Goal: Task Accomplishment & Management: Manage account settings

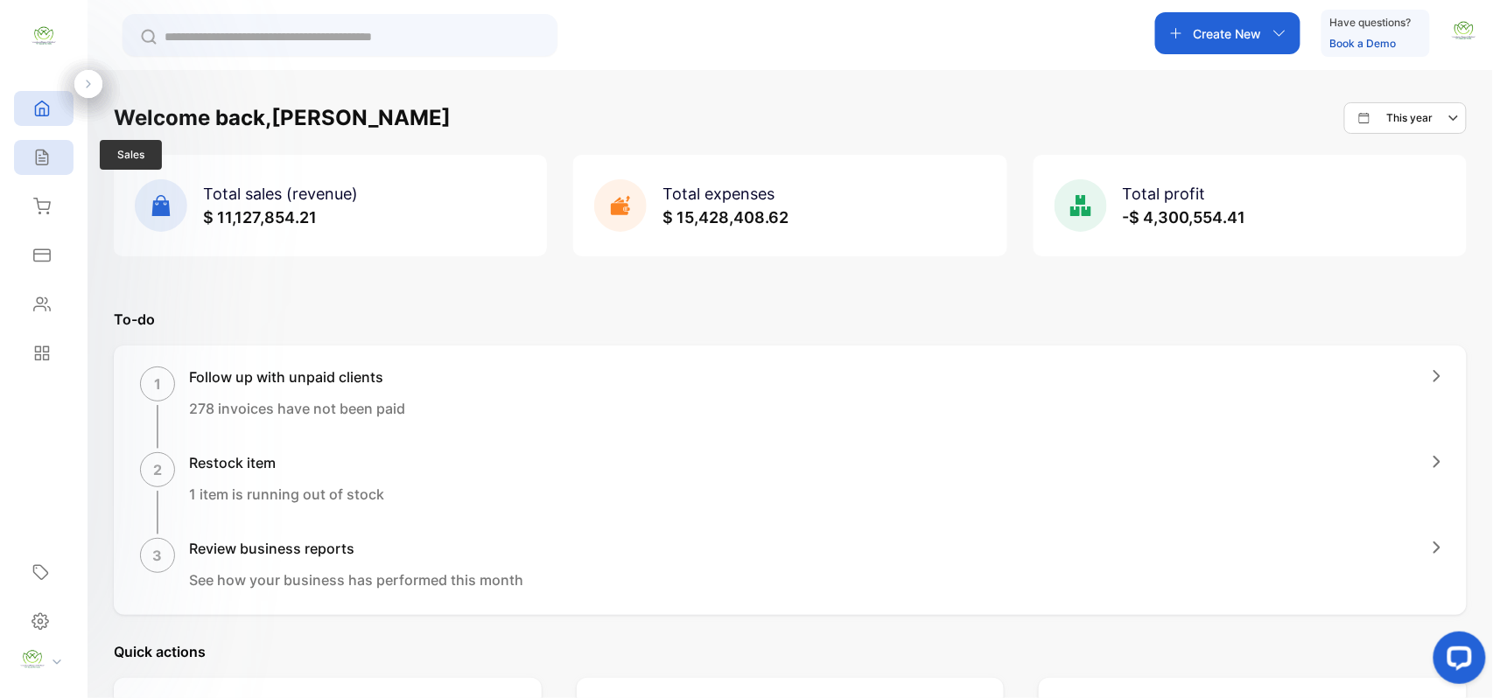
click at [60, 152] on div "Sales" at bounding box center [43, 157] width 59 height 35
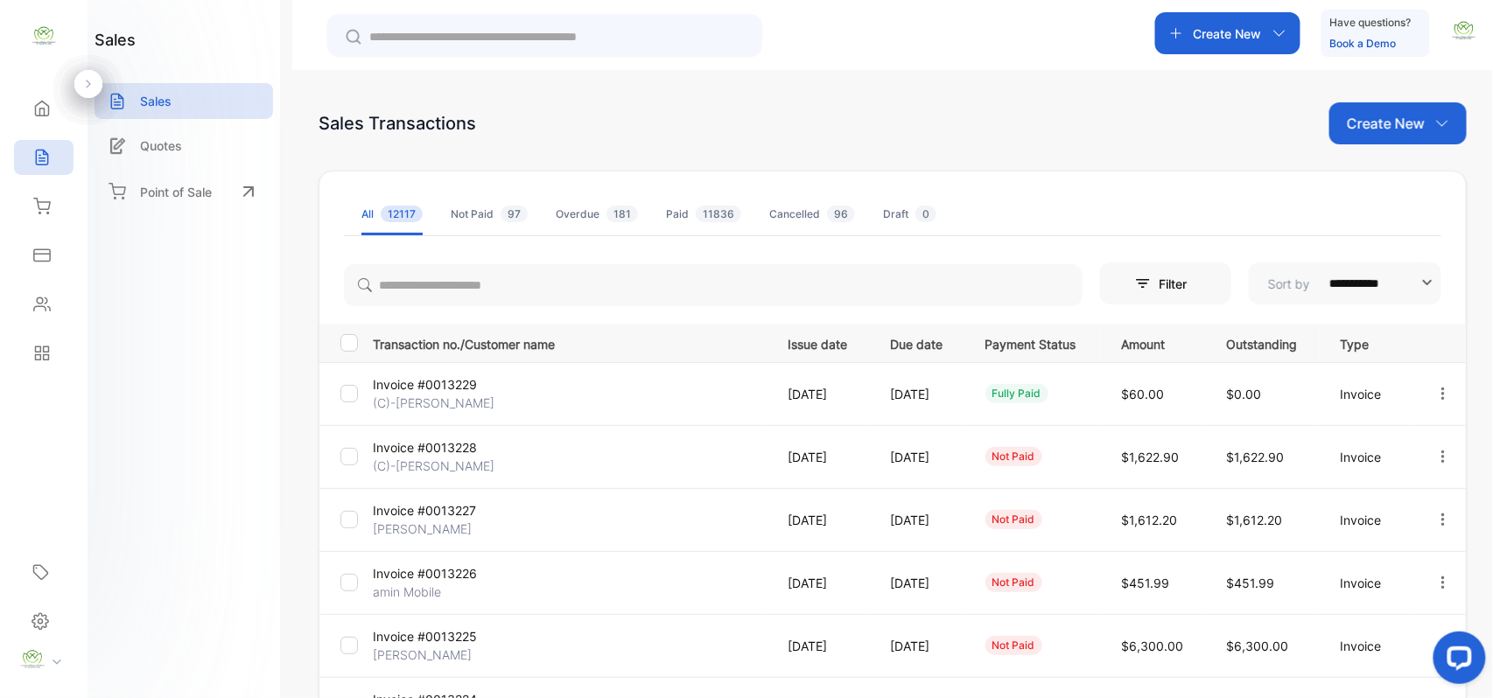
click at [1442, 460] on icon "button" at bounding box center [1443, 457] width 16 height 16
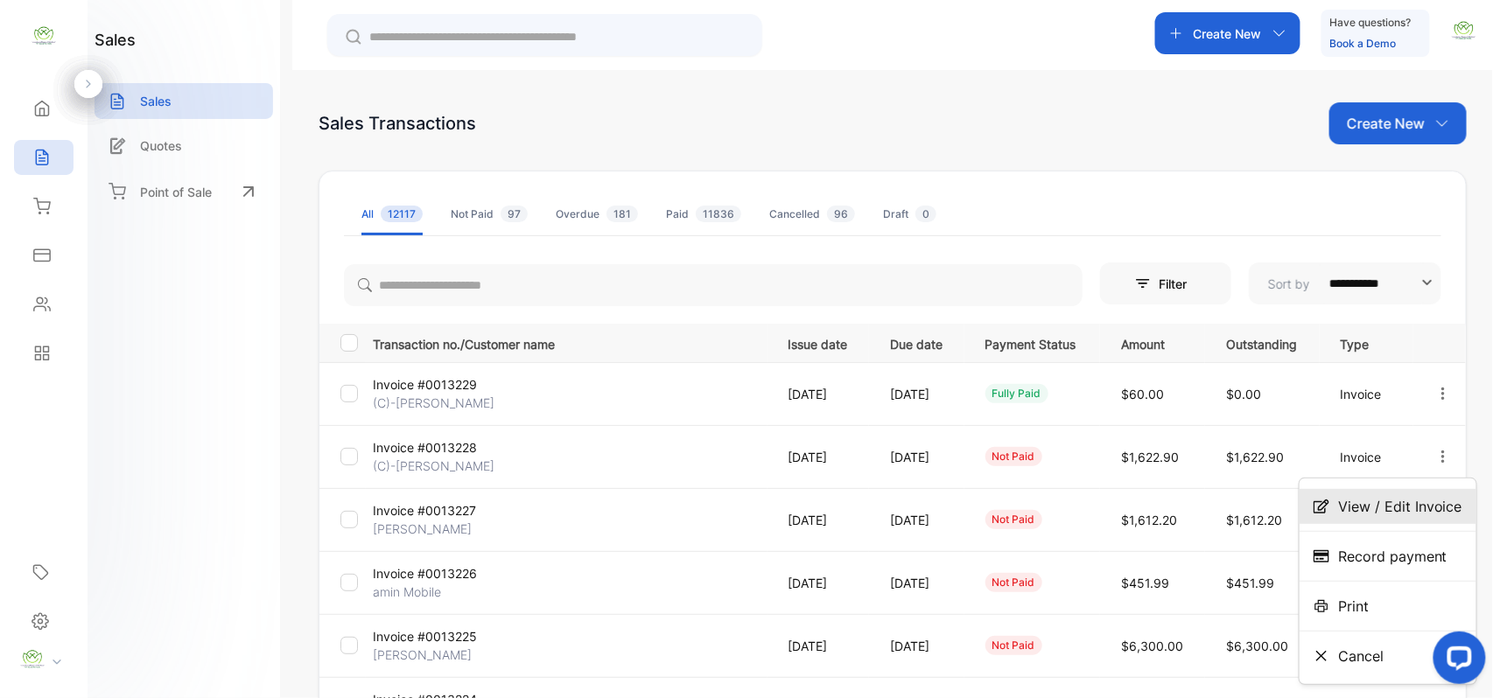
click at [1401, 493] on div "View / Edit Invoice" at bounding box center [1387, 506] width 177 height 35
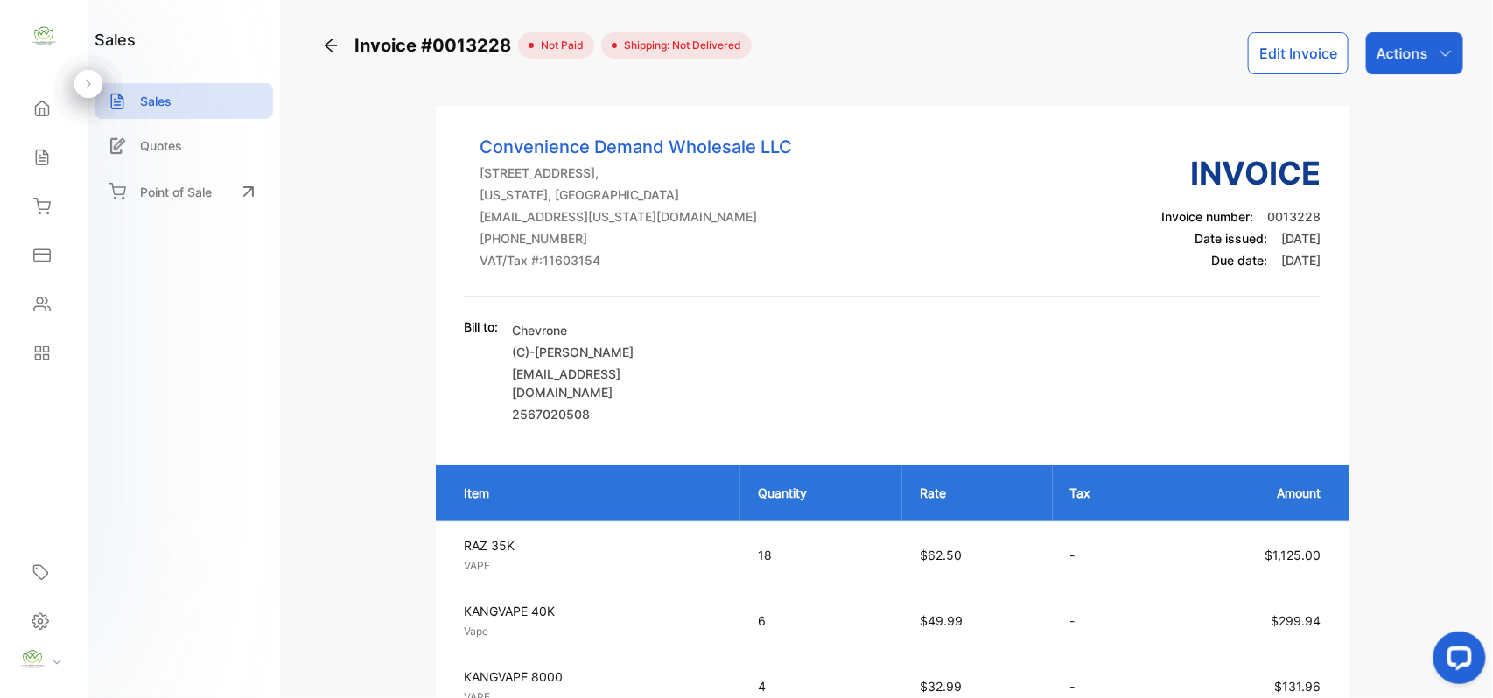
click at [1278, 36] on button "Edit Invoice" at bounding box center [1298, 53] width 101 height 42
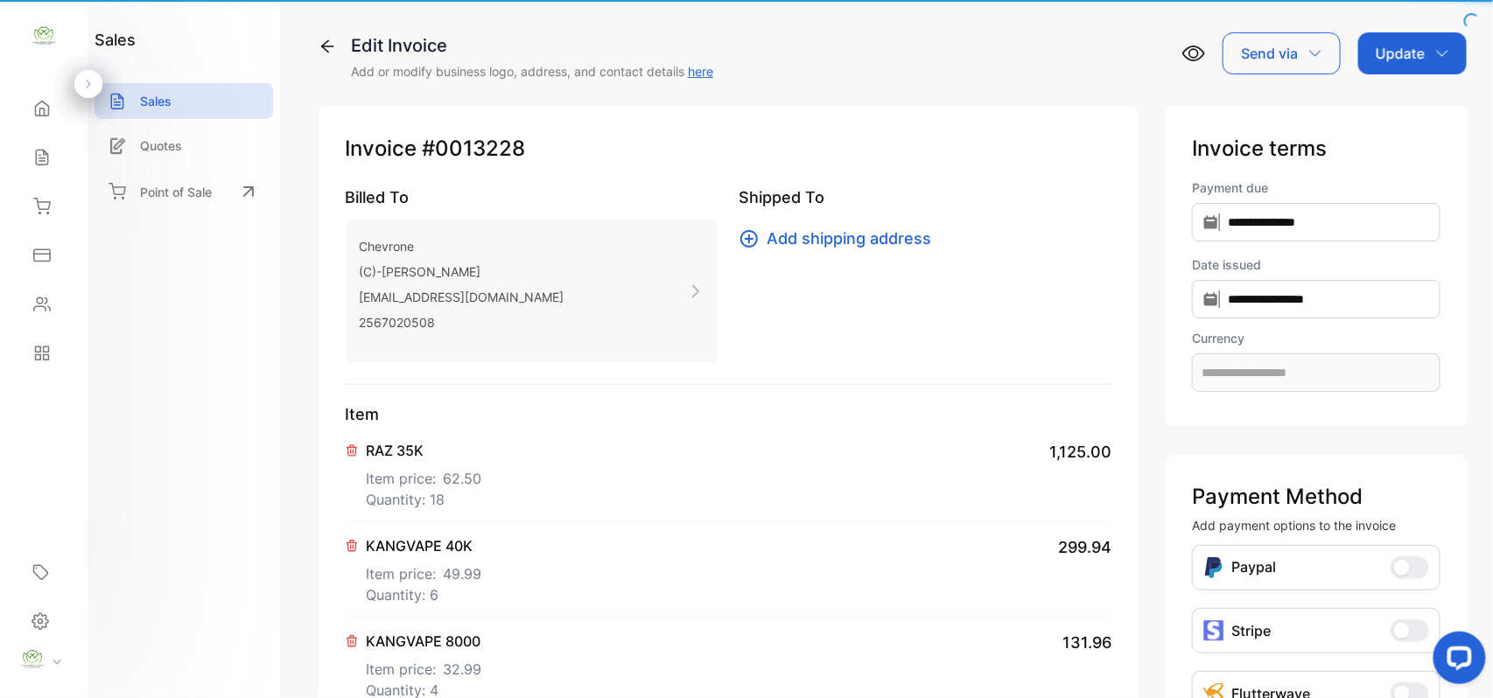
type input "**********"
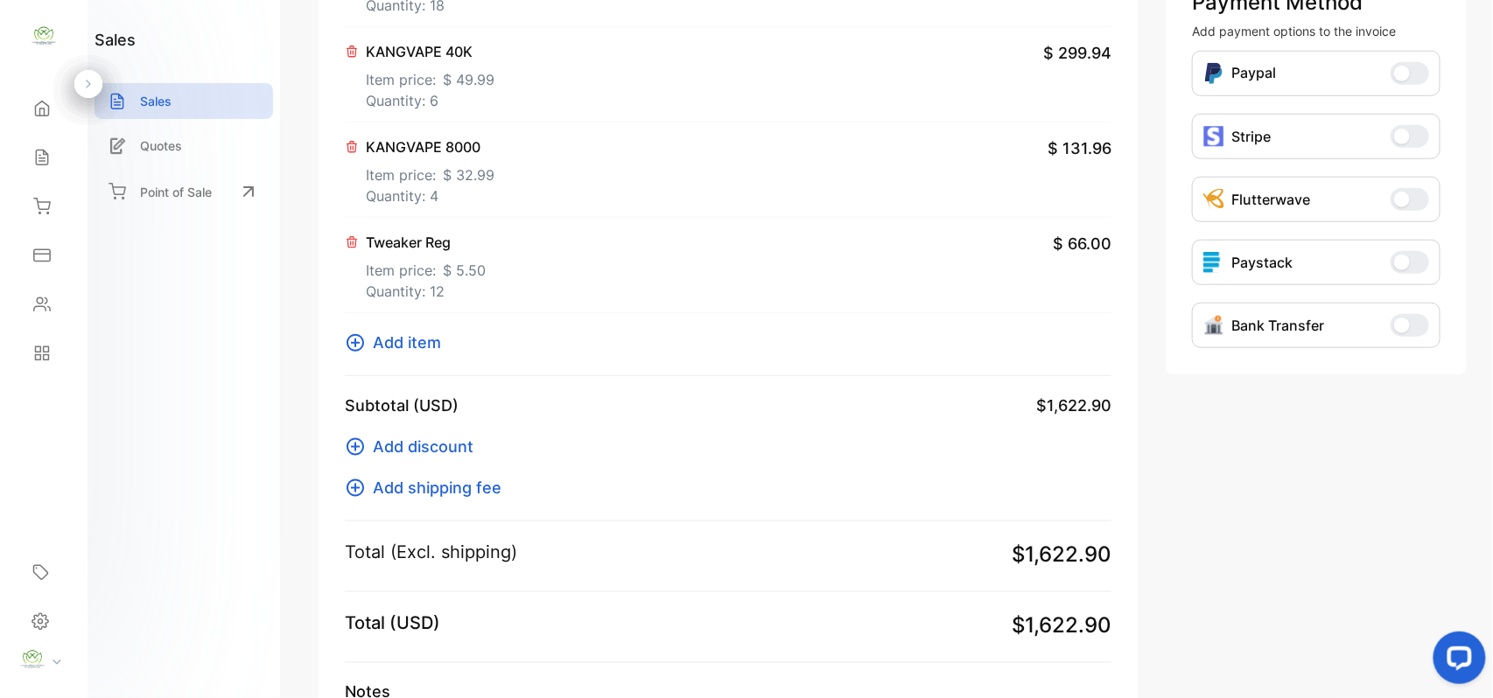
scroll to position [544, 0]
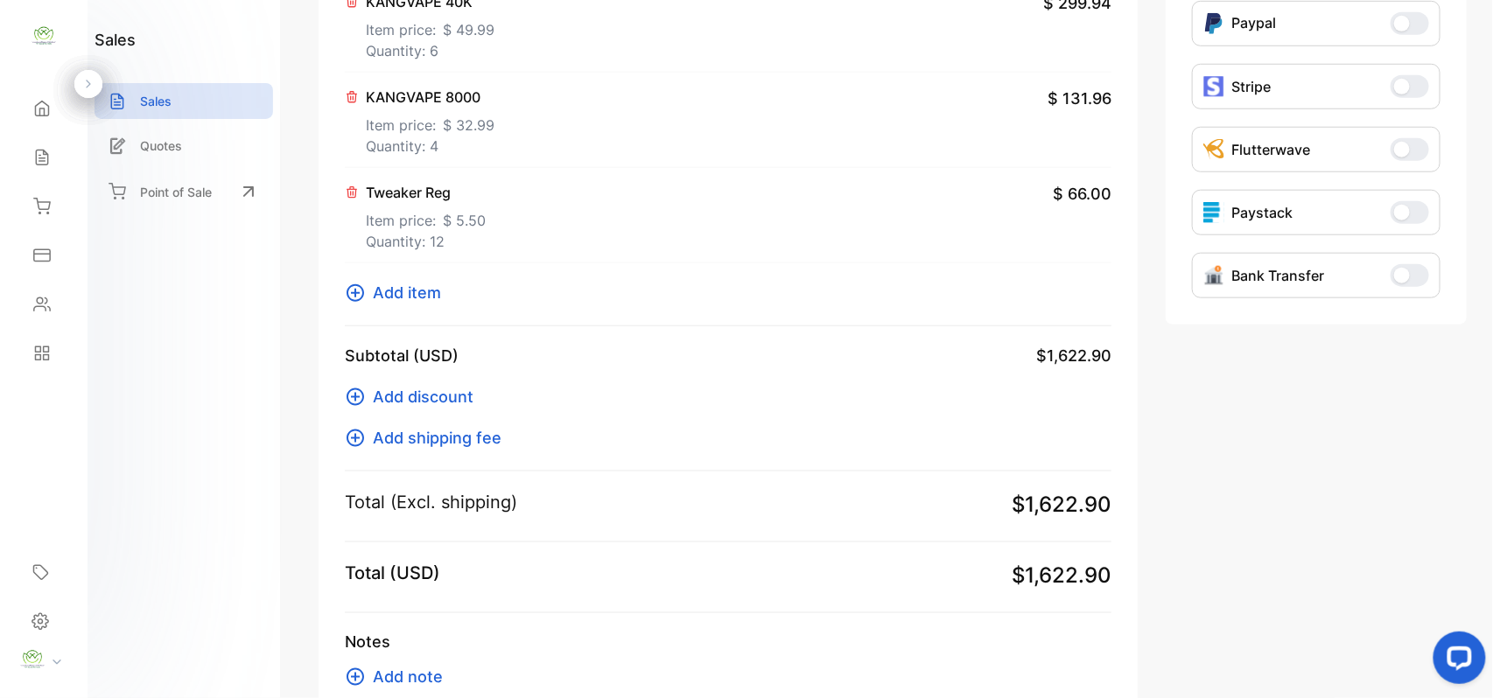
click at [359, 303] on icon at bounding box center [355, 293] width 21 height 21
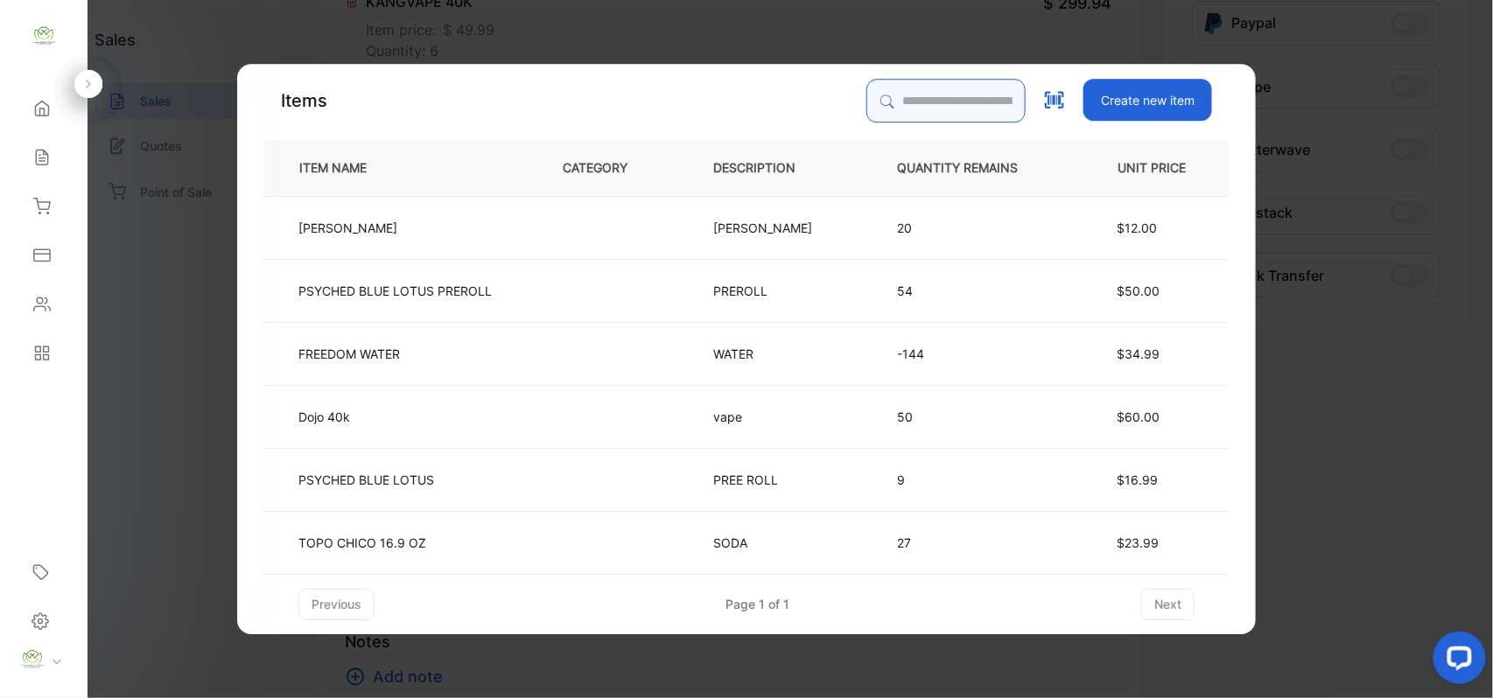
click at [894, 87] on input "search" at bounding box center [945, 101] width 159 height 44
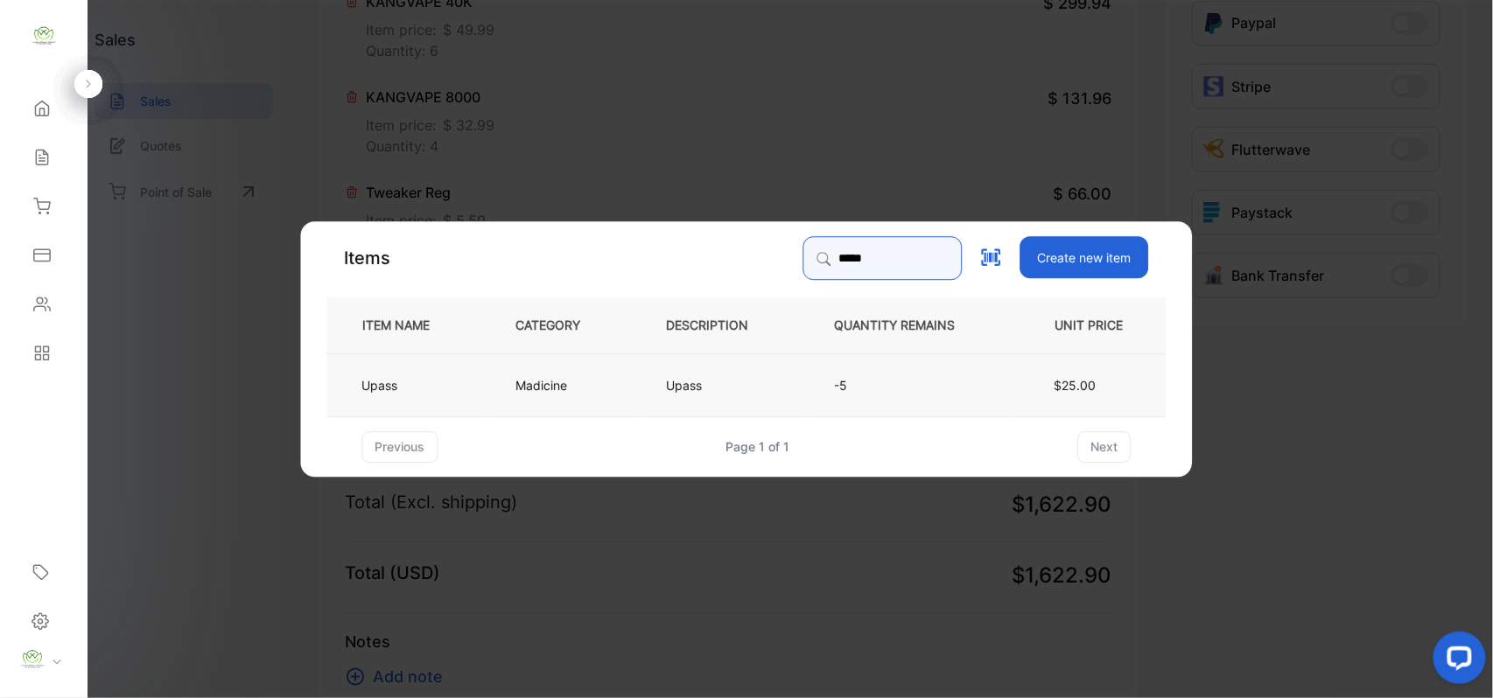
type input "*****"
click at [703, 393] on p "Upass" at bounding box center [690, 384] width 46 height 18
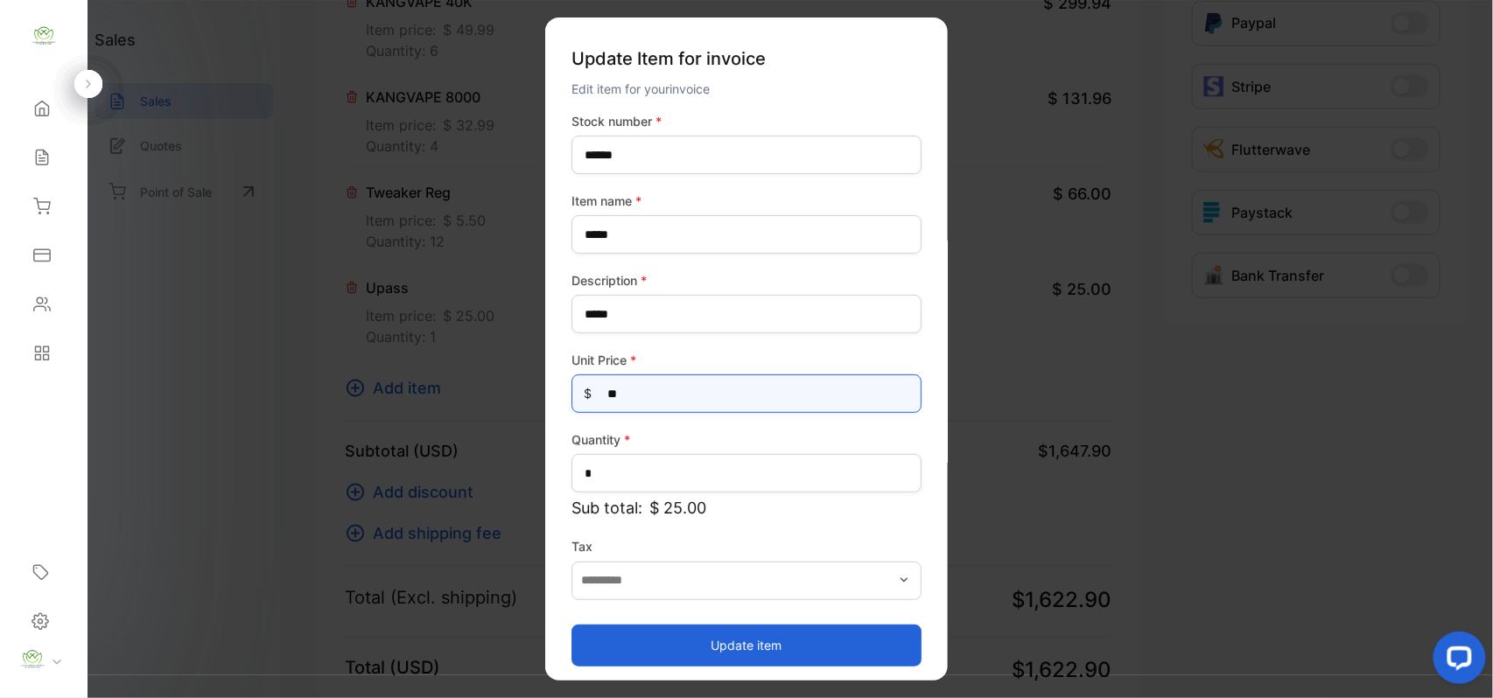
drag, startPoint x: 683, startPoint y: 400, endPoint x: 159, endPoint y: 459, distance: 527.5
type Price-inputprice "**"
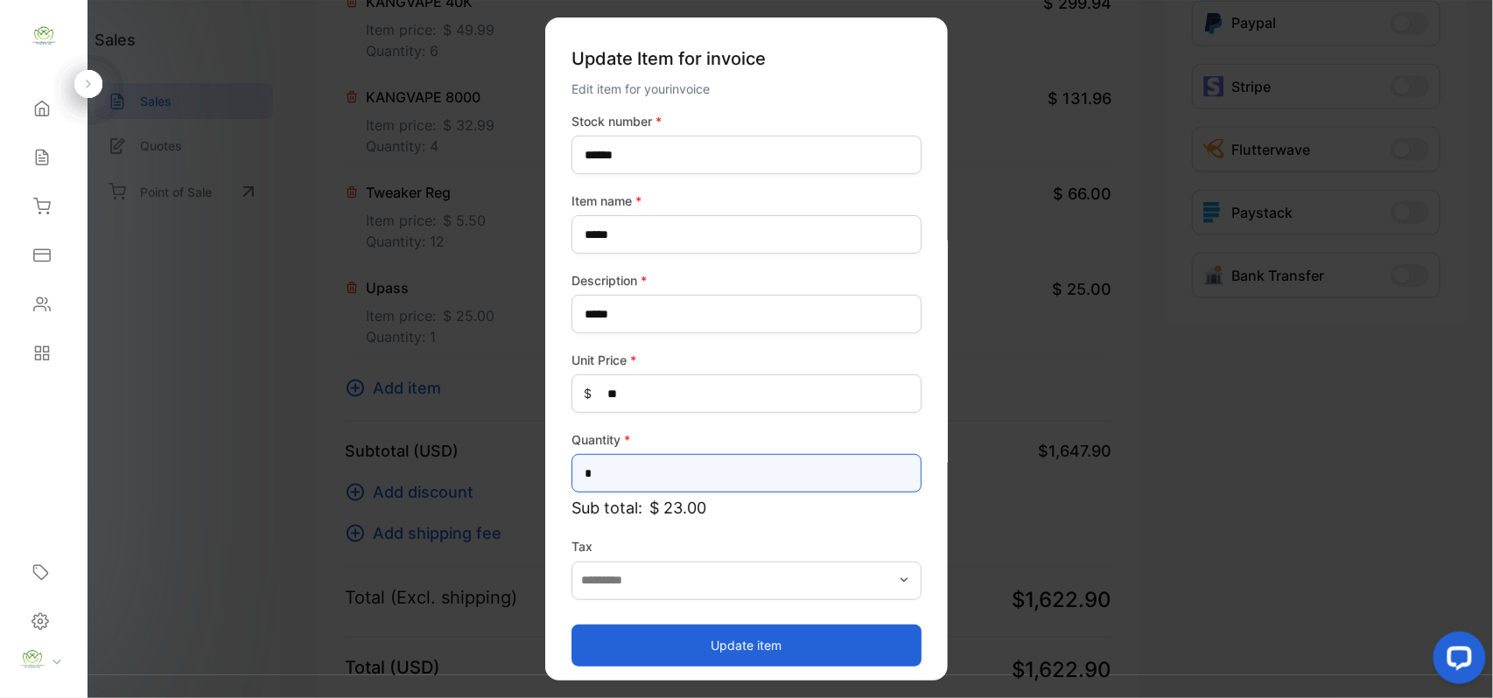
click at [616, 470] on input "*" at bounding box center [746, 473] width 350 height 38
type input "**"
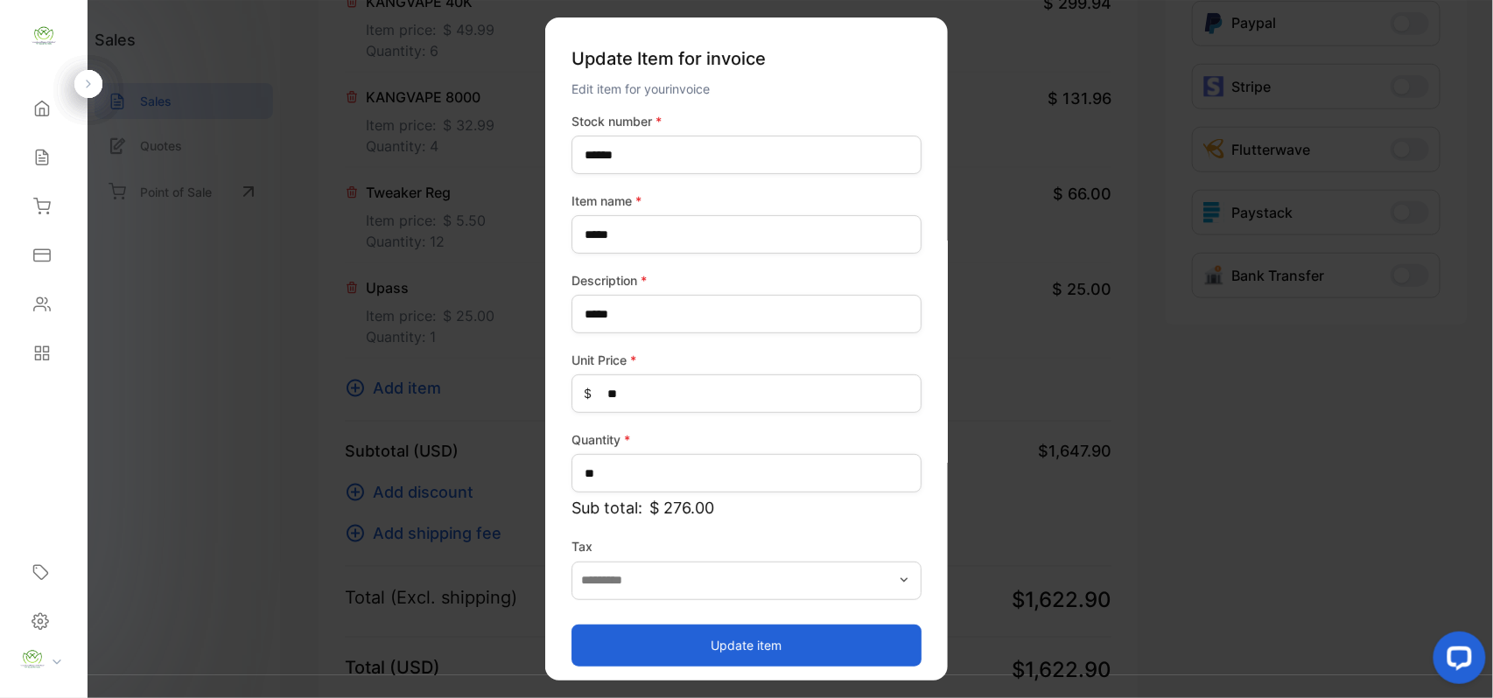
click at [620, 638] on button "Update item" at bounding box center [746, 645] width 350 height 42
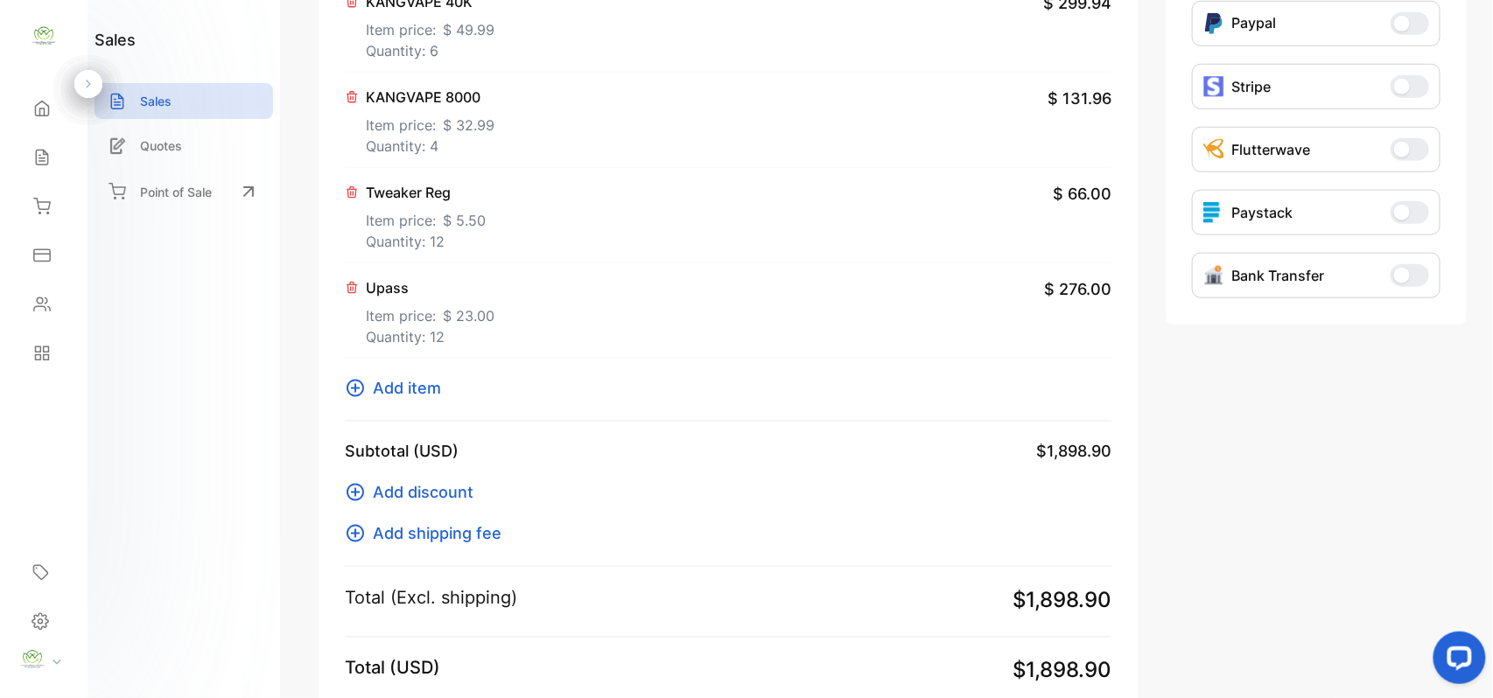
click at [403, 390] on span "Add item" at bounding box center [407, 388] width 68 height 24
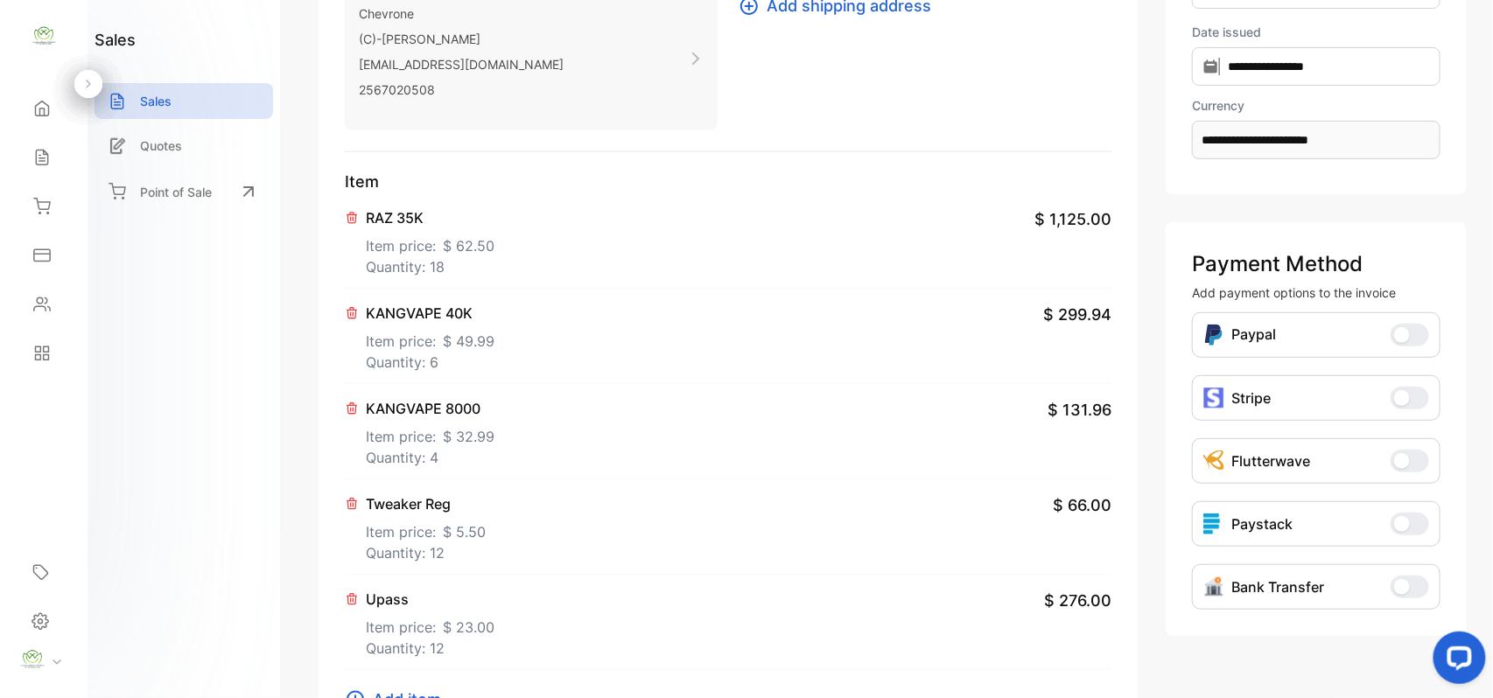
scroll to position [271, 0]
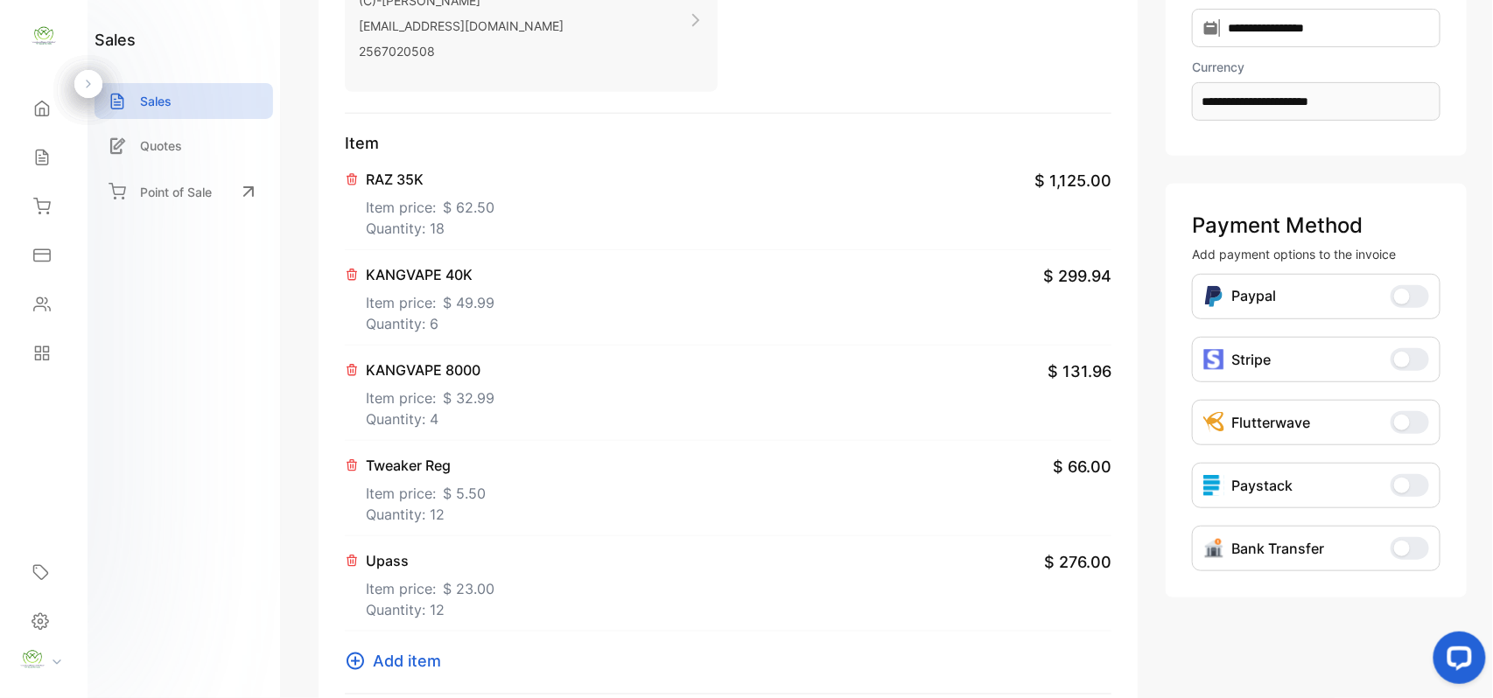
click at [373, 666] on span "Add item" at bounding box center [407, 661] width 68 height 24
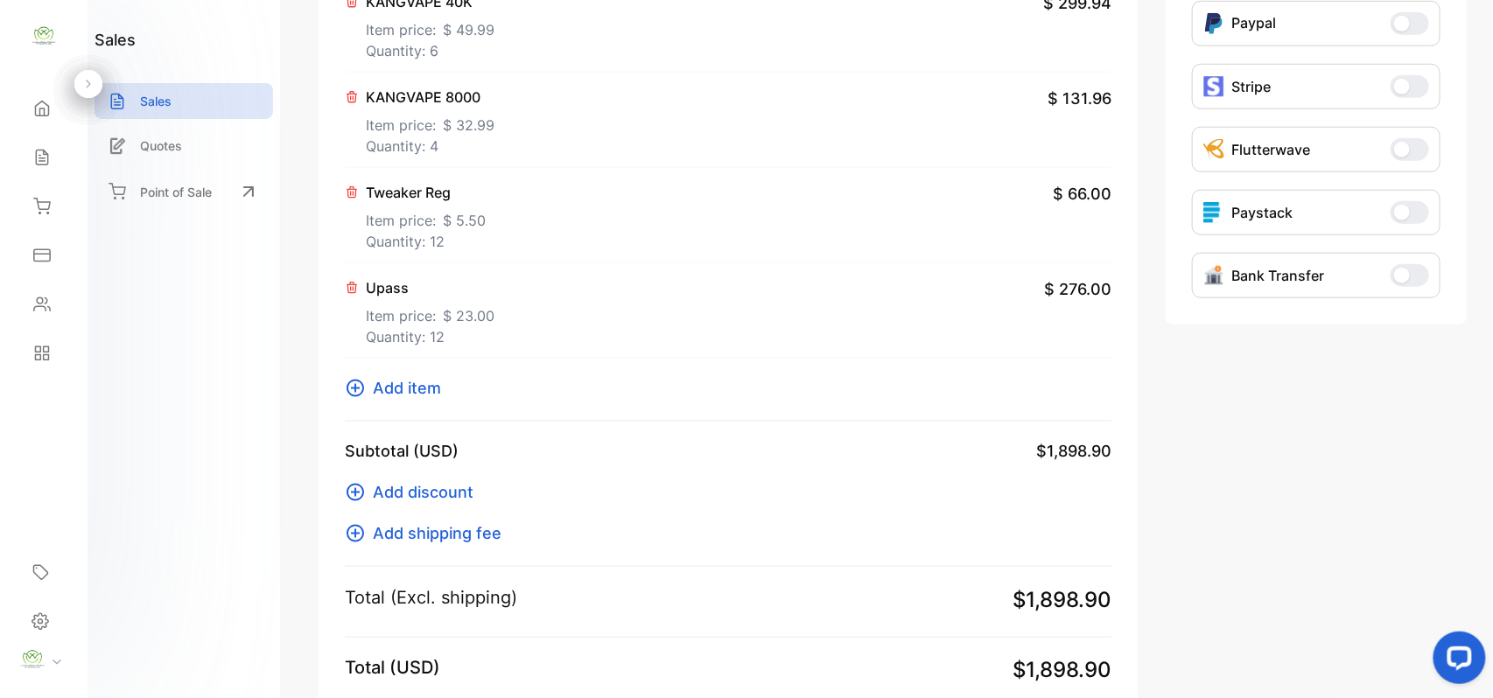
click at [395, 395] on span "Add item" at bounding box center [407, 388] width 68 height 24
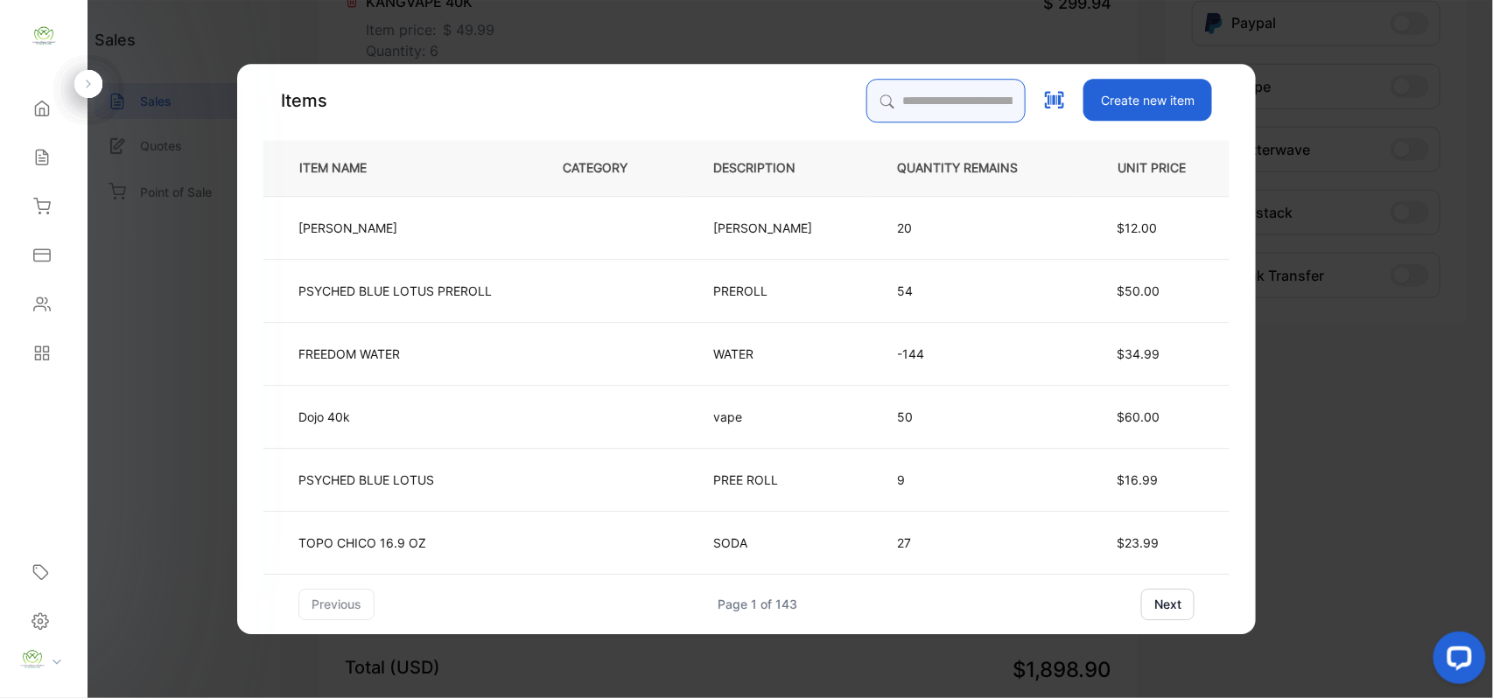
click at [889, 91] on input "search" at bounding box center [945, 101] width 159 height 44
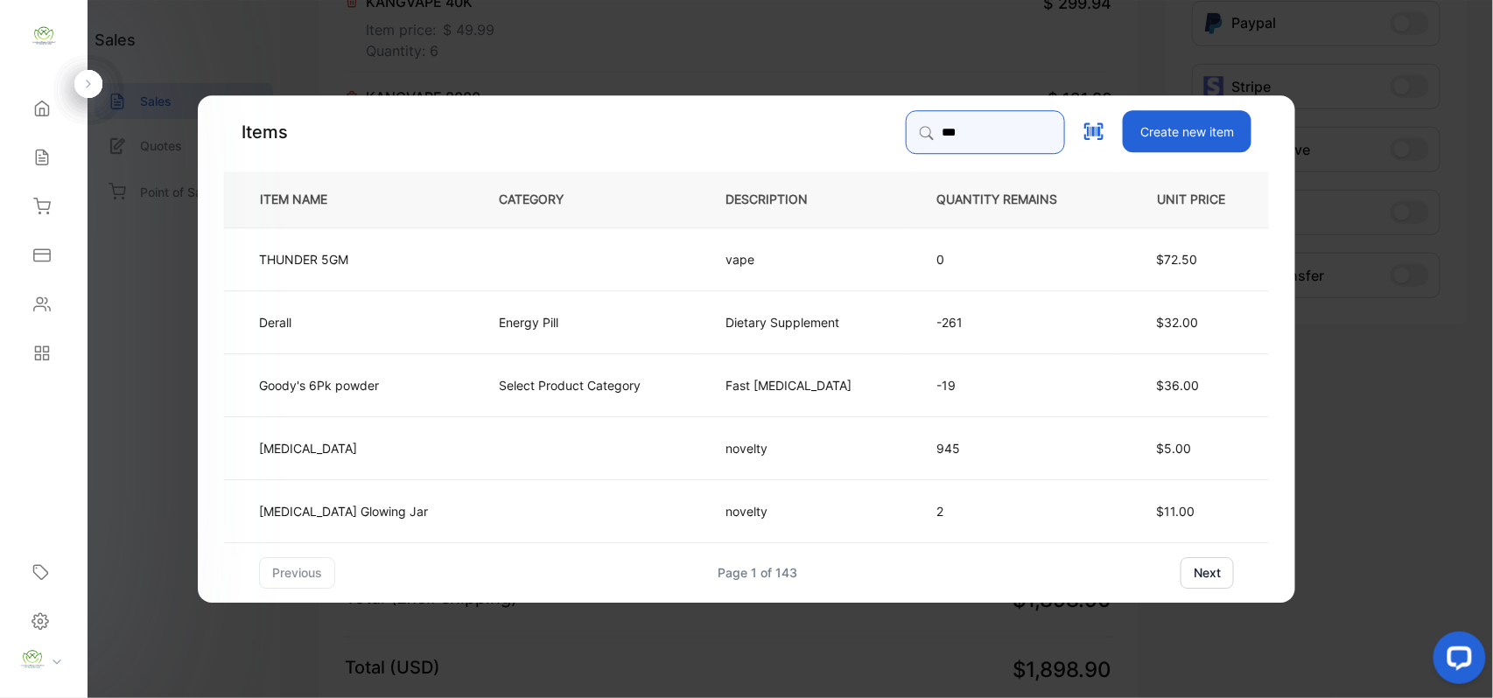
type input "******"
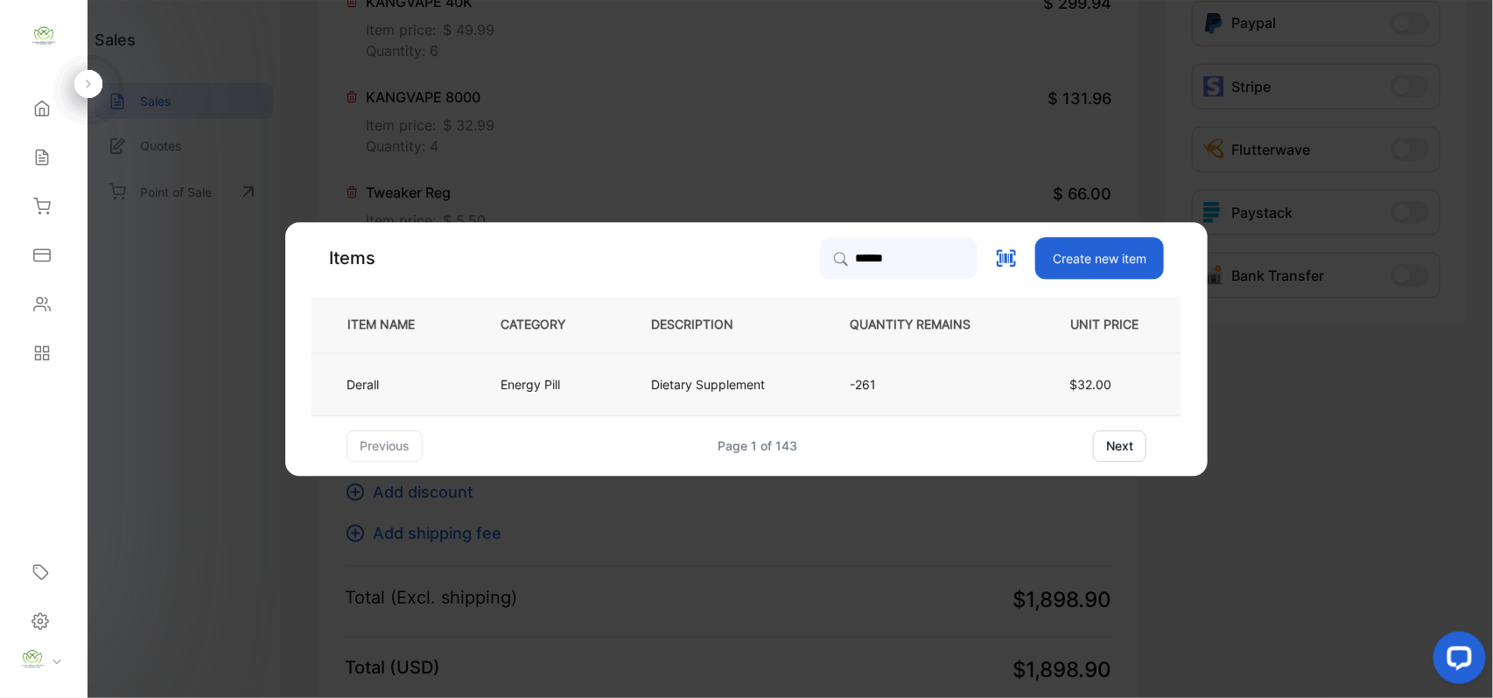
click at [506, 388] on p "Energy Pill" at bounding box center [529, 384] width 59 height 18
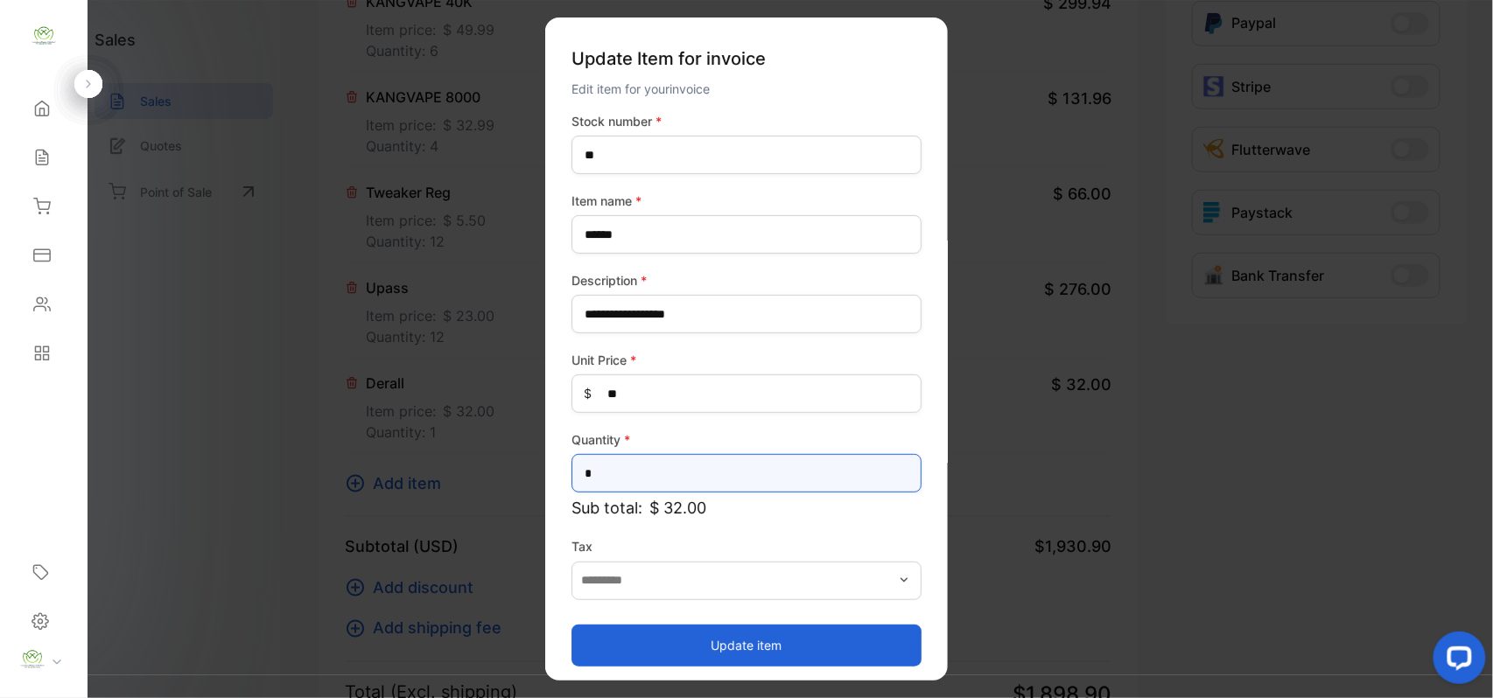
click at [679, 458] on input "*" at bounding box center [746, 473] width 350 height 38
type input "**"
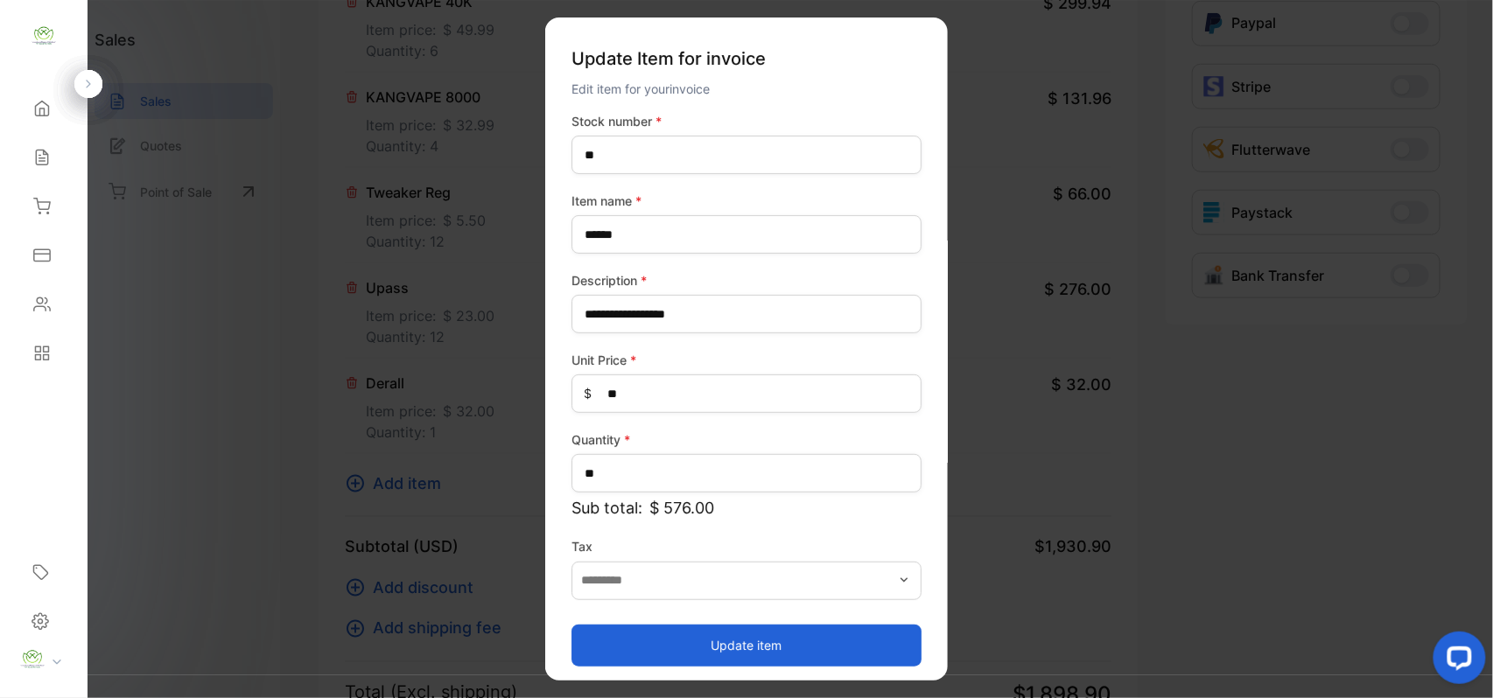
click at [617, 639] on button "Update item" at bounding box center [746, 645] width 350 height 42
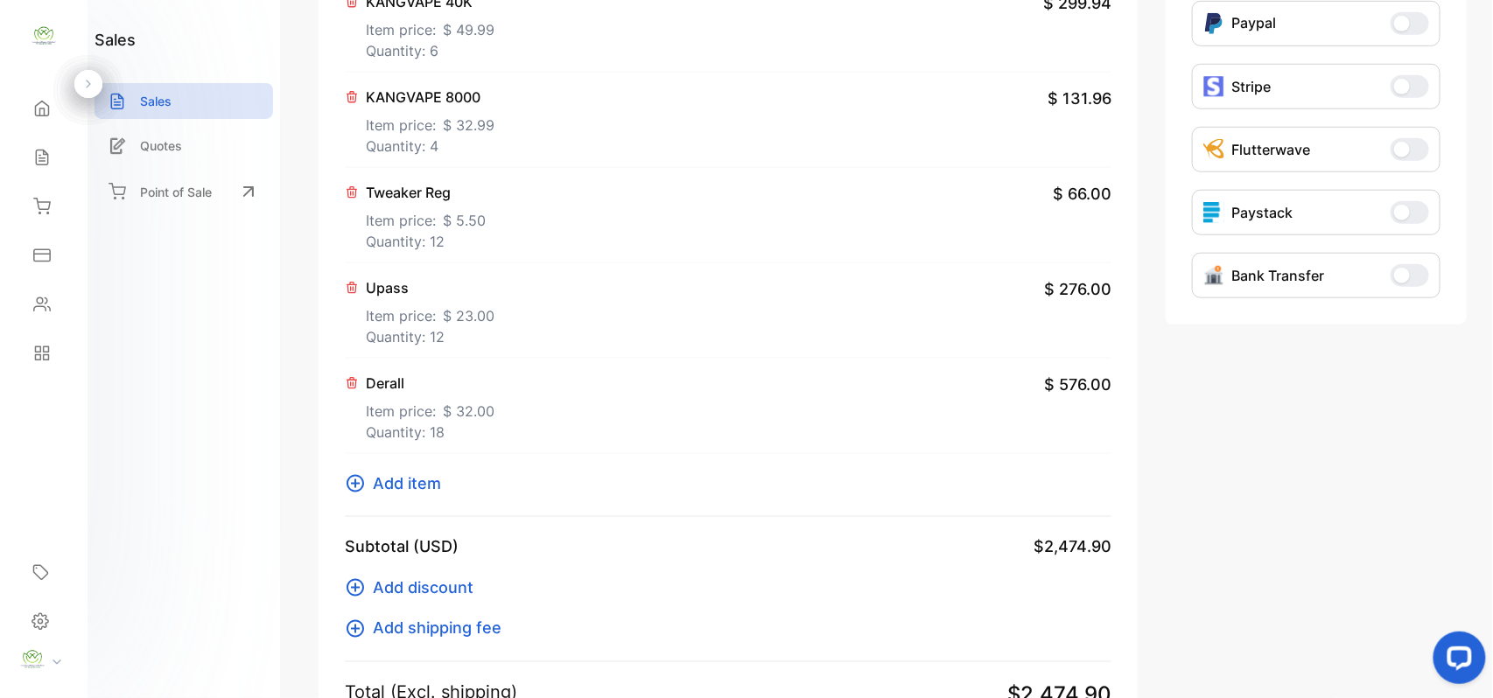
click at [402, 481] on span "Add item" at bounding box center [407, 484] width 68 height 24
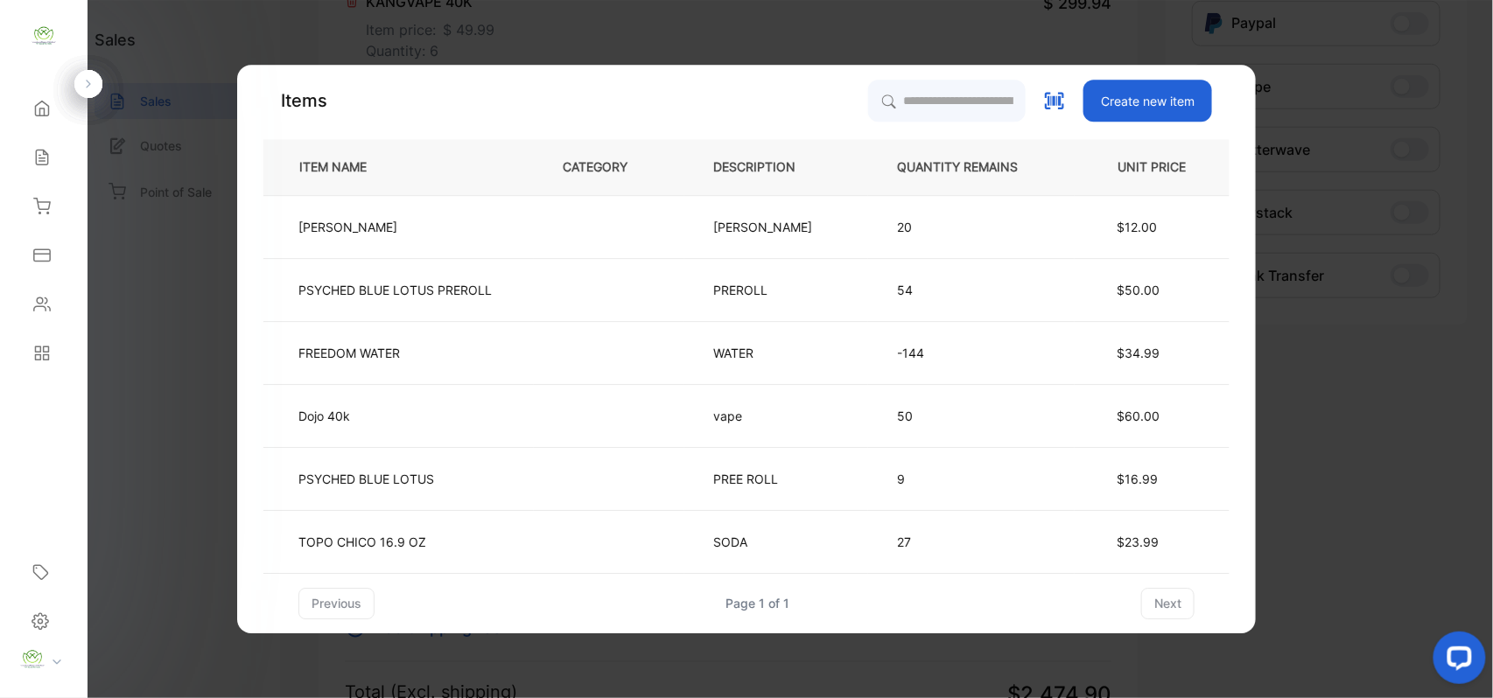
click at [831, 214] on td "[PERSON_NAME]" at bounding box center [776, 226] width 184 height 63
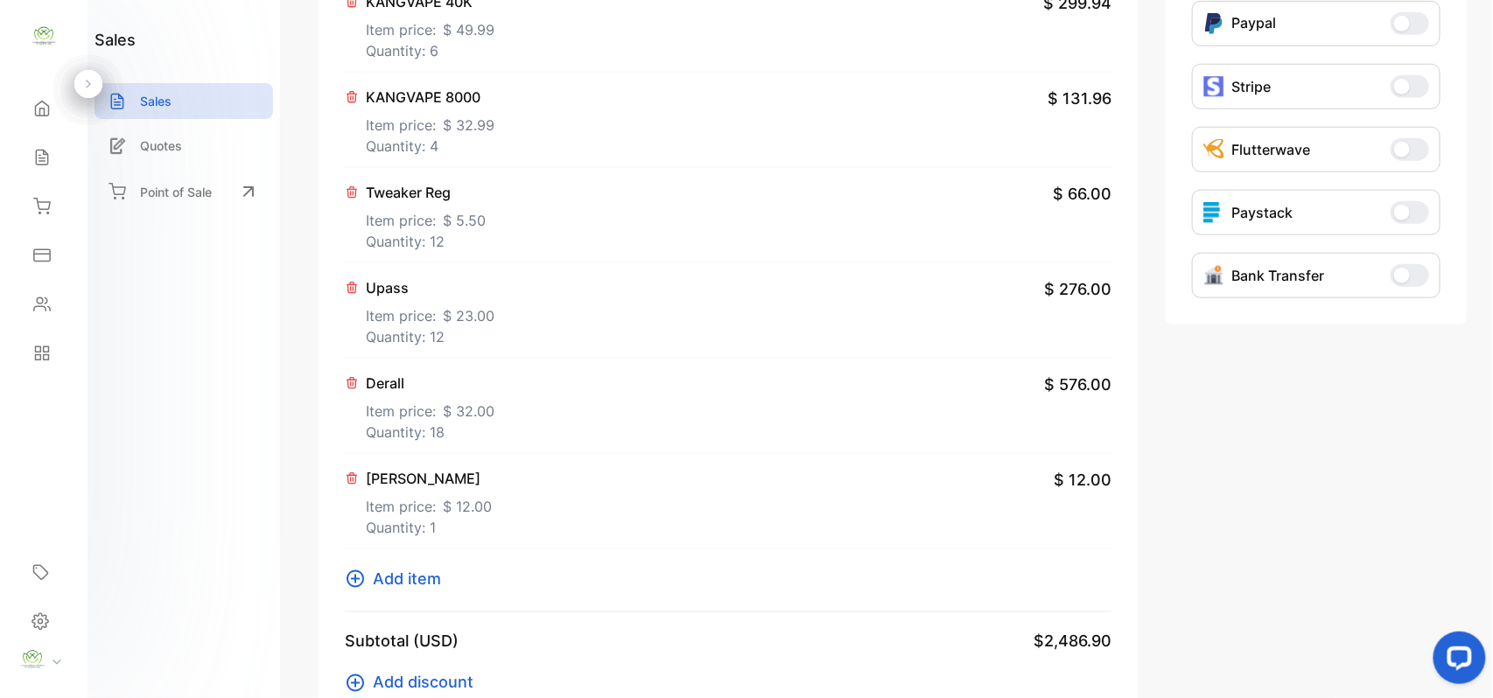
click at [368, 584] on button "Add item" at bounding box center [398, 579] width 107 height 24
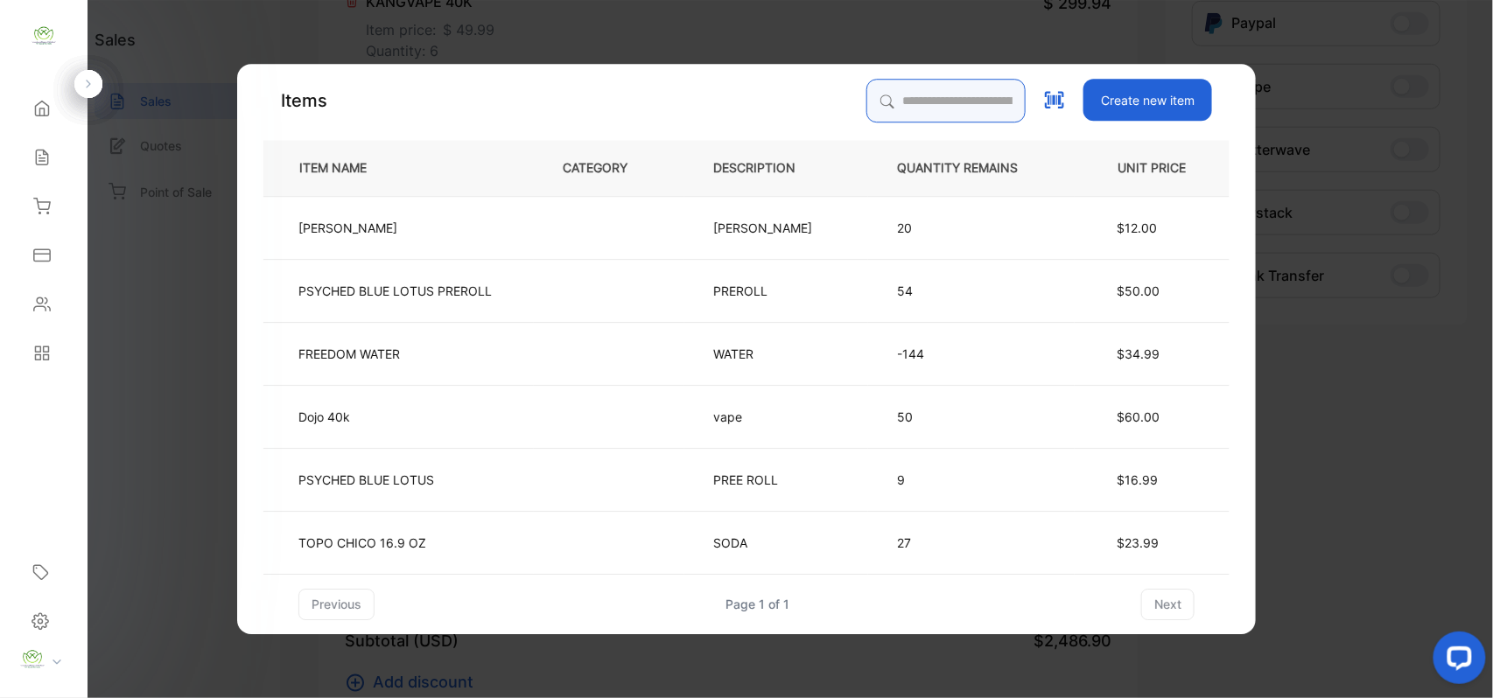
click at [908, 108] on input "search" at bounding box center [945, 101] width 159 height 44
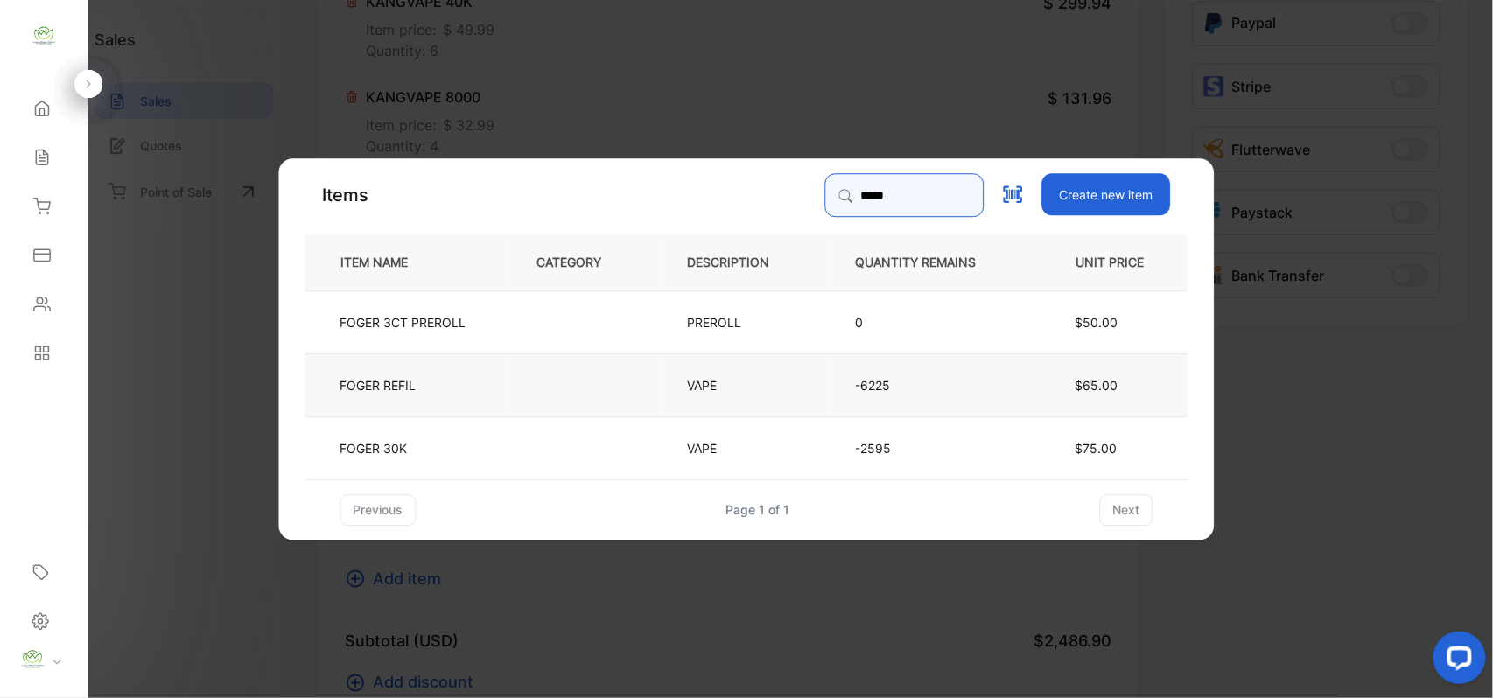
type input "*****"
click at [705, 388] on p "VAPE" at bounding box center [711, 384] width 46 height 18
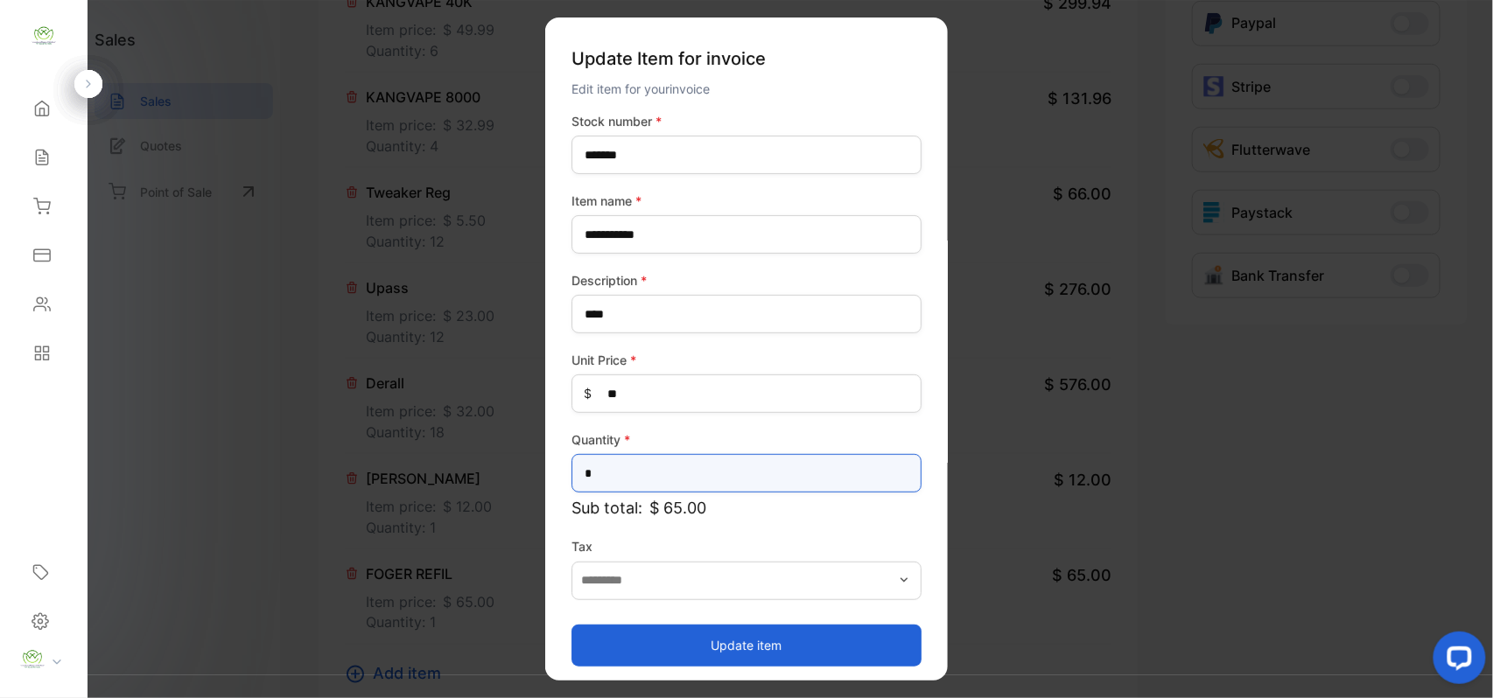
click at [680, 473] on input "*" at bounding box center [746, 473] width 350 height 38
type input "**"
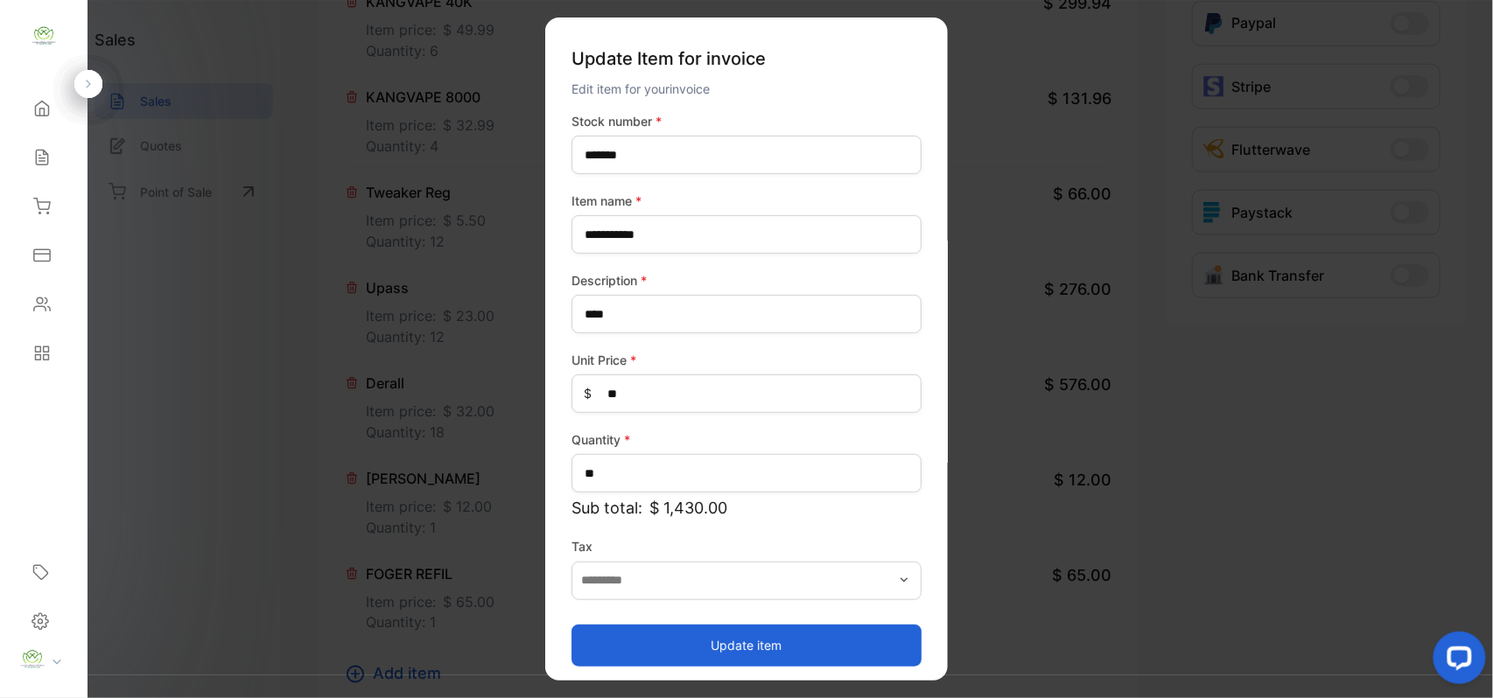
click at [799, 656] on button "Update item" at bounding box center [746, 645] width 350 height 42
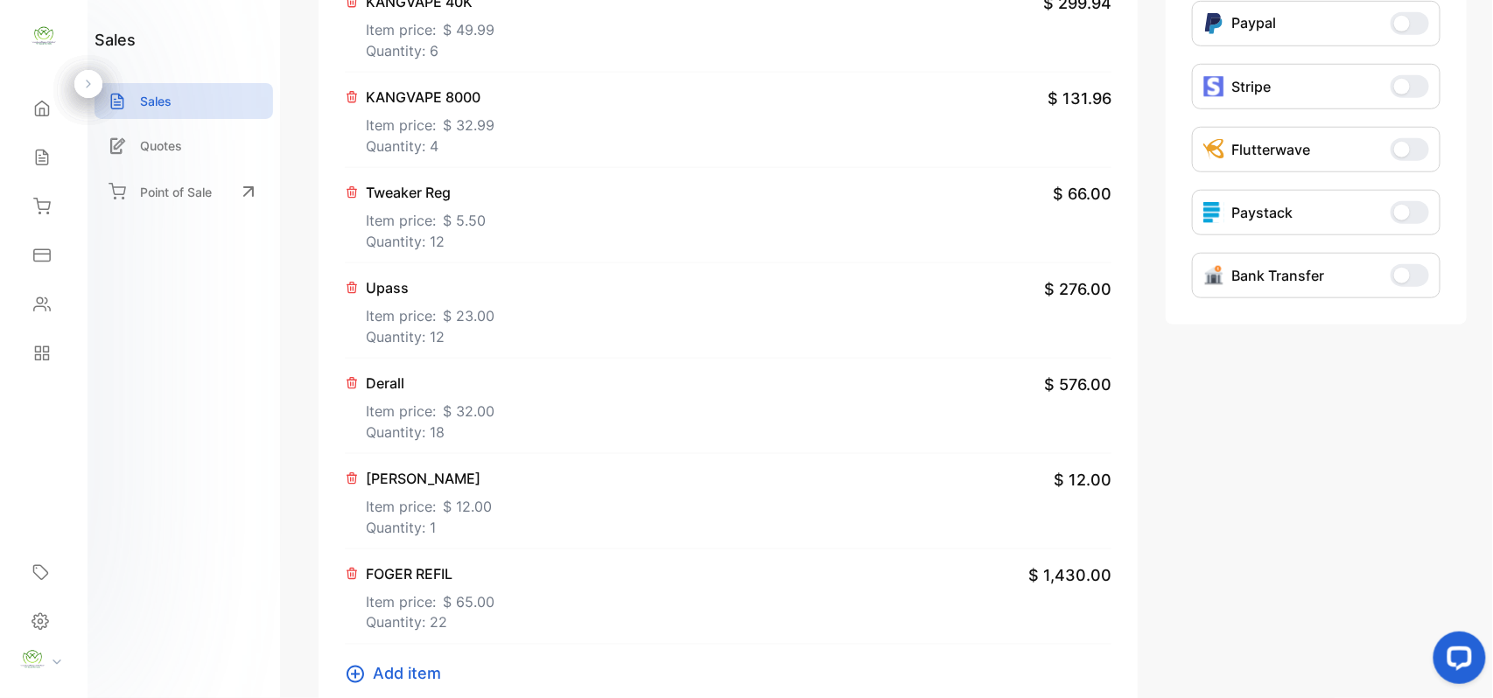
click at [348, 484] on icon at bounding box center [352, 479] width 14 height 14
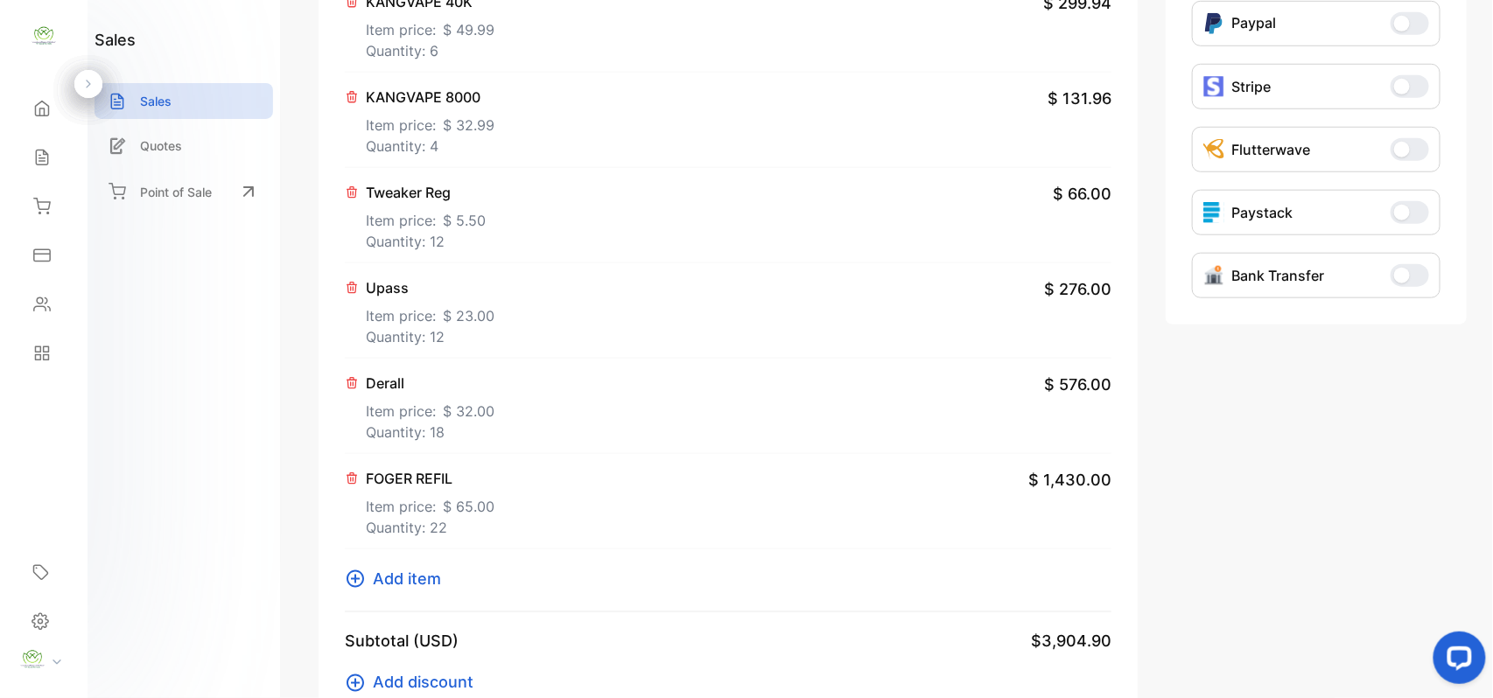
click at [352, 577] on icon at bounding box center [355, 579] width 21 height 21
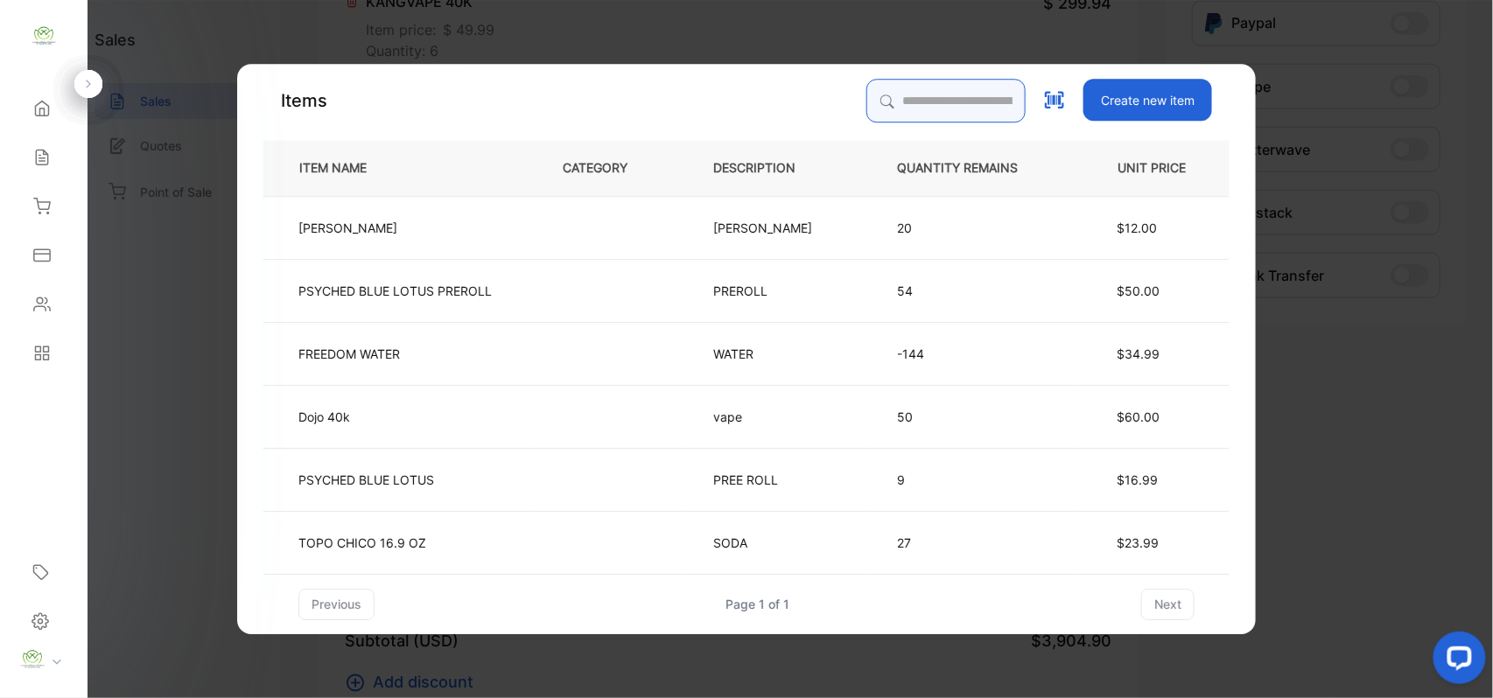
click at [919, 98] on input "search" at bounding box center [945, 101] width 159 height 44
type input "*****"
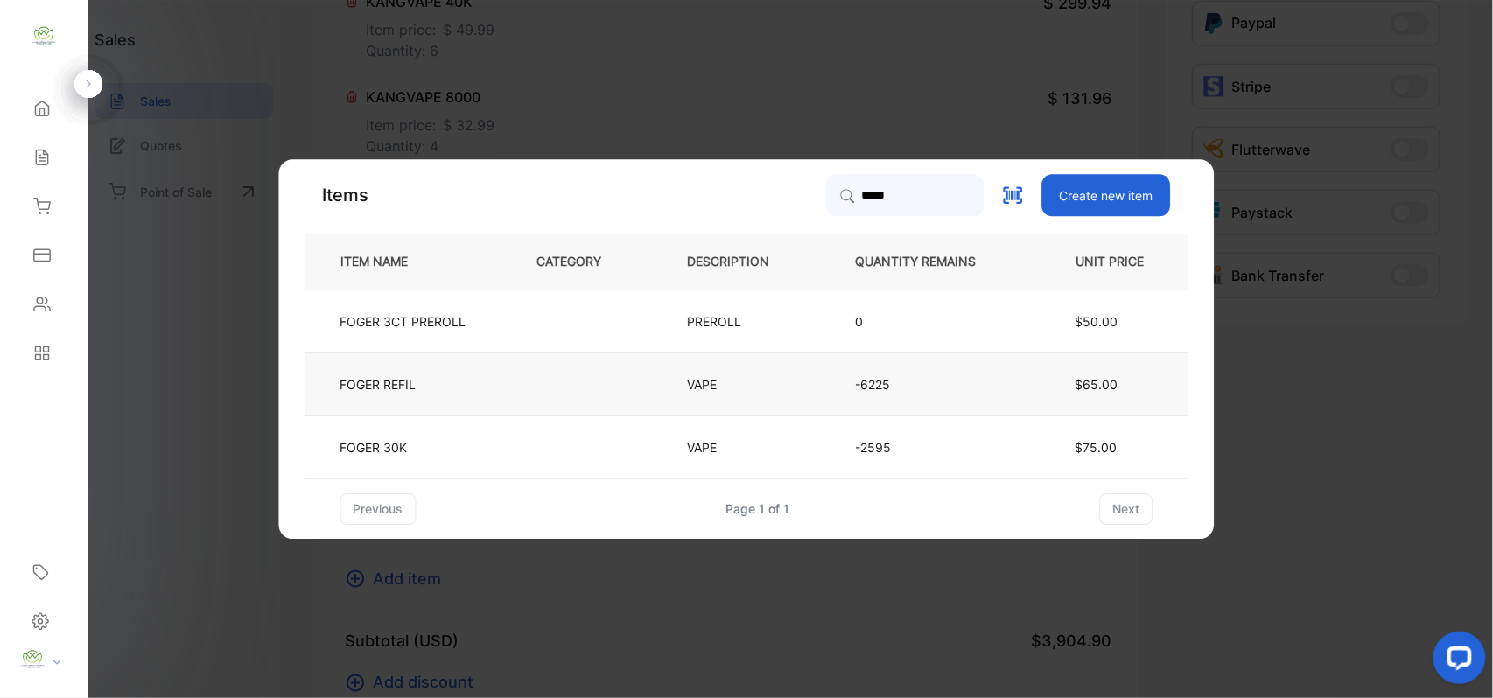
click at [505, 394] on td "FOGER REFIL" at bounding box center [406, 384] width 203 height 63
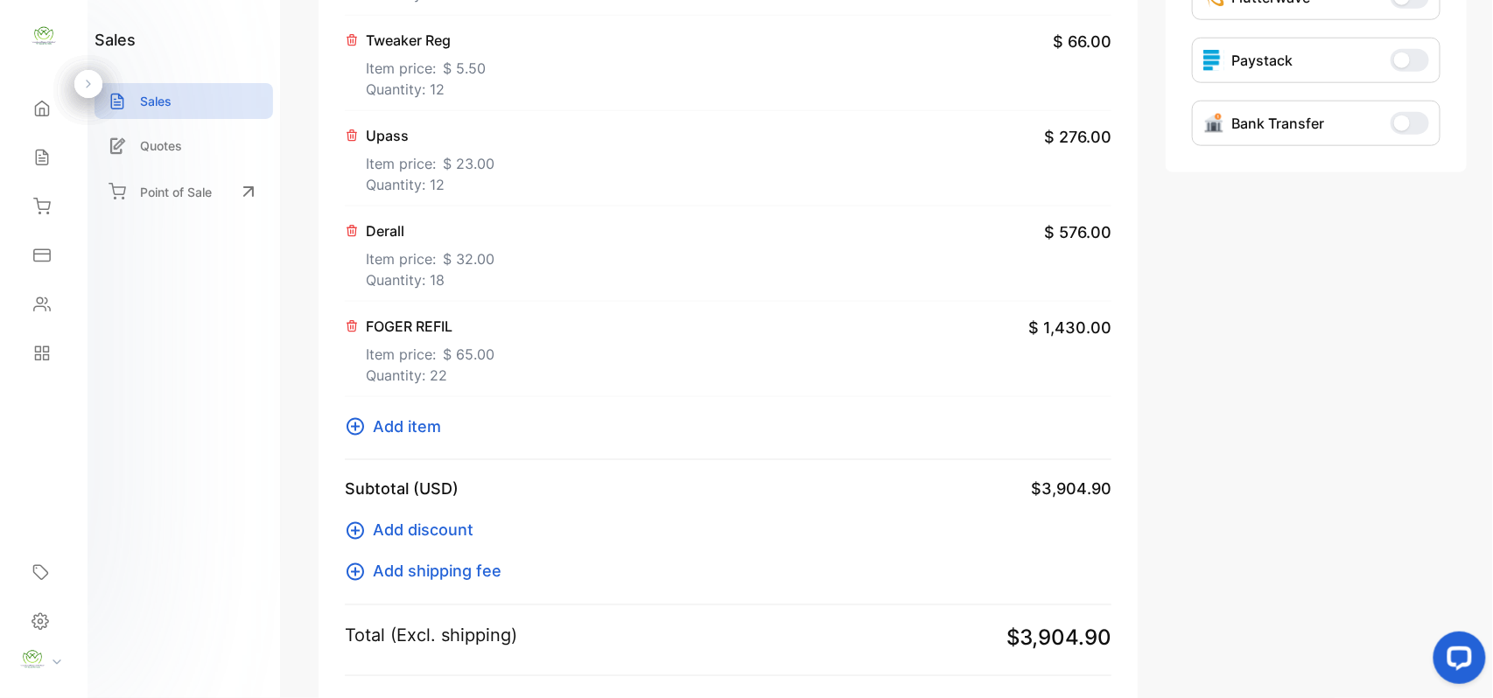
scroll to position [816, 0]
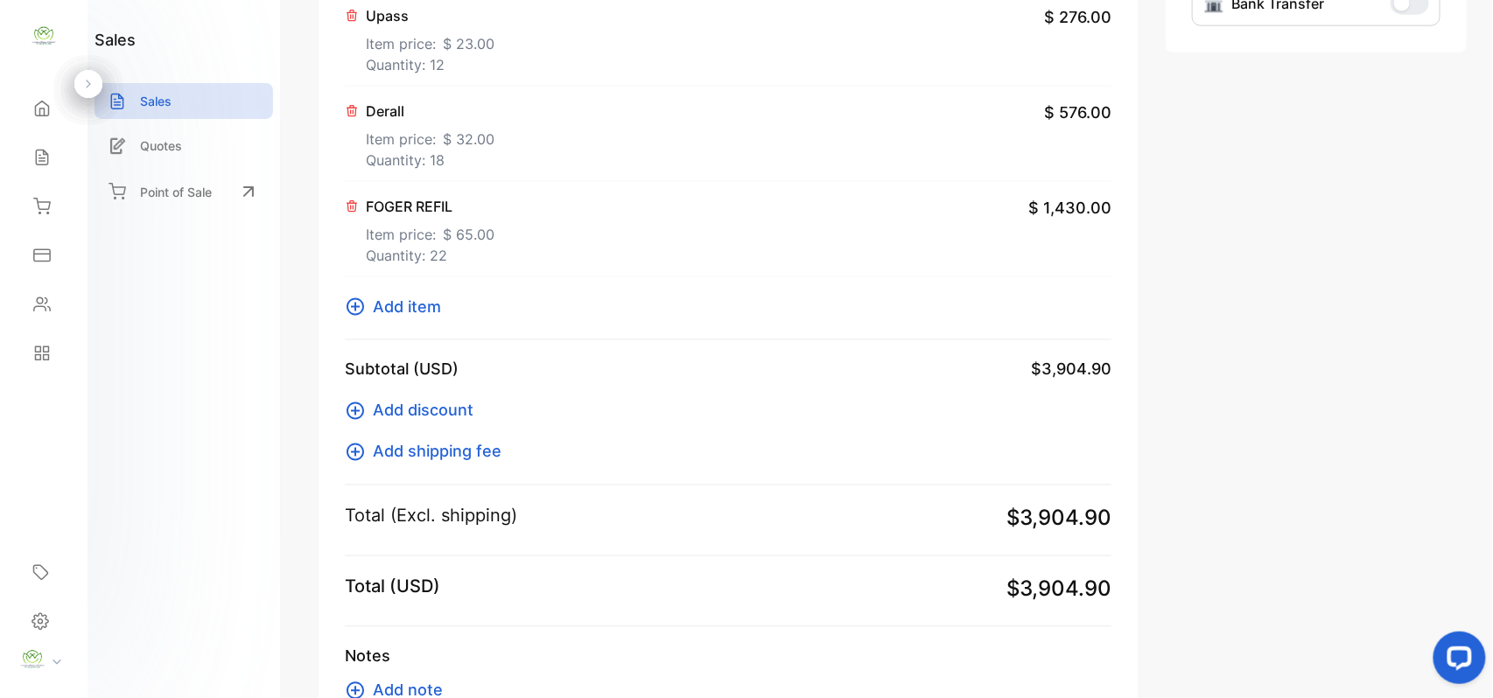
click at [427, 309] on span "Add item" at bounding box center [407, 307] width 68 height 24
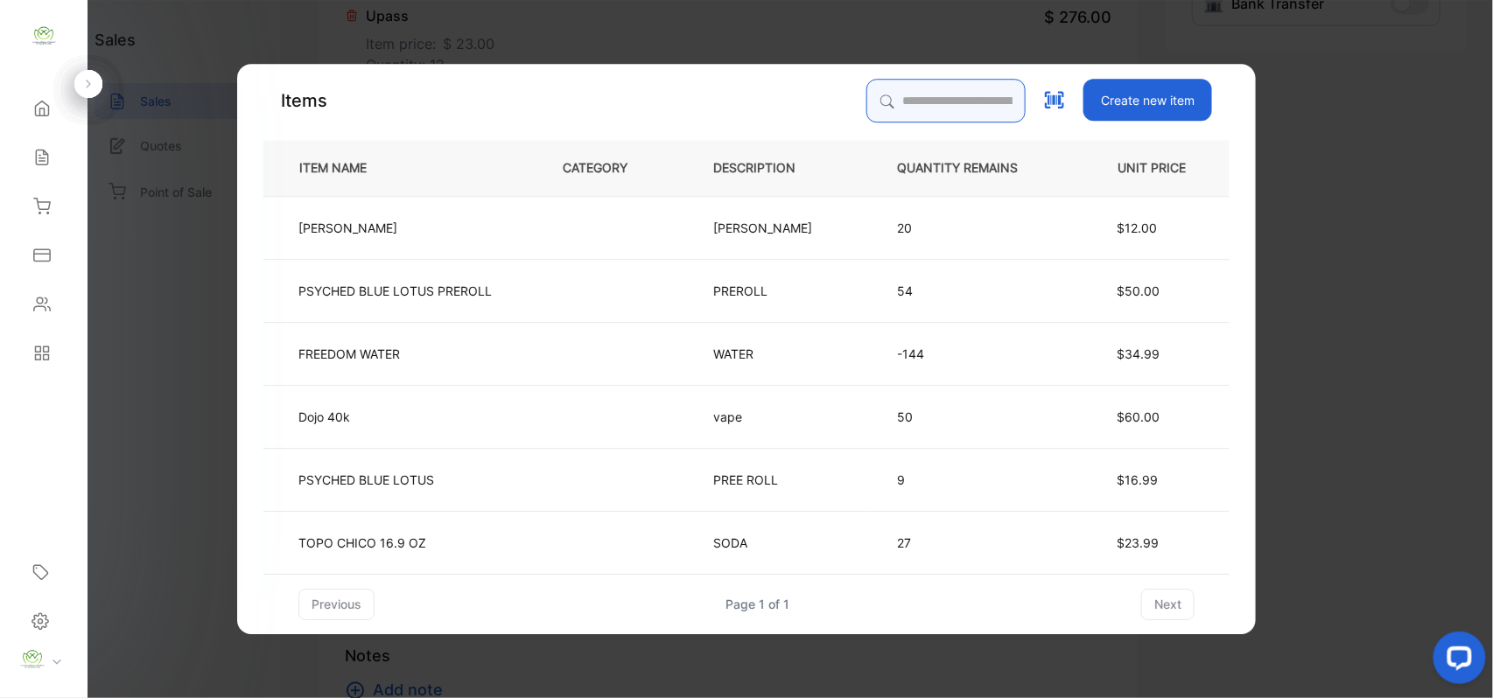
click at [879, 95] on input "search" at bounding box center [945, 101] width 159 height 44
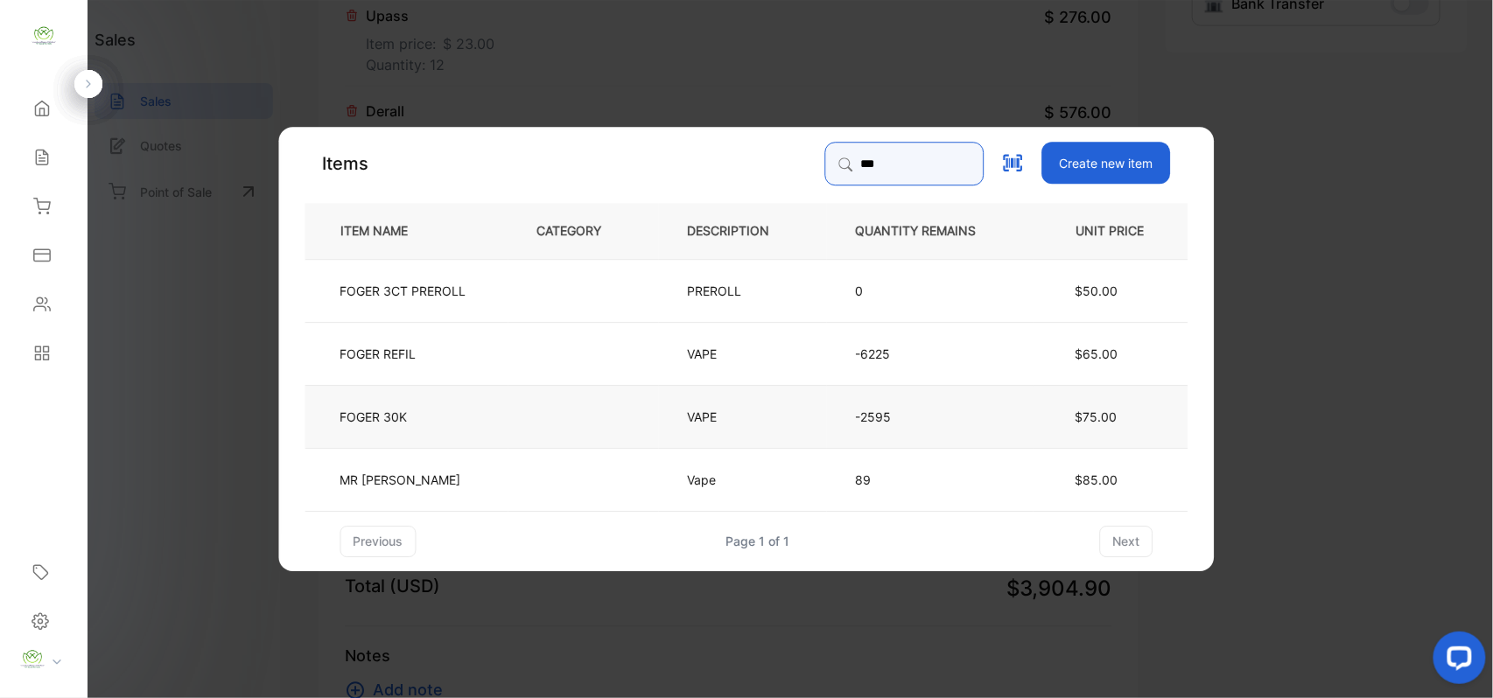
type input "***"
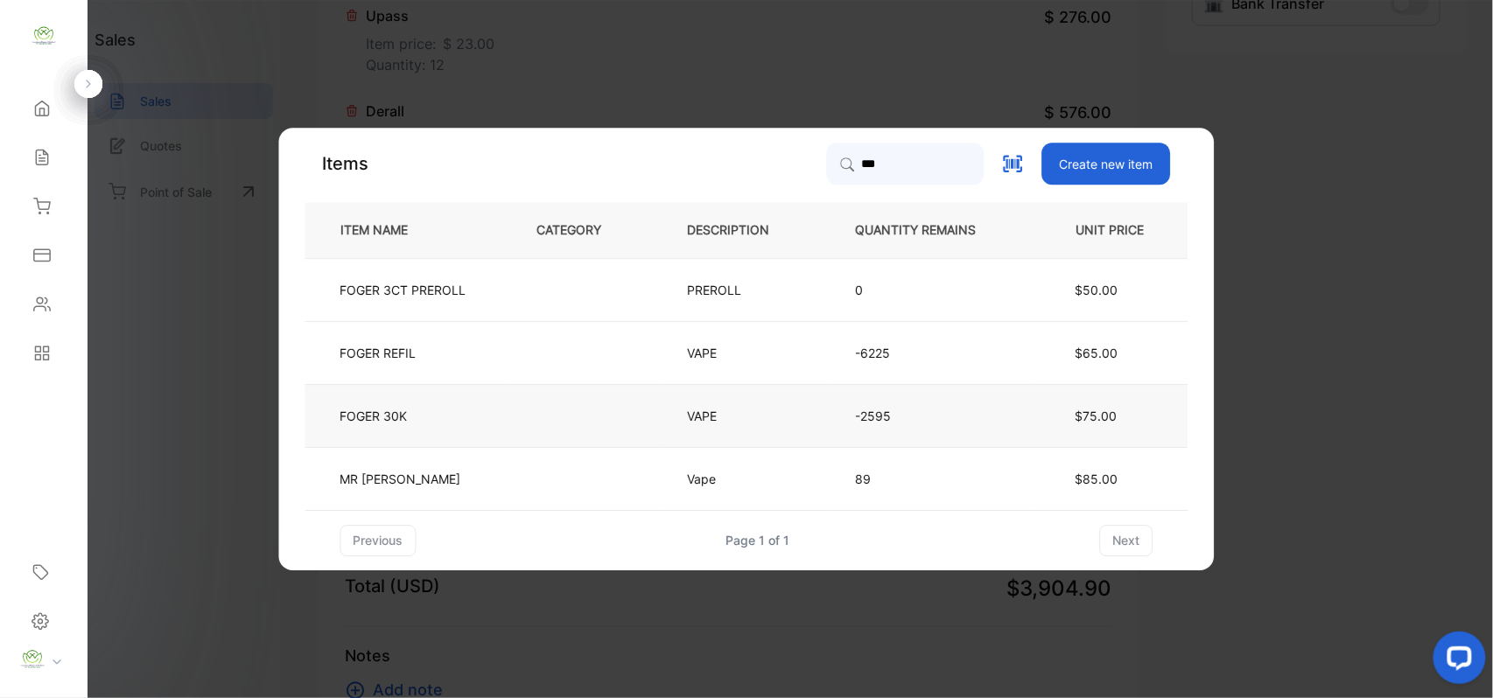
click at [669, 409] on td "VAPE" at bounding box center [743, 415] width 168 height 63
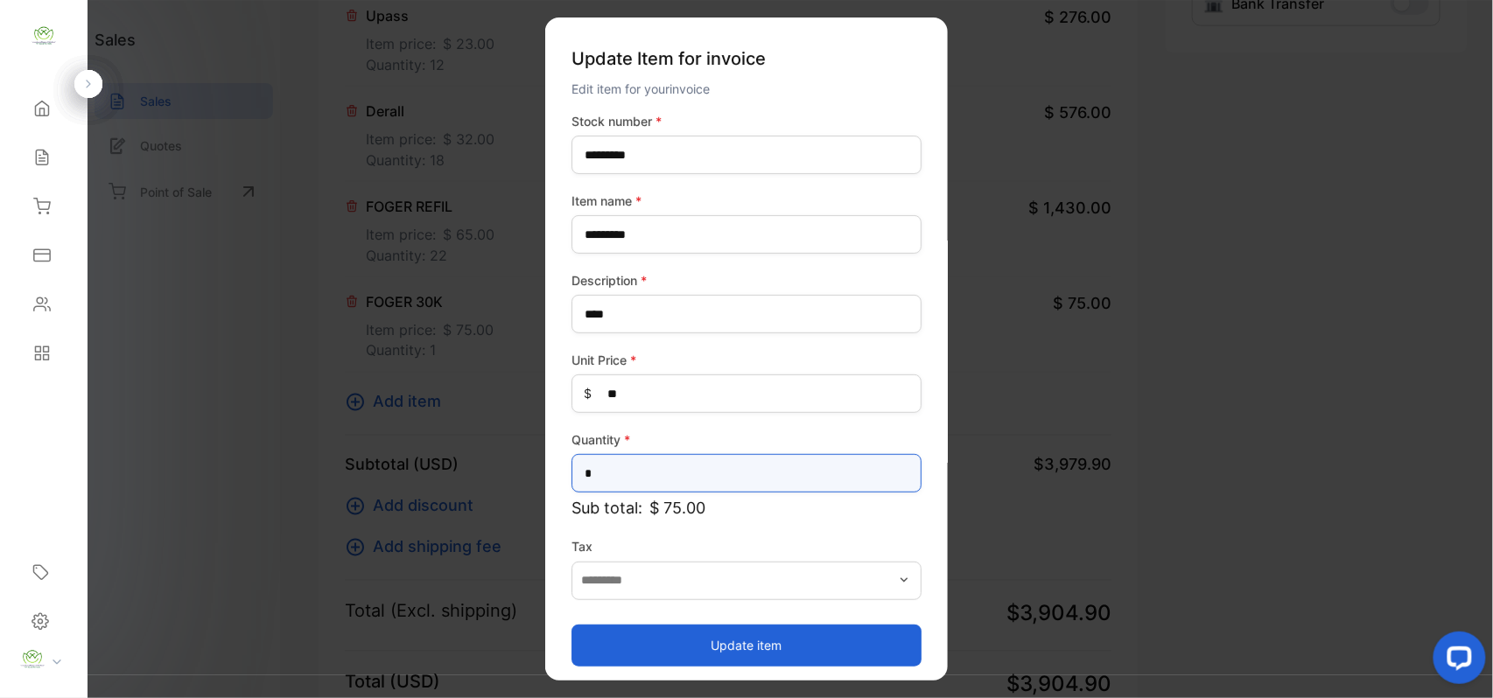
drag, startPoint x: 604, startPoint y: 485, endPoint x: 267, endPoint y: 502, distance: 337.3
type input "*"
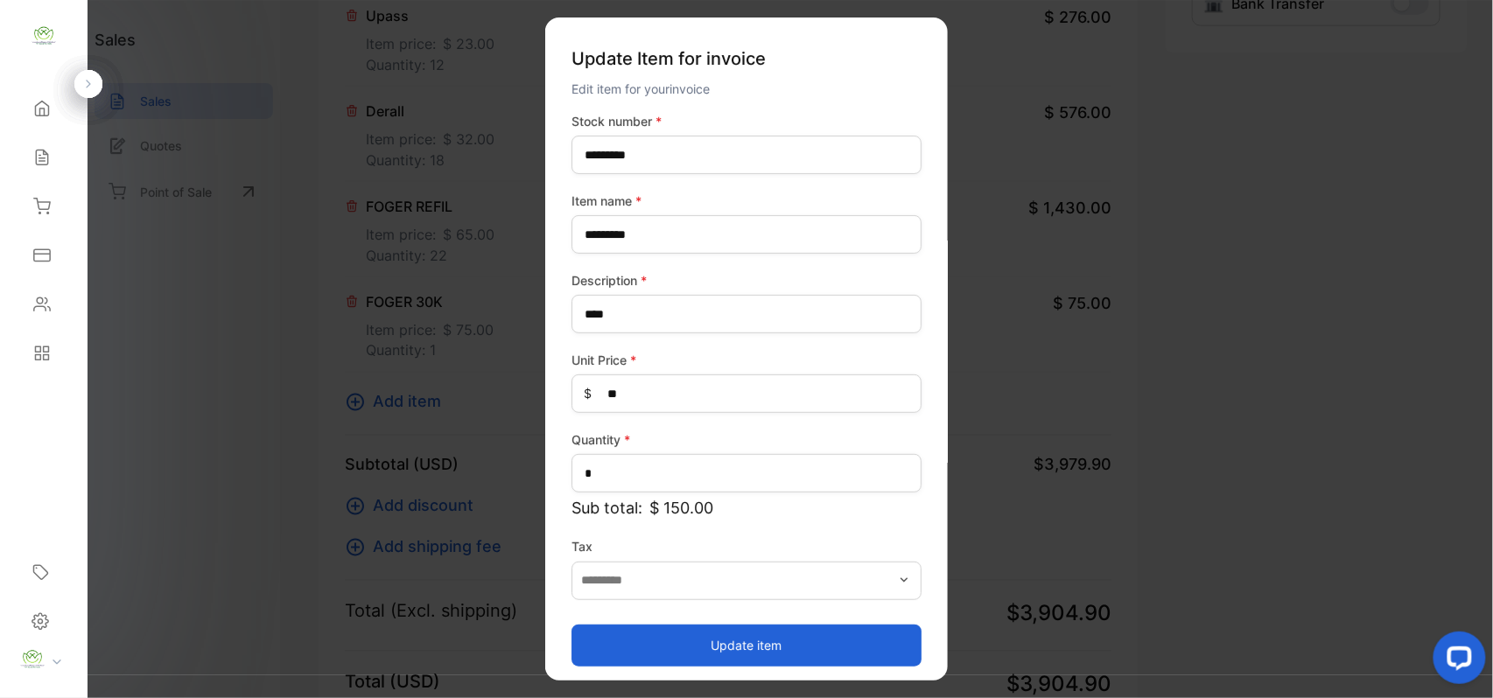
click at [613, 647] on button "Update item" at bounding box center [746, 645] width 350 height 42
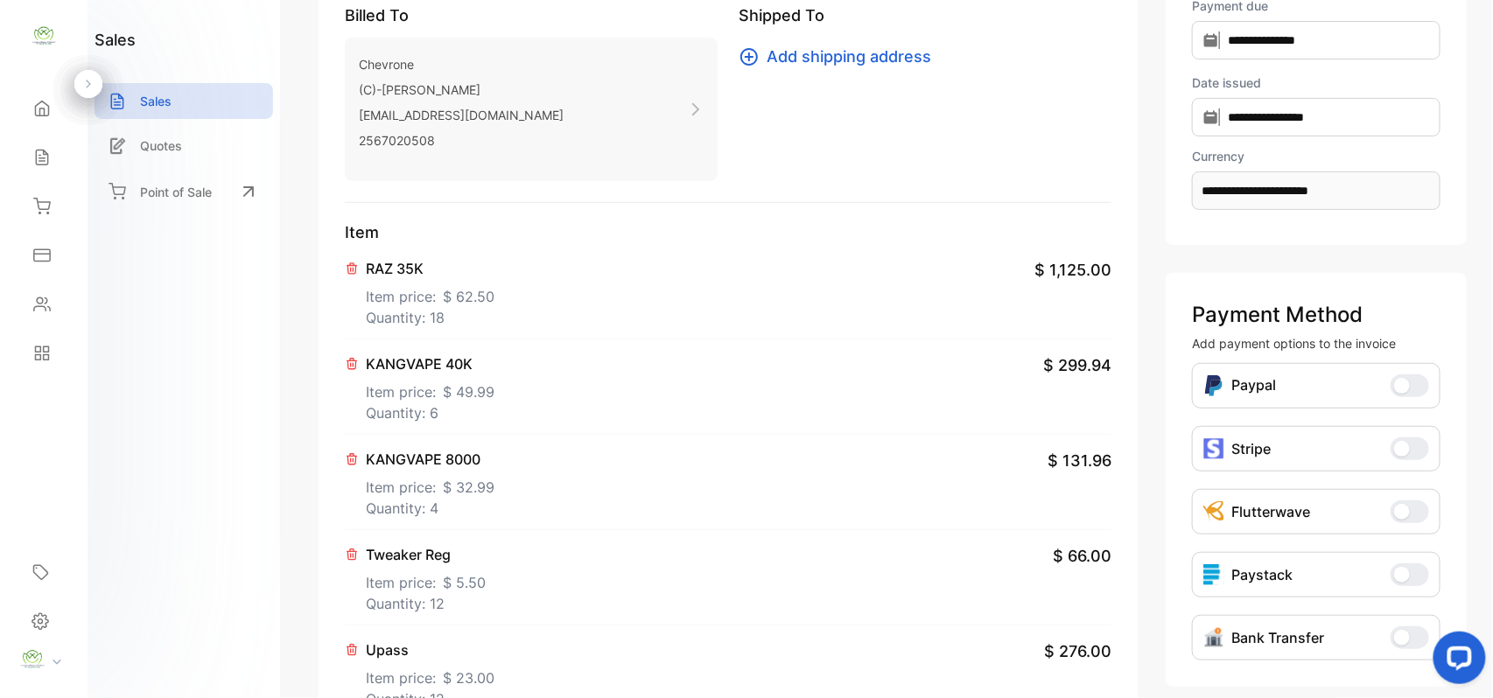
scroll to position [0, 0]
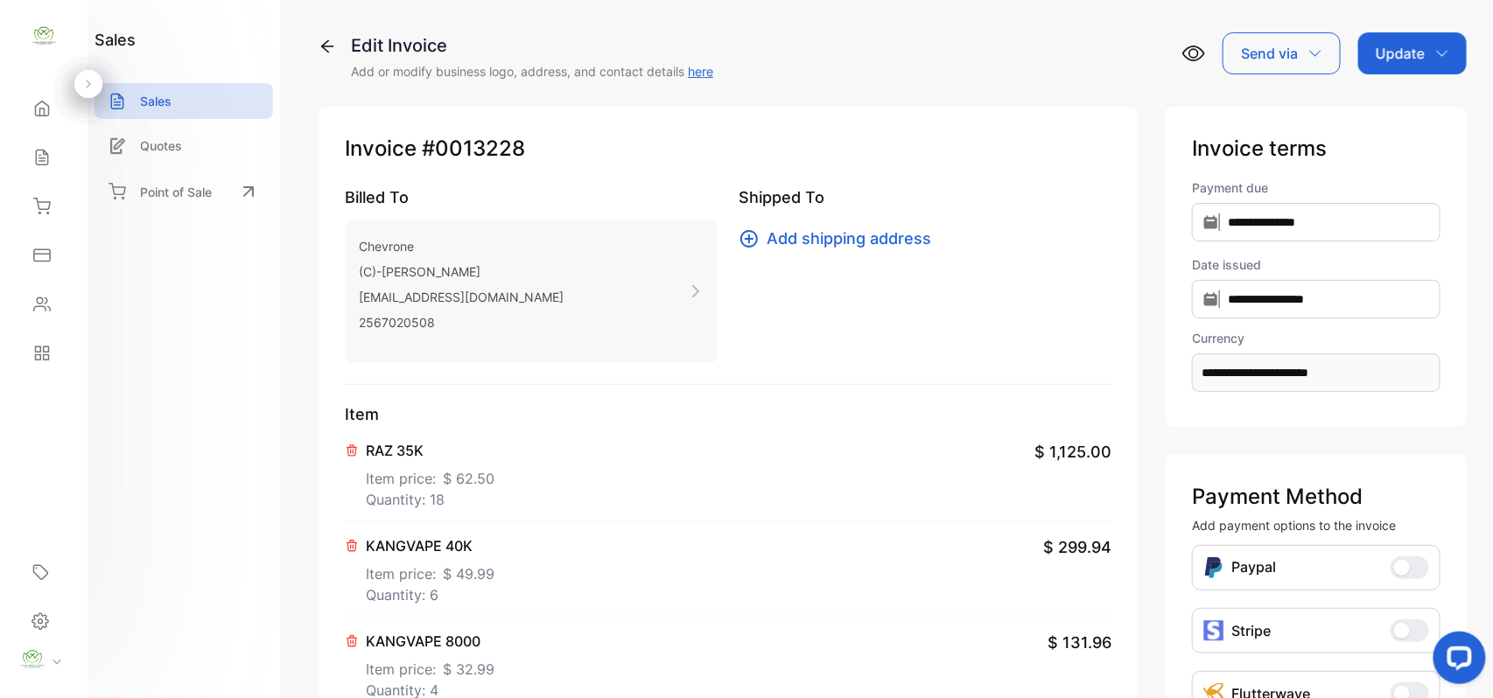
click at [1394, 52] on p "Update" at bounding box center [1399, 53] width 49 height 21
click at [1397, 102] on div "Invoice" at bounding box center [1415, 111] width 101 height 35
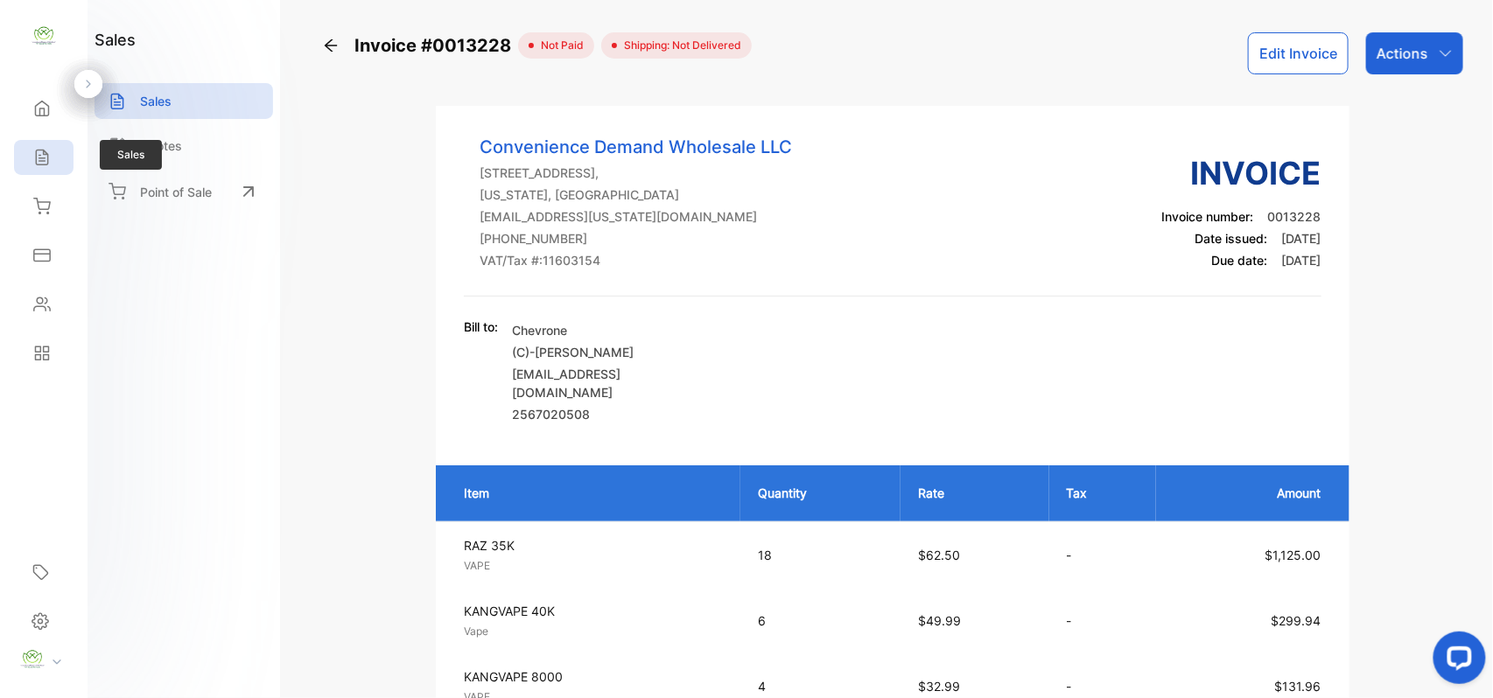
click at [35, 159] on icon at bounding box center [41, 157] width 17 height 17
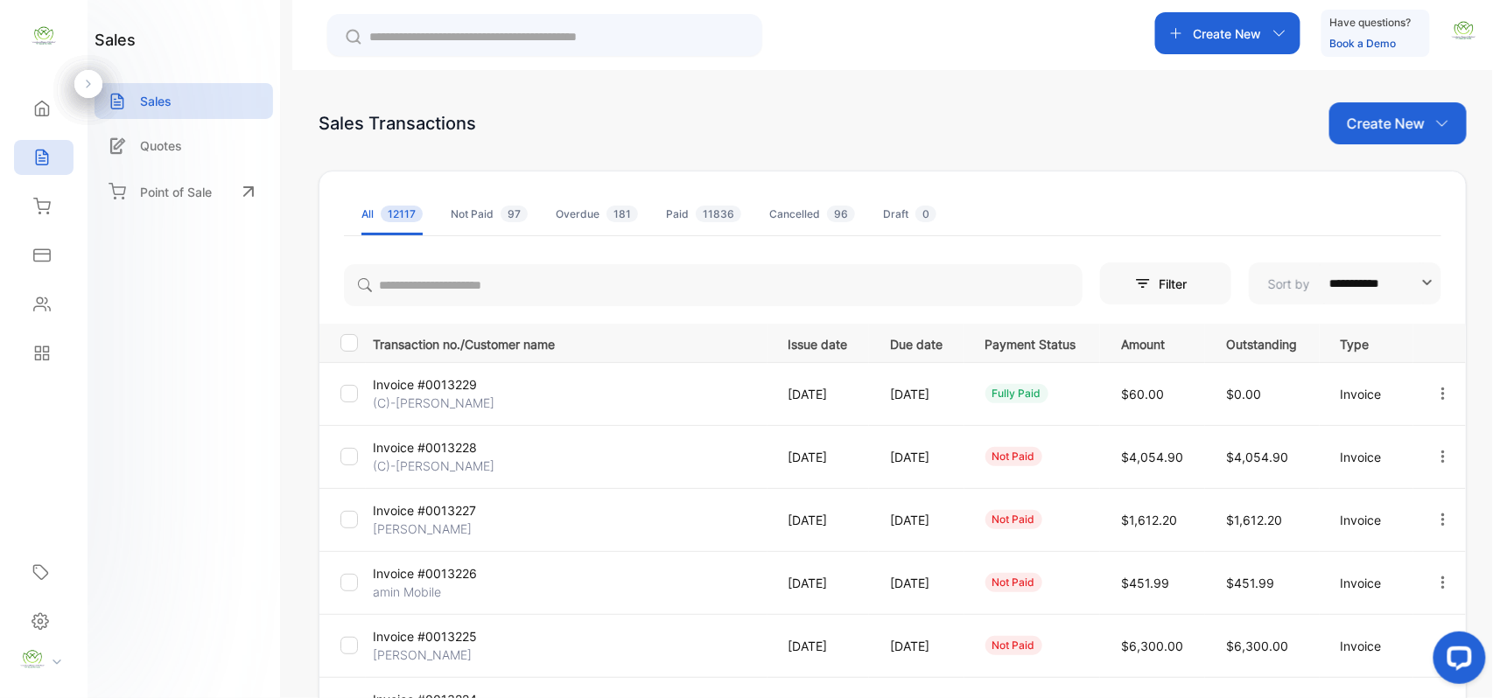
click at [452, 446] on p "Invoice #0013228" at bounding box center [438, 447] width 131 height 18
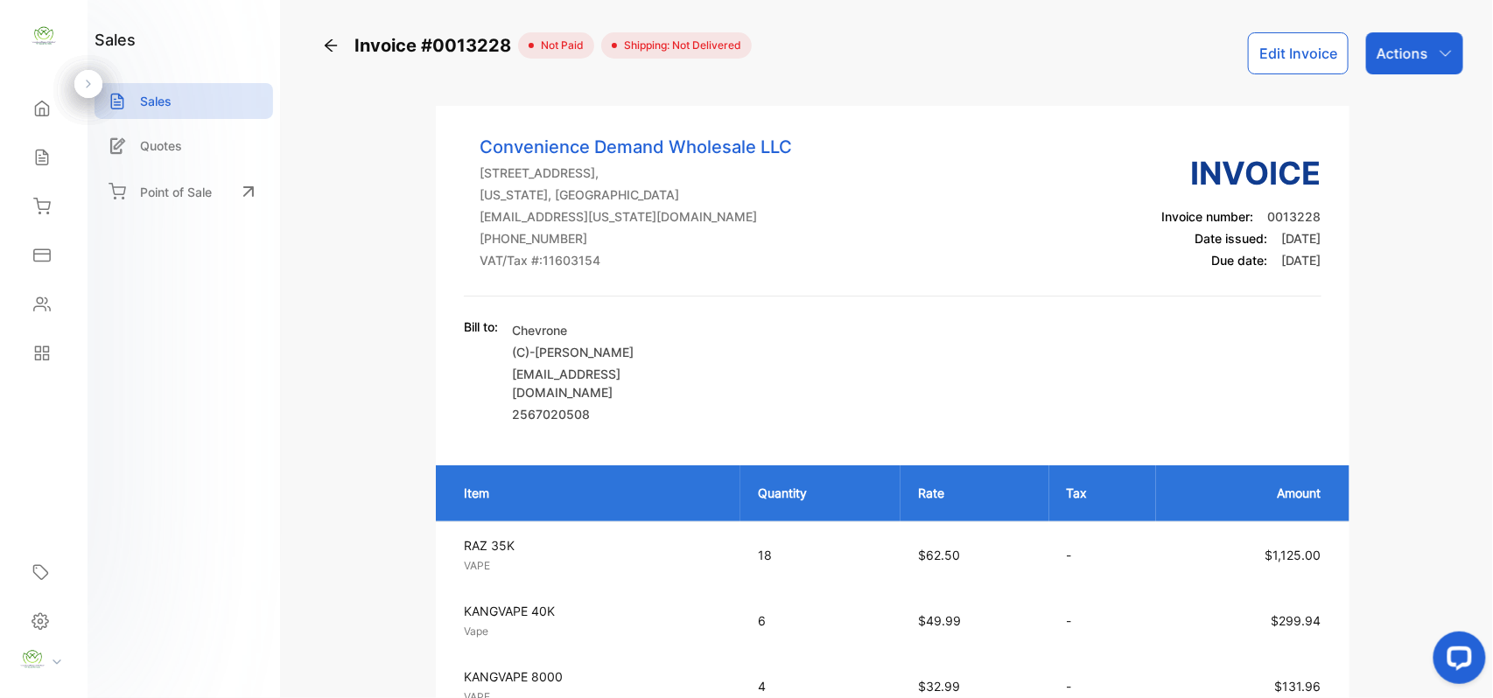
click at [1438, 58] on icon "button" at bounding box center [1445, 53] width 14 height 14
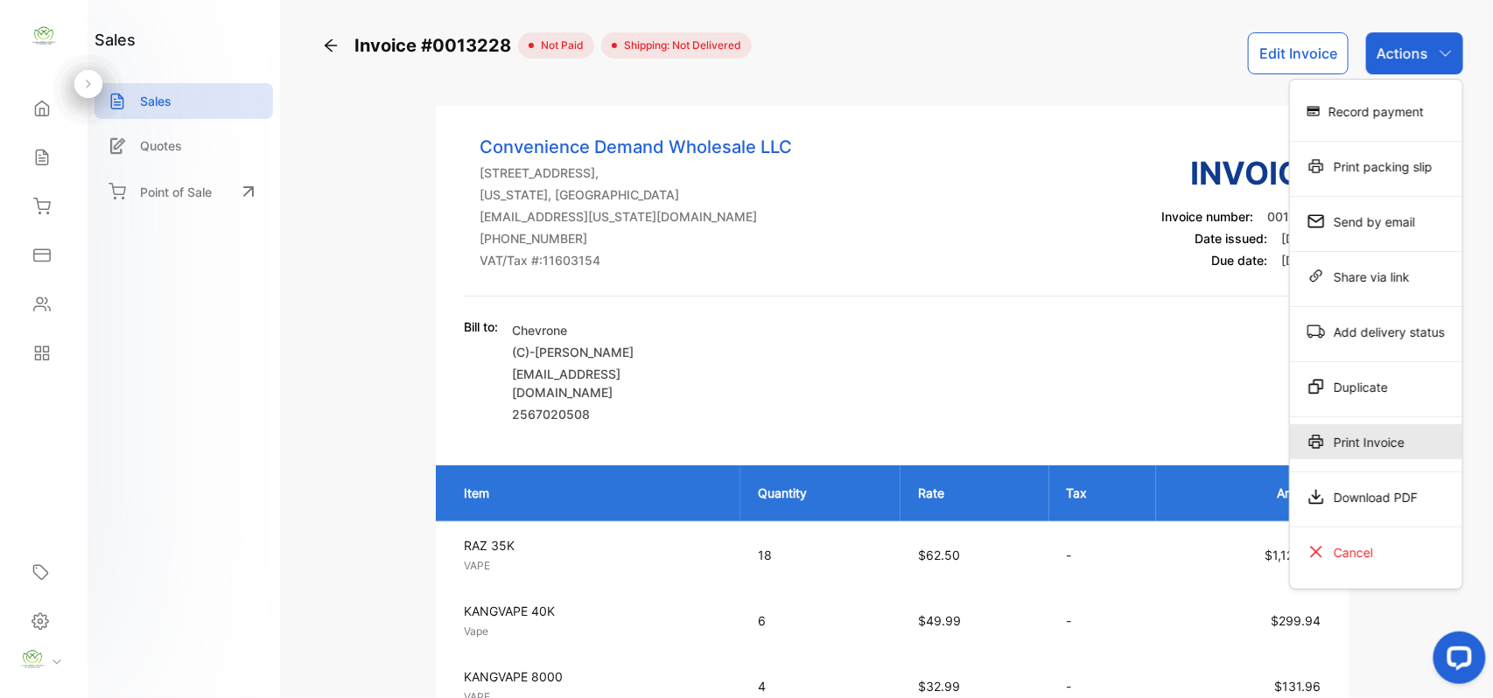
click at [1362, 449] on div "Print Invoice" at bounding box center [1376, 441] width 172 height 35
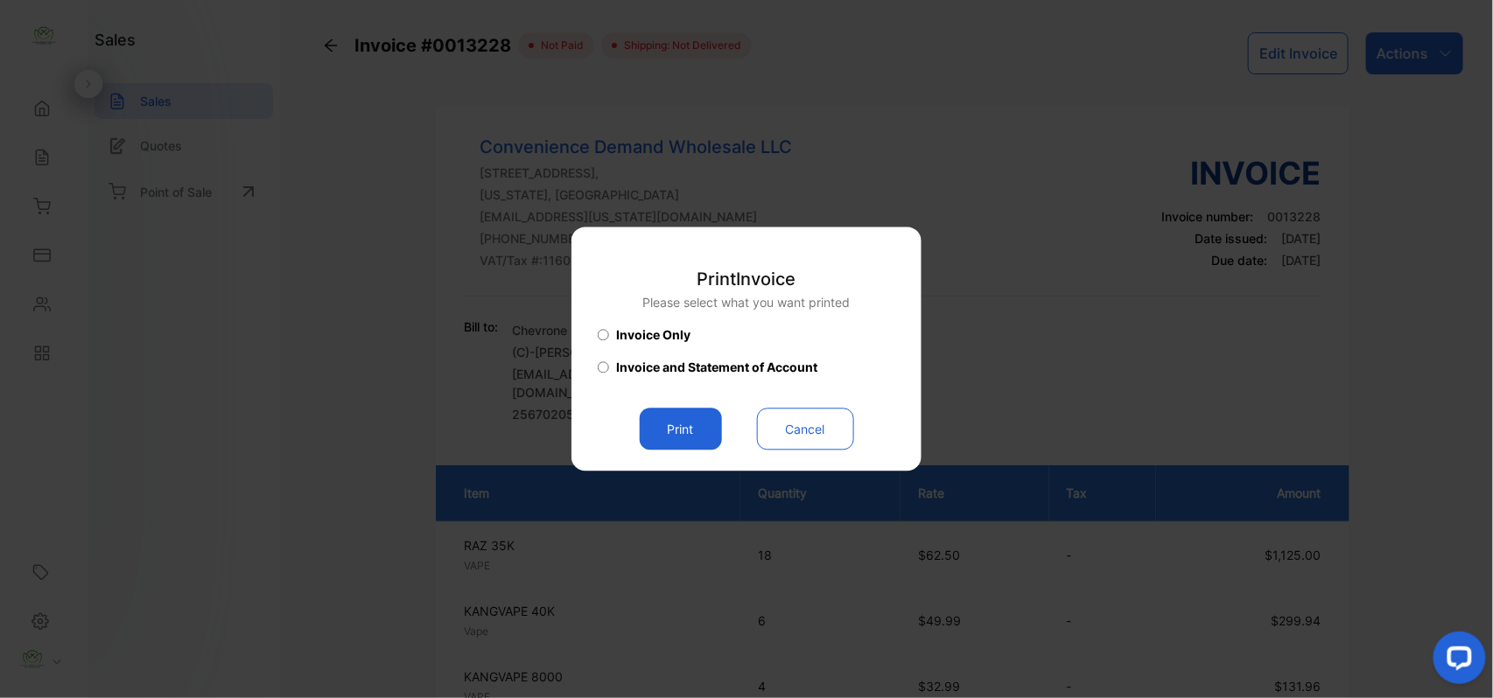
click at [694, 422] on button "Print" at bounding box center [681, 430] width 82 height 42
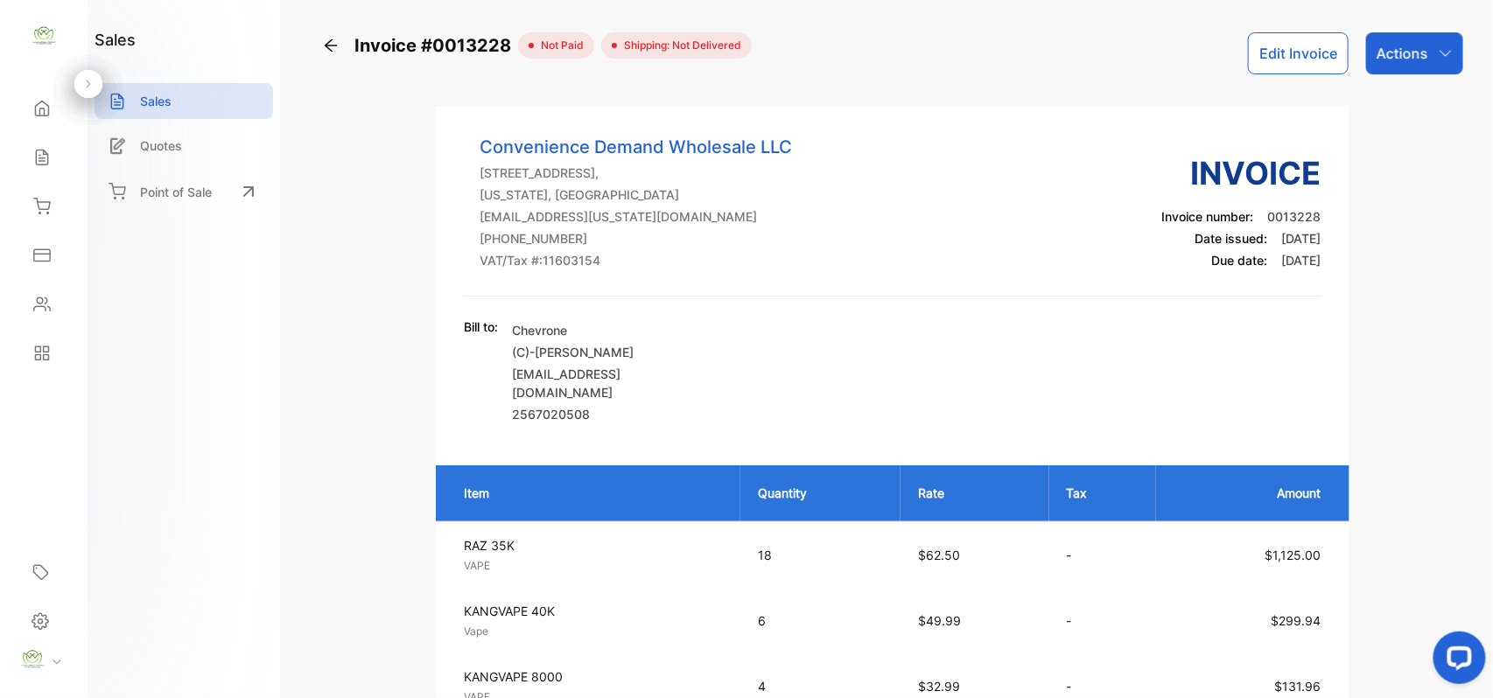
click at [330, 43] on icon at bounding box center [330, 45] width 17 height 17
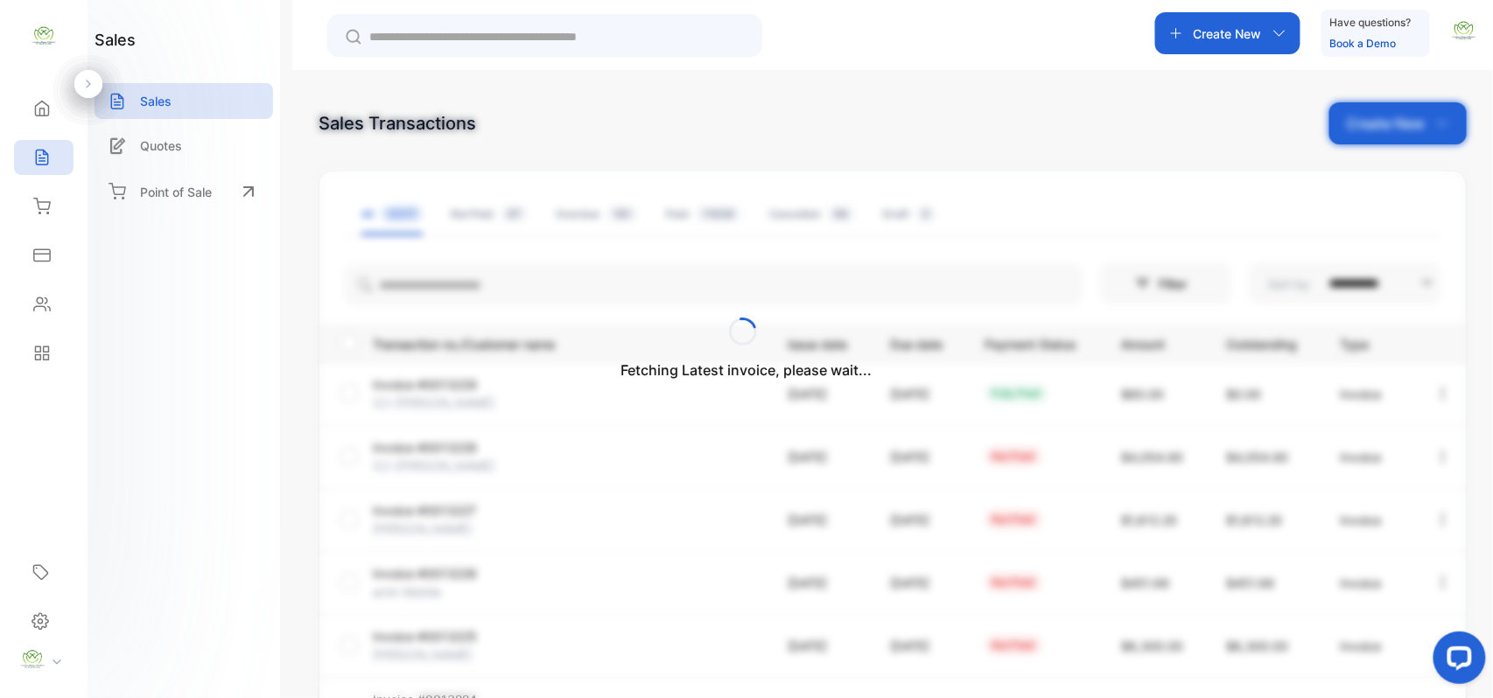
click at [1345, 128] on div "Fetching Latest invoice, please wait..." at bounding box center [746, 349] width 1493 height 698
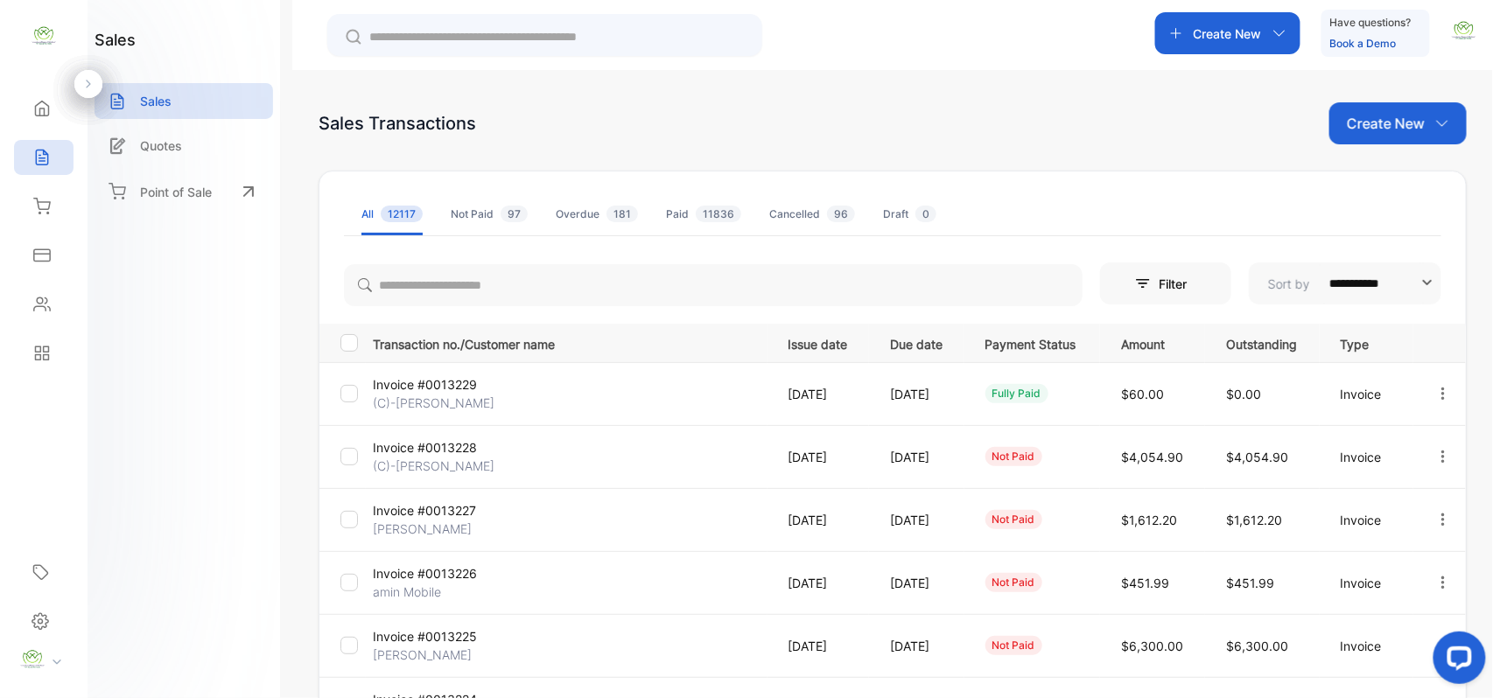
click at [1354, 130] on p "Create New" at bounding box center [1386, 123] width 78 height 21
click at [1348, 191] on div "Invoice" at bounding box center [1404, 181] width 122 height 35
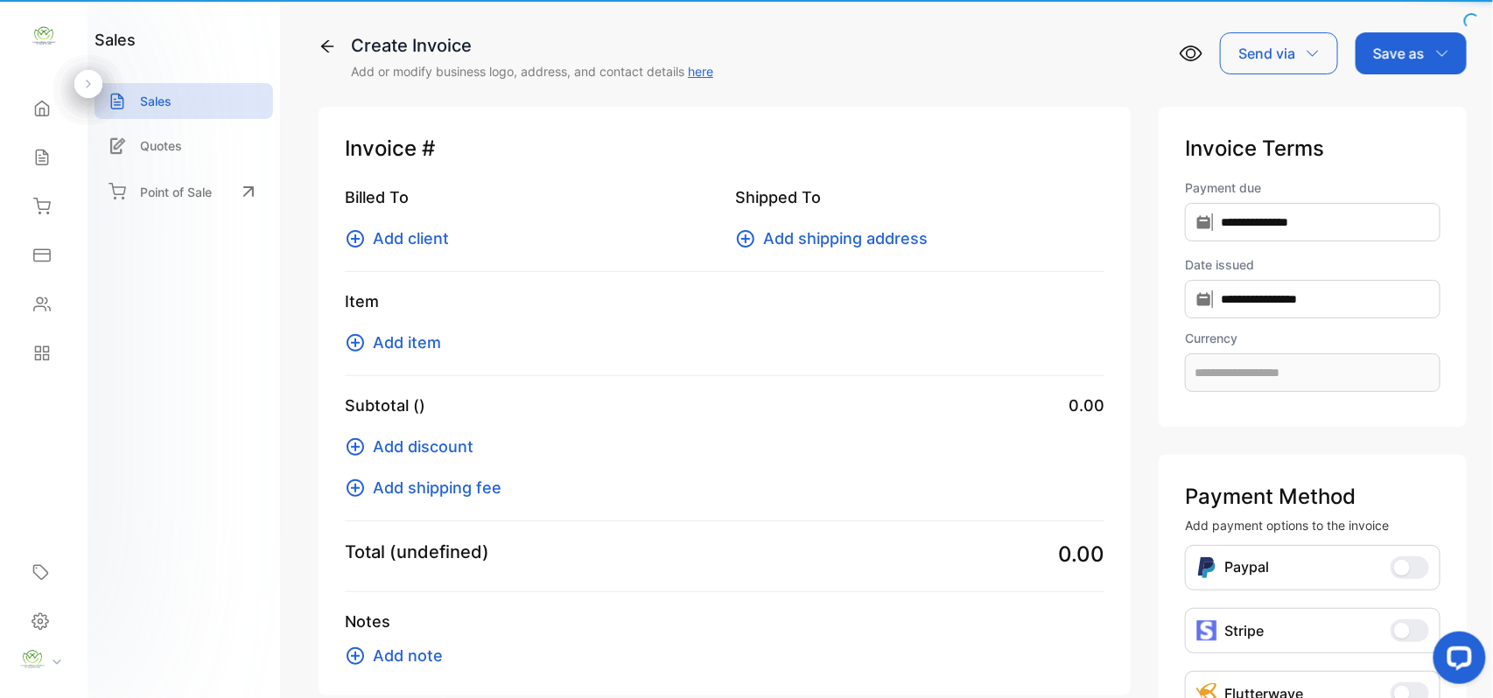
type input "**********"
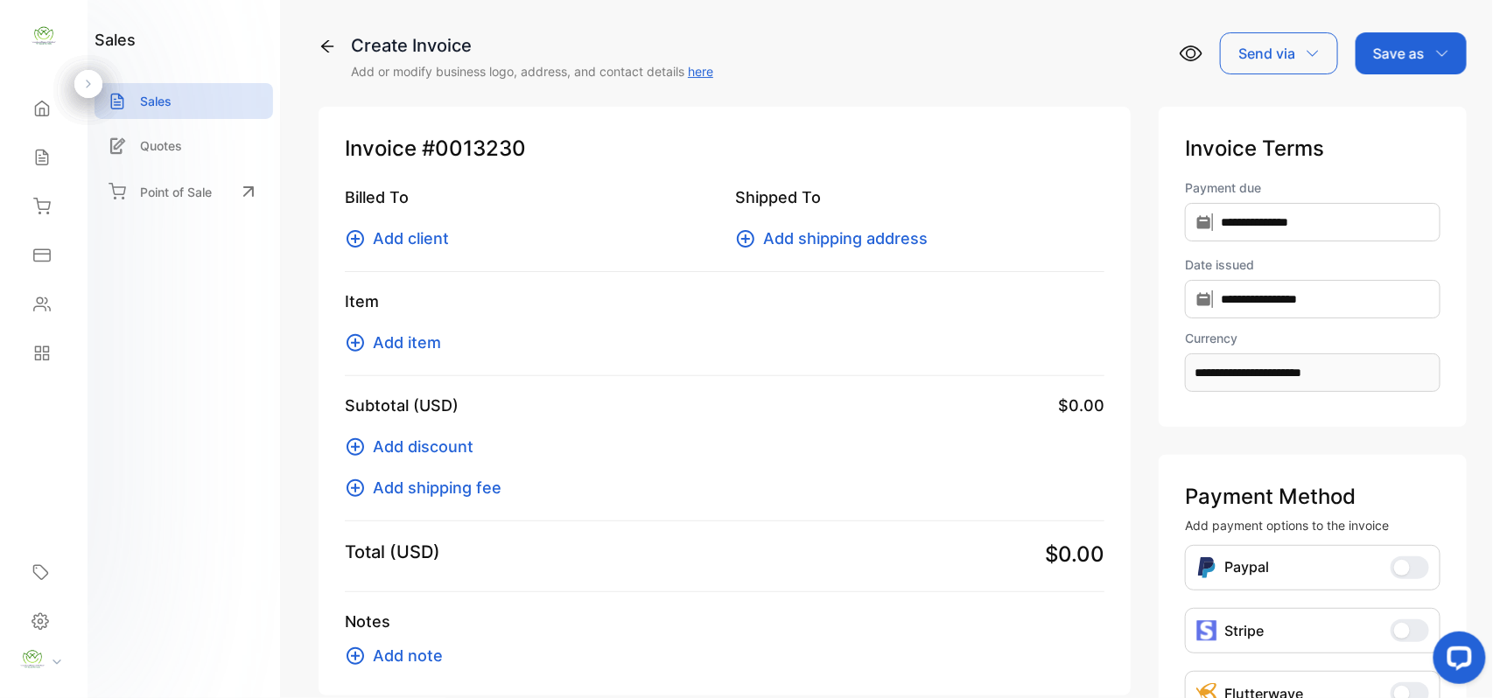
click at [410, 332] on span "Add item" at bounding box center [407, 343] width 68 height 24
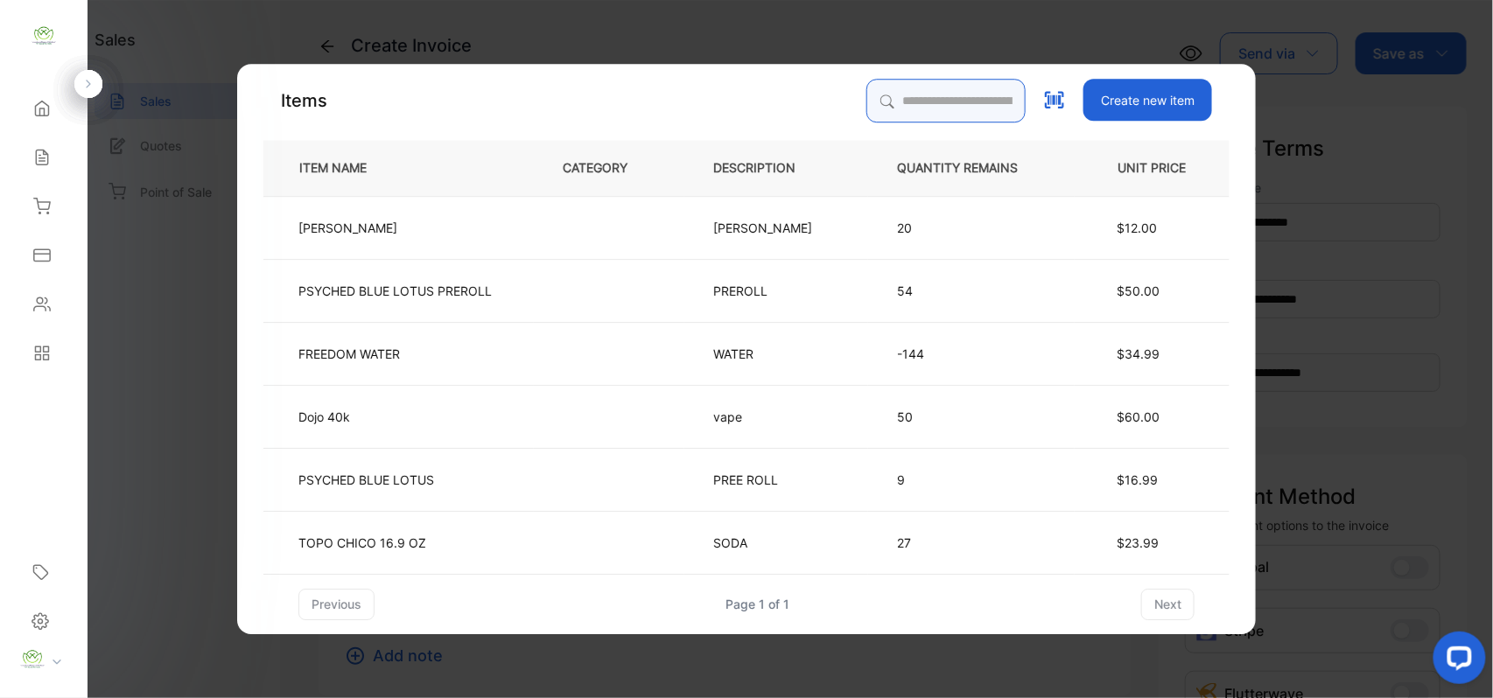
click at [883, 91] on input "search" at bounding box center [945, 101] width 159 height 44
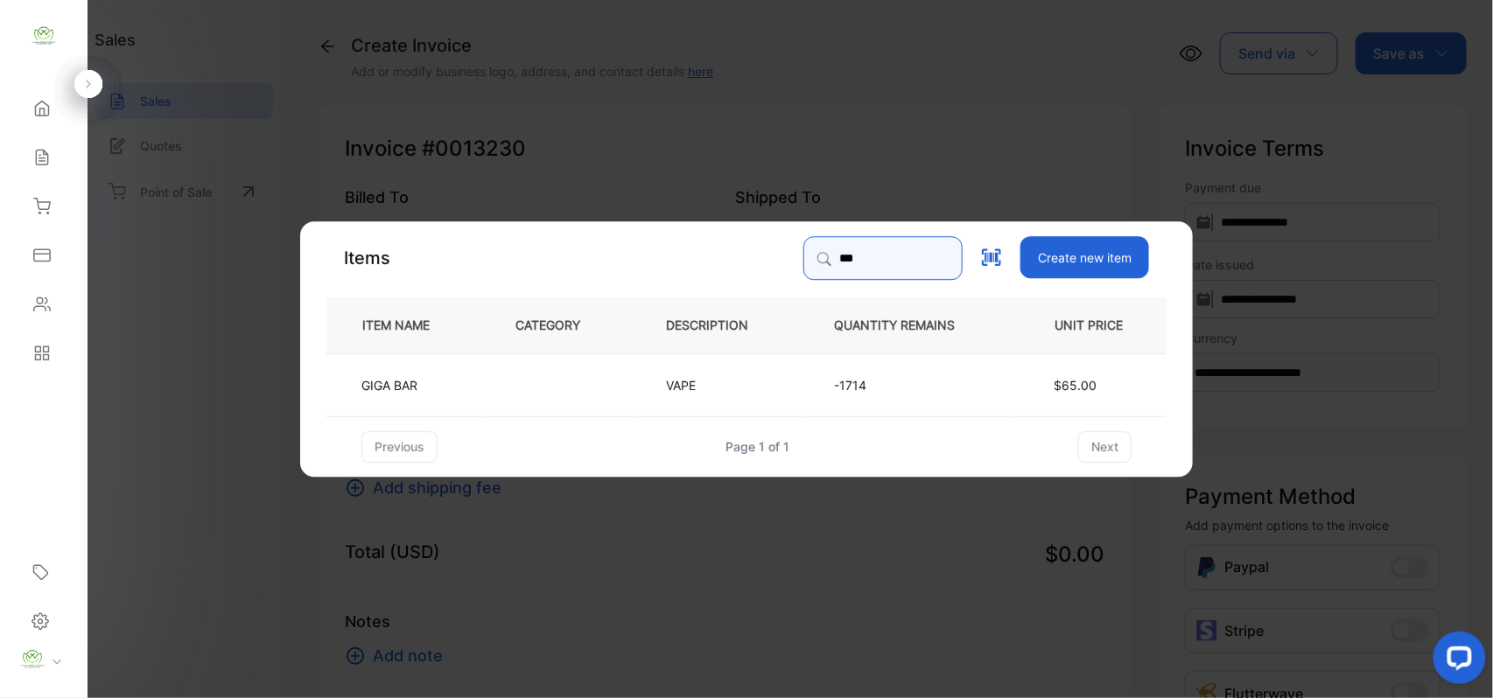
type input "****"
click at [695, 383] on p "VAPE" at bounding box center [689, 384] width 46 height 18
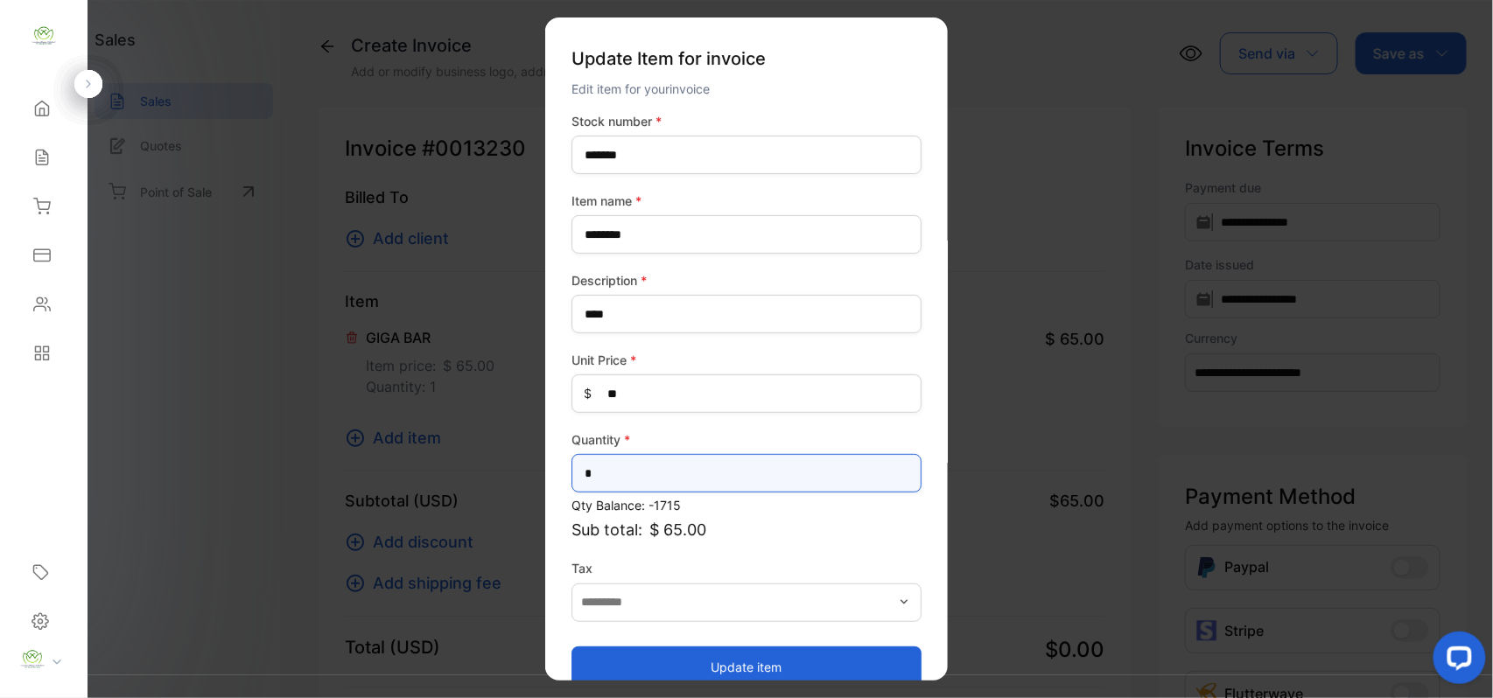
click at [646, 463] on input "*" at bounding box center [746, 473] width 350 height 38
type input "**"
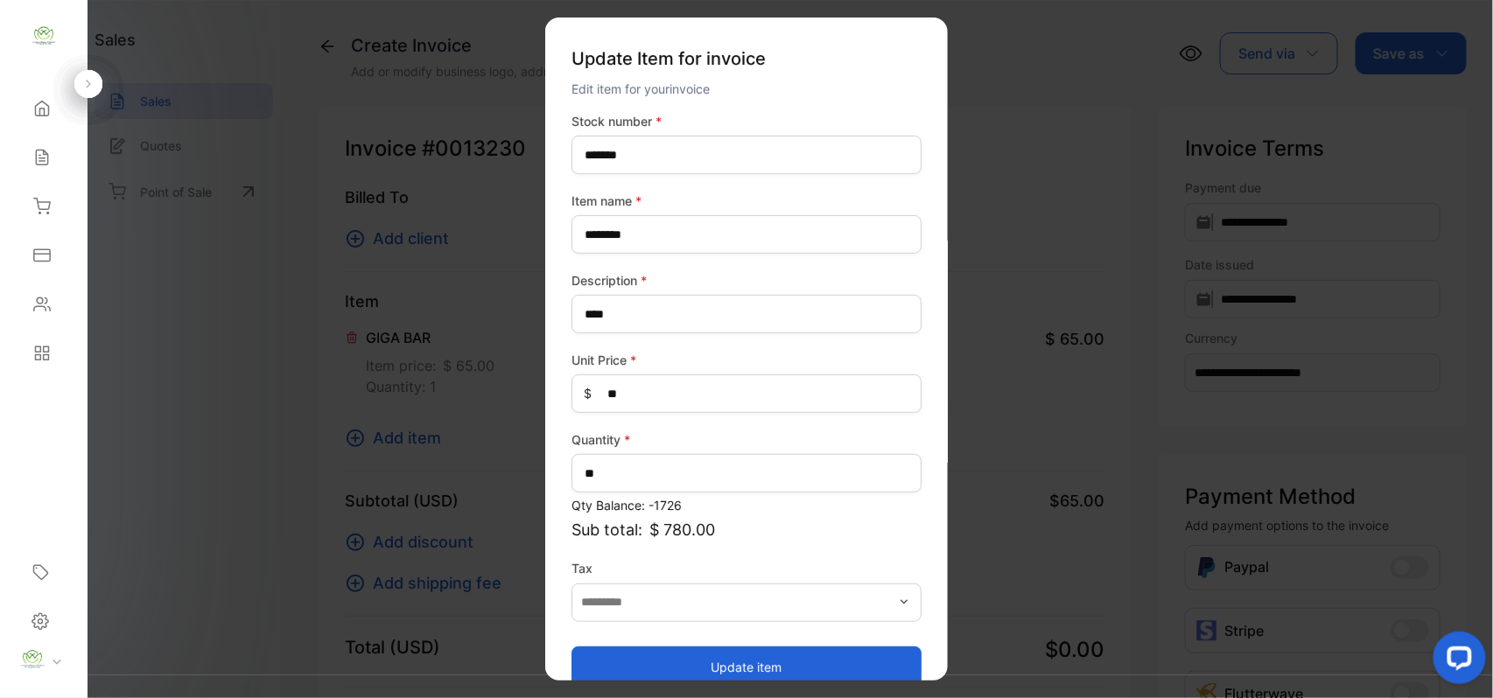
click at [606, 660] on button "Update item" at bounding box center [746, 667] width 350 height 42
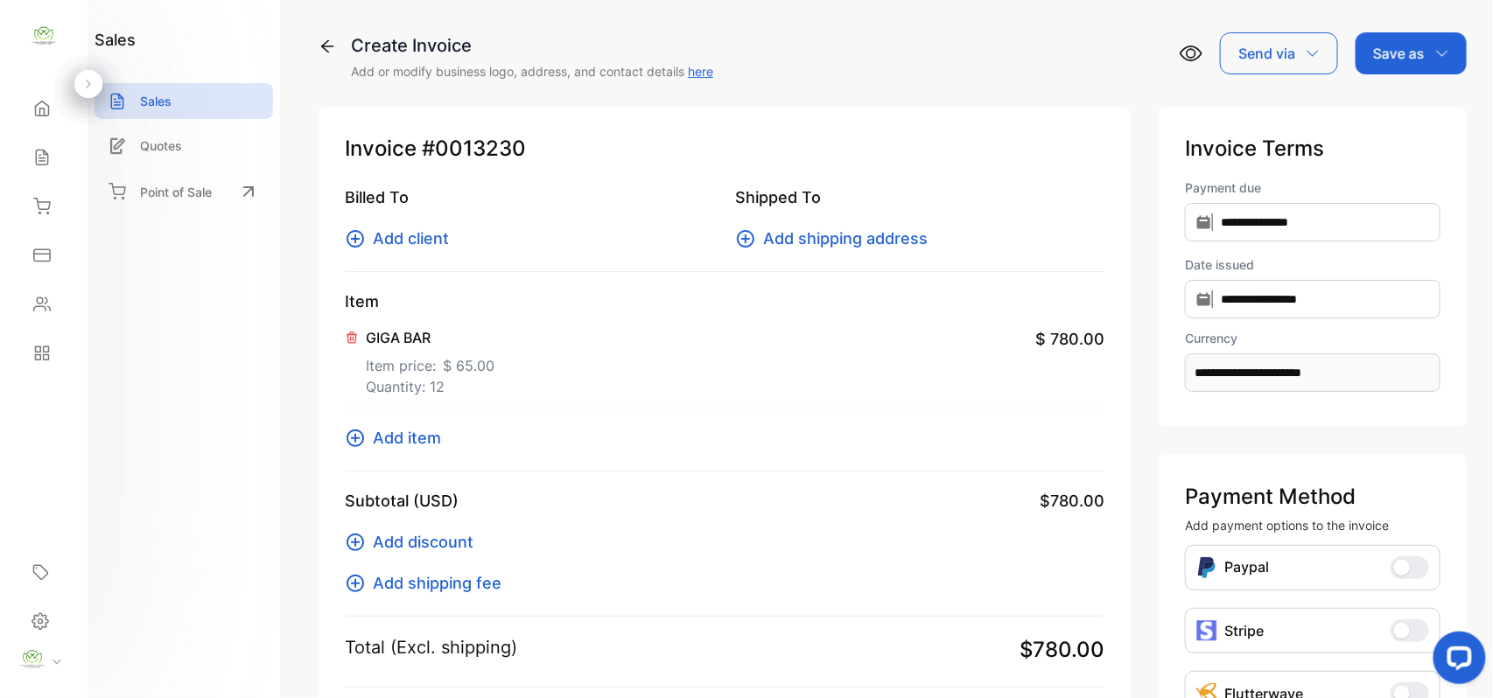
click at [359, 434] on icon at bounding box center [355, 438] width 21 height 21
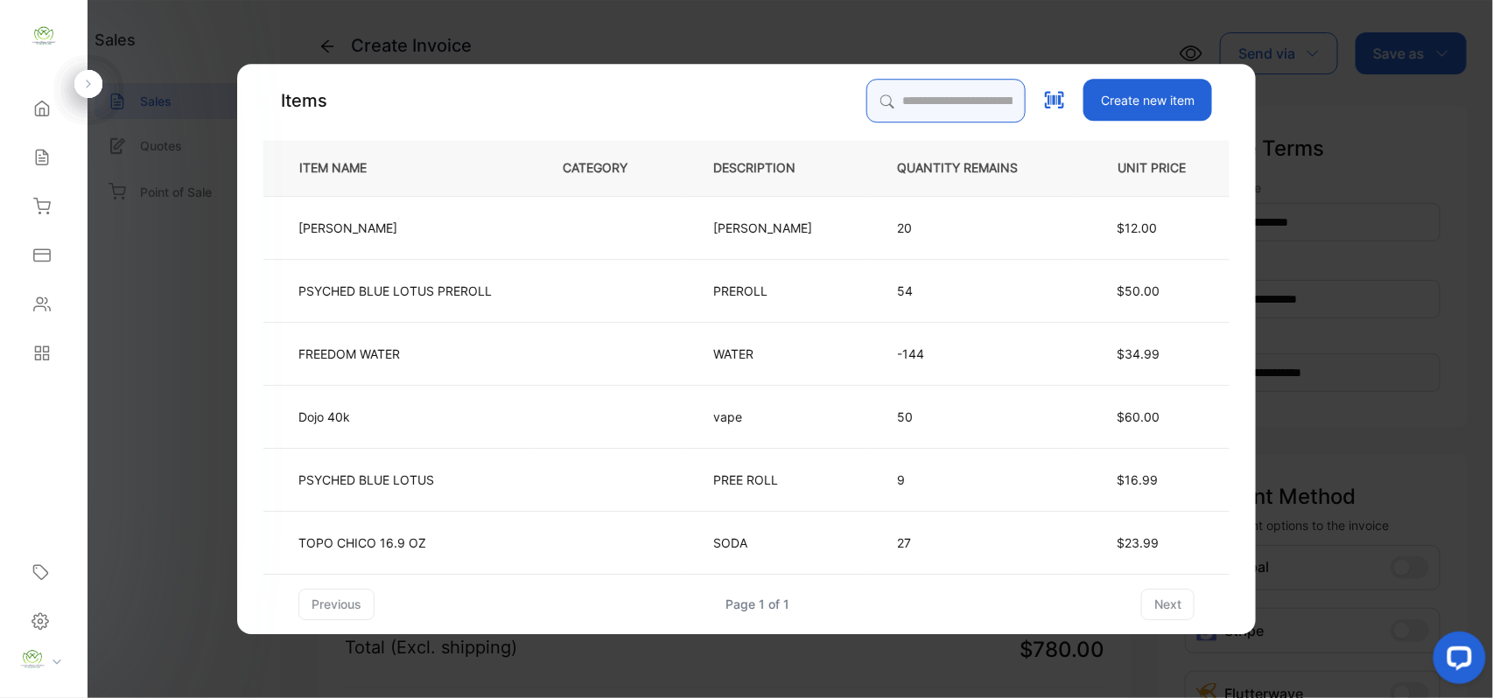
click at [875, 96] on input "search" at bounding box center [945, 101] width 159 height 44
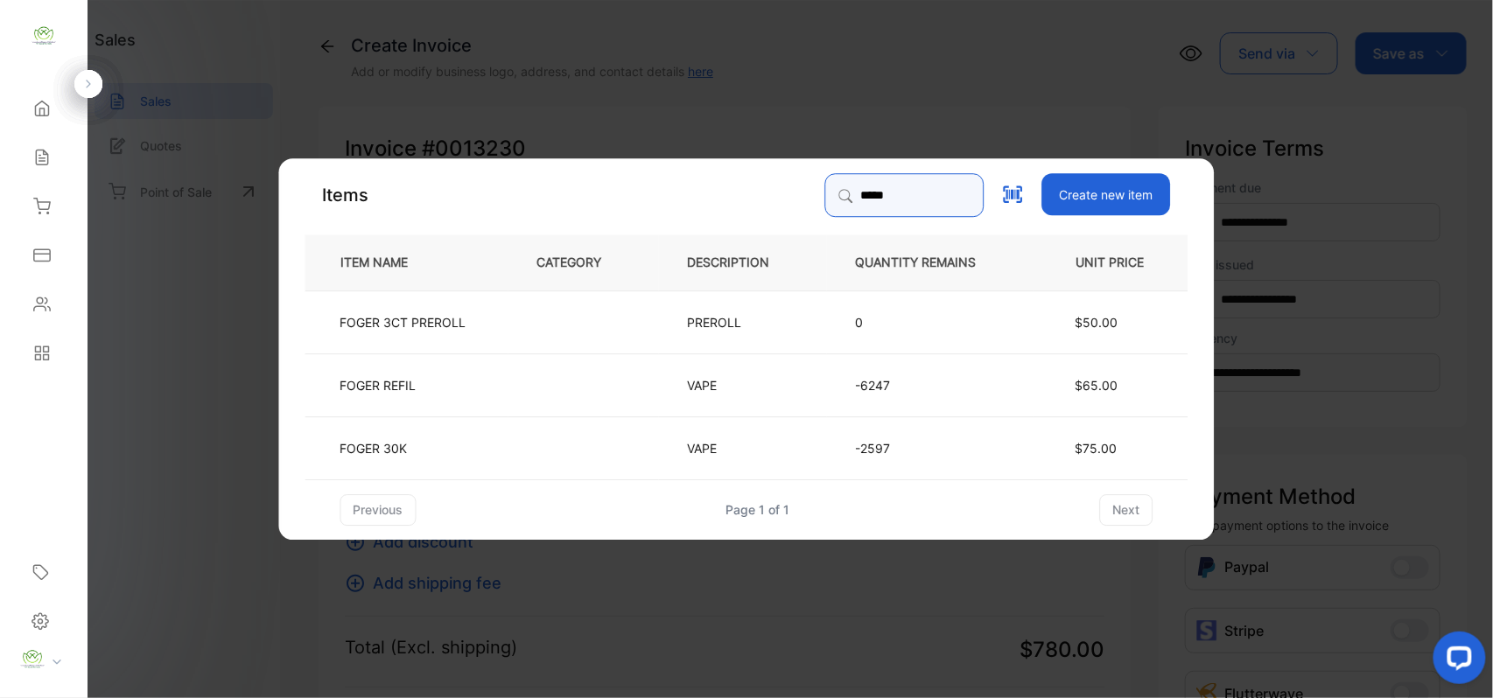
type input "*****"
click at [504, 434] on td "FOGER 30K" at bounding box center [406, 447] width 203 height 63
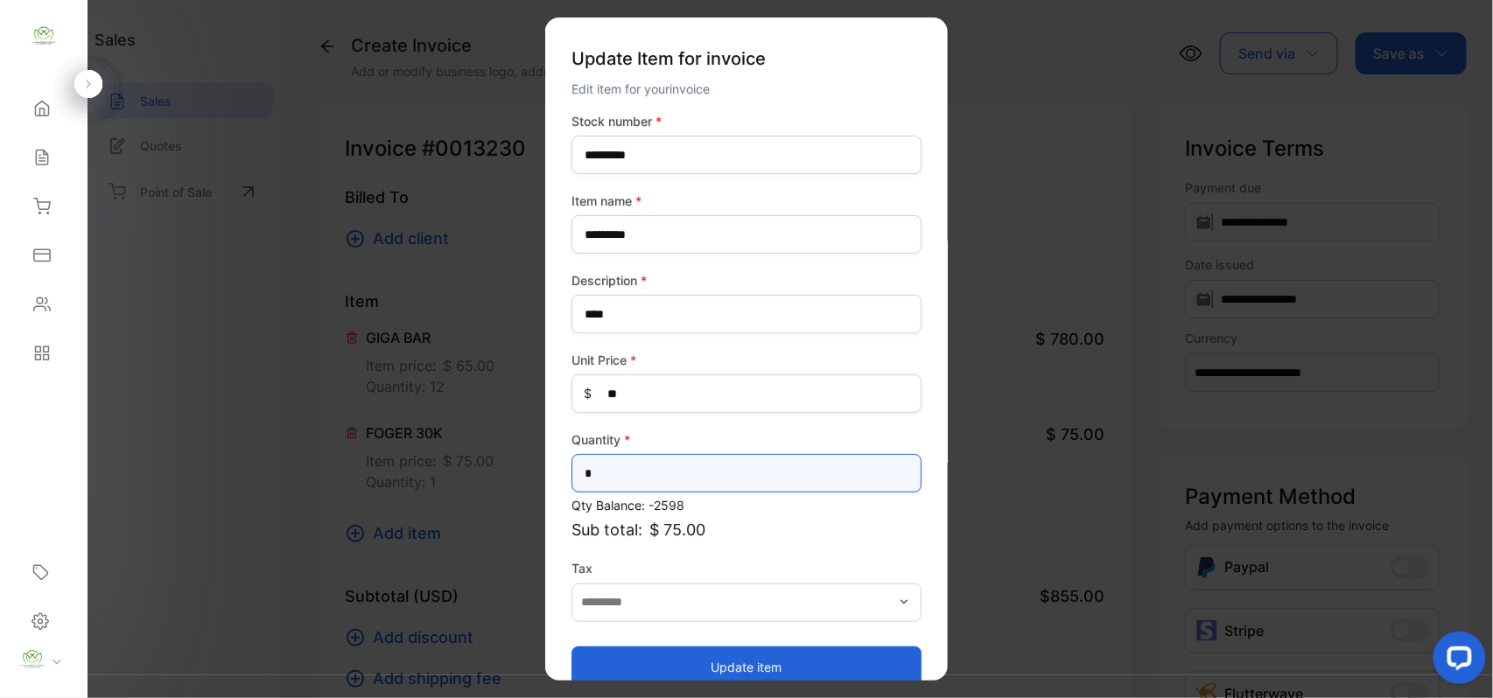
click at [617, 477] on input "*" at bounding box center [746, 473] width 350 height 38
type input "**"
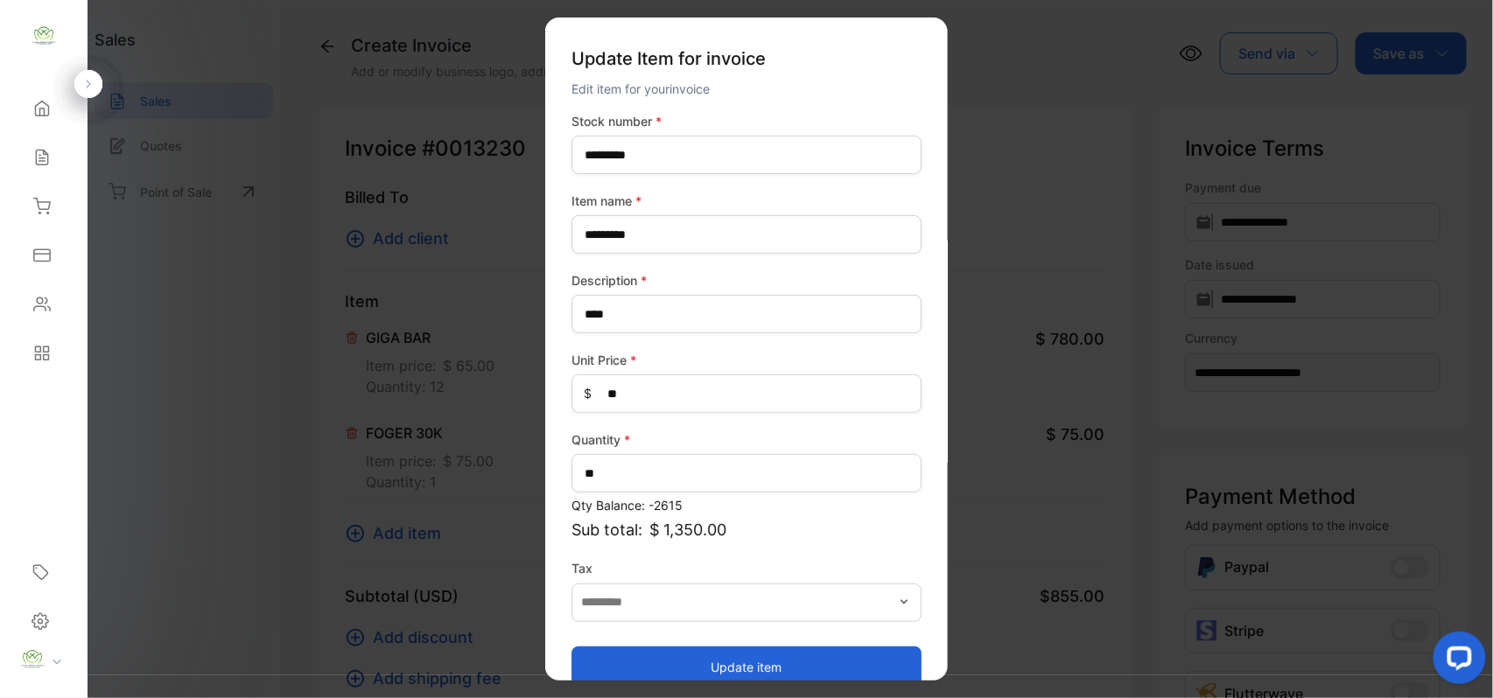
click at [613, 648] on button "Update item" at bounding box center [746, 667] width 350 height 42
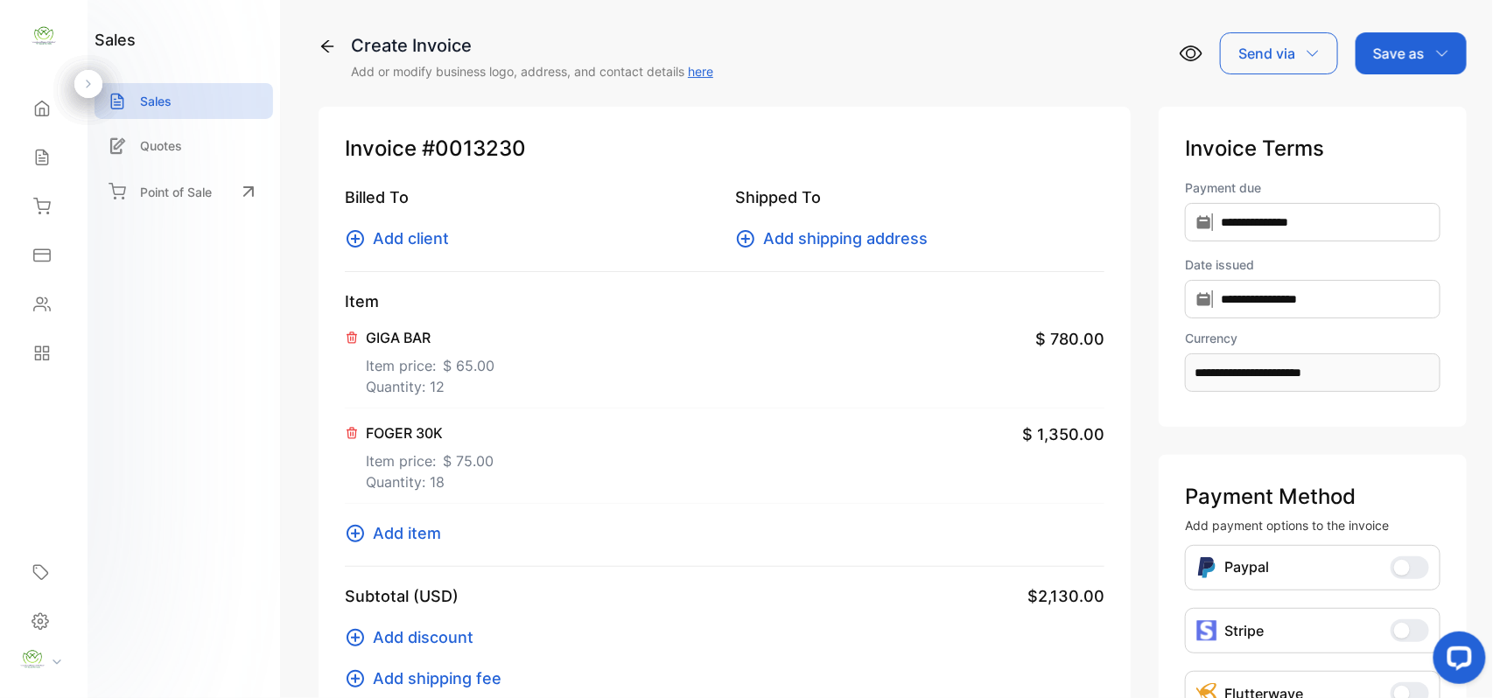
click at [396, 233] on span "Add client" at bounding box center [411, 239] width 76 height 24
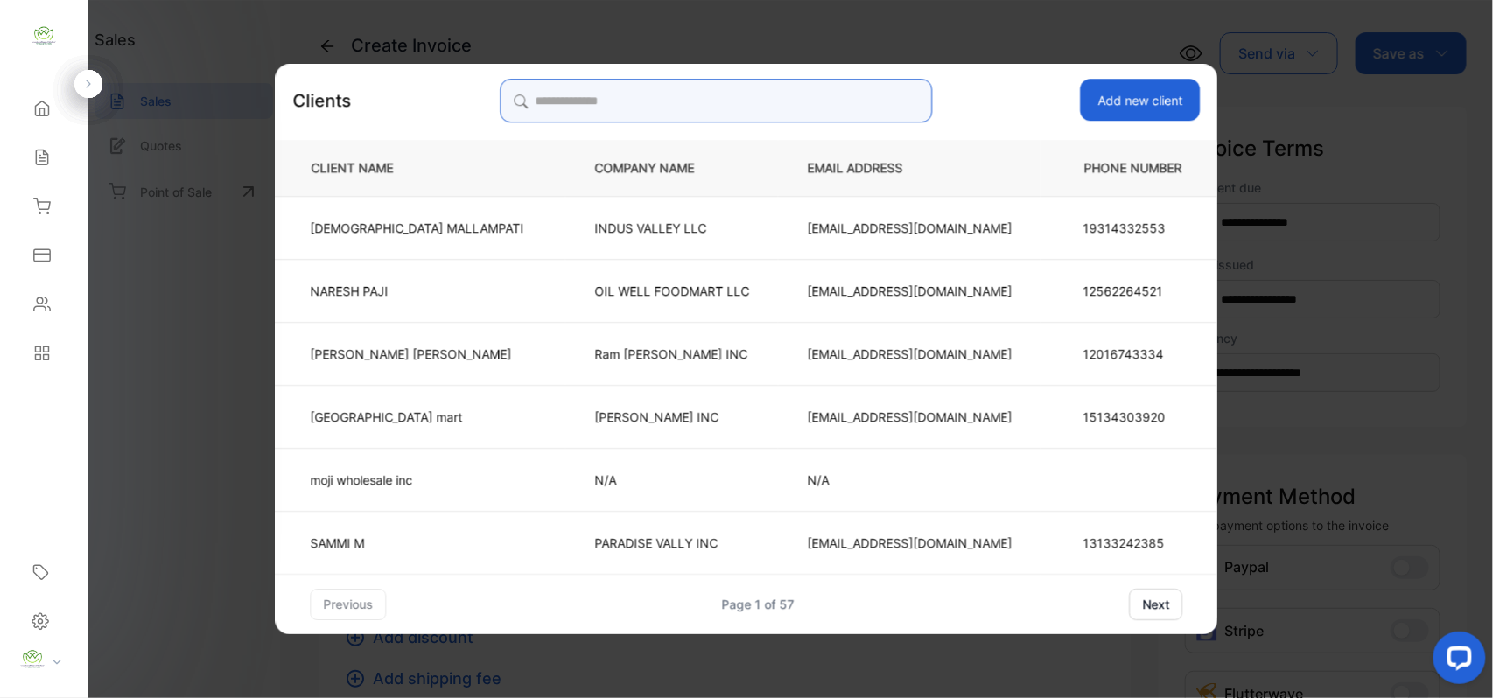
click at [782, 108] on input "search" at bounding box center [716, 101] width 432 height 44
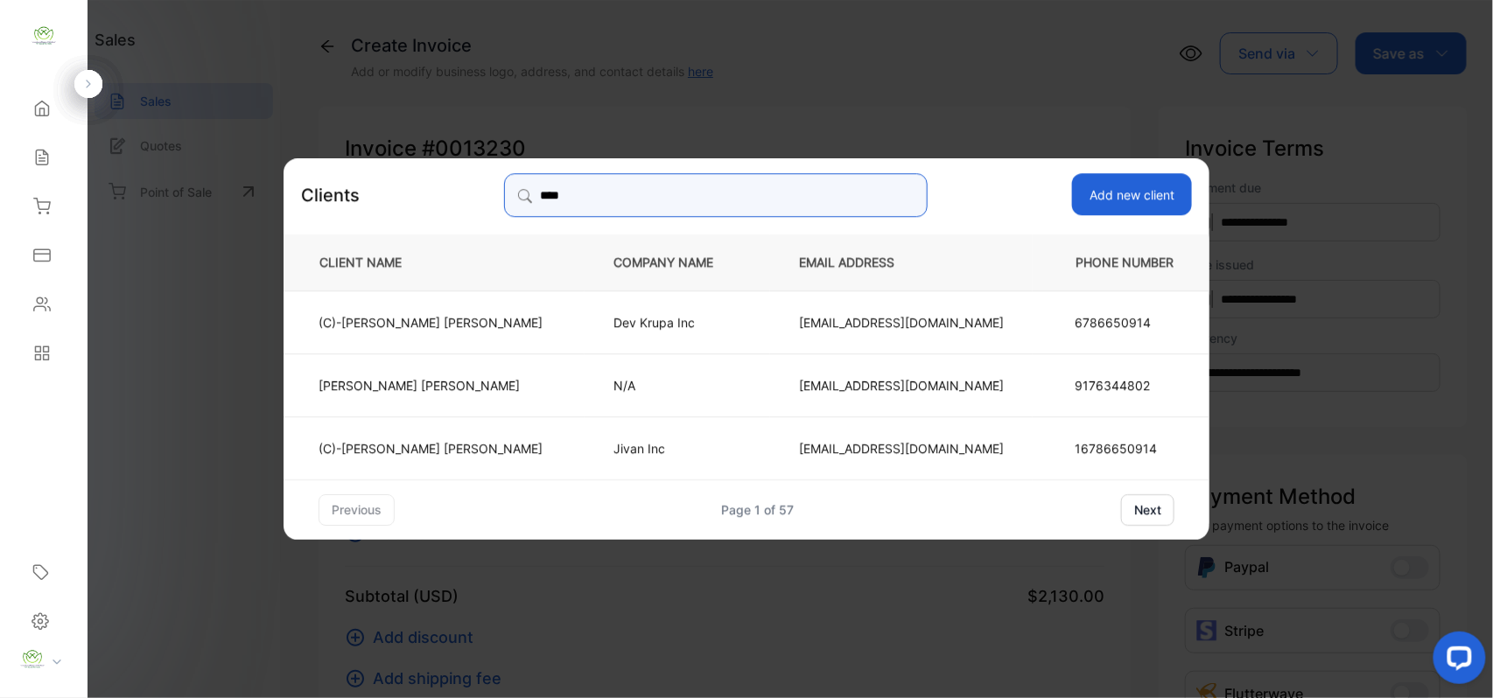
type input "****"
click at [648, 322] on p "Dev Krupa Inc" at bounding box center [677, 321] width 128 height 18
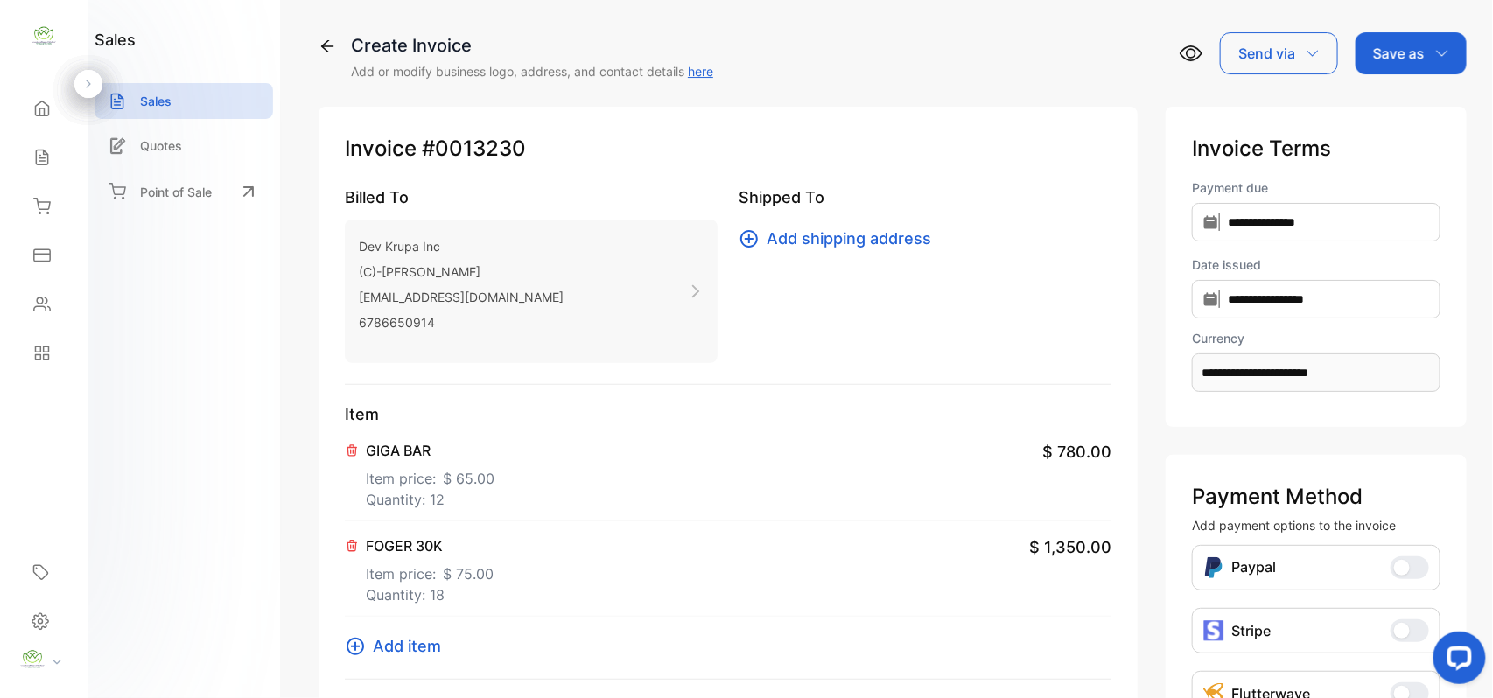
drag, startPoint x: 1390, startPoint y: 46, endPoint x: 1391, endPoint y: 60, distance: 14.0
click at [1391, 50] on p "Save as" at bounding box center [1399, 53] width 52 height 21
click at [1380, 94] on div "Invoice" at bounding box center [1406, 111] width 101 height 35
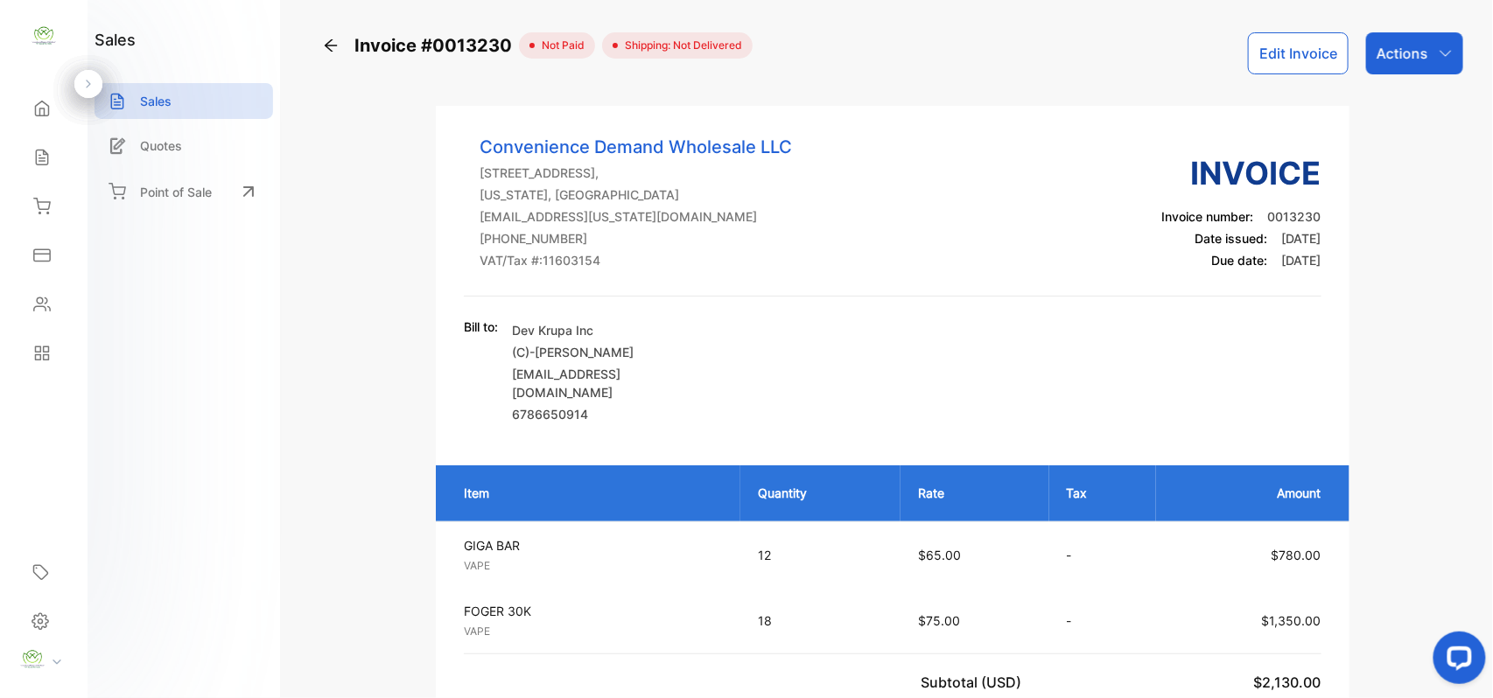
click at [1432, 42] on div "Actions" at bounding box center [1414, 53] width 97 height 42
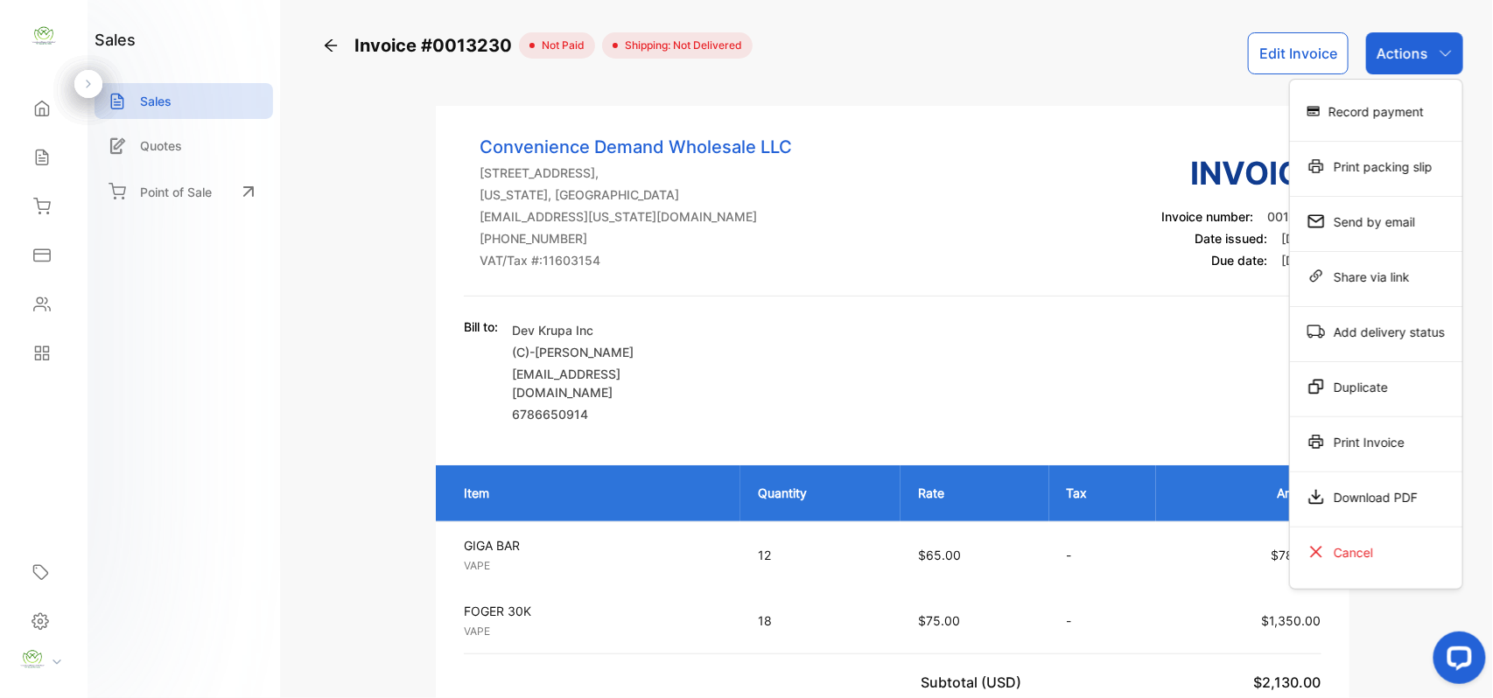
click at [1345, 436] on div "Print Invoice" at bounding box center [1376, 441] width 172 height 35
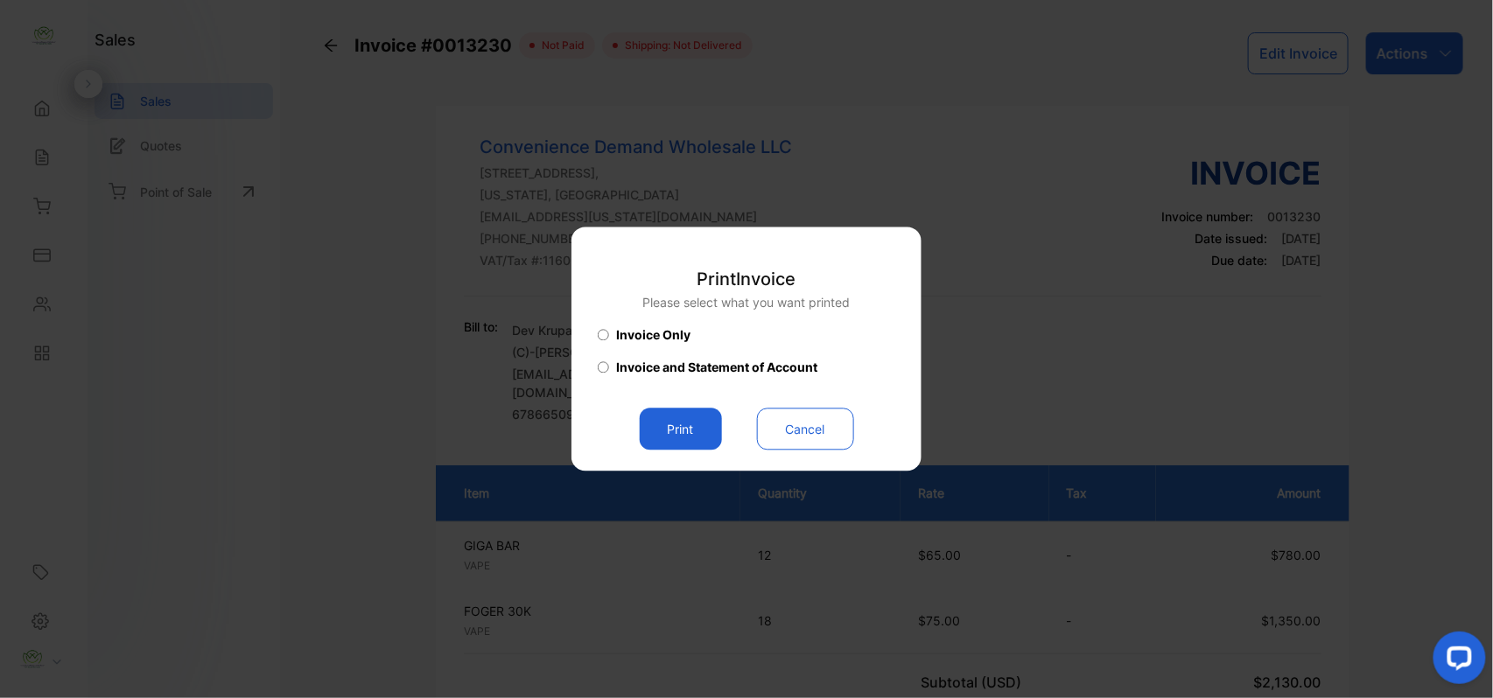
click at [688, 432] on button "Print" at bounding box center [681, 430] width 82 height 42
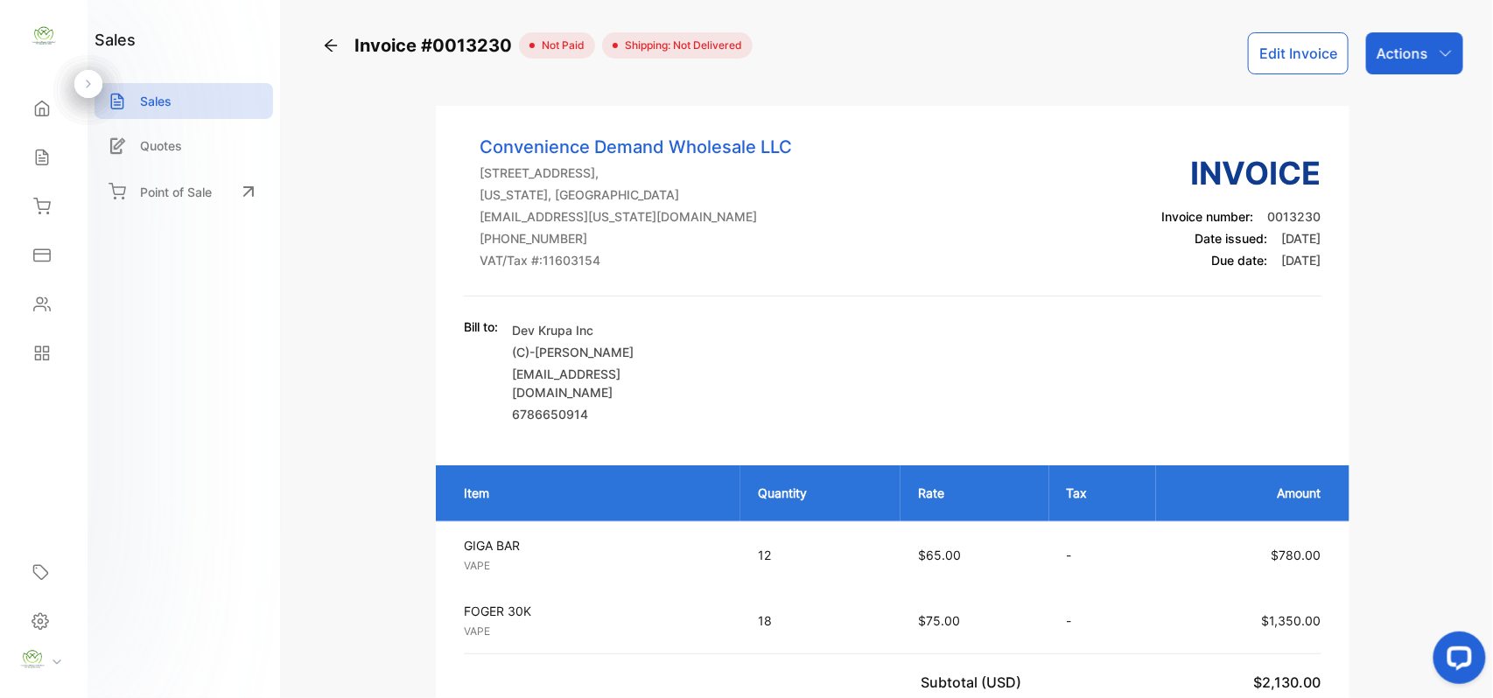
click at [1297, 47] on button "Edit Invoice" at bounding box center [1298, 53] width 101 height 42
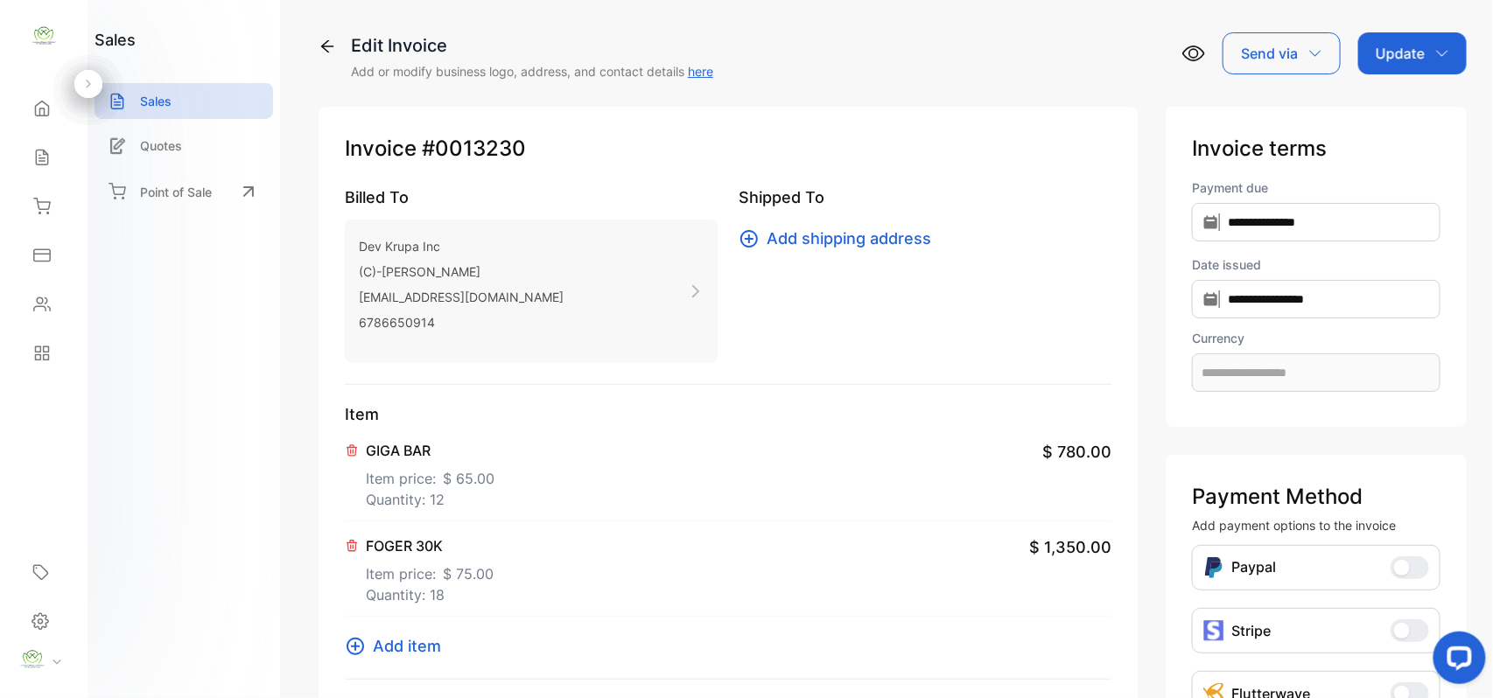
type input "**********"
click at [372, 646] on button "Add item" at bounding box center [398, 646] width 107 height 24
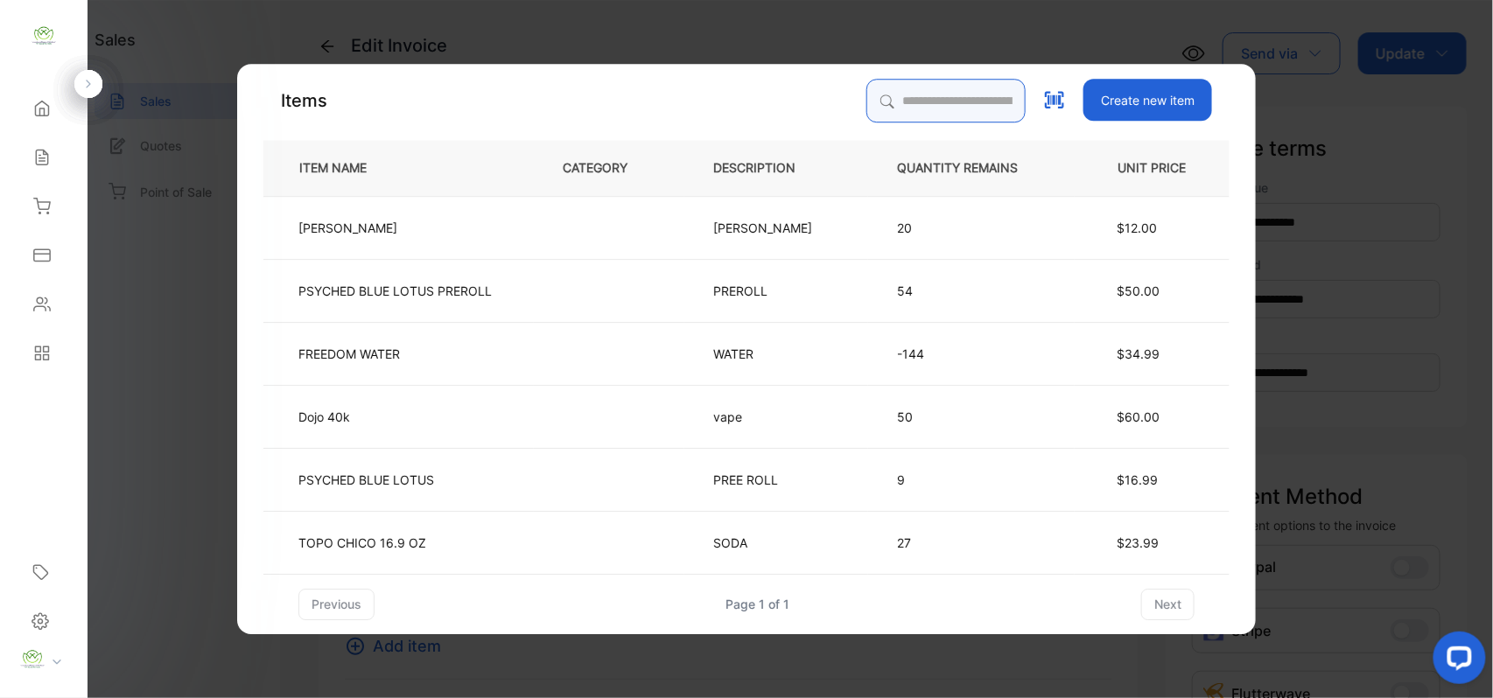
click at [876, 93] on input "search" at bounding box center [945, 101] width 159 height 44
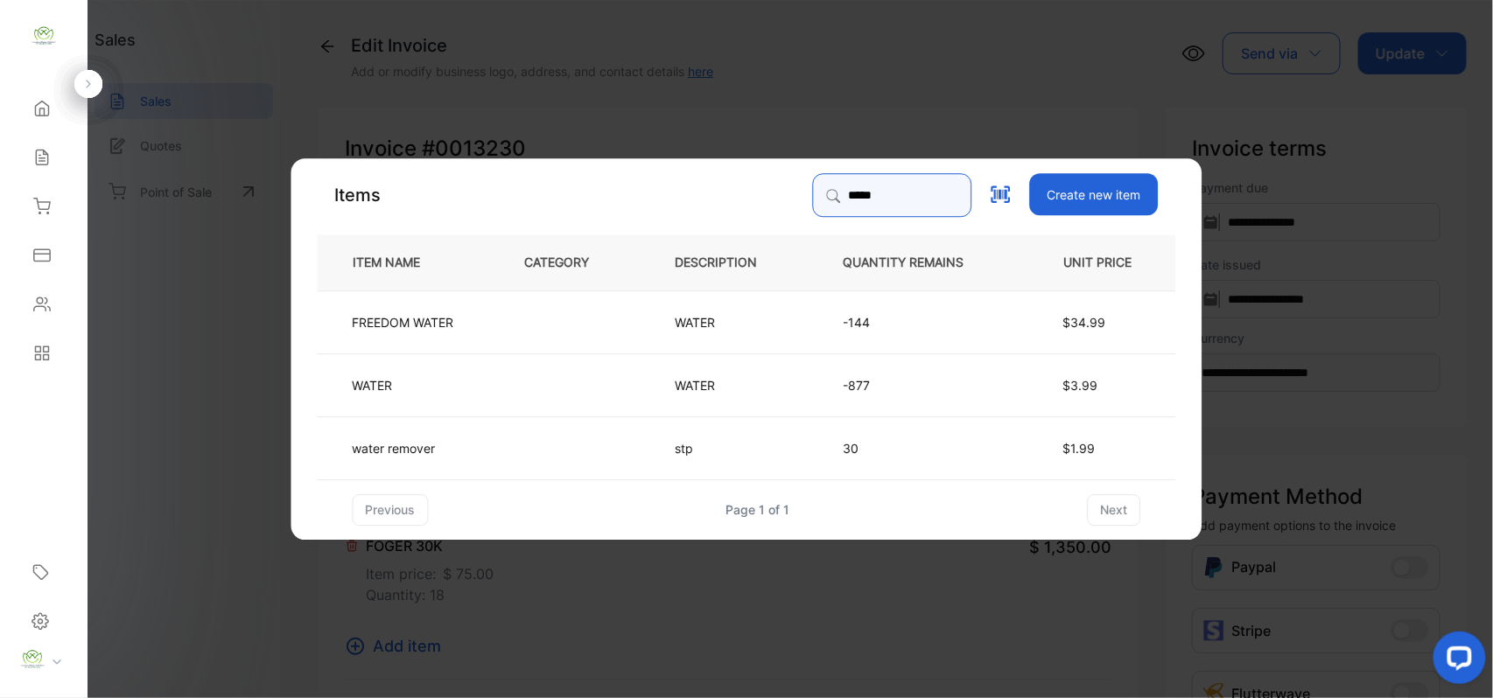
type input "*****"
click at [702, 336] on td "WATER" at bounding box center [731, 321] width 168 height 63
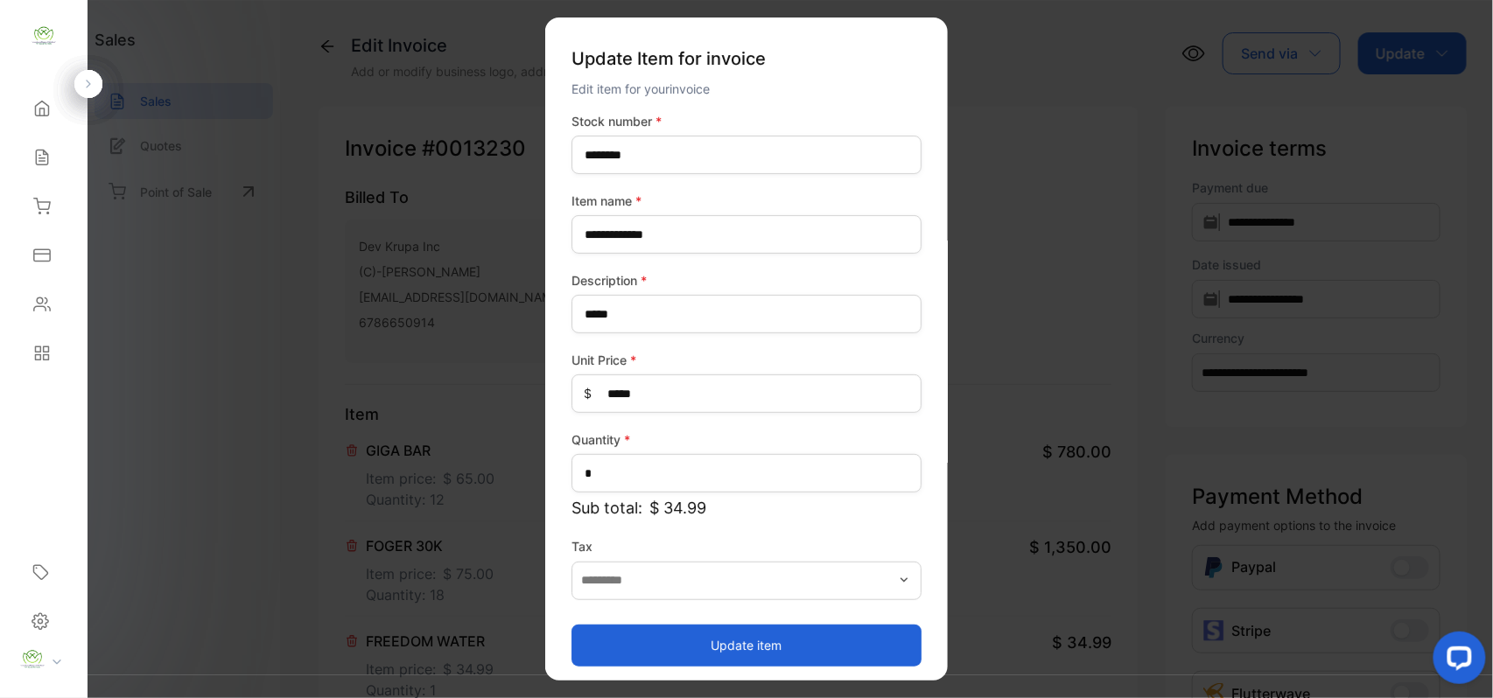
drag, startPoint x: 674, startPoint y: 655, endPoint x: 654, endPoint y: 644, distance: 22.4
click at [674, 652] on button "Update item" at bounding box center [746, 645] width 350 height 42
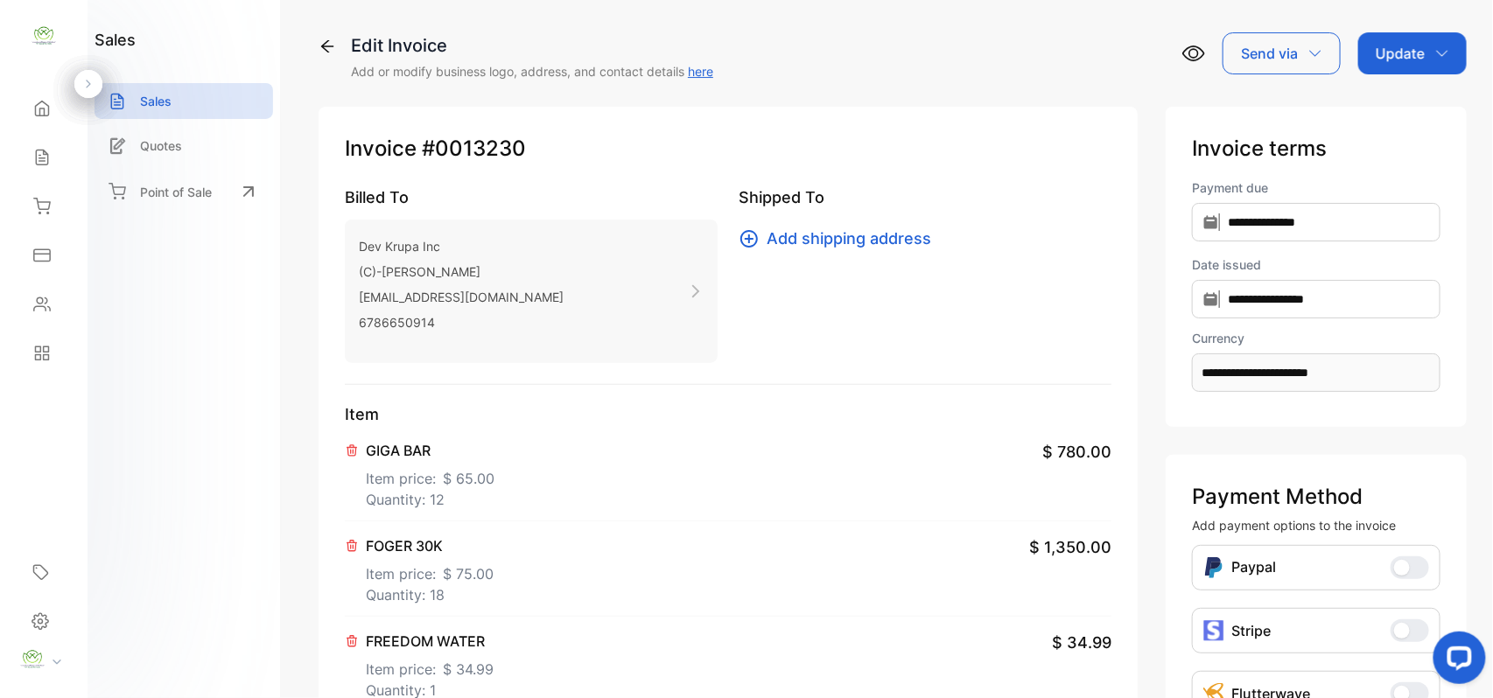
click at [1265, 40] on div "Send via" at bounding box center [1281, 53] width 118 height 42
click at [1249, 106] on div "Email" at bounding box center [1286, 111] width 108 height 35
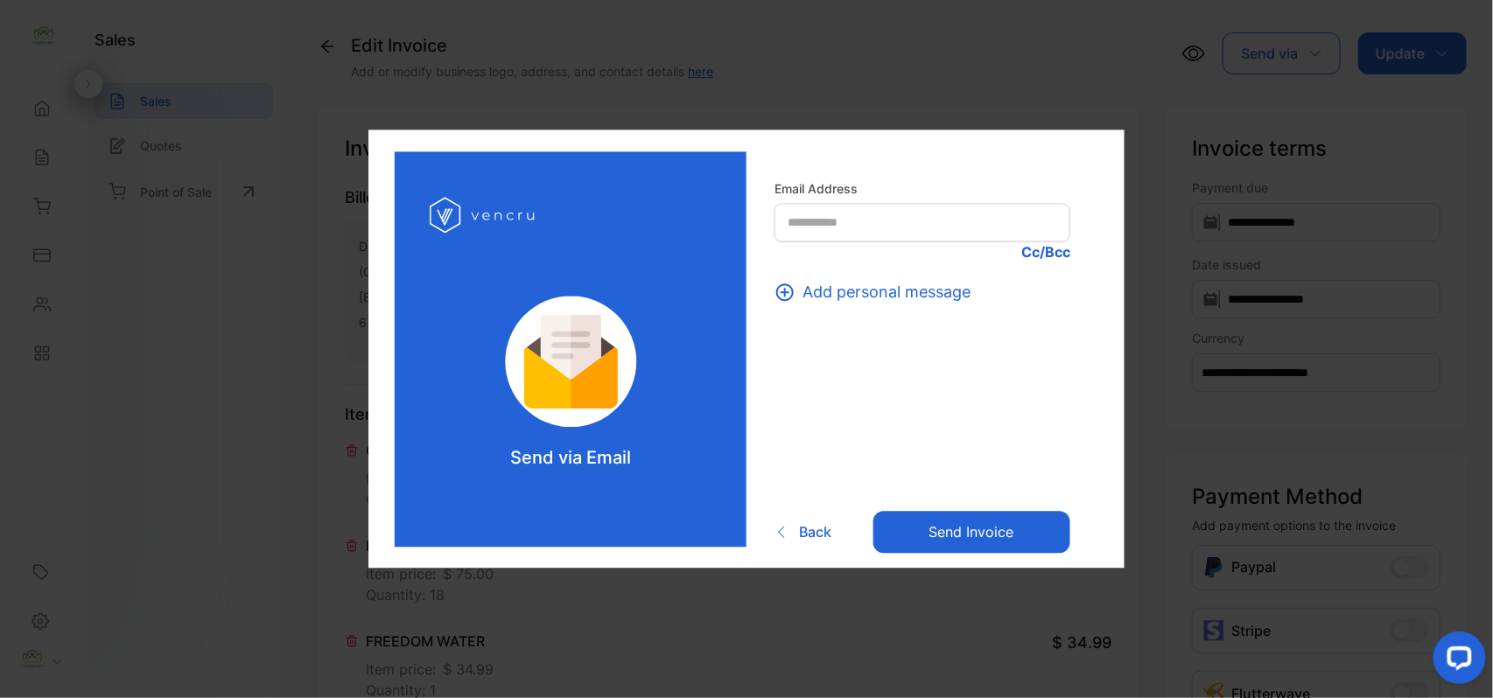
drag, startPoint x: 777, startPoint y: 525, endPoint x: 938, endPoint y: 417, distance: 193.7
click at [781, 523] on p "Back" at bounding box center [802, 531] width 57 height 21
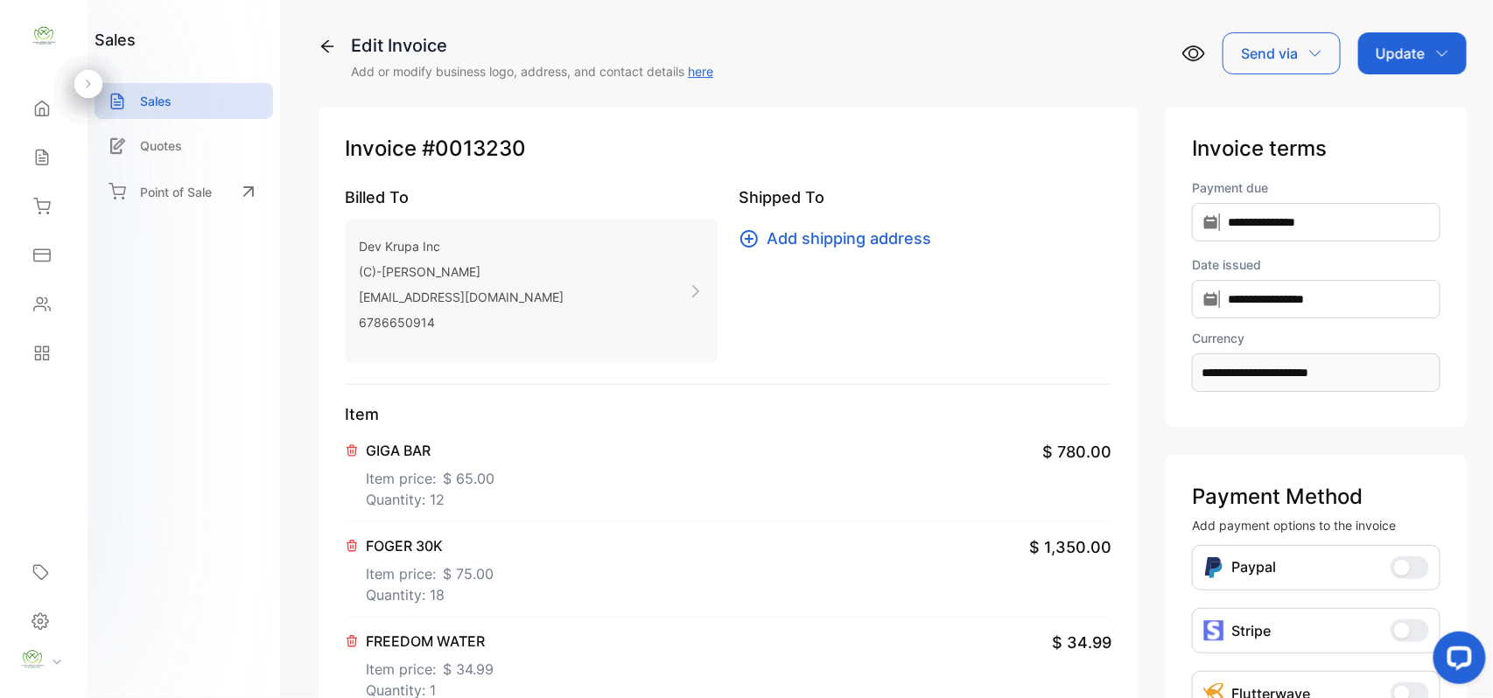
click at [1435, 49] on icon "button" at bounding box center [1442, 53] width 14 height 14
click at [1394, 109] on div "Invoice" at bounding box center [1415, 111] width 101 height 35
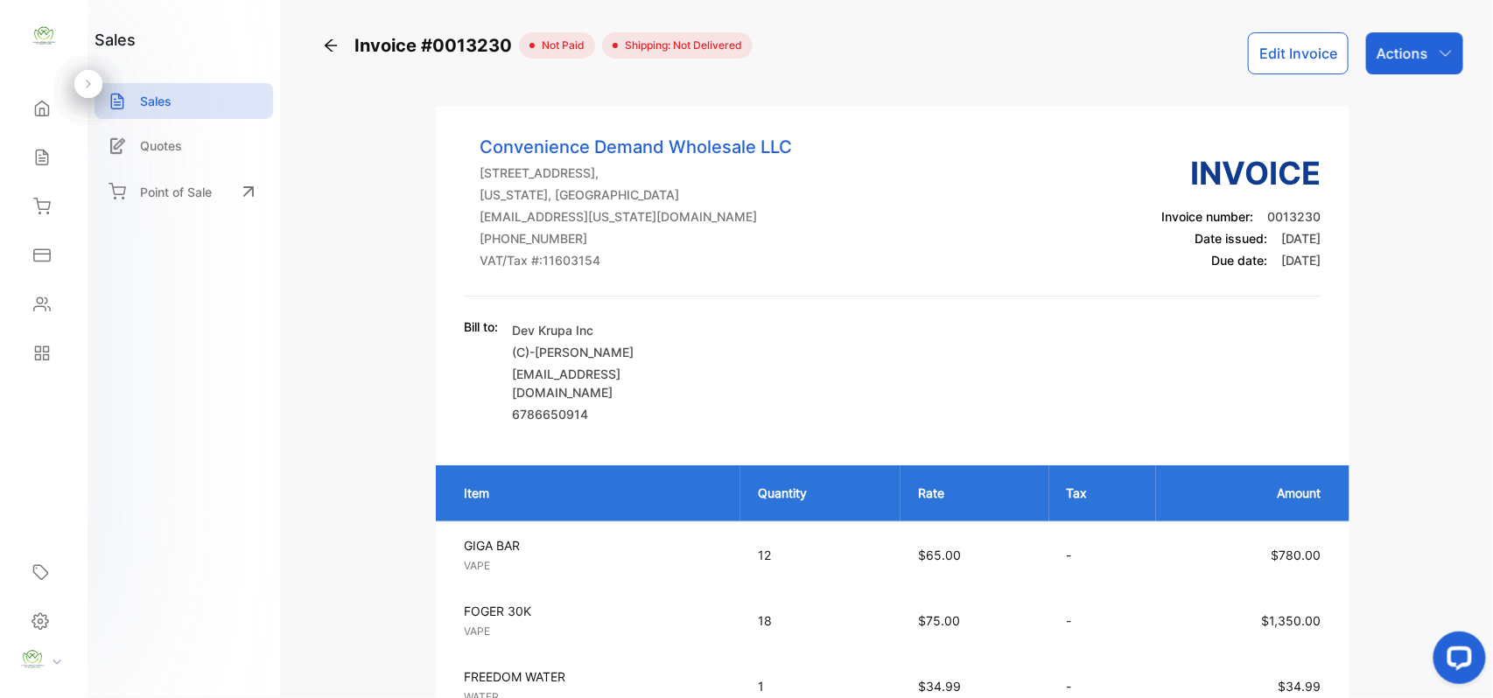
click at [1442, 51] on icon "button" at bounding box center [1445, 53] width 14 height 14
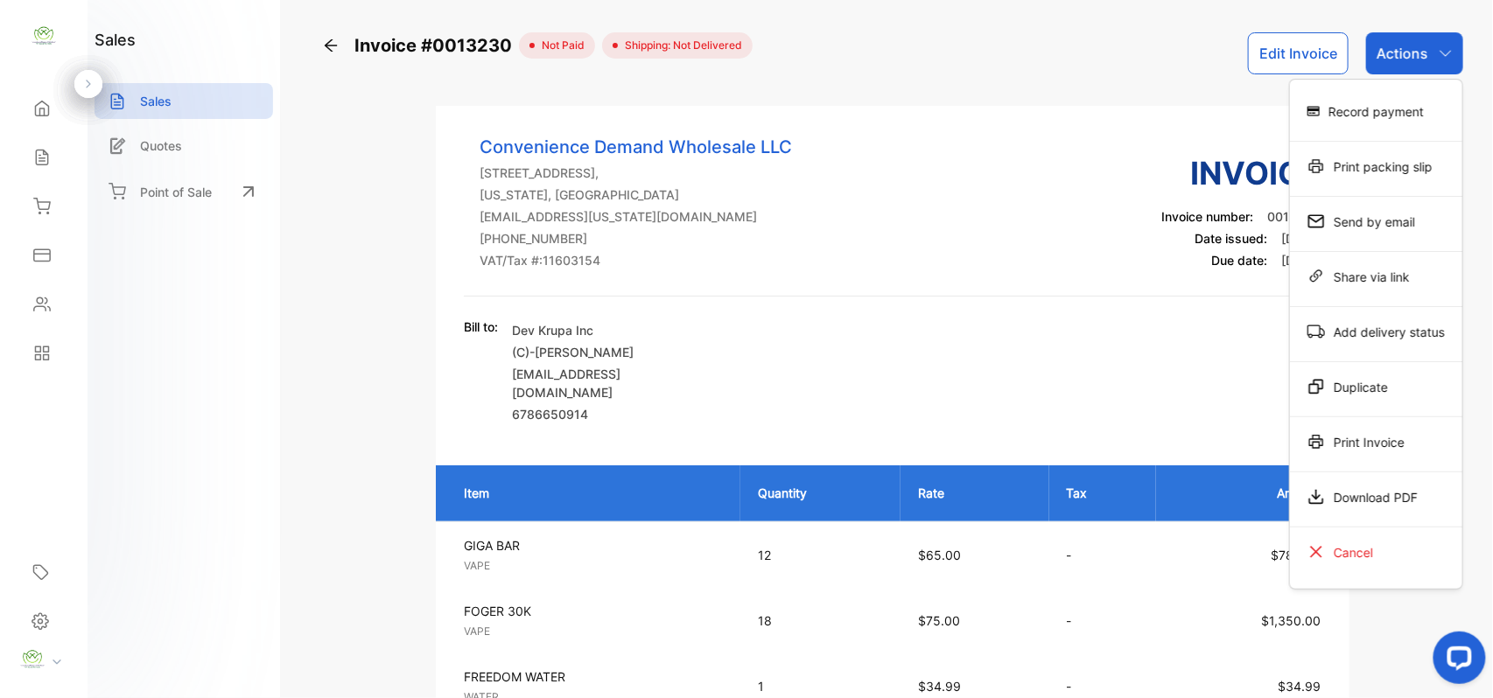
click at [1331, 452] on div "Print Invoice" at bounding box center [1376, 441] width 172 height 35
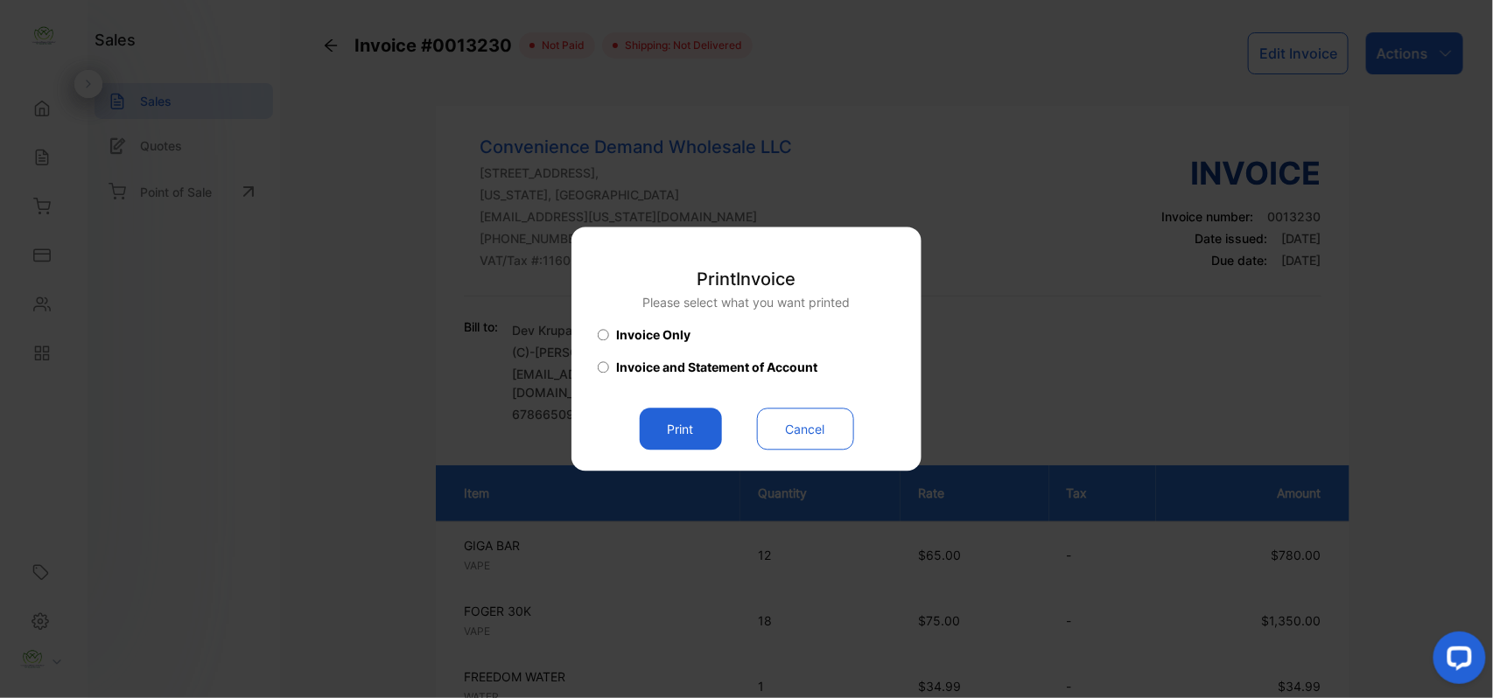
click at [677, 417] on button "Print" at bounding box center [681, 430] width 82 height 42
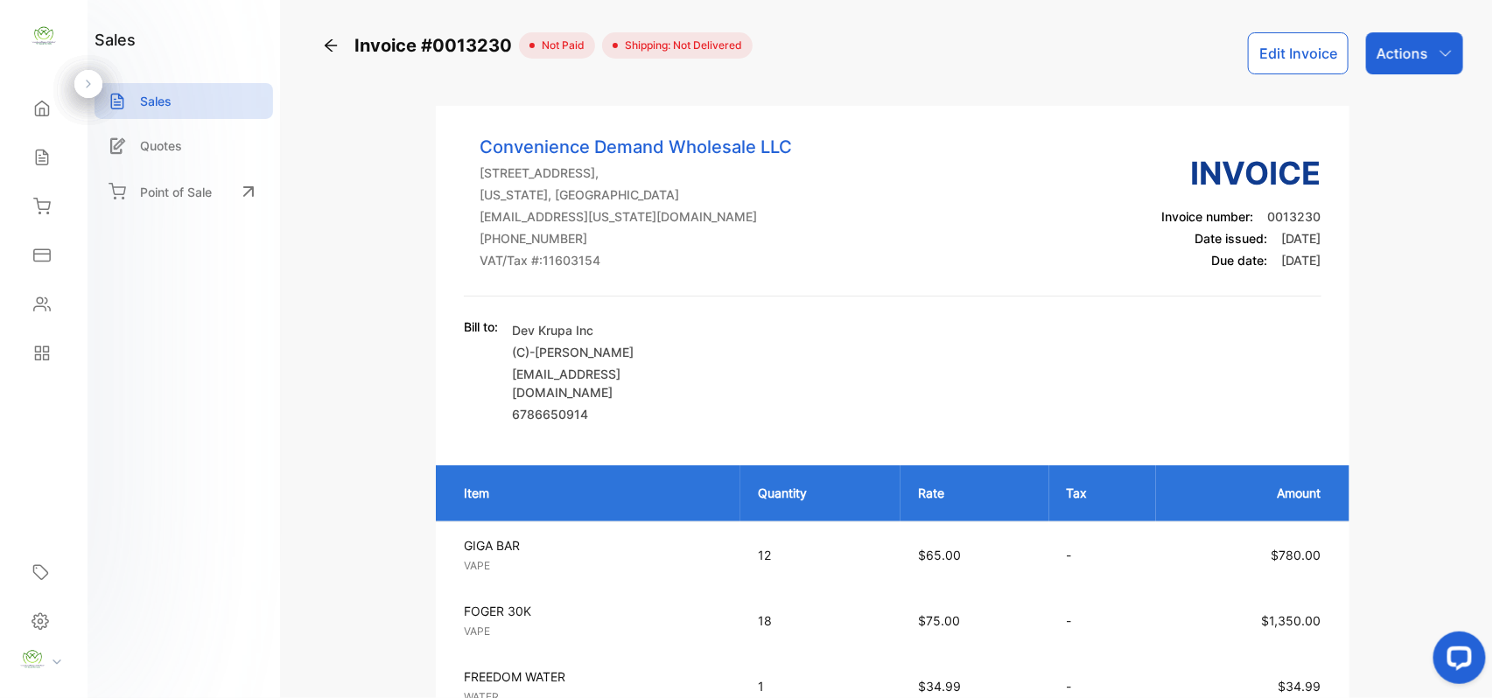
click at [332, 51] on icon at bounding box center [331, 45] width 12 height 12
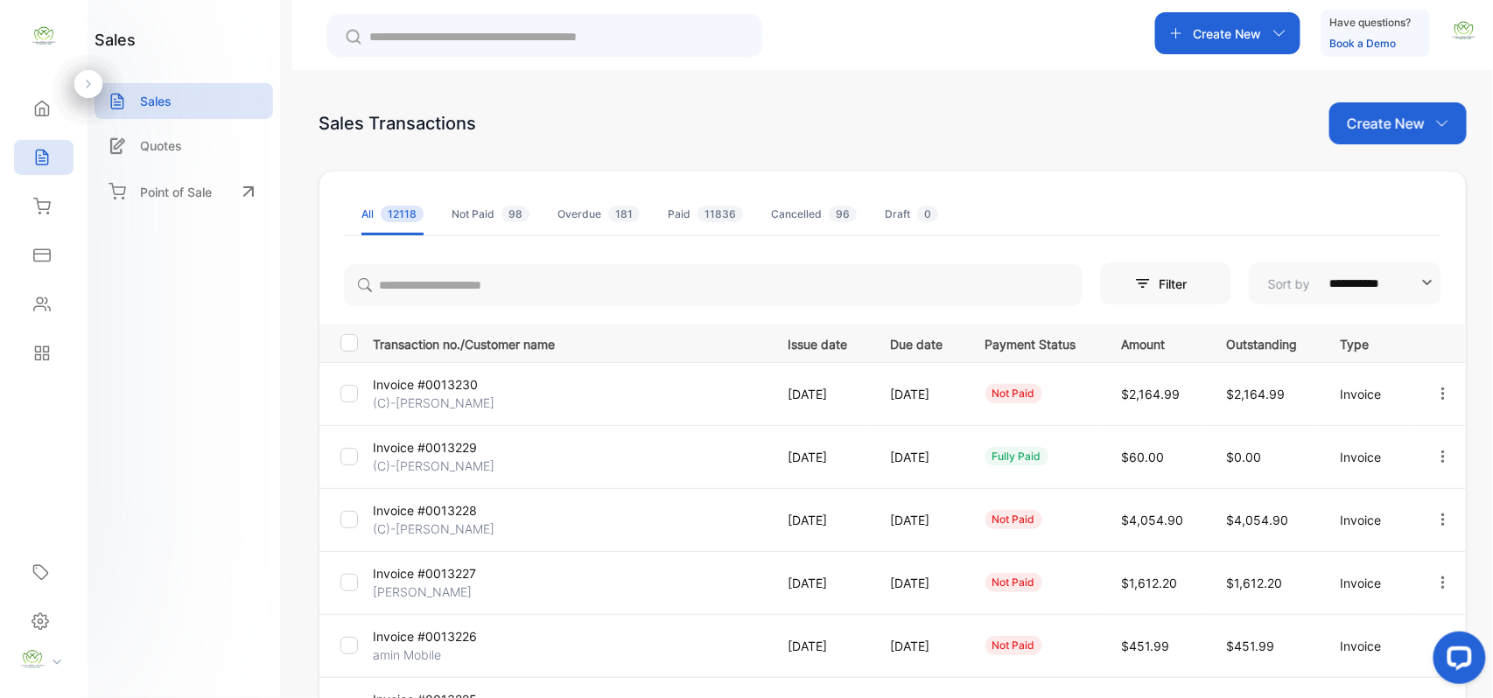
click at [1437, 521] on icon "button" at bounding box center [1443, 520] width 16 height 16
click at [1367, 560] on span "View / Edit Invoice" at bounding box center [1400, 569] width 124 height 21
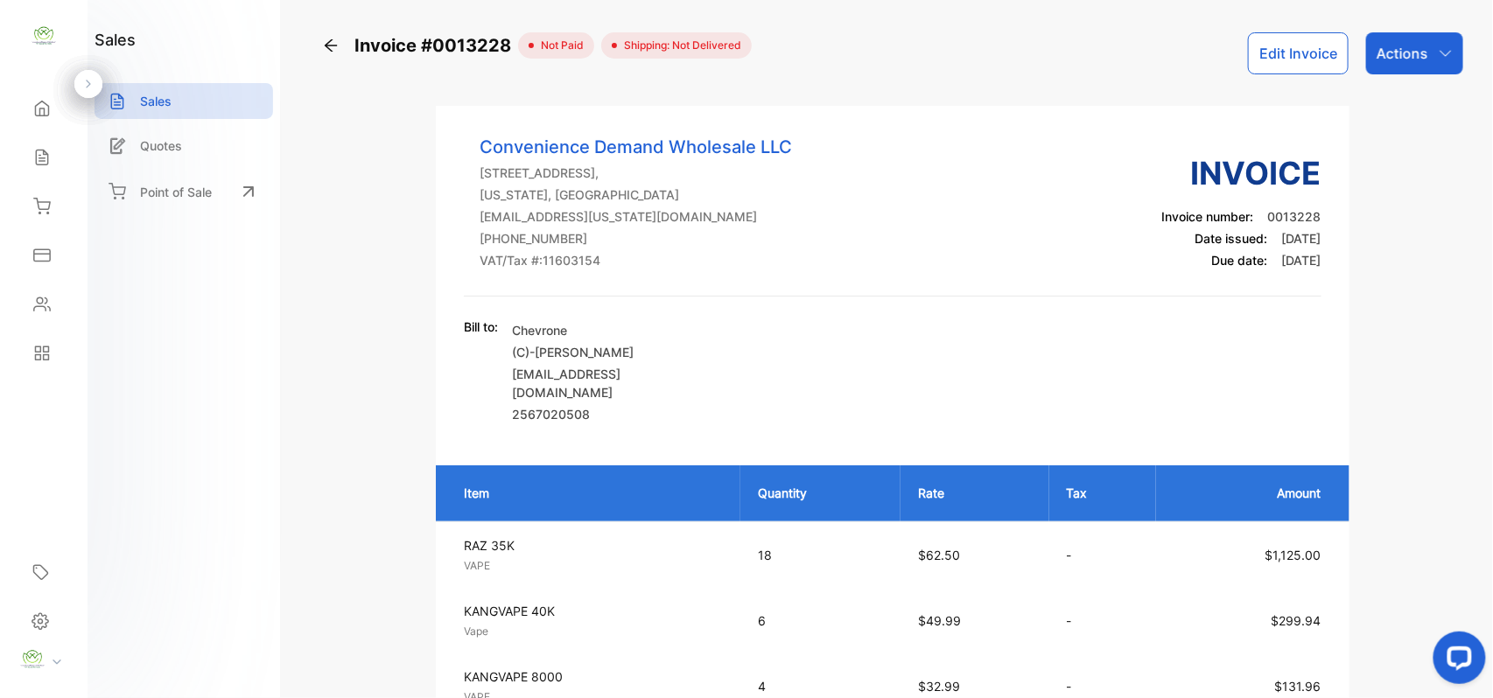
click at [1270, 64] on button "Edit Invoice" at bounding box center [1298, 53] width 101 height 42
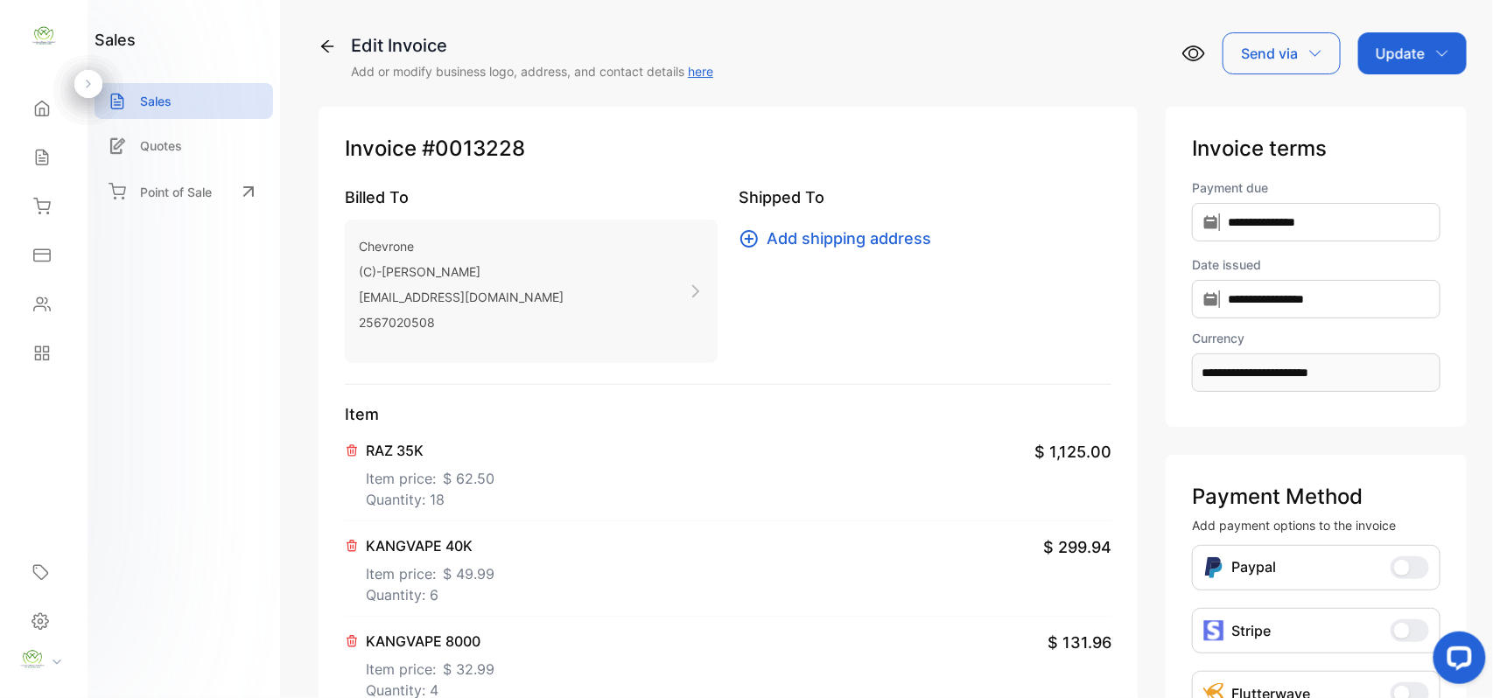
scroll to position [544, 0]
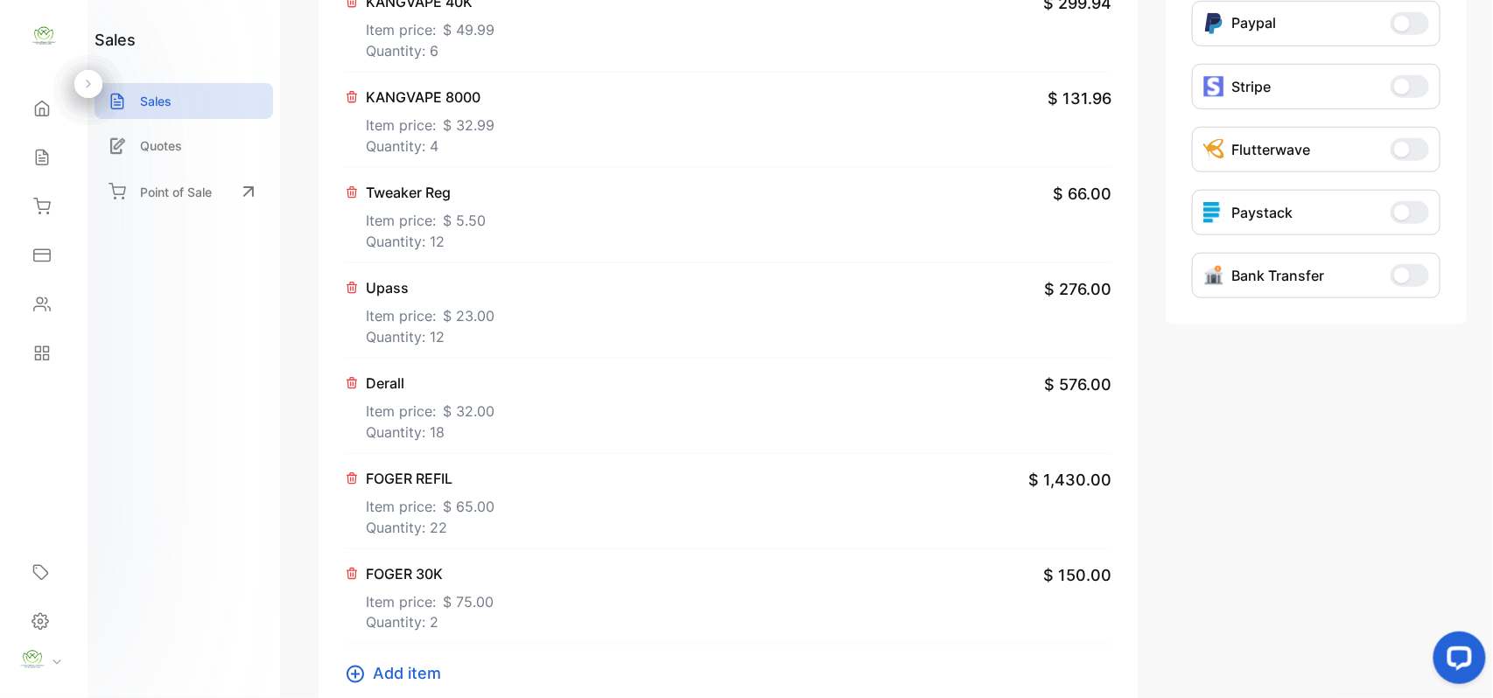
click at [407, 680] on span "Add item" at bounding box center [407, 674] width 68 height 24
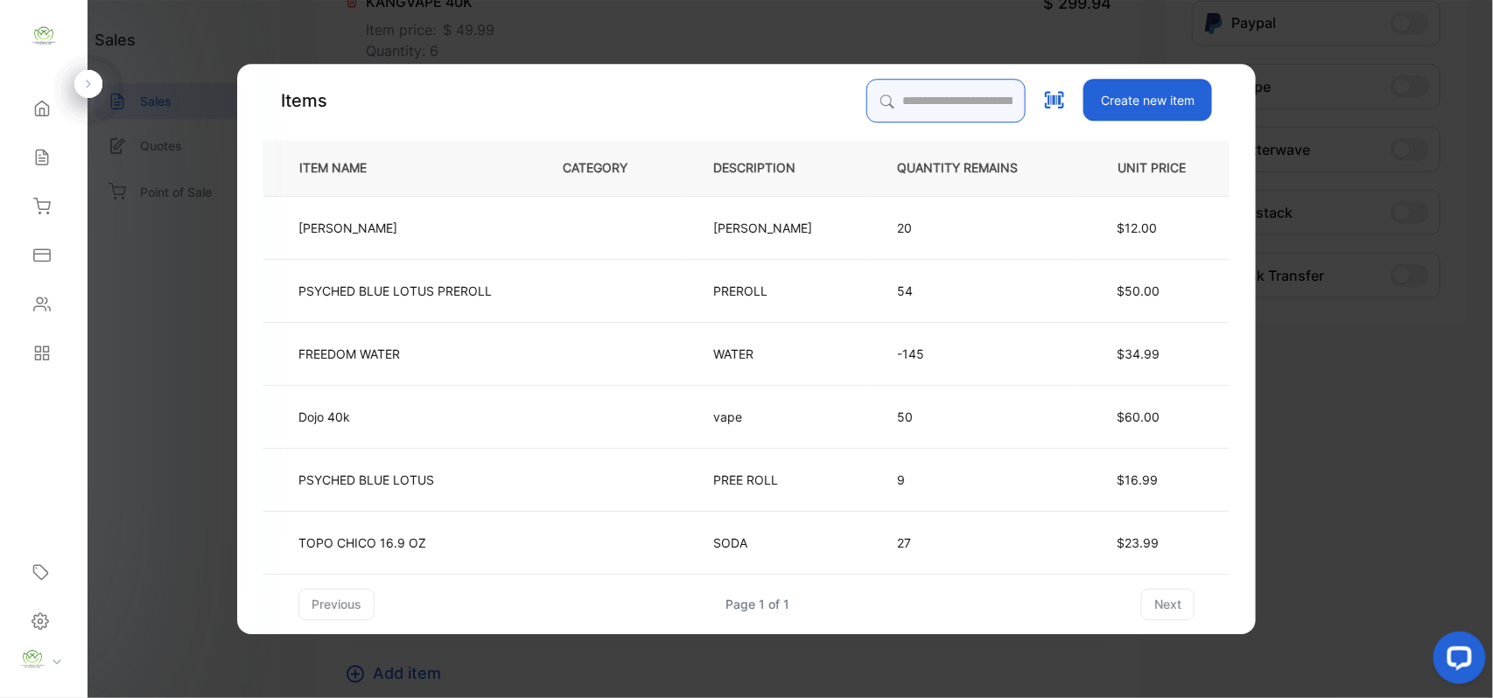
click at [894, 98] on input "search" at bounding box center [945, 101] width 159 height 44
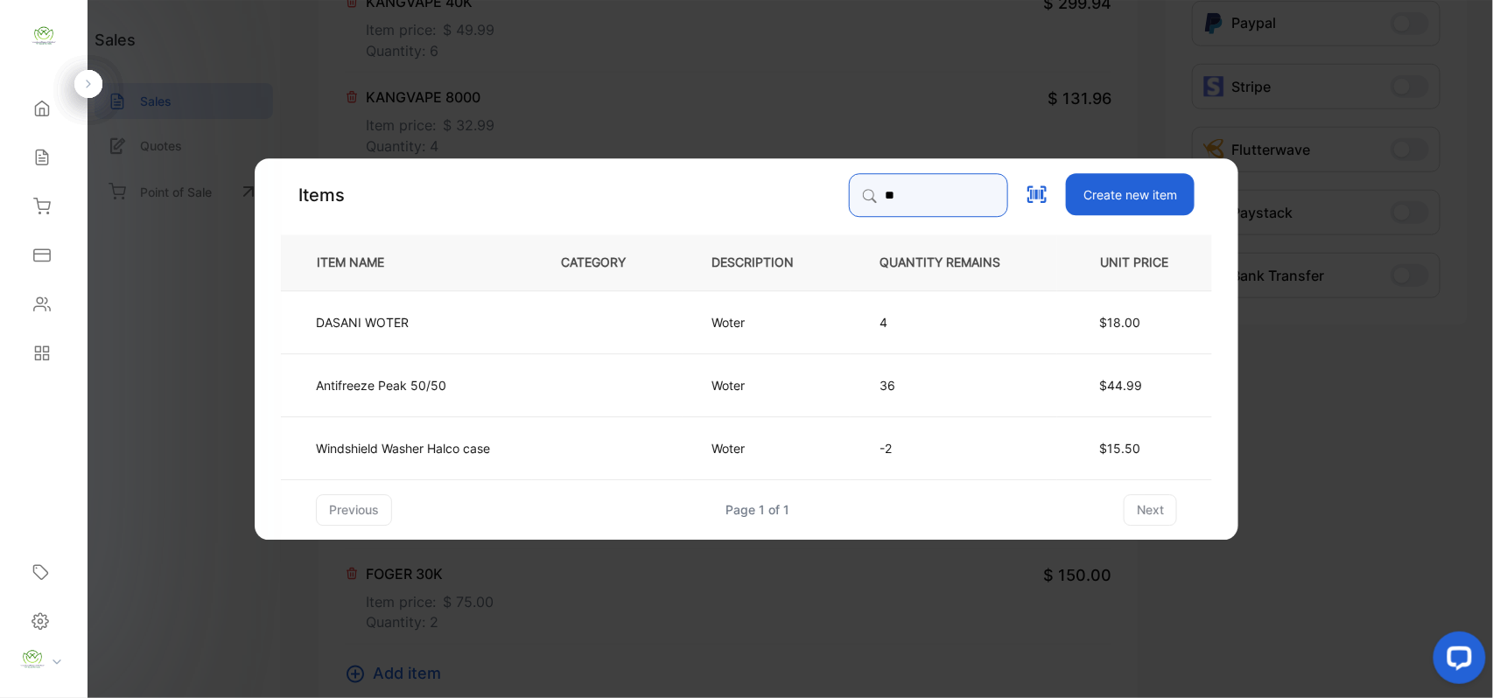
type input "*"
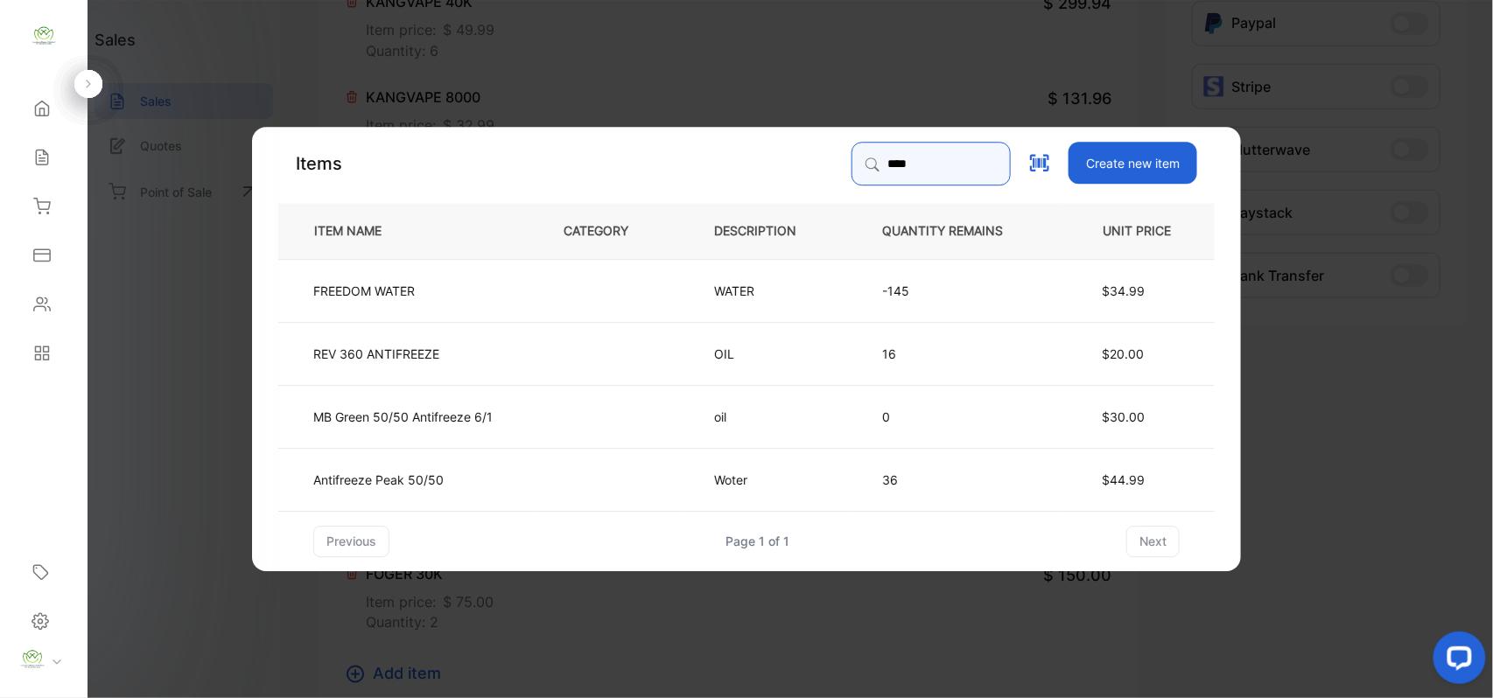
type input "****"
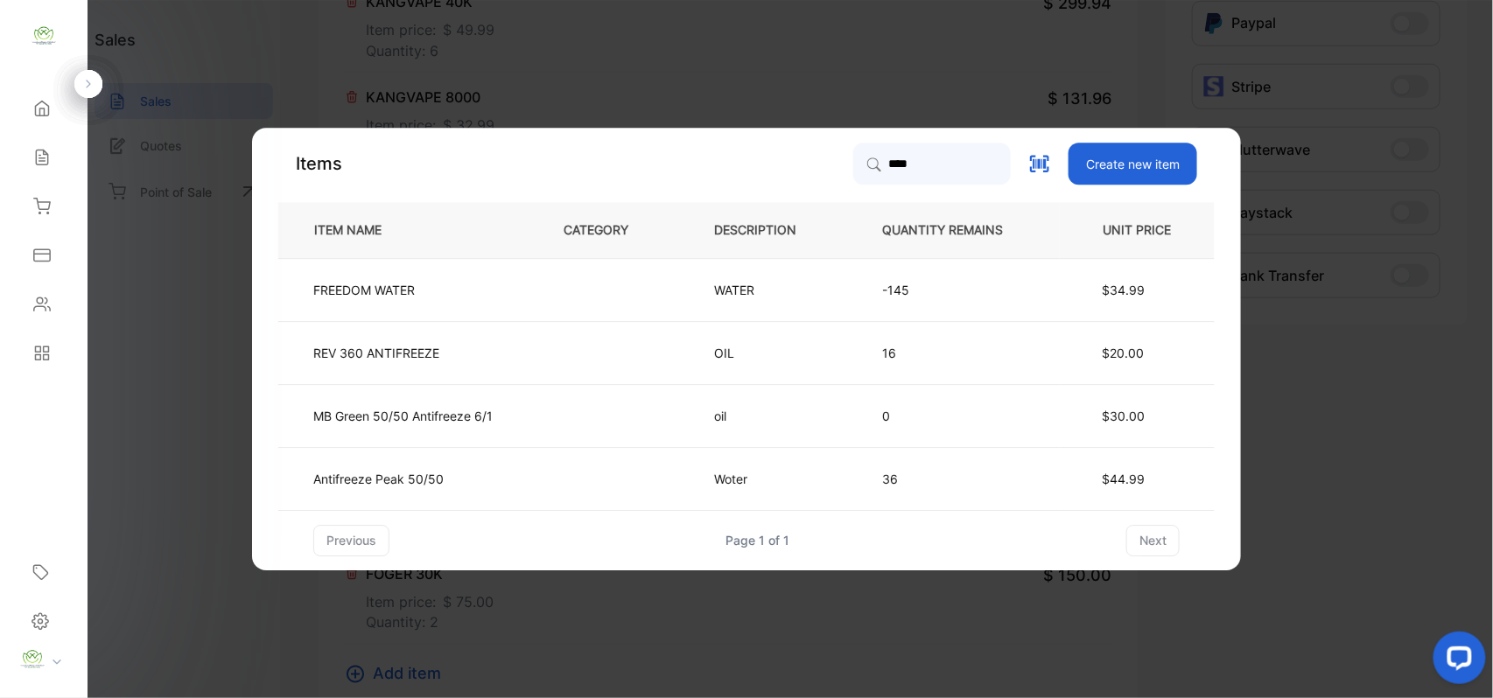
click at [459, 287] on td "FREEDOM WATER" at bounding box center [406, 289] width 256 height 63
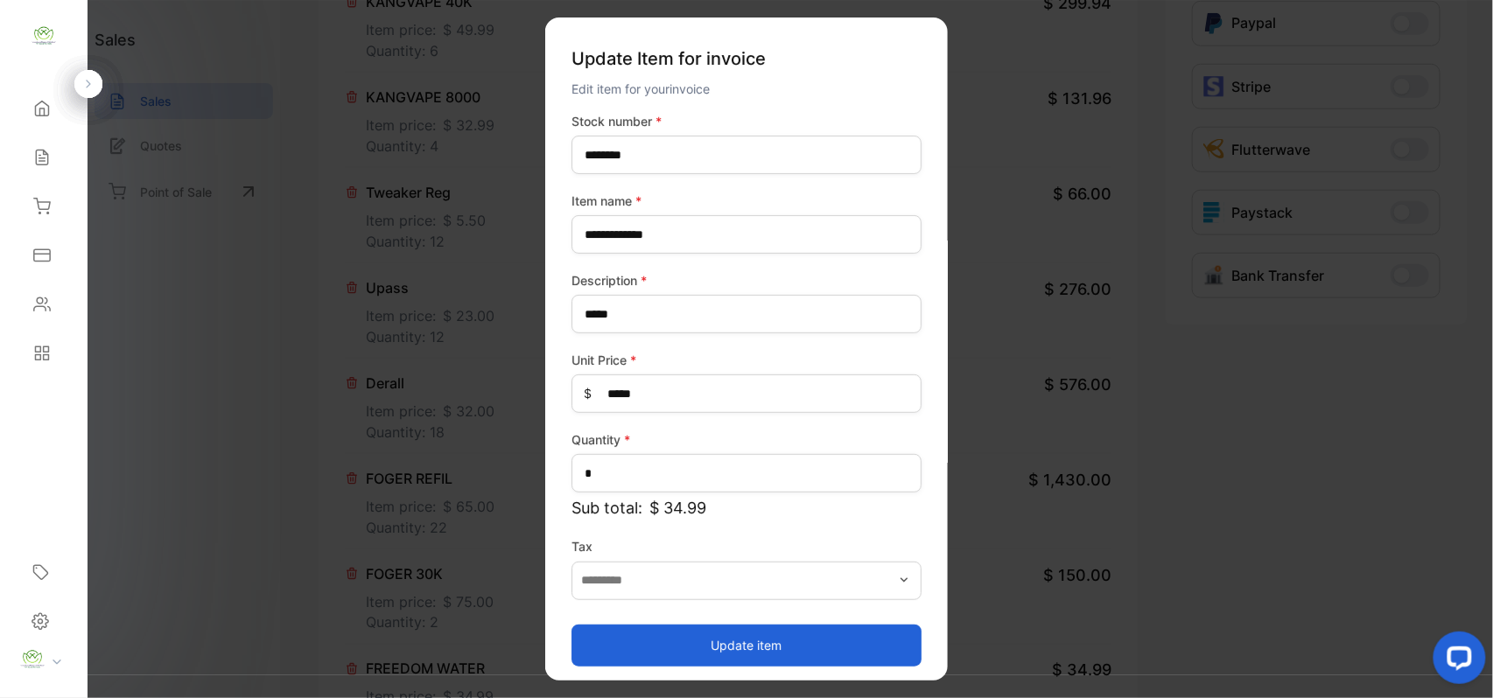
click at [631, 651] on button "Update item" at bounding box center [746, 645] width 350 height 42
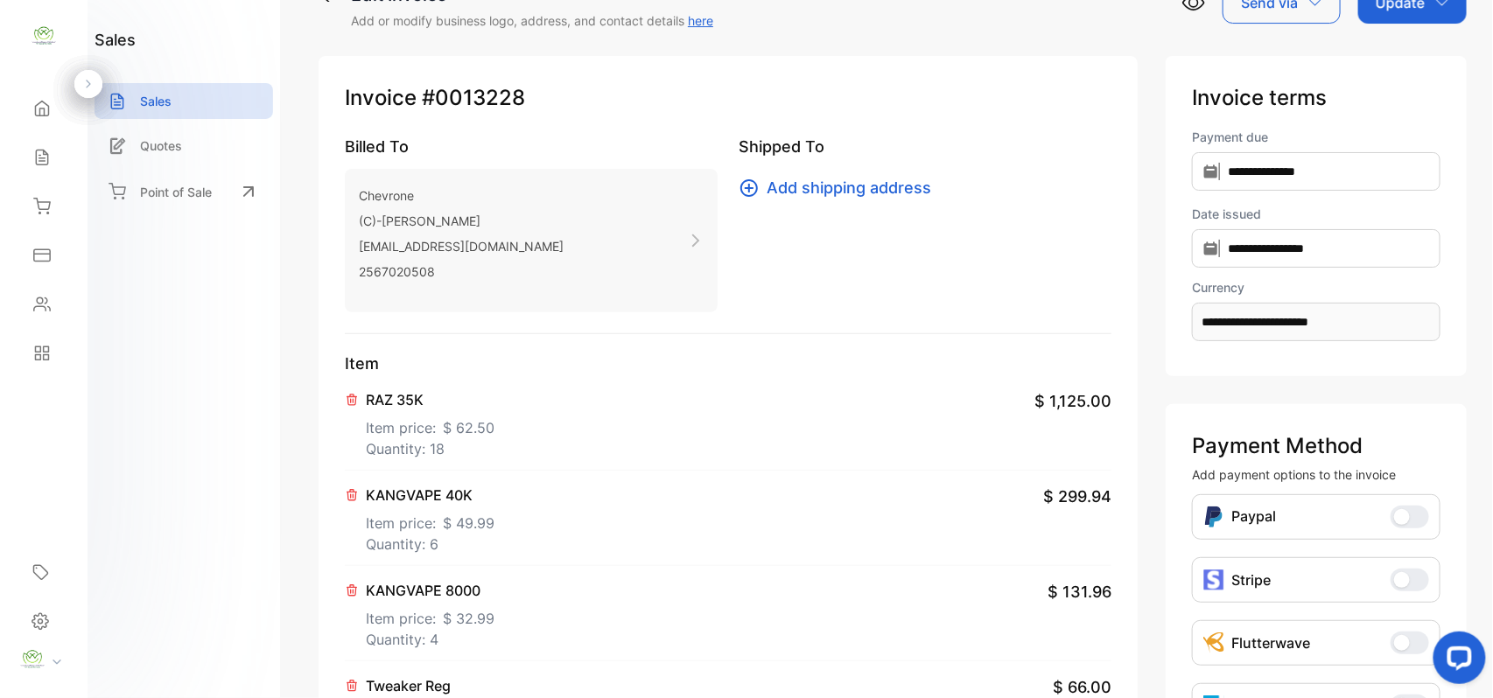
scroll to position [0, 0]
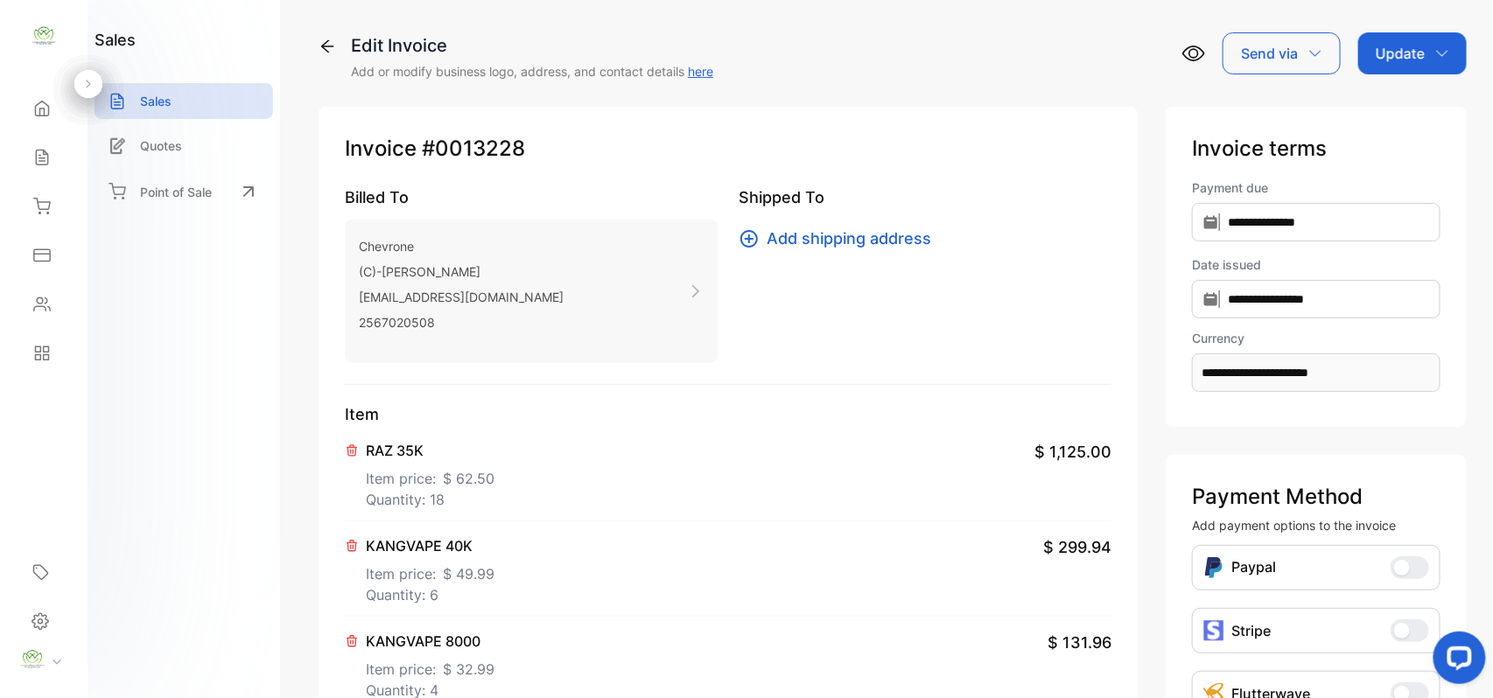
click at [1400, 45] on p "Update" at bounding box center [1399, 53] width 49 height 21
click at [1389, 109] on div "Invoice" at bounding box center [1415, 111] width 101 height 35
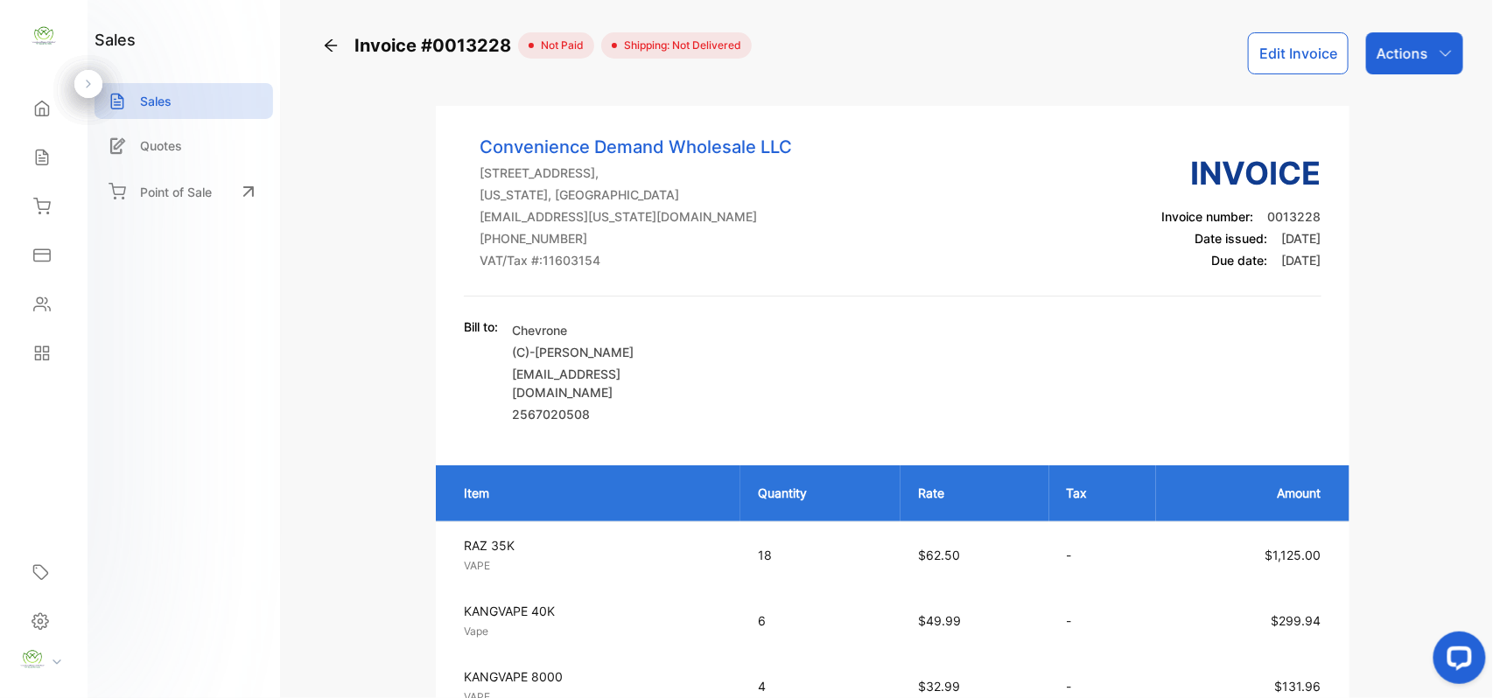
click at [1412, 46] on p "Actions" at bounding box center [1402, 53] width 52 height 21
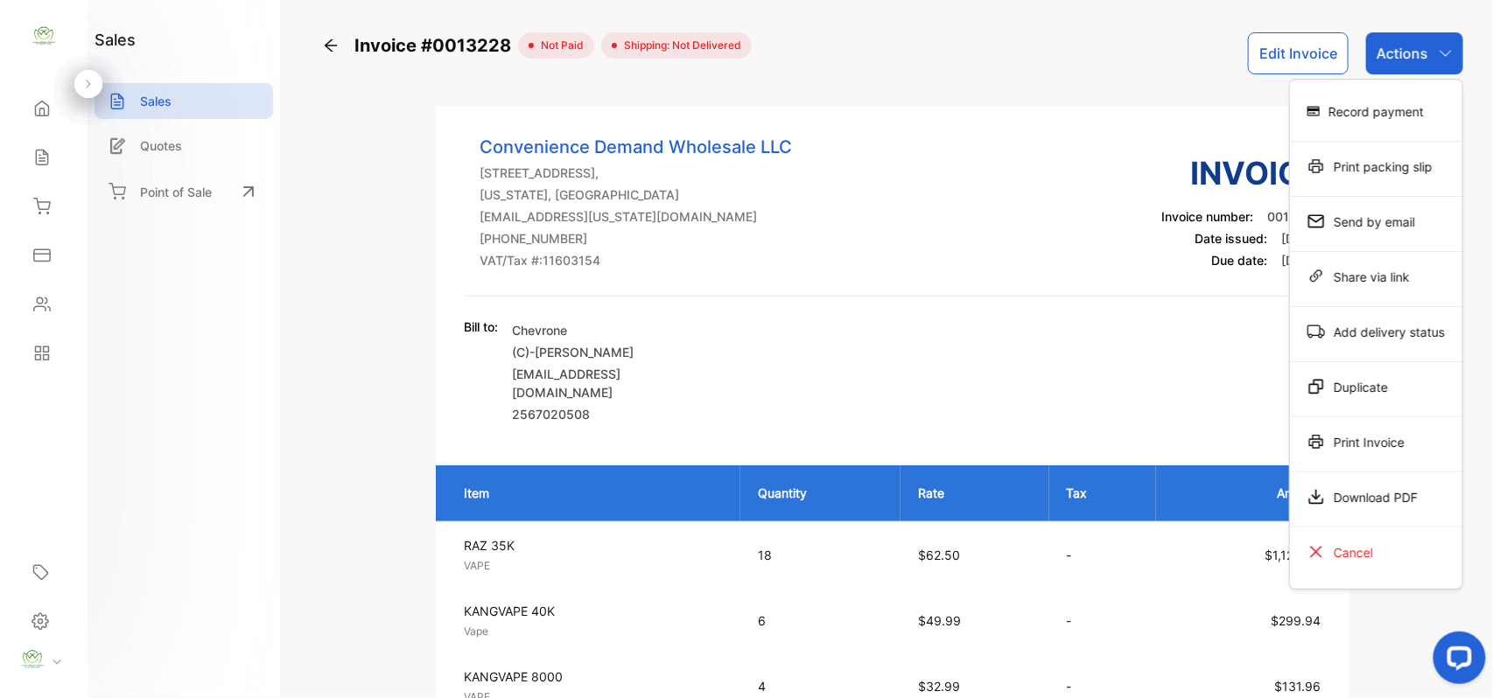
click at [1310, 456] on div "Print Invoice" at bounding box center [1376, 441] width 172 height 35
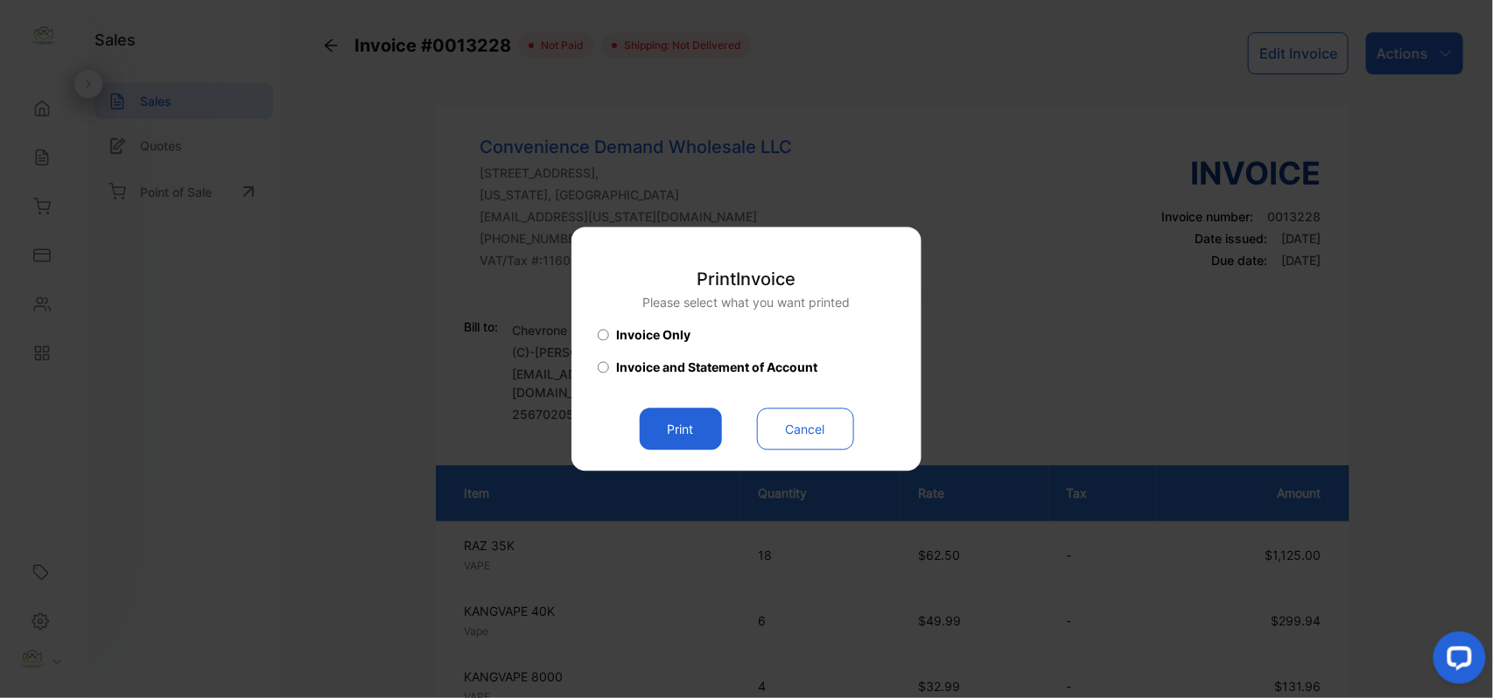
click at [696, 423] on button "Print" at bounding box center [681, 430] width 82 height 42
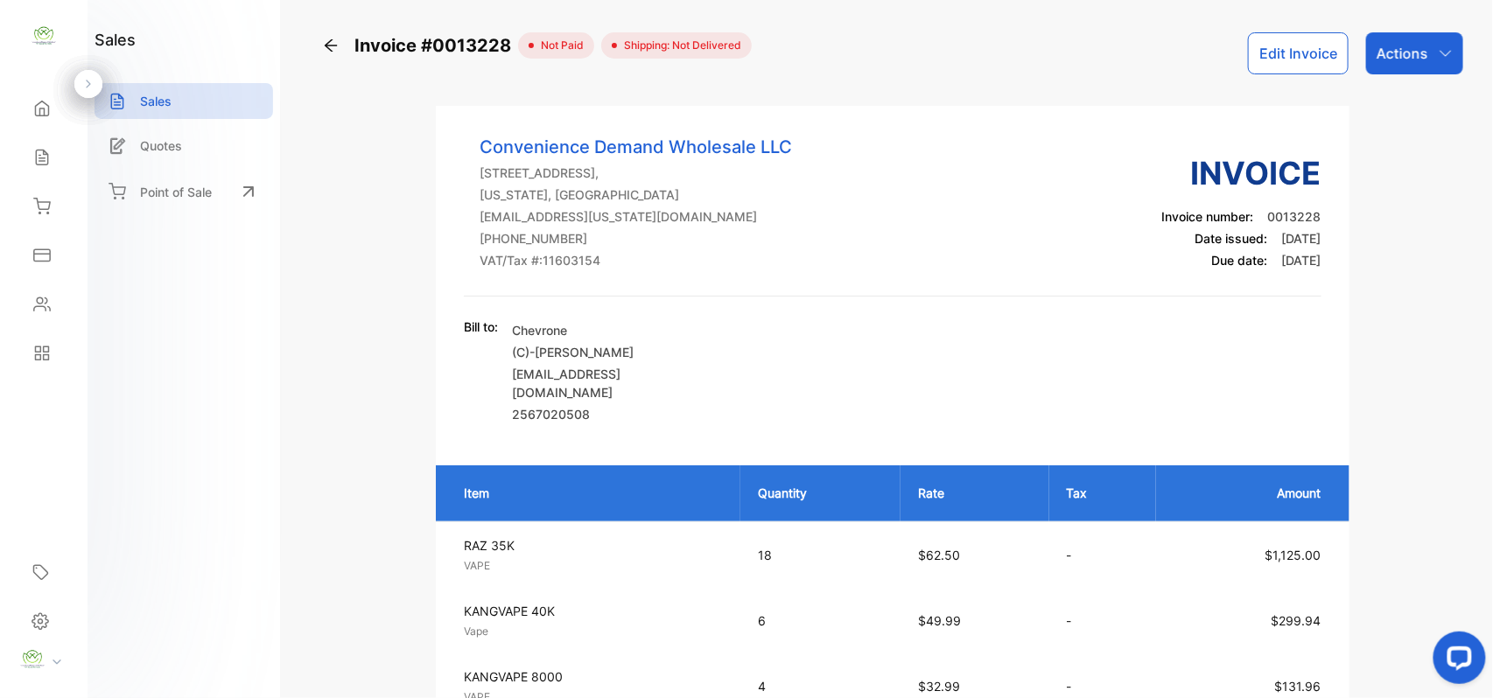
click at [348, 45] on div "Invoice #0013228" at bounding box center [420, 45] width 196 height 26
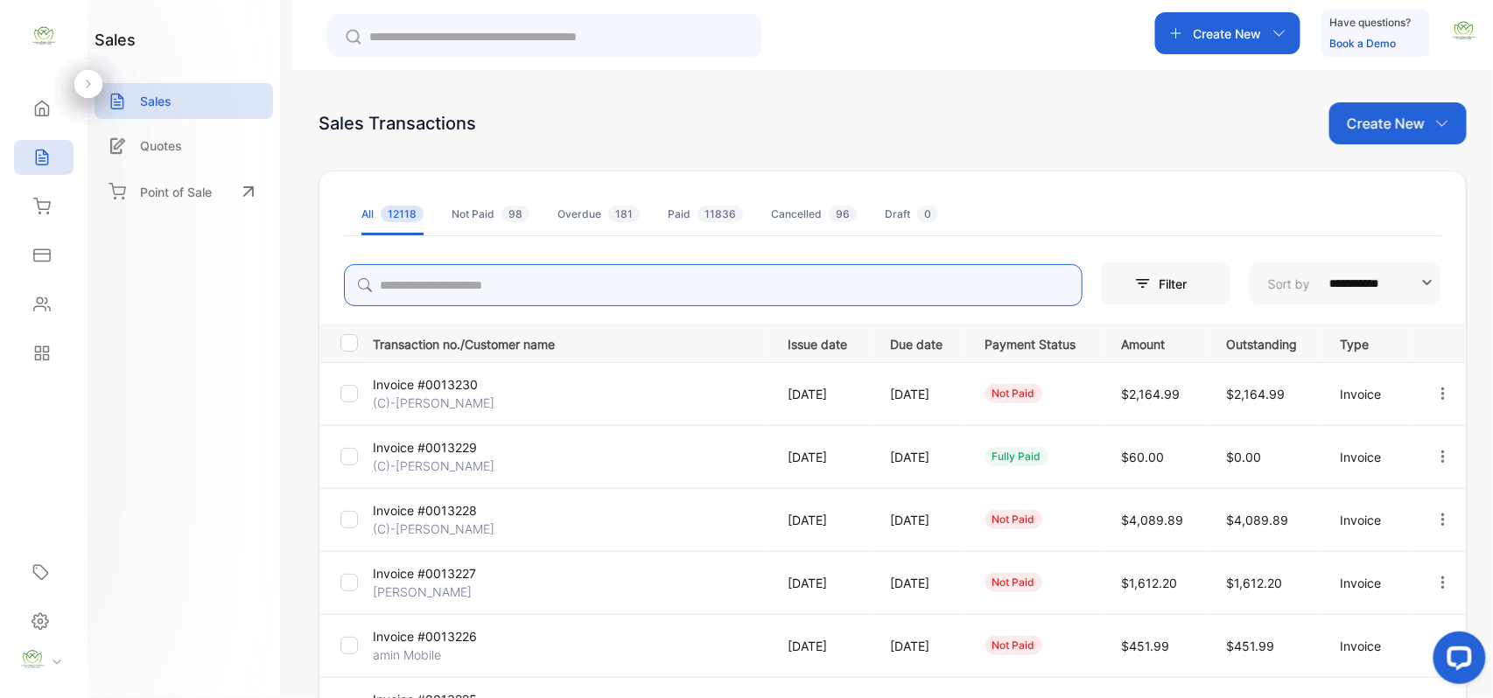
click at [500, 287] on input "search" at bounding box center [713, 285] width 738 height 42
type input "*****"
click at [1441, 393] on icon "button" at bounding box center [1442, 393] width 3 height 12
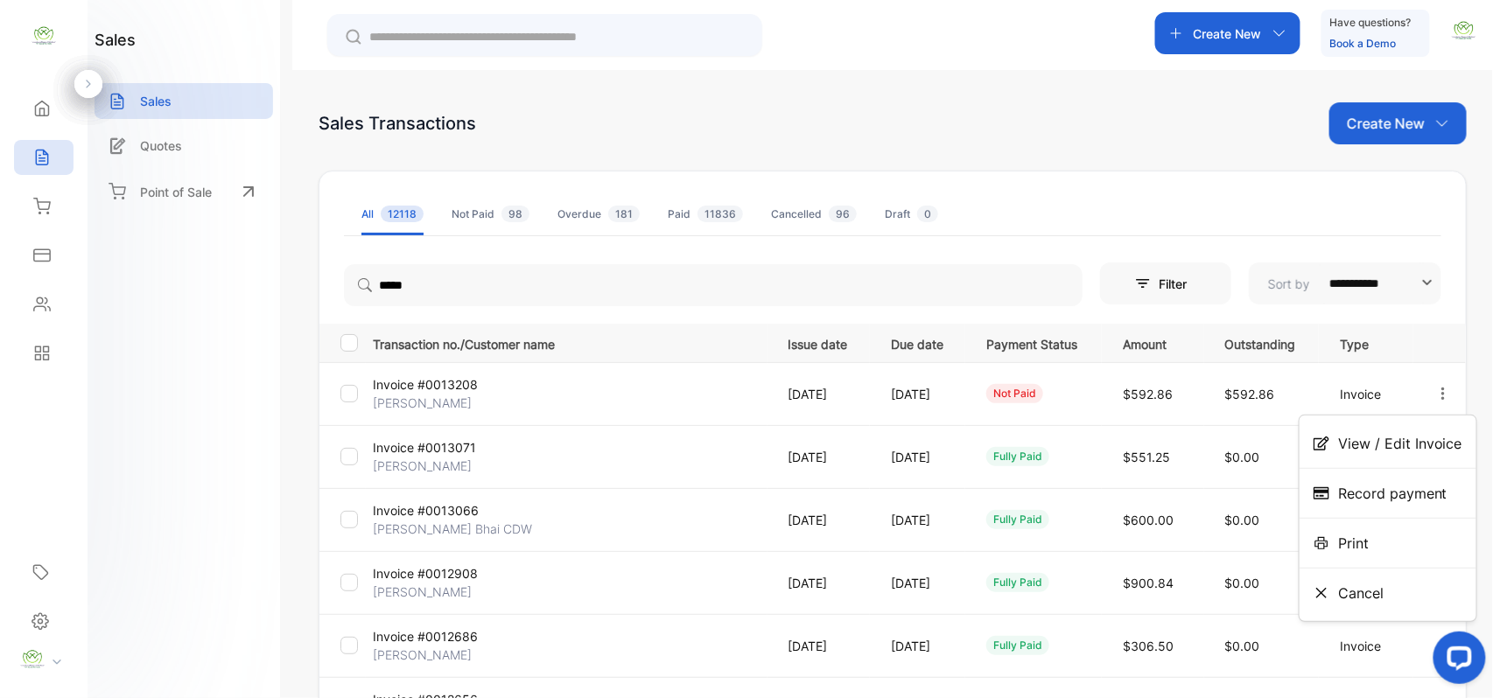
click at [1403, 445] on span "View / Edit Invoice" at bounding box center [1400, 443] width 124 height 21
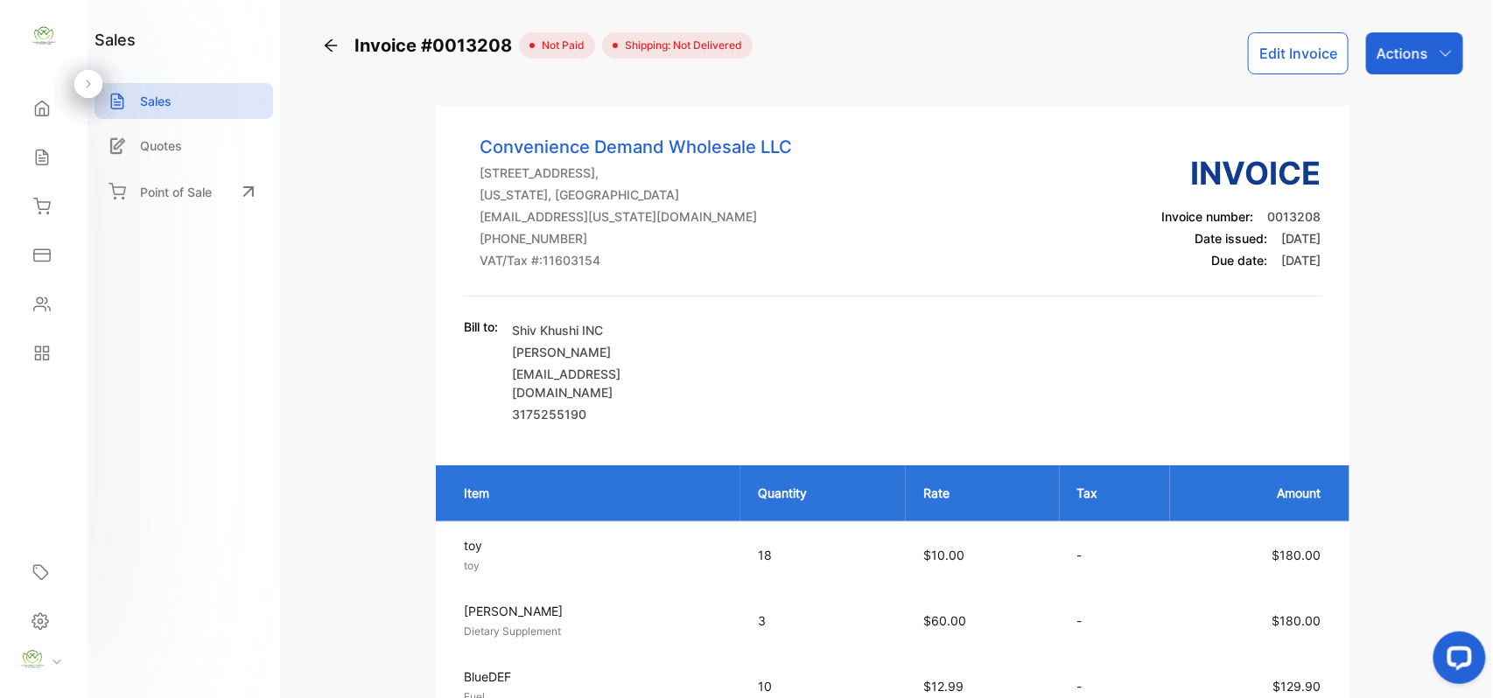
click at [1264, 50] on button "Edit Invoice" at bounding box center [1298, 53] width 101 height 42
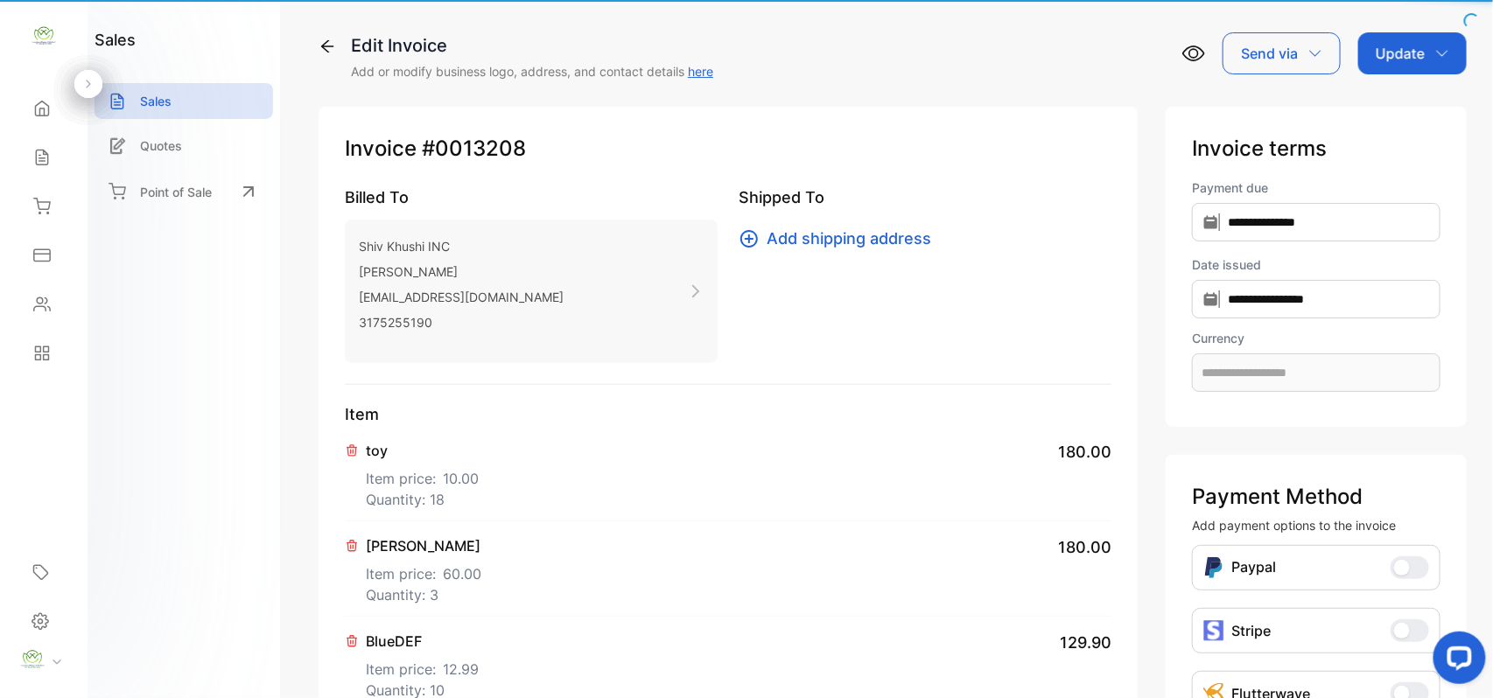
type input "**********"
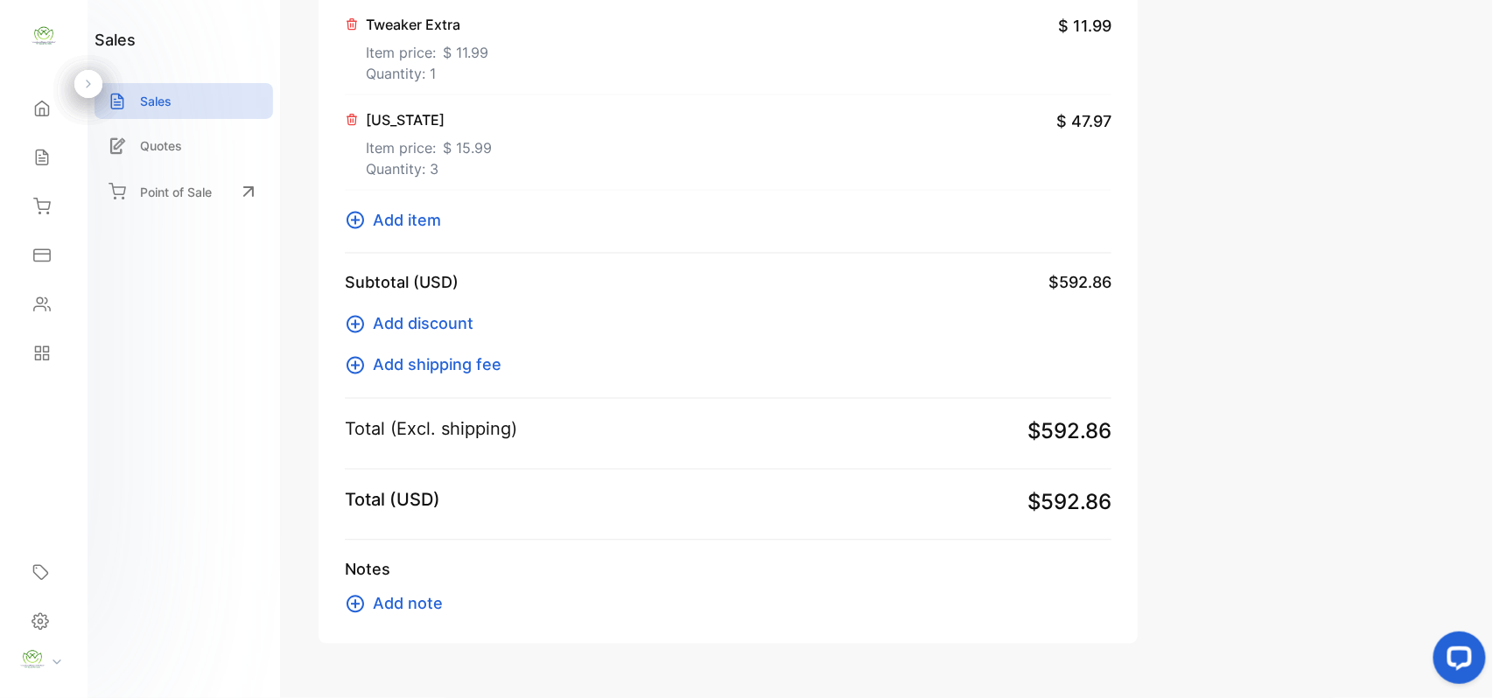
scroll to position [949, 0]
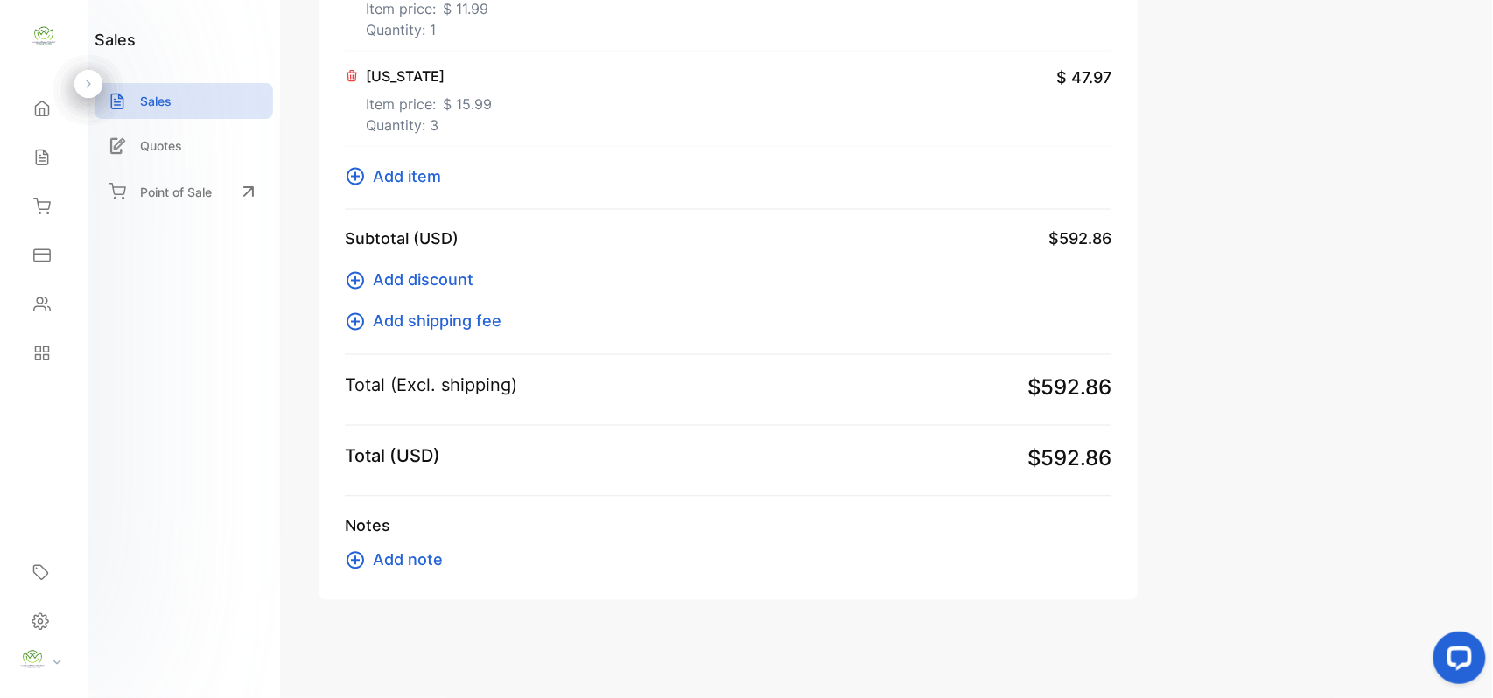
click at [403, 182] on span "Add item" at bounding box center [407, 176] width 68 height 24
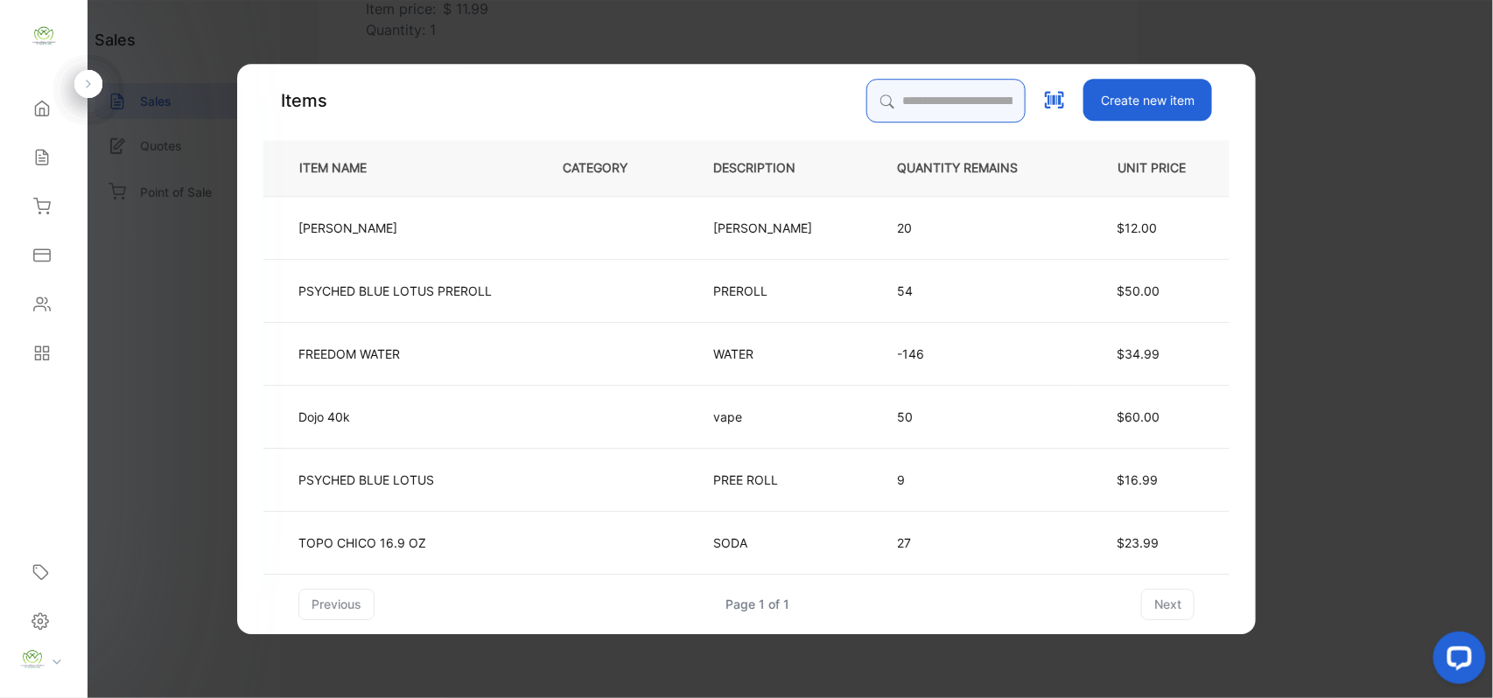
click at [866, 100] on input "search" at bounding box center [945, 101] width 159 height 44
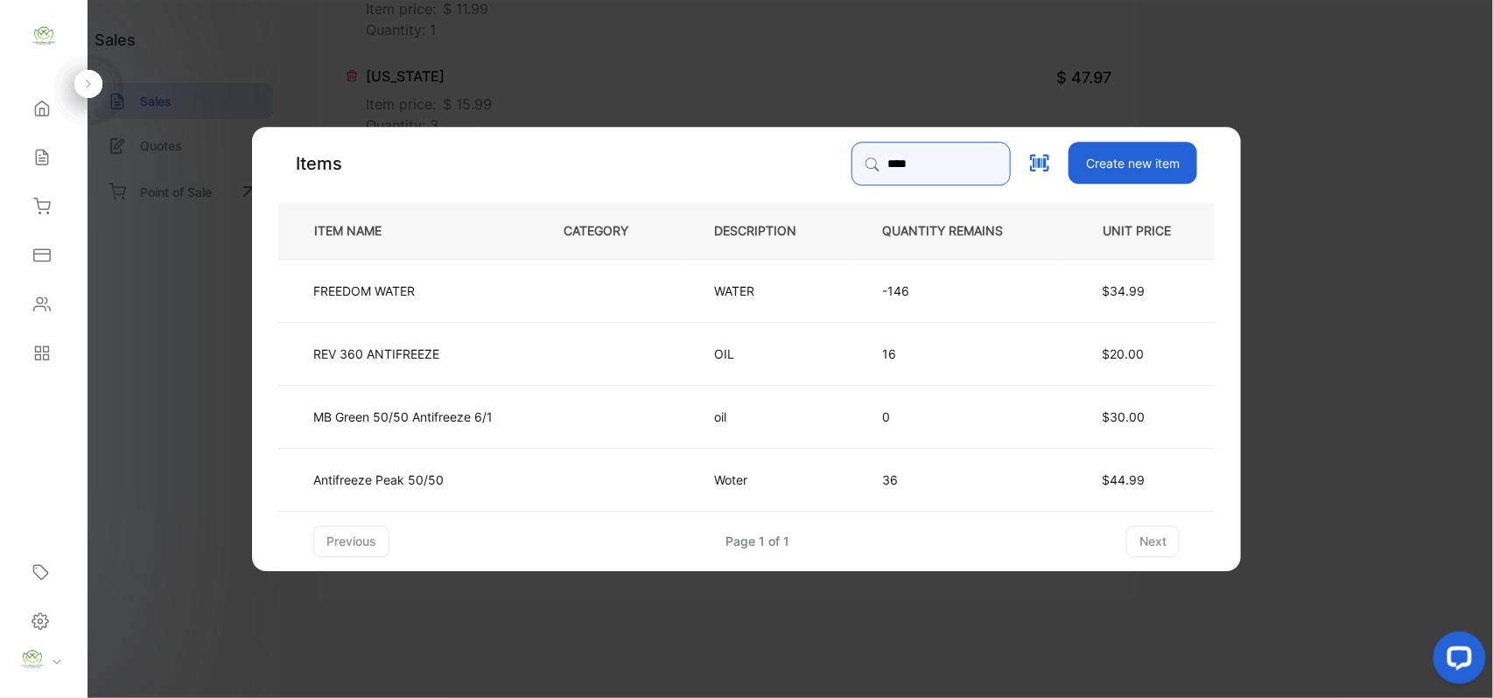
type input "****"
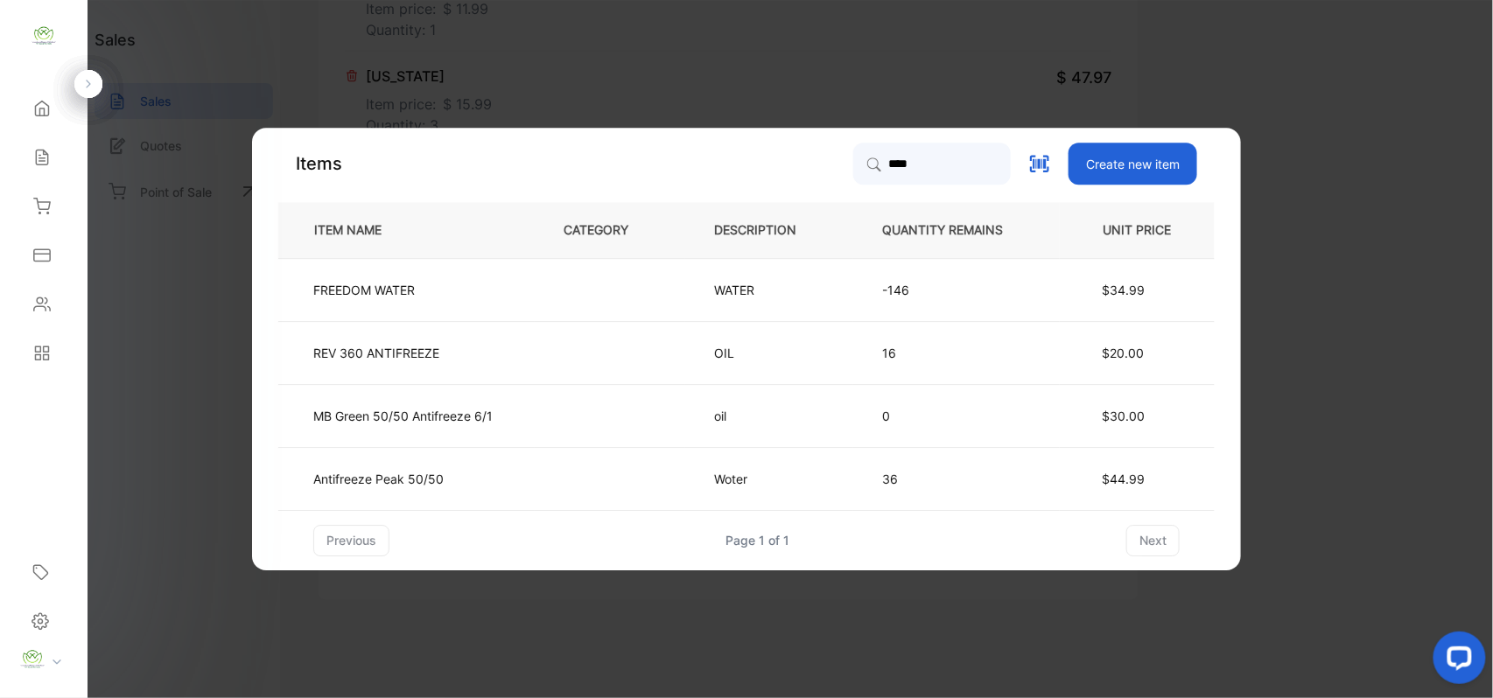
click at [466, 290] on td "FREEDOM WATER" at bounding box center [406, 289] width 256 height 63
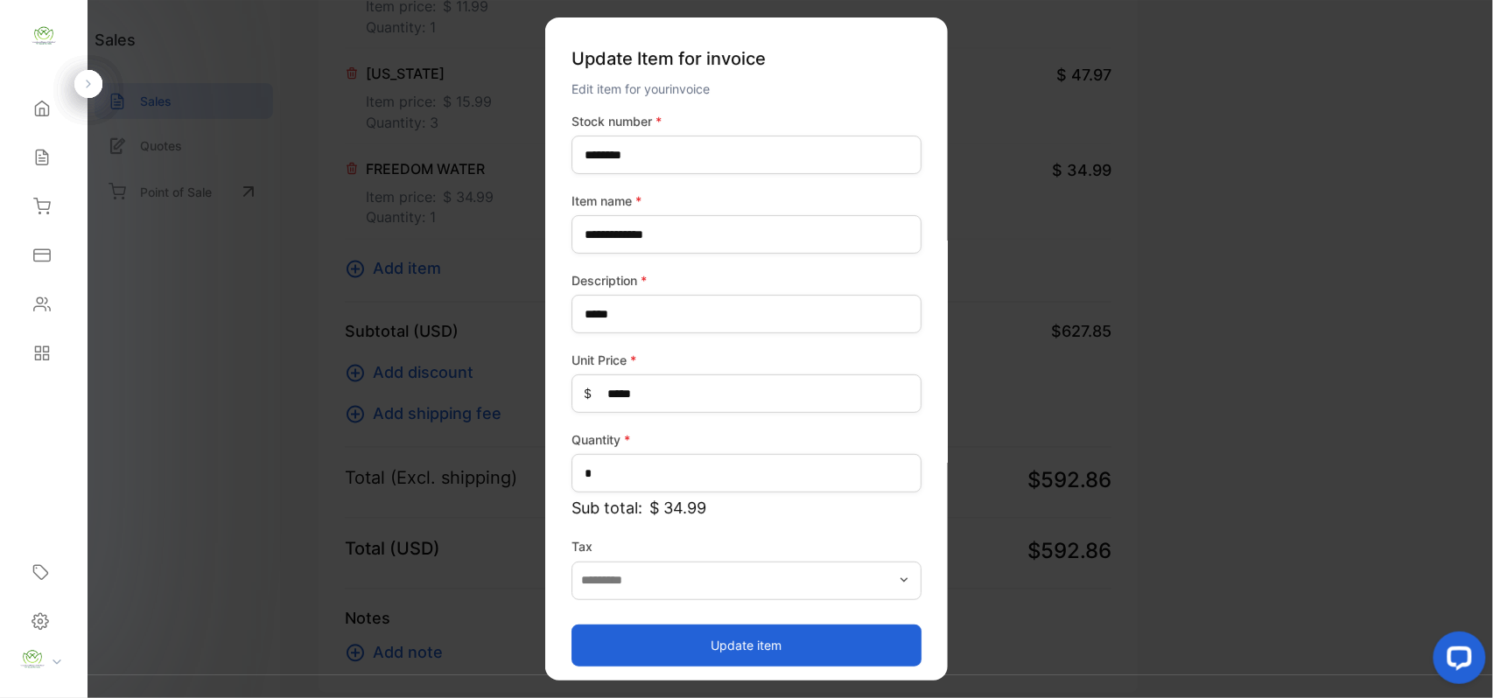
click at [618, 648] on button "Update item" at bounding box center [746, 645] width 350 height 42
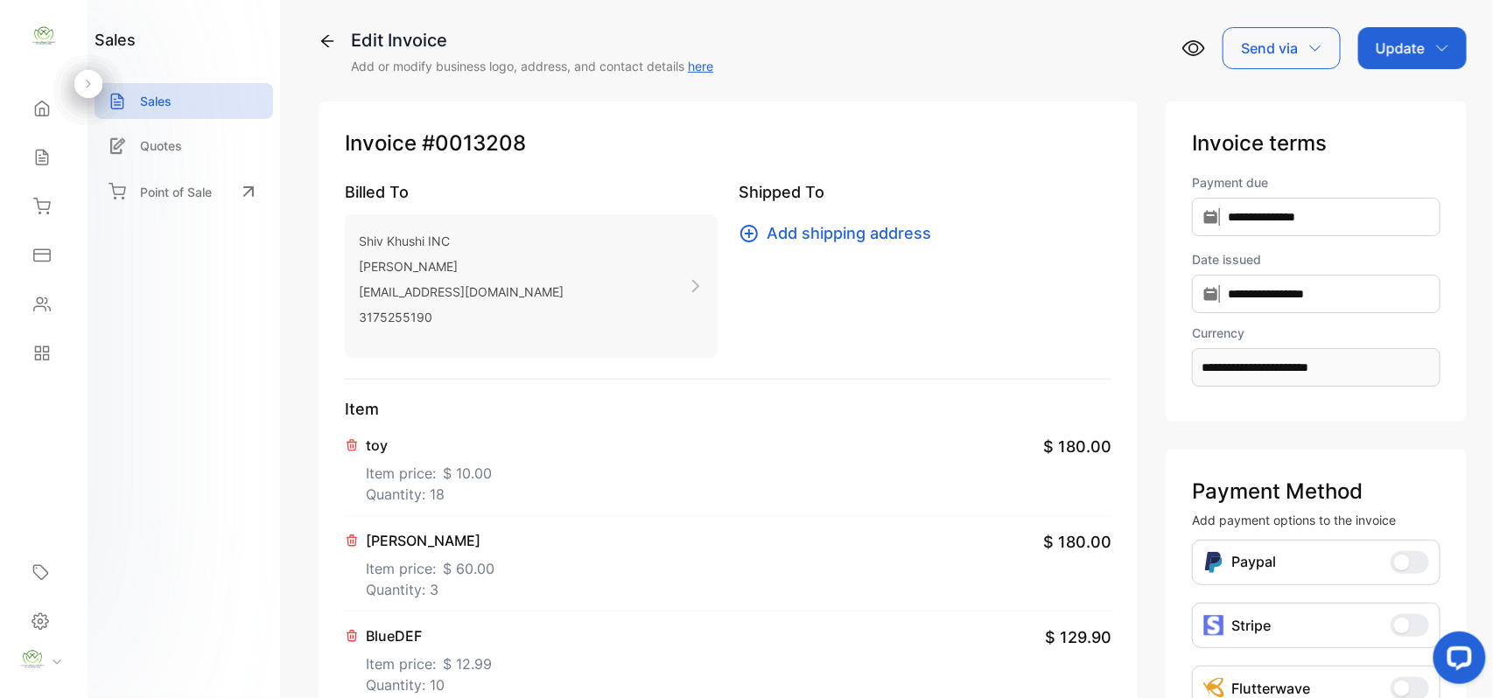
scroll to position [0, 0]
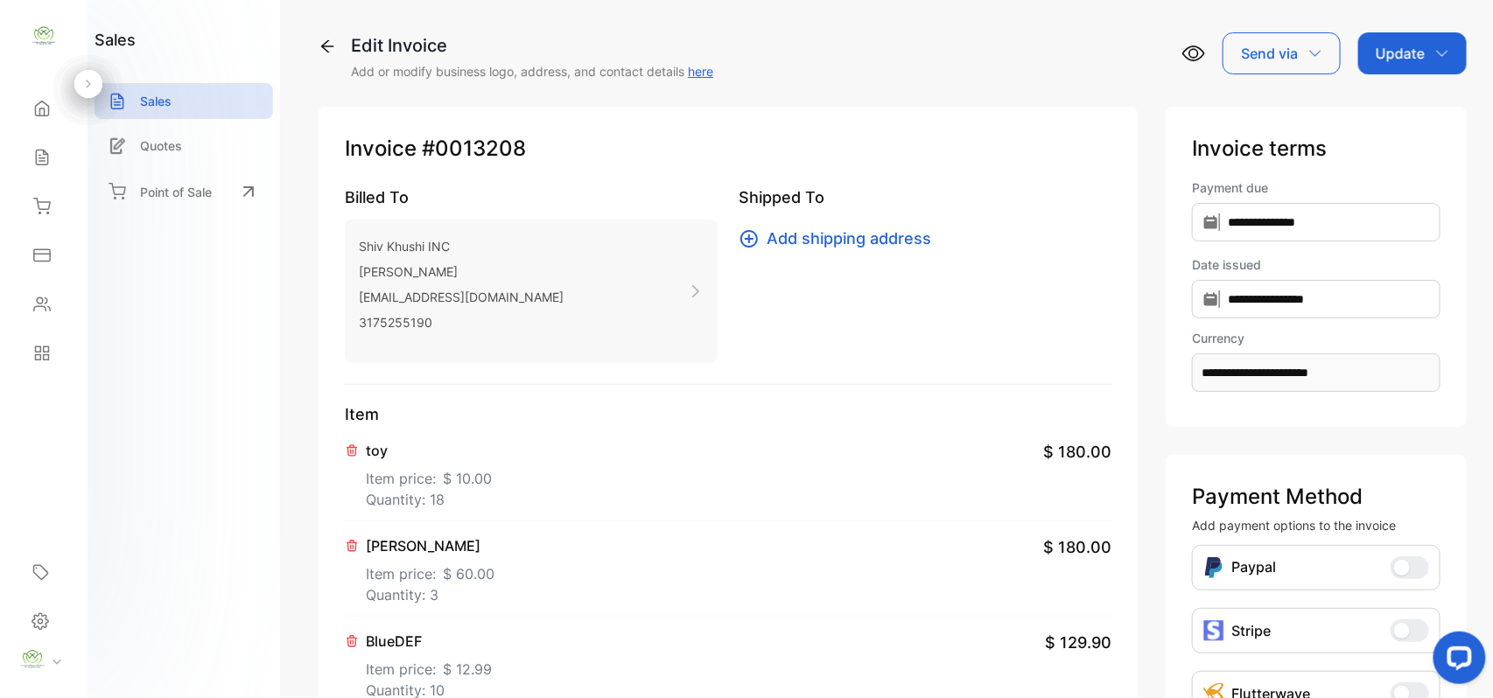
click at [1404, 63] on p "Update" at bounding box center [1399, 53] width 49 height 21
click at [1401, 107] on div "Invoice" at bounding box center [1415, 111] width 101 height 35
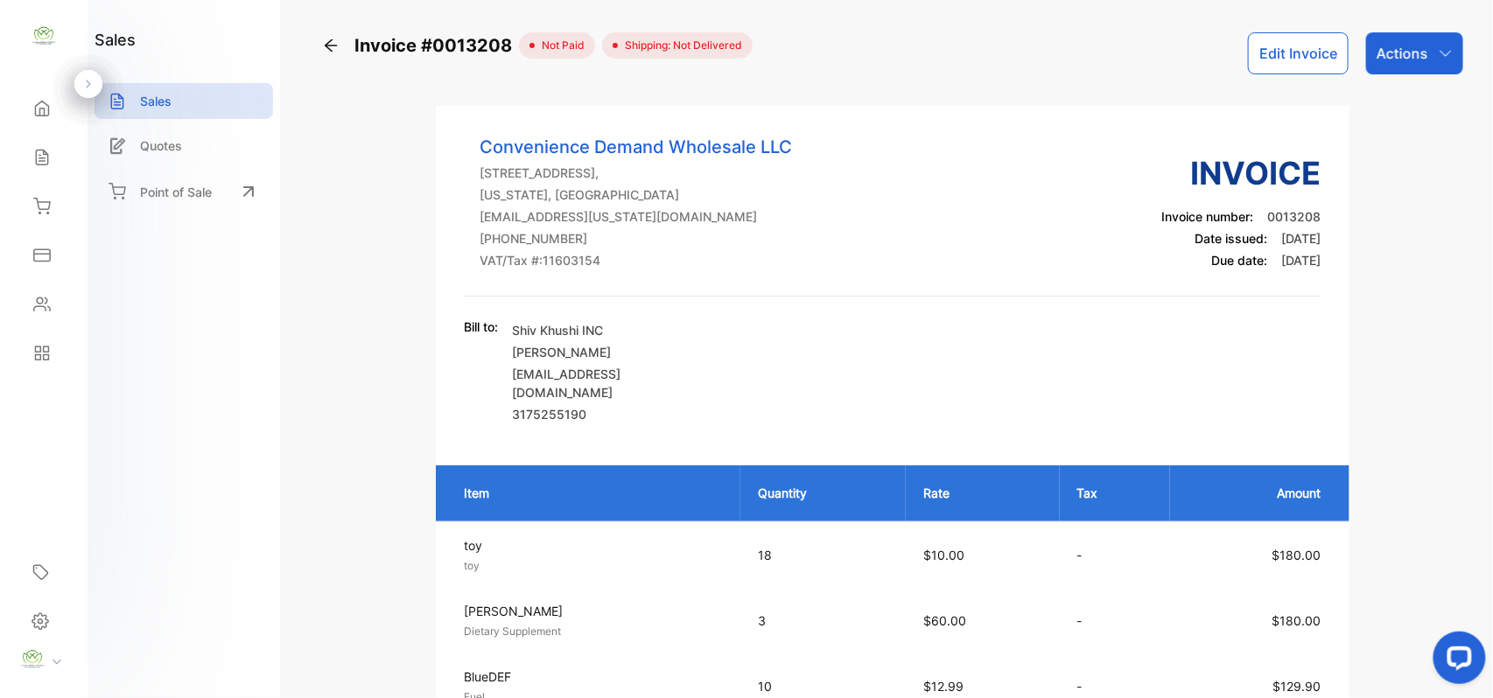
drag, startPoint x: 1409, startPoint y: 44, endPoint x: 1433, endPoint y: 72, distance: 37.2
click at [1414, 44] on p "Actions" at bounding box center [1402, 53] width 52 height 21
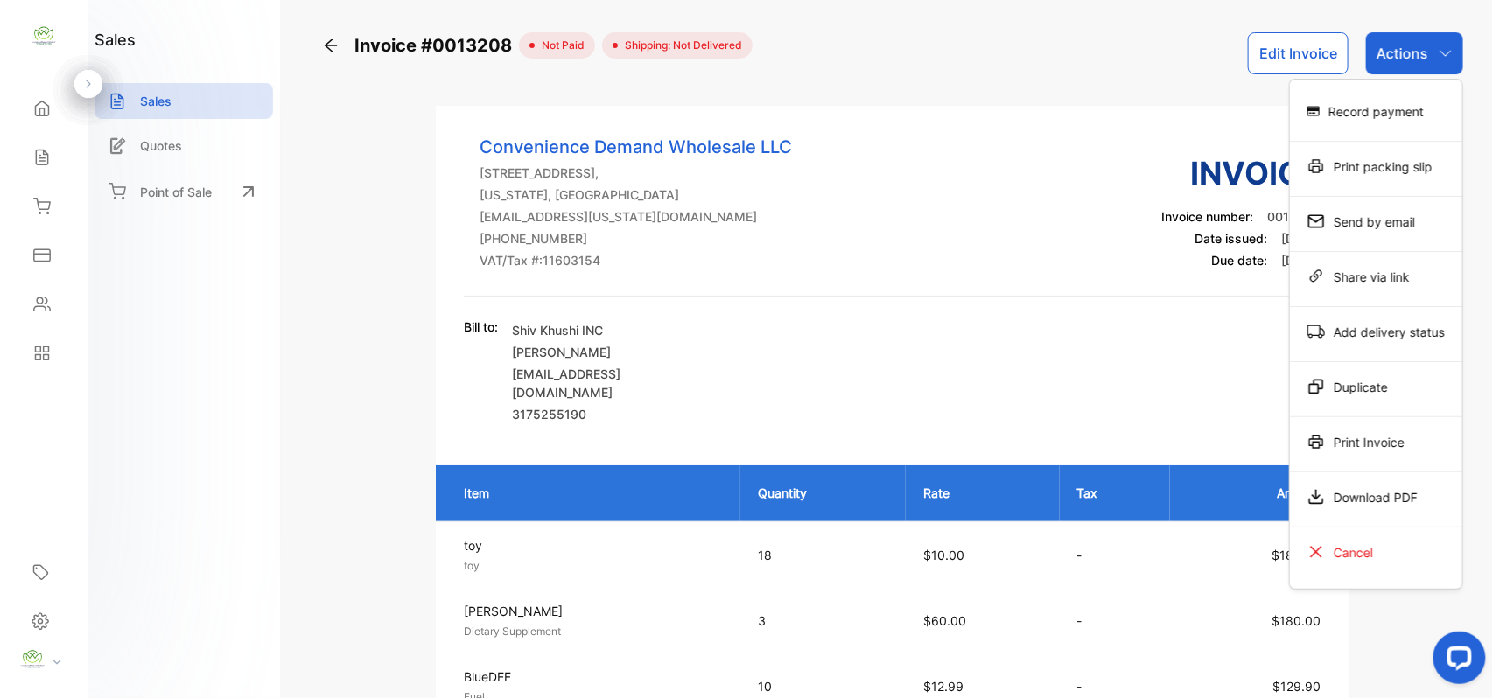
click at [1396, 435] on div "Print Invoice" at bounding box center [1376, 441] width 172 height 35
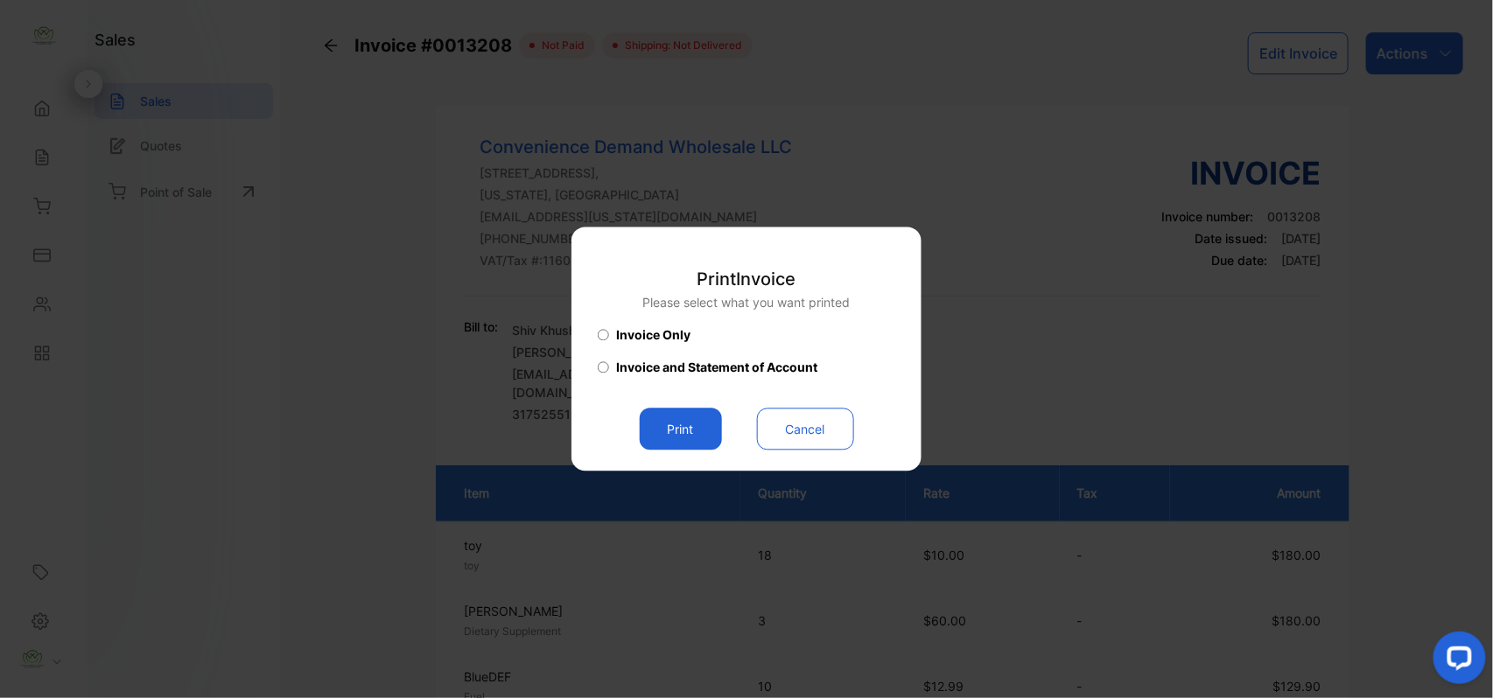
click at [658, 428] on button "Print" at bounding box center [681, 430] width 82 height 42
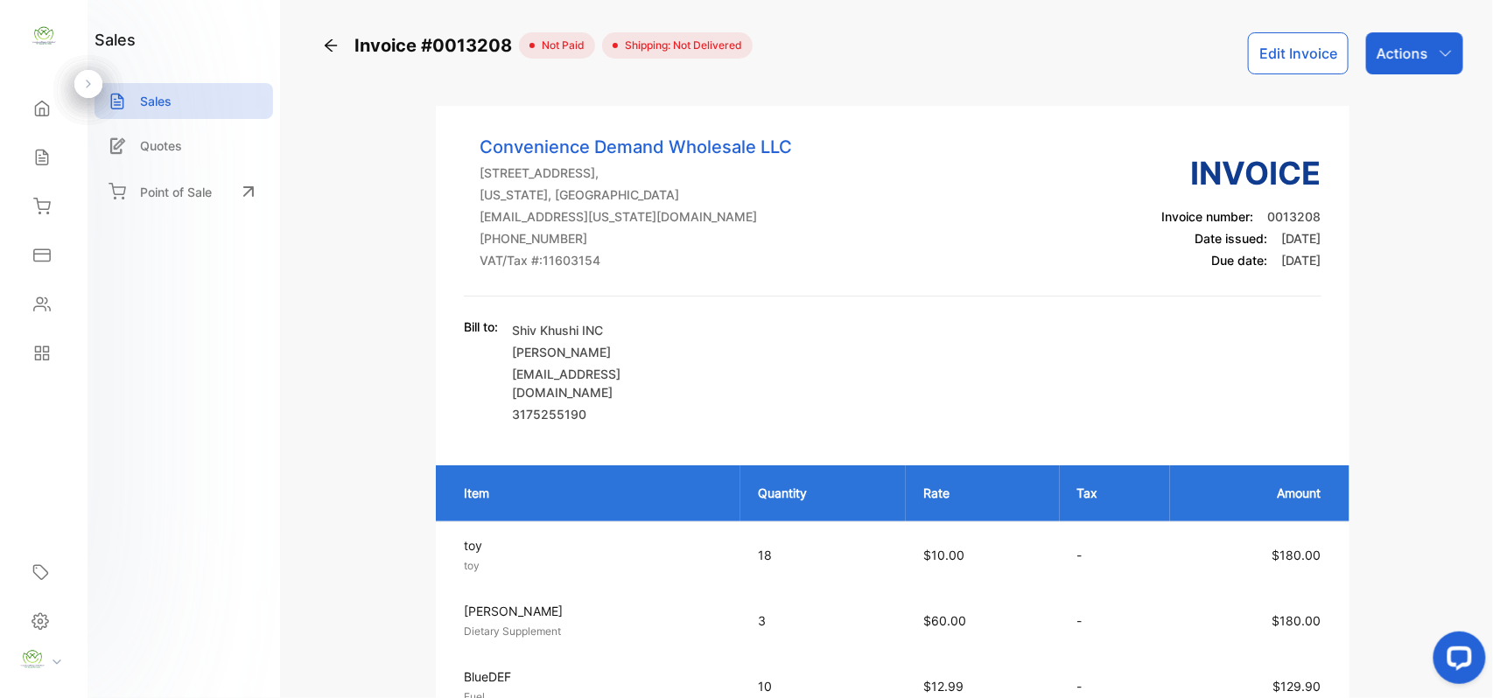
click at [49, 150] on icon at bounding box center [41, 157] width 17 height 17
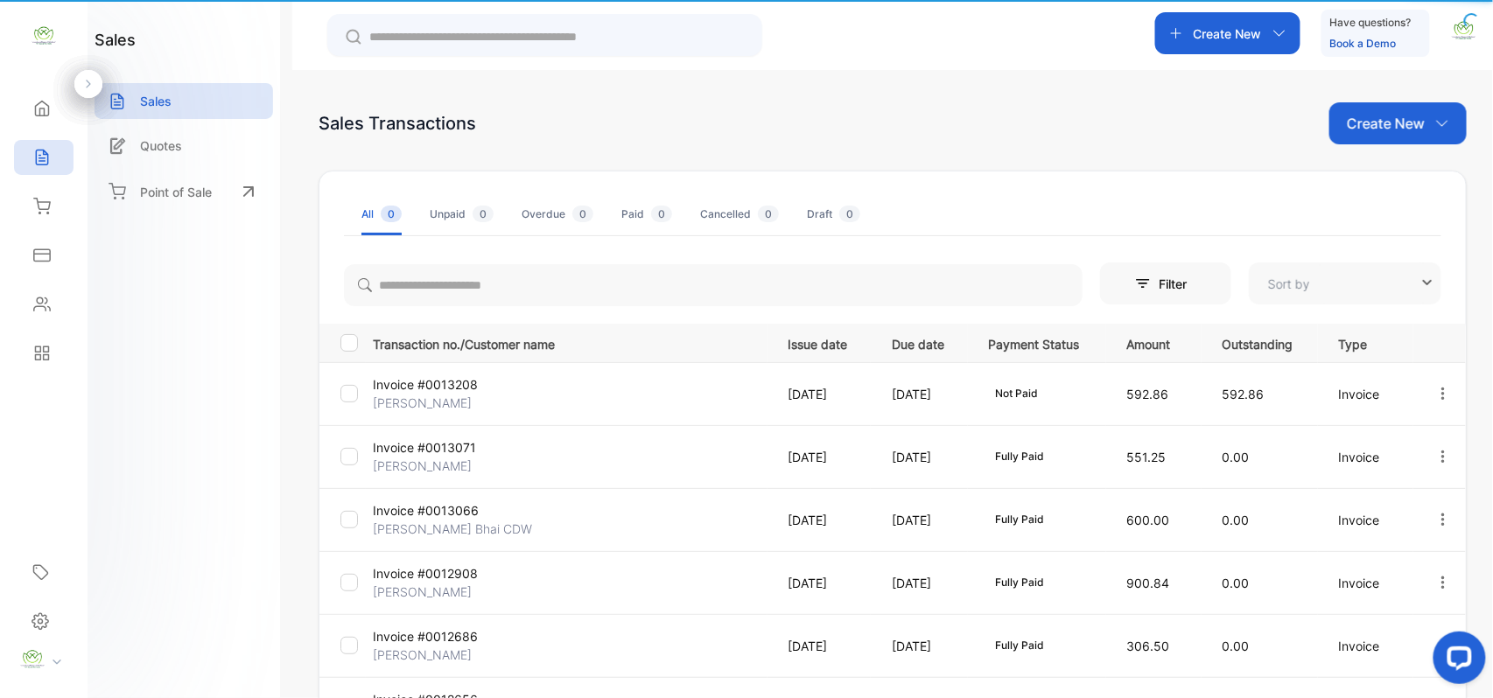
type input "**********"
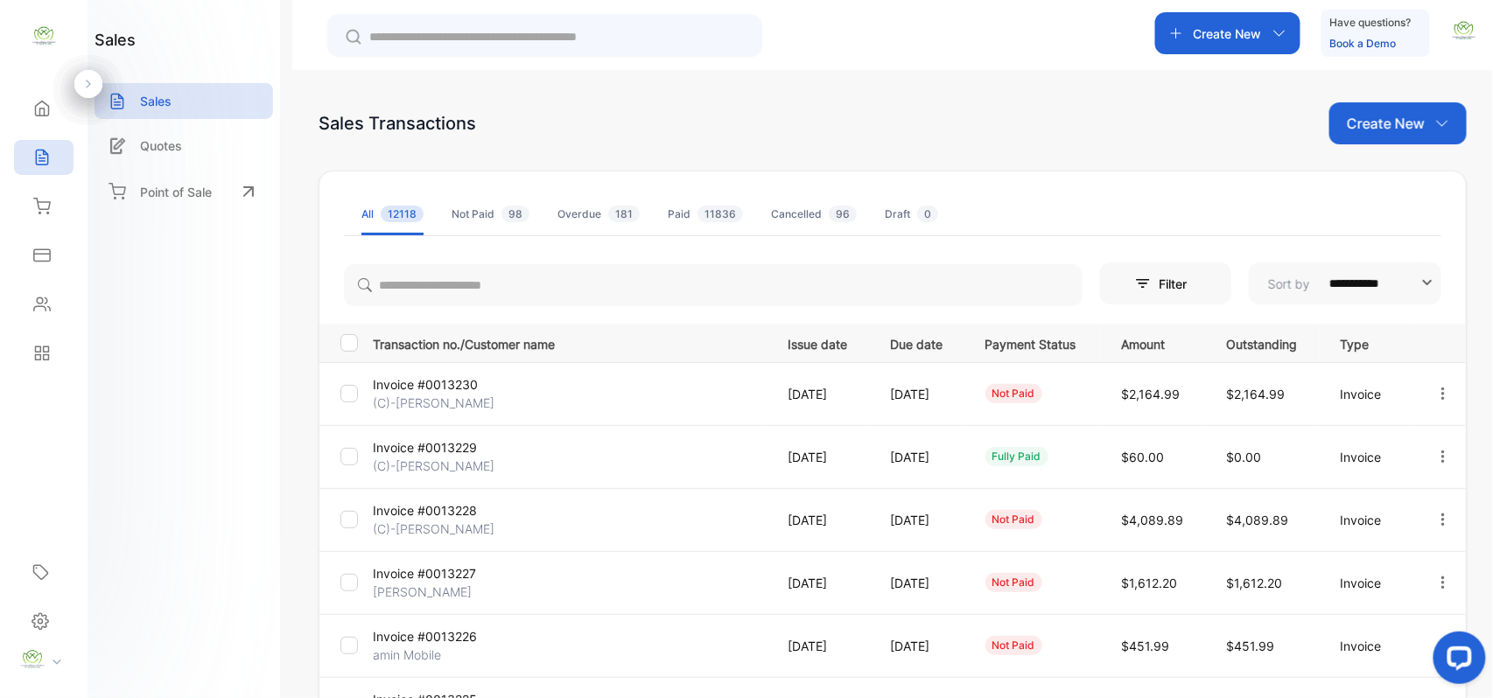
click at [1250, 37] on p "Create New" at bounding box center [1227, 33] width 68 height 18
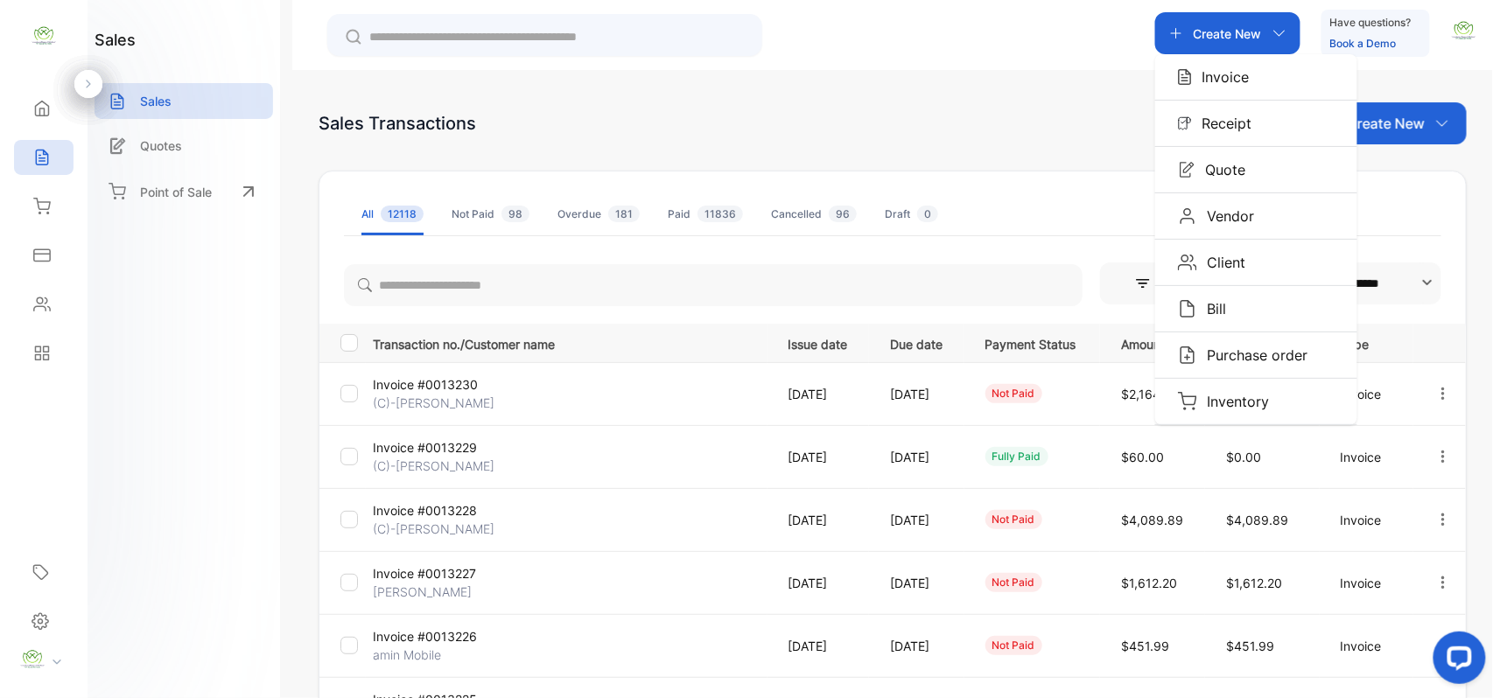
click at [1209, 80] on p "Invoice" at bounding box center [1221, 76] width 58 height 21
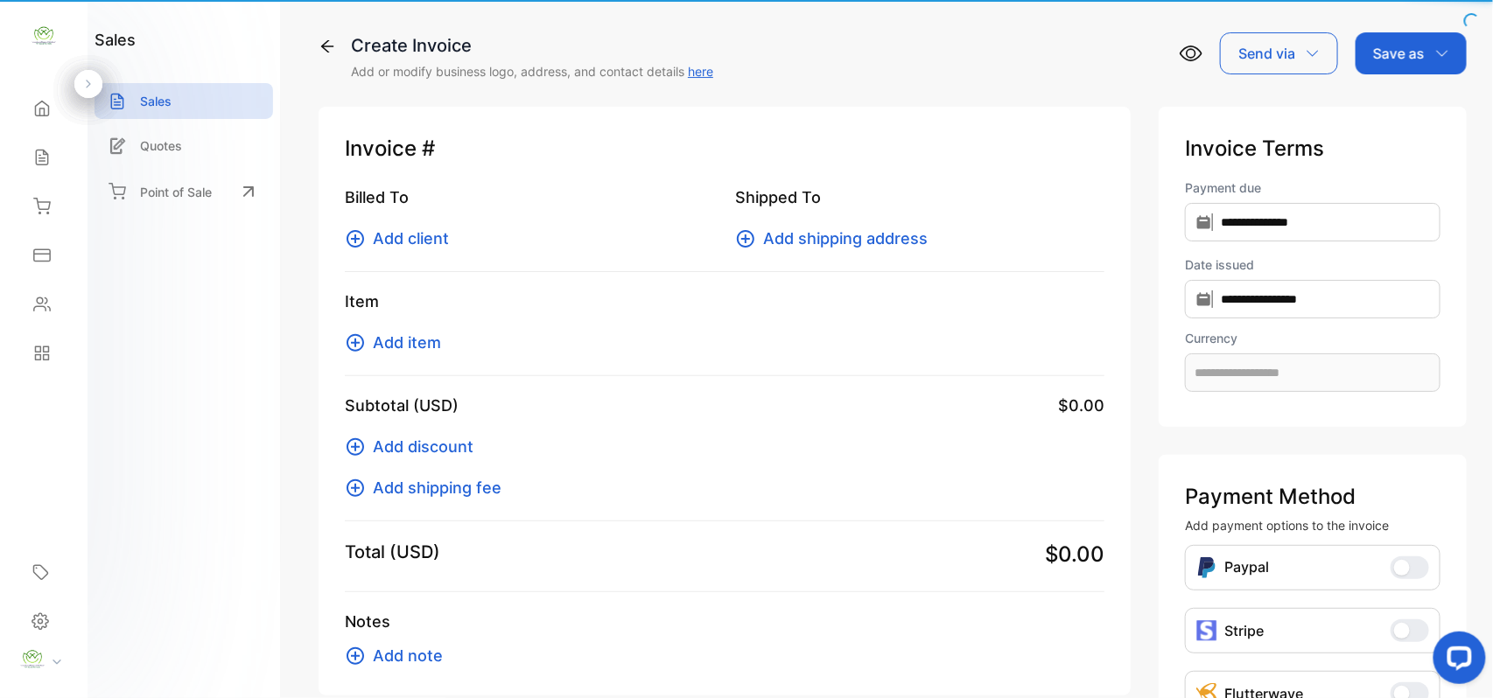
type input "**********"
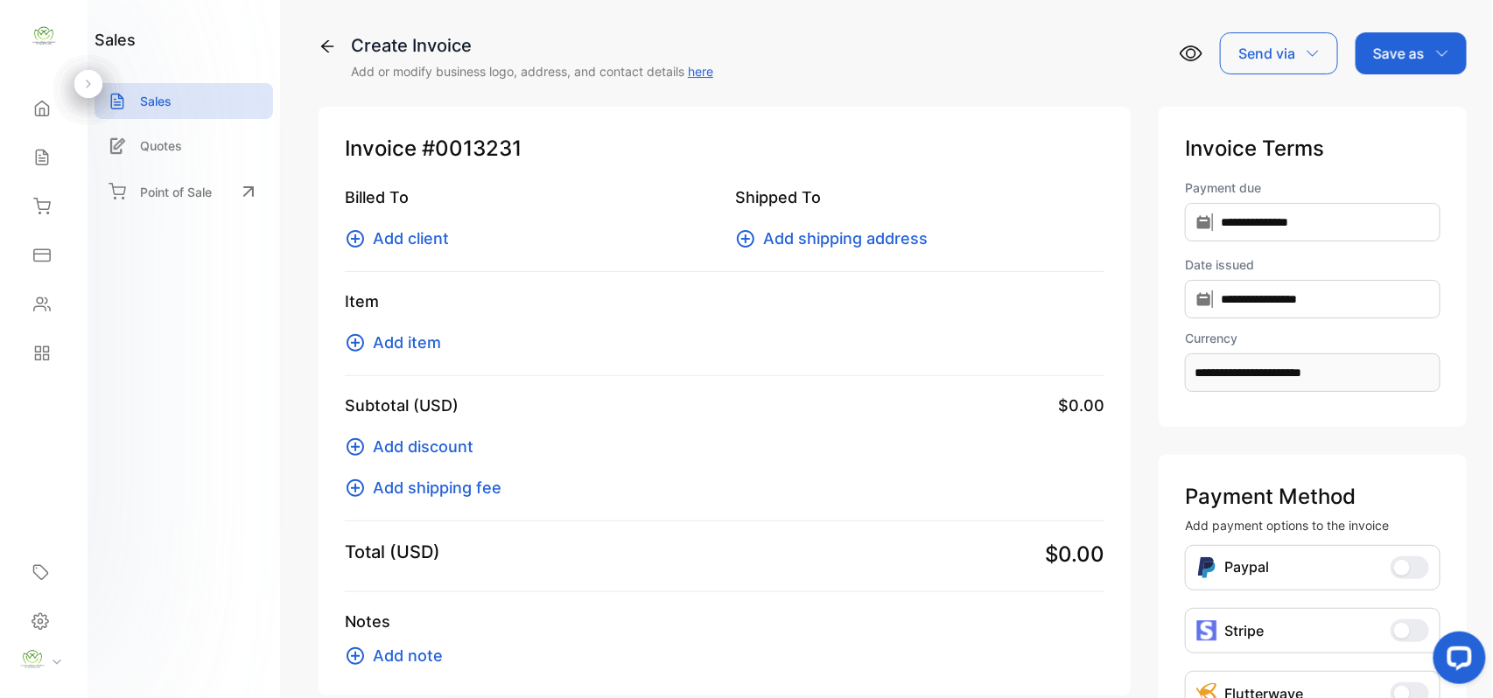
click at [393, 241] on span "Add client" at bounding box center [411, 239] width 76 height 24
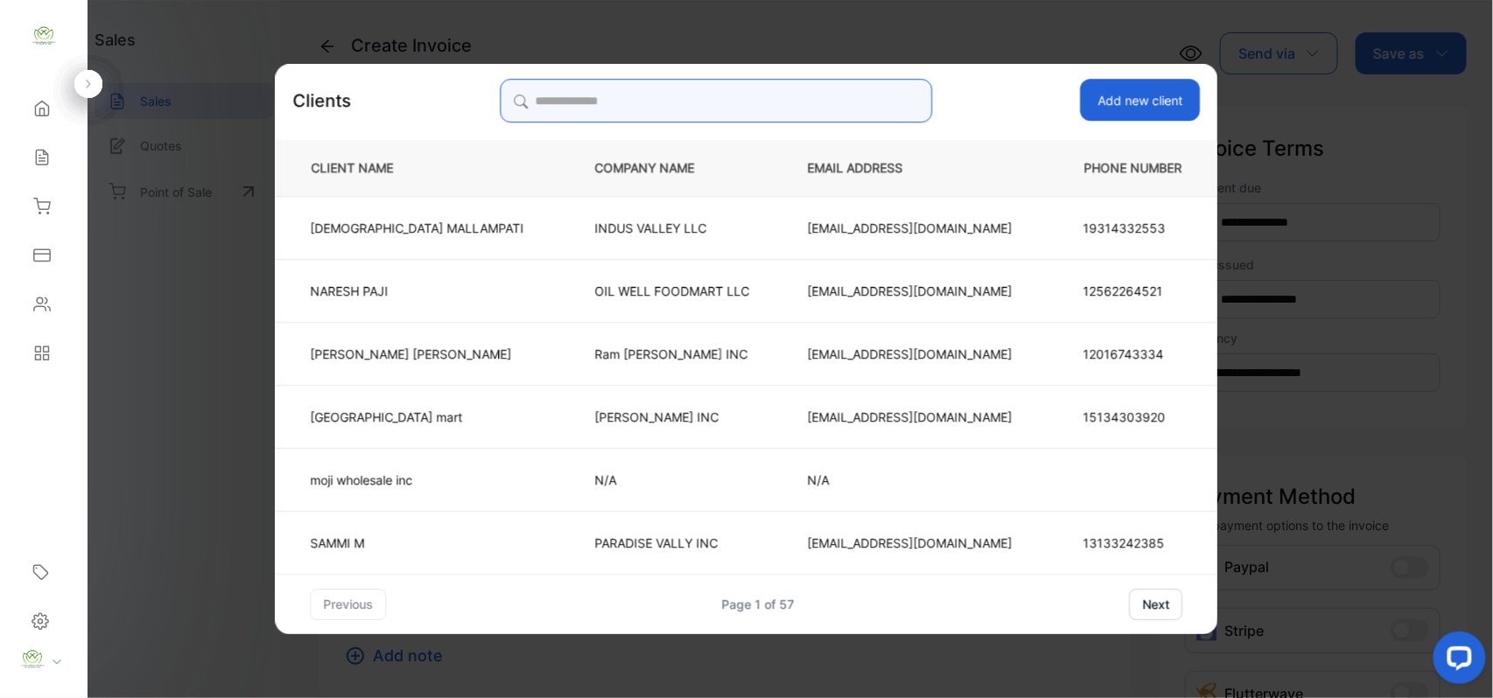
click at [828, 100] on input "search" at bounding box center [716, 101] width 432 height 44
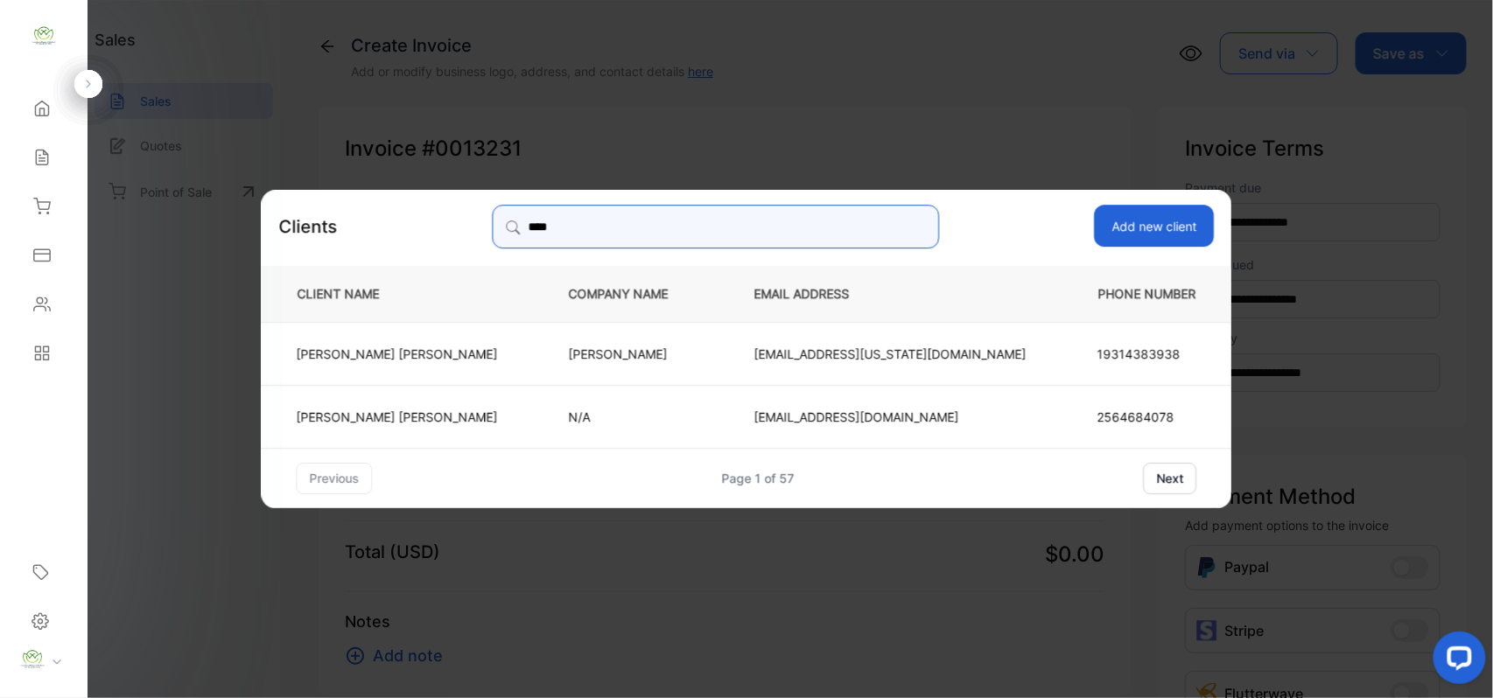
type input "****"
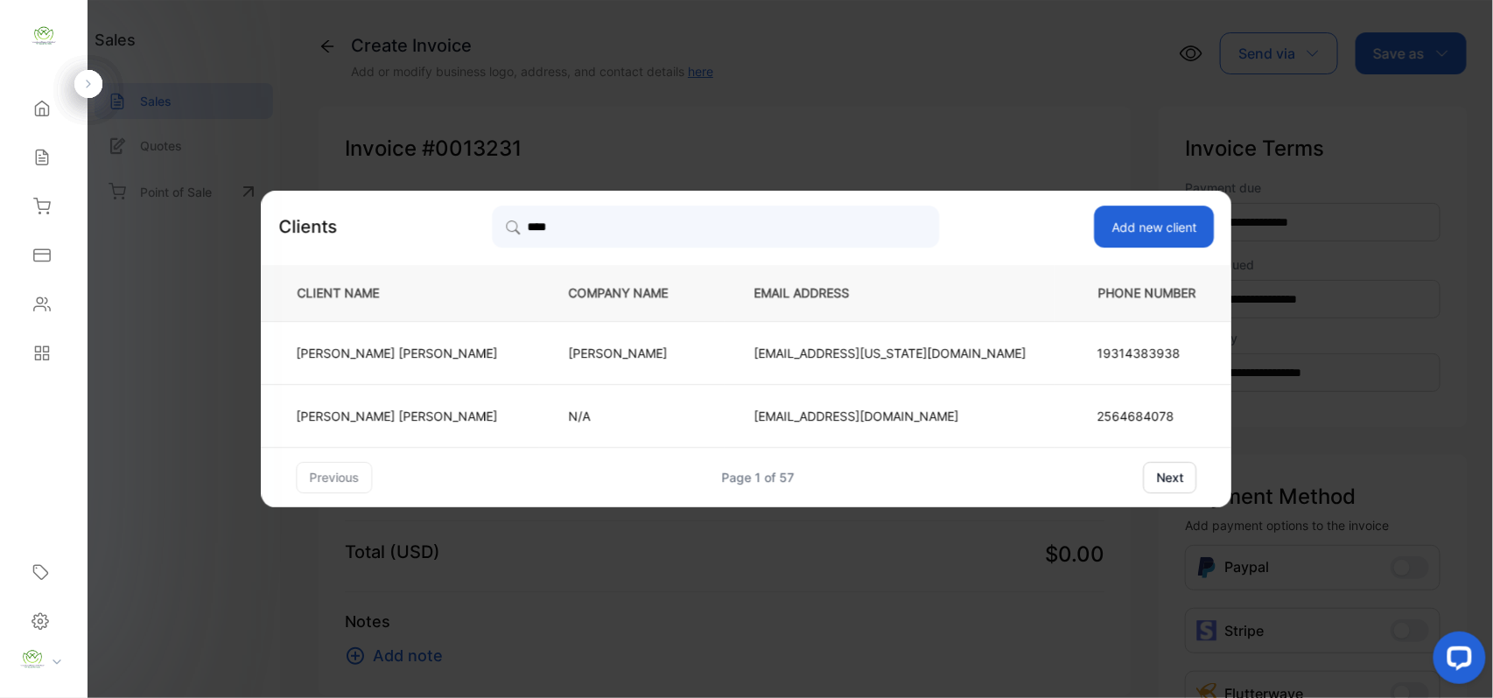
click at [715, 365] on td "Jay Yogeshwar" at bounding box center [632, 352] width 185 height 63
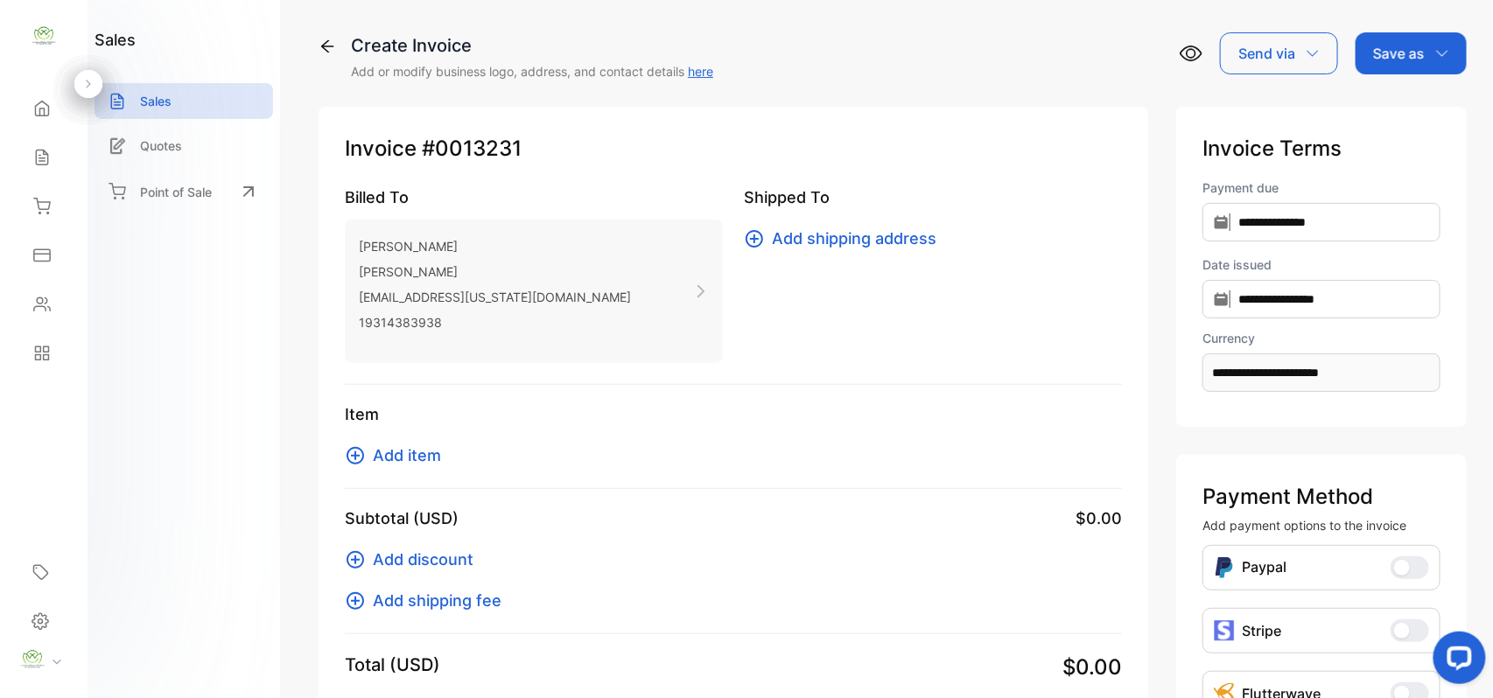
click at [382, 451] on span "Add item" at bounding box center [407, 456] width 68 height 24
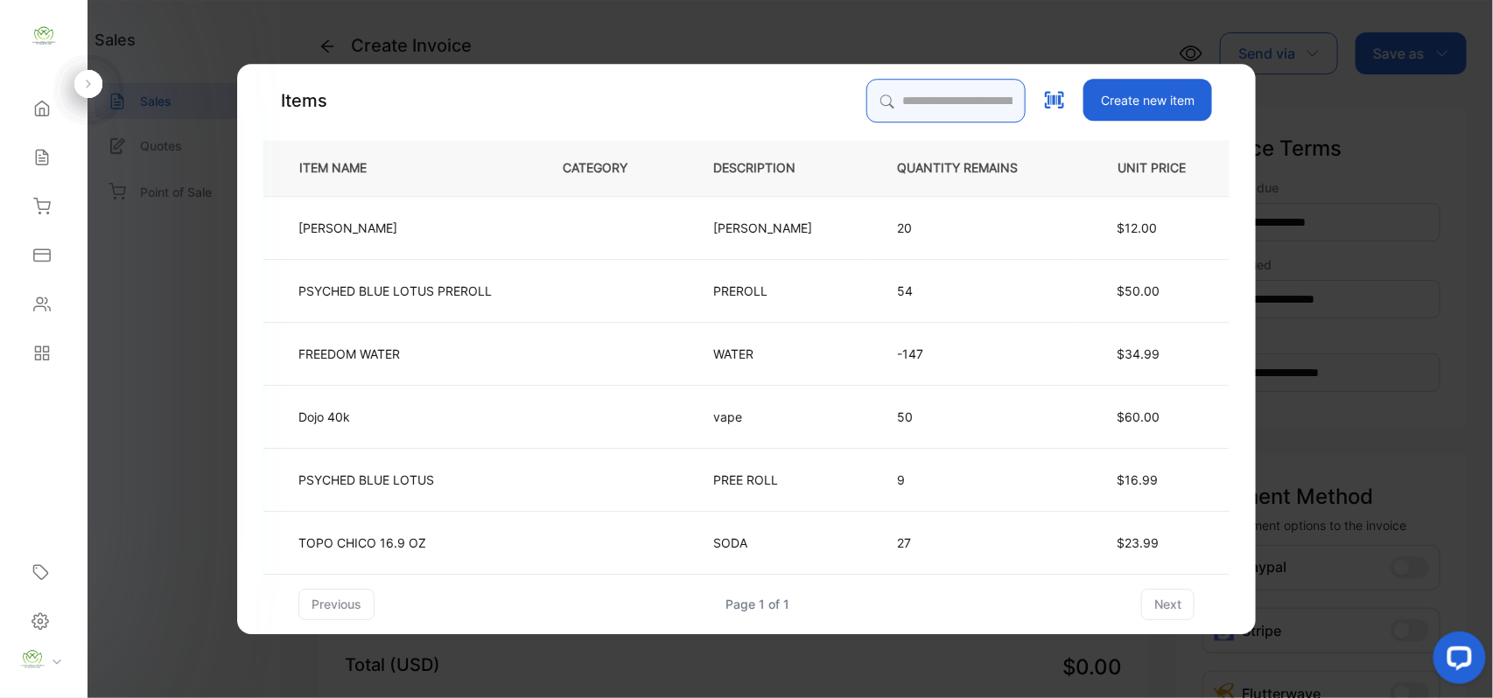
click at [898, 101] on input "search" at bounding box center [945, 101] width 159 height 44
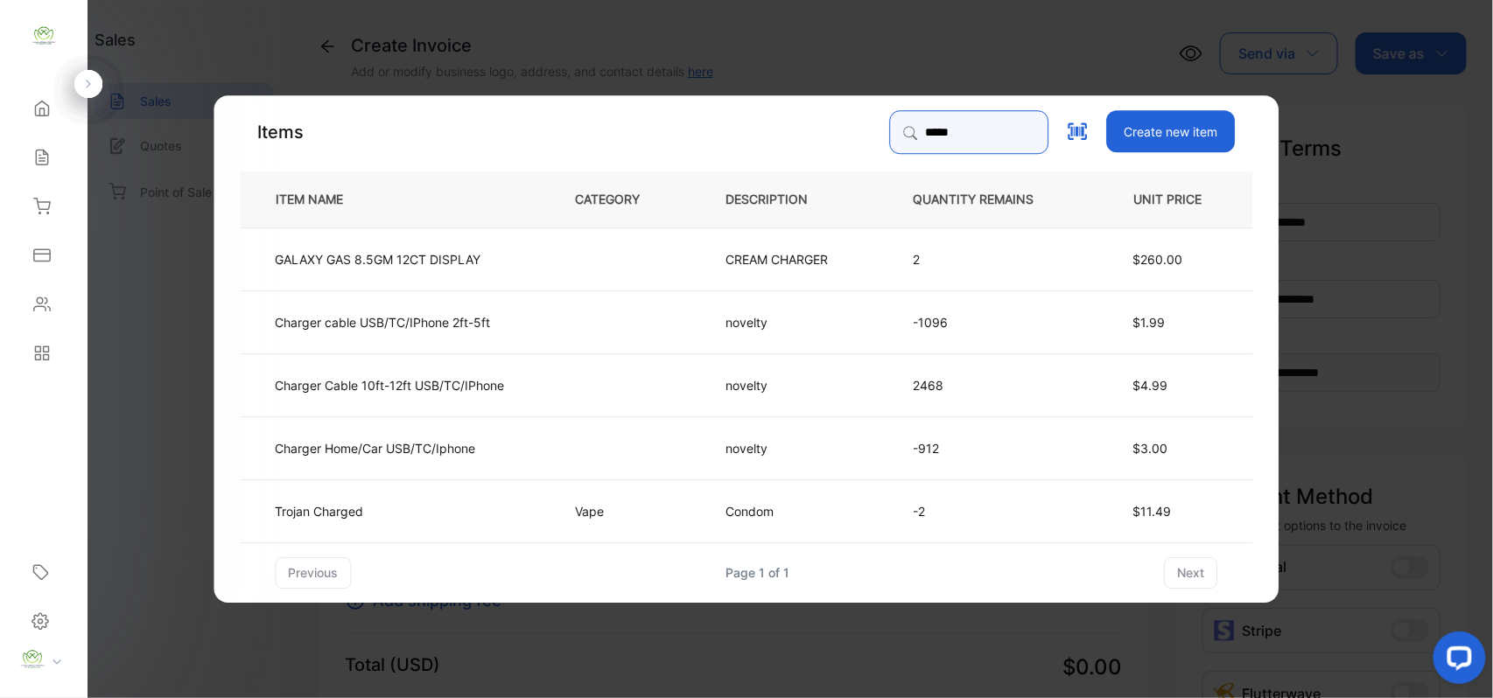
type input "*****"
click at [462, 323] on p "Charger cable USB/TC/IPhone 2ft-5ft" at bounding box center [383, 321] width 215 height 18
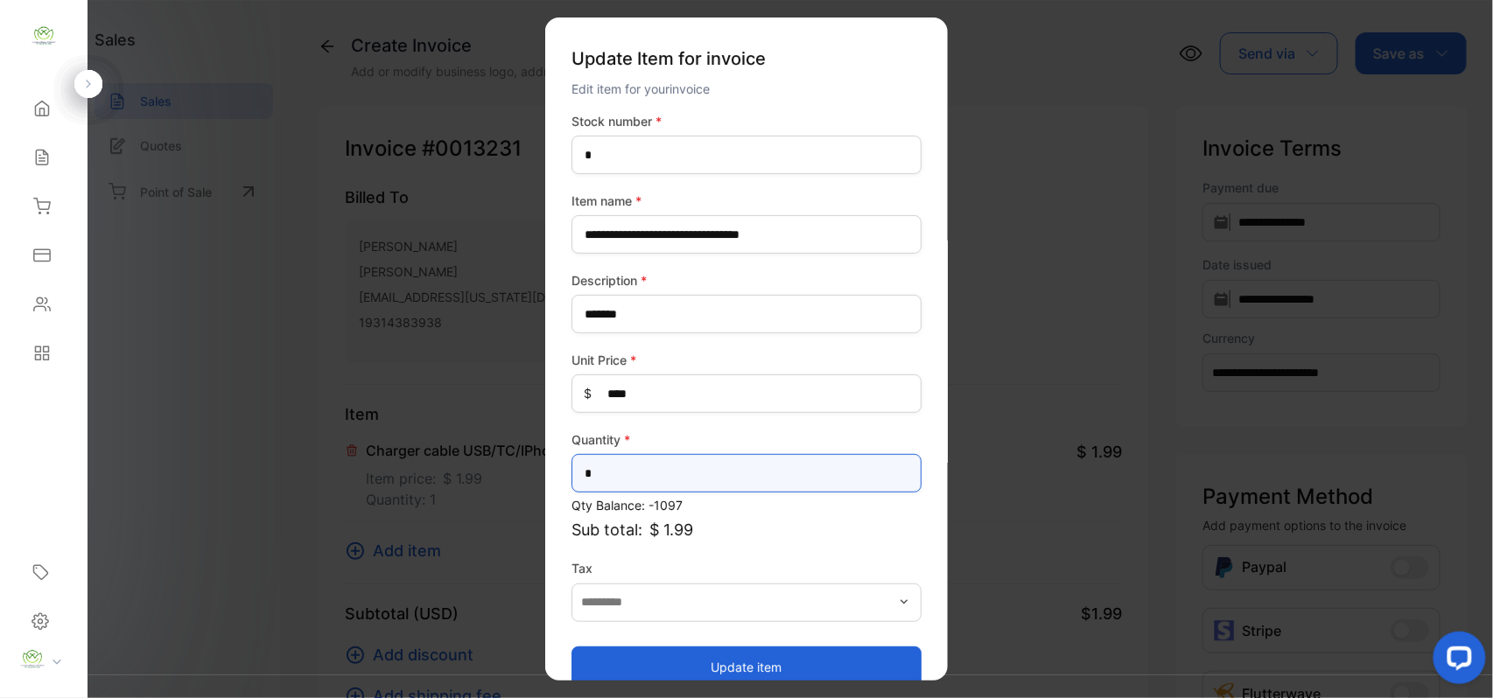
click at [633, 486] on input "*" at bounding box center [746, 473] width 350 height 38
type input "**"
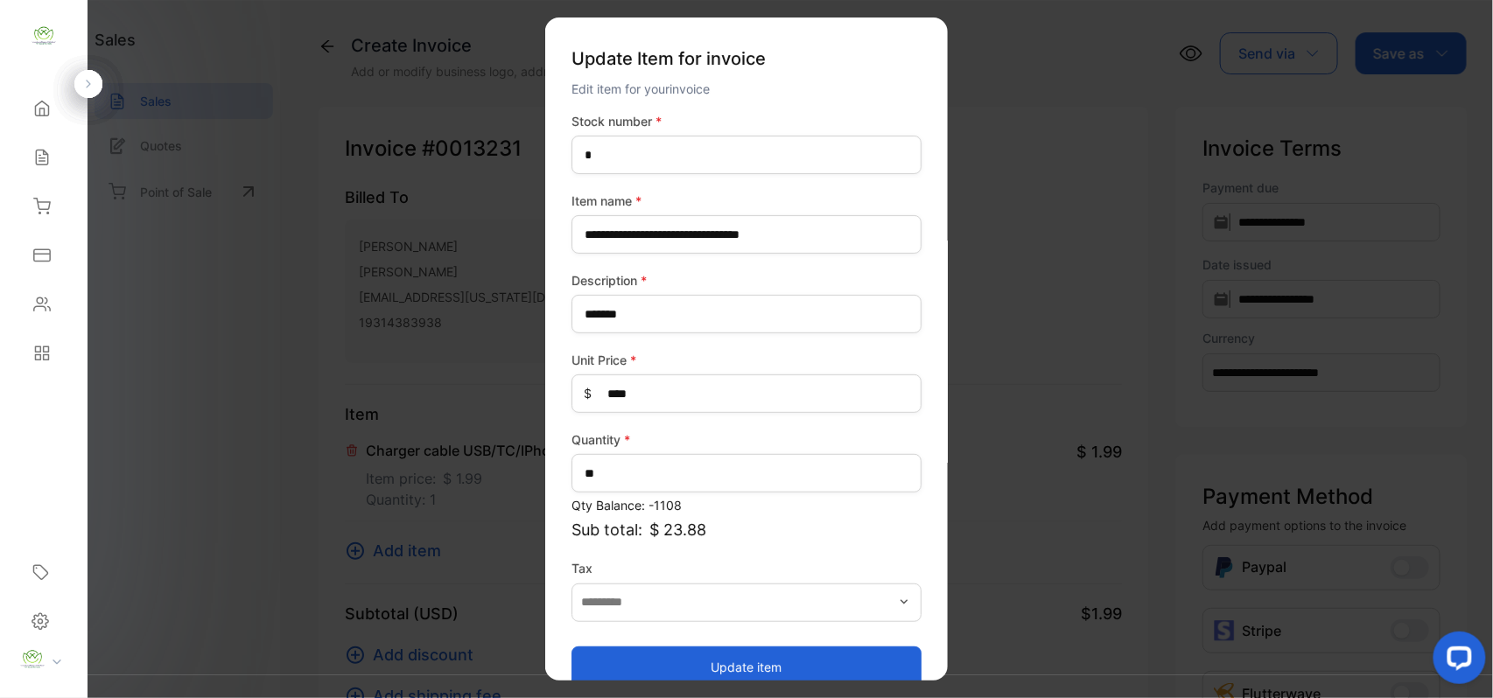
click at [595, 667] on button "Update item" at bounding box center [746, 667] width 350 height 42
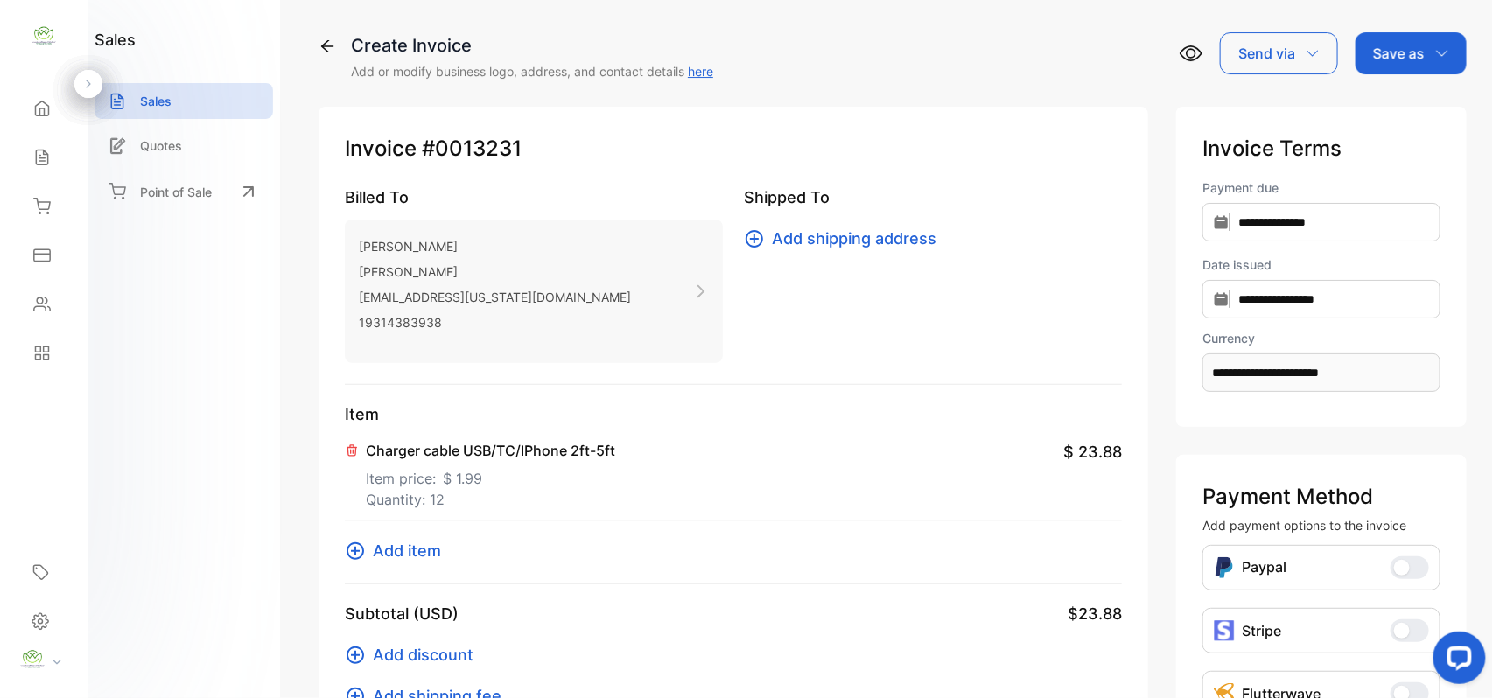
click at [408, 555] on span "Add item" at bounding box center [407, 551] width 68 height 24
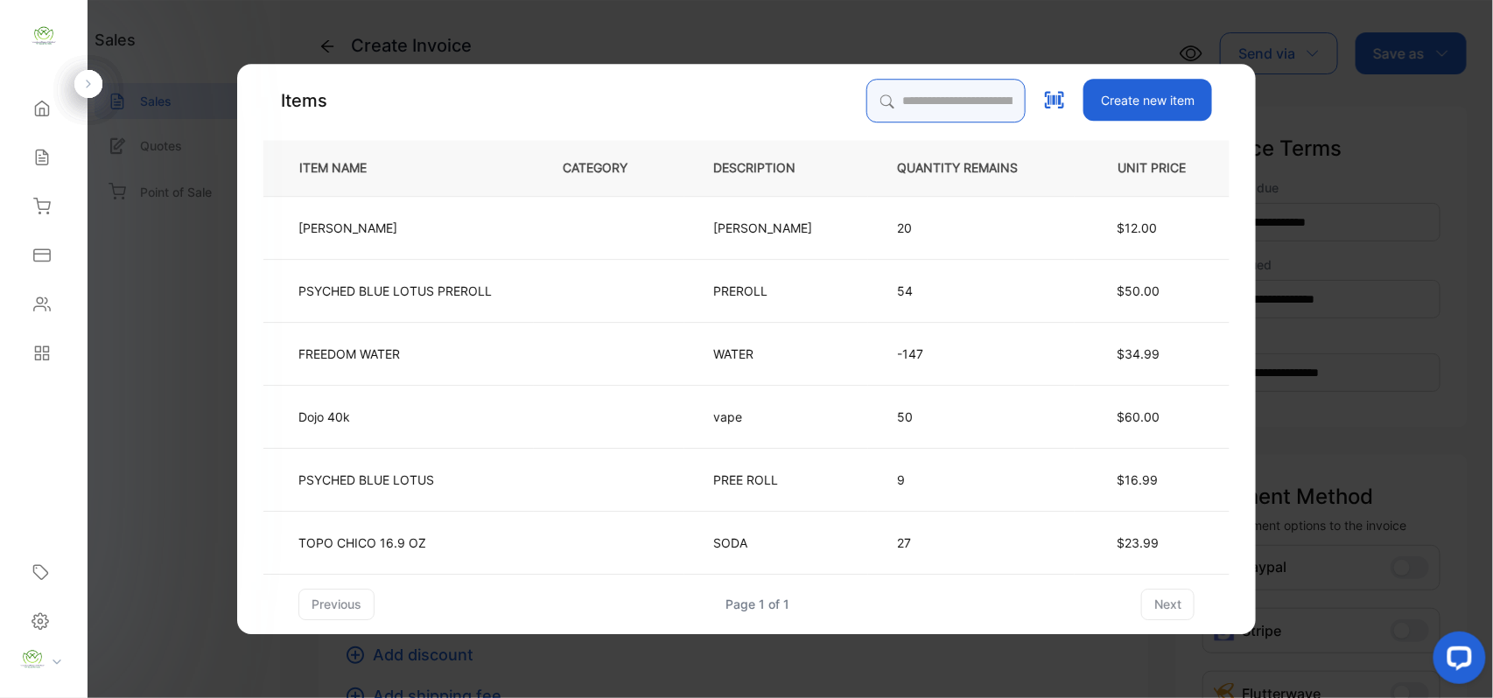
click at [889, 103] on input "search" at bounding box center [945, 101] width 159 height 44
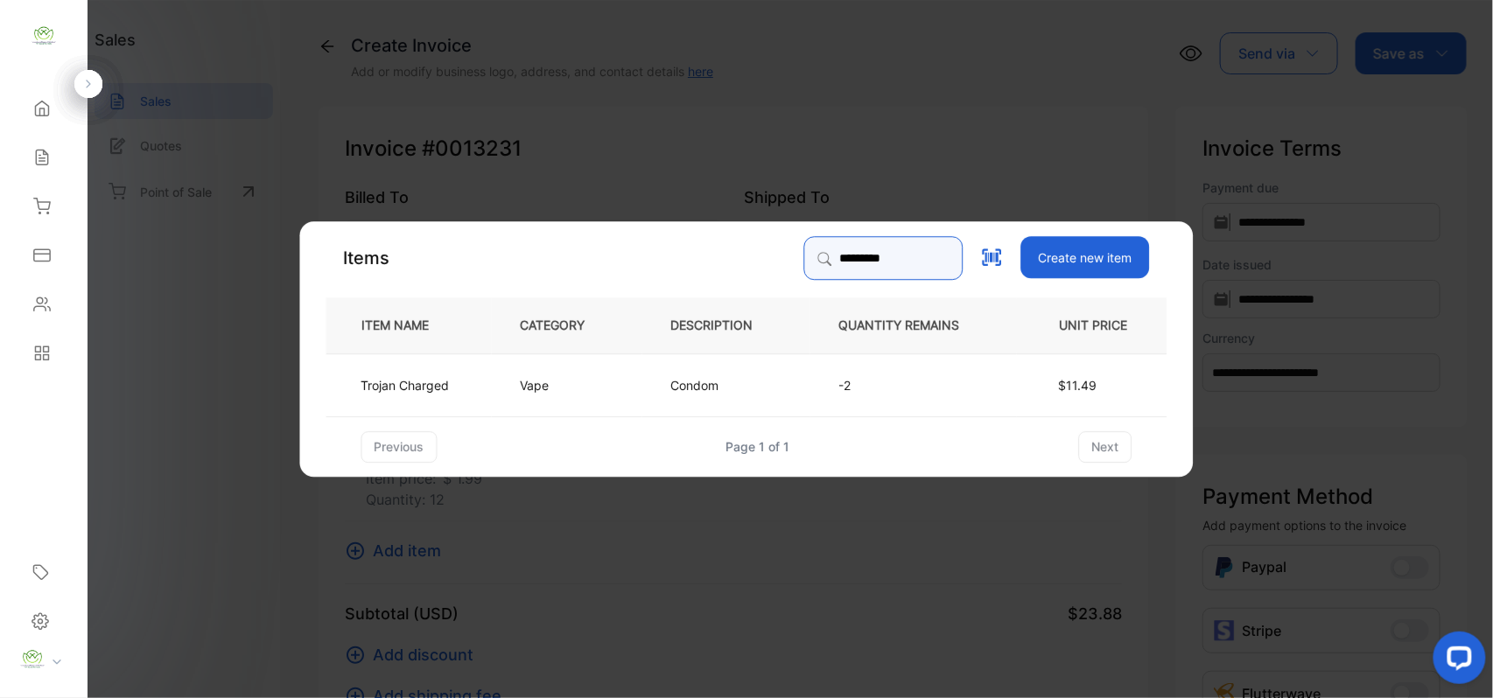
type input "*********"
click at [672, 386] on p "Condom" at bounding box center [695, 384] width 48 height 18
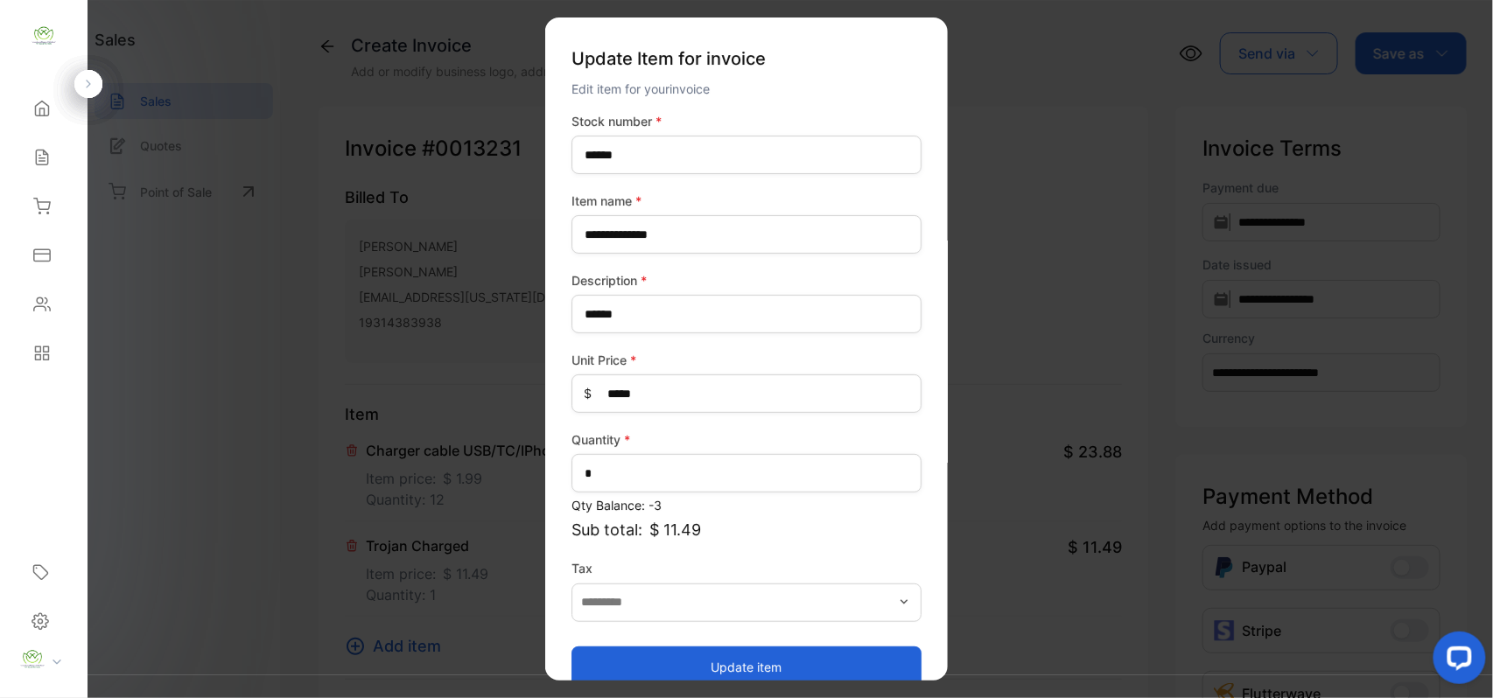
click at [701, 666] on button "Update item" at bounding box center [746, 667] width 350 height 42
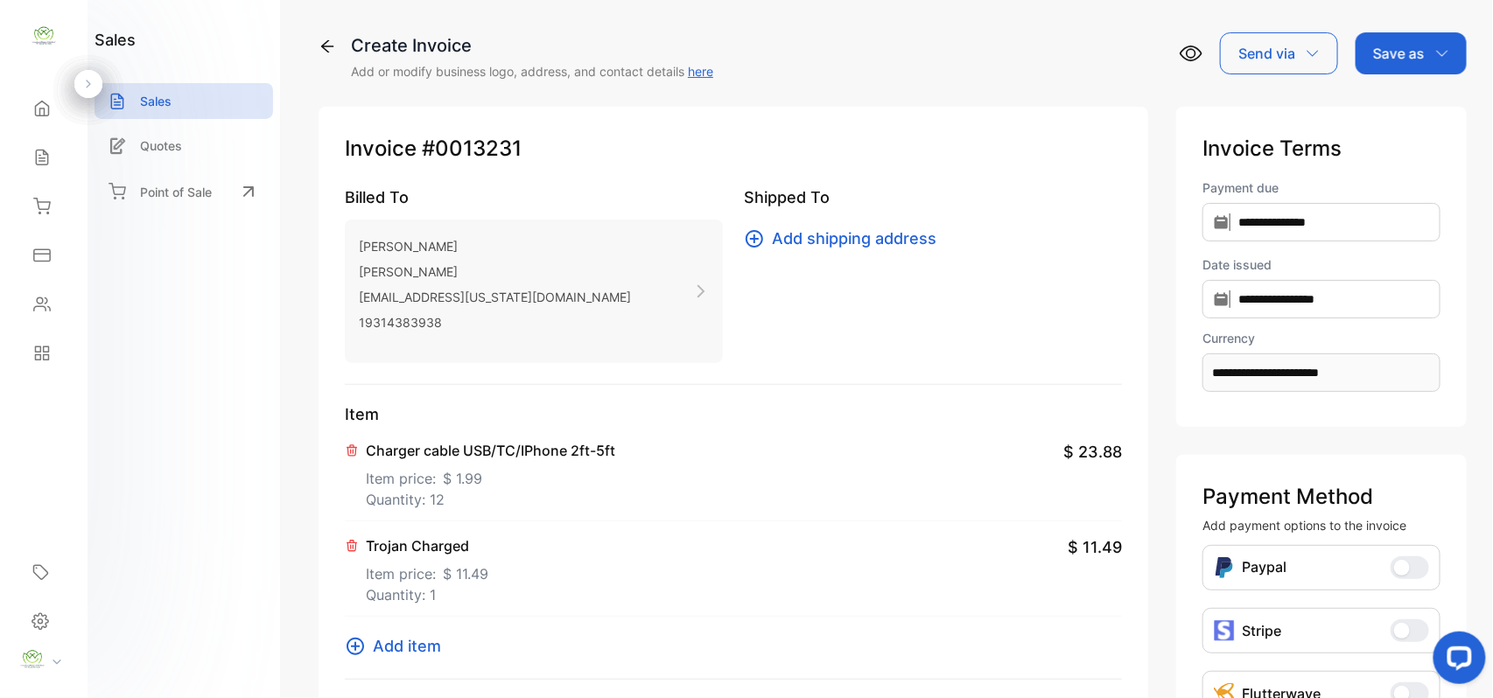
click at [369, 634] on button "Add item" at bounding box center [398, 646] width 107 height 24
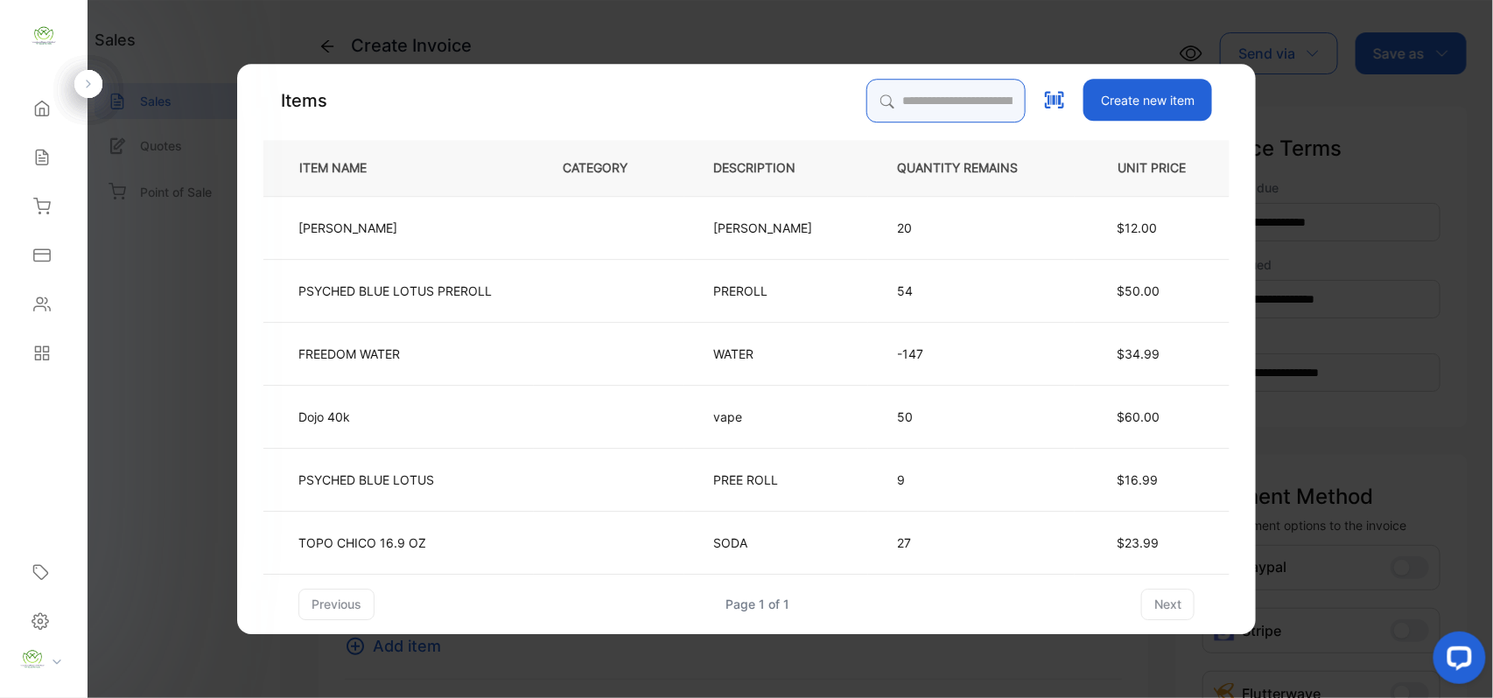
click at [894, 101] on input "search" at bounding box center [945, 101] width 159 height 44
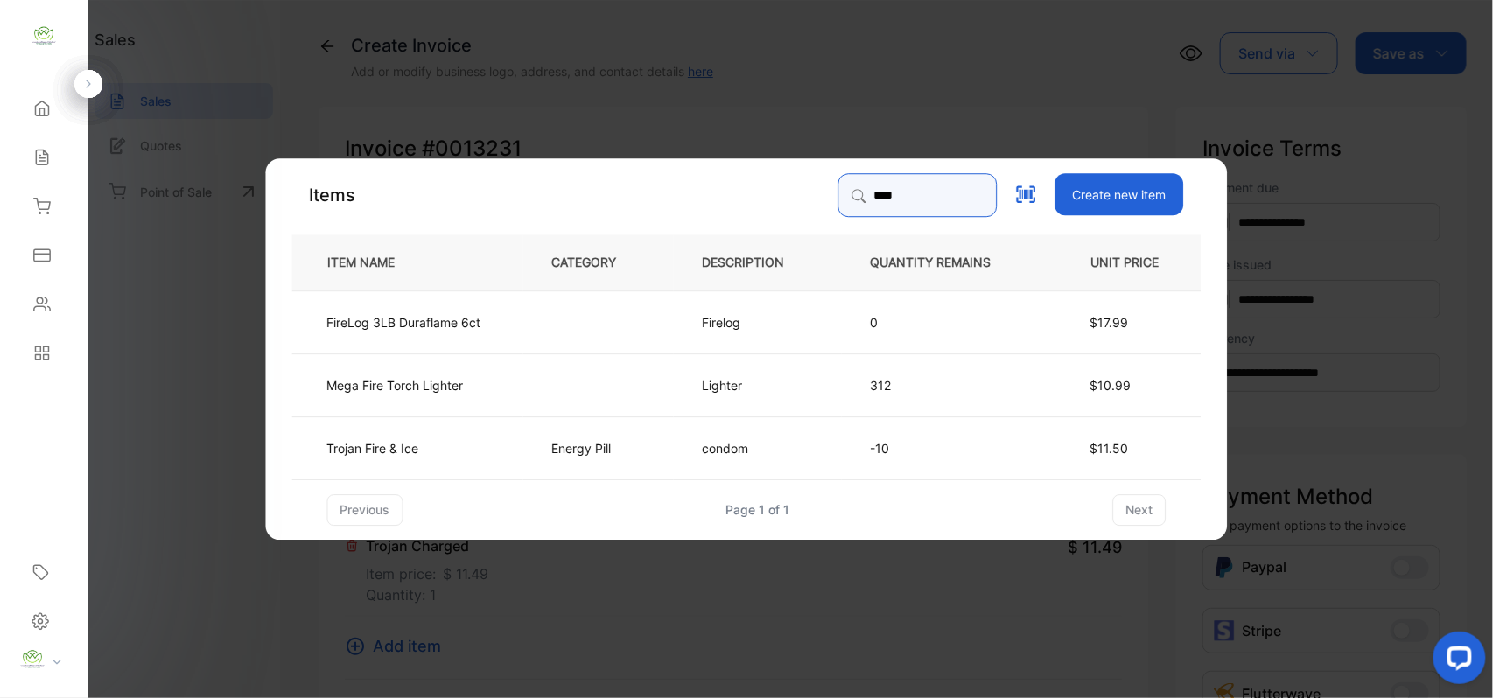
type input "****"
click at [596, 444] on p "Energy Pill" at bounding box center [581, 447] width 59 height 18
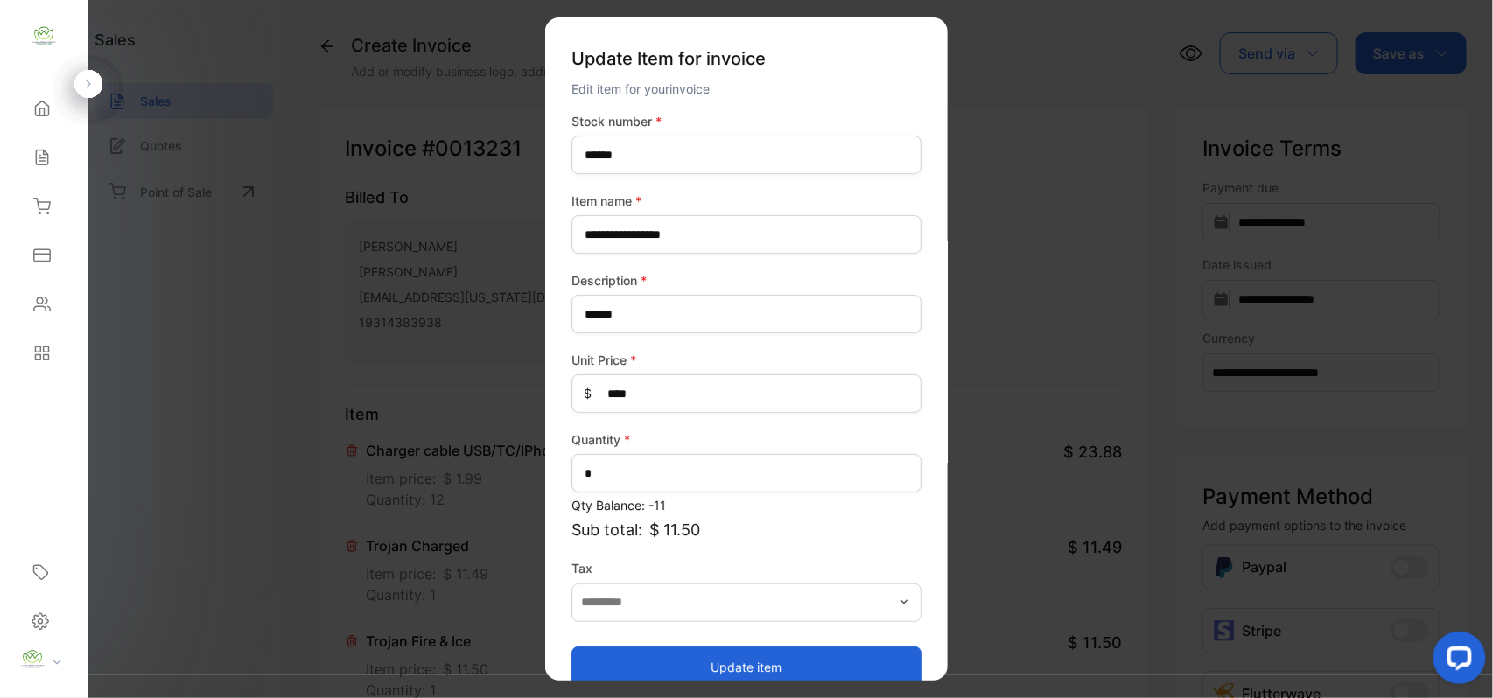
click at [724, 653] on button "Update item" at bounding box center [746, 667] width 350 height 42
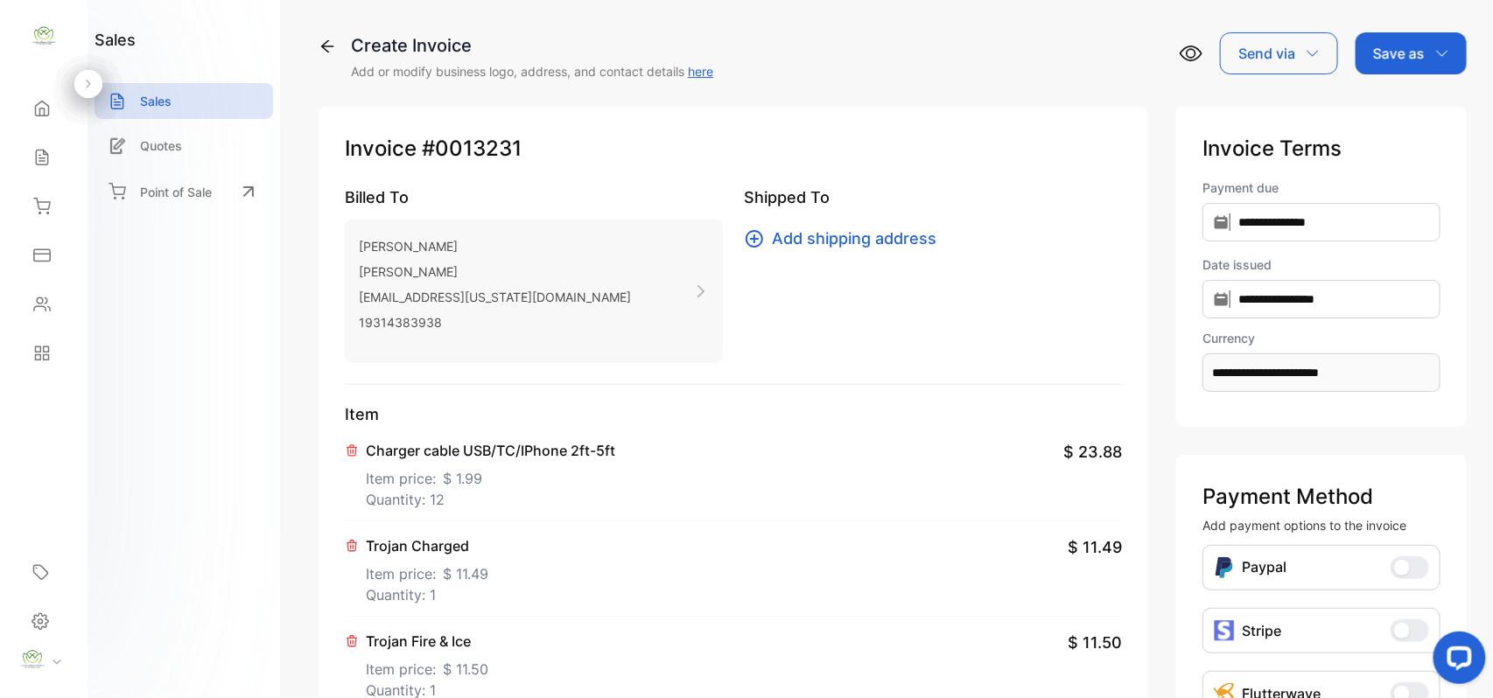
click at [1398, 64] on div "Save as" at bounding box center [1410, 53] width 111 height 42
click at [1395, 106] on div "Invoice" at bounding box center [1406, 111] width 101 height 35
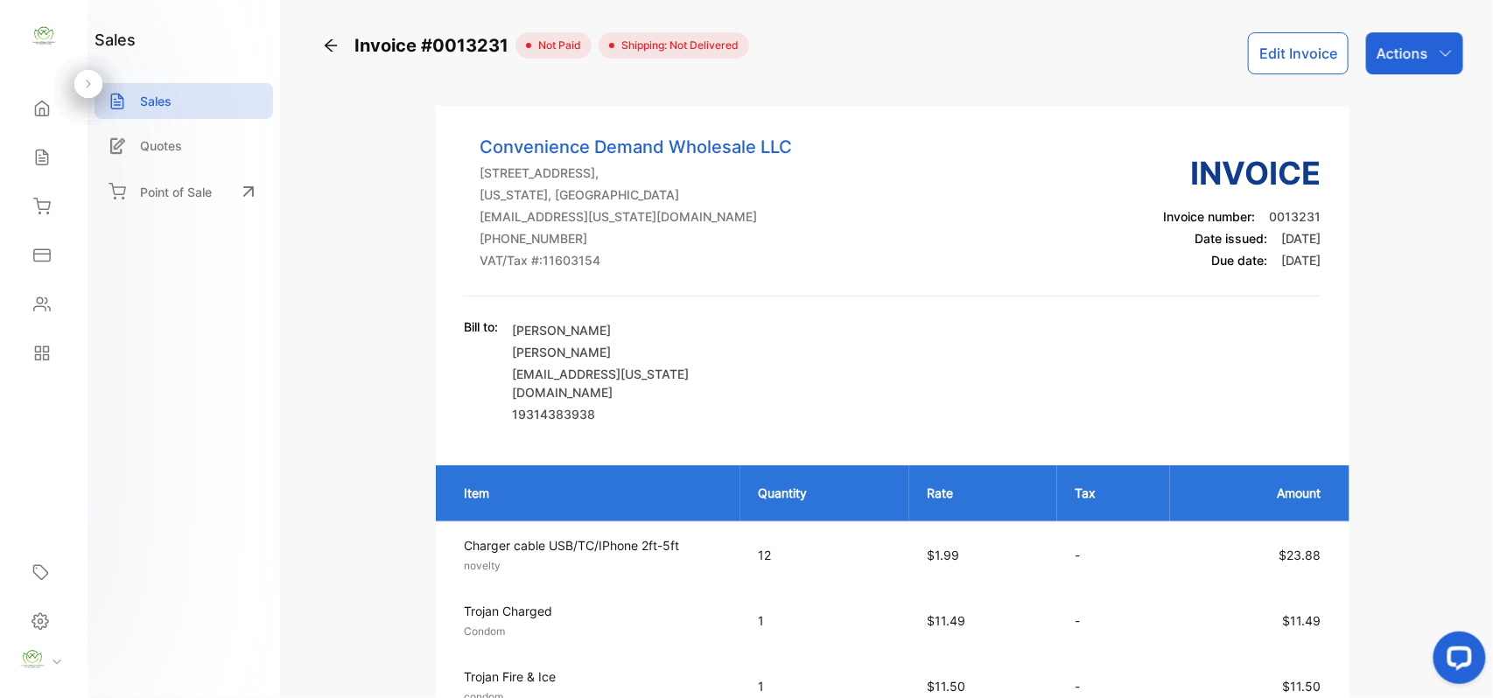
click at [1401, 58] on p "Actions" at bounding box center [1402, 53] width 52 height 21
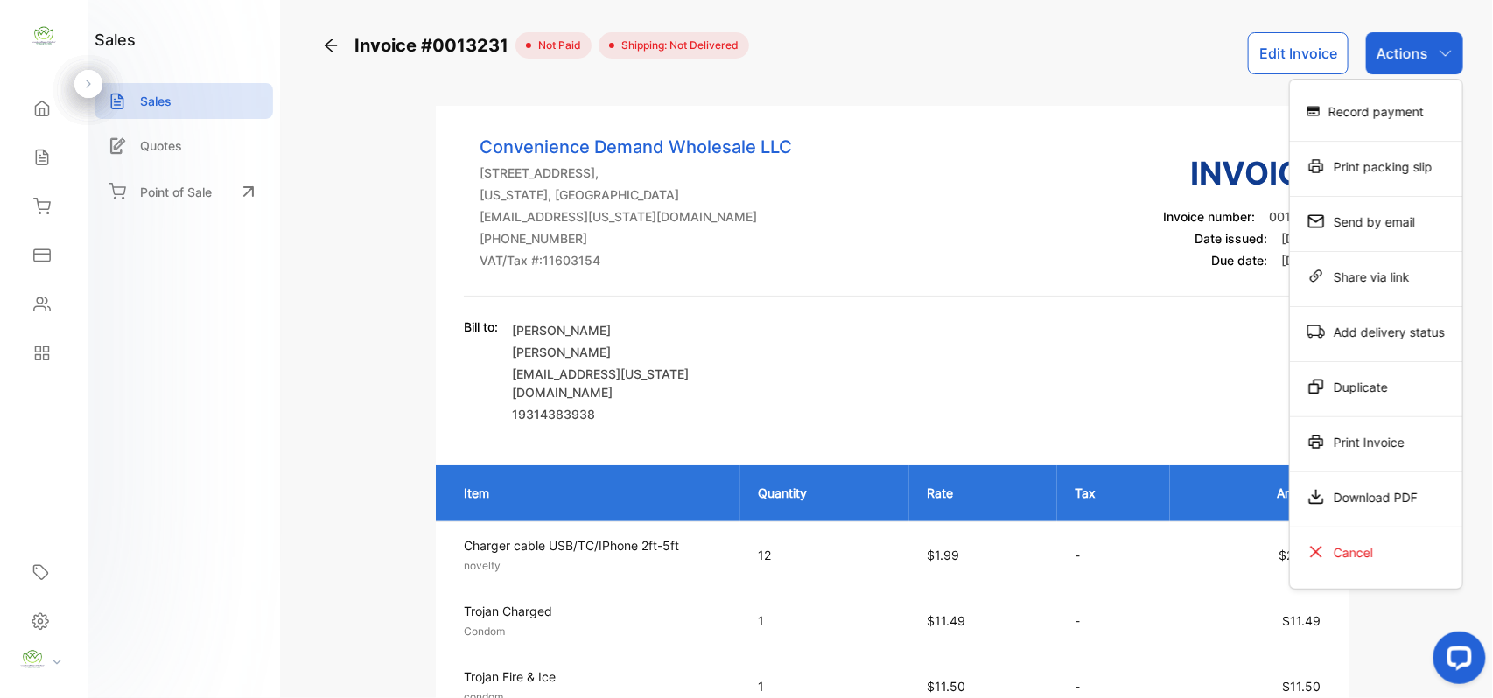
click at [1408, 450] on div "Print Invoice" at bounding box center [1376, 441] width 172 height 35
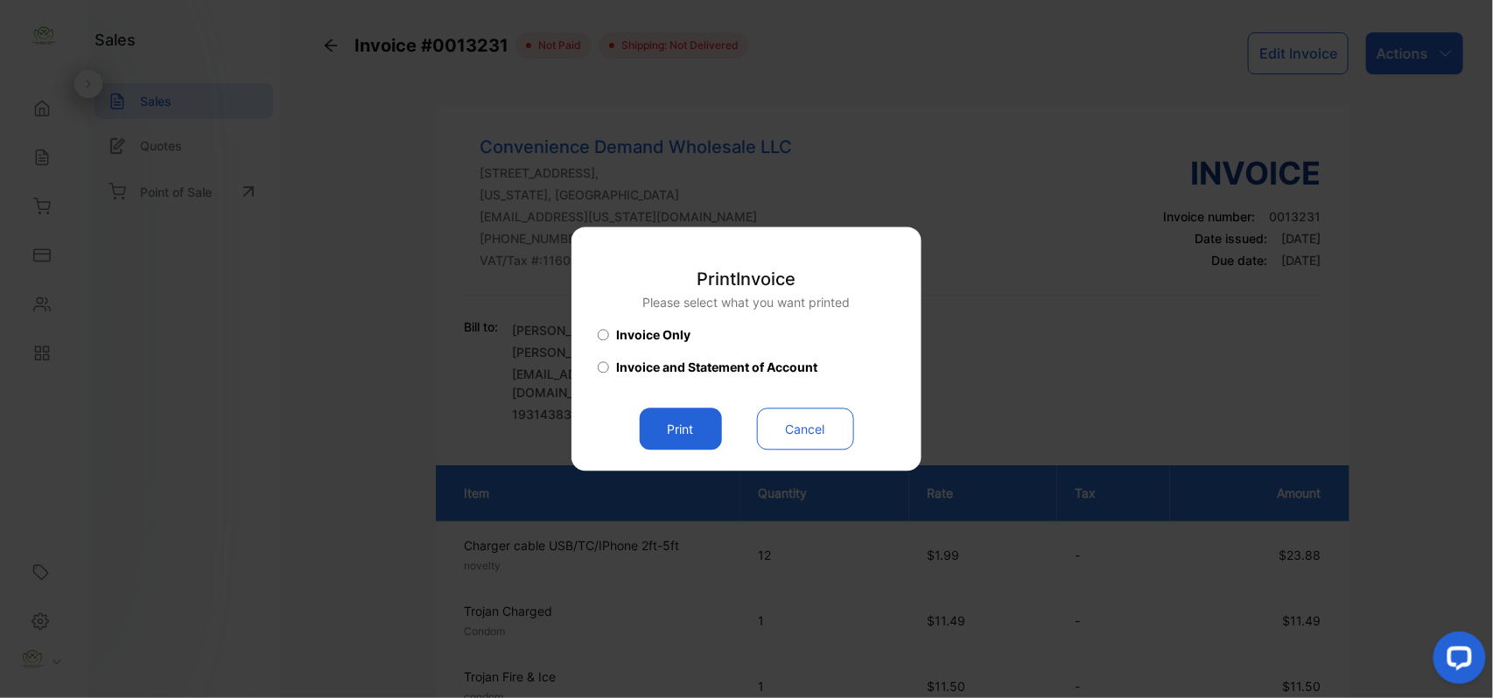
click at [681, 437] on button "Print" at bounding box center [681, 430] width 82 height 42
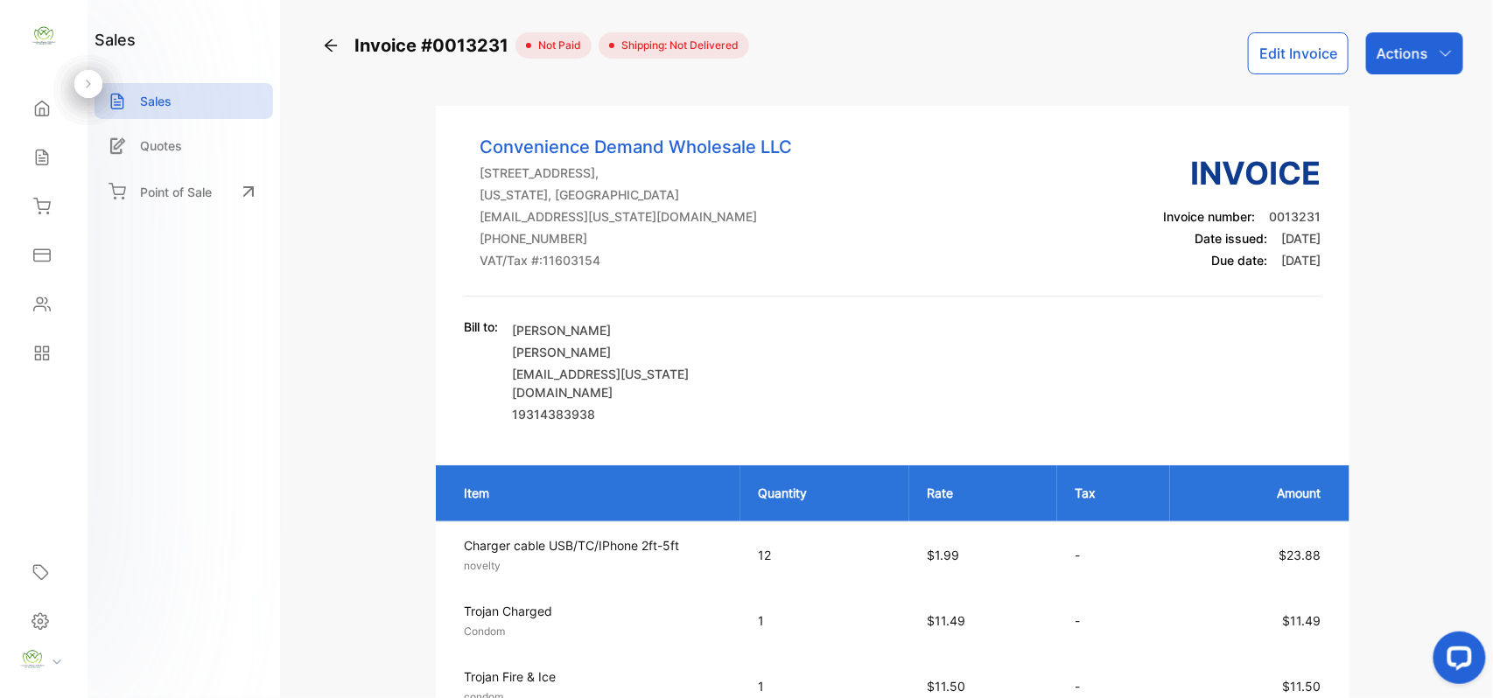
click at [1430, 53] on div "Actions" at bounding box center [1414, 53] width 97 height 42
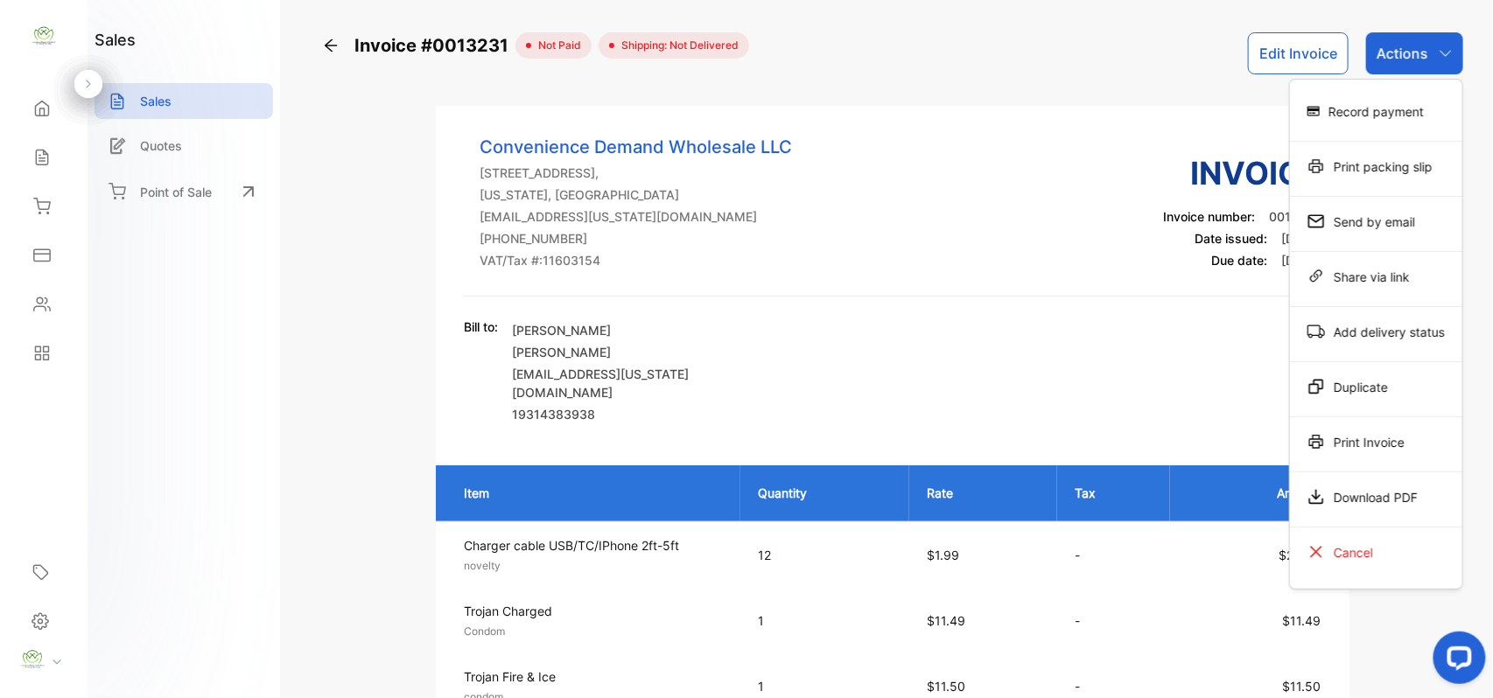
click at [1369, 113] on div "Record payment" at bounding box center [1376, 111] width 172 height 35
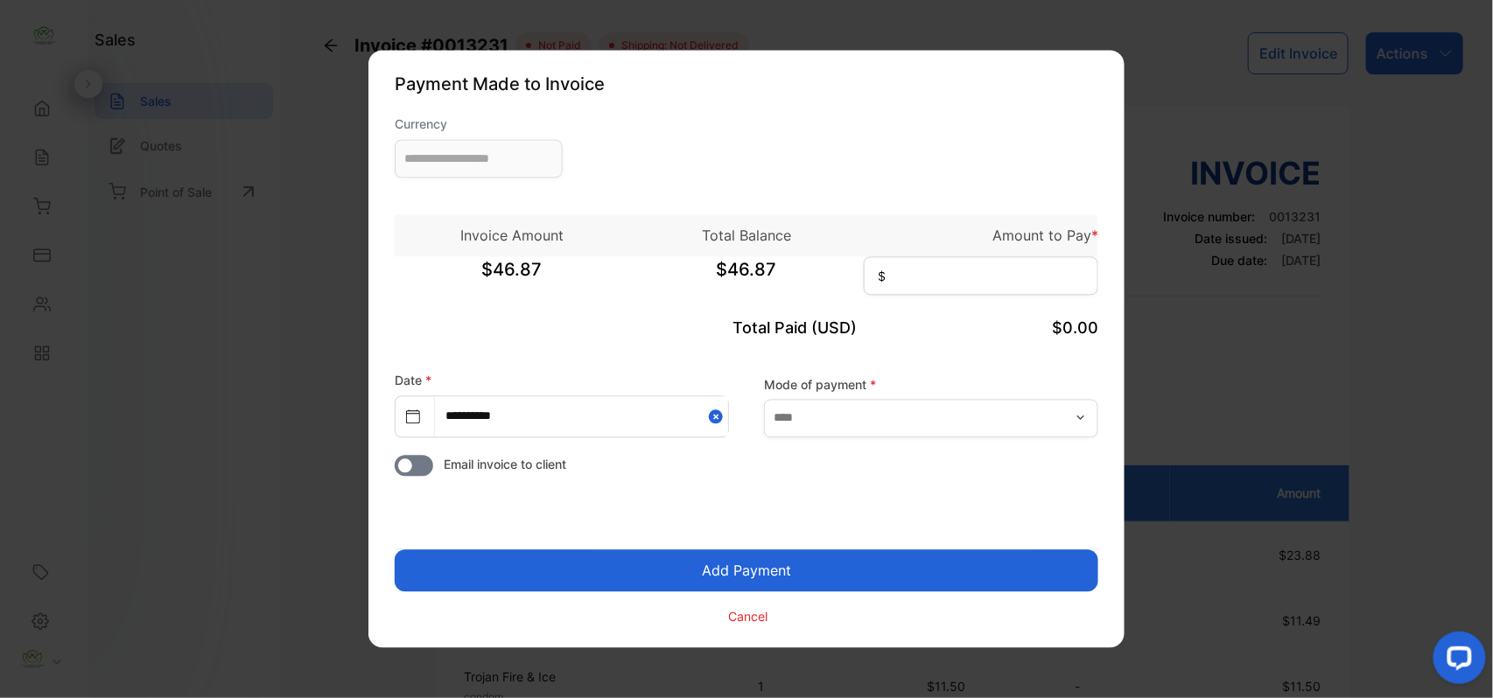
type input "**********"
click at [908, 287] on input at bounding box center [981, 276] width 234 height 38
type input "*****"
click at [750, 568] on button "Add Payment" at bounding box center [746, 571] width 703 height 42
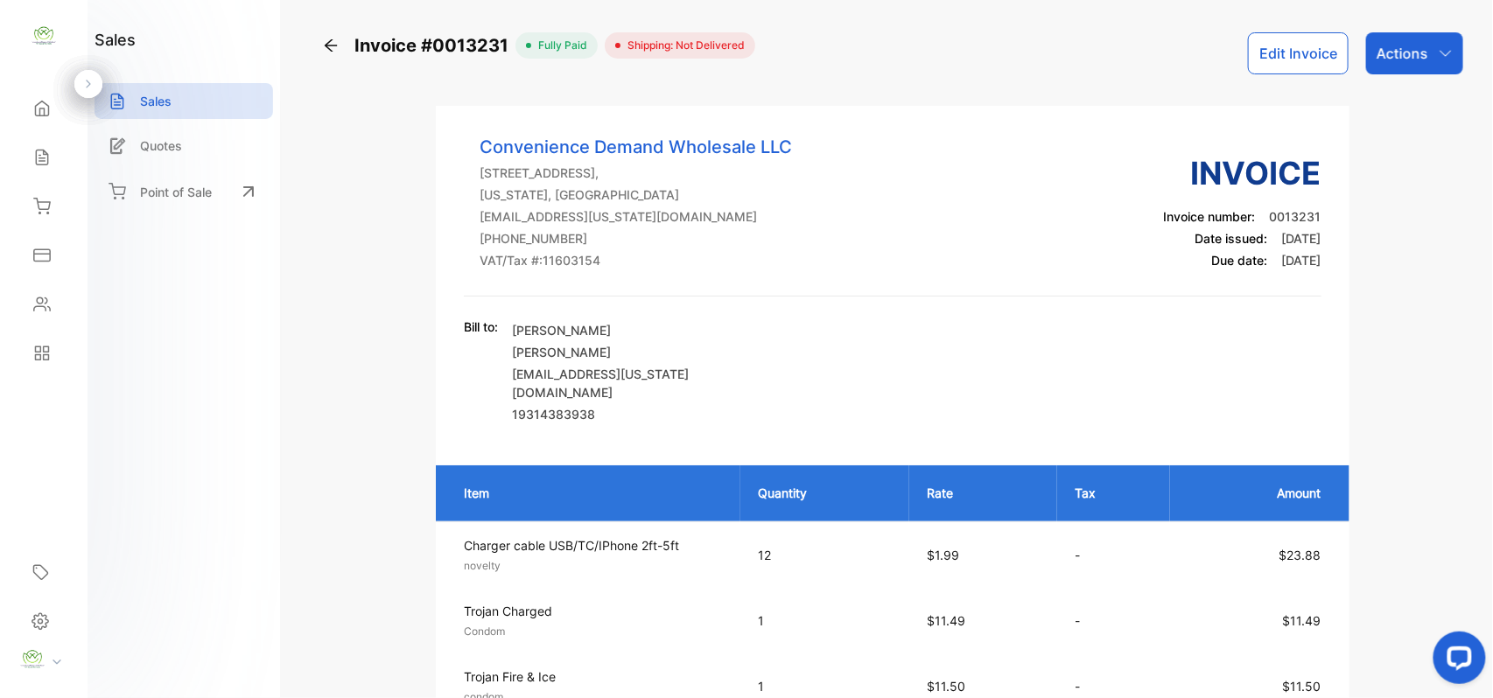
click at [1445, 59] on icon "button" at bounding box center [1445, 53] width 14 height 14
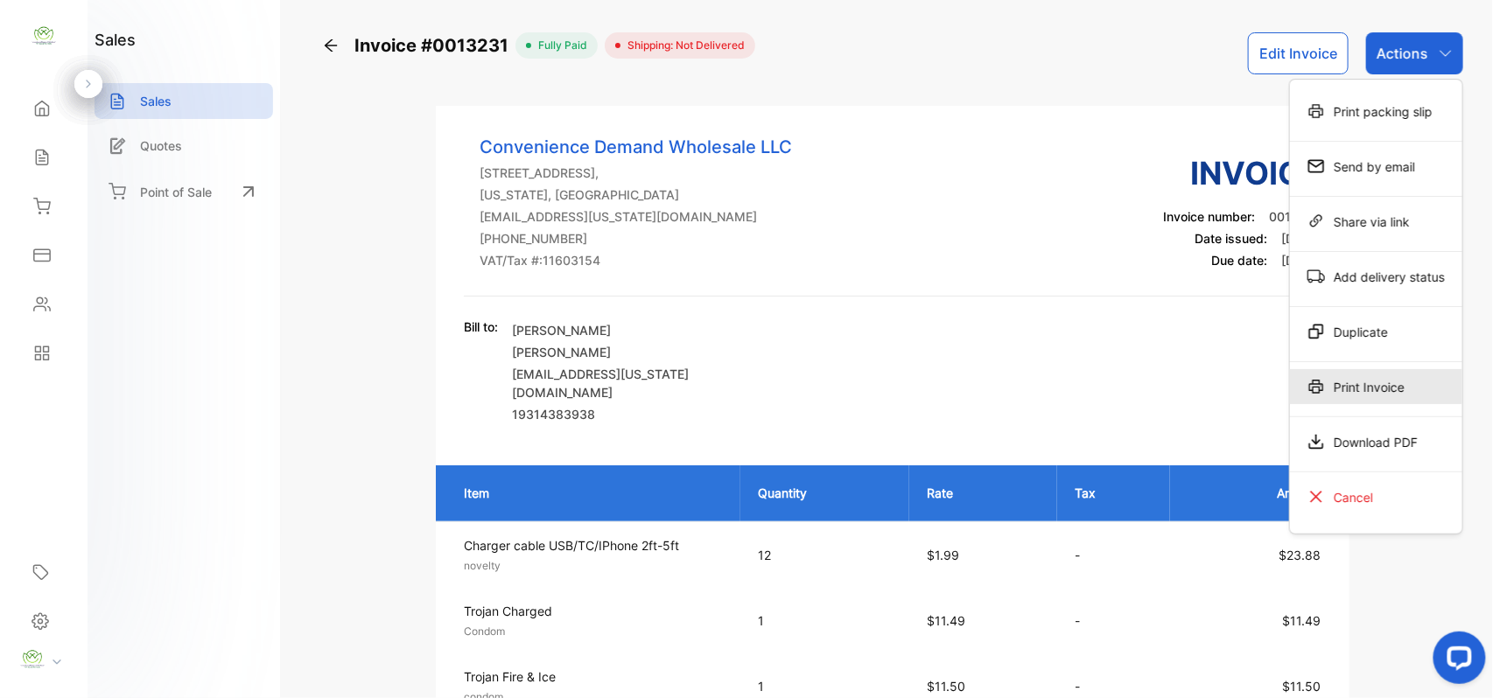
click at [1391, 376] on div "Print Invoice" at bounding box center [1376, 386] width 172 height 35
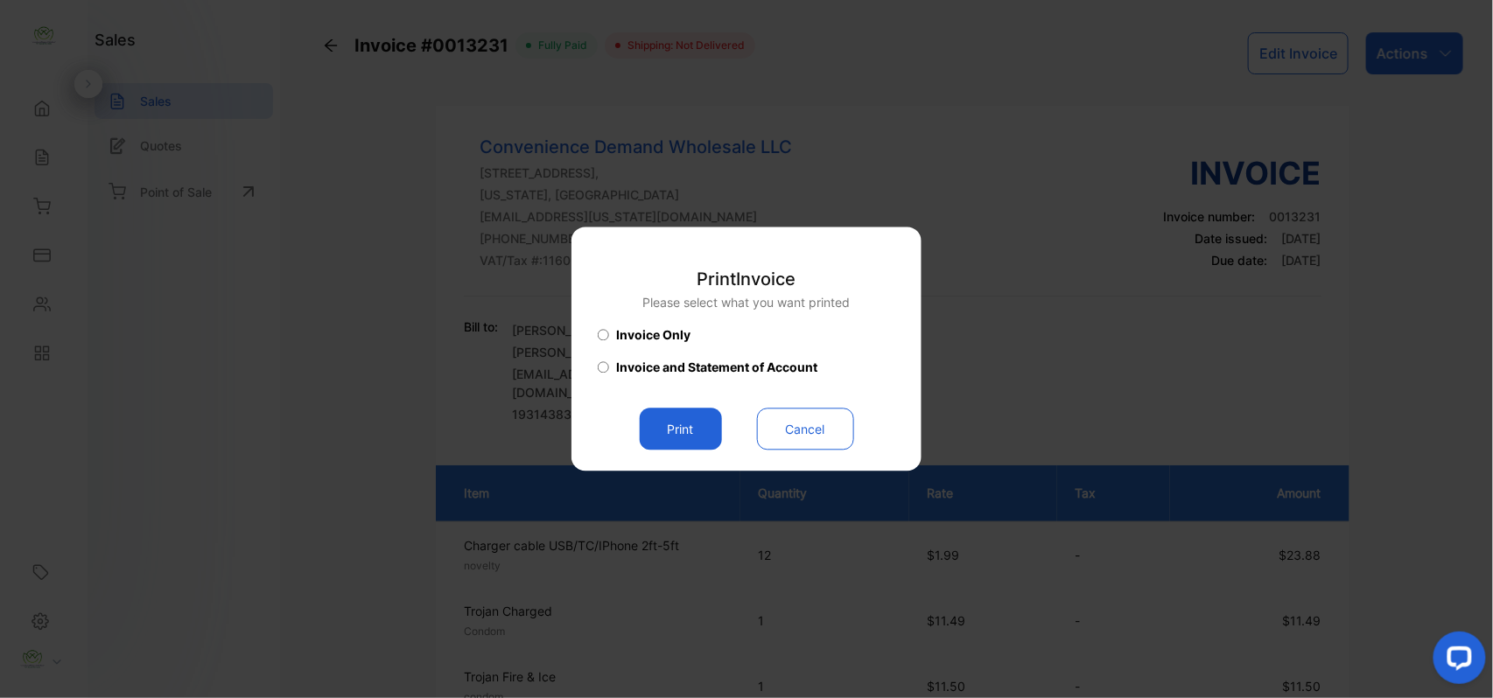
click at [674, 431] on button "Print" at bounding box center [681, 430] width 82 height 42
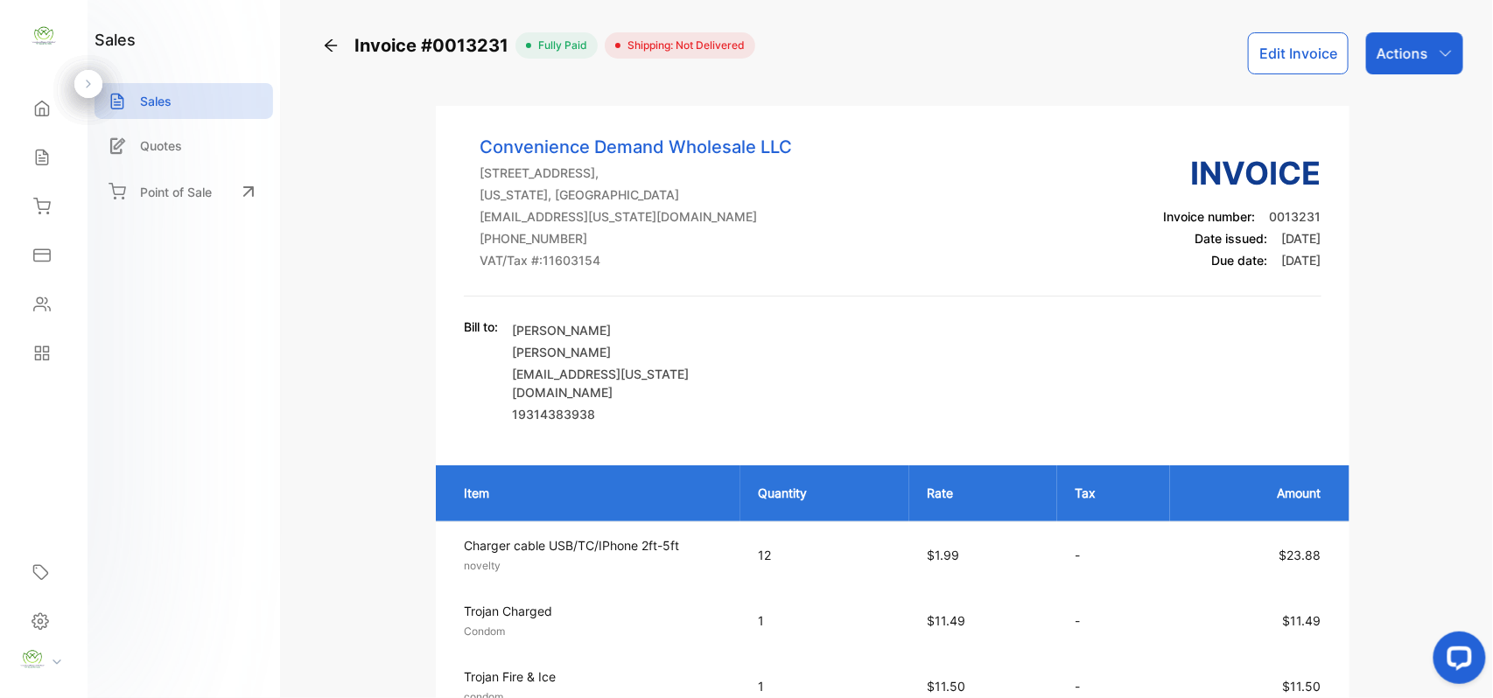
scroll to position [544, 0]
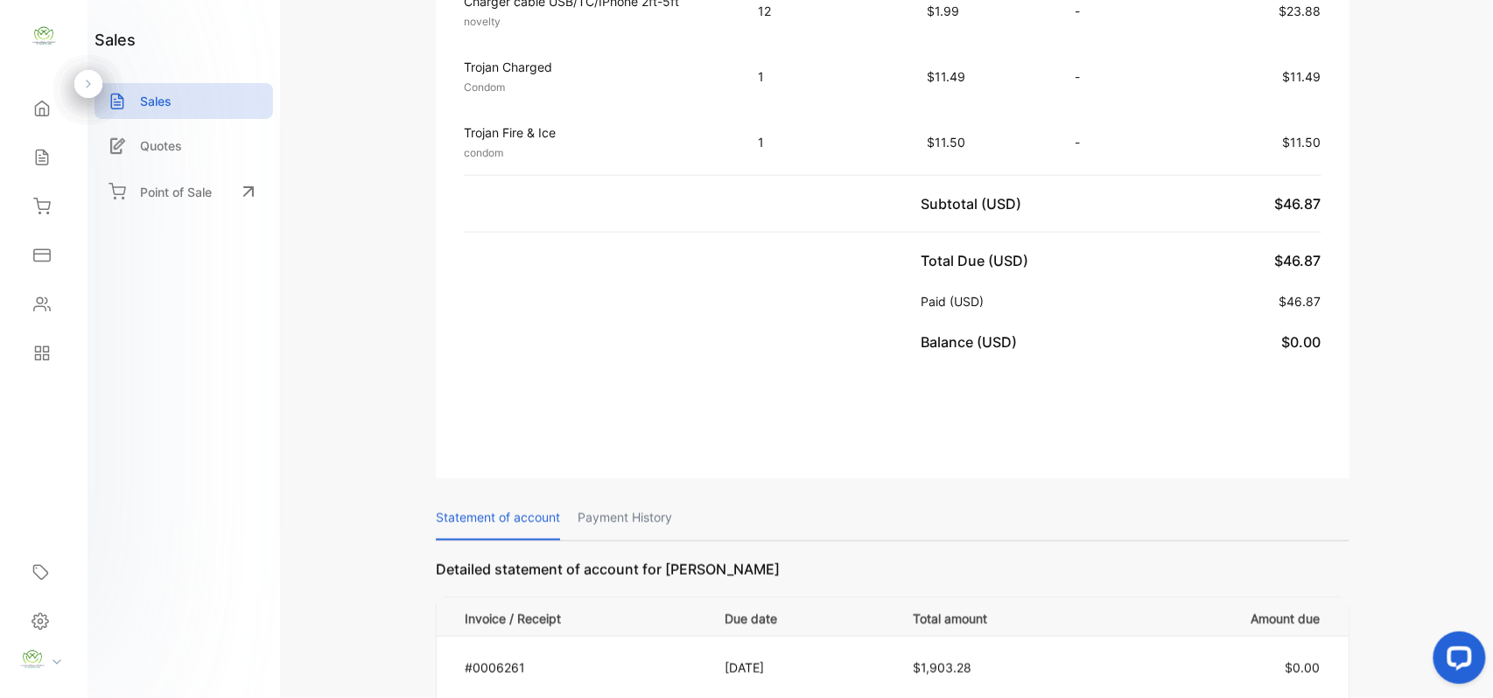
click at [49, 301] on icon at bounding box center [41, 304] width 17 height 17
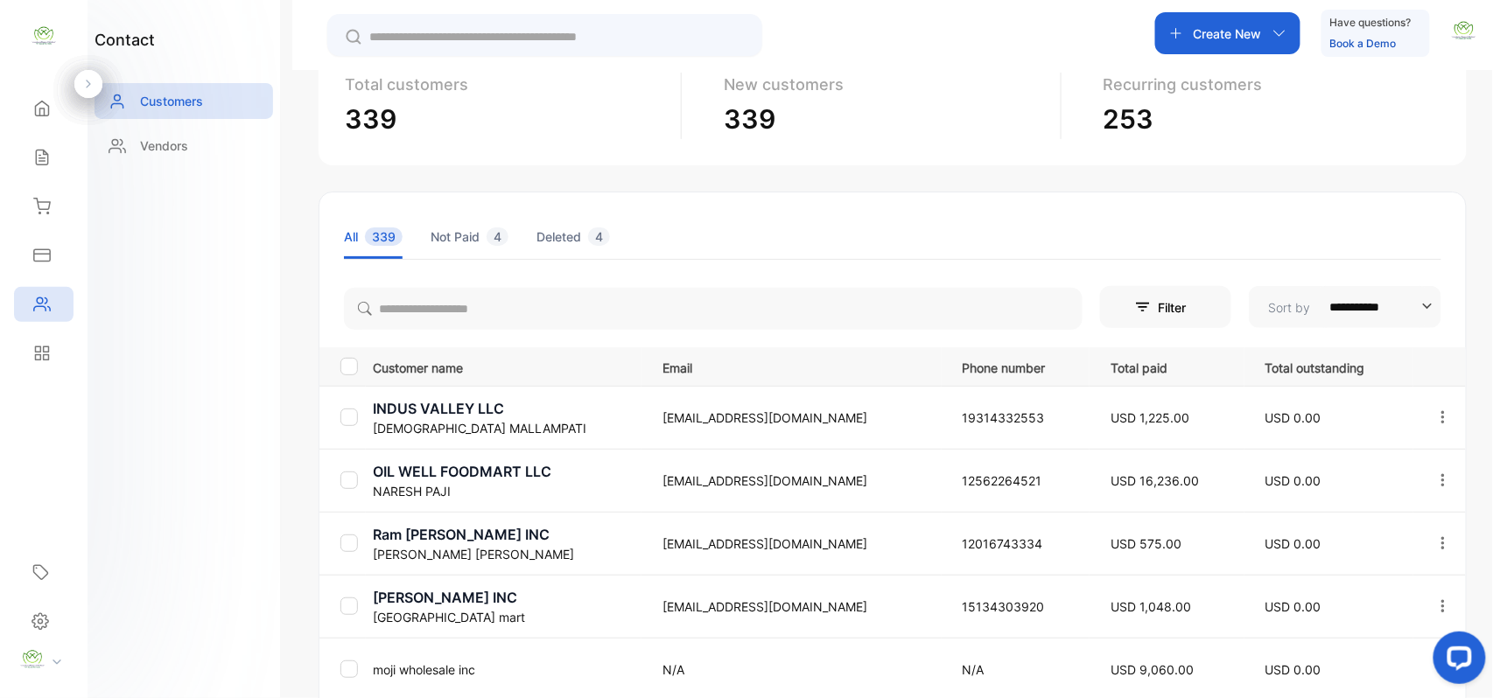
scroll to position [72, 0]
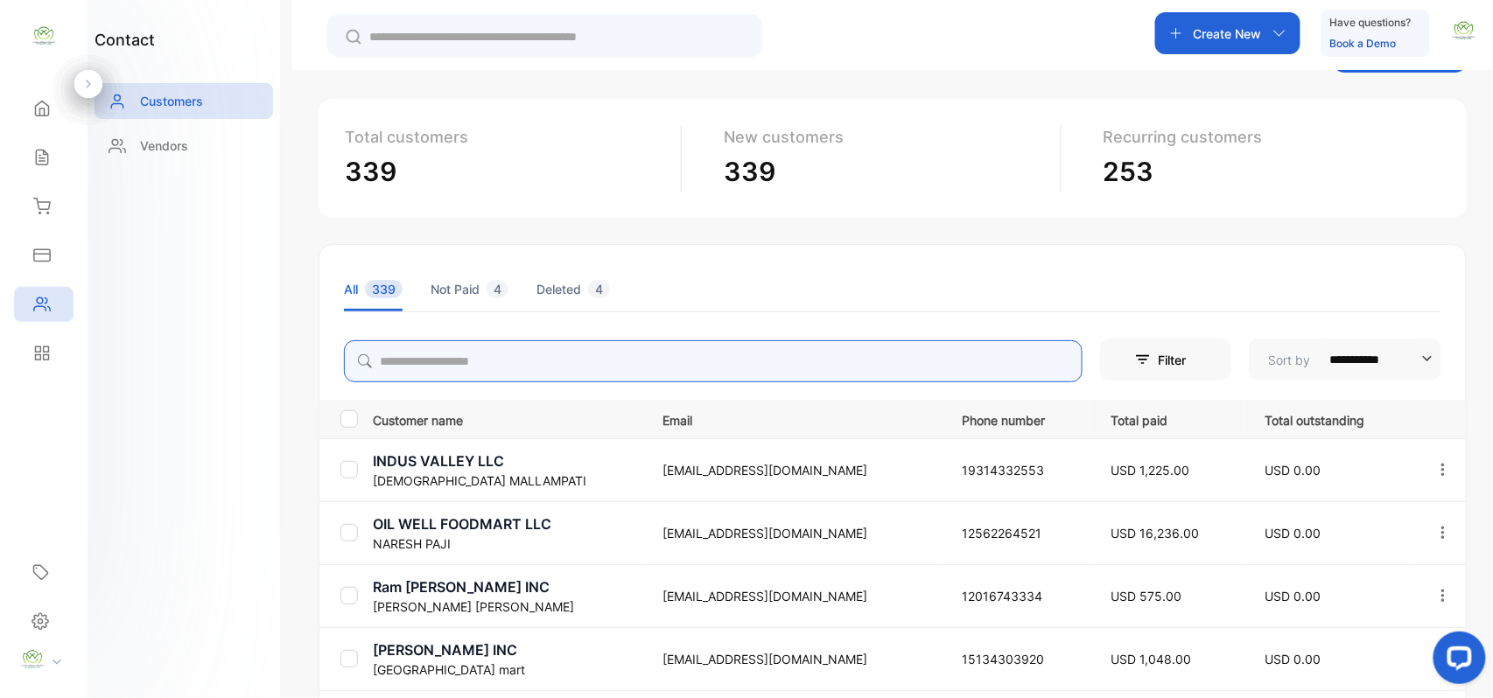
click at [533, 361] on input "search" at bounding box center [713, 361] width 738 height 42
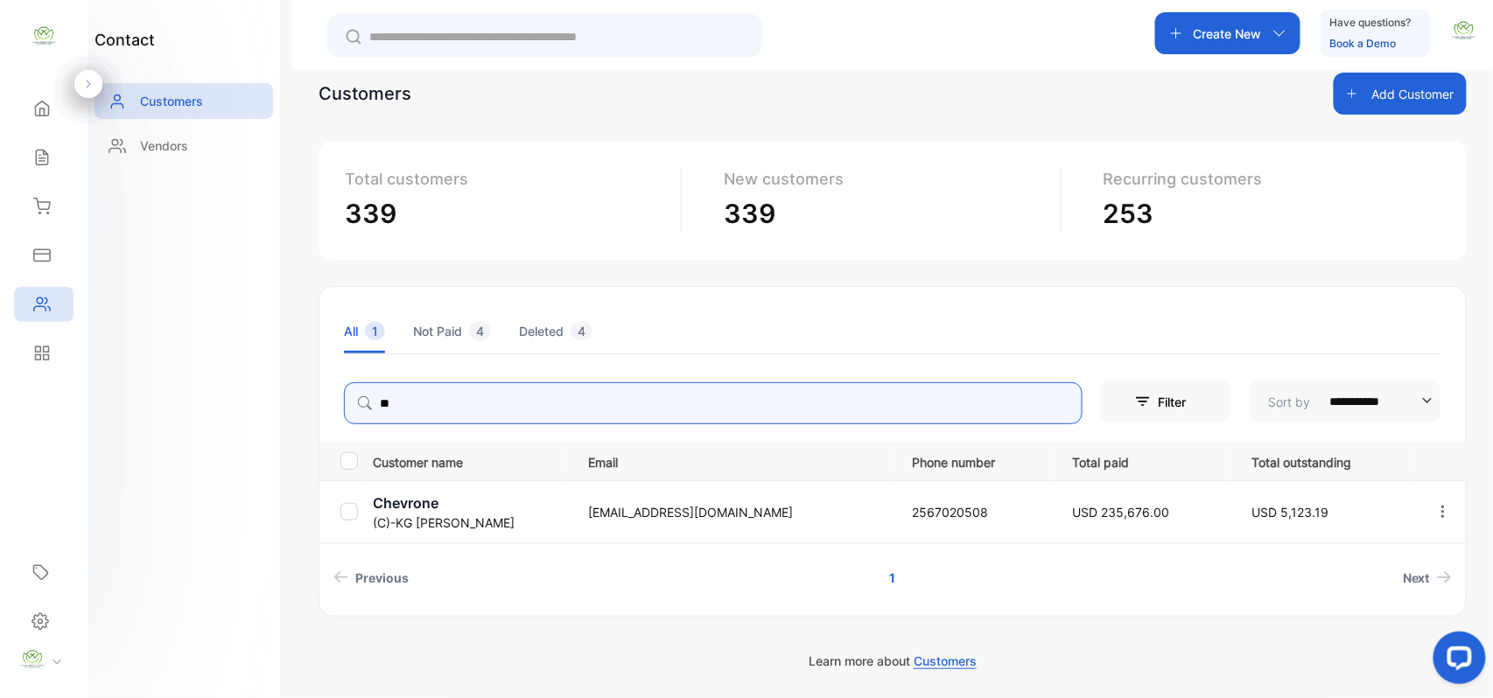
scroll to position [30, 0]
click at [1444, 512] on icon "button" at bounding box center [1443, 512] width 16 height 16
type input "**"
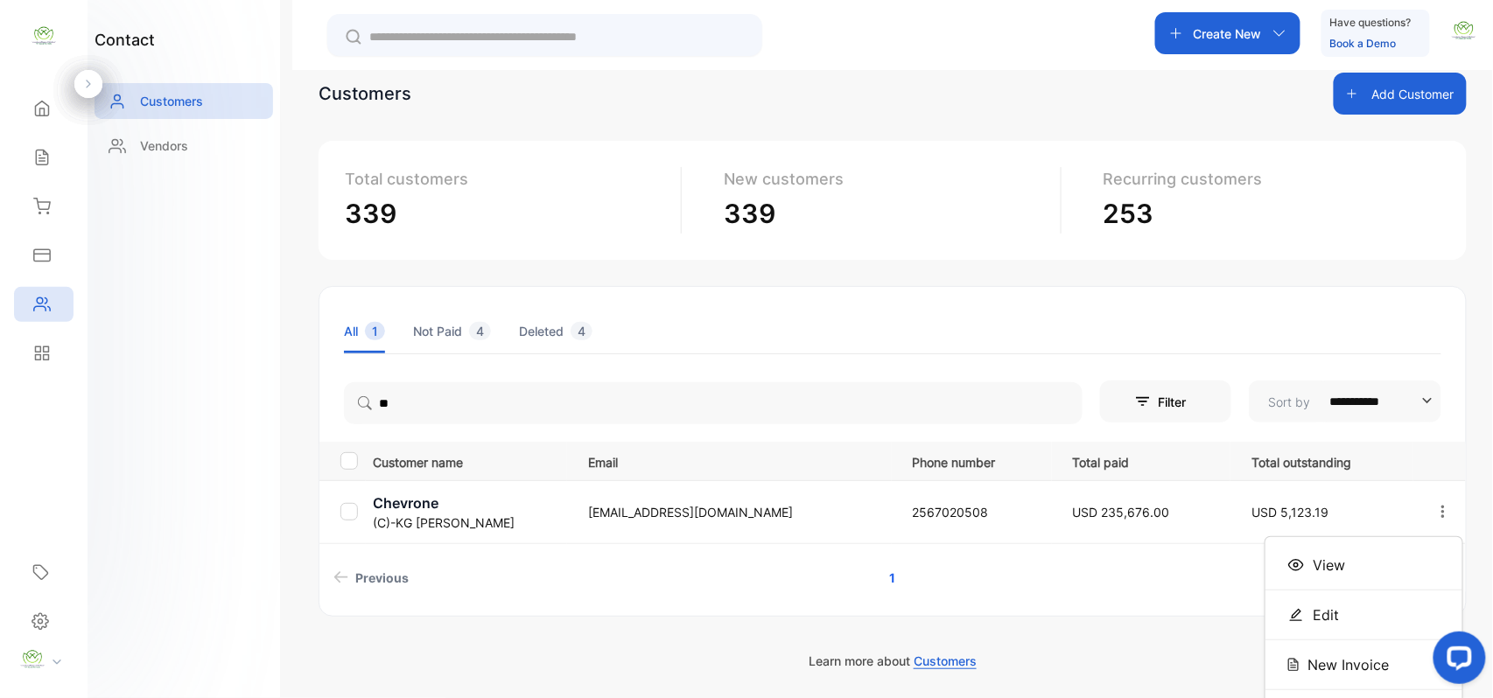
click at [1314, 567] on span "View" at bounding box center [1328, 565] width 32 height 21
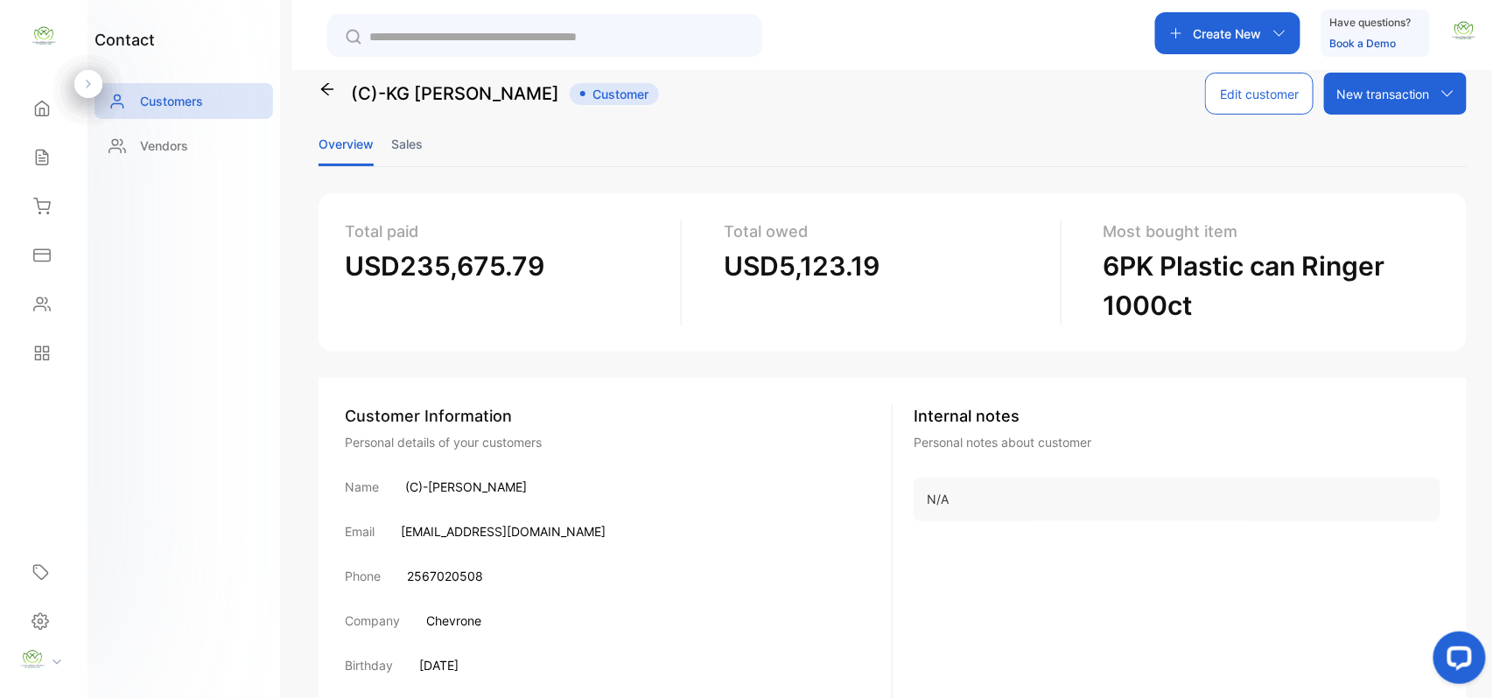
click at [397, 144] on li "Sales" at bounding box center [406, 144] width 31 height 45
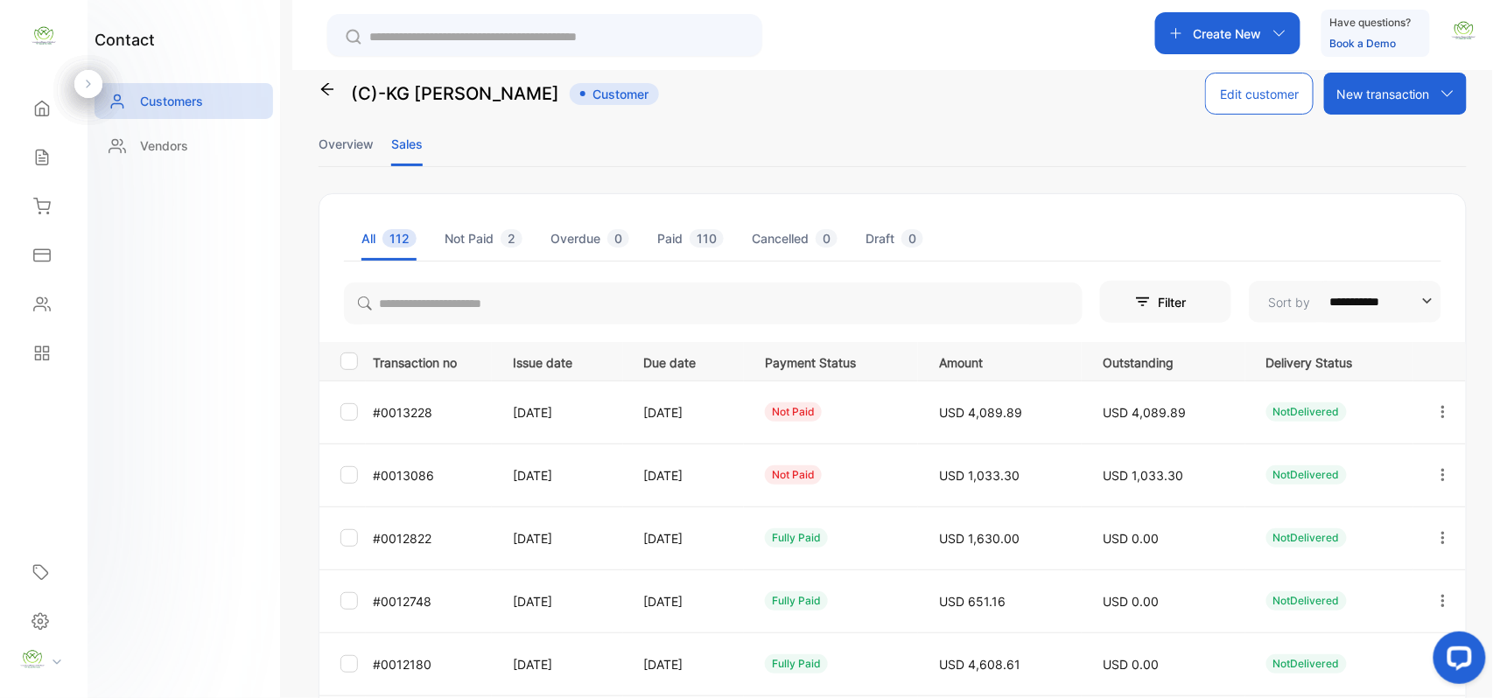
click at [1444, 474] on icon "button" at bounding box center [1443, 475] width 16 height 16
click at [1339, 577] on span "Add payment" at bounding box center [1323, 578] width 89 height 21
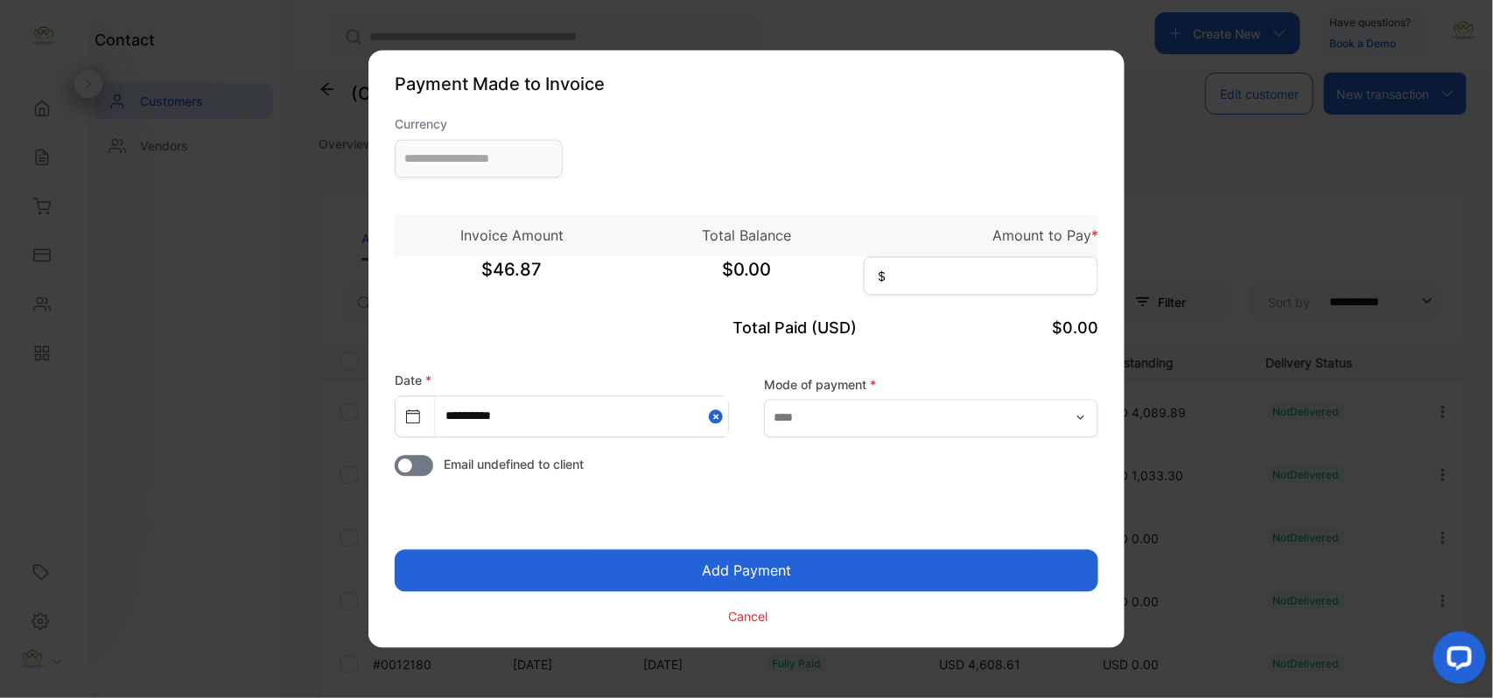
type input "**********"
click at [920, 271] on input at bounding box center [981, 276] width 234 height 38
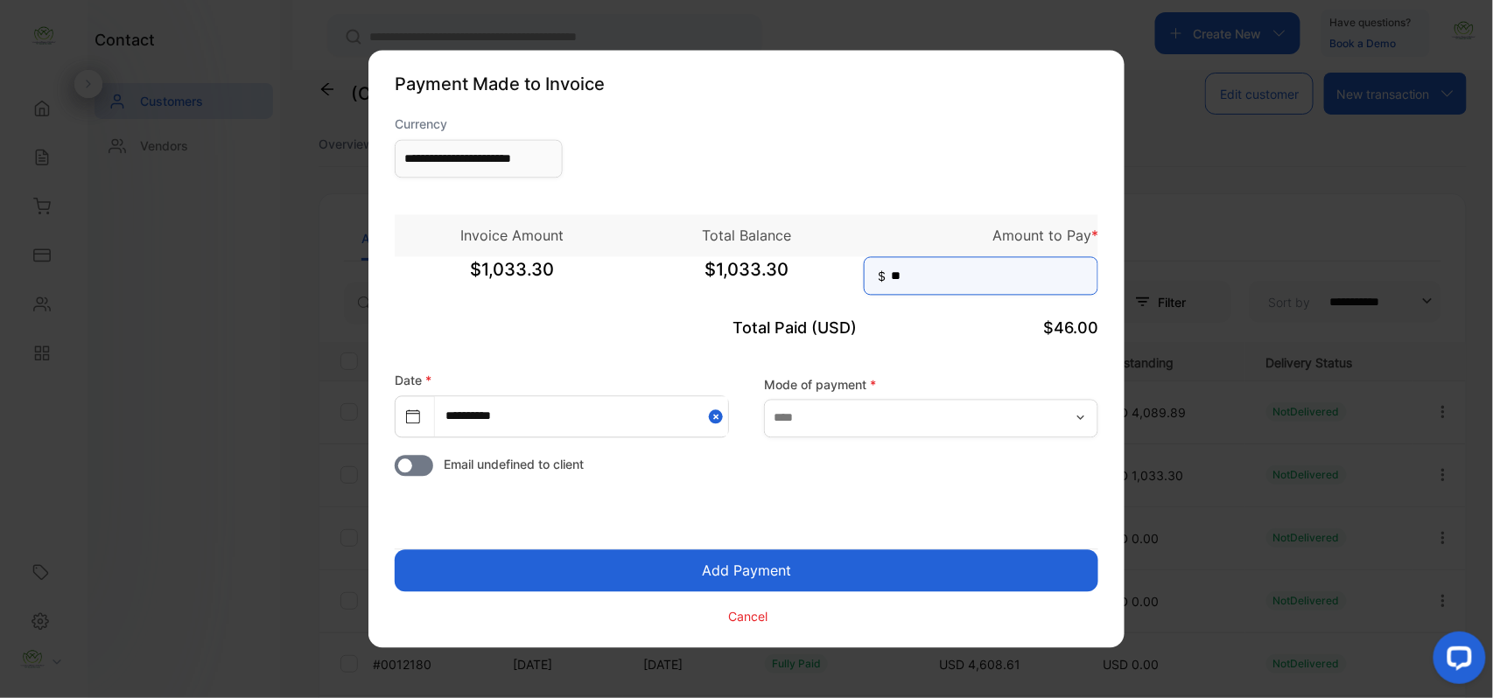
type input "*"
type input "********"
click at [770, 570] on button "Add Payment" at bounding box center [746, 571] width 703 height 42
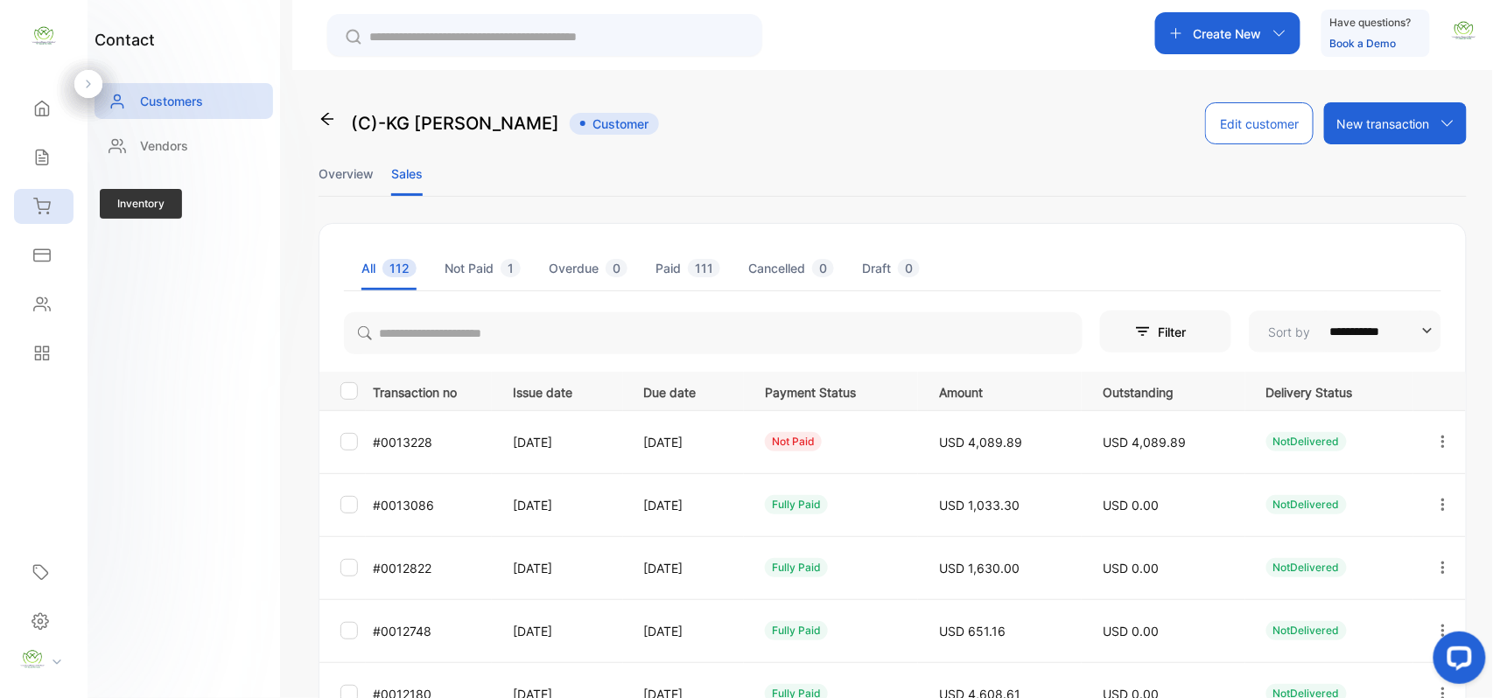
click at [40, 213] on icon at bounding box center [42, 206] width 16 height 15
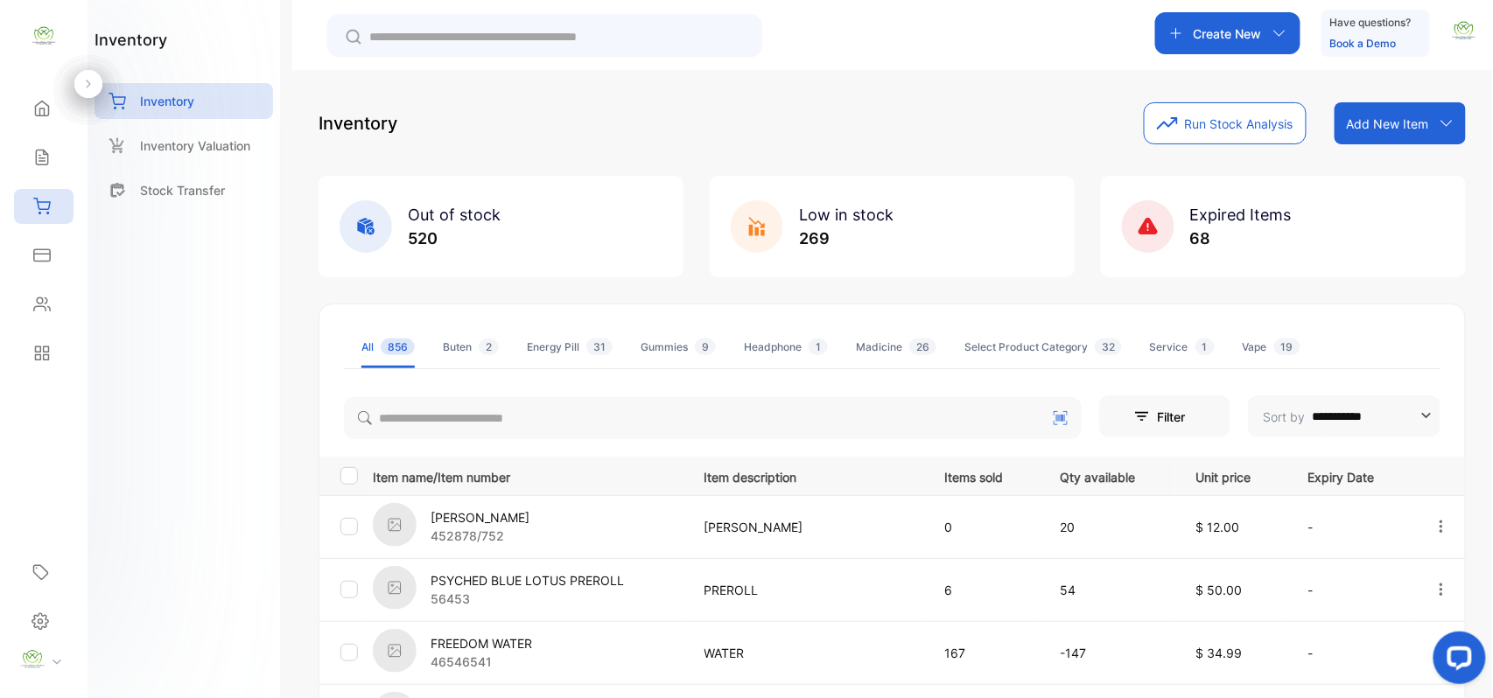
click at [1240, 33] on p "Create New" at bounding box center [1227, 33] width 68 height 18
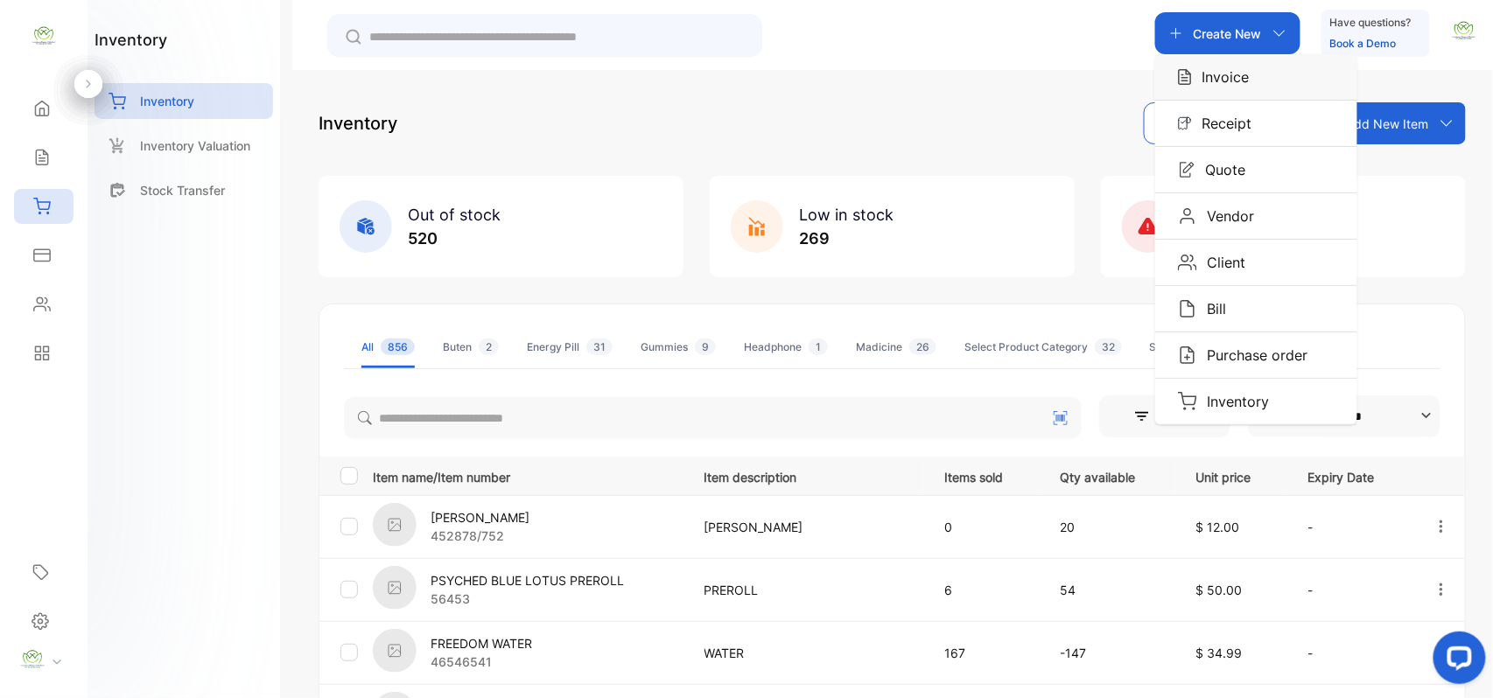
click at [1232, 73] on p "Invoice" at bounding box center [1221, 76] width 58 height 21
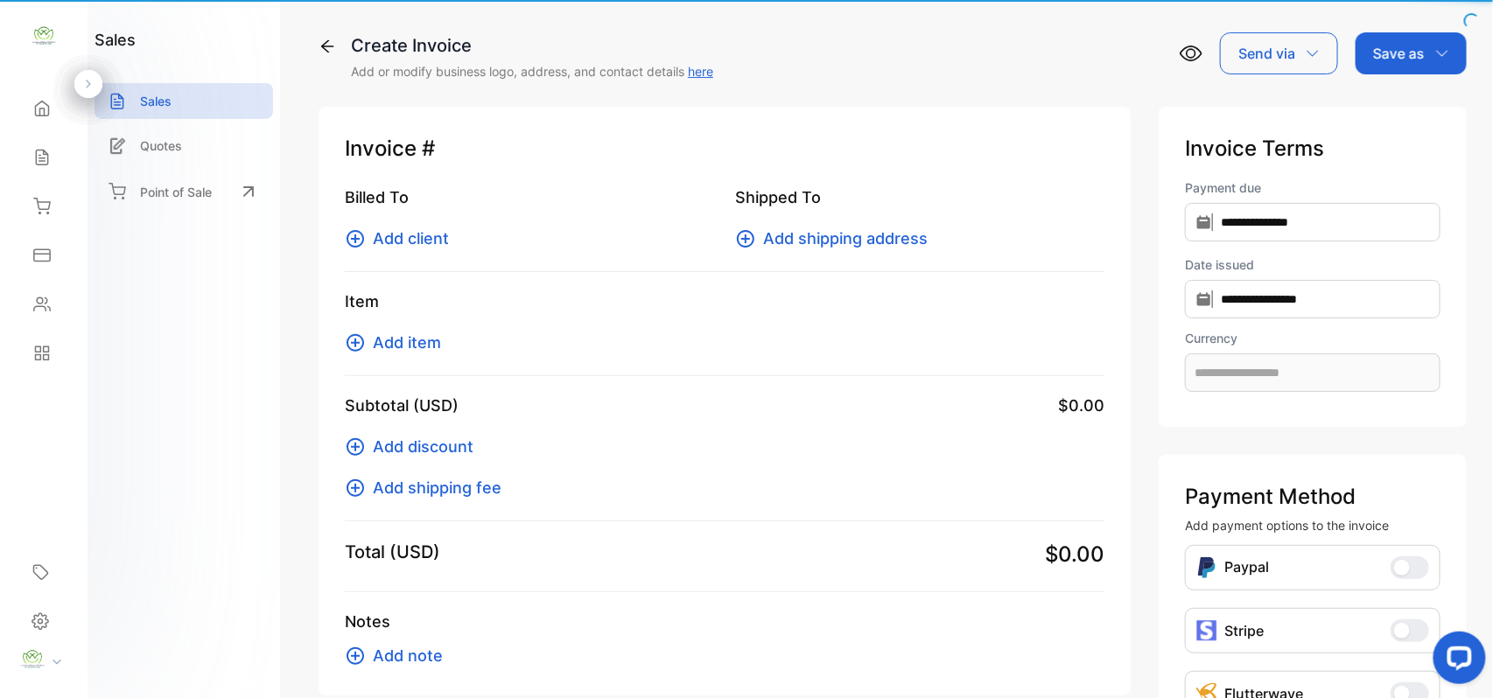
type input "**********"
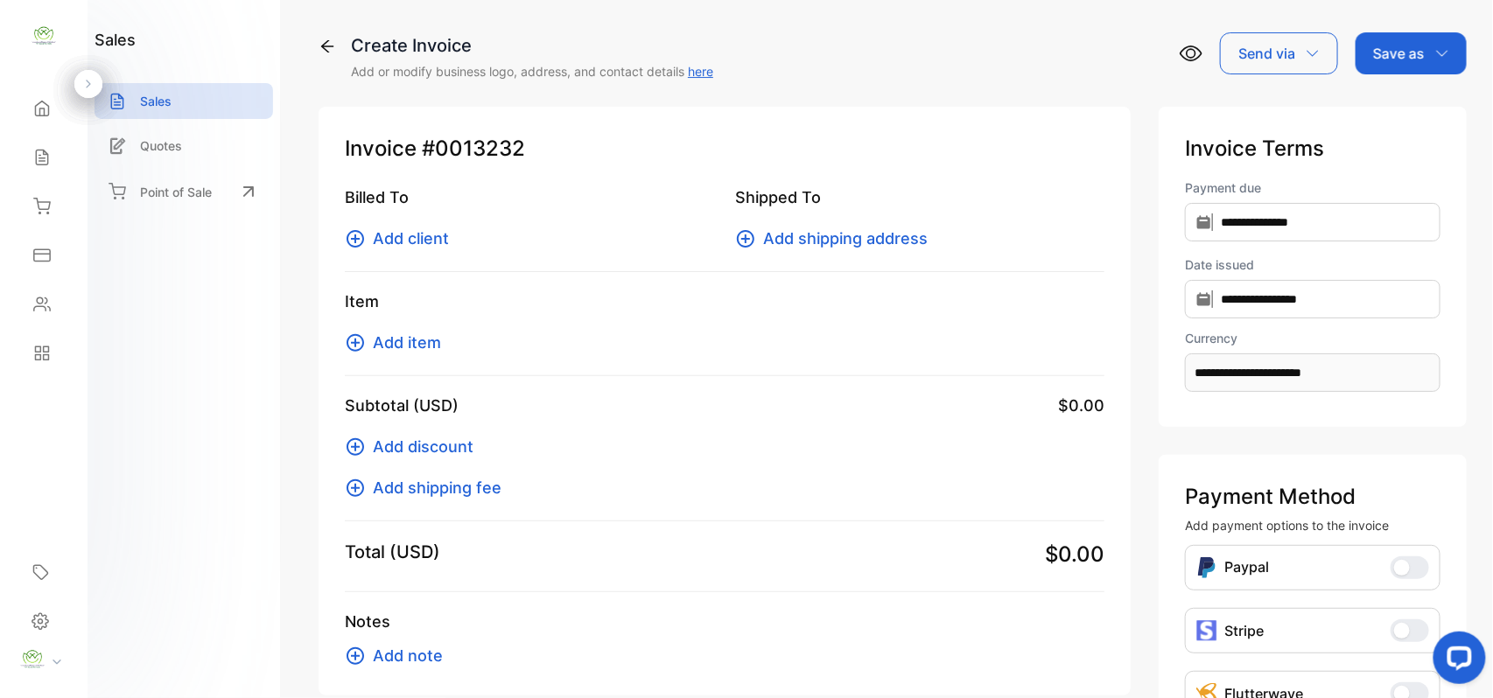
click at [423, 240] on span "Add client" at bounding box center [411, 239] width 76 height 24
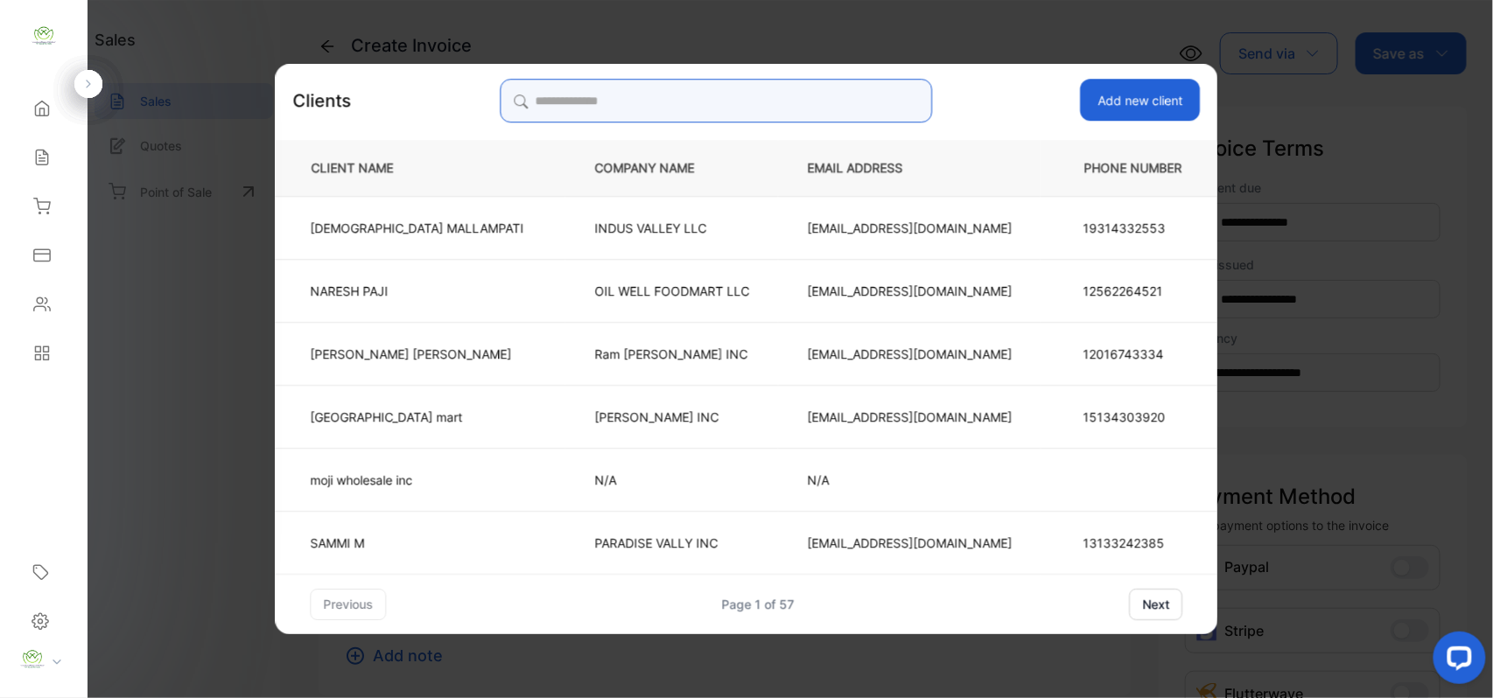
click at [829, 100] on input "search" at bounding box center [716, 101] width 432 height 44
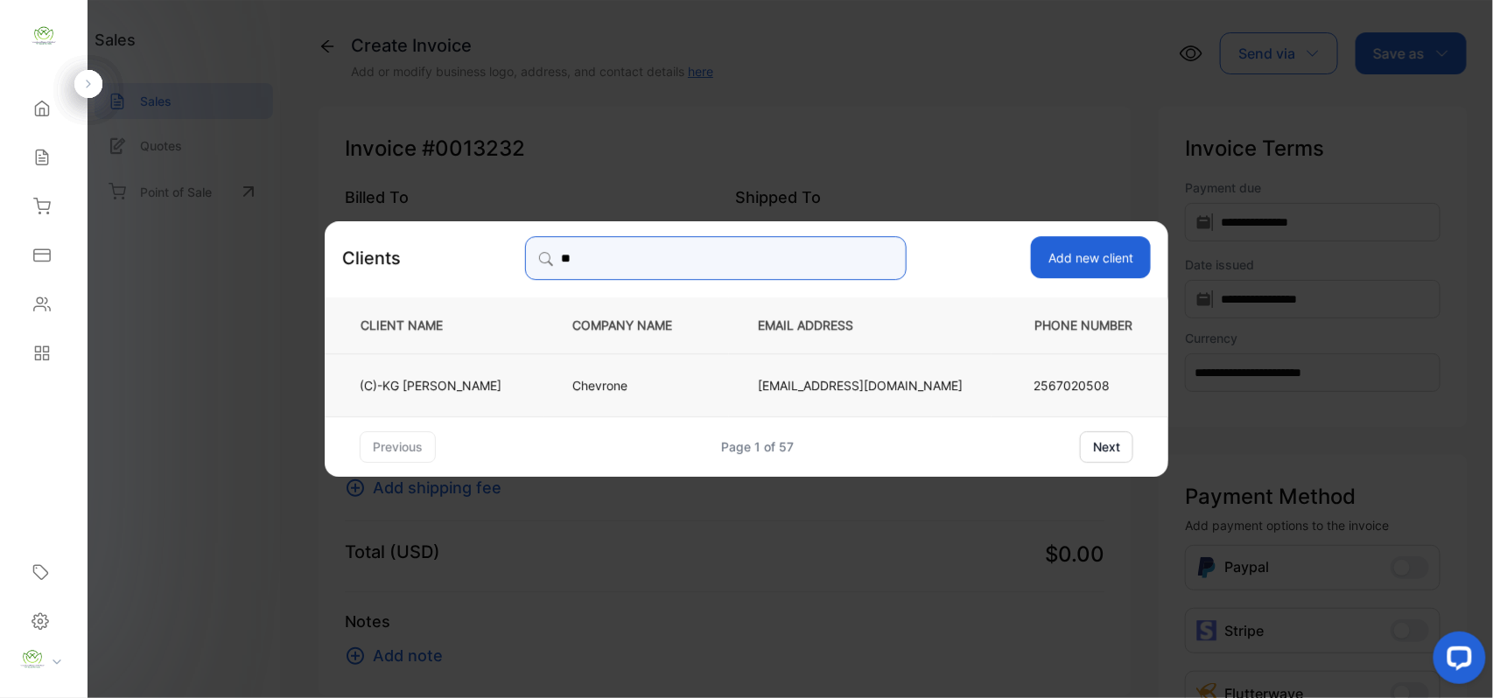
type input "**"
click at [719, 386] on td "Chevrone" at bounding box center [635, 384] width 185 height 63
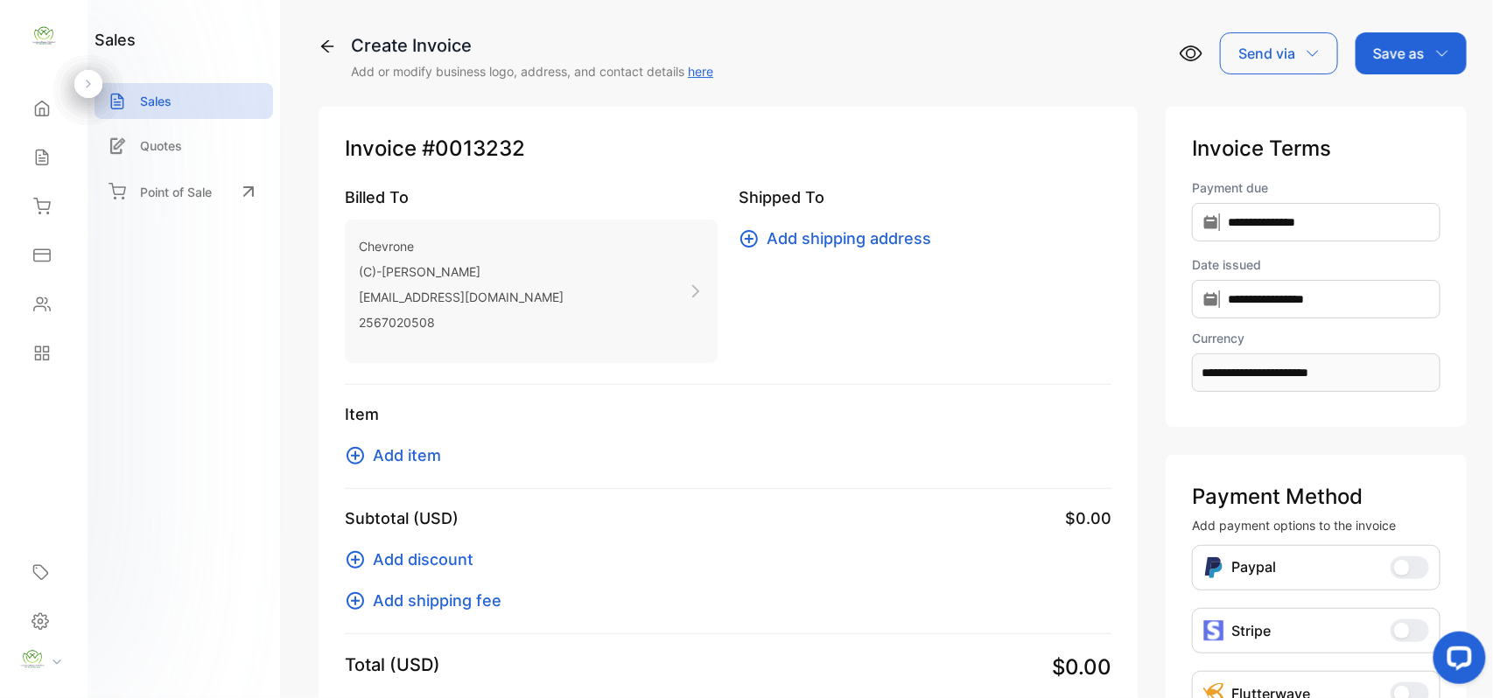
click at [428, 456] on span "Add item" at bounding box center [407, 456] width 68 height 24
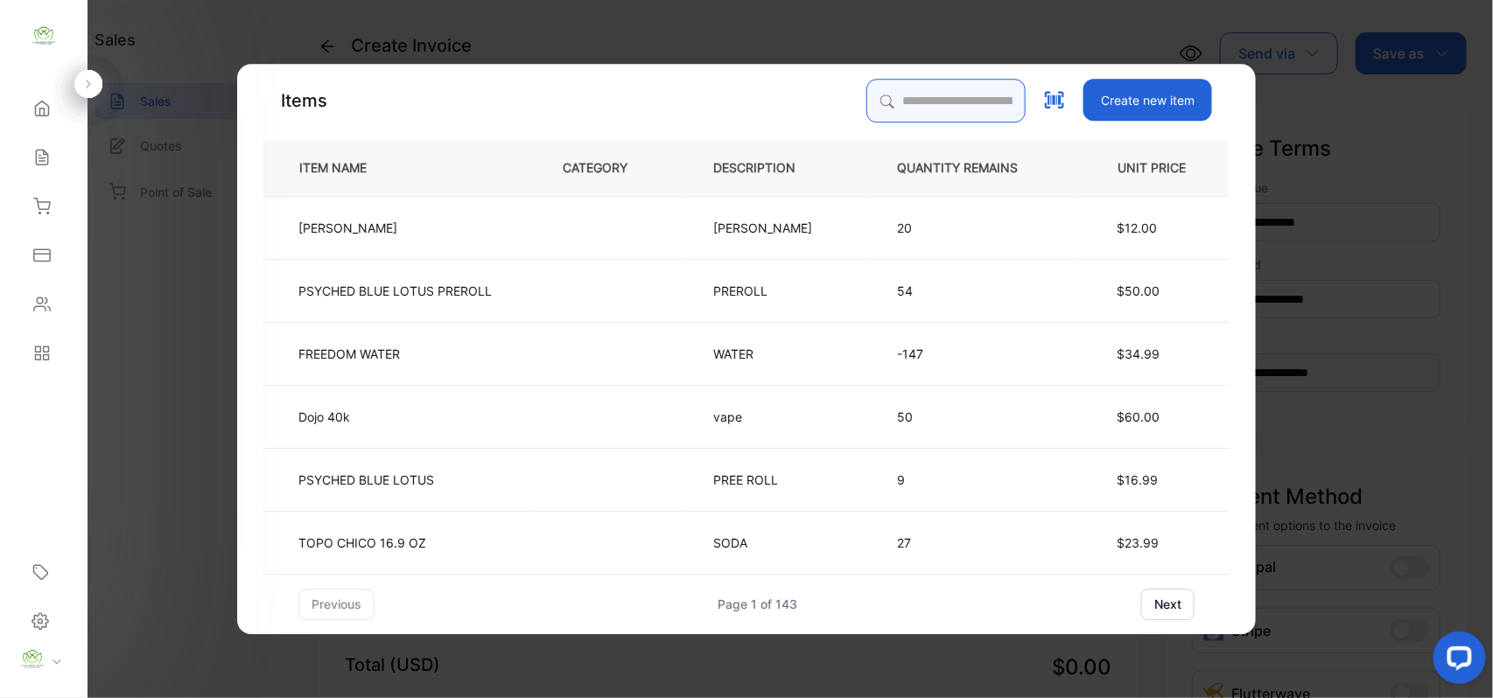
click at [893, 106] on input "search" at bounding box center [945, 101] width 159 height 44
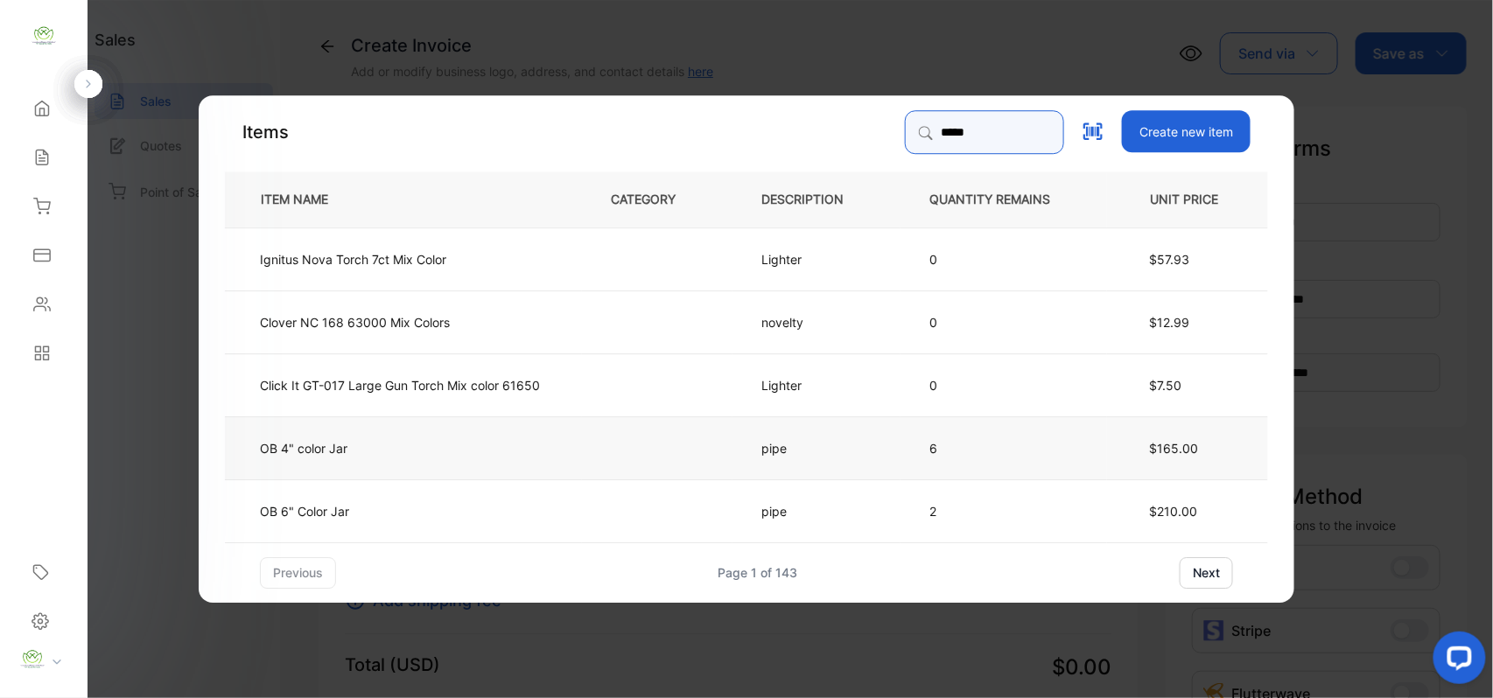
type input "*****"
click at [396, 457] on td "OB 4" color Jar" at bounding box center [403, 447] width 357 height 63
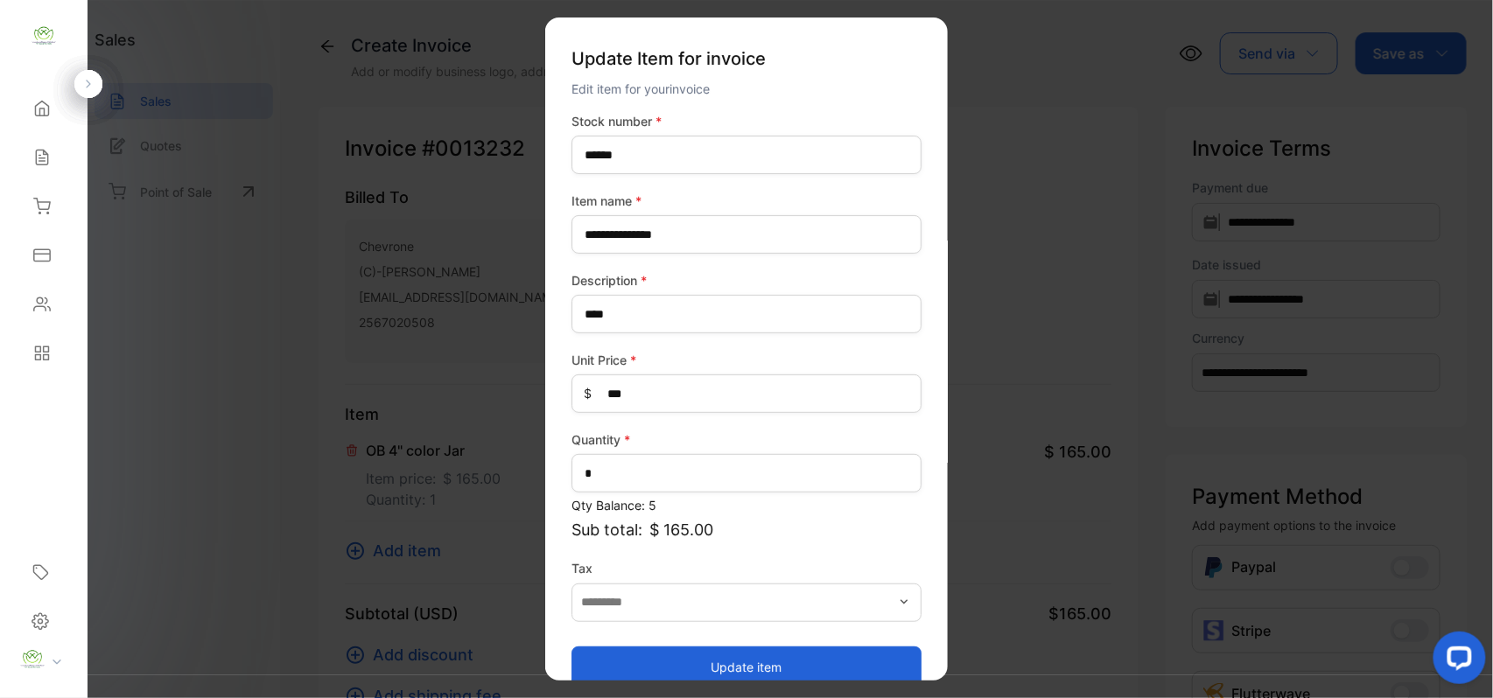
click at [687, 669] on button "Update item" at bounding box center [746, 667] width 350 height 42
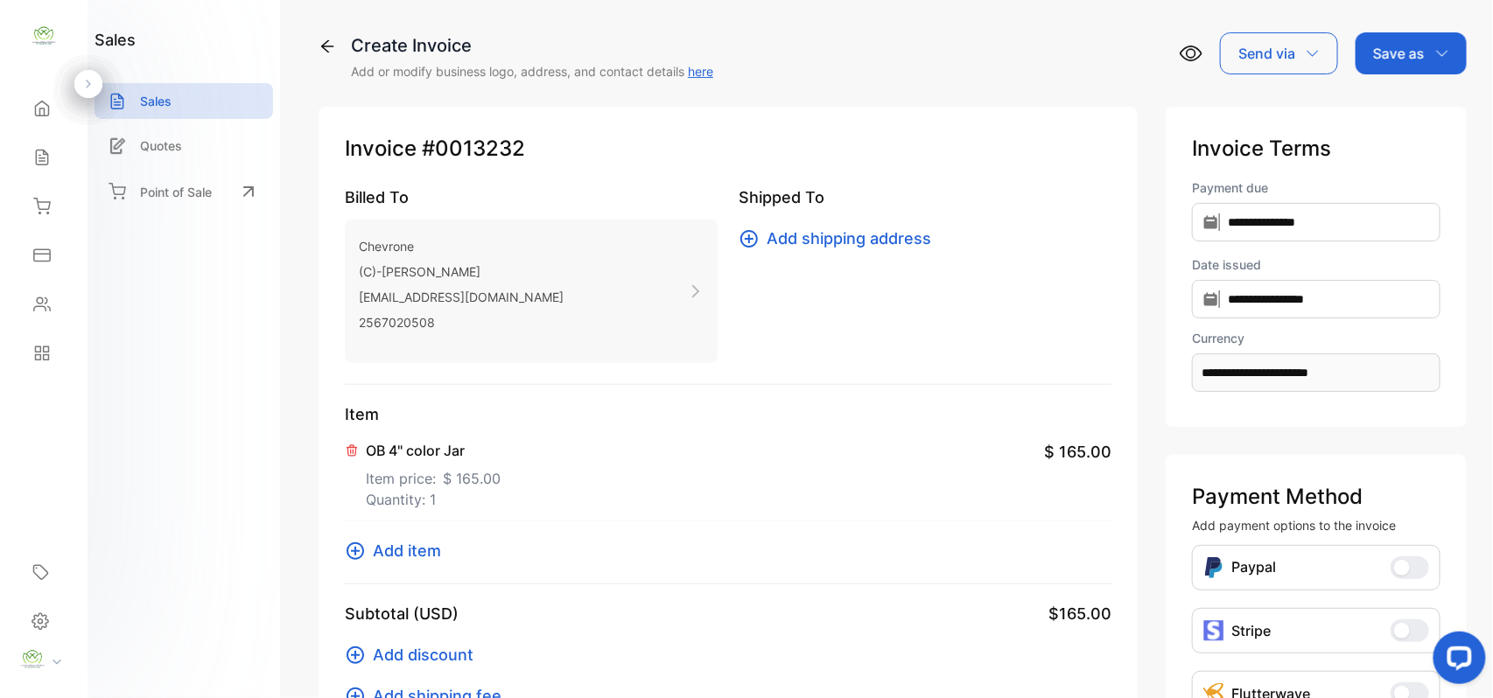
click at [446, 464] on p "Item price: $ 165.00" at bounding box center [433, 475] width 135 height 28
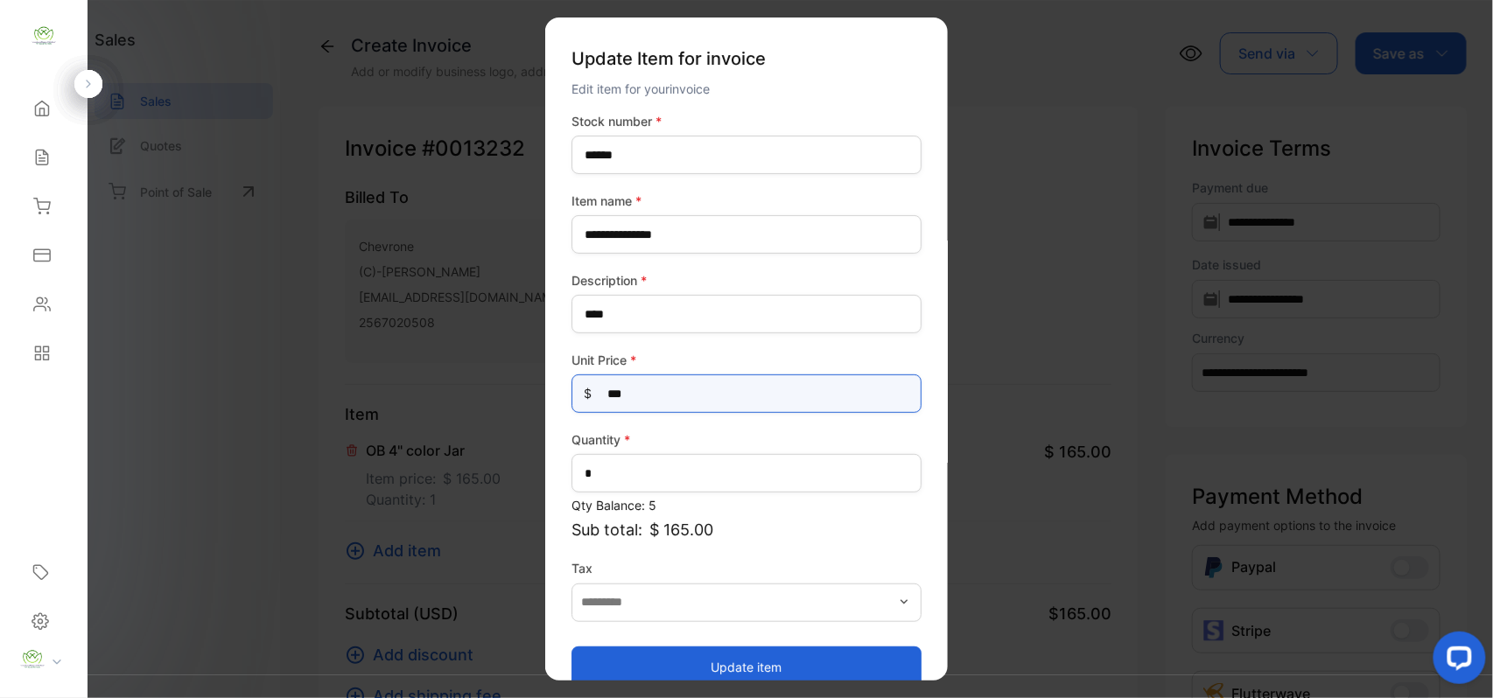
click at [674, 401] on Price-inputprice "***" at bounding box center [746, 393] width 350 height 38
type Price-inputprice "***"
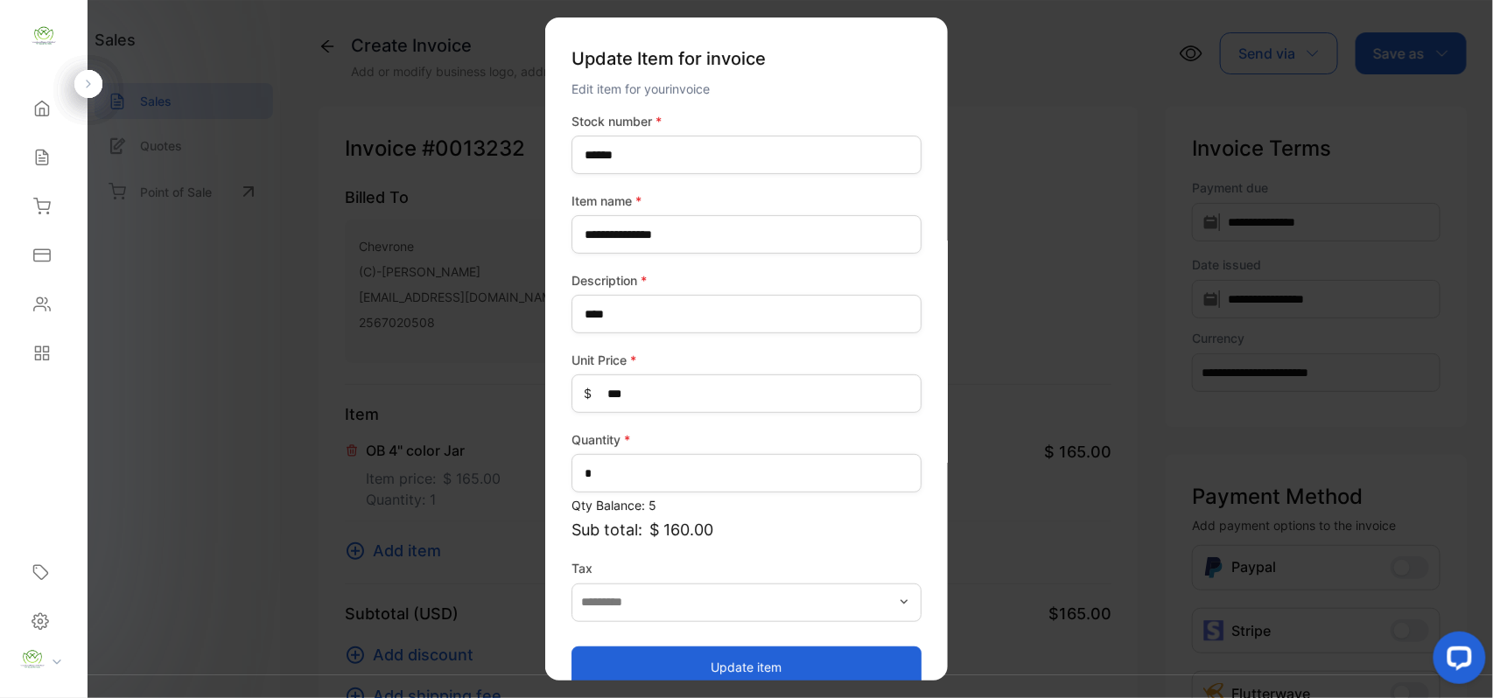
click at [624, 661] on button "Update item" at bounding box center [746, 667] width 350 height 42
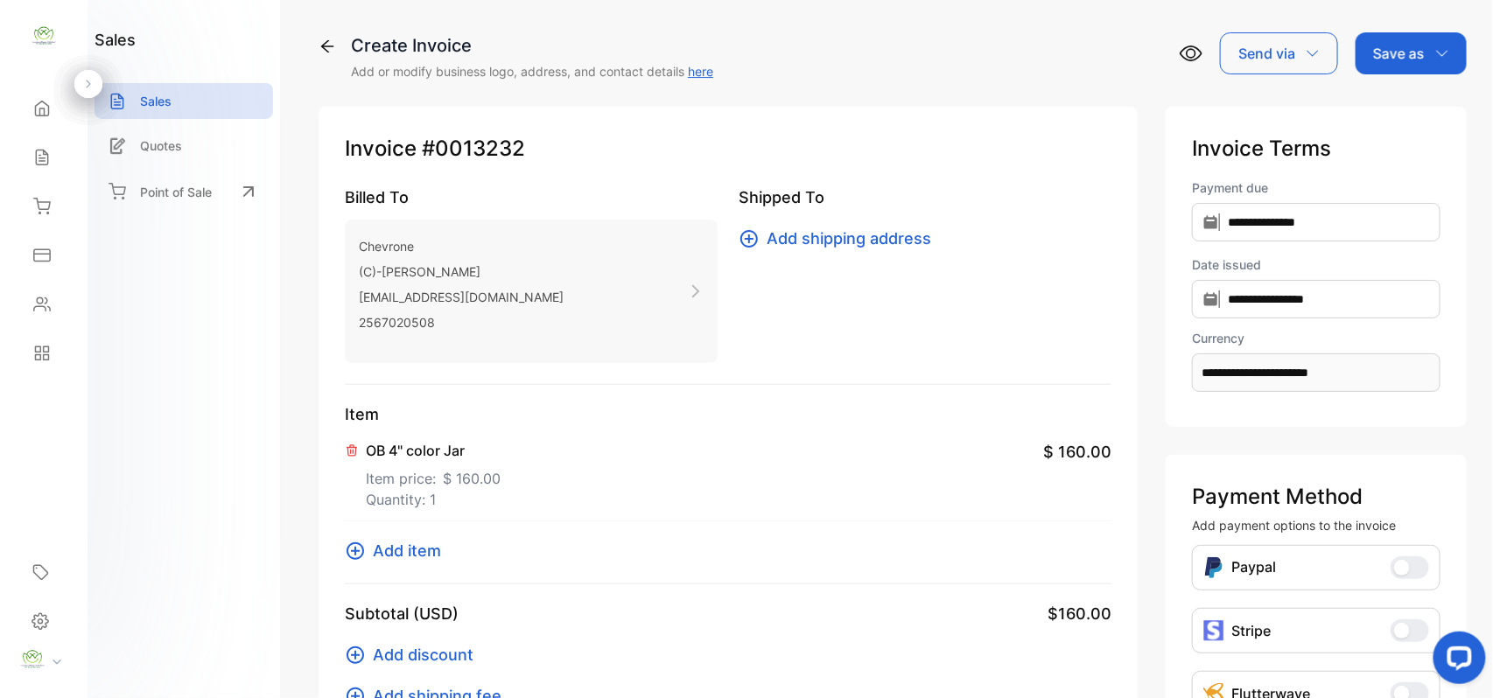
click at [416, 555] on span "Add item" at bounding box center [407, 551] width 68 height 24
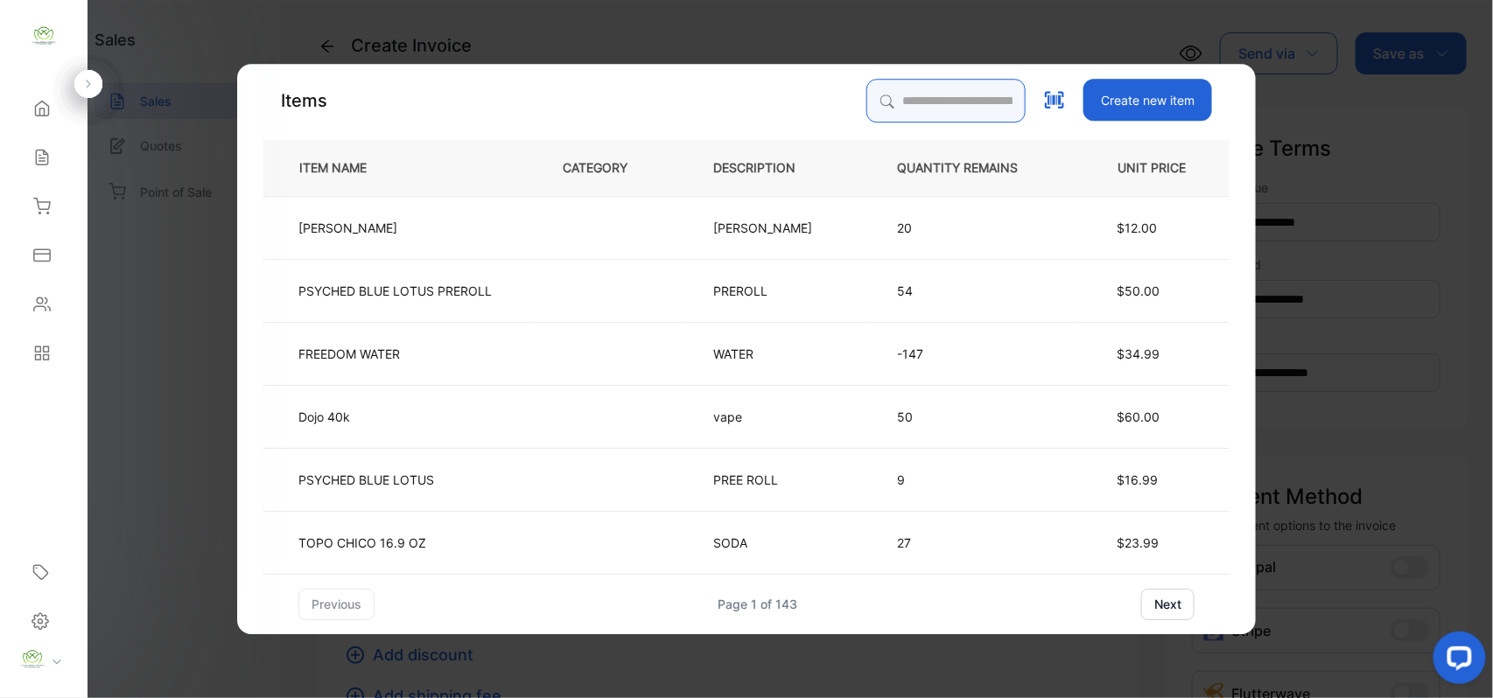
click at [981, 113] on input "search" at bounding box center [945, 101] width 159 height 44
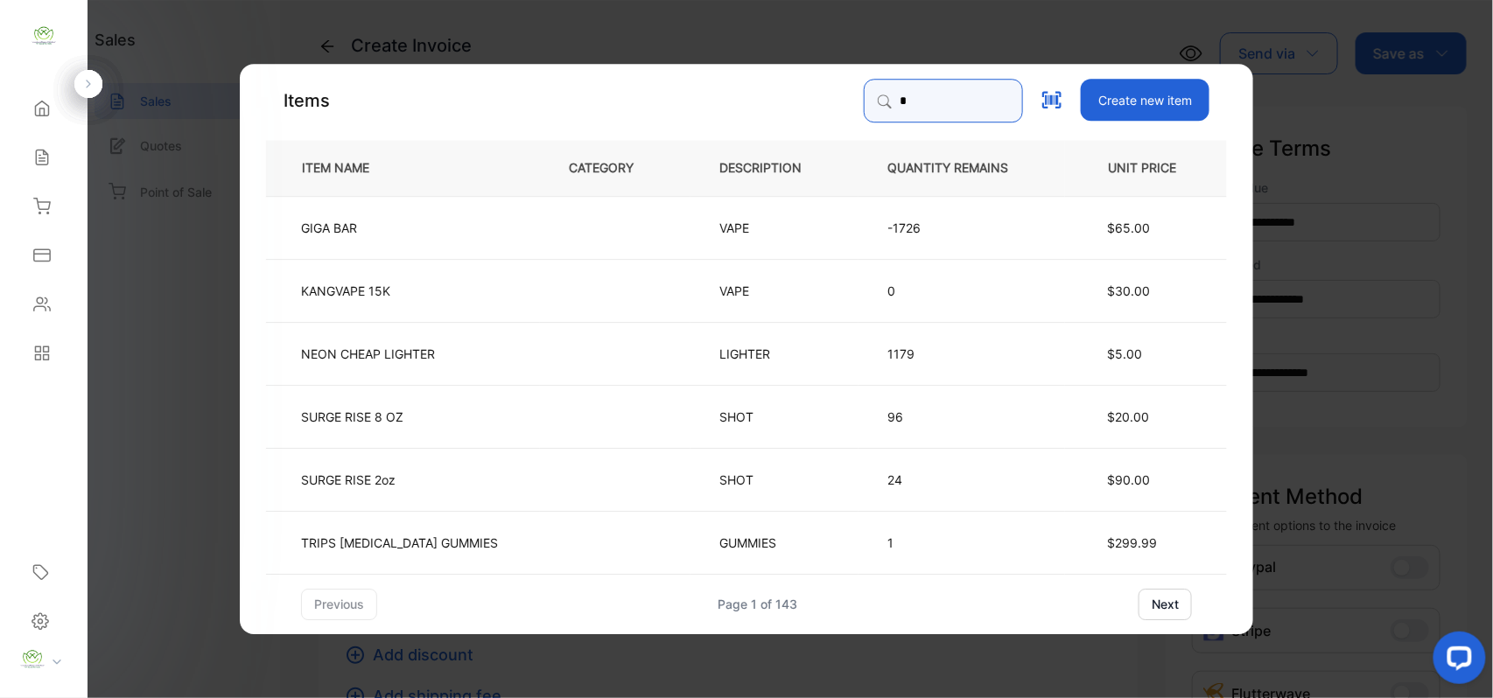
drag, startPoint x: 688, startPoint y: 115, endPoint x: 553, endPoint y: 89, distance: 137.3
click at [509, 116] on div "Items * Create new item" at bounding box center [746, 101] width 961 height 44
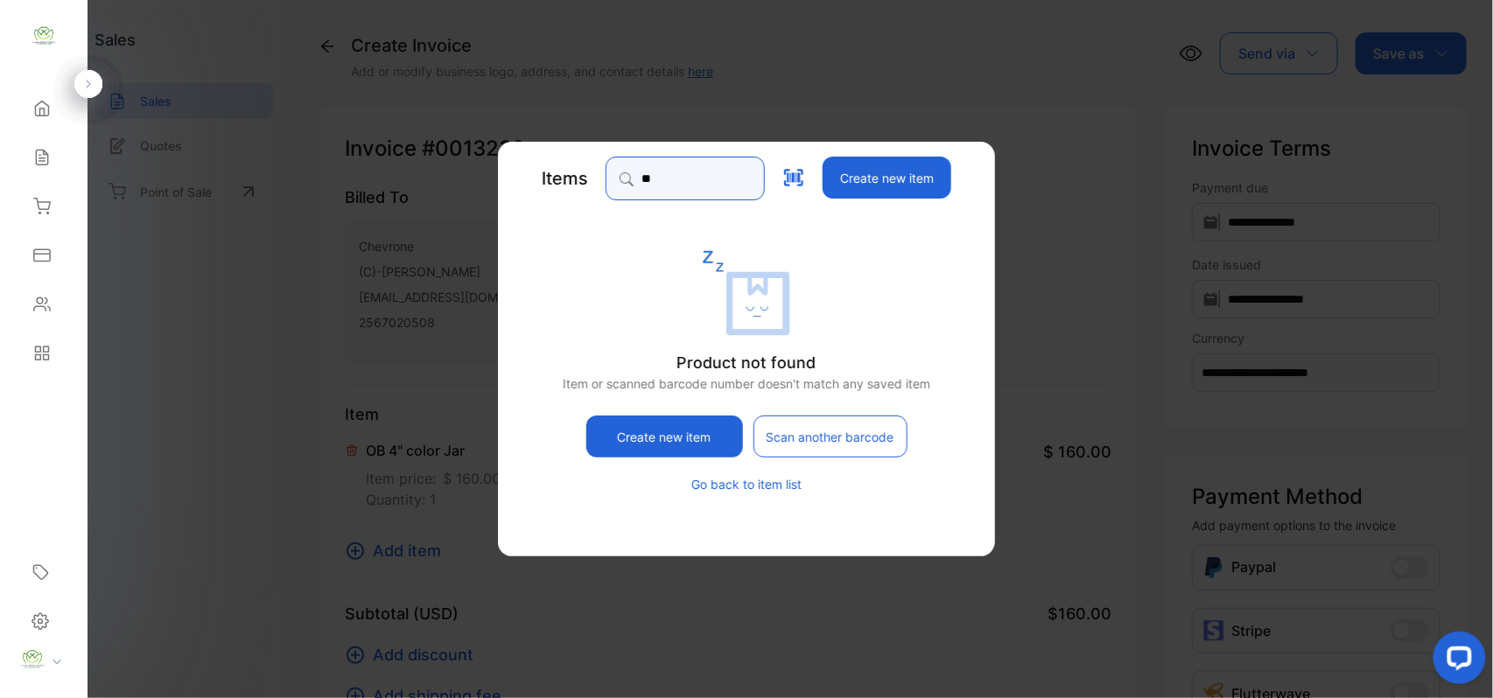
type input "*"
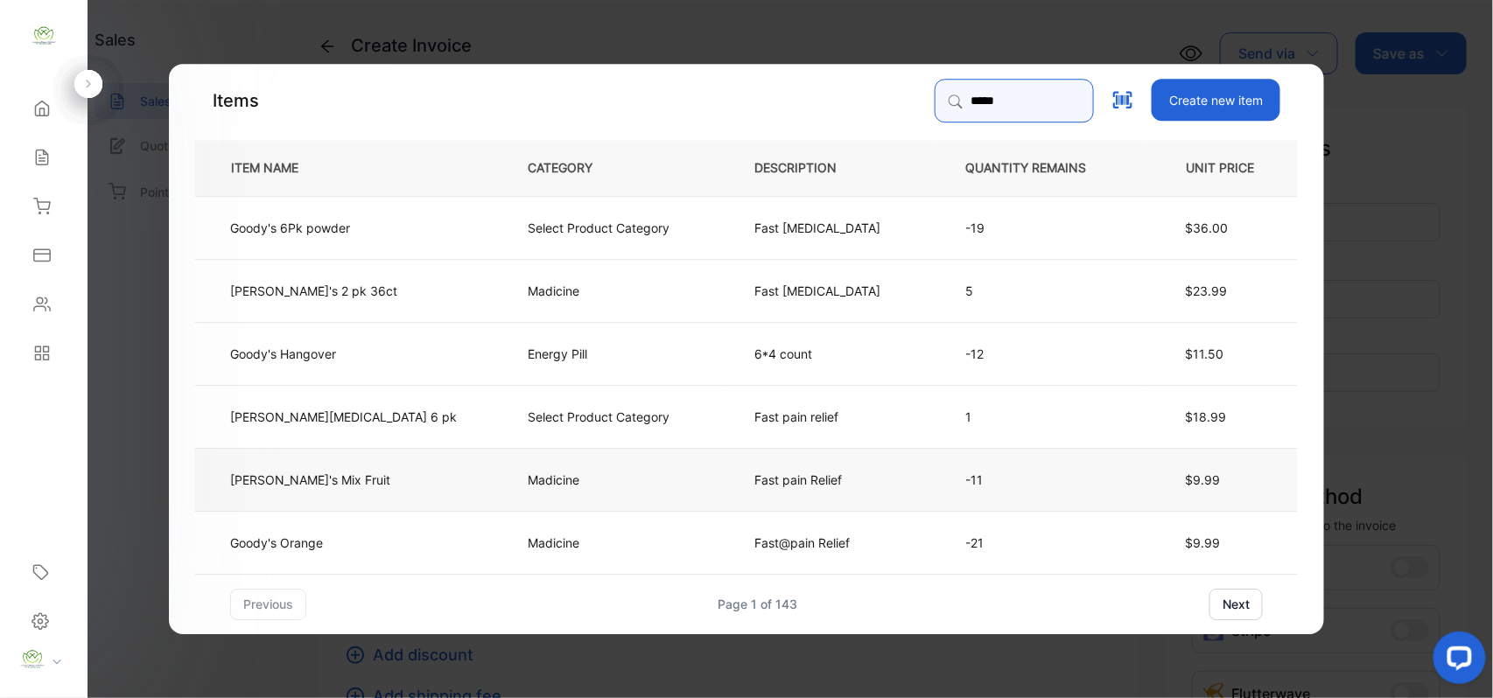
type input "*****"
click at [372, 486] on td "Goody's Mix Fruit" at bounding box center [347, 478] width 304 height 63
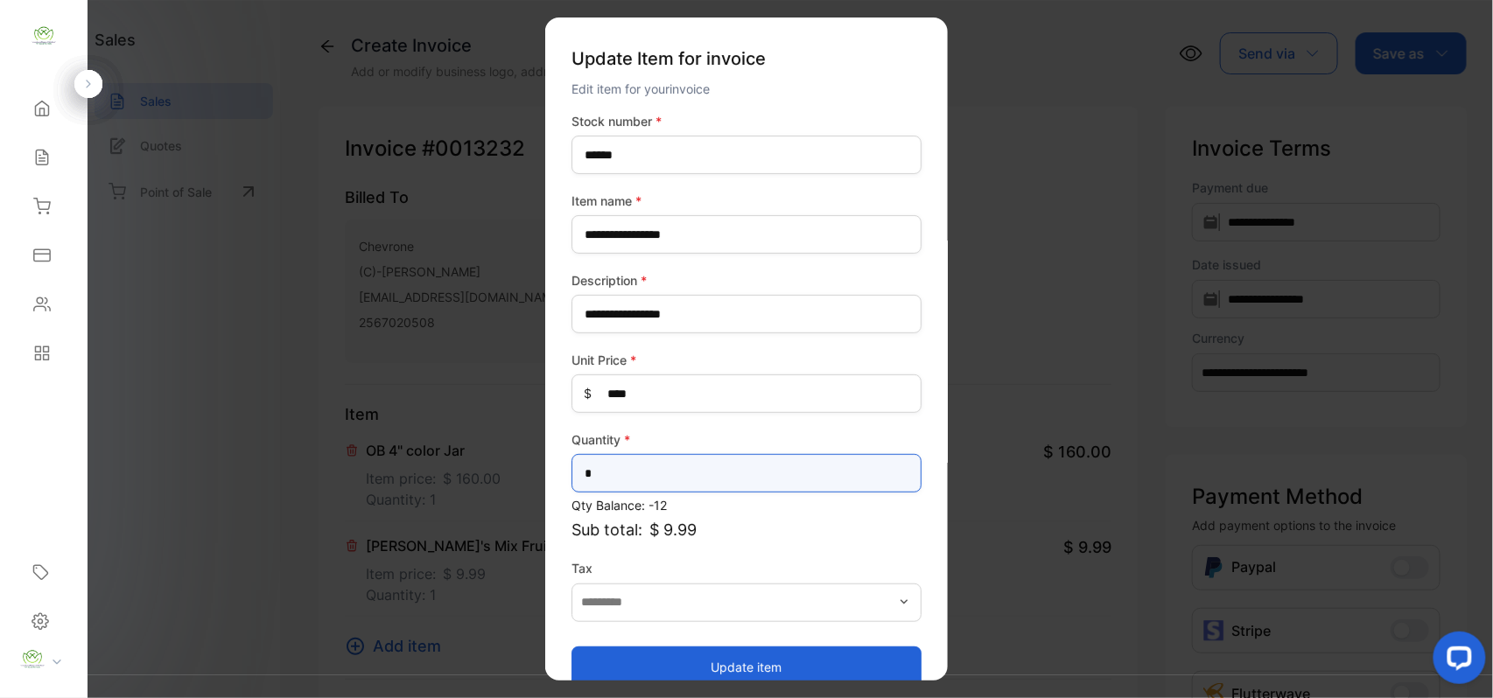
drag, startPoint x: 507, startPoint y: 474, endPoint x: 122, endPoint y: 466, distance: 385.1
type input "*"
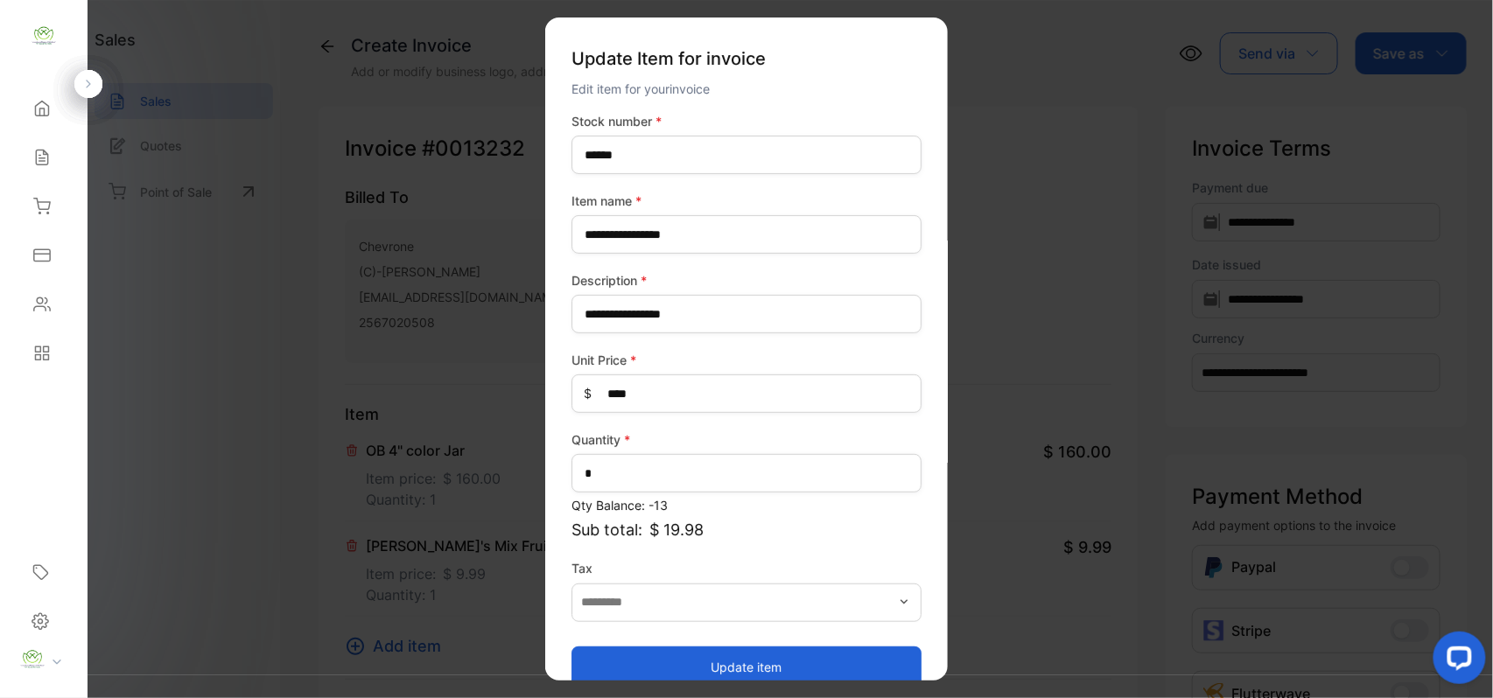
click at [754, 669] on button "Update item" at bounding box center [746, 667] width 350 height 42
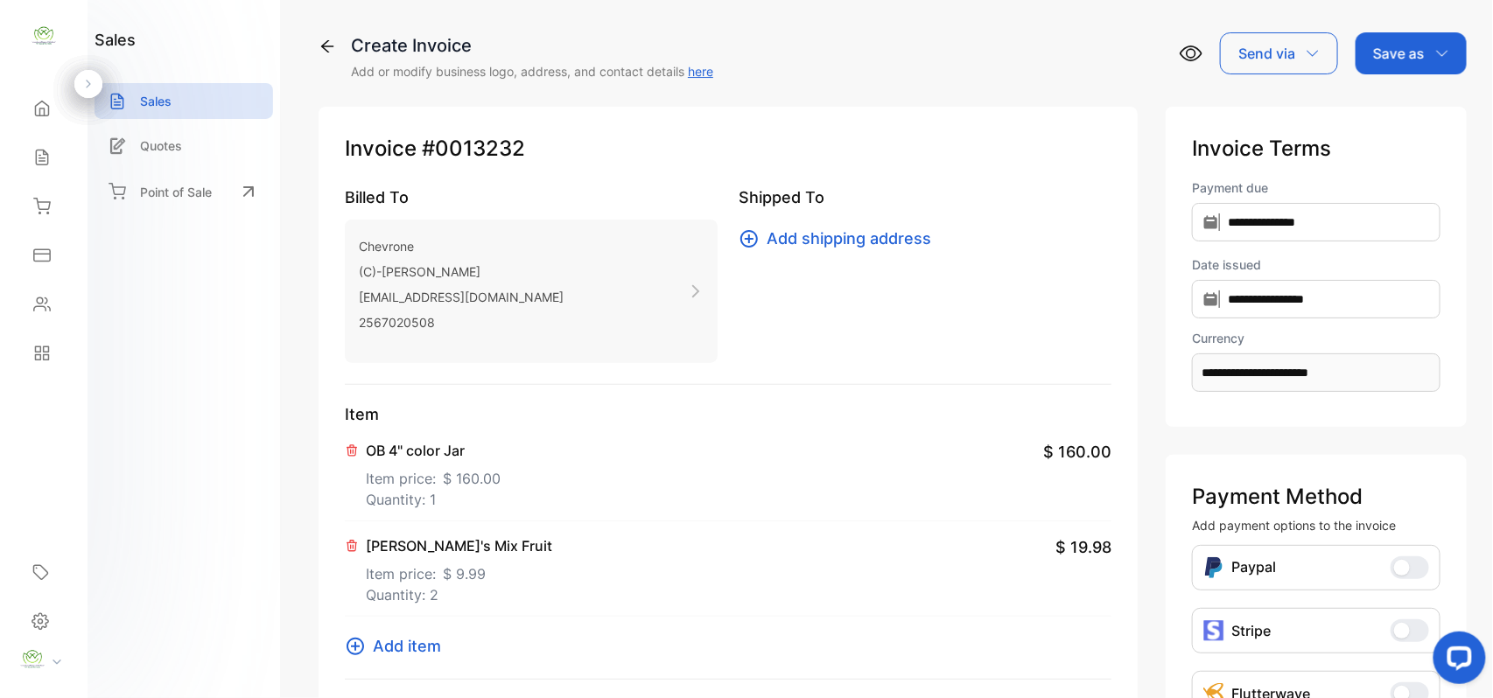
click at [382, 655] on span "Add item" at bounding box center [407, 646] width 68 height 24
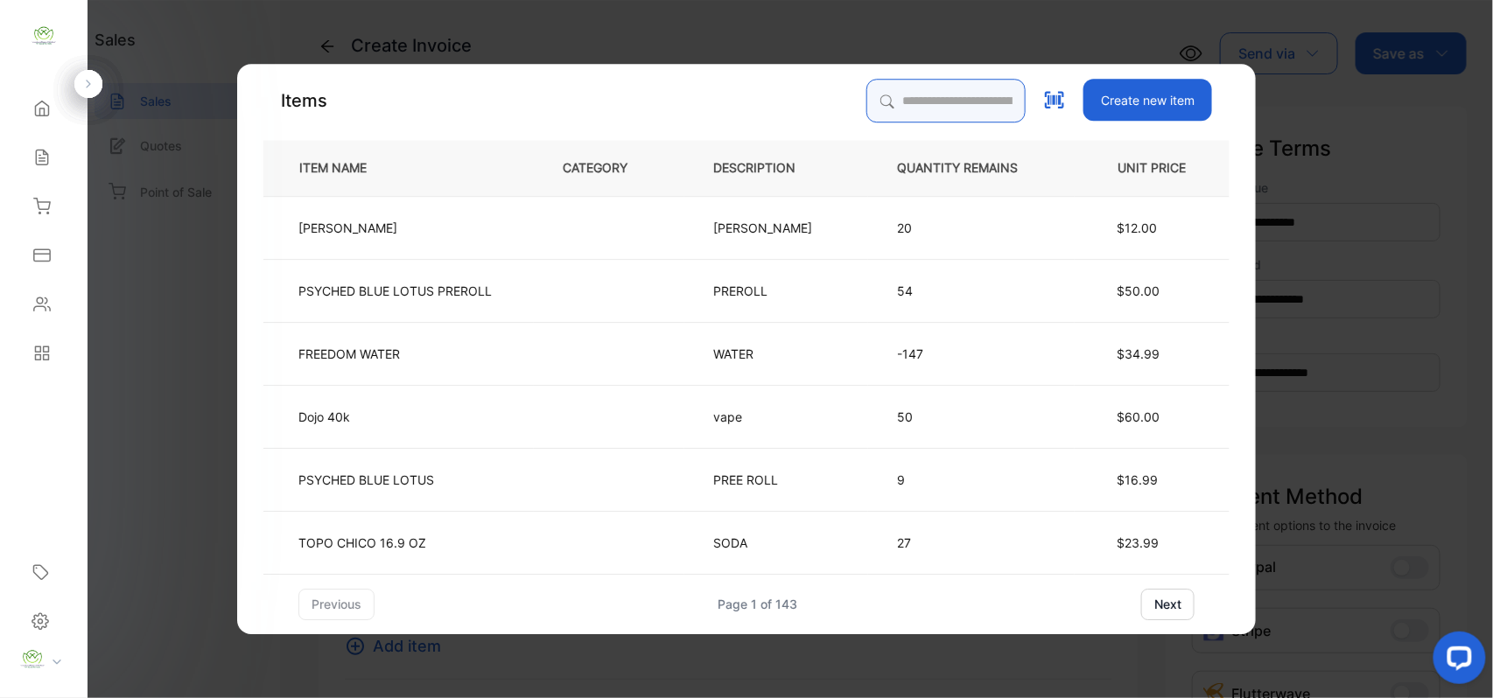
click at [940, 91] on input "search" at bounding box center [945, 101] width 159 height 44
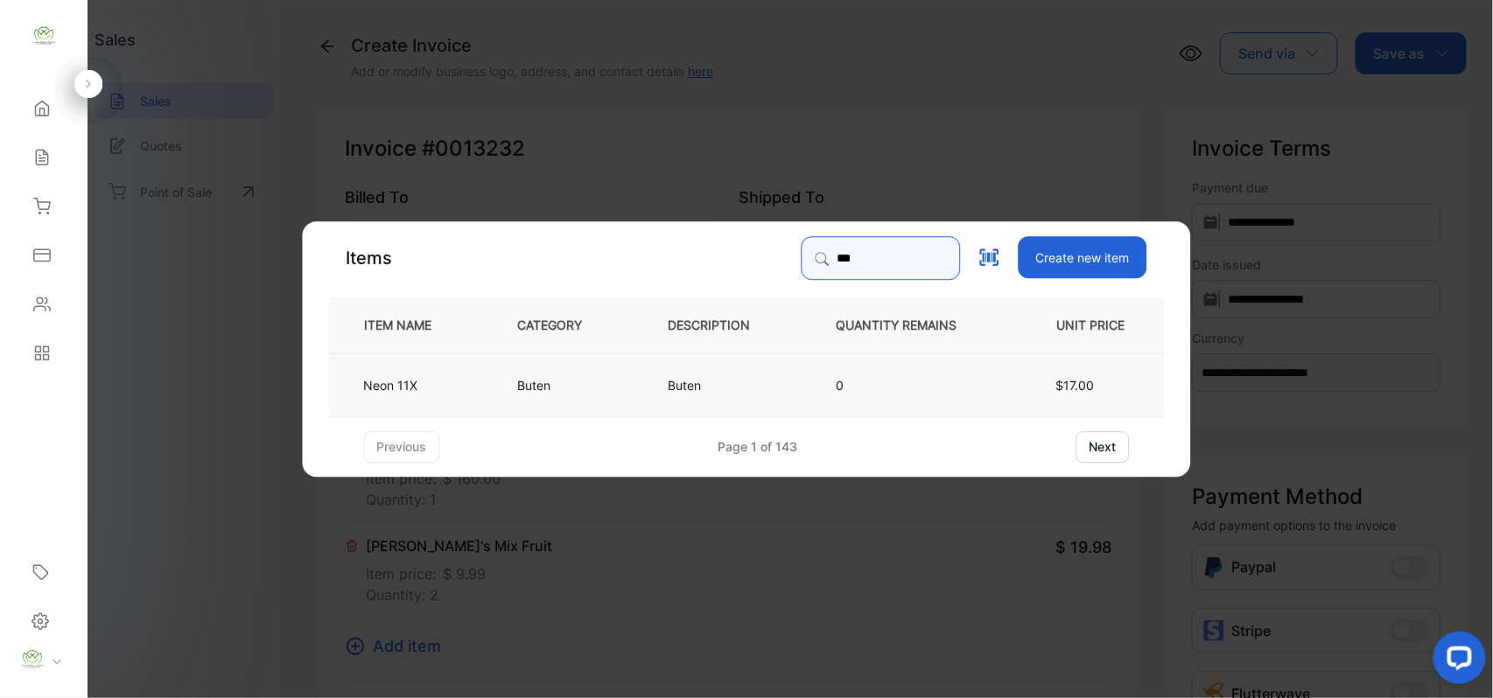
type input "***"
click at [500, 378] on td "Buten" at bounding box center [564, 384] width 150 height 63
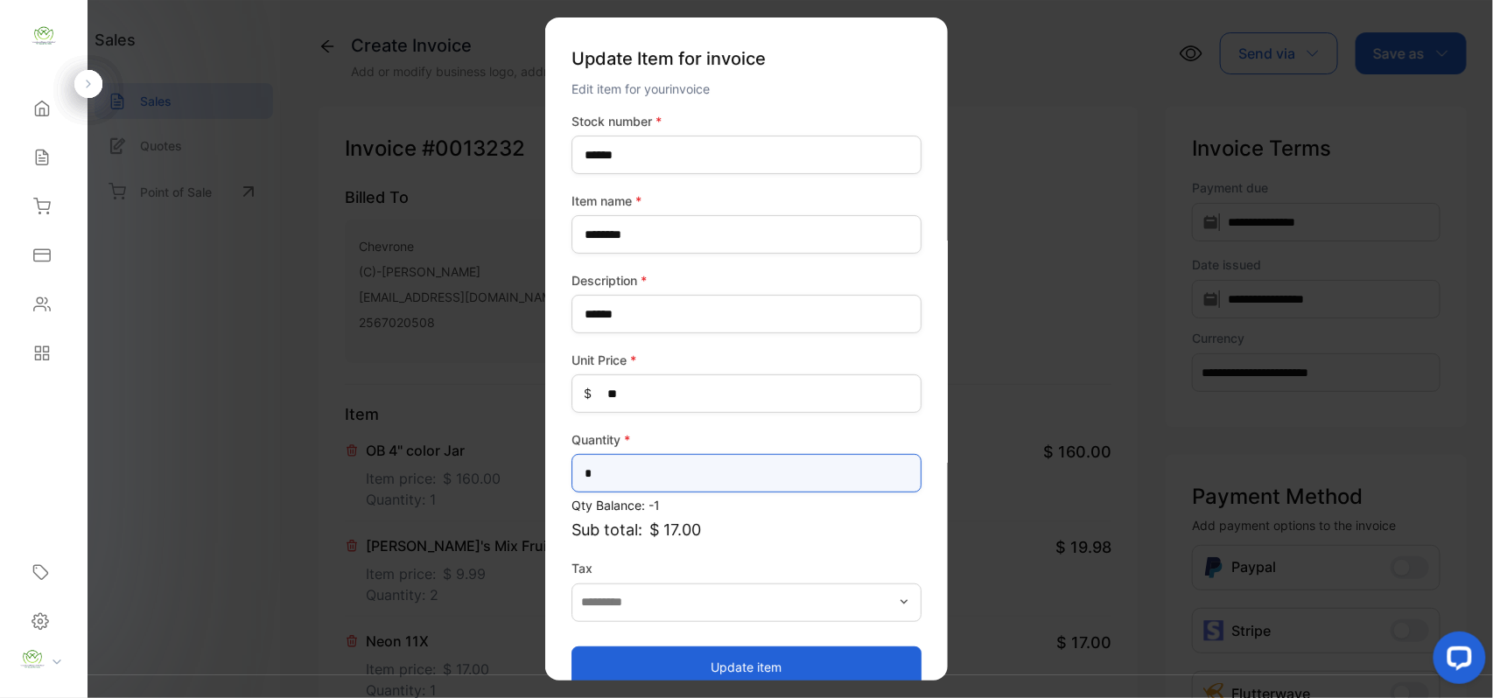
drag, startPoint x: 624, startPoint y: 470, endPoint x: 0, endPoint y: 504, distance: 624.8
type input "*"
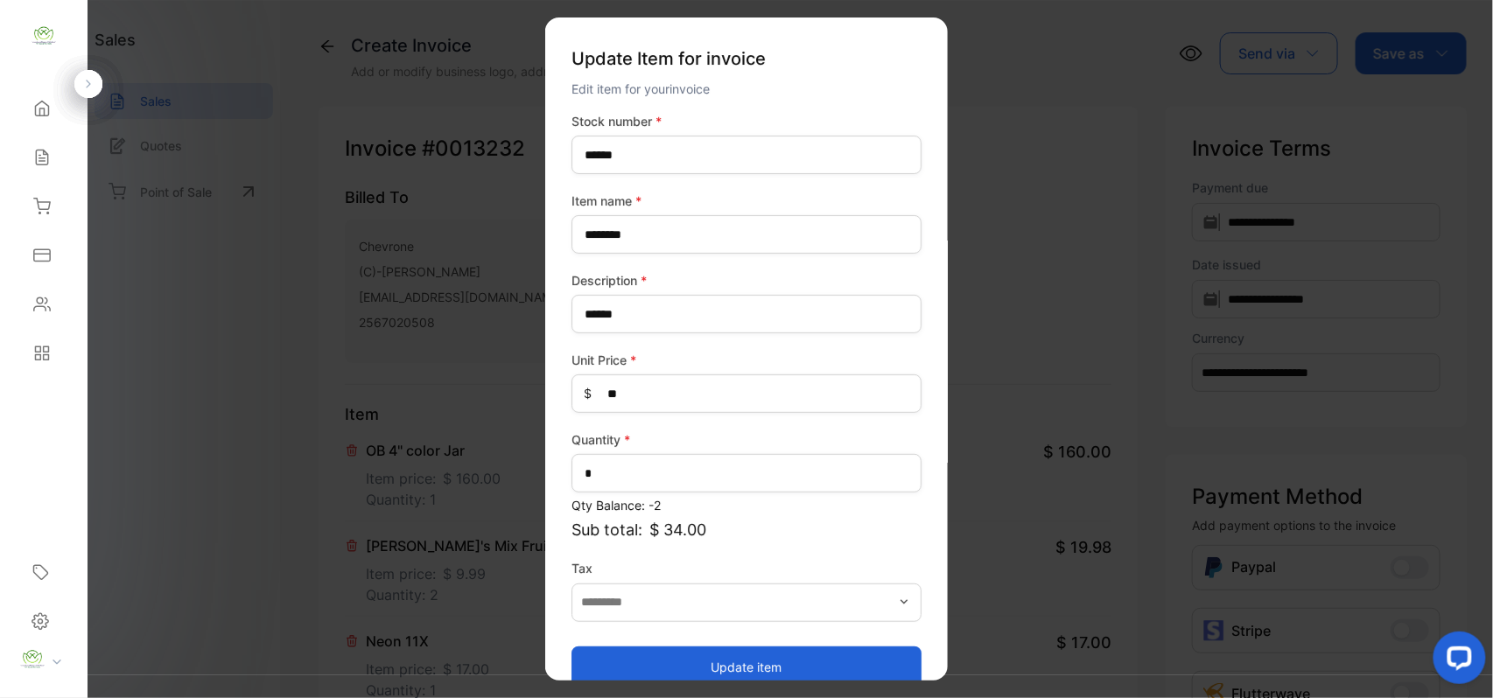
click at [606, 655] on button "Update item" at bounding box center [746, 667] width 350 height 42
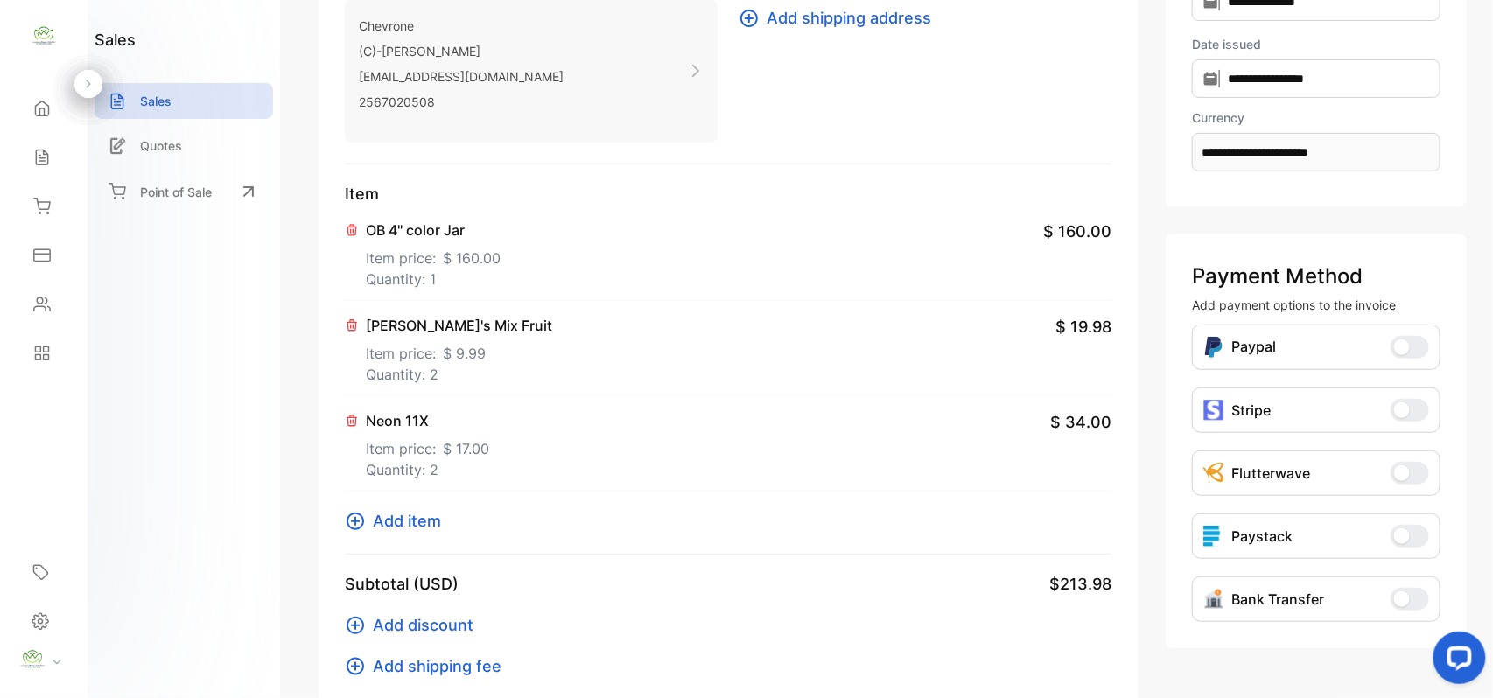
scroll to position [271, 0]
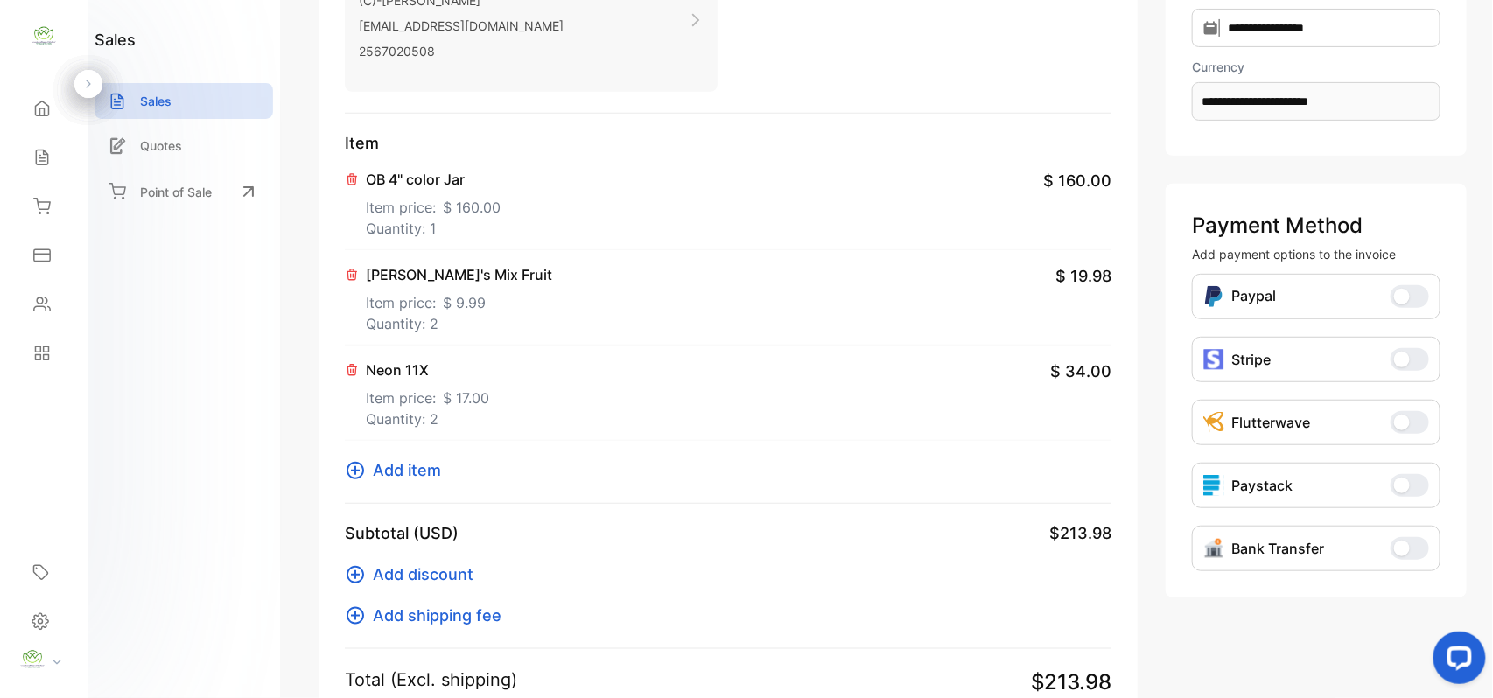
click at [376, 479] on span "Add item" at bounding box center [407, 470] width 68 height 24
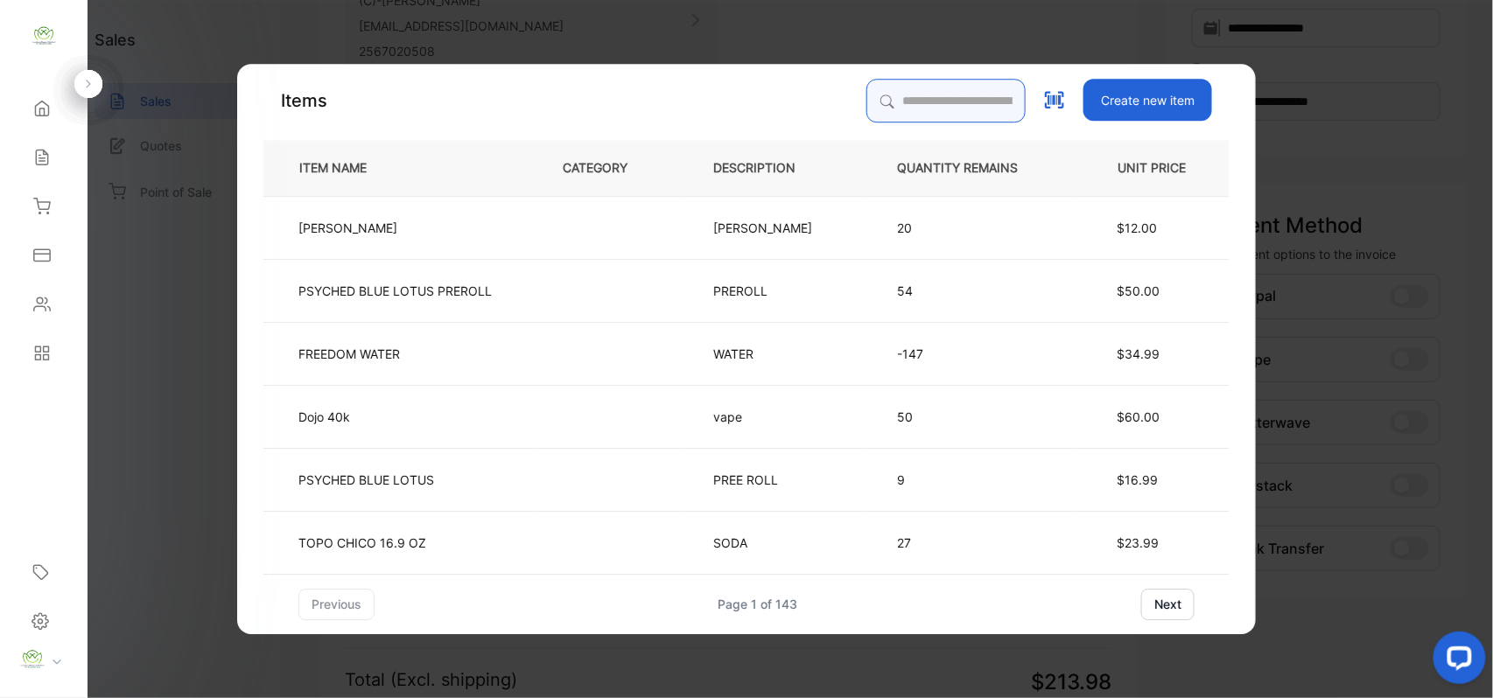
click at [911, 98] on input "search" at bounding box center [945, 101] width 159 height 44
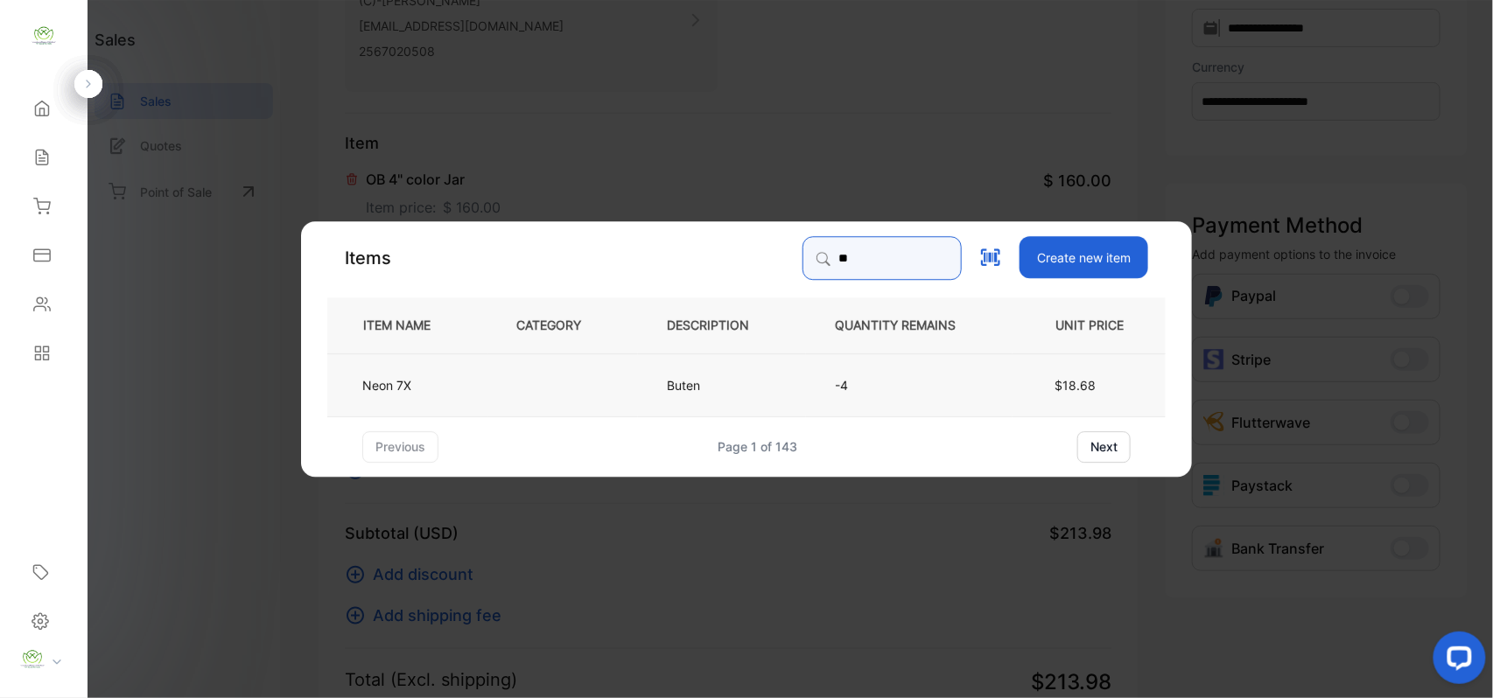
type input "**"
click at [500, 397] on td at bounding box center [562, 384] width 150 height 63
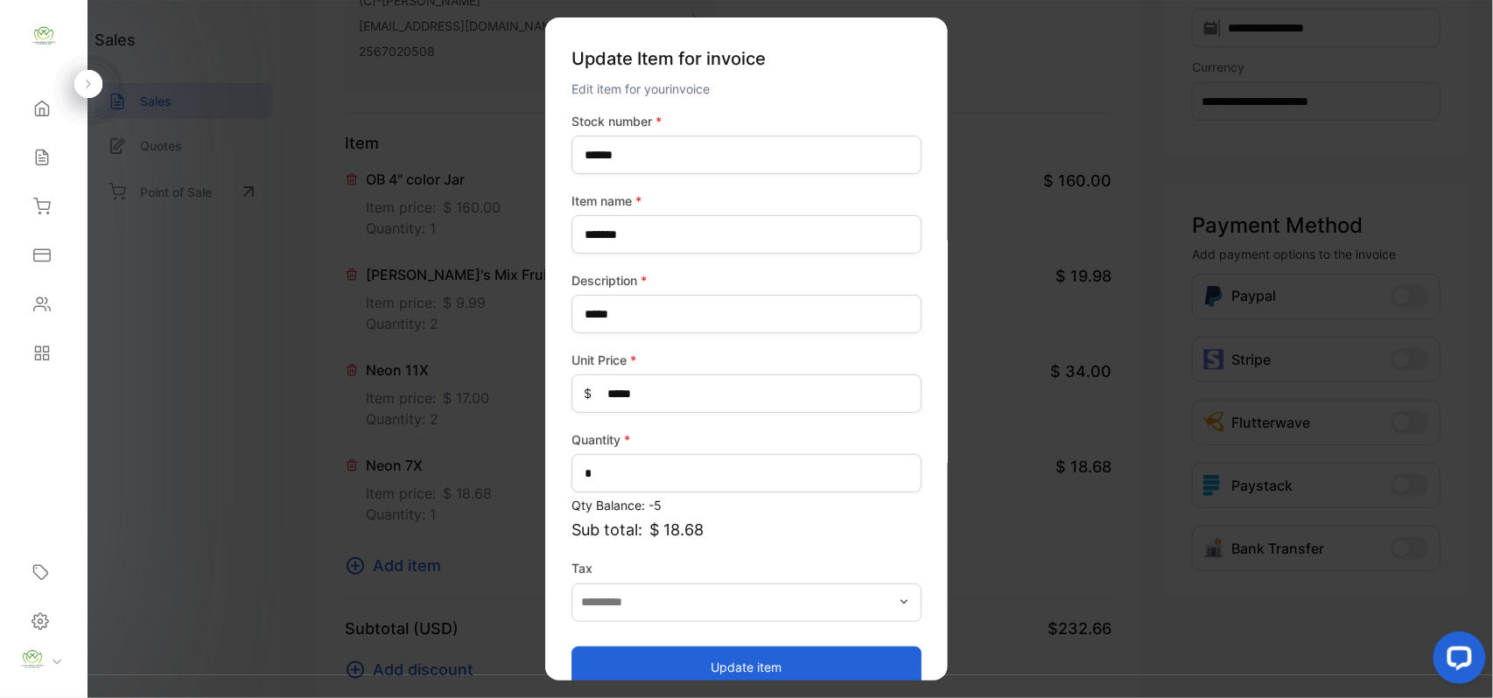
click at [746, 668] on button "Update item" at bounding box center [746, 667] width 350 height 42
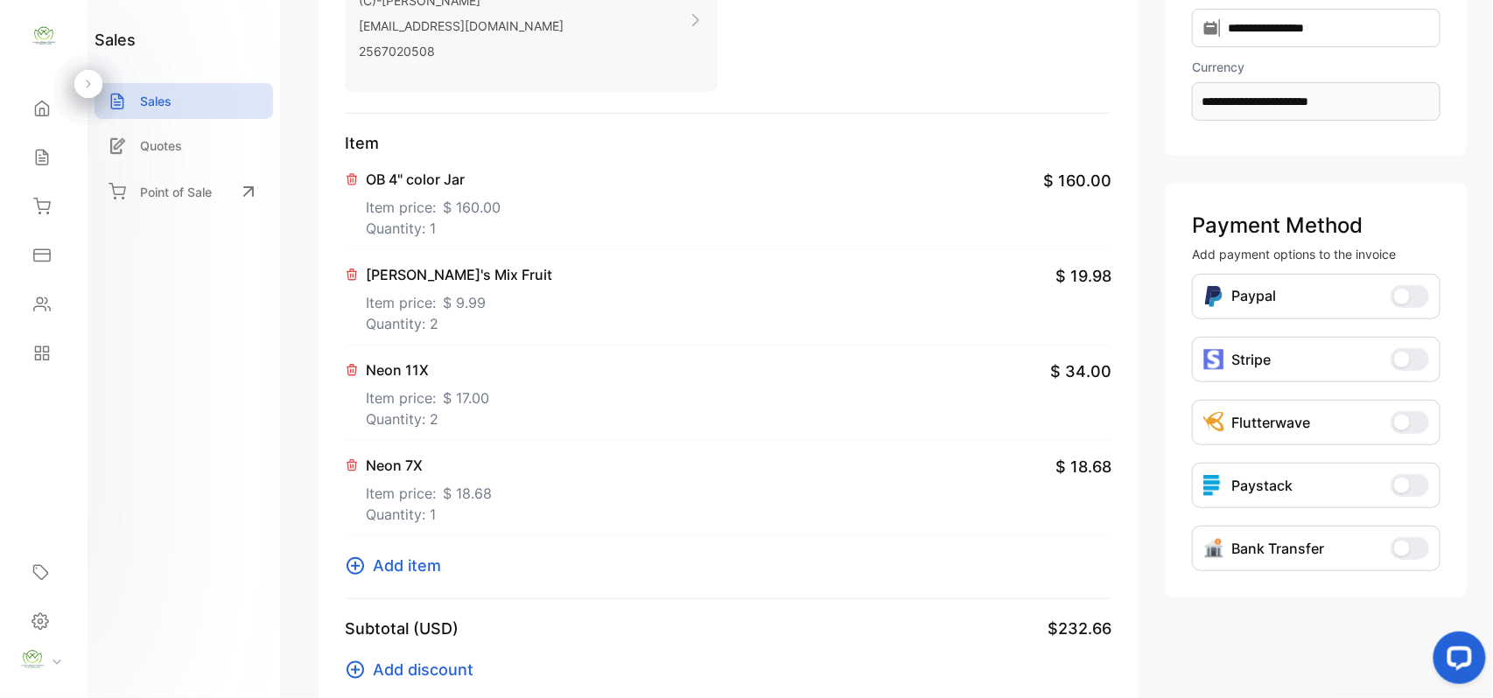
click at [361, 576] on icon at bounding box center [355, 566] width 21 height 21
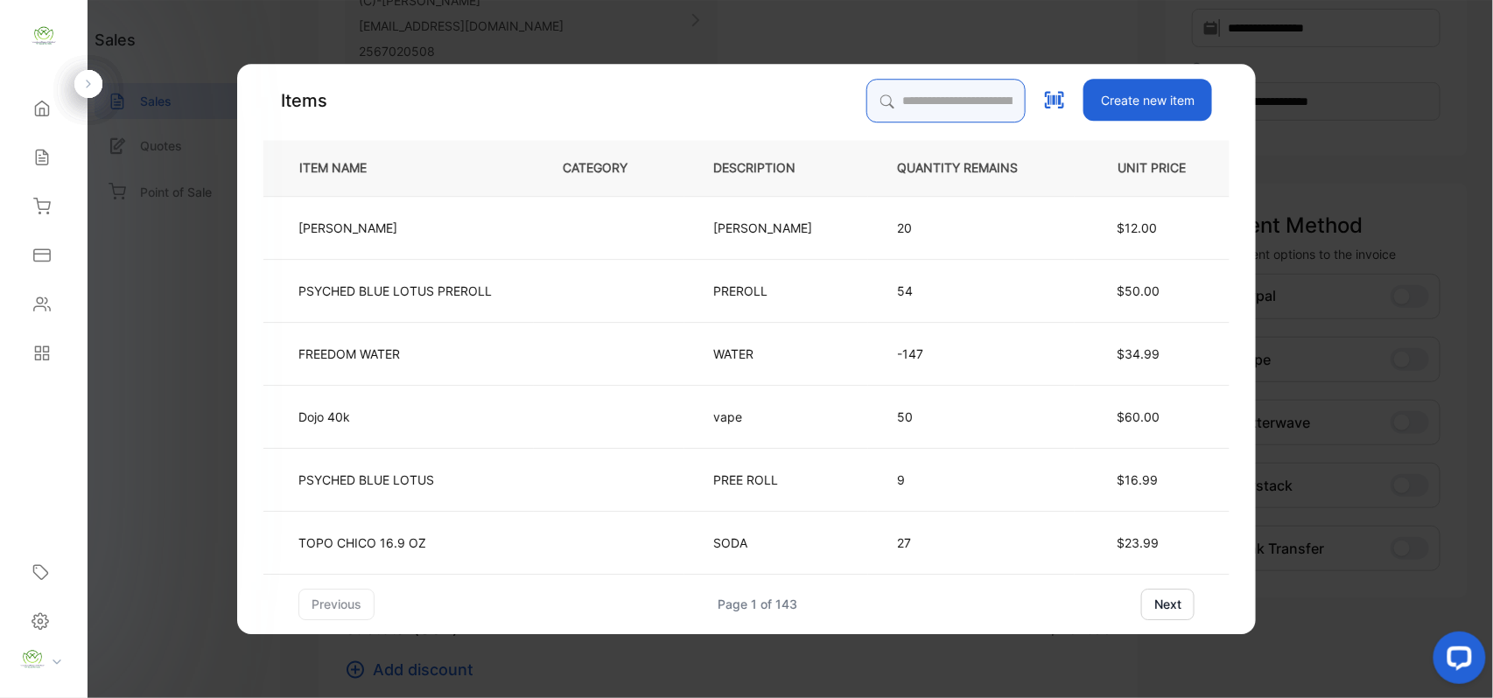
click at [953, 110] on input "search" at bounding box center [945, 101] width 159 height 44
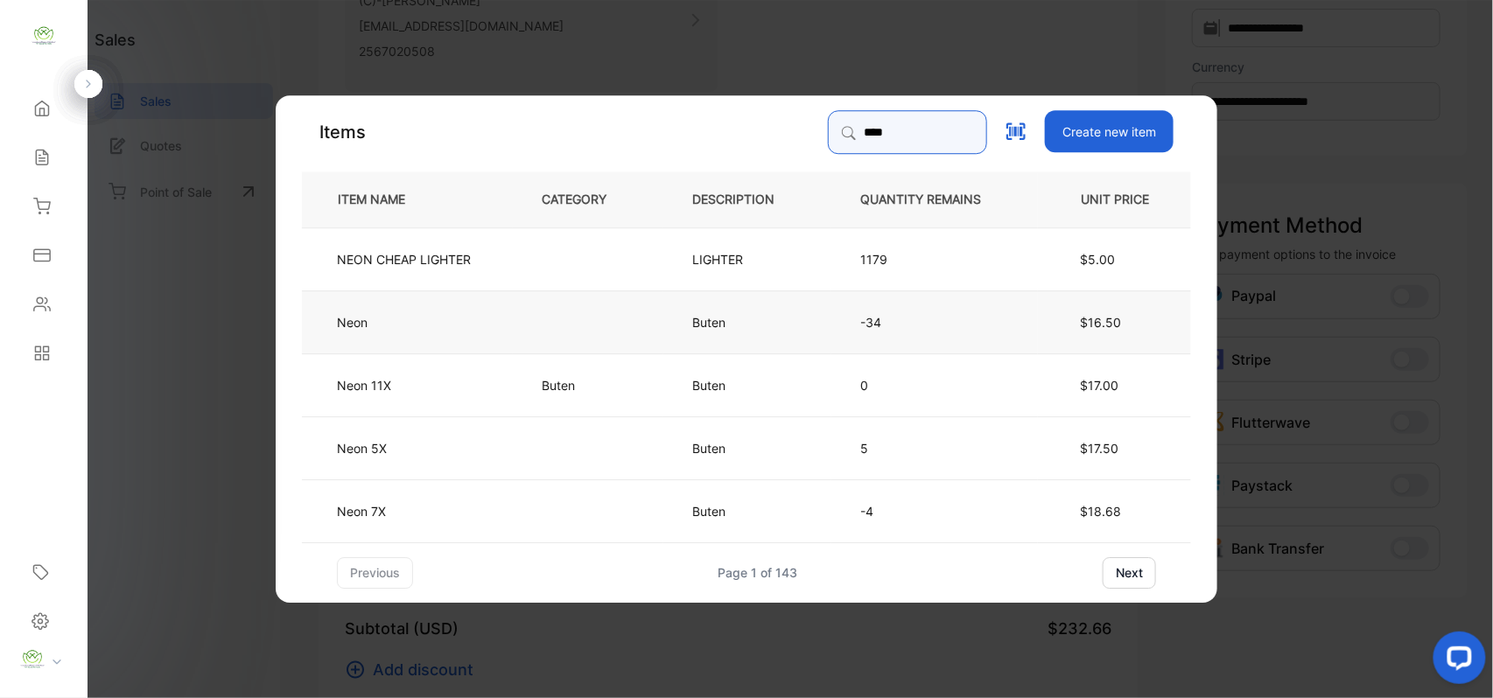
type input "****"
click at [485, 319] on td "Neon" at bounding box center [407, 321] width 211 height 63
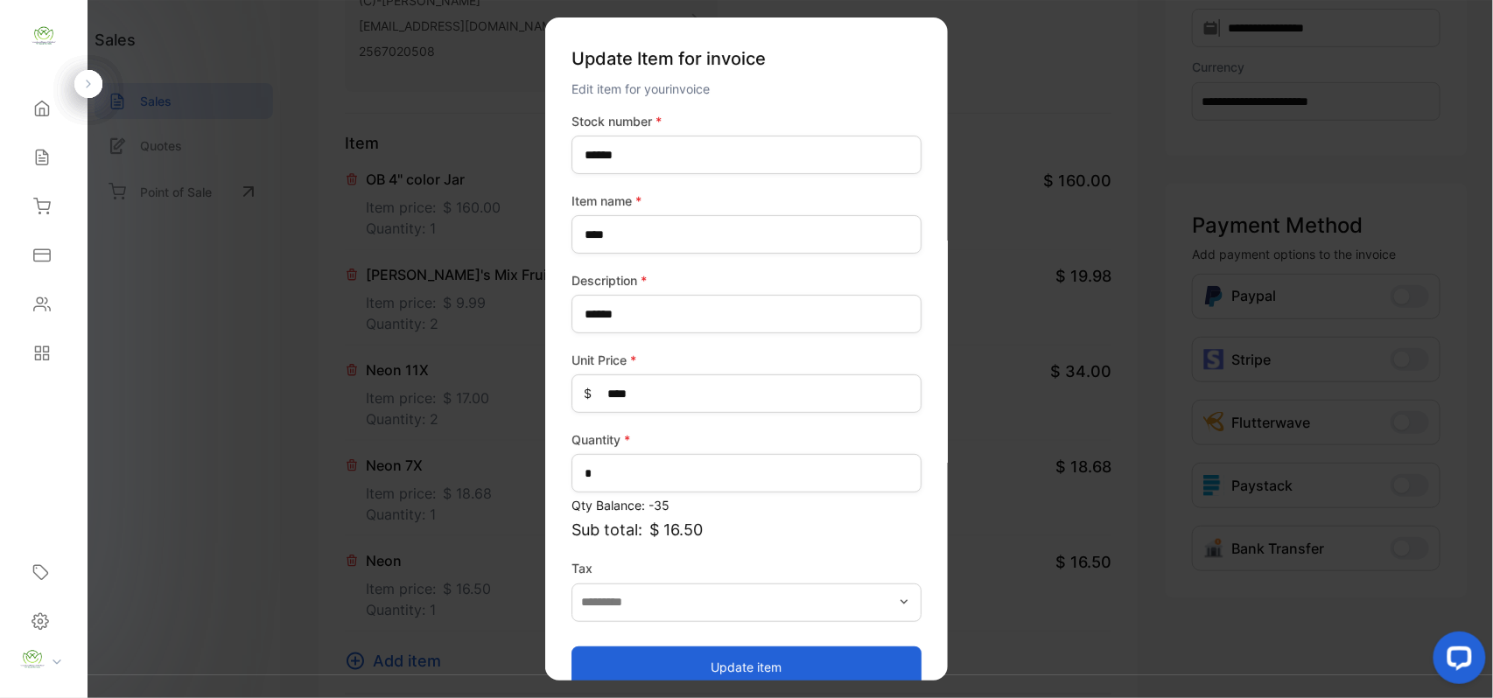
click at [709, 662] on button "Update item" at bounding box center [746, 667] width 350 height 42
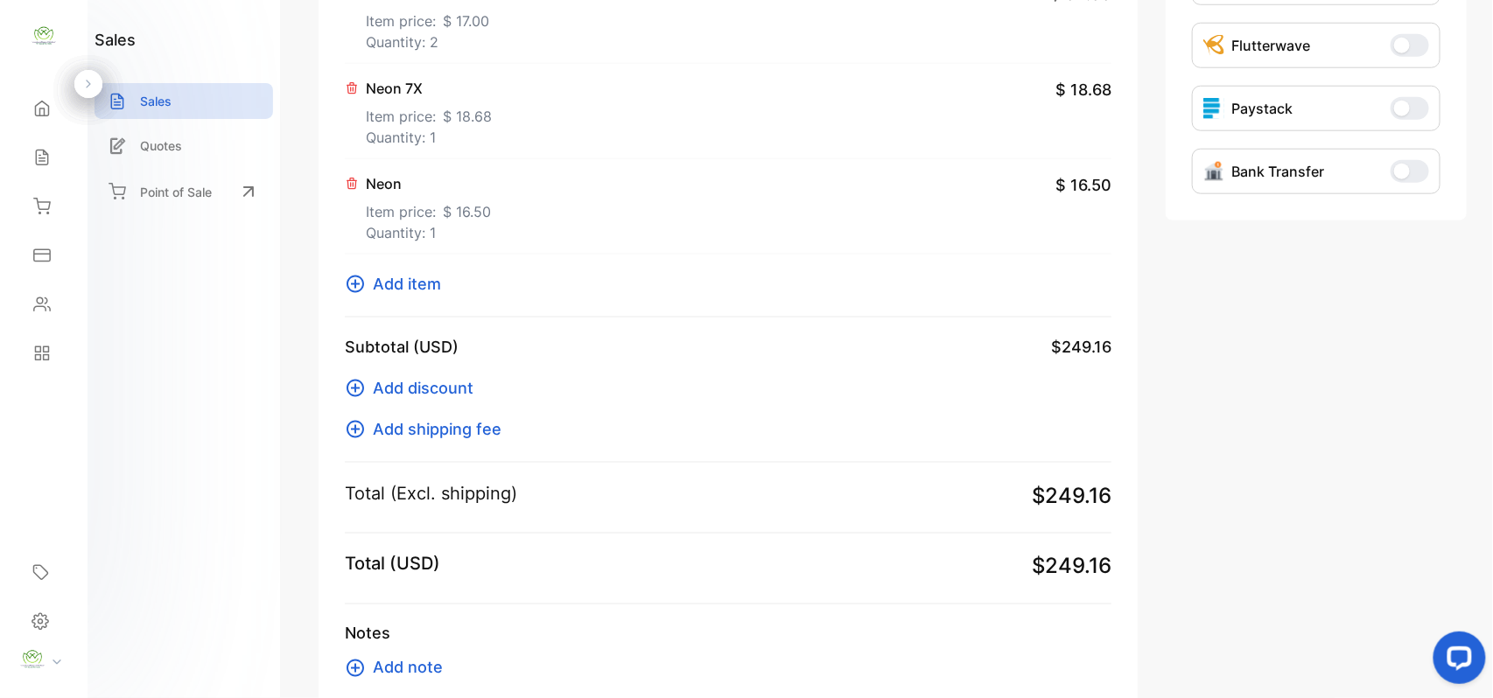
scroll to position [758, 0]
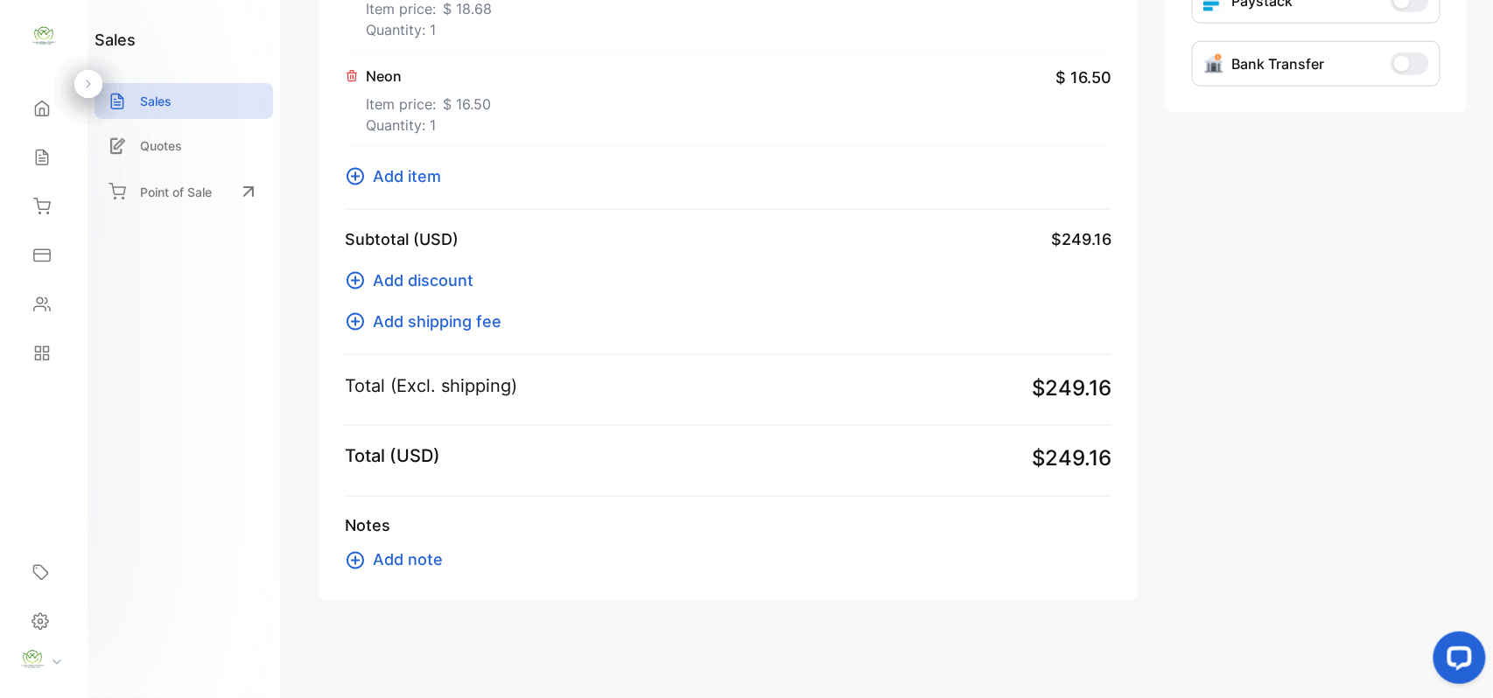
click at [420, 179] on span "Add item" at bounding box center [407, 176] width 68 height 24
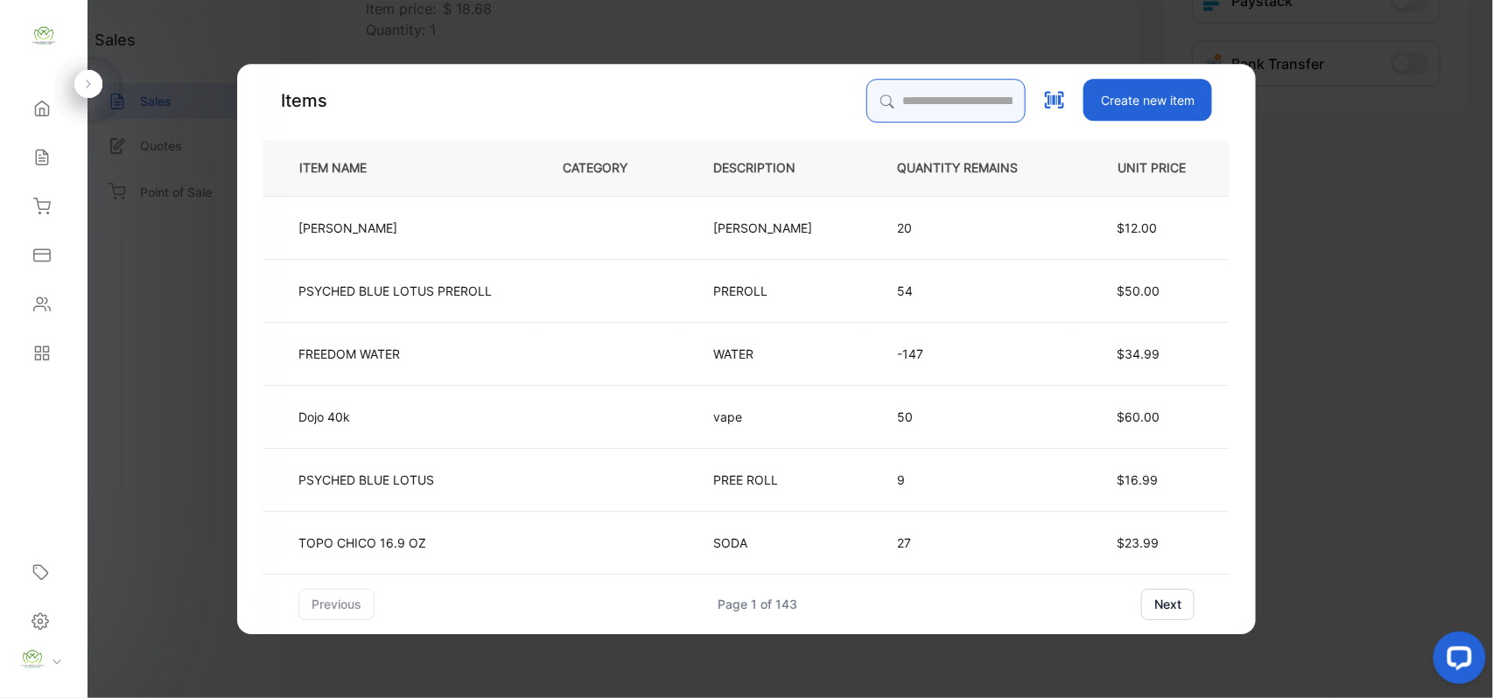
click at [903, 85] on input "search" at bounding box center [945, 101] width 159 height 44
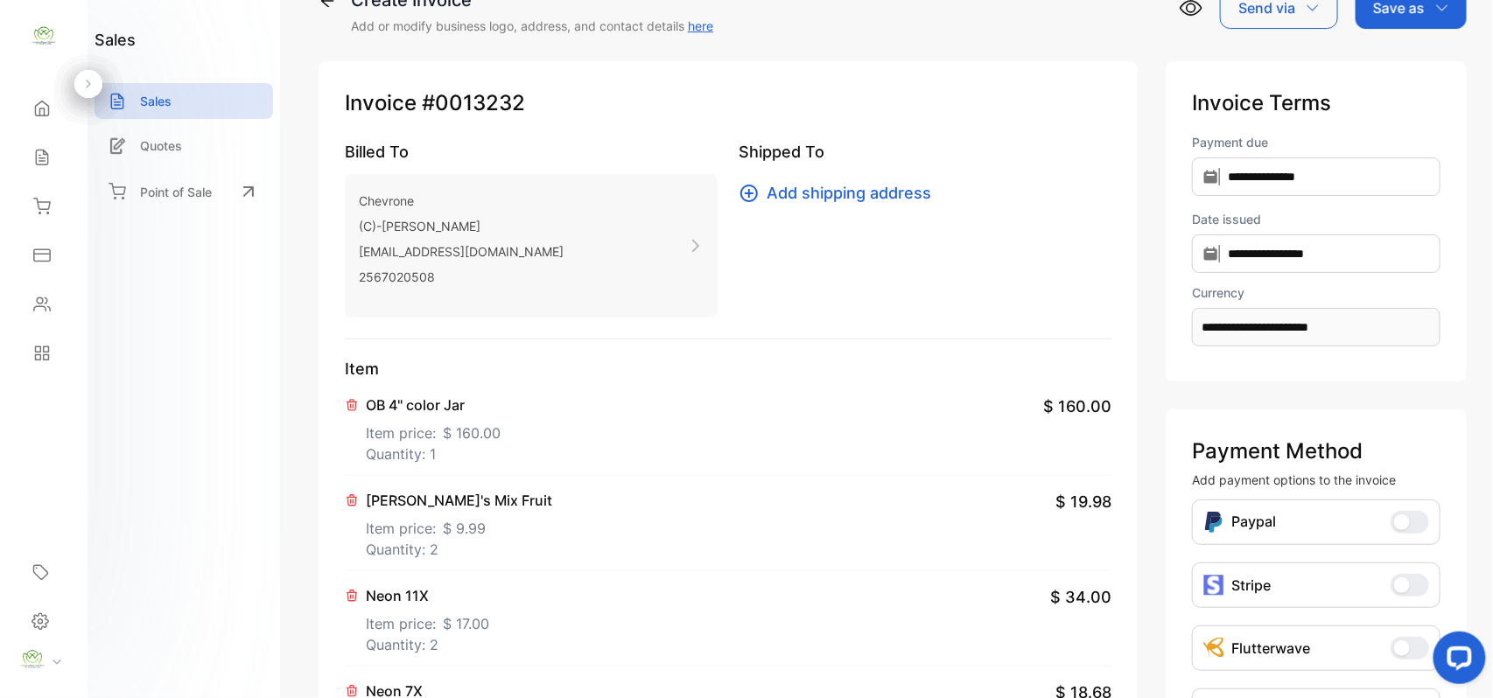
scroll to position [0, 0]
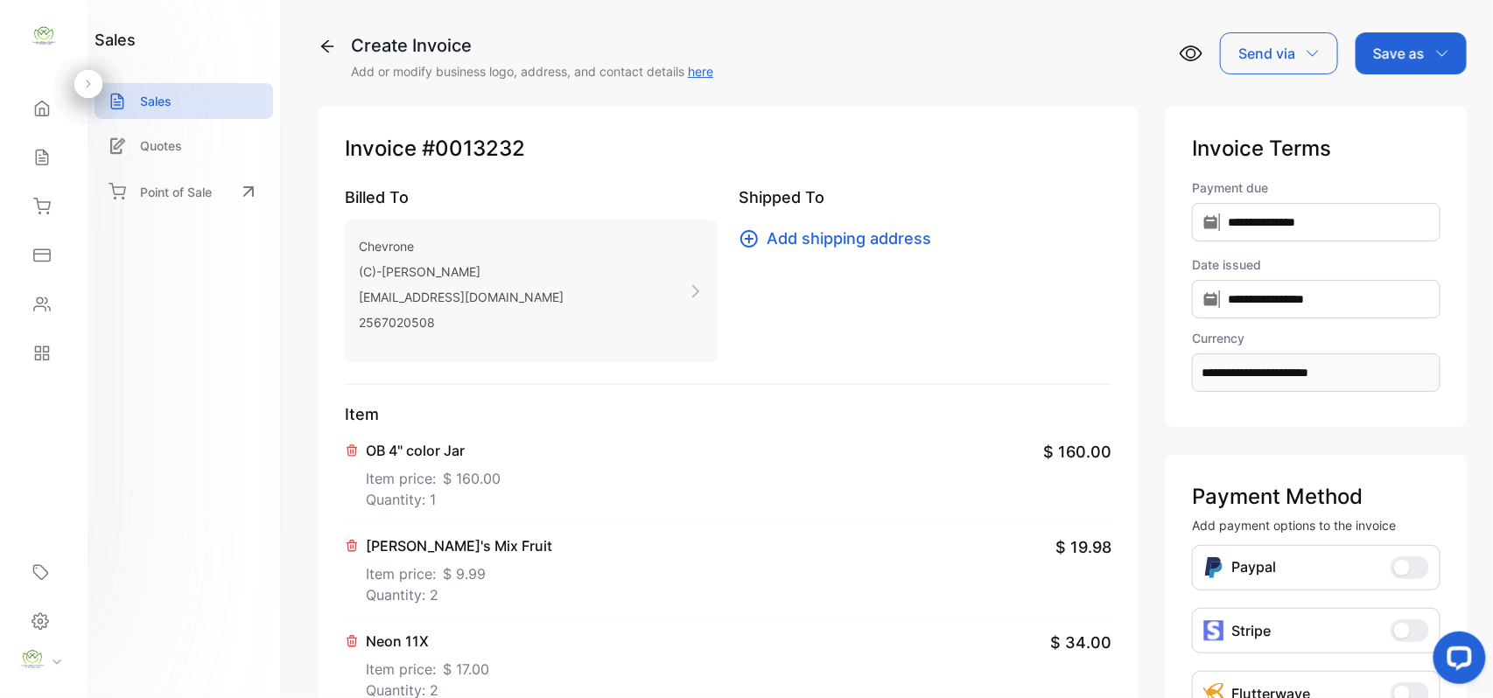
click at [1375, 58] on p "Save as" at bounding box center [1399, 53] width 52 height 21
click at [1374, 94] on div "Invoice" at bounding box center [1406, 111] width 101 height 35
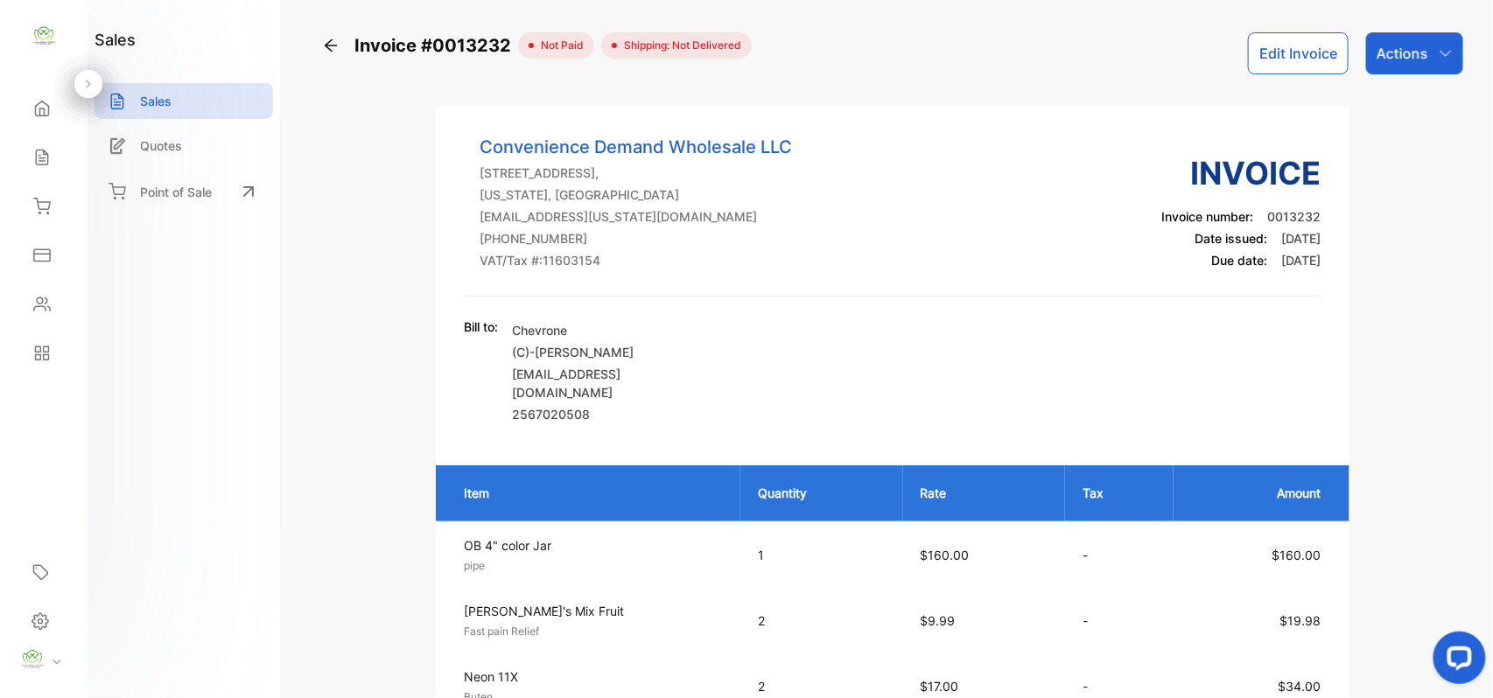
click at [1417, 56] on p "Actions" at bounding box center [1402, 53] width 52 height 21
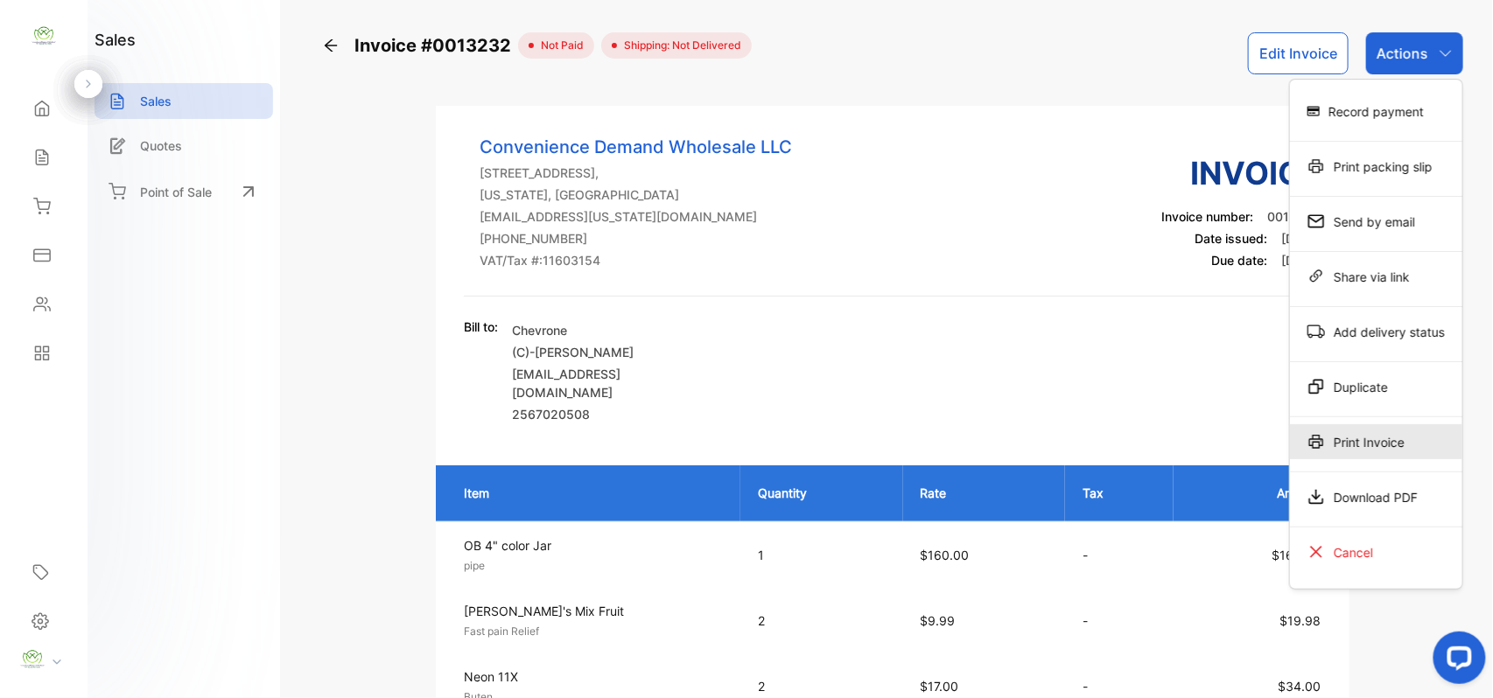
click at [1379, 452] on div "Print Invoice" at bounding box center [1376, 441] width 172 height 35
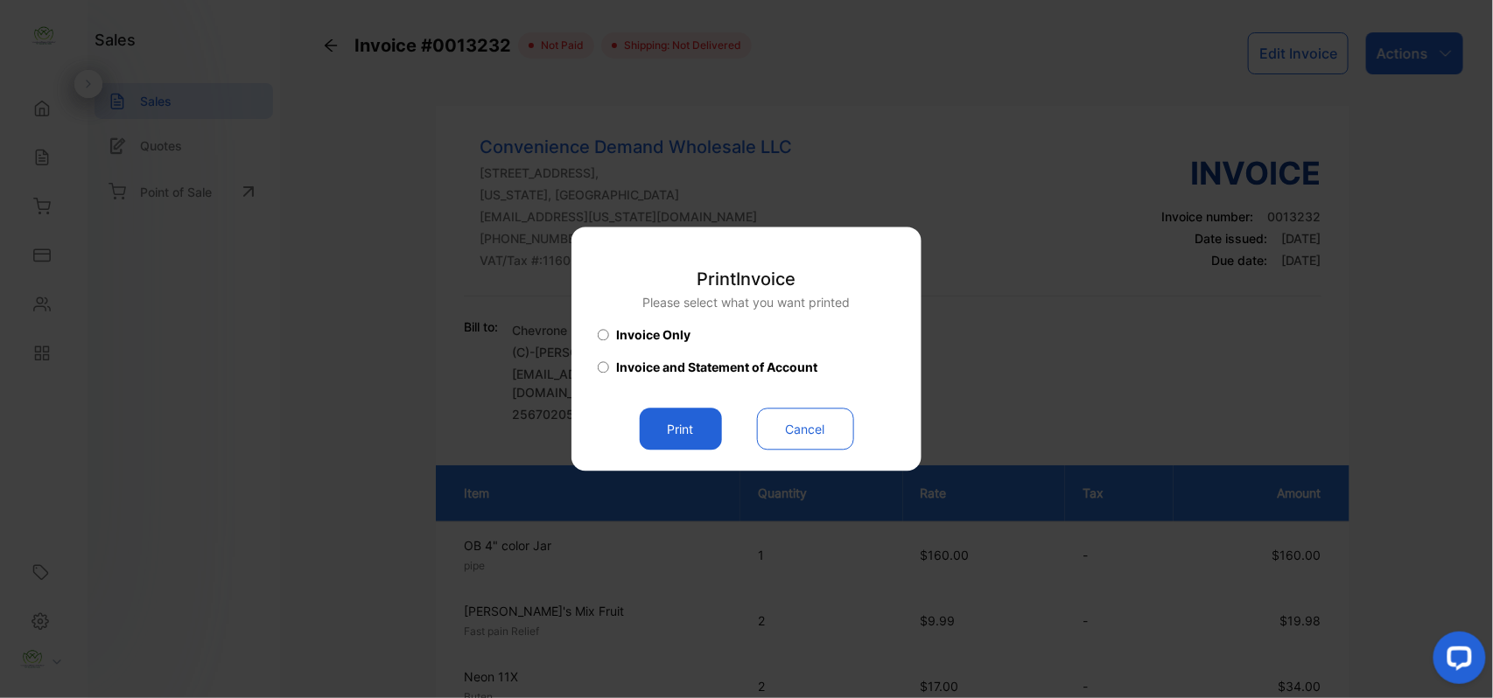
click at [698, 430] on button "Print" at bounding box center [681, 430] width 82 height 42
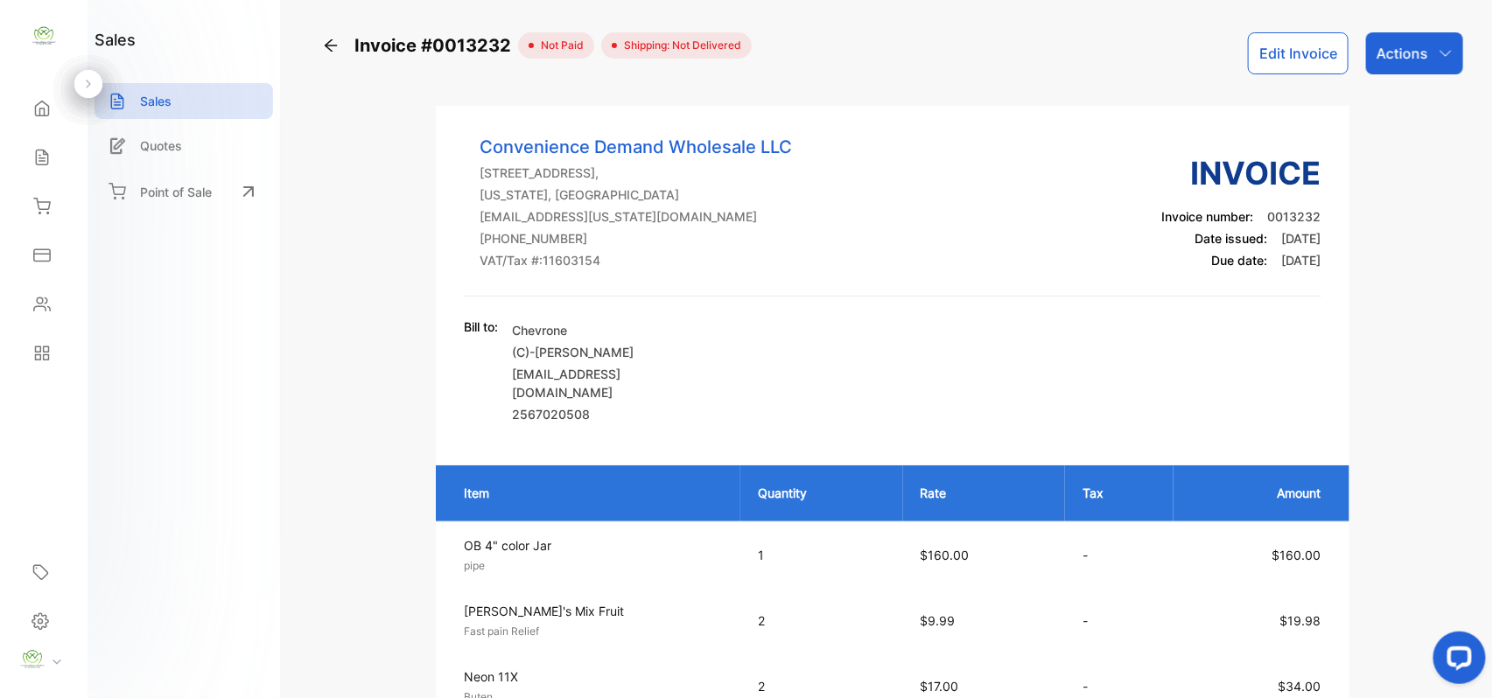
click at [1405, 40] on div "Actions" at bounding box center [1414, 53] width 97 height 42
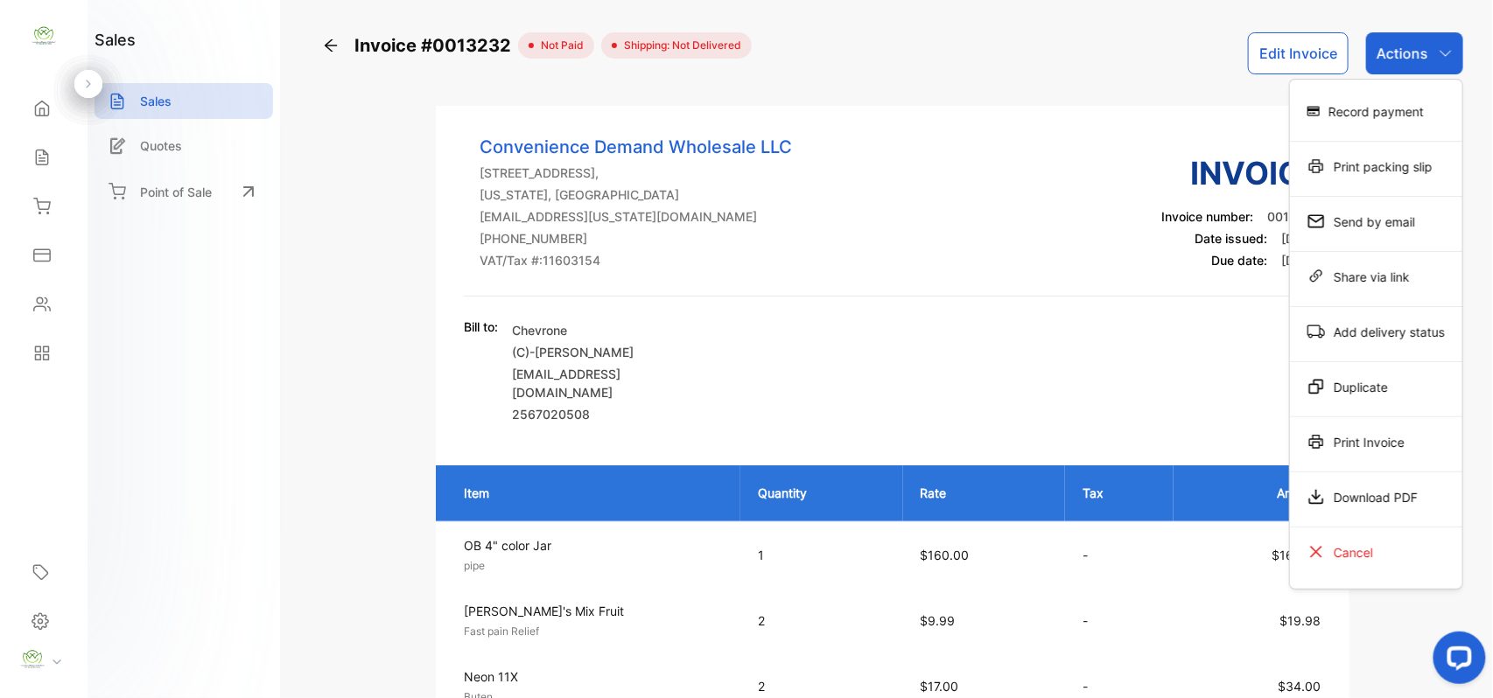
click at [1412, 452] on div "Print Invoice" at bounding box center [1376, 441] width 172 height 35
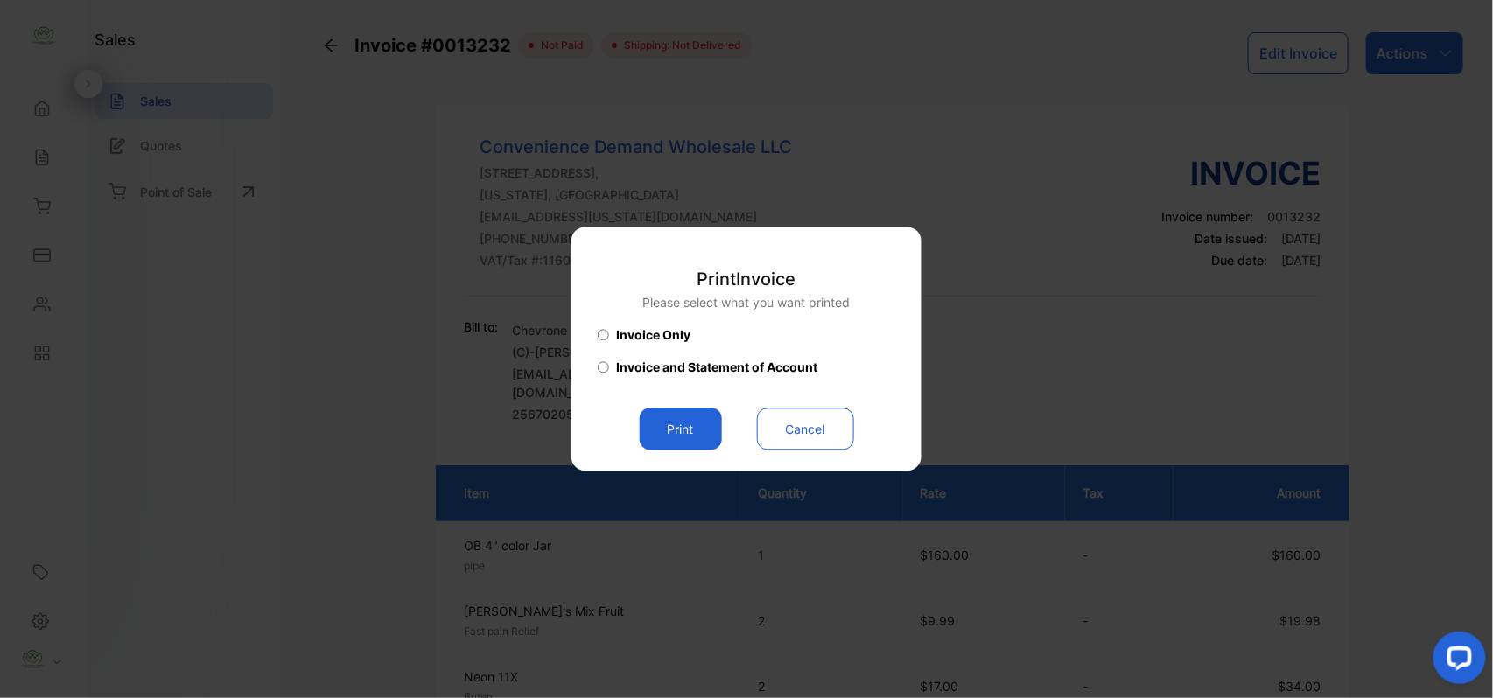
click at [697, 435] on button "Print" at bounding box center [681, 430] width 82 height 42
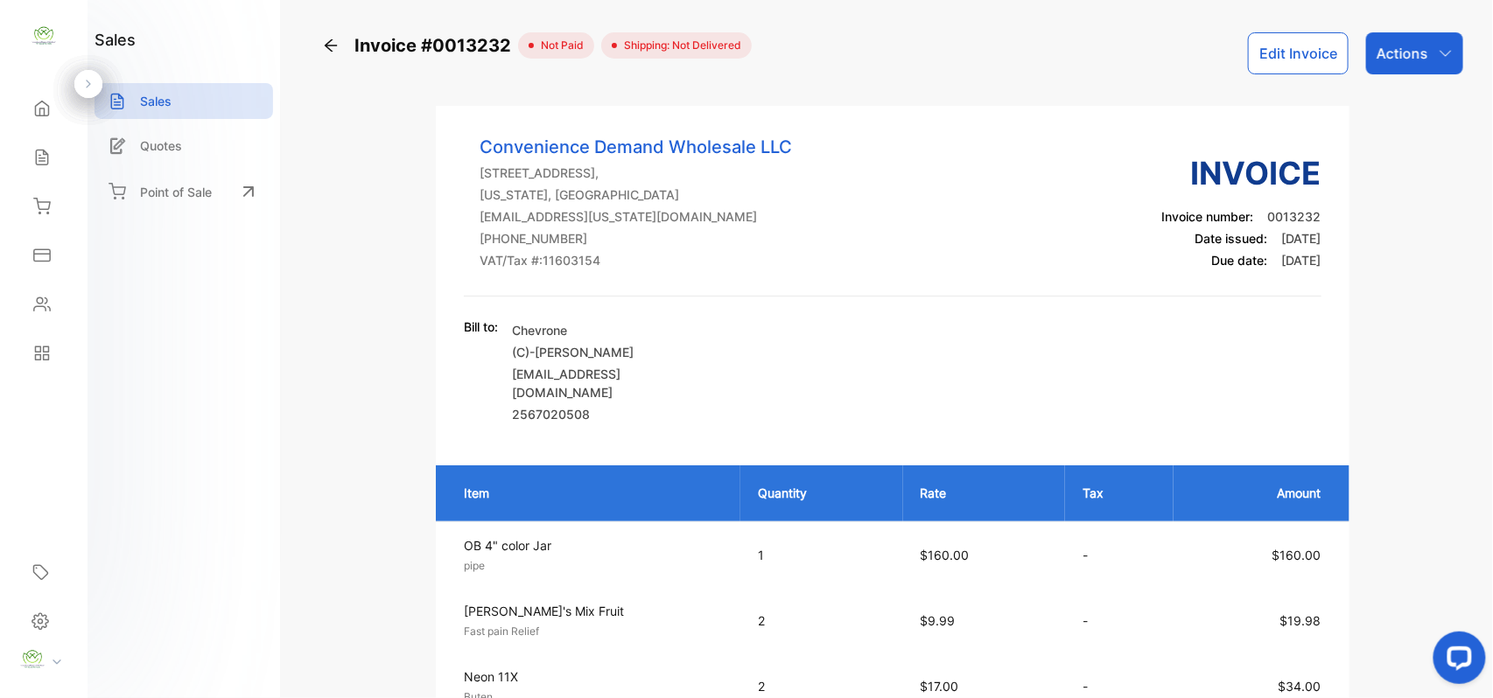
drag, startPoint x: 52, startPoint y: 112, endPoint x: 67, endPoint y: 112, distance: 14.9
click at [52, 112] on div "Home" at bounding box center [43, 108] width 59 height 35
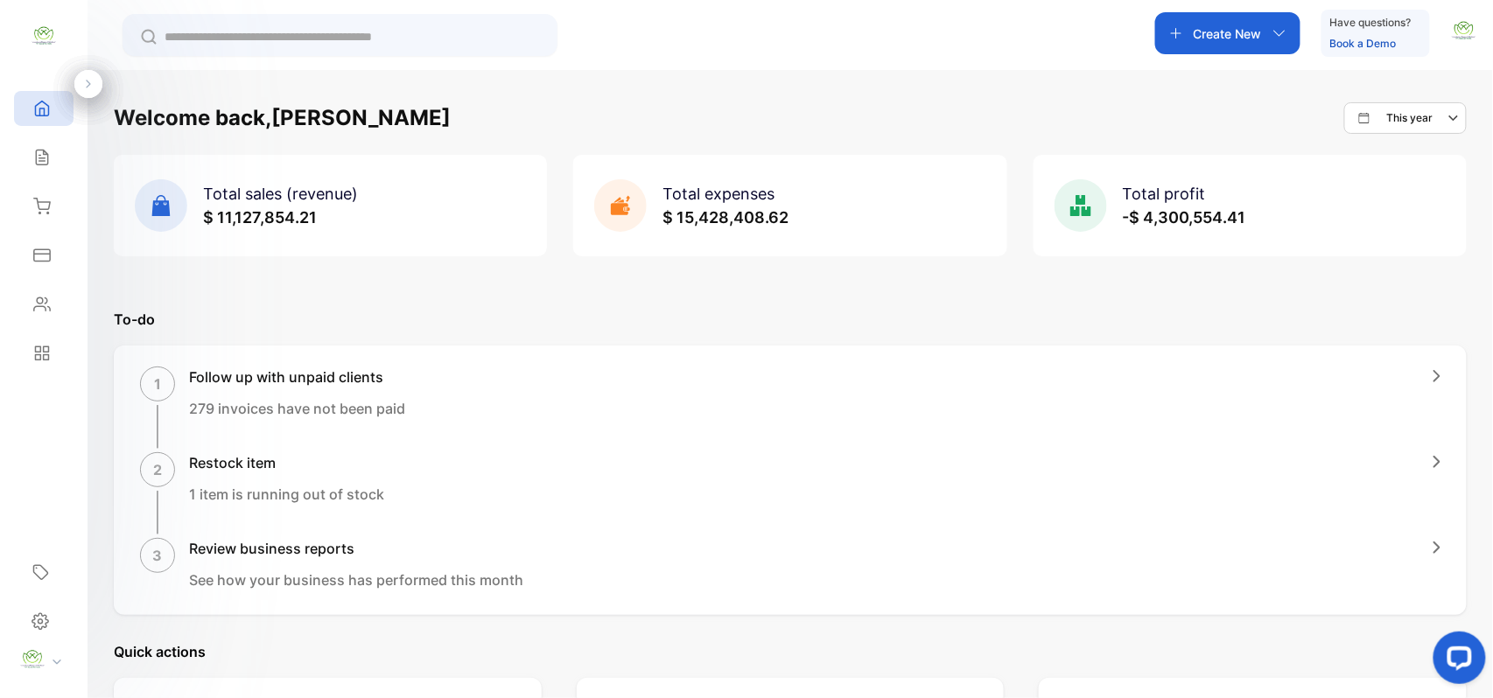
click at [1250, 31] on p "Create New" at bounding box center [1227, 33] width 68 height 18
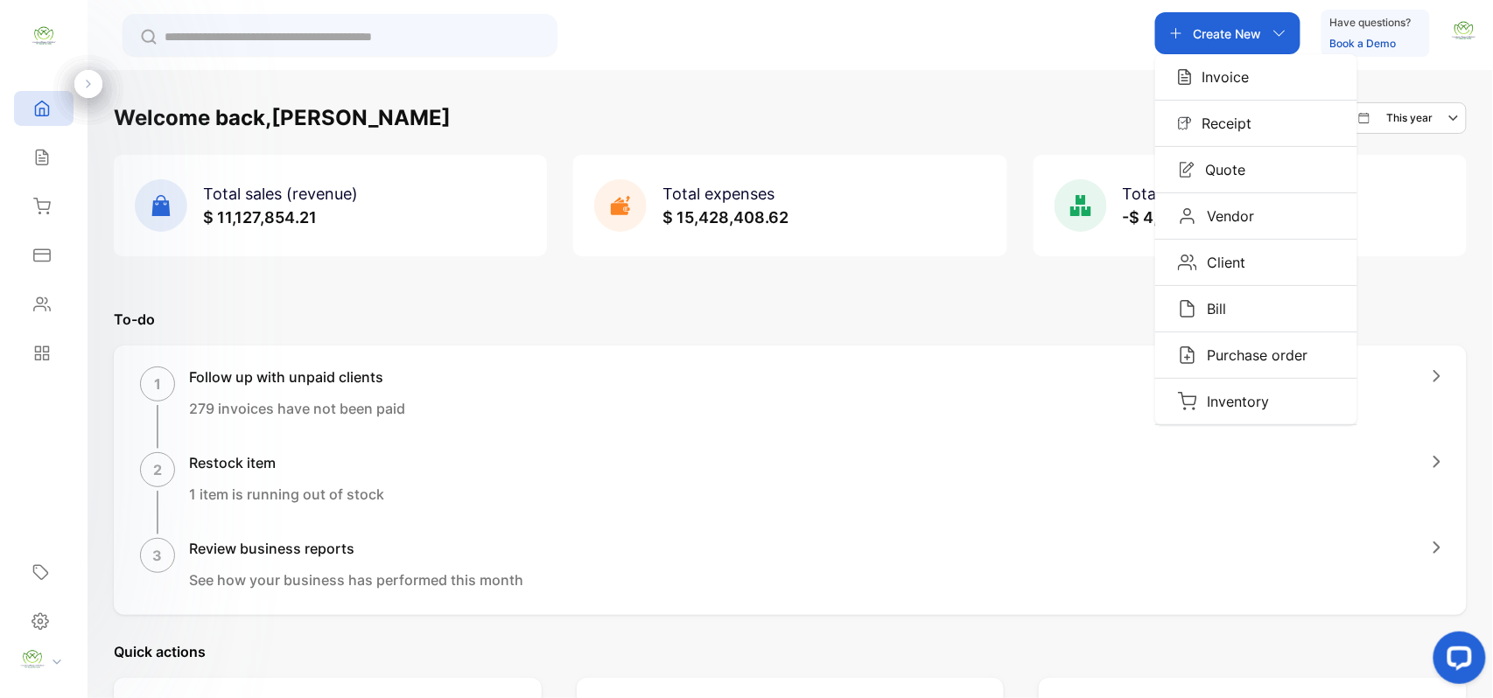
click at [1237, 70] on p "Invoice" at bounding box center [1221, 76] width 58 height 21
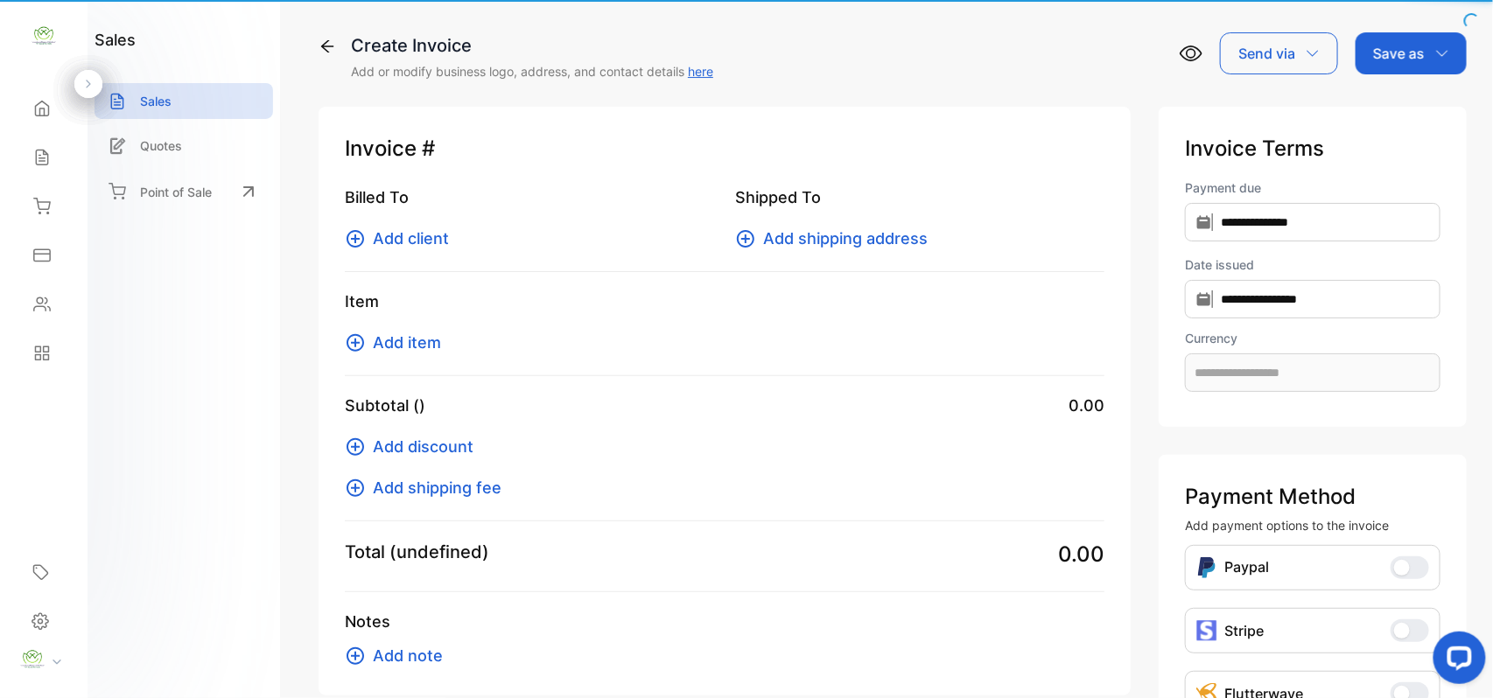
type input "**********"
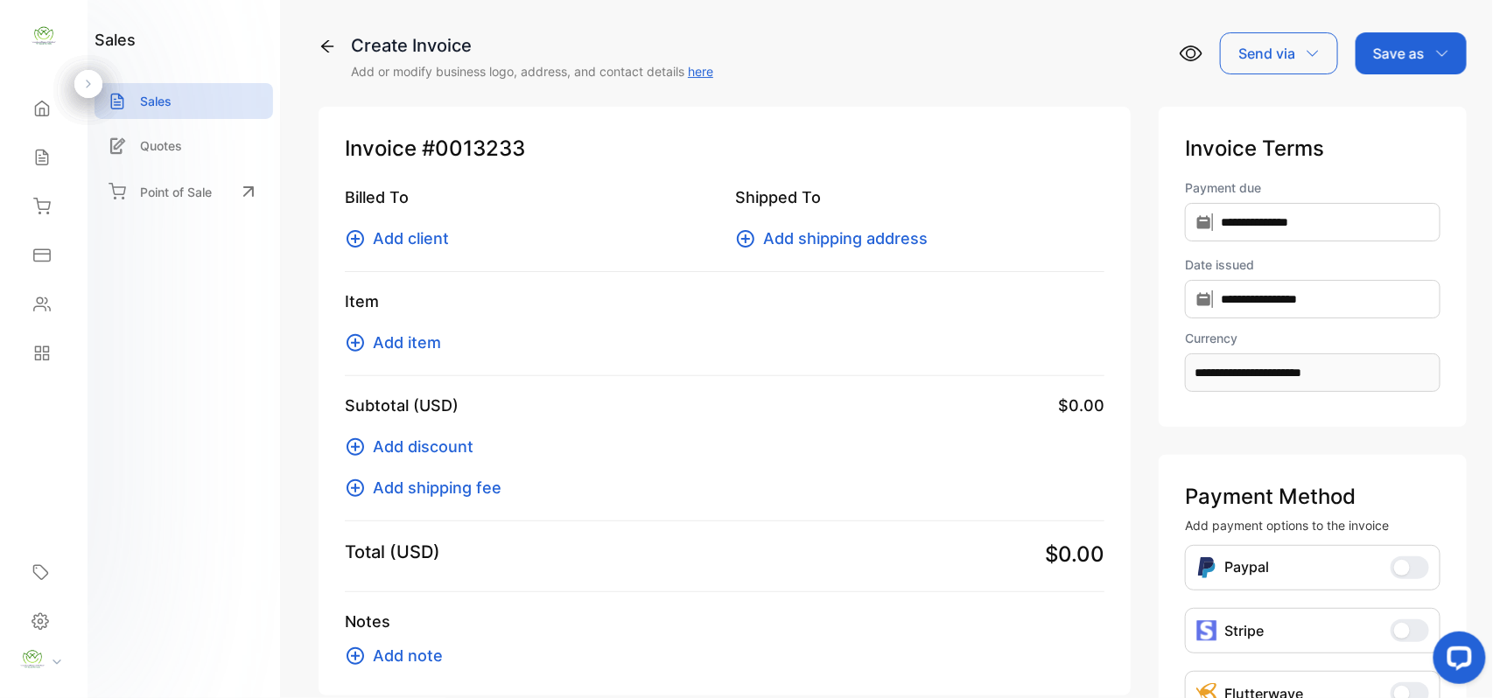
click at [417, 240] on span "Add client" at bounding box center [411, 239] width 76 height 24
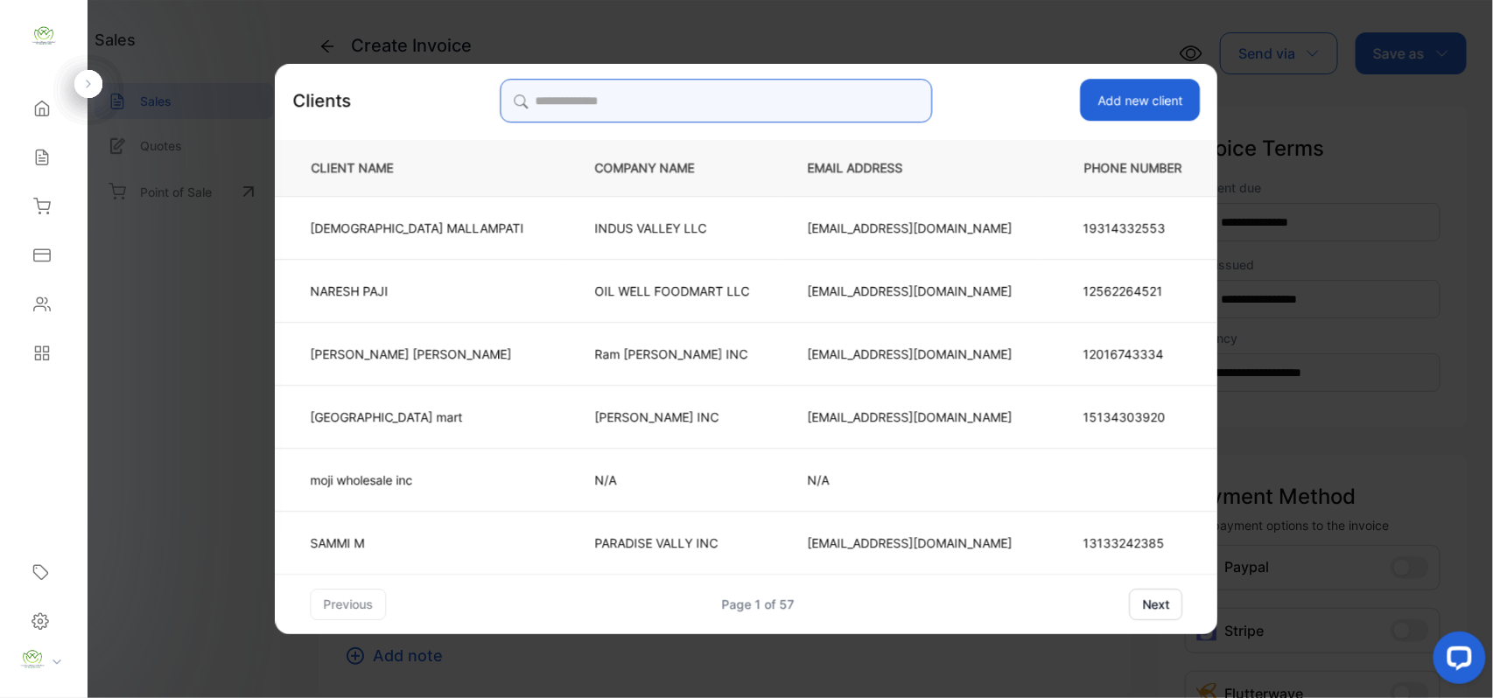
click at [740, 94] on input "search" at bounding box center [716, 101] width 432 height 44
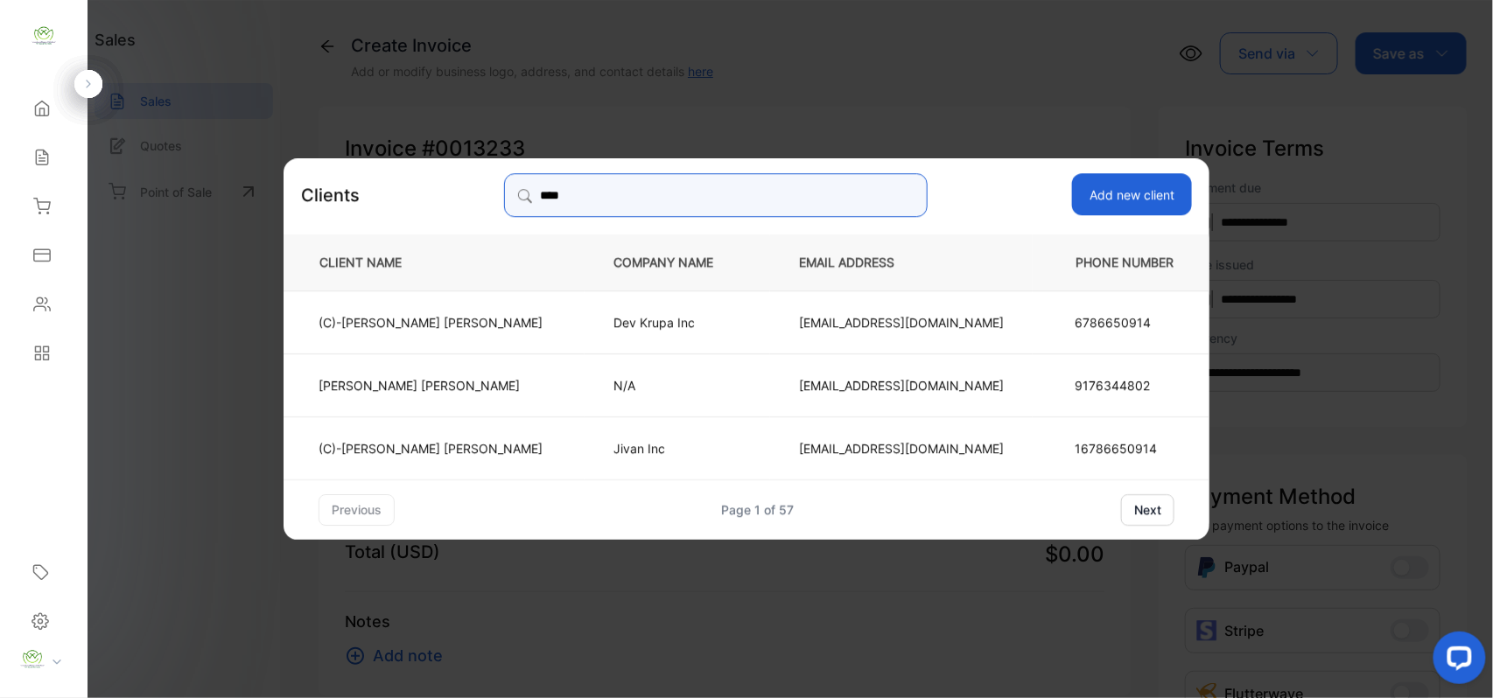
type input "****"
click at [600, 337] on td "Dev Krupa Inc" at bounding box center [676, 321] width 185 height 63
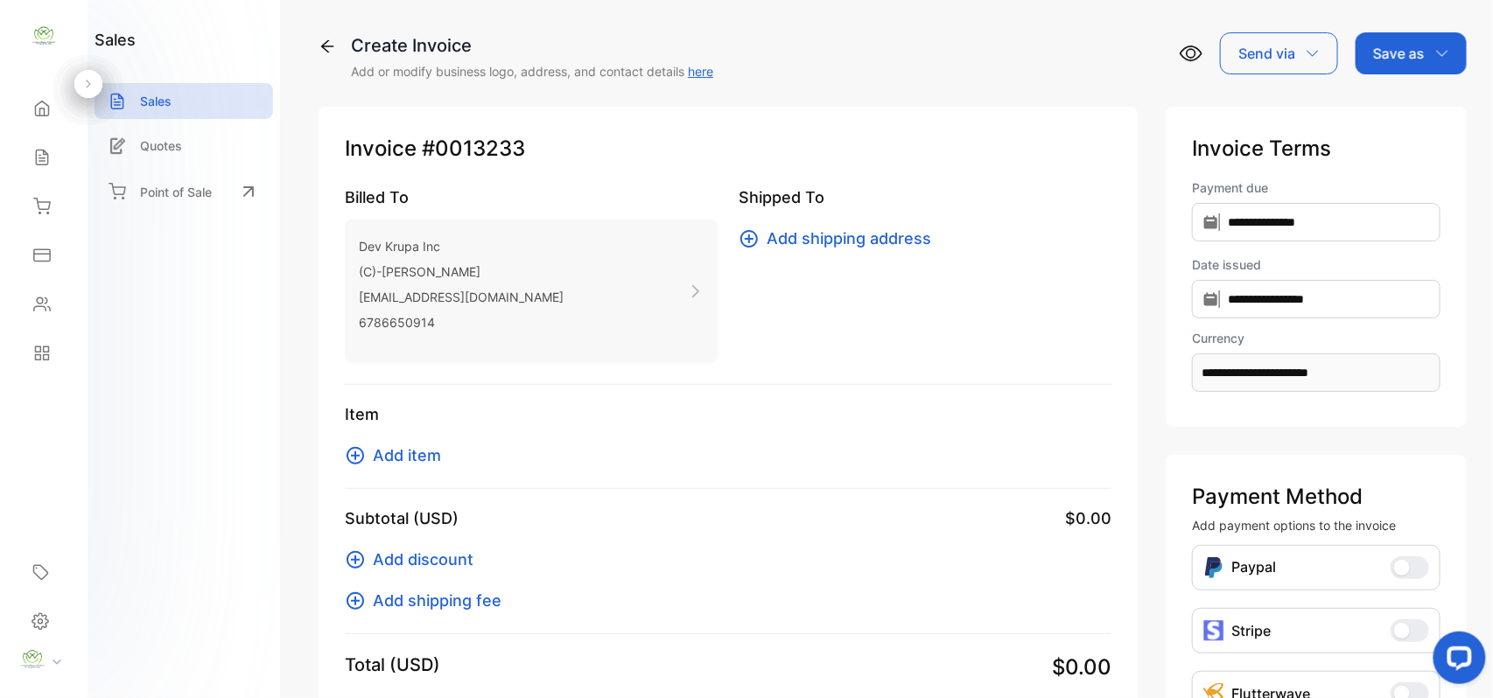
click at [392, 462] on span "Add item" at bounding box center [407, 456] width 68 height 24
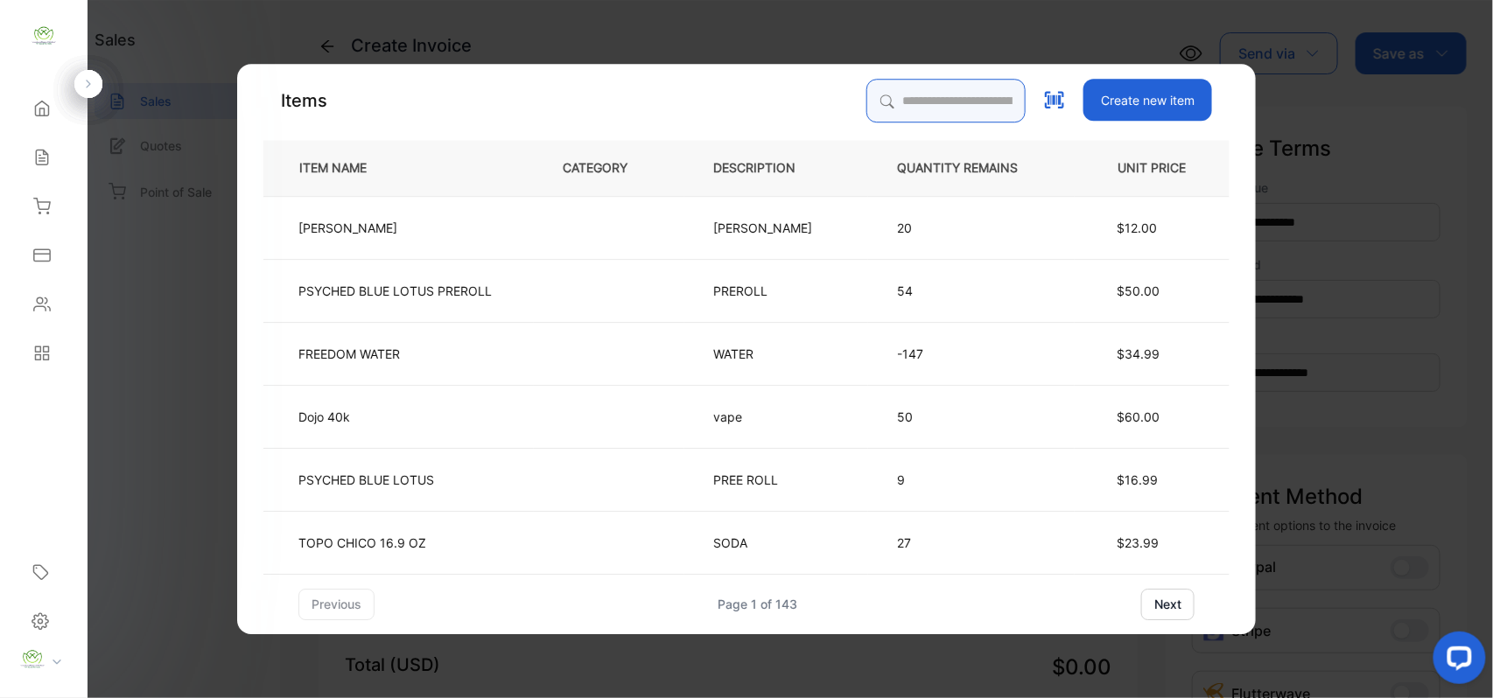
click at [907, 94] on input "search" at bounding box center [945, 101] width 159 height 44
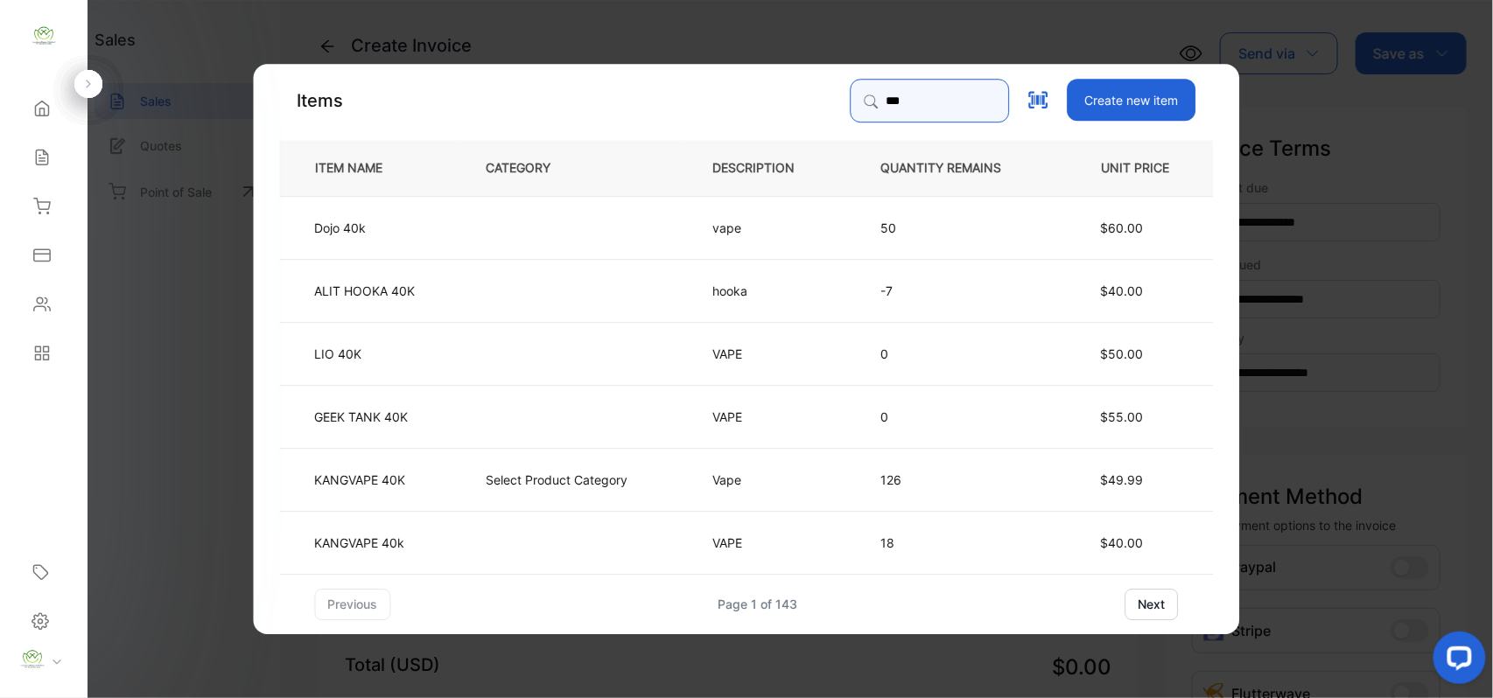
type input "***"
click at [1151, 548] on td "$40.00" at bounding box center [1136, 541] width 155 height 63
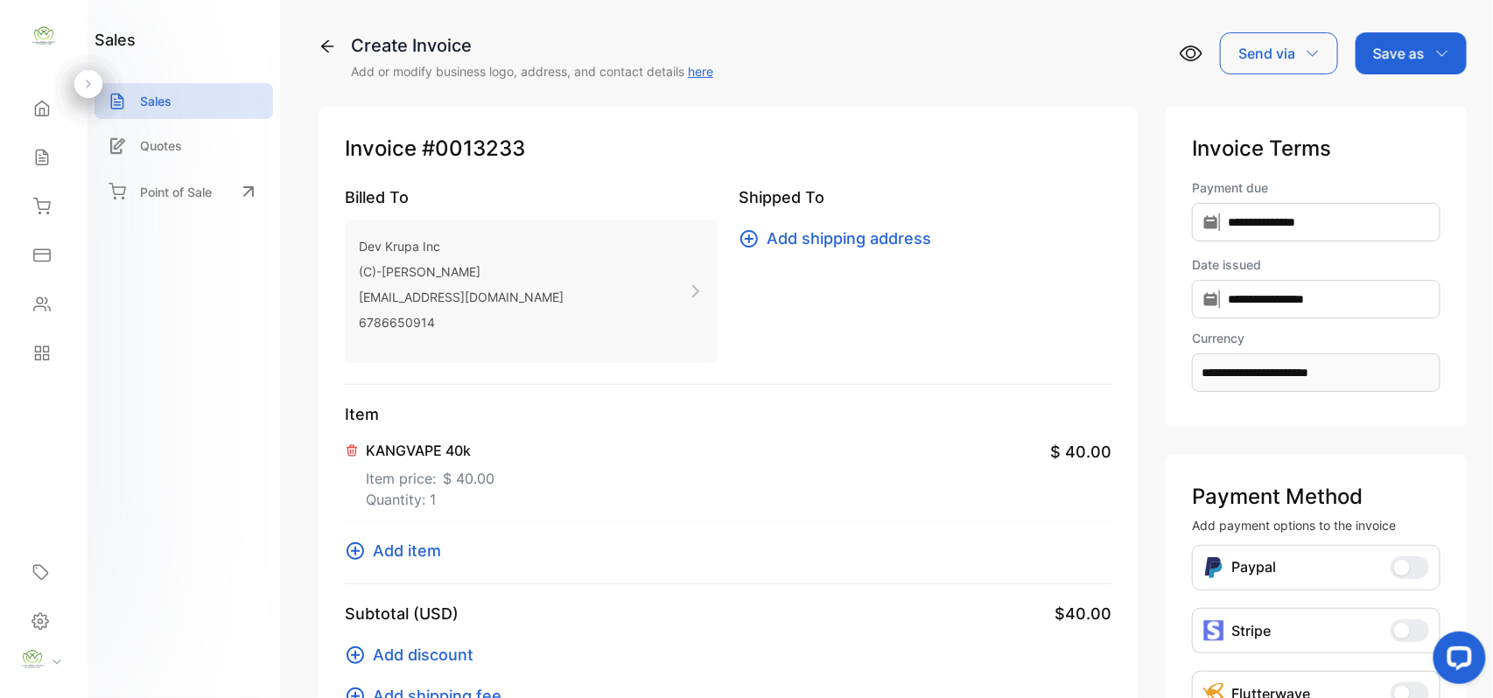
click at [353, 444] on icon at bounding box center [352, 451] width 14 height 14
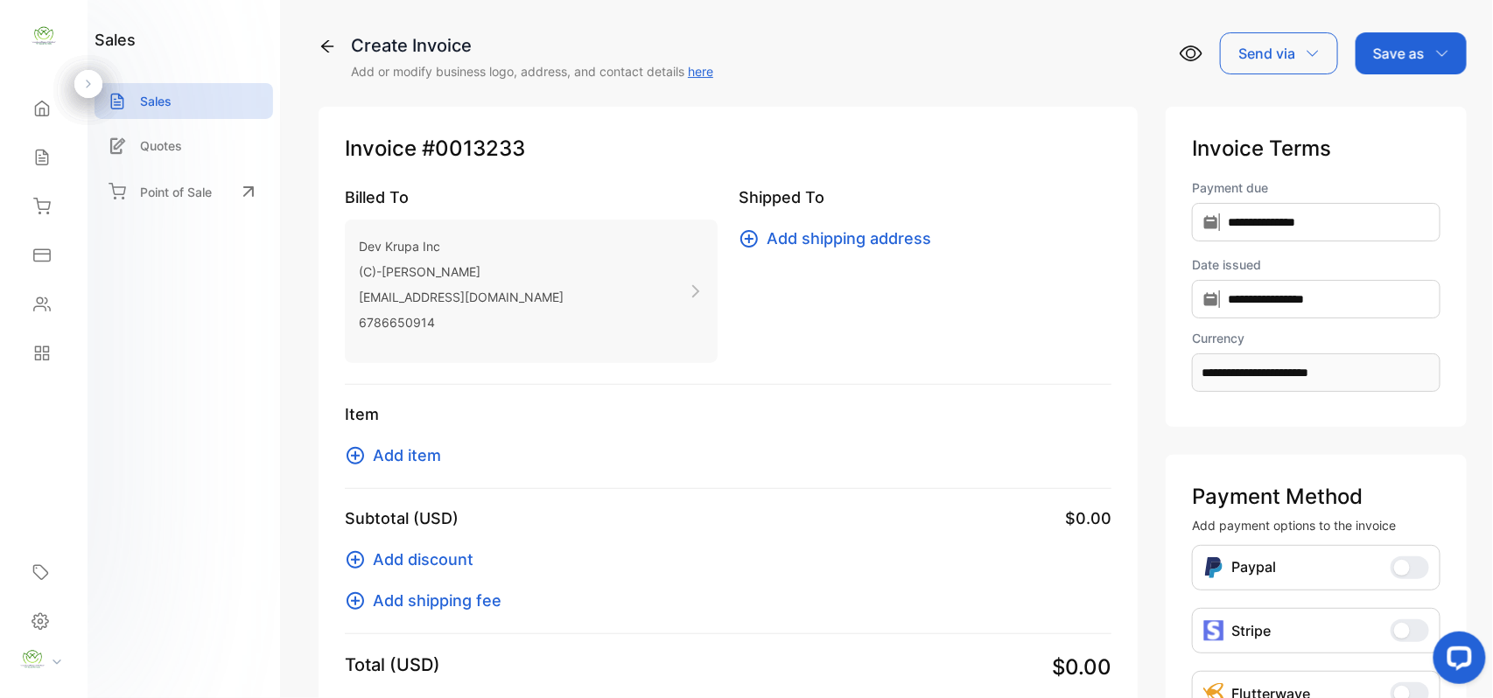
click at [427, 462] on span "Add item" at bounding box center [407, 456] width 68 height 24
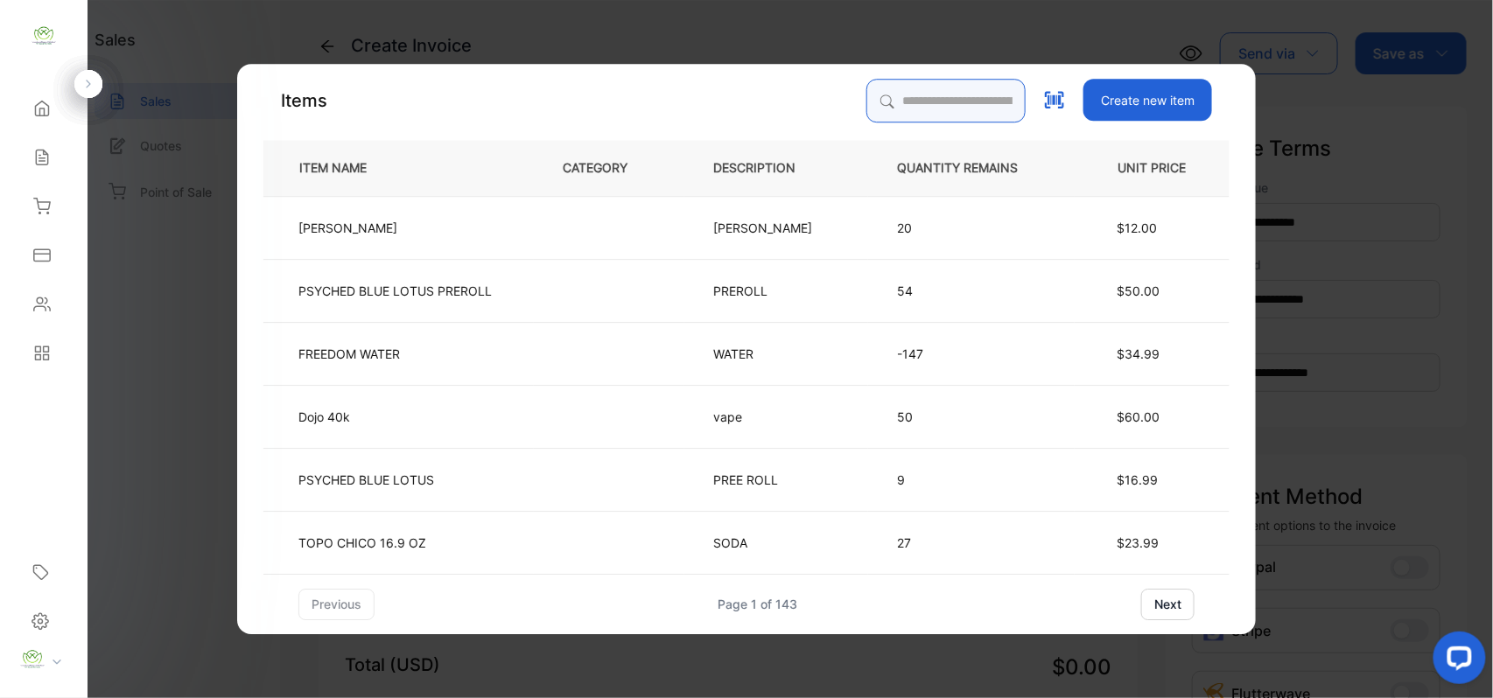
click at [969, 109] on input "search" at bounding box center [945, 101] width 159 height 44
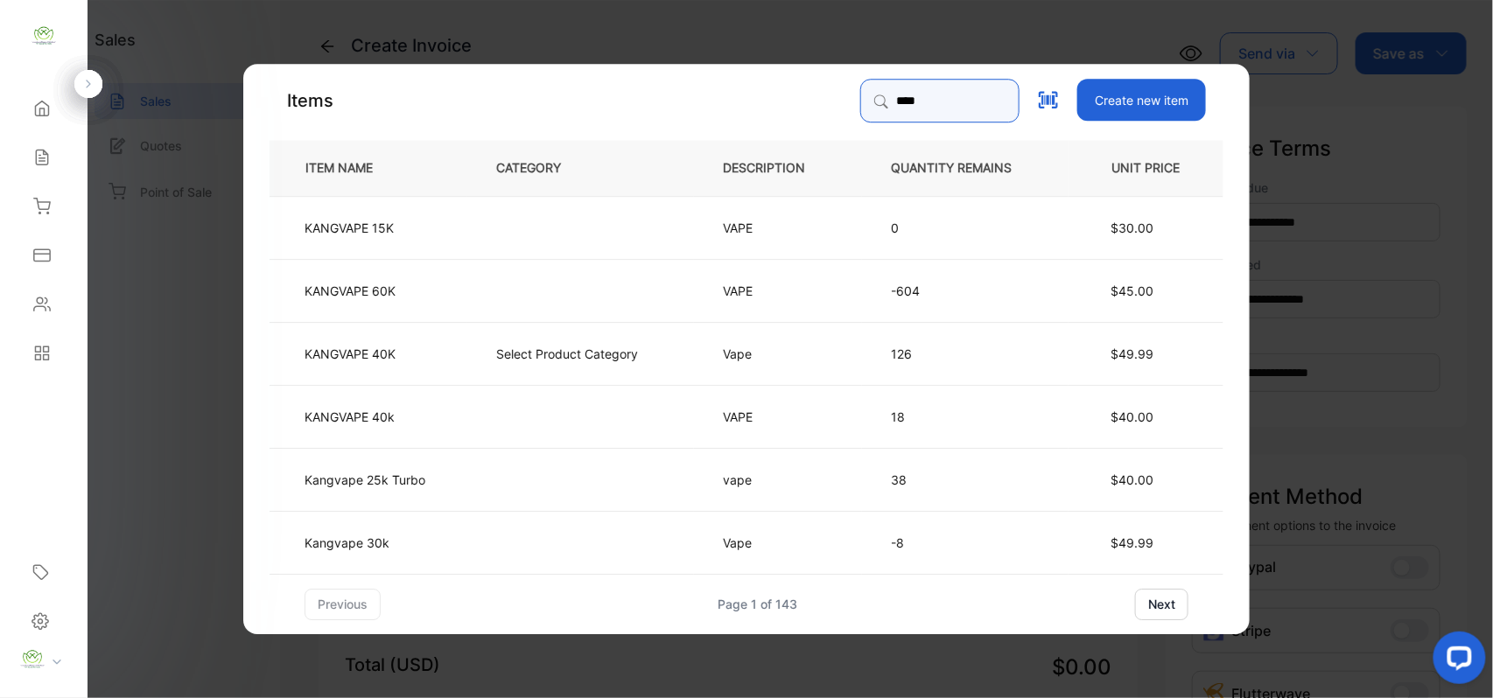
type input "****"
click at [602, 345] on p "Select Product Category" at bounding box center [567, 353] width 142 height 18
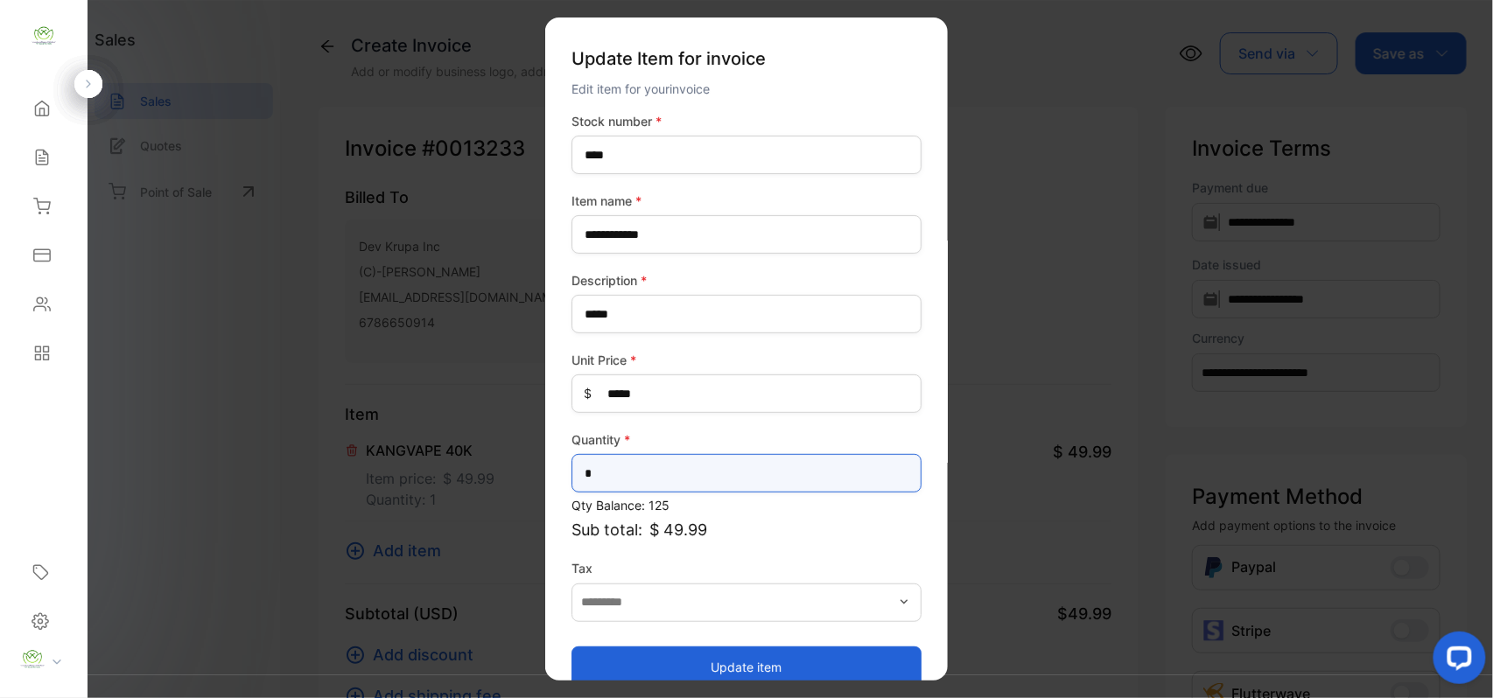
drag, startPoint x: 0, startPoint y: 444, endPoint x: 242, endPoint y: 327, distance: 269.2
click at [0, 429] on div "**********" at bounding box center [746, 366] width 1493 height 733
type input "*"
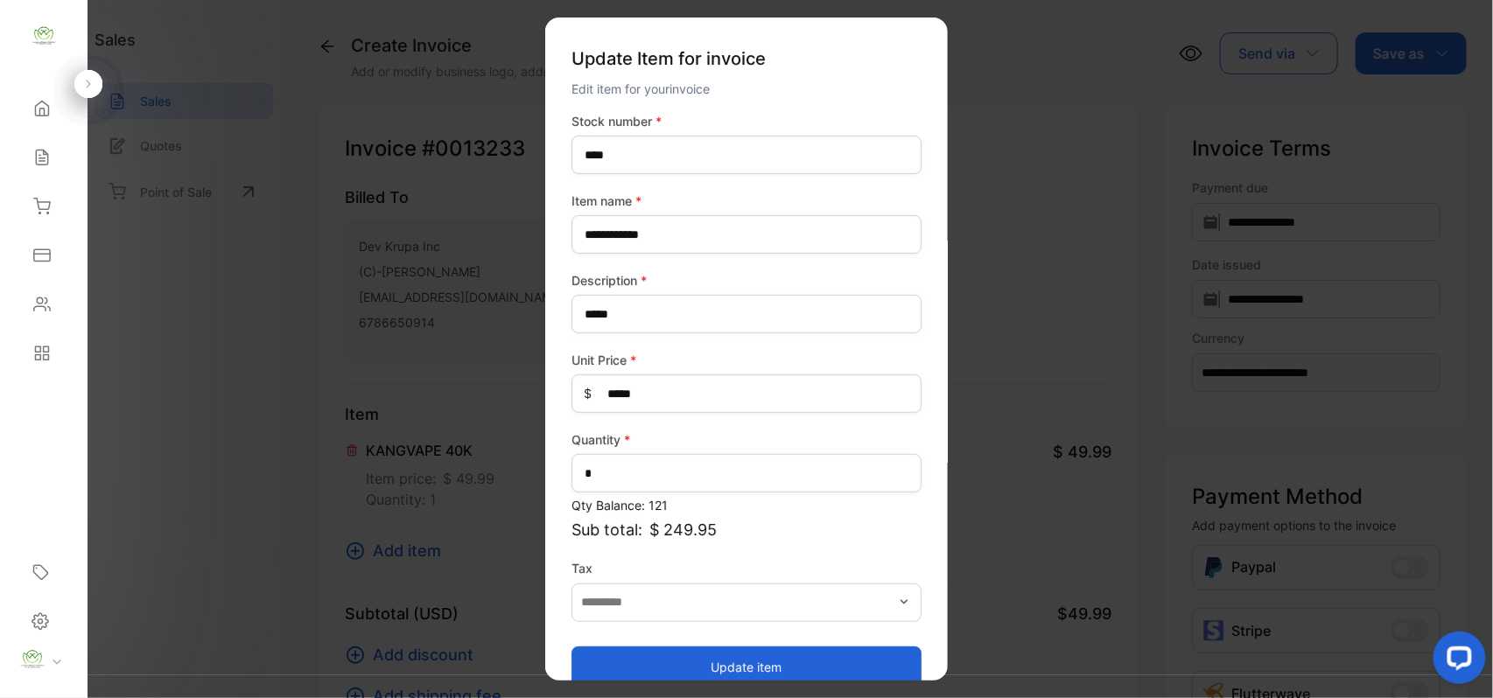
click at [759, 660] on button "Update item" at bounding box center [746, 667] width 350 height 42
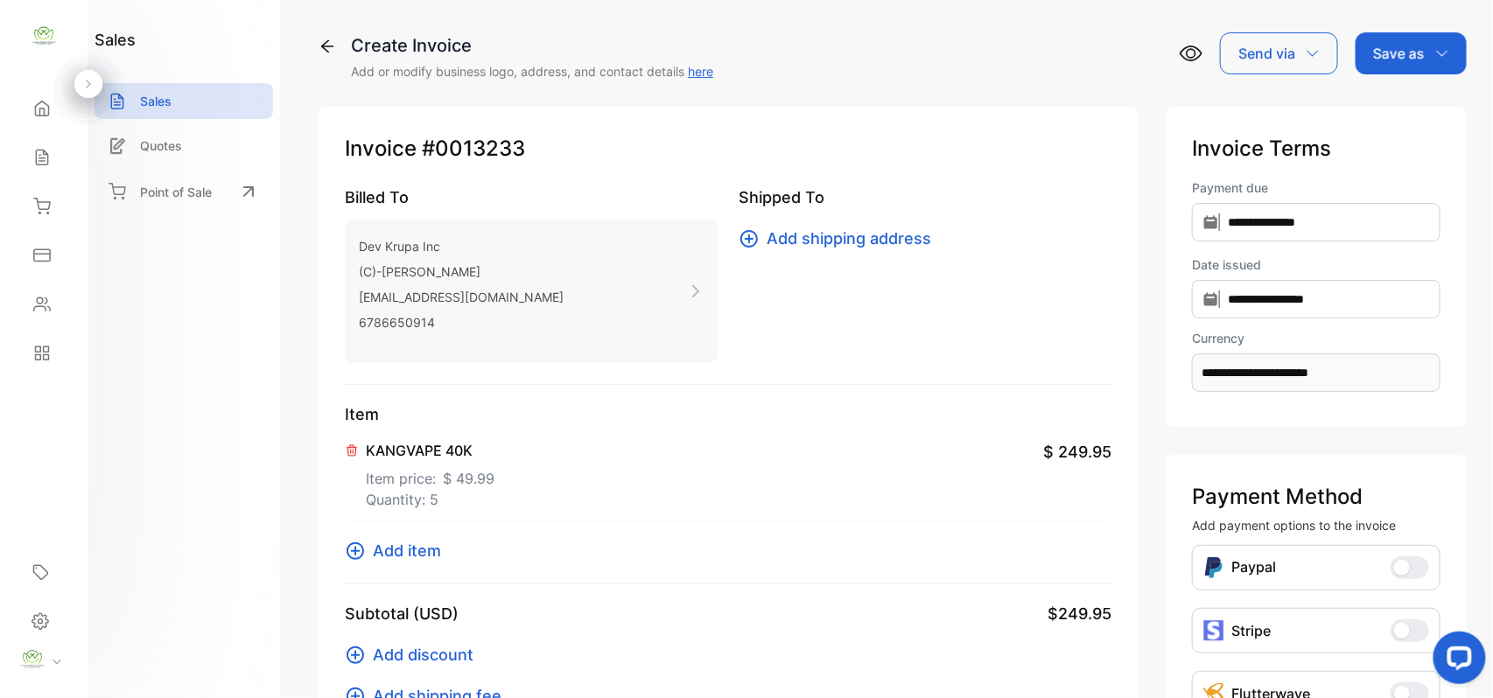
click at [376, 556] on span "Add item" at bounding box center [407, 551] width 68 height 24
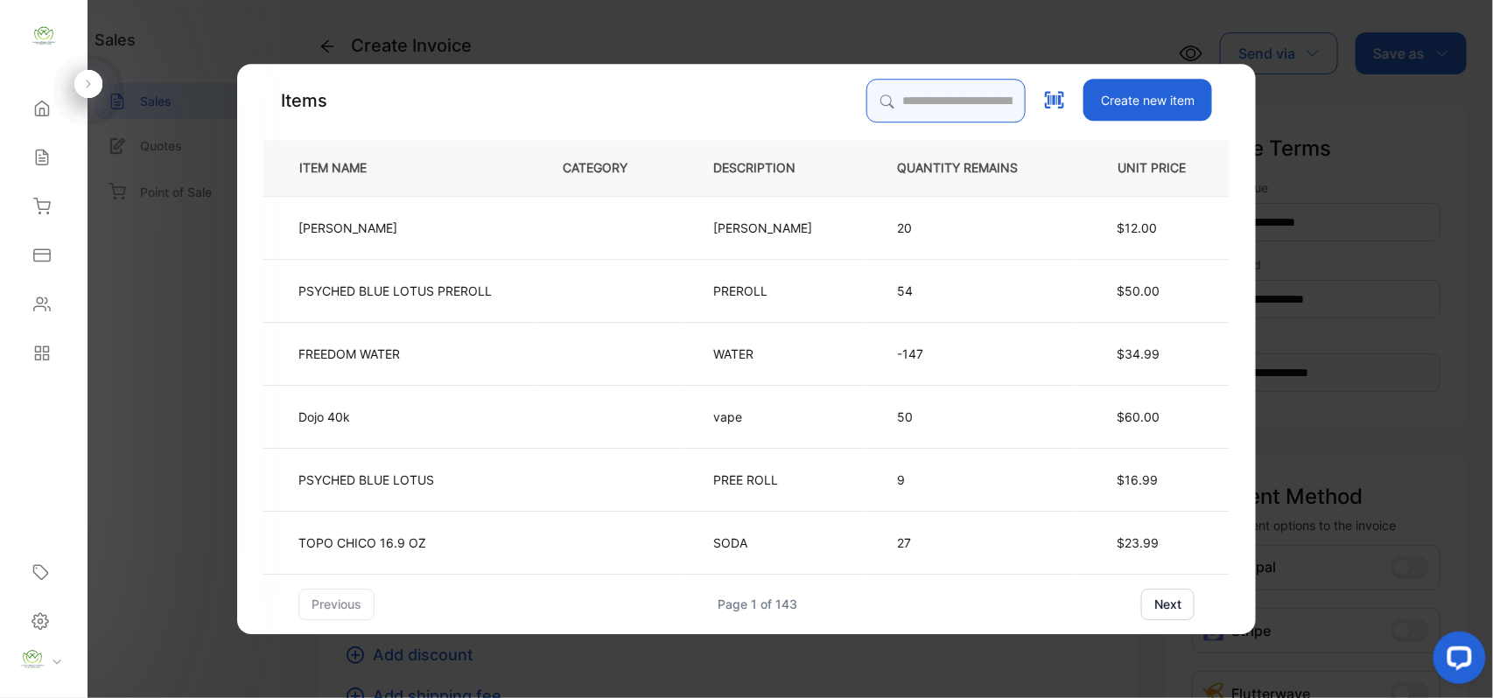
click at [901, 93] on input "search" at bounding box center [945, 101] width 159 height 44
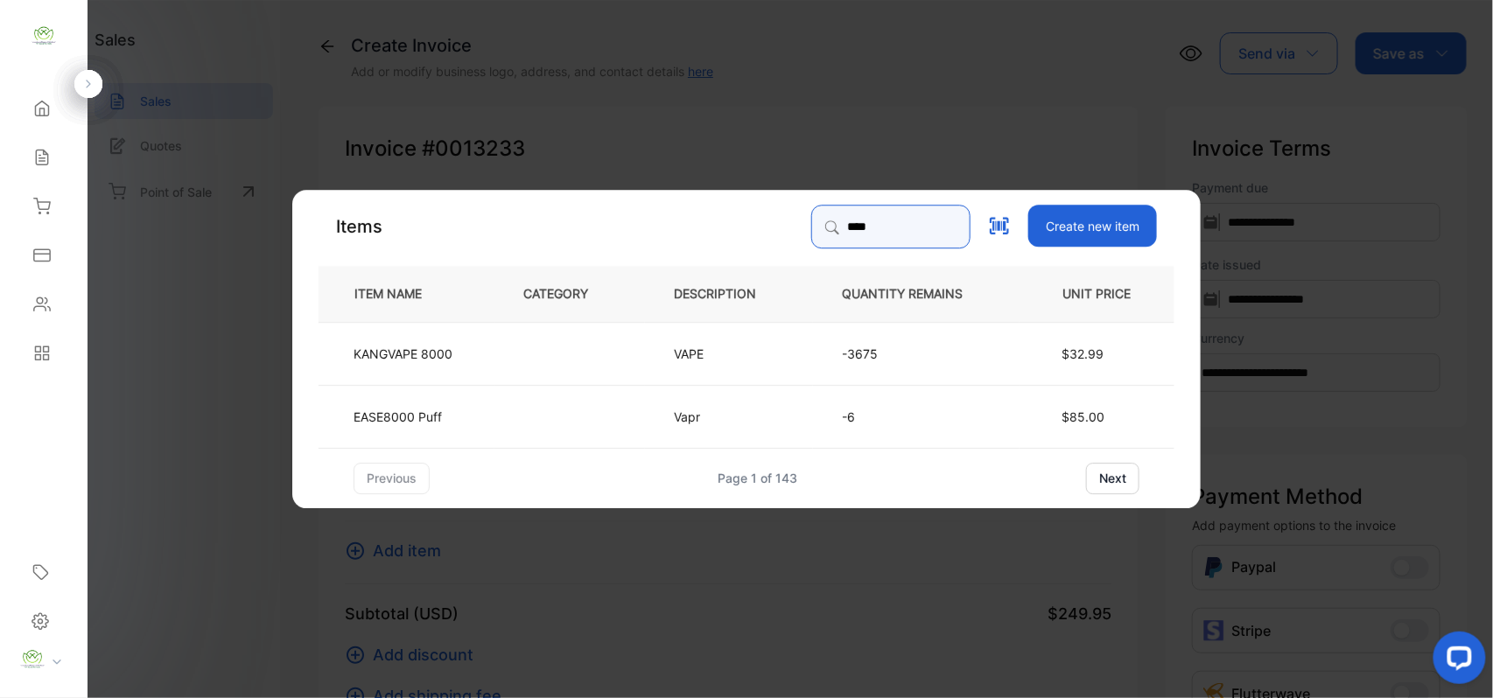
type input "****"
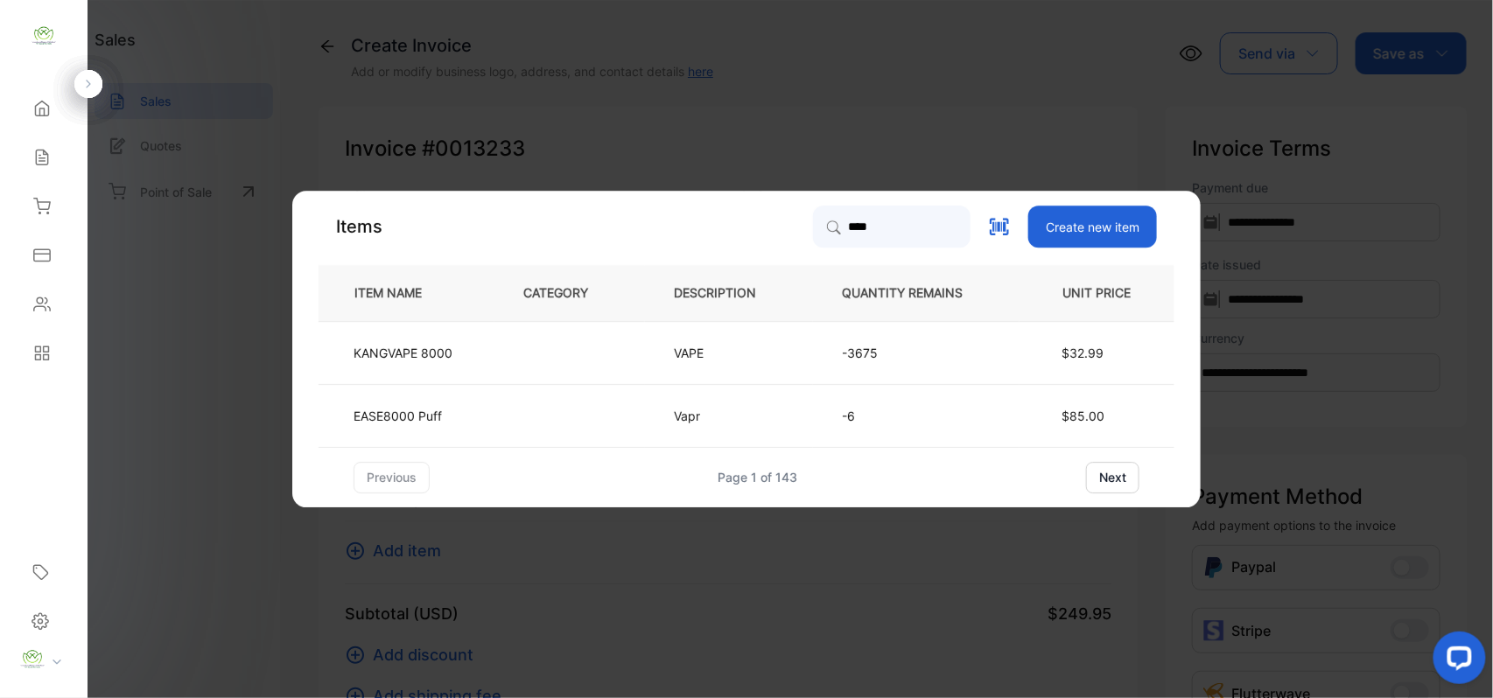
click at [436, 361] on p "KANGVAPE 8000" at bounding box center [402, 353] width 99 height 18
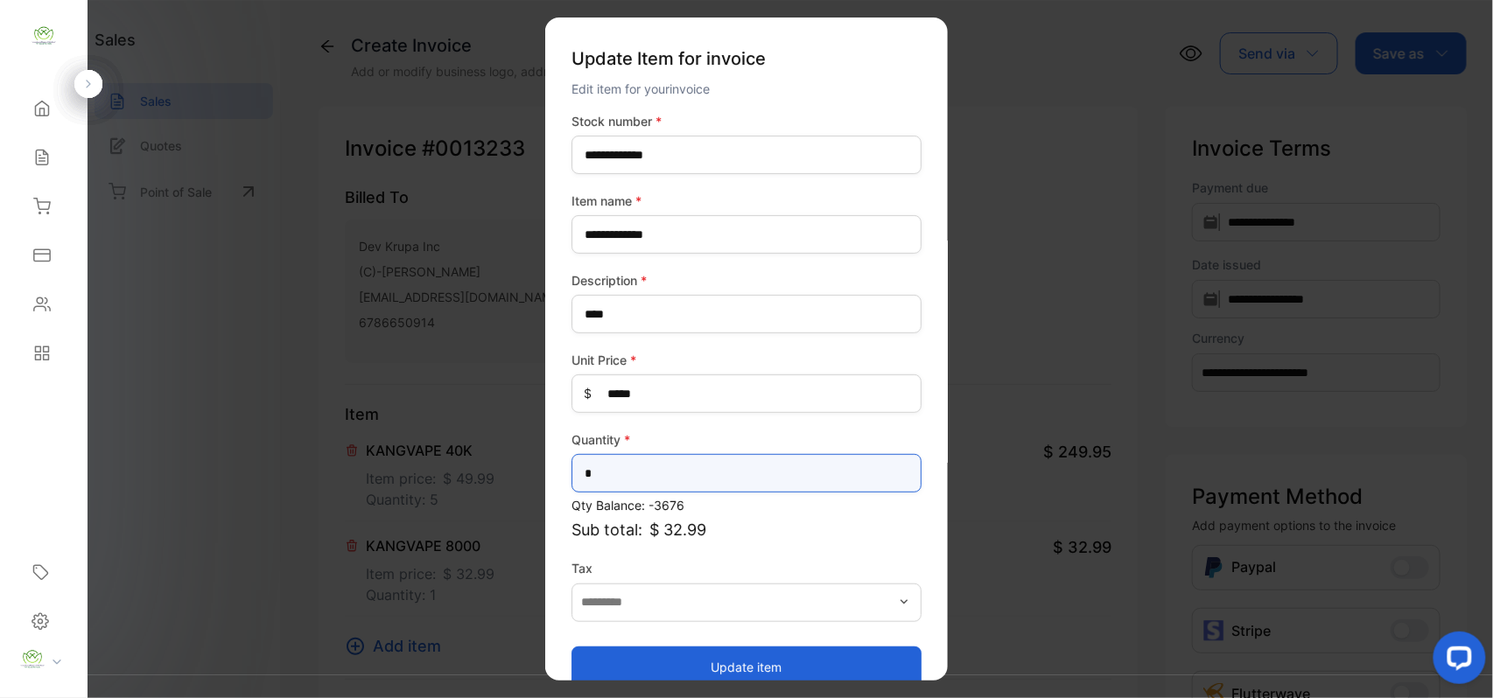
type input "*"
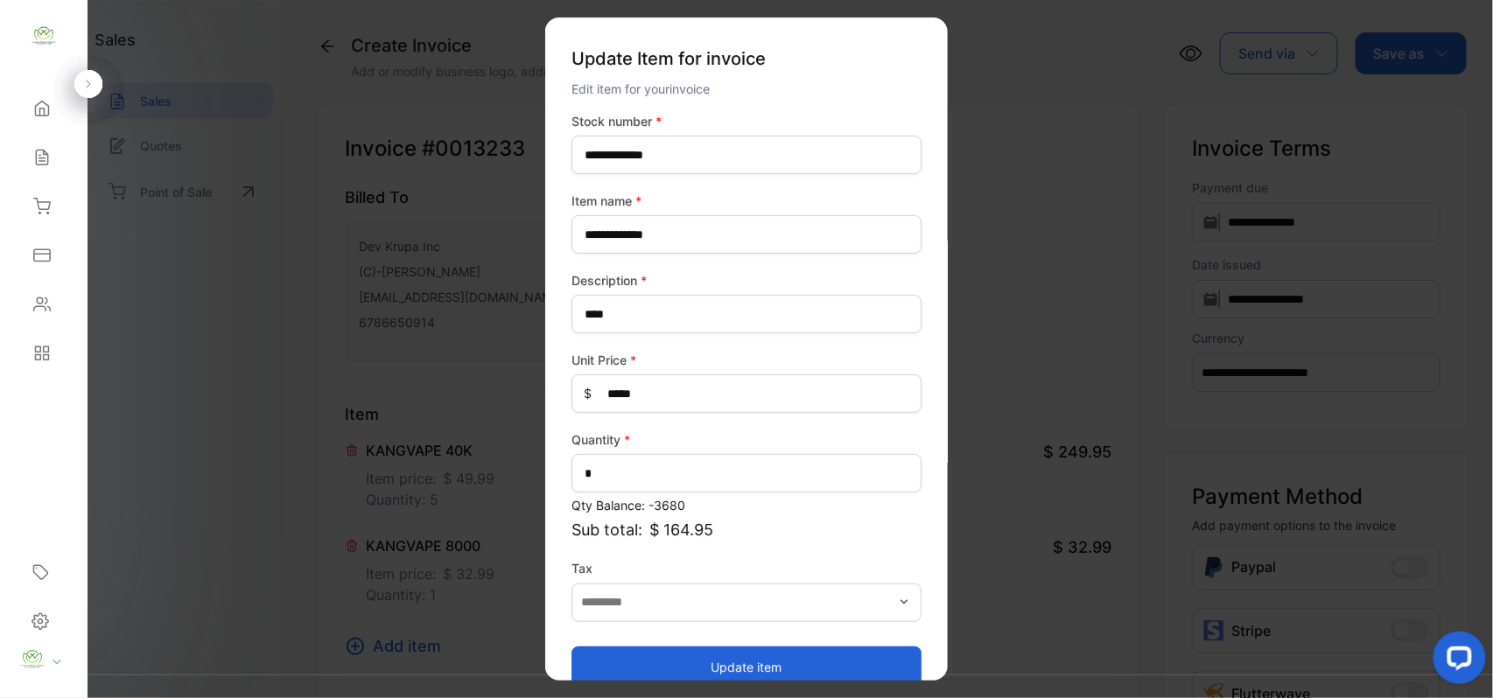
click at [849, 660] on button "Update item" at bounding box center [746, 667] width 350 height 42
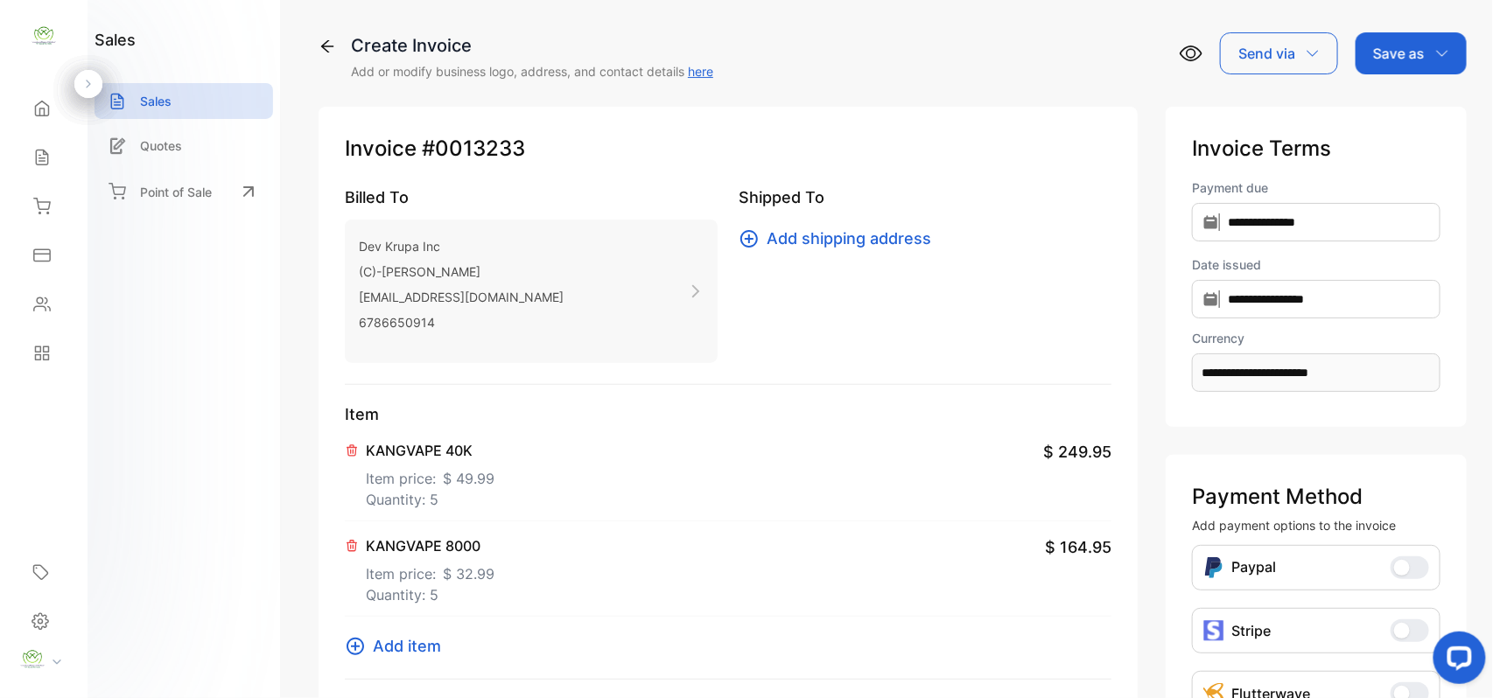
click at [392, 652] on span "Add item" at bounding box center [407, 646] width 68 height 24
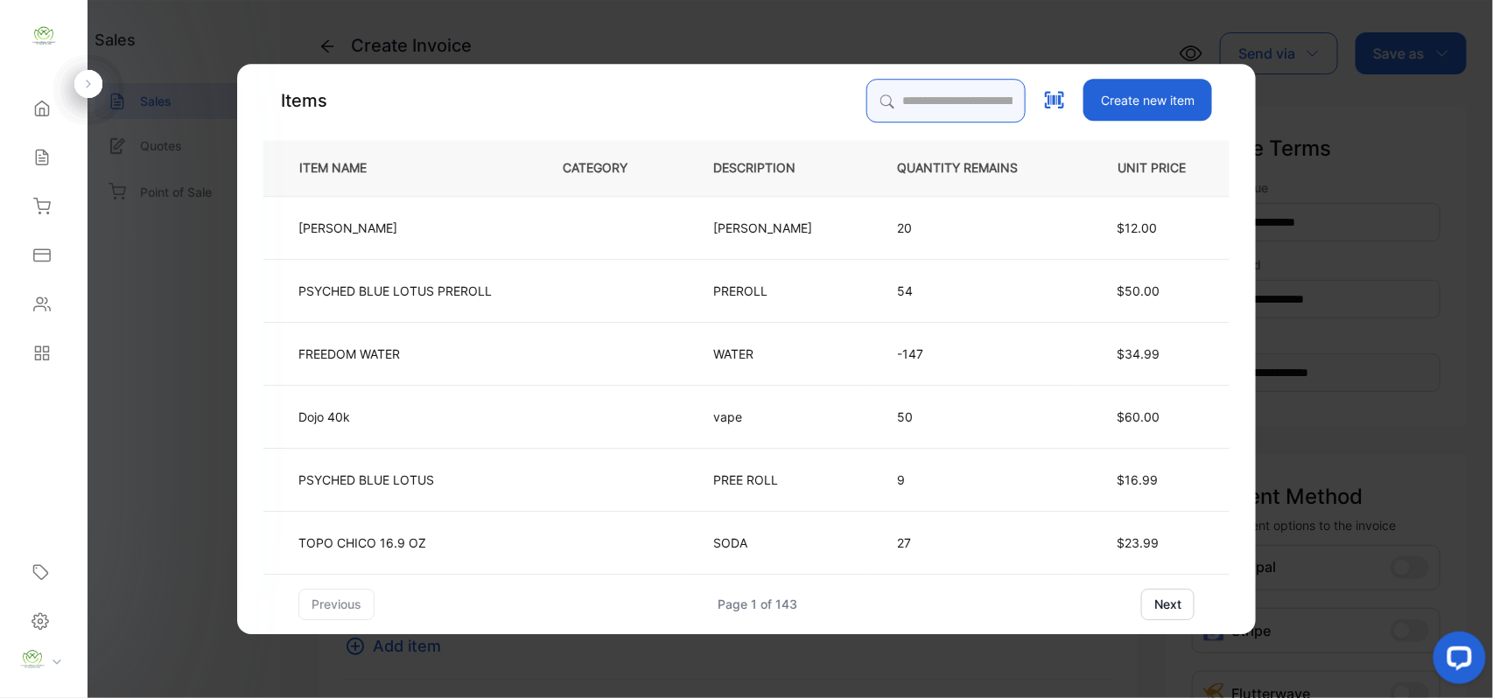
click at [966, 99] on input "search" at bounding box center [945, 101] width 159 height 44
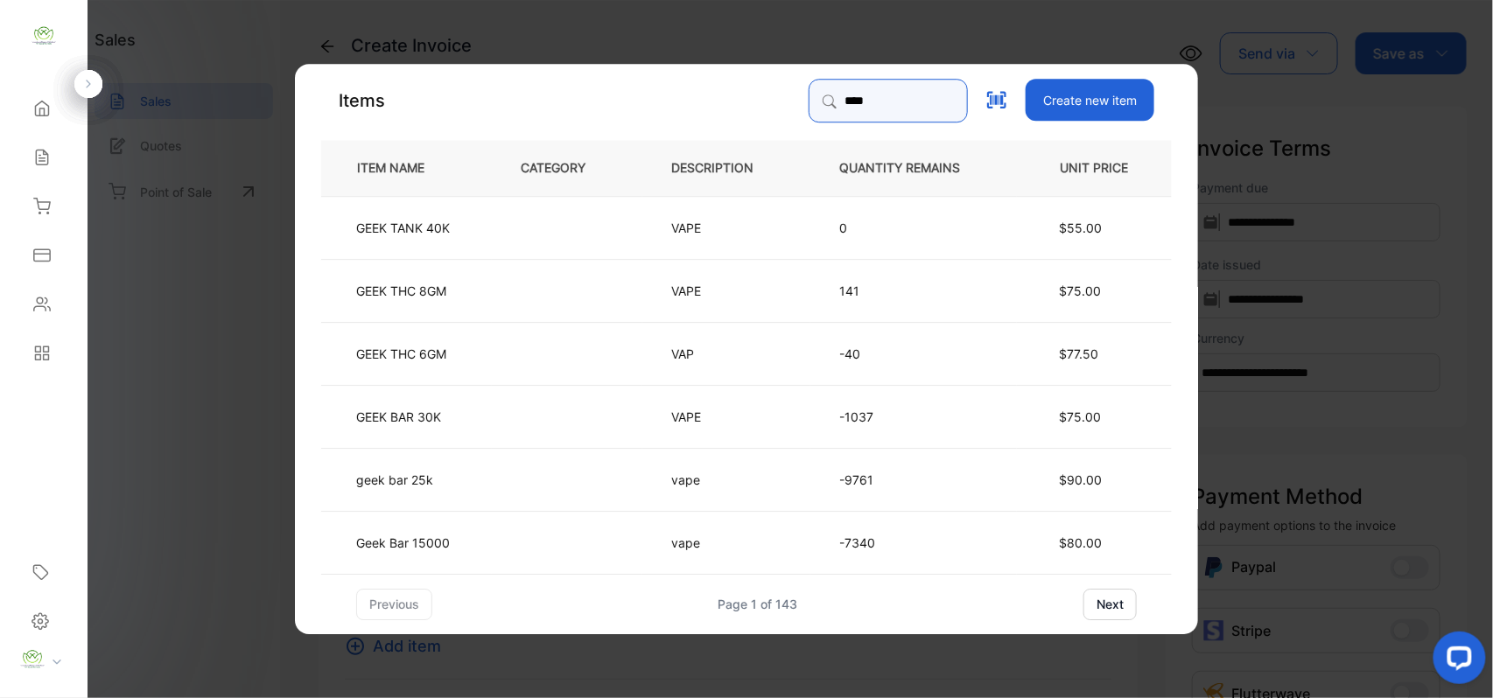
type input "****"
click at [481, 541] on td "Geek Bar 15000" at bounding box center [406, 541] width 171 height 63
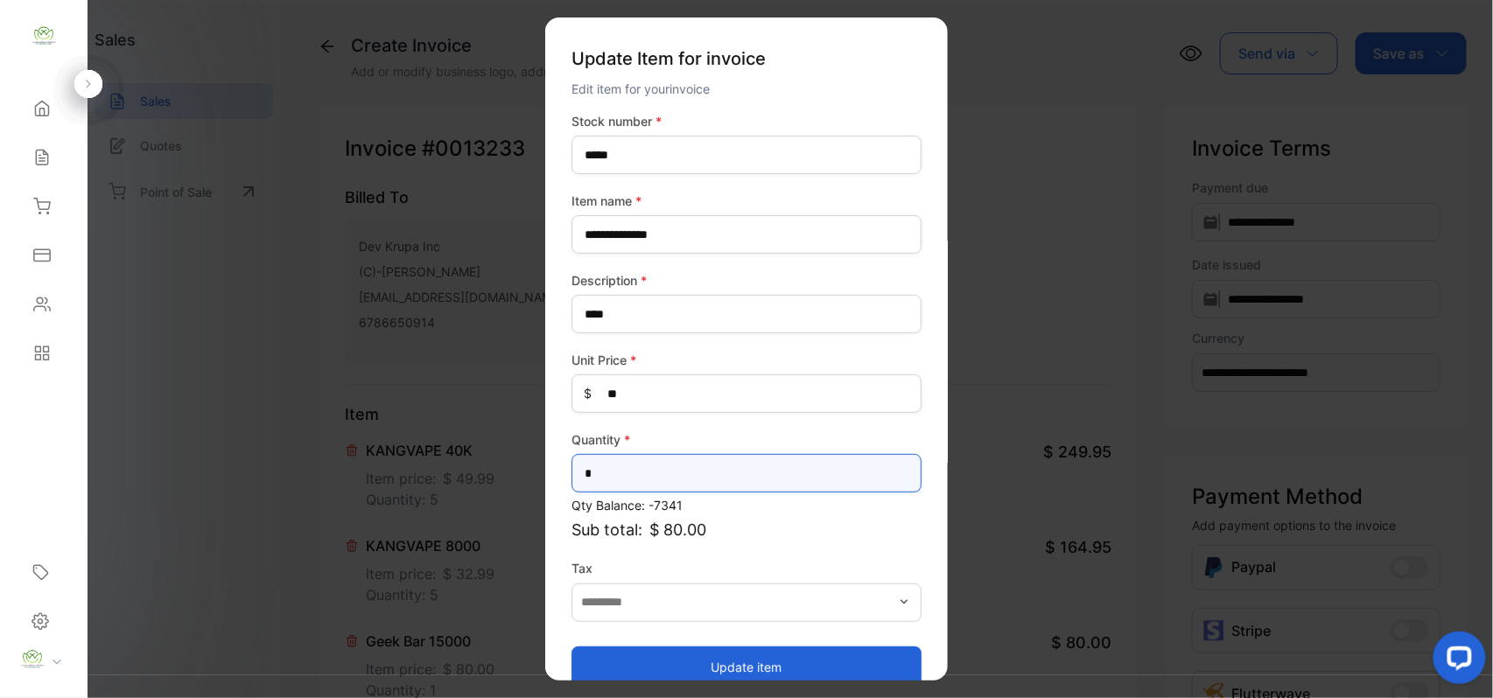
drag, startPoint x: 632, startPoint y: 471, endPoint x: 252, endPoint y: 465, distance: 379.8
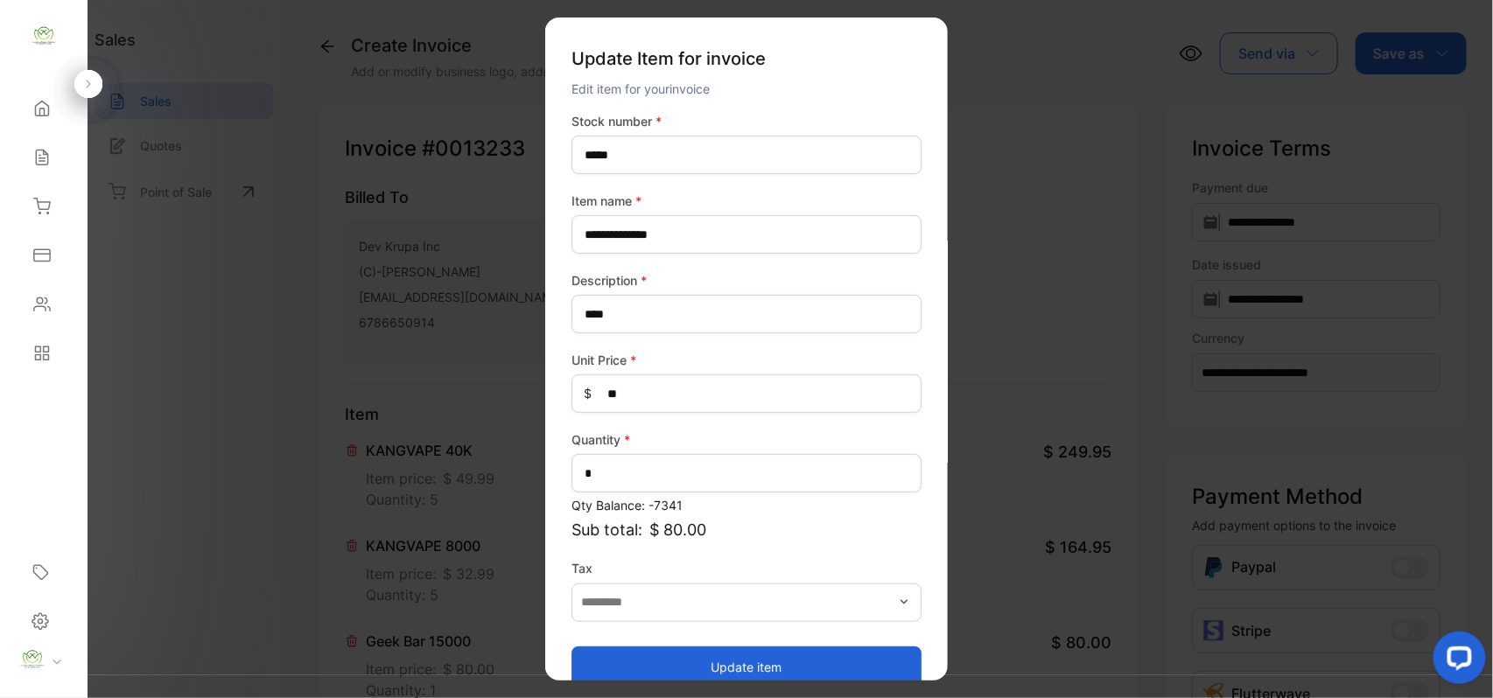
drag, startPoint x: 777, startPoint y: 666, endPoint x: 754, endPoint y: 660, distance: 23.6
click at [777, 666] on button "Update item" at bounding box center [746, 667] width 350 height 42
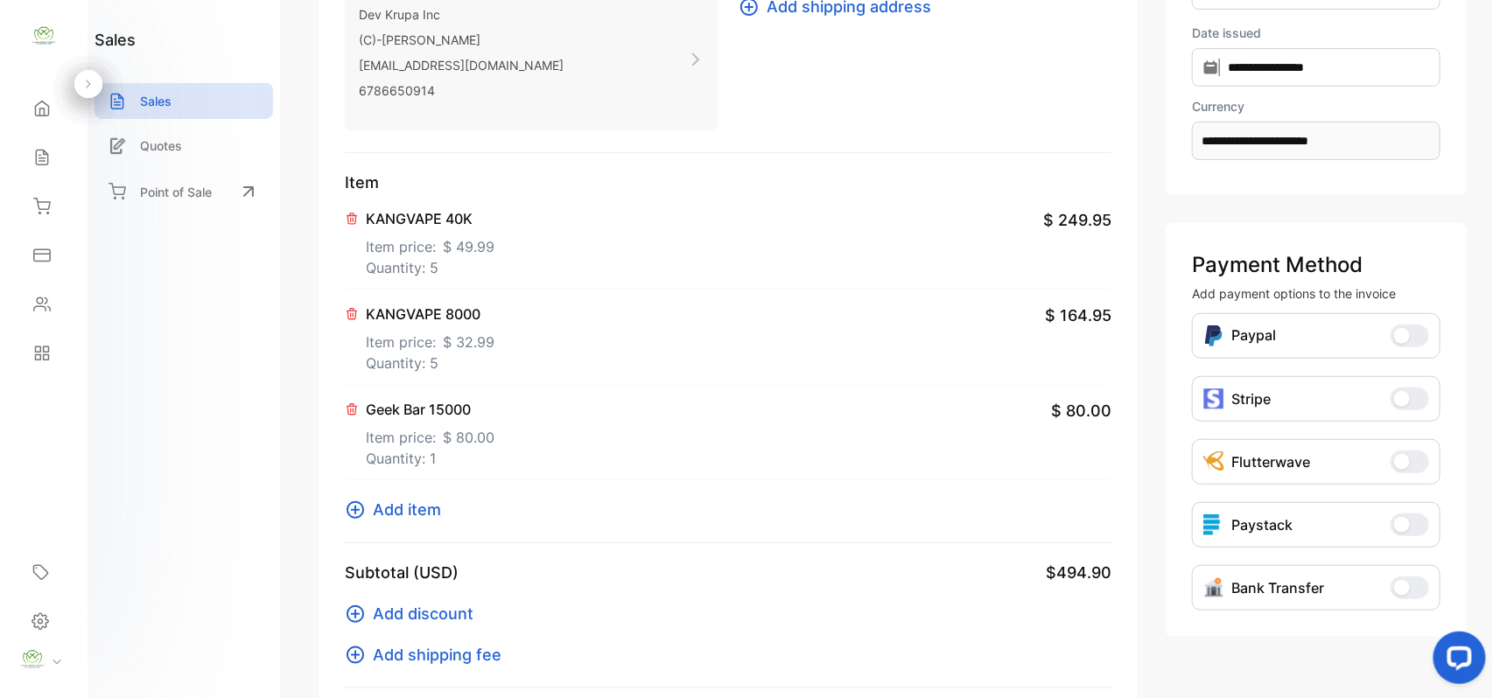
scroll to position [271, 0]
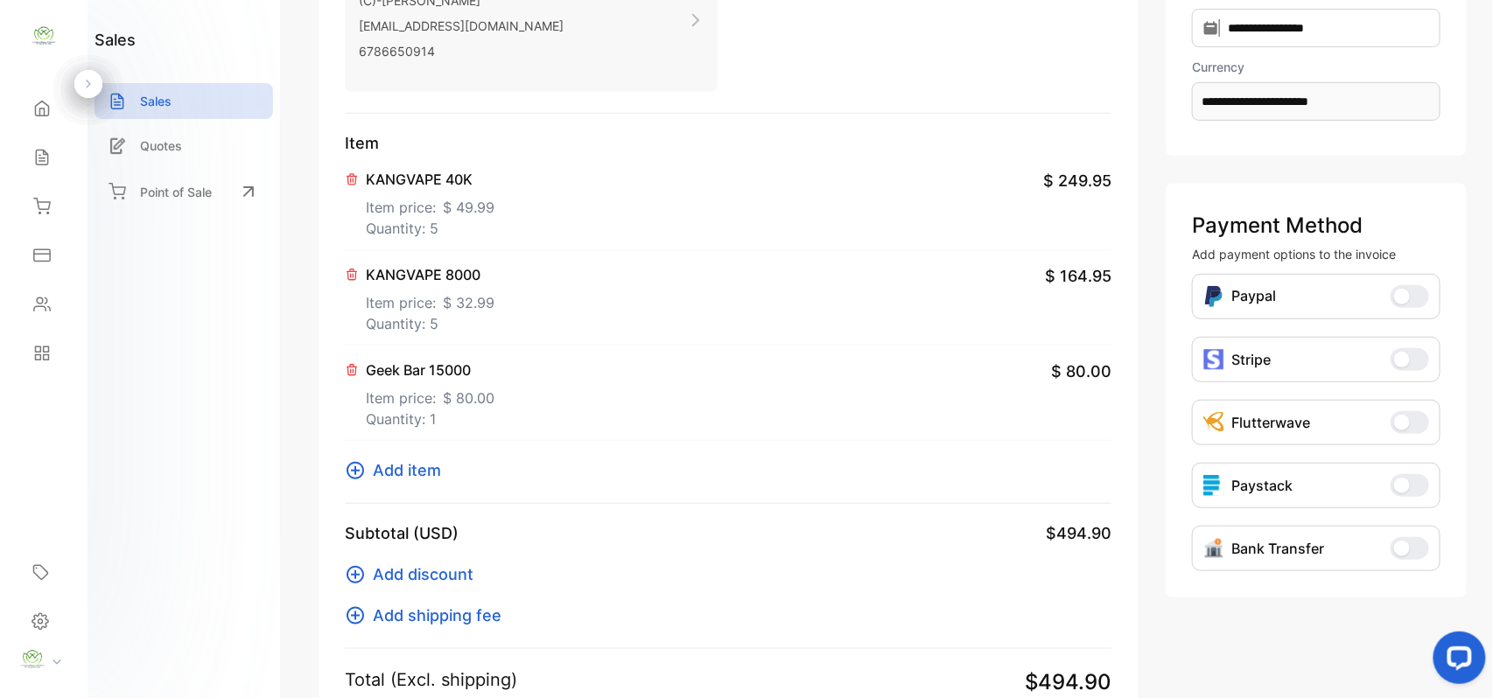
click at [366, 466] on button "Add item" at bounding box center [398, 470] width 107 height 24
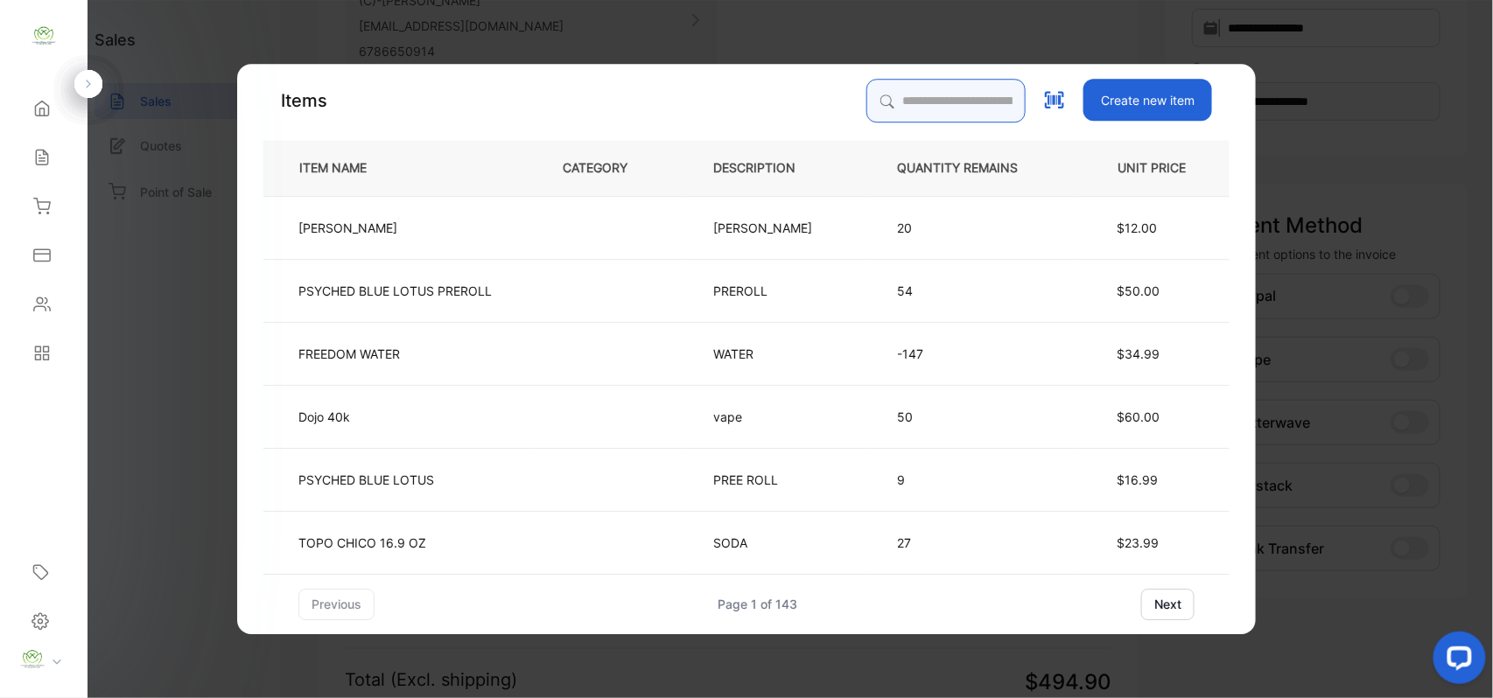
click at [924, 99] on input "search" at bounding box center [945, 101] width 159 height 44
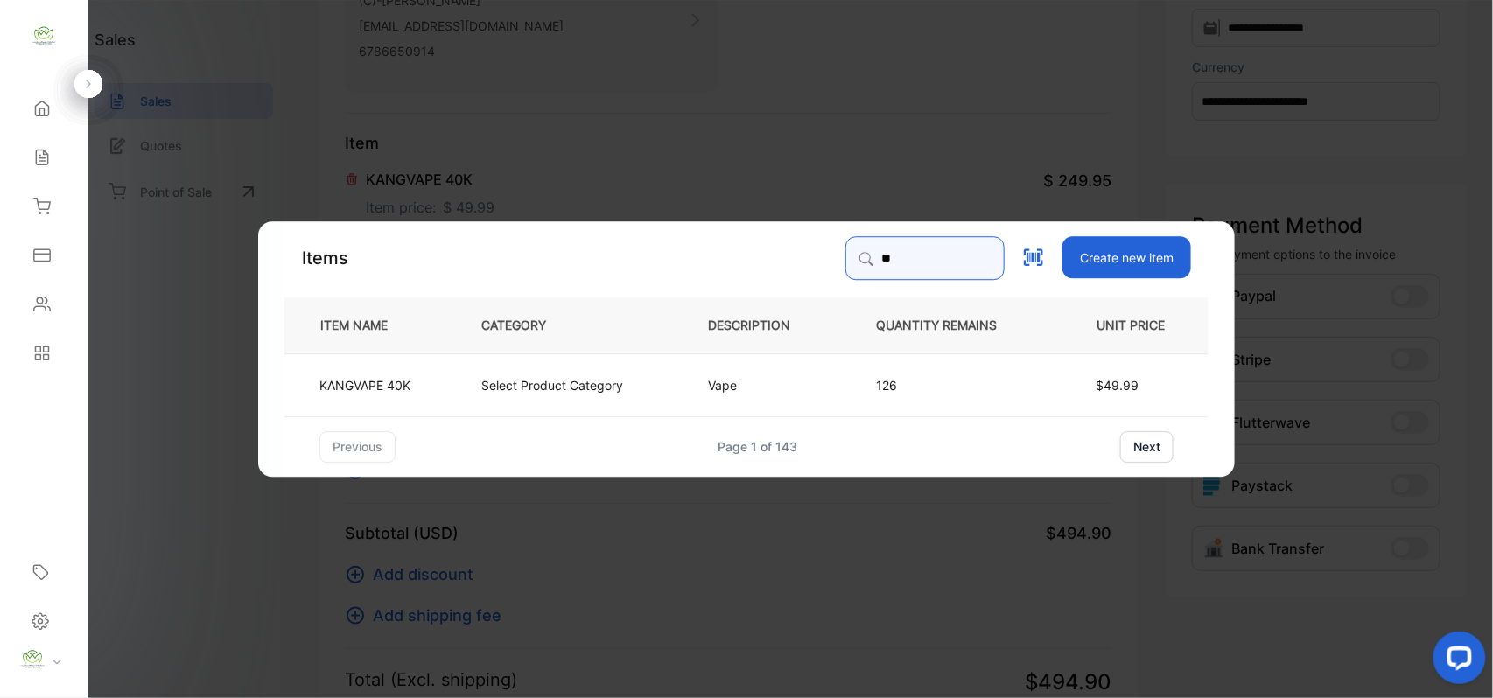
type input "*"
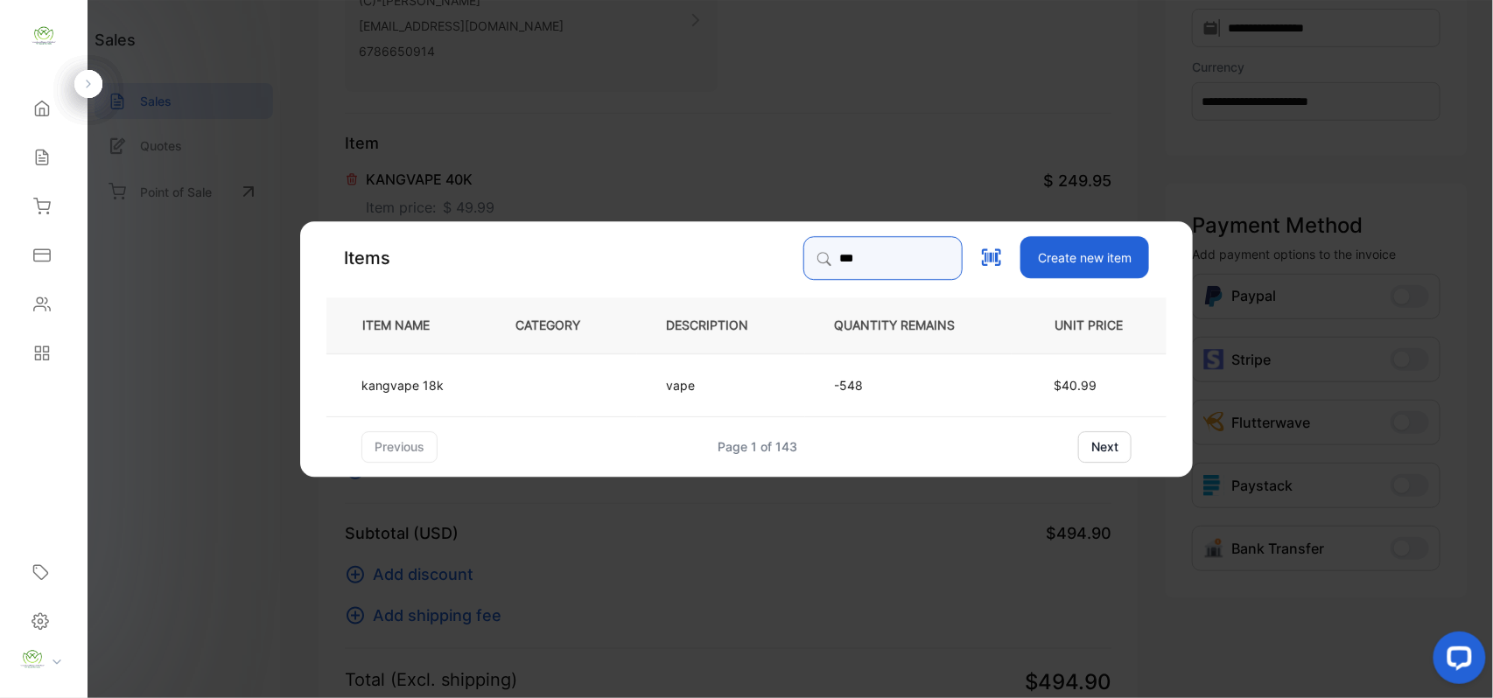
type input "***"
click at [421, 399] on td "kangvape 18k" at bounding box center [406, 384] width 160 height 63
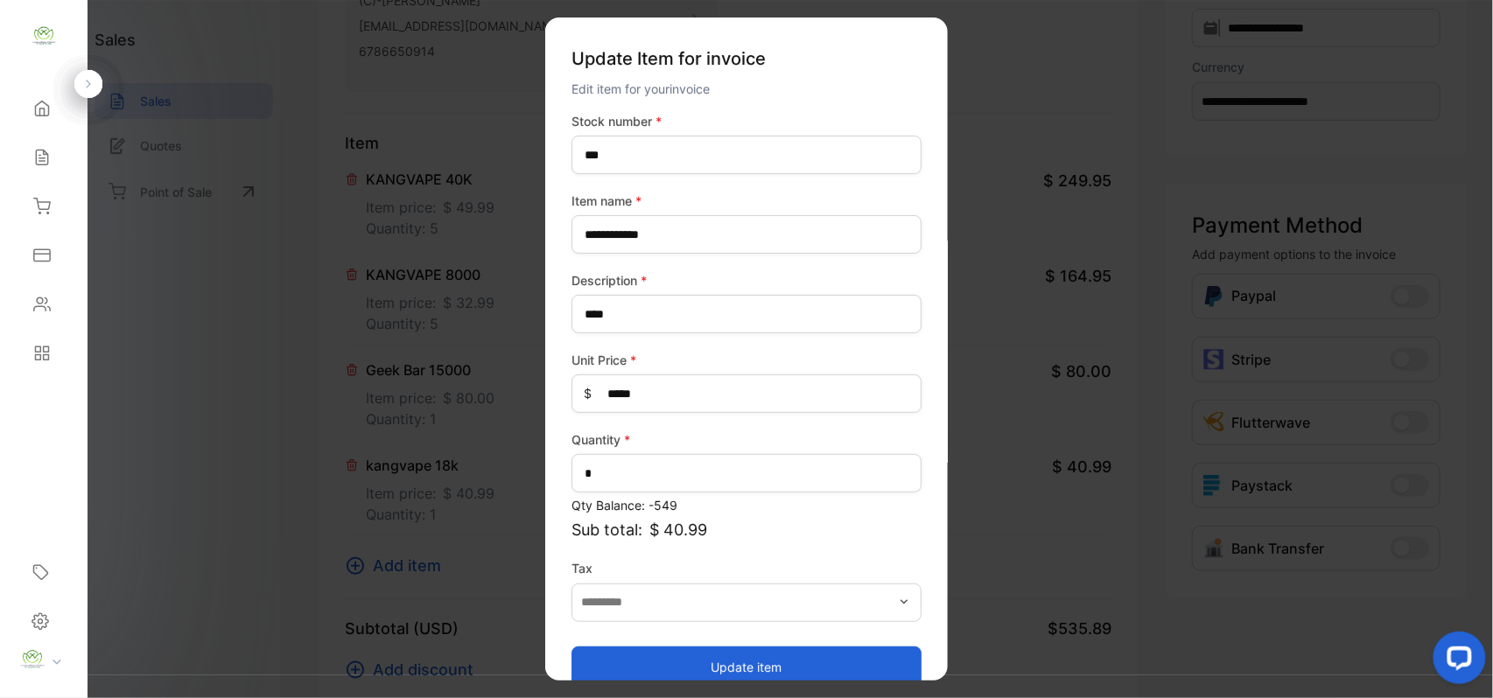
click at [679, 665] on button "Update item" at bounding box center [746, 667] width 350 height 42
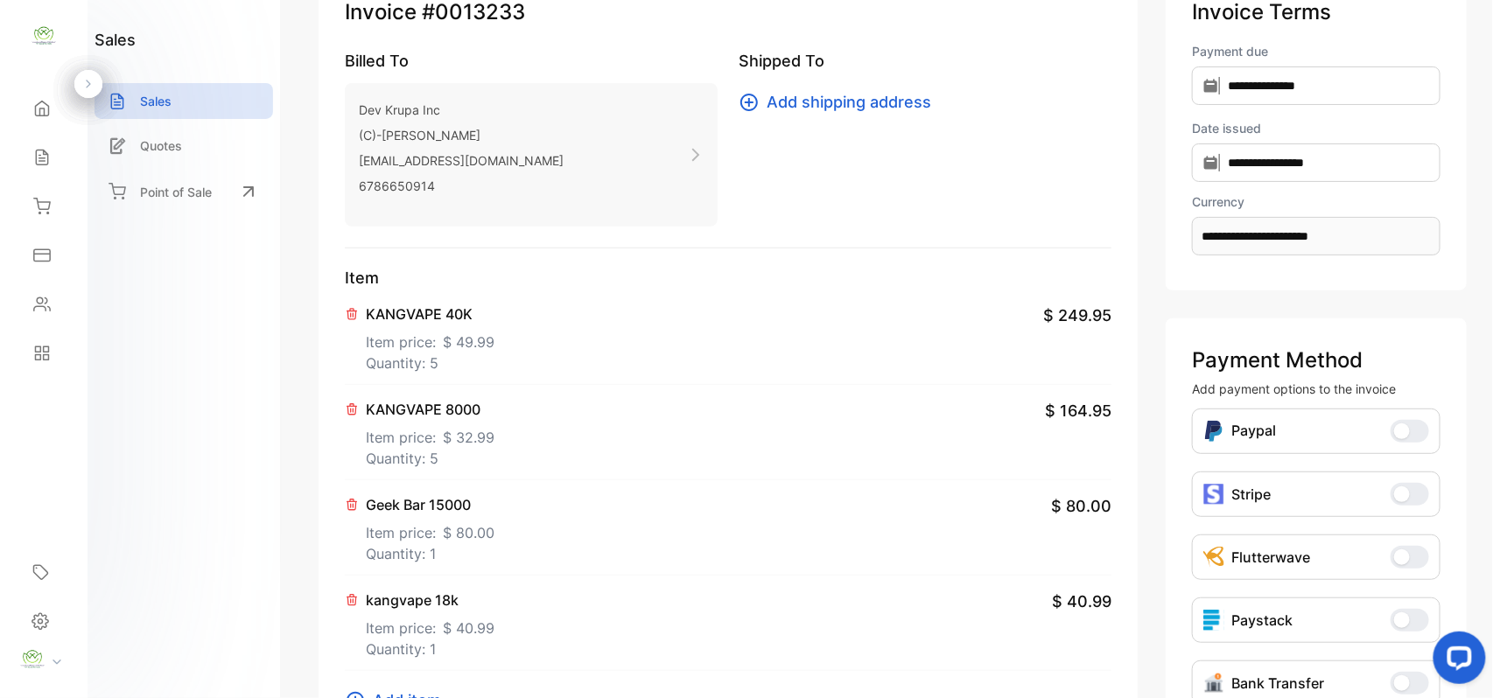
scroll to position [0, 0]
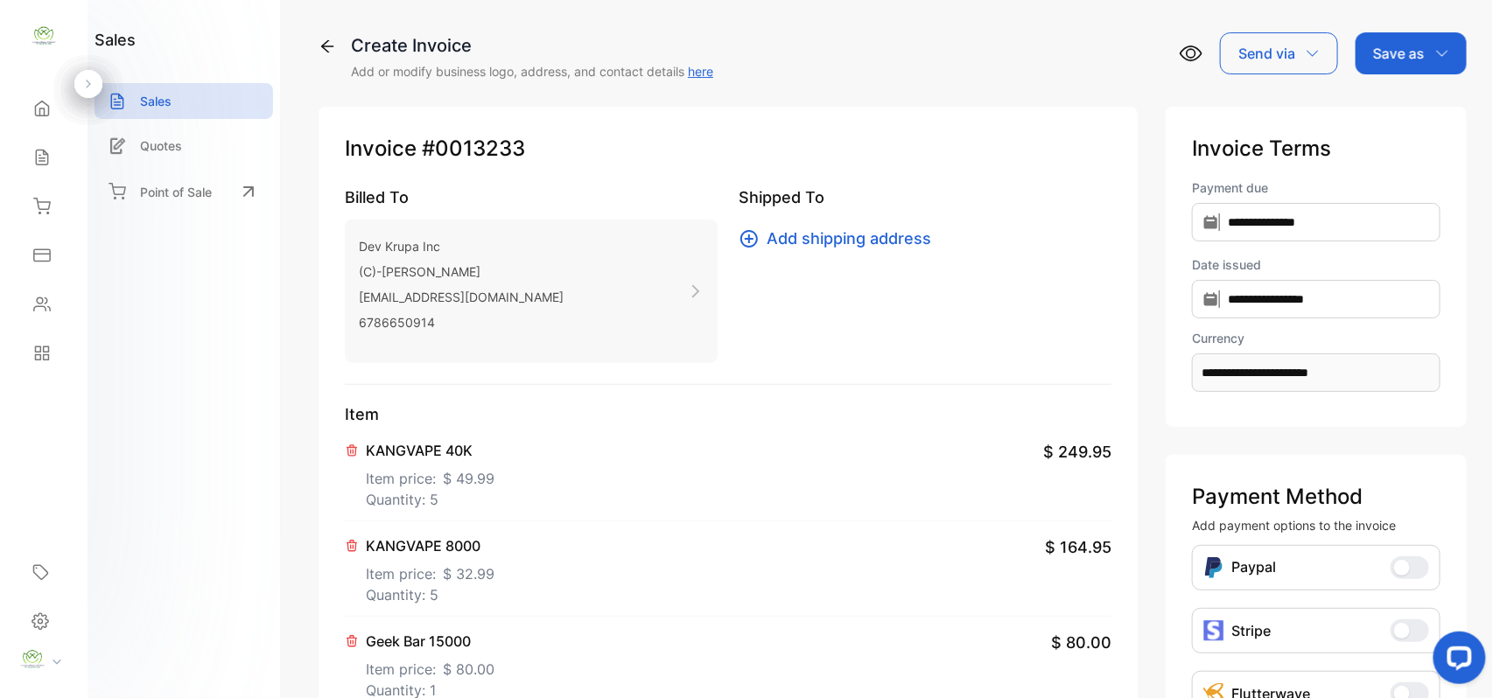
click at [1438, 43] on div "Save as" at bounding box center [1410, 53] width 111 height 42
click at [1370, 103] on div "Invoice" at bounding box center [1406, 111] width 101 height 35
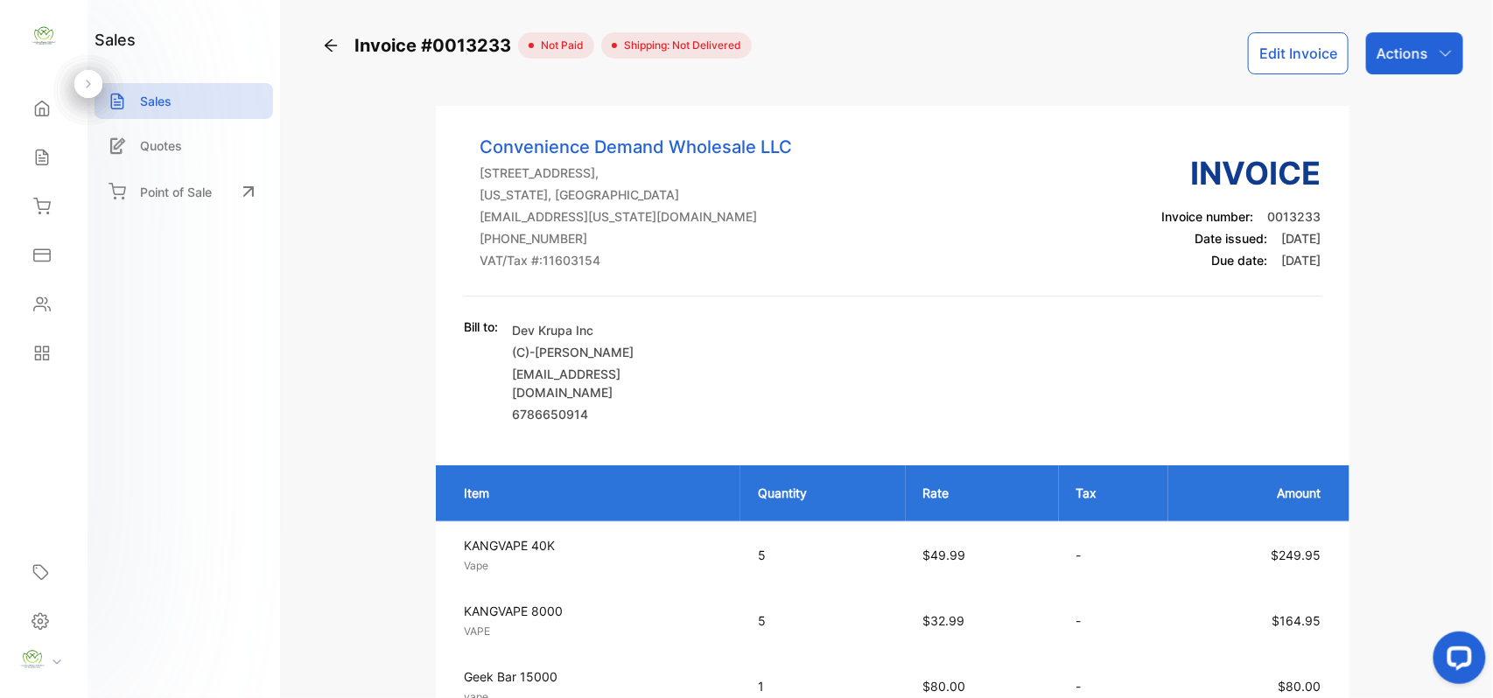
click at [53, 149] on div "Sales" at bounding box center [43, 157] width 59 height 35
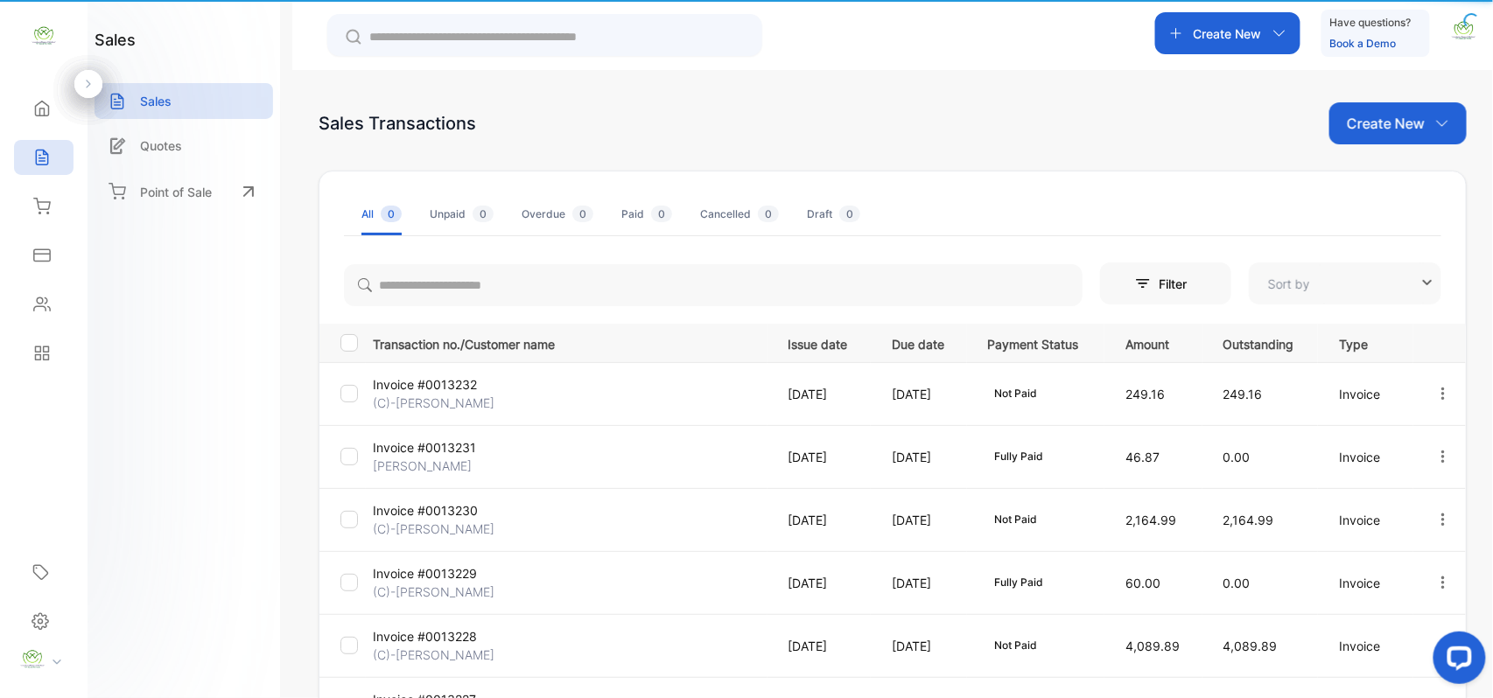
type input "**********"
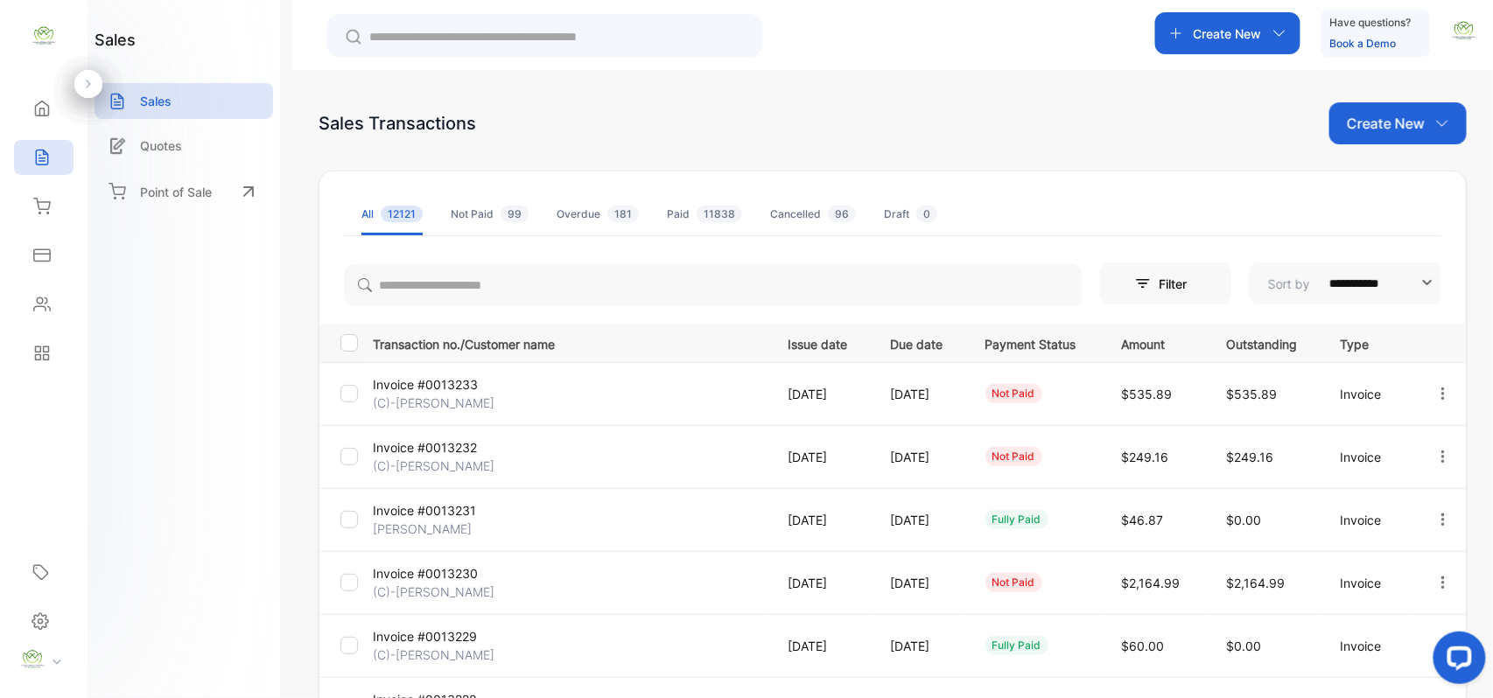
click at [36, 304] on icon at bounding box center [41, 304] width 17 height 17
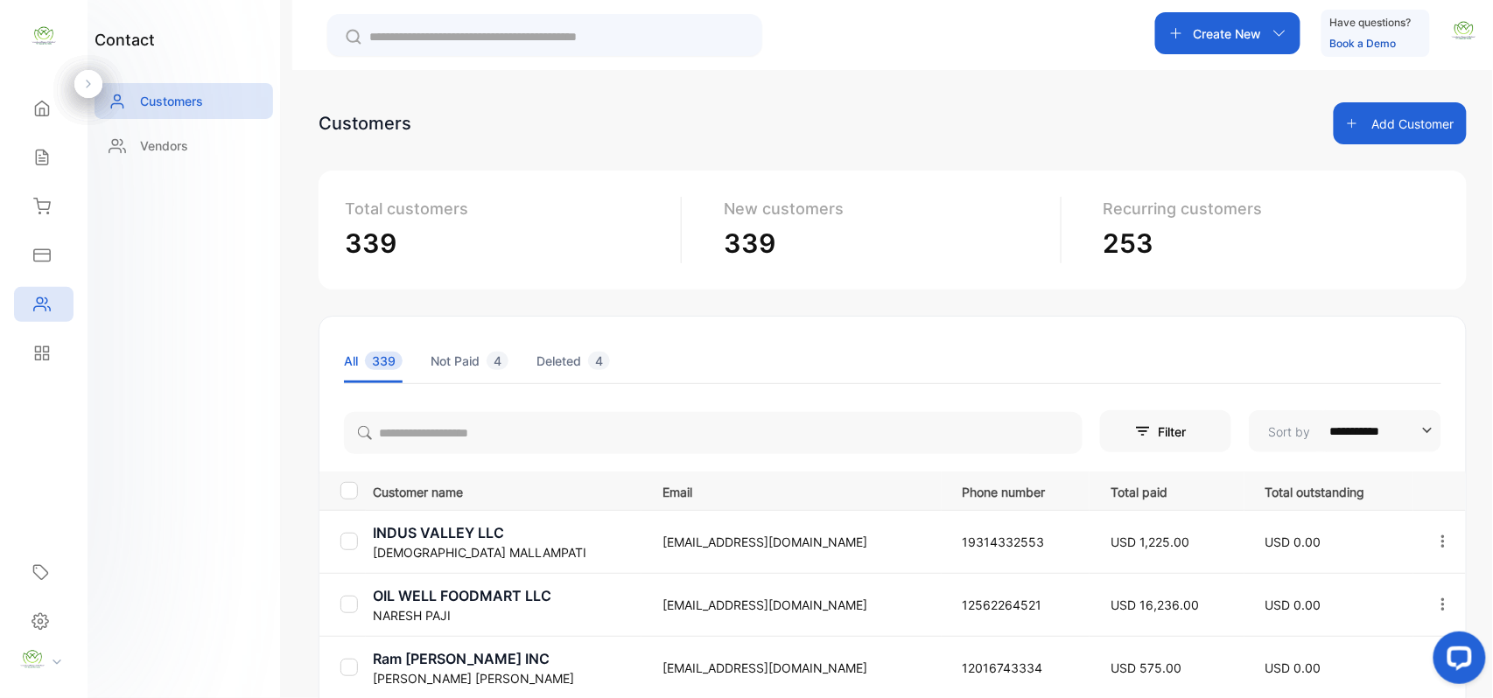
drag, startPoint x: 53, startPoint y: 196, endPoint x: 253, endPoint y: 220, distance: 201.0
click at [52, 197] on div "Inventory" at bounding box center [43, 206] width 59 height 35
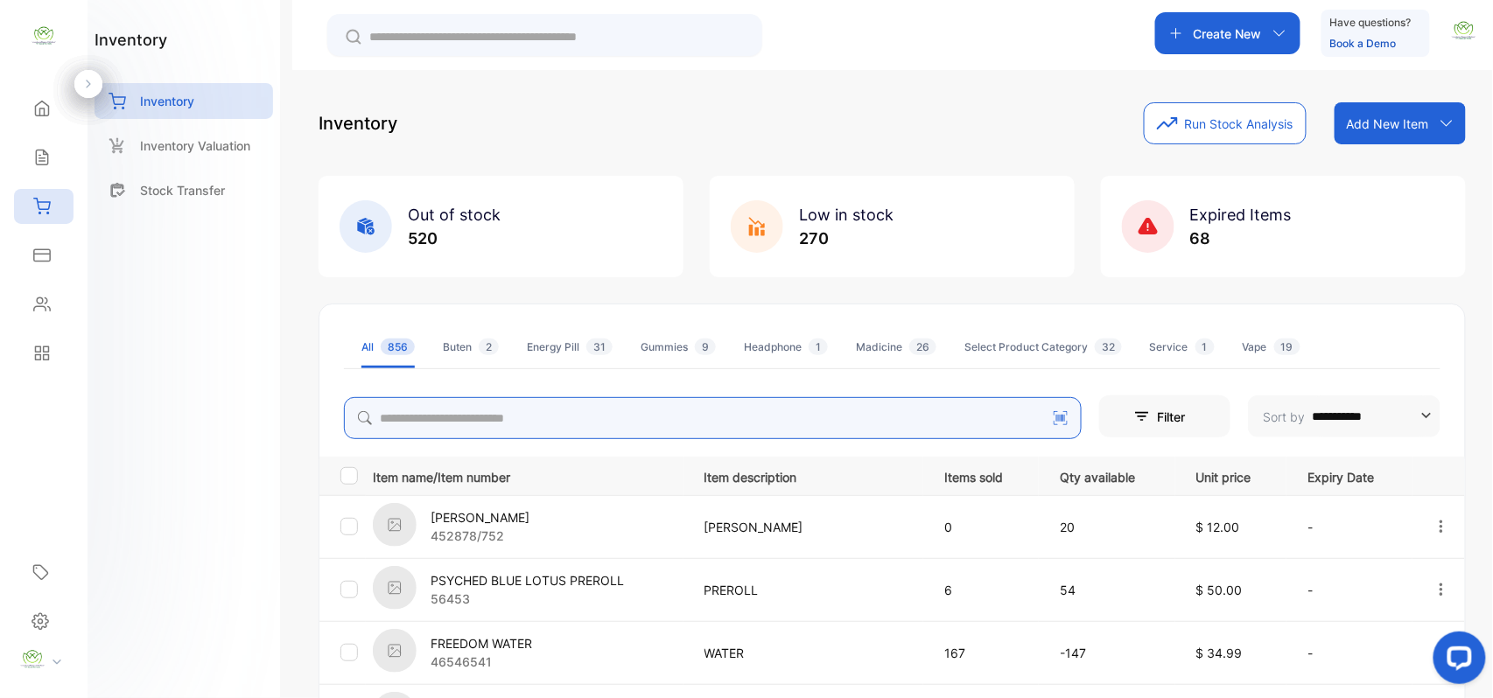
click at [731, 404] on input "search" at bounding box center [713, 418] width 738 height 42
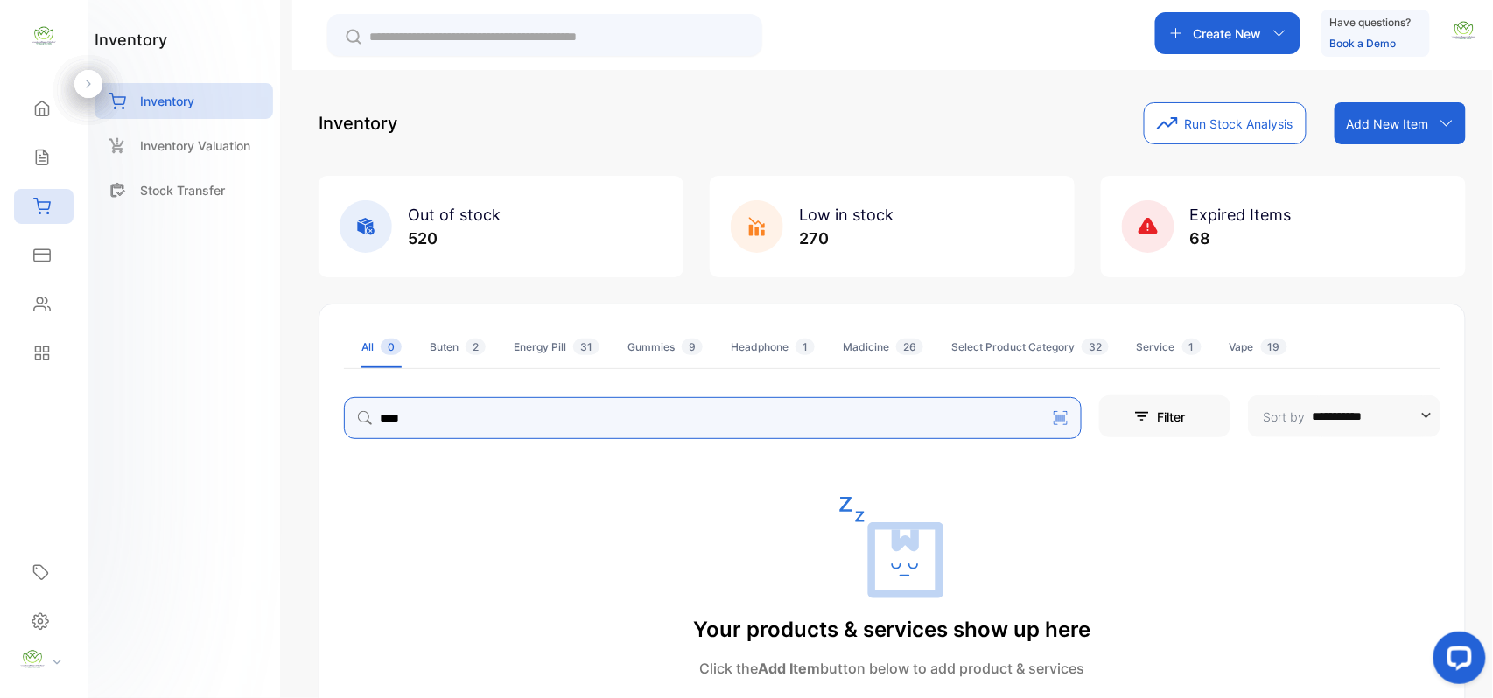
type input "****"
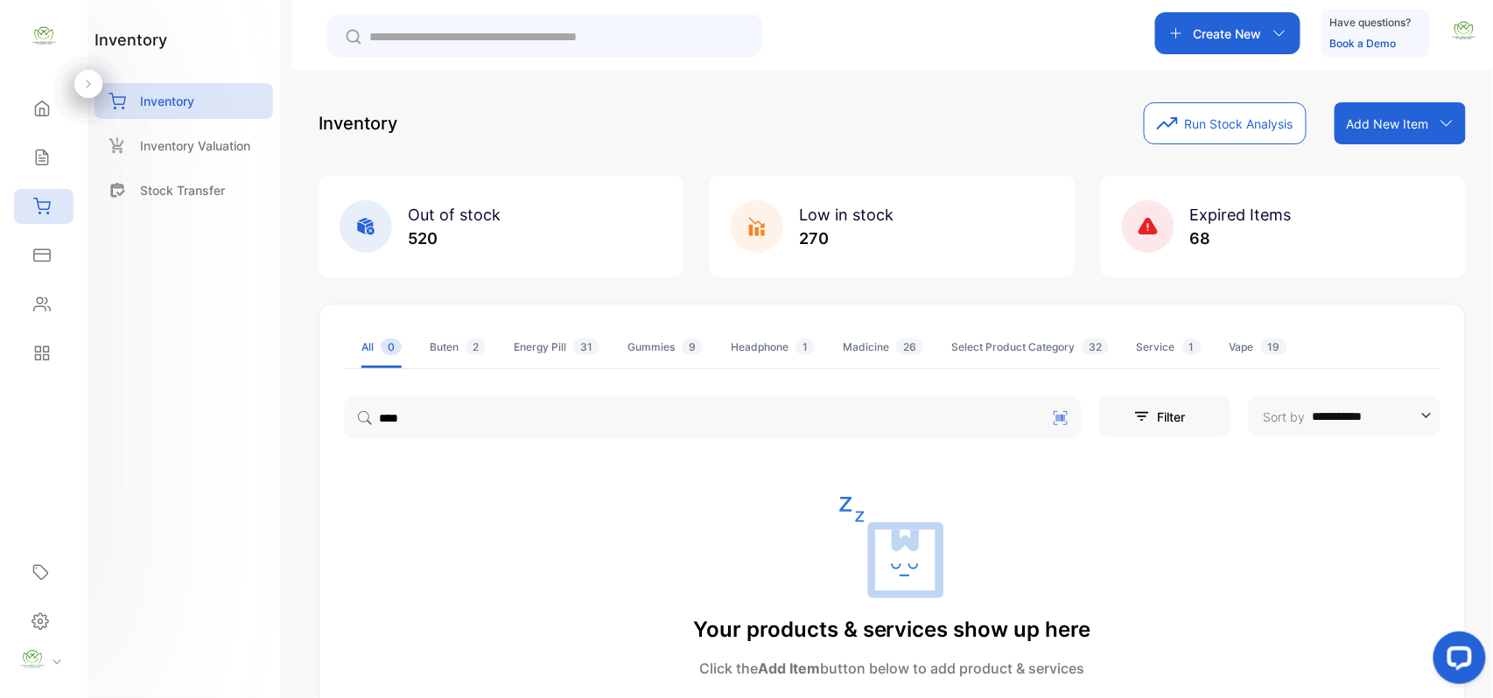
click at [42, 312] on icon at bounding box center [41, 304] width 17 height 17
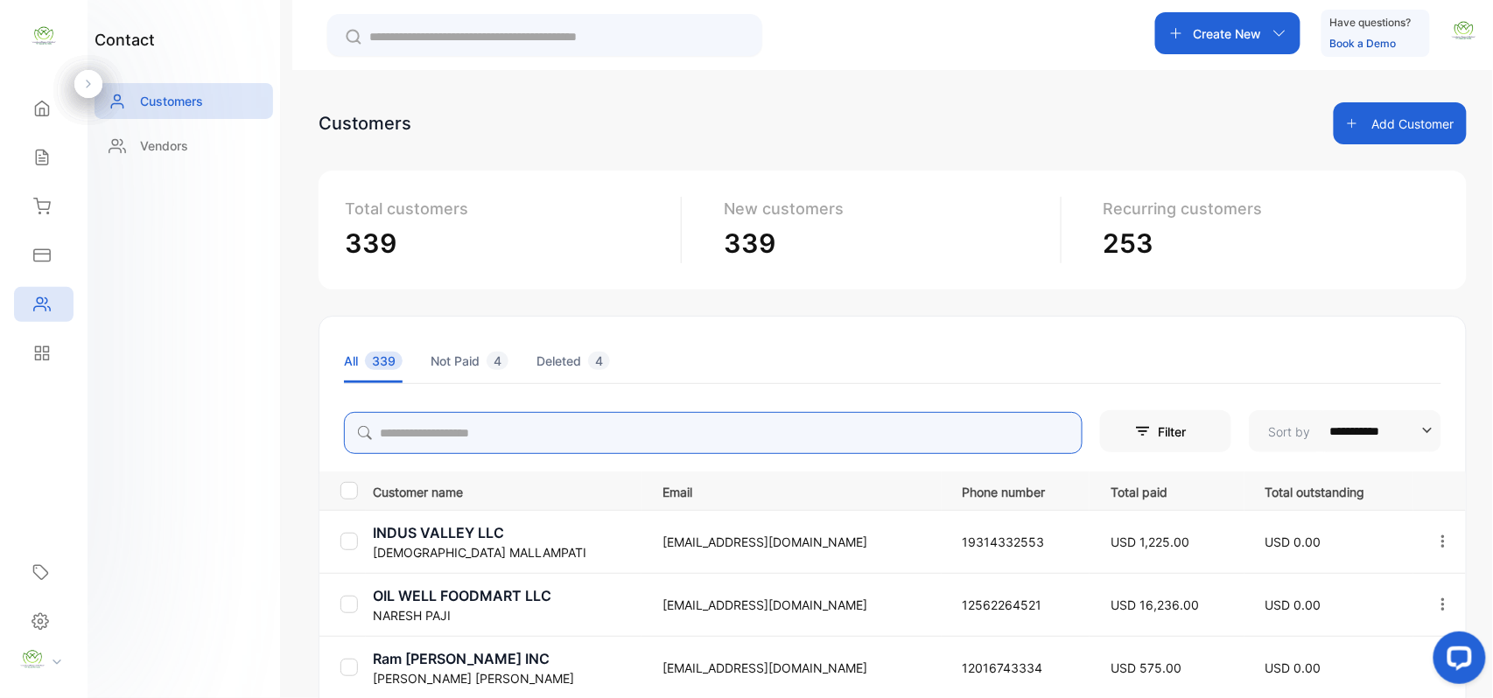
click at [518, 425] on input "search" at bounding box center [713, 433] width 738 height 42
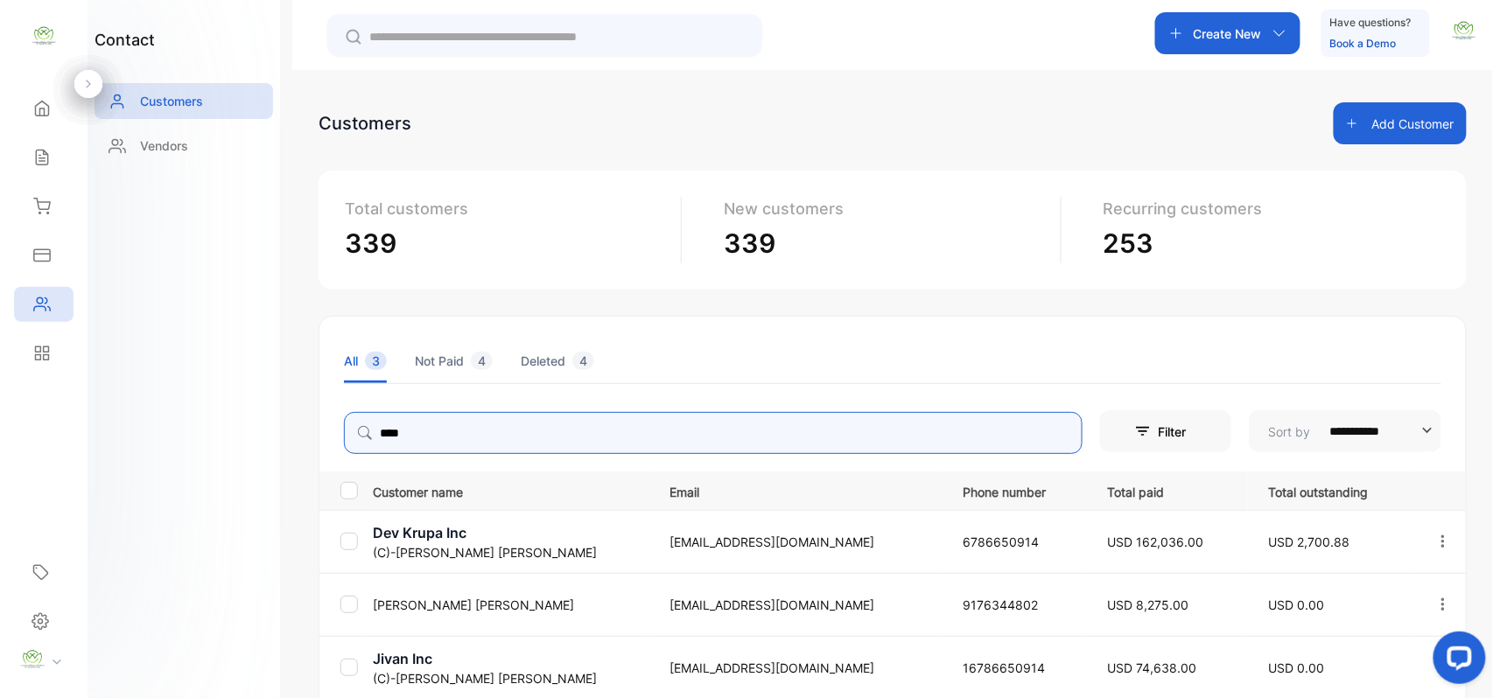
click at [1441, 537] on icon "button" at bounding box center [1442, 541] width 3 height 12
type input "****"
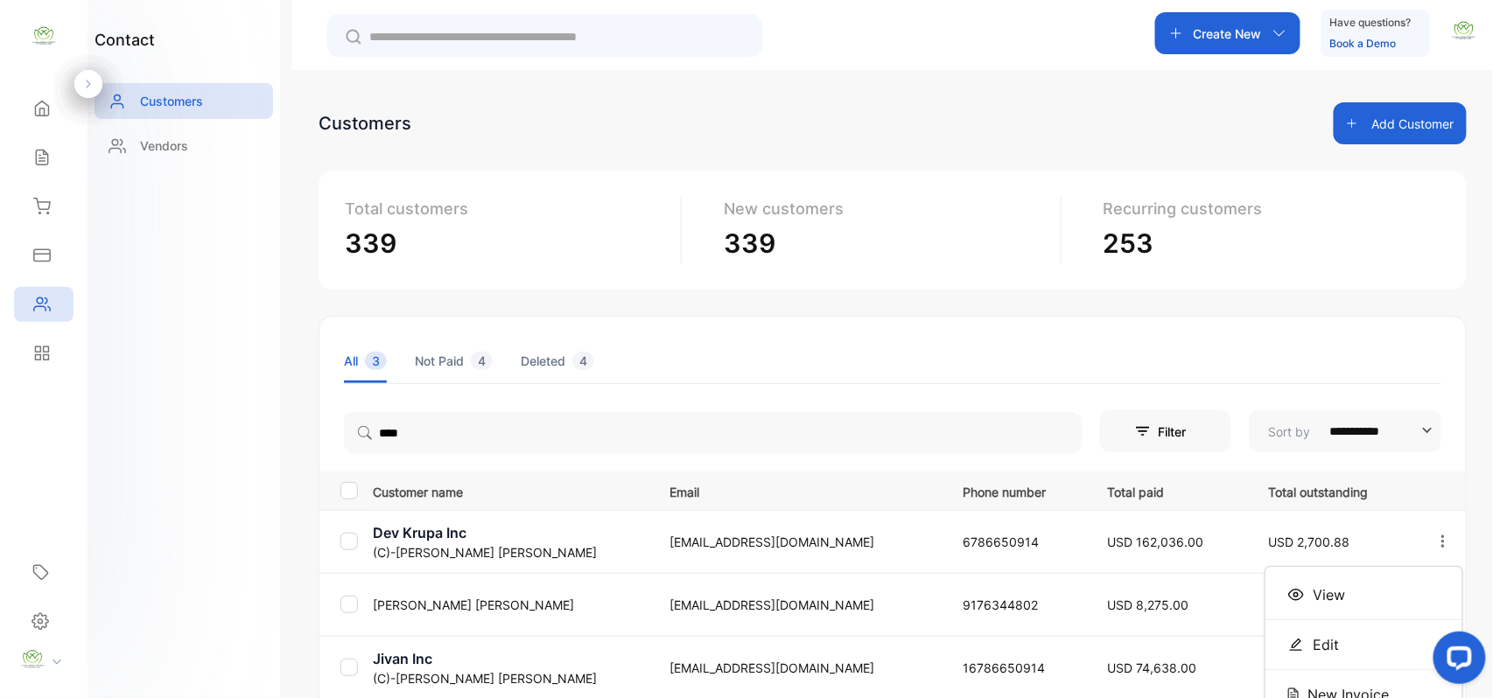
click at [1321, 593] on span "View" at bounding box center [1328, 594] width 32 height 21
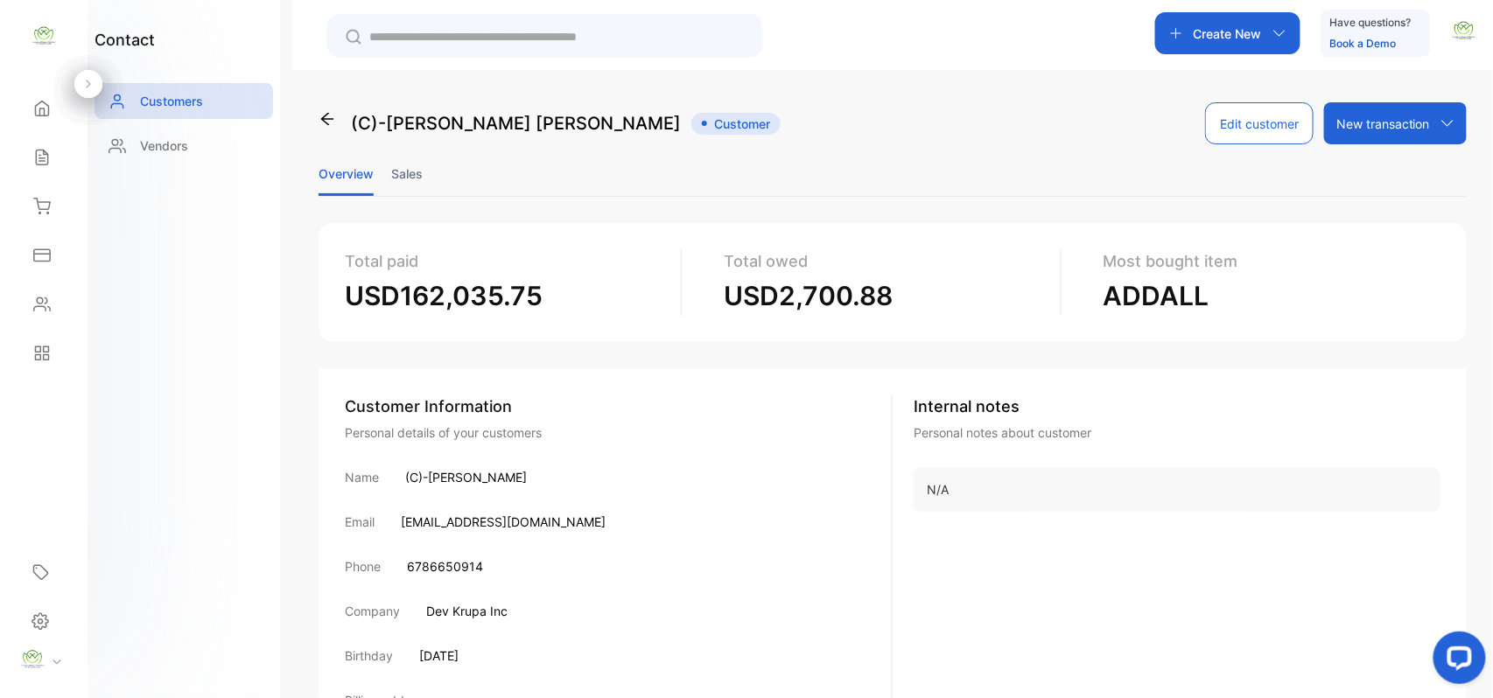
click at [401, 175] on li "Sales" at bounding box center [406, 173] width 31 height 45
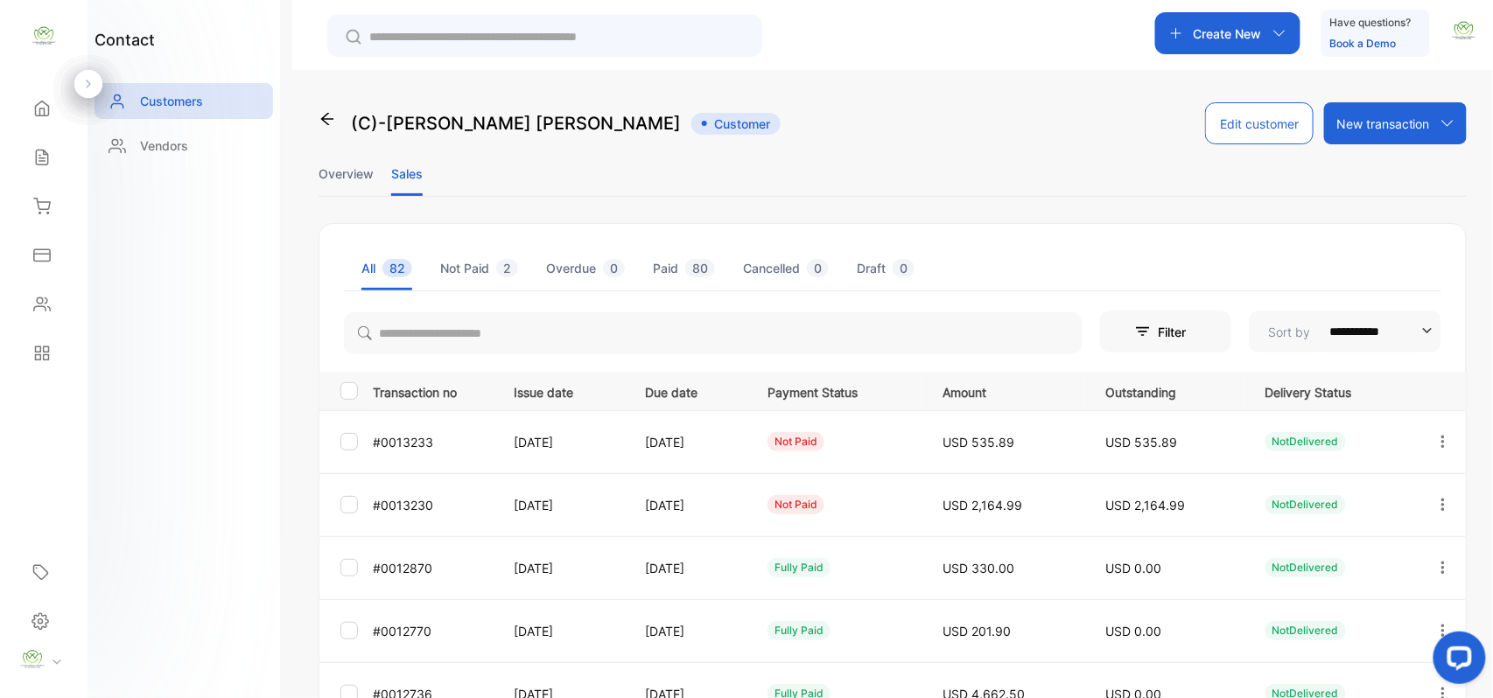
click at [1439, 442] on icon "button" at bounding box center [1443, 442] width 16 height 16
click at [1312, 492] on div "View" at bounding box center [1363, 495] width 197 height 35
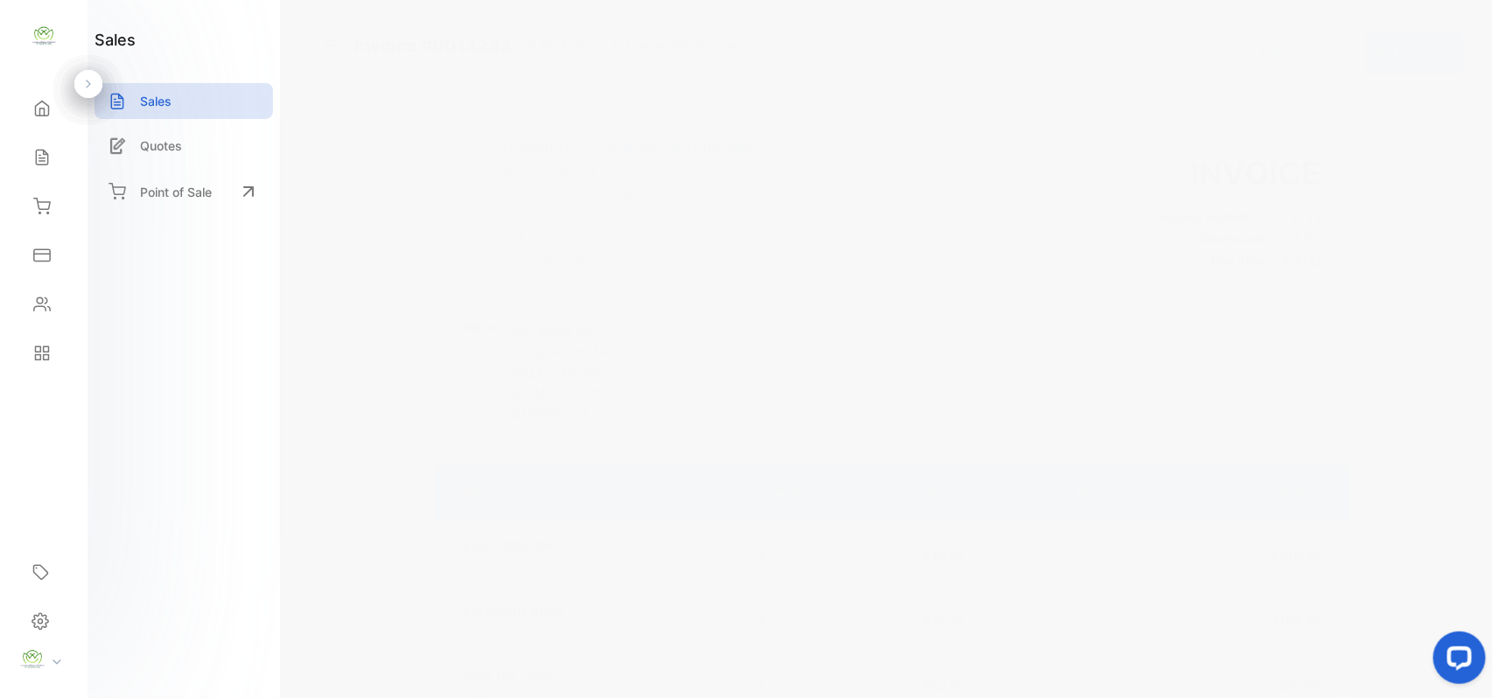
click at [1409, 63] on p "Actions" at bounding box center [1402, 53] width 52 height 21
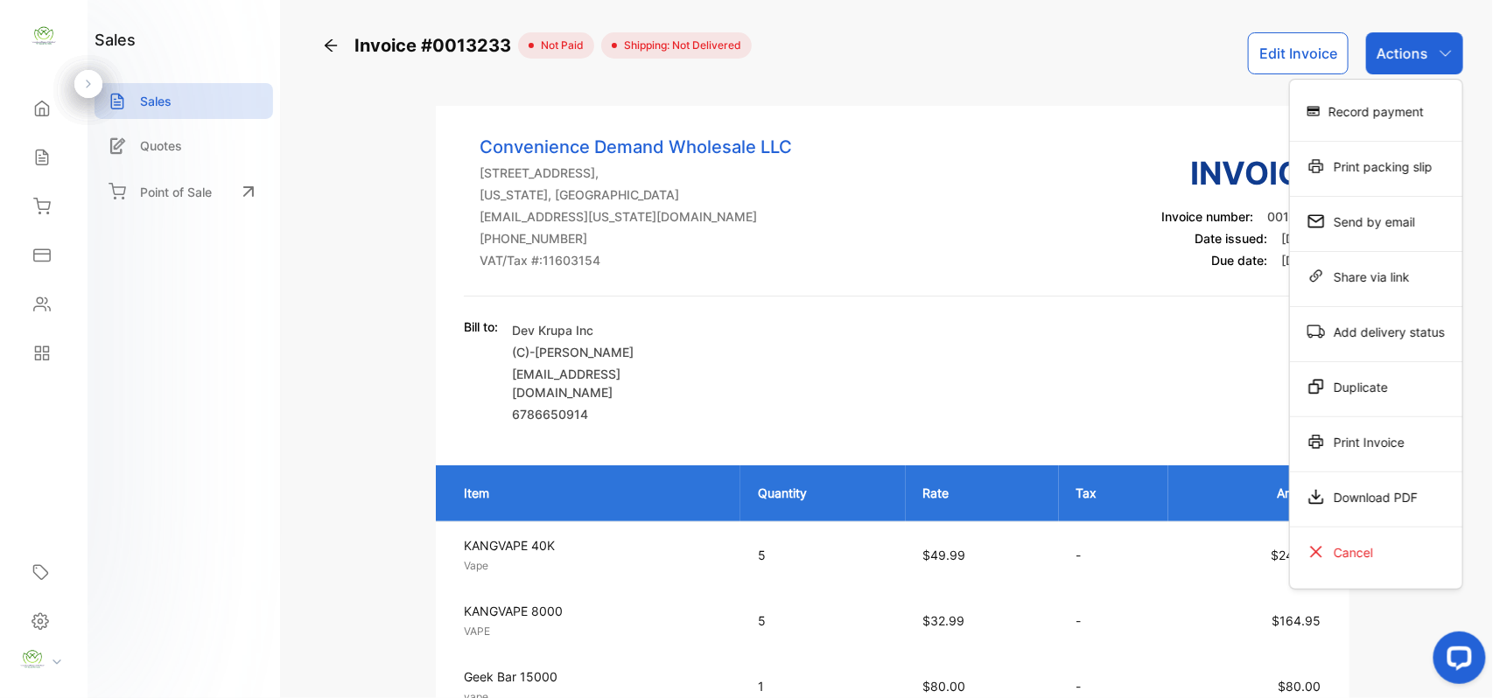
click at [1375, 441] on div "Print Invoice" at bounding box center [1376, 441] width 172 height 35
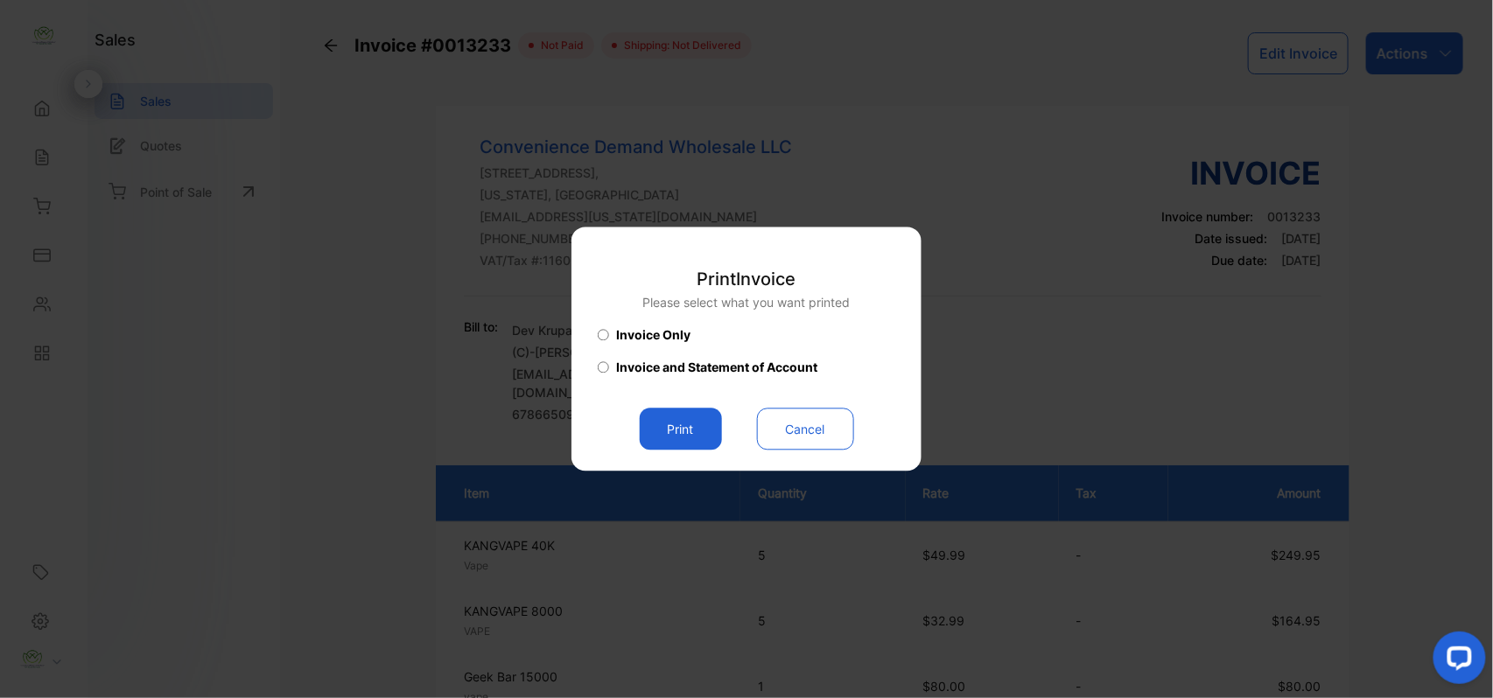
click at [695, 431] on button "Print" at bounding box center [681, 430] width 82 height 42
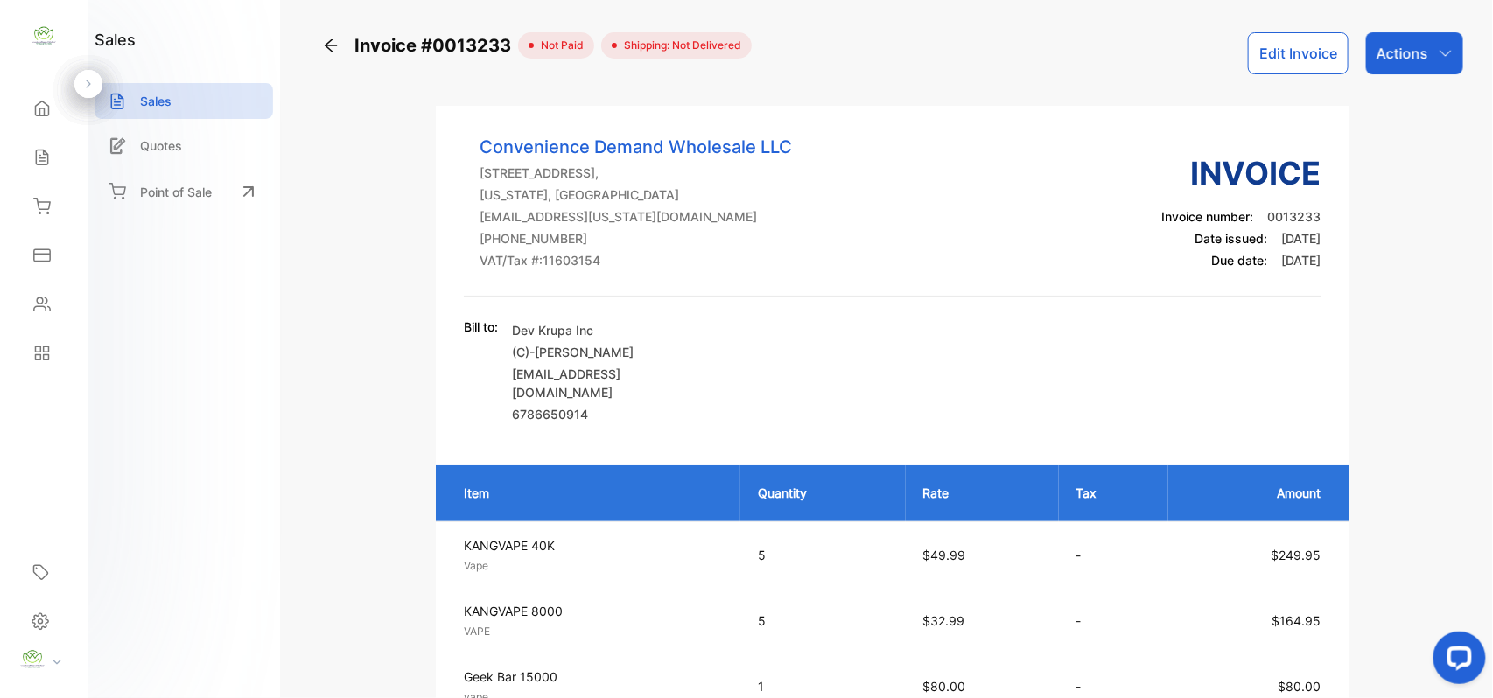
click at [37, 312] on icon at bounding box center [41, 304] width 17 height 17
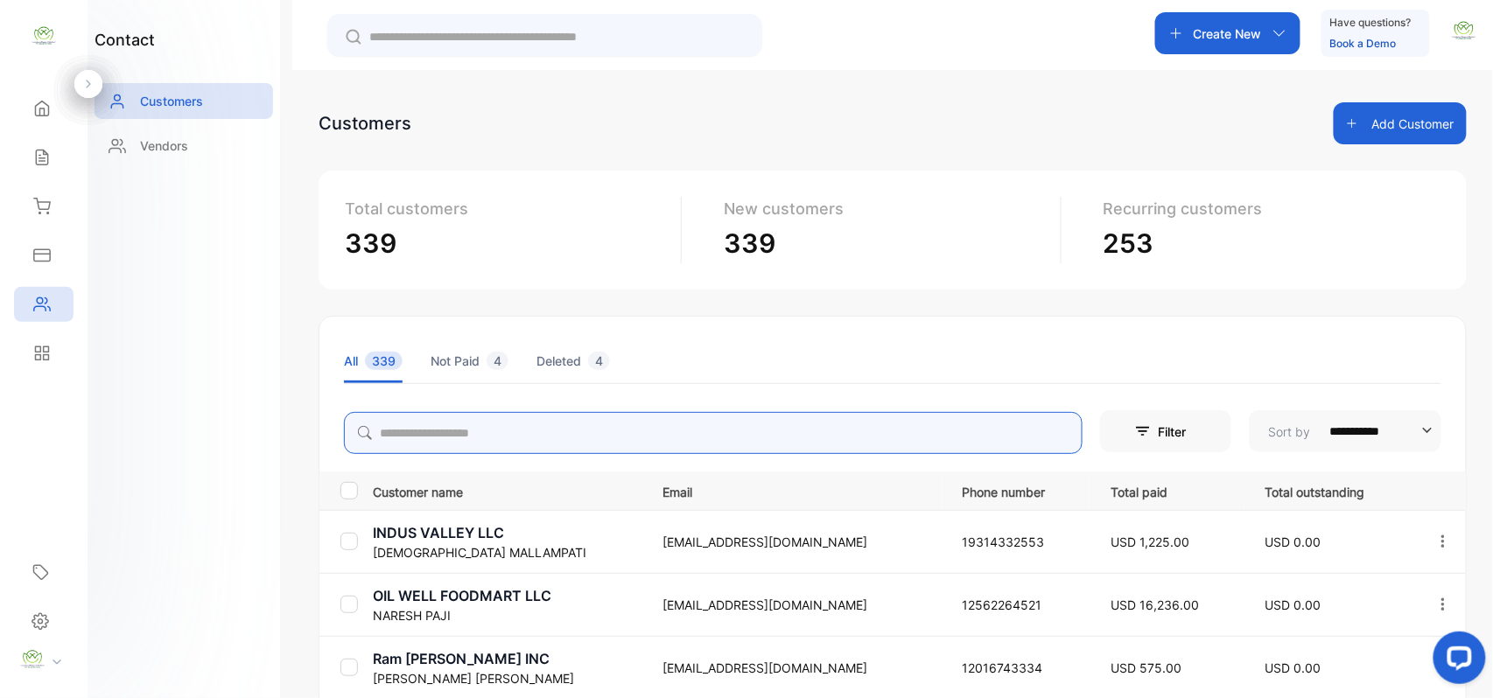
click at [599, 438] on input "search" at bounding box center [713, 433] width 738 height 42
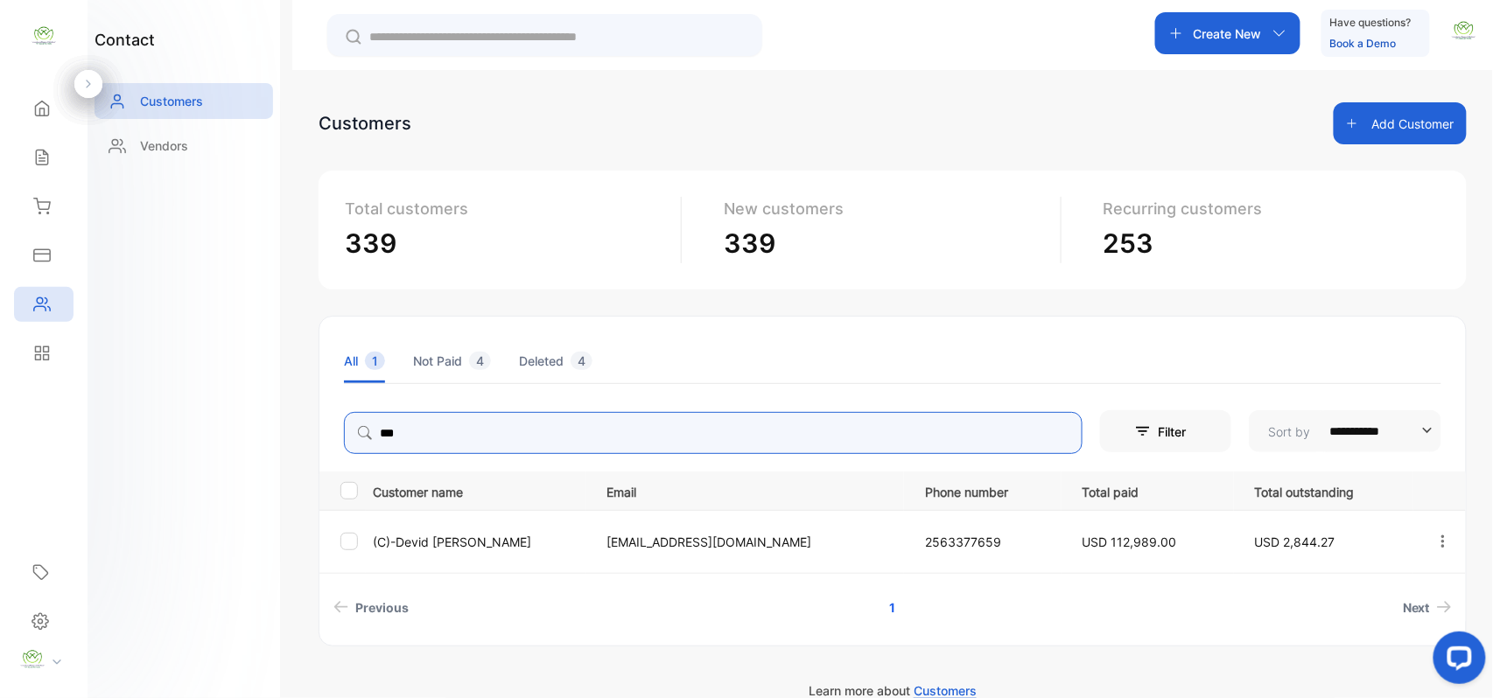
drag, startPoint x: 481, startPoint y: 436, endPoint x: 0, endPoint y: 411, distance: 481.8
click at [0, 411] on div "**********" at bounding box center [746, 401] width 1493 height 803
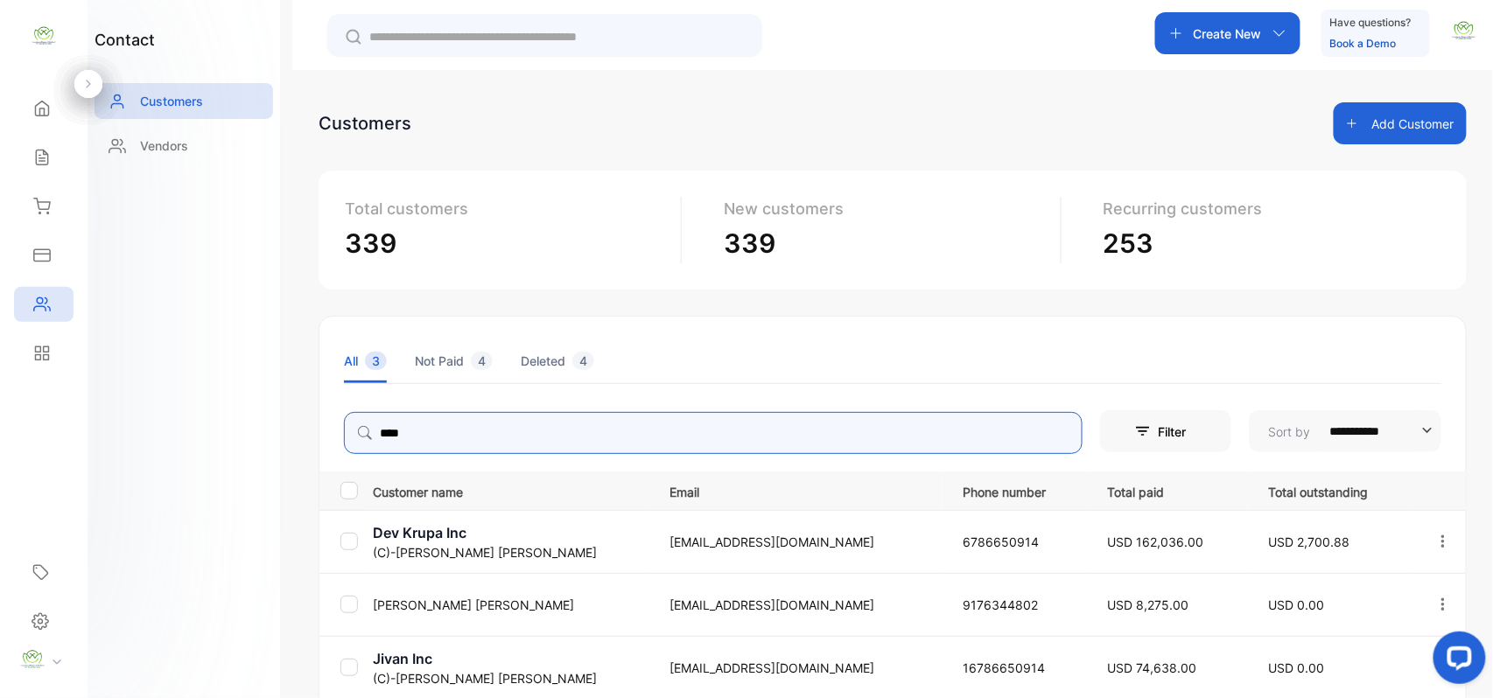
click at [1442, 544] on icon "button" at bounding box center [1443, 542] width 16 height 16
type input "****"
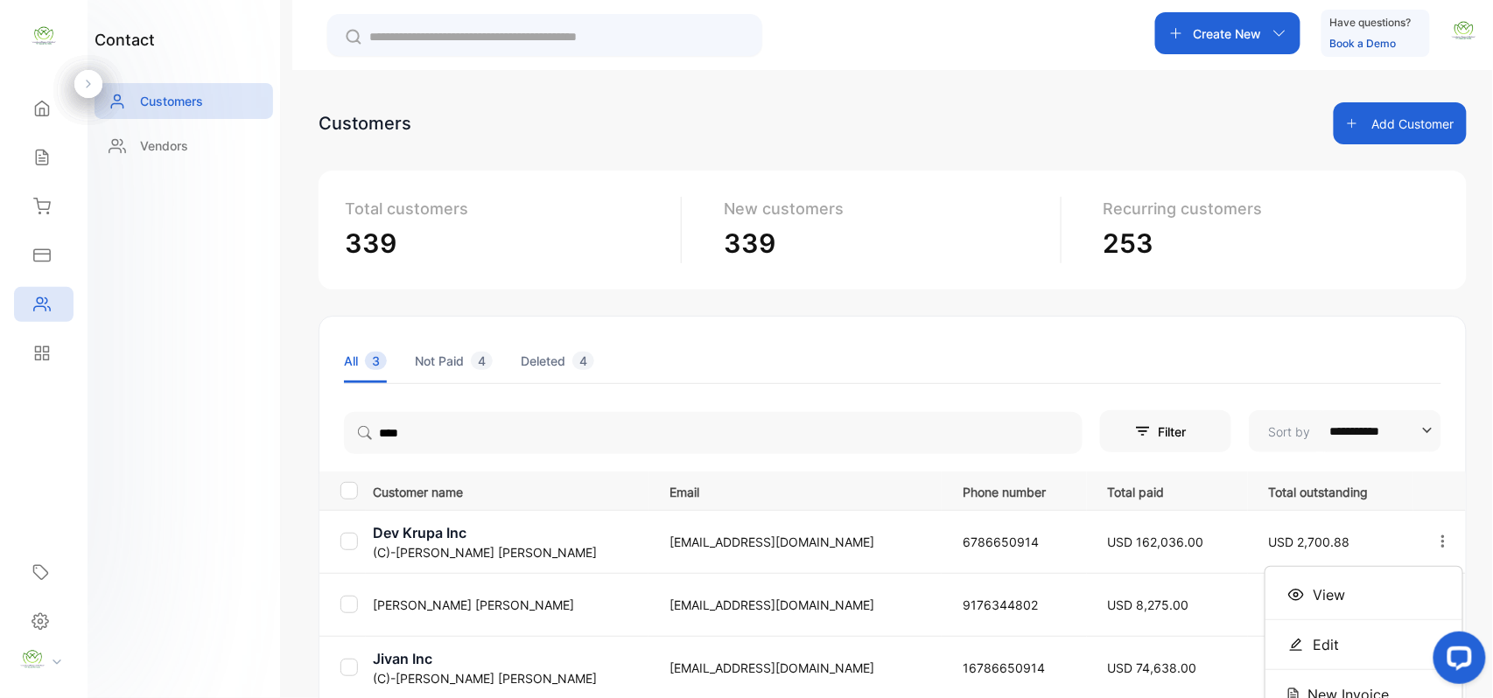
click at [1312, 588] on span "View" at bounding box center [1328, 594] width 32 height 21
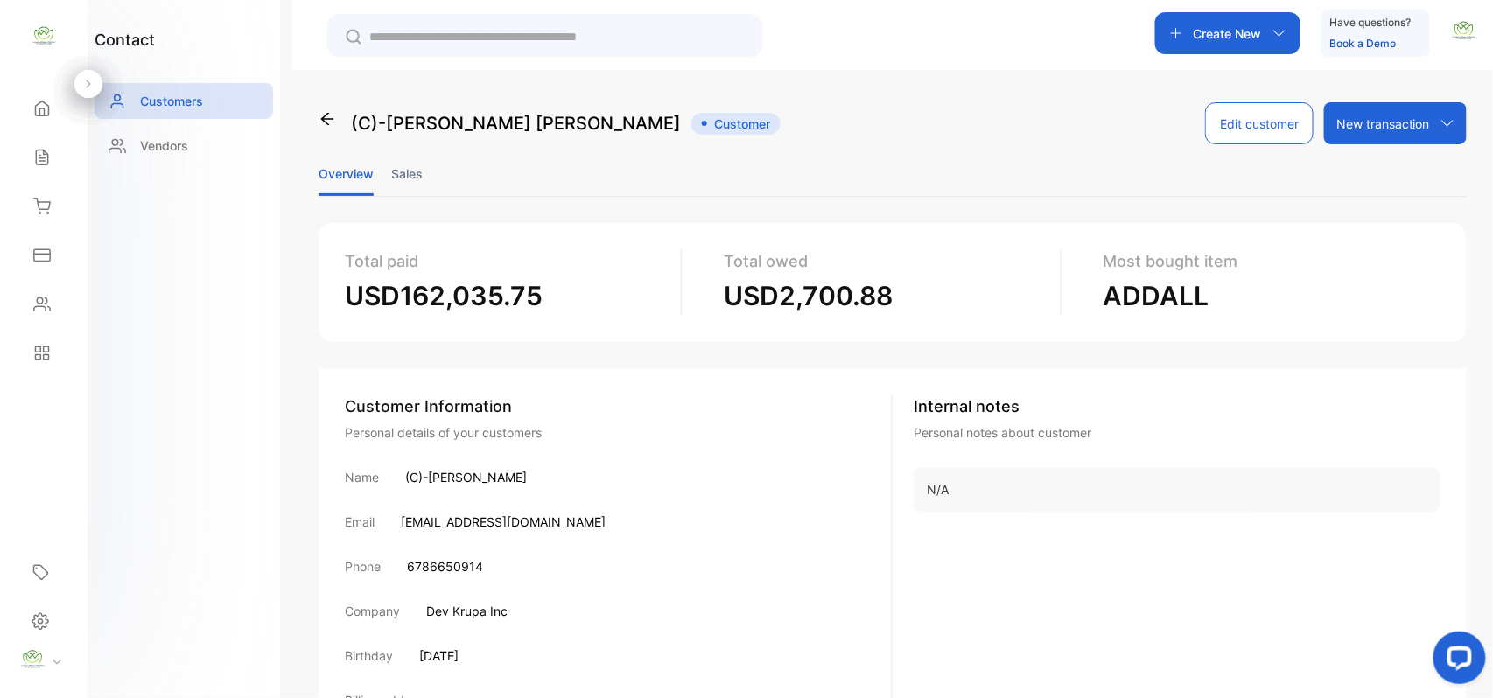
click at [410, 170] on li "Sales" at bounding box center [406, 173] width 31 height 45
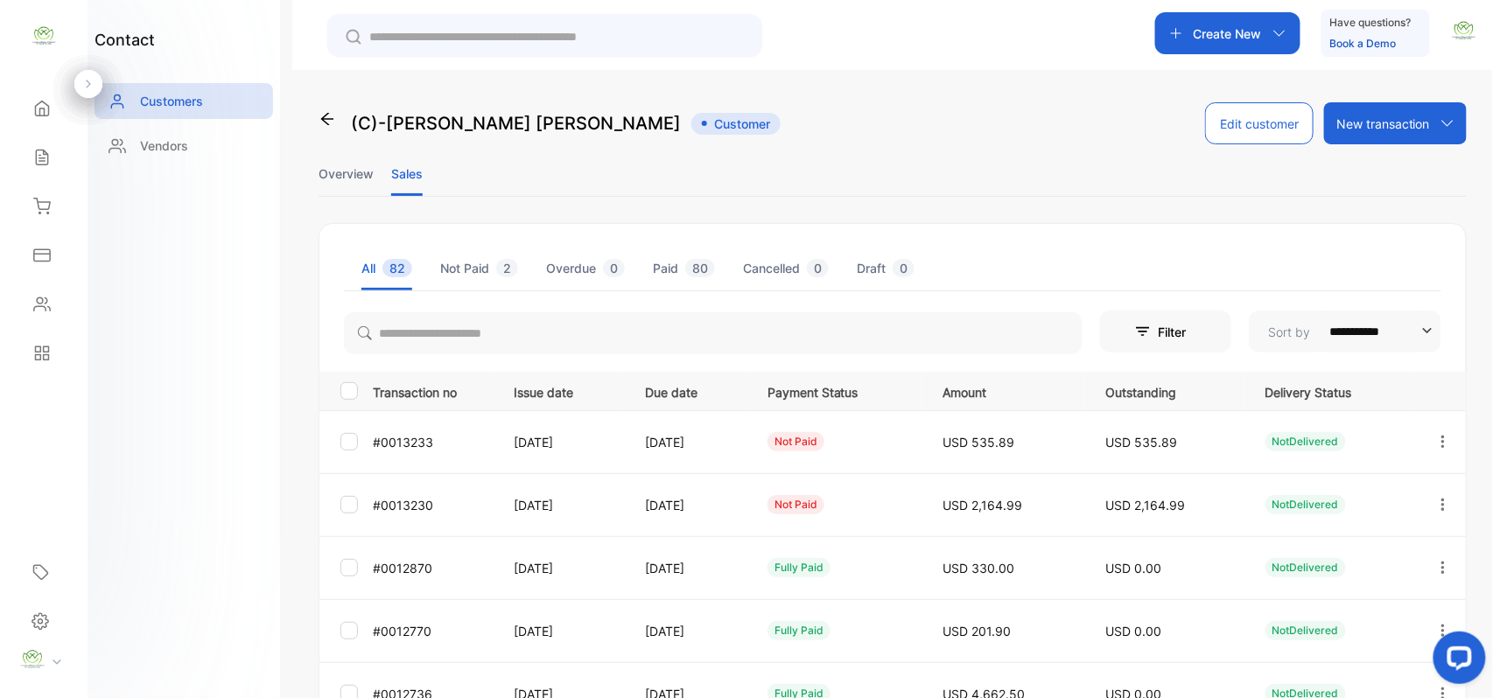
click at [1195, 38] on p "Create New" at bounding box center [1227, 33] width 68 height 18
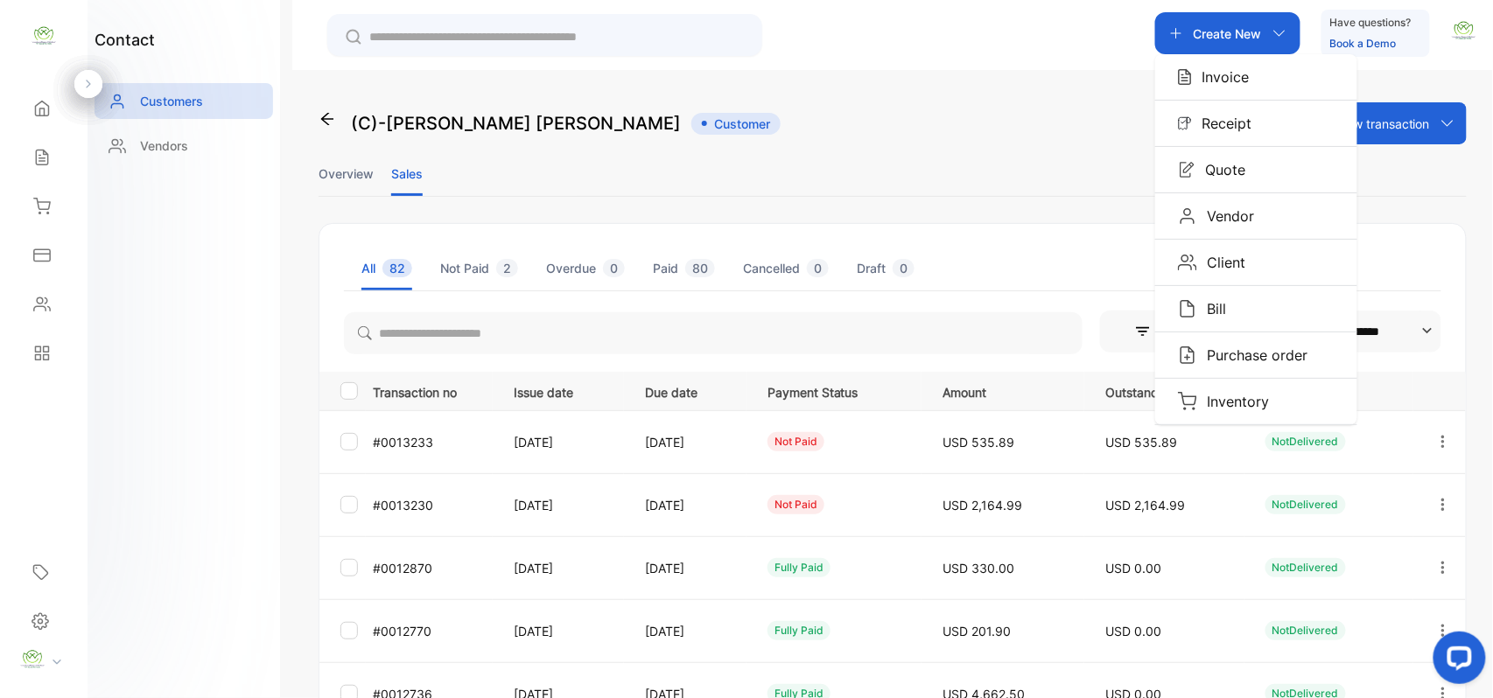
click at [1193, 89] on div "Invoice" at bounding box center [1256, 76] width 202 height 45
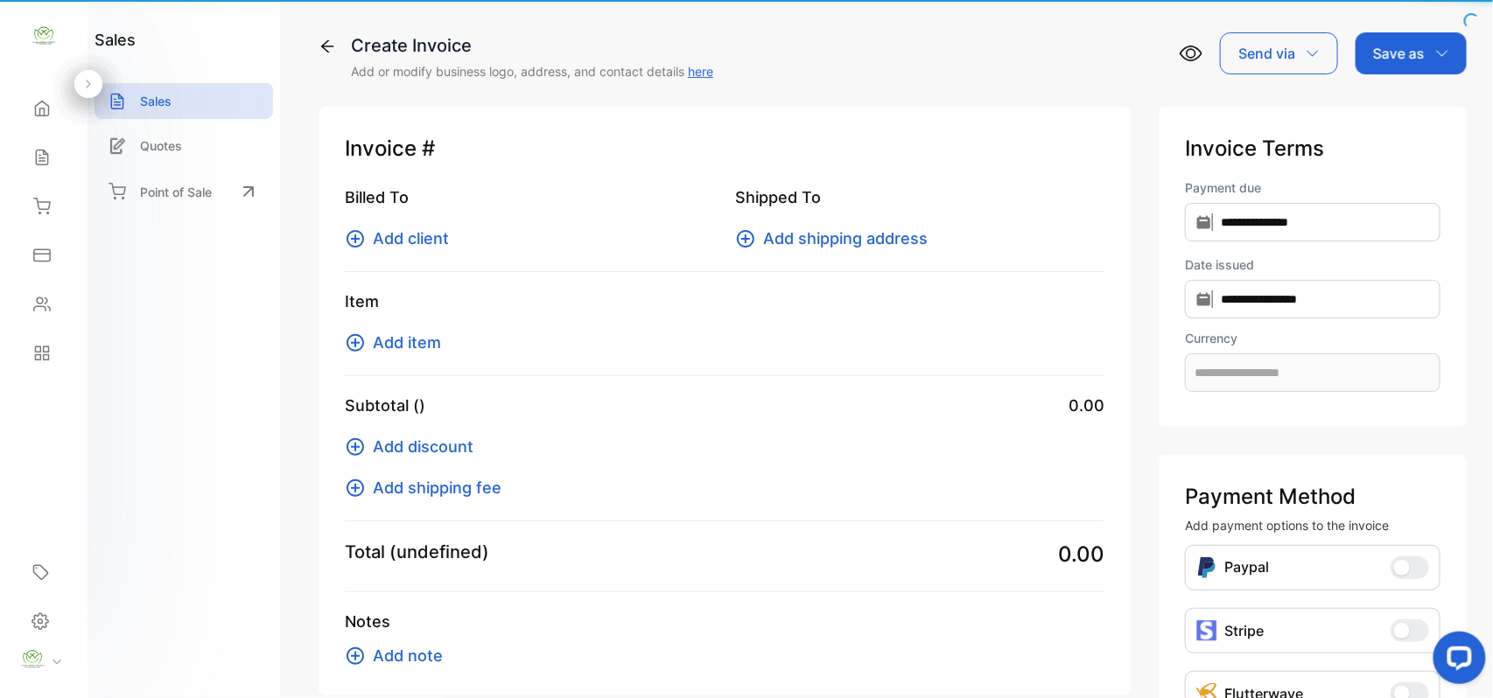
type input "**********"
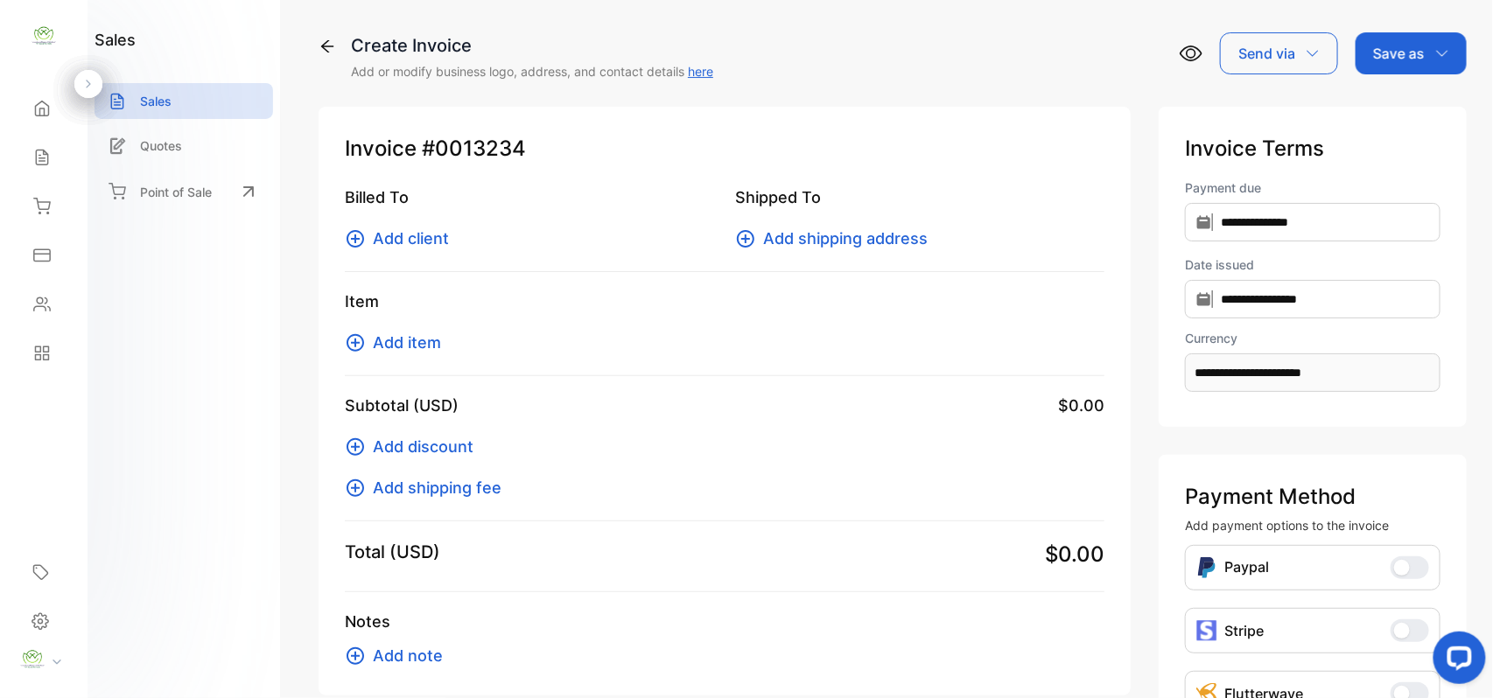
click at [408, 242] on span "Add client" at bounding box center [411, 239] width 76 height 24
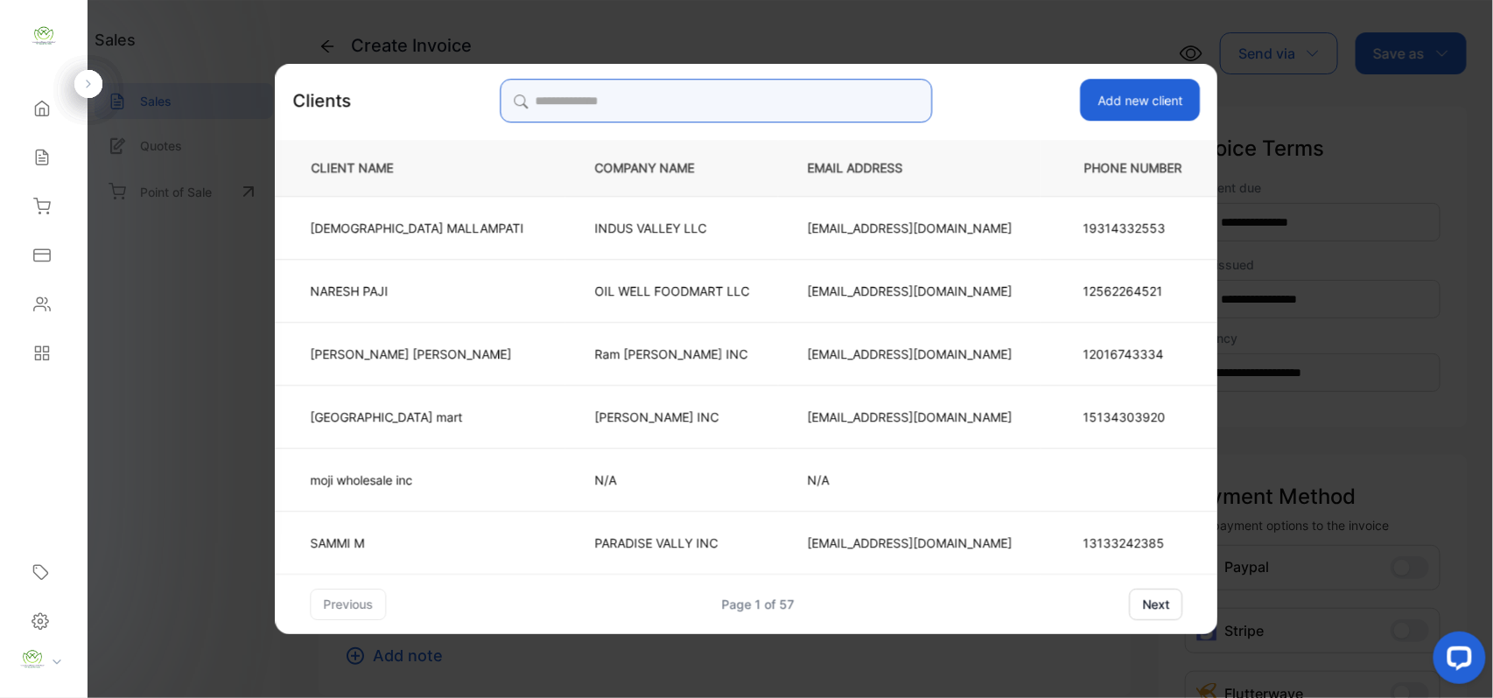
click at [823, 100] on input "search" at bounding box center [716, 101] width 432 height 44
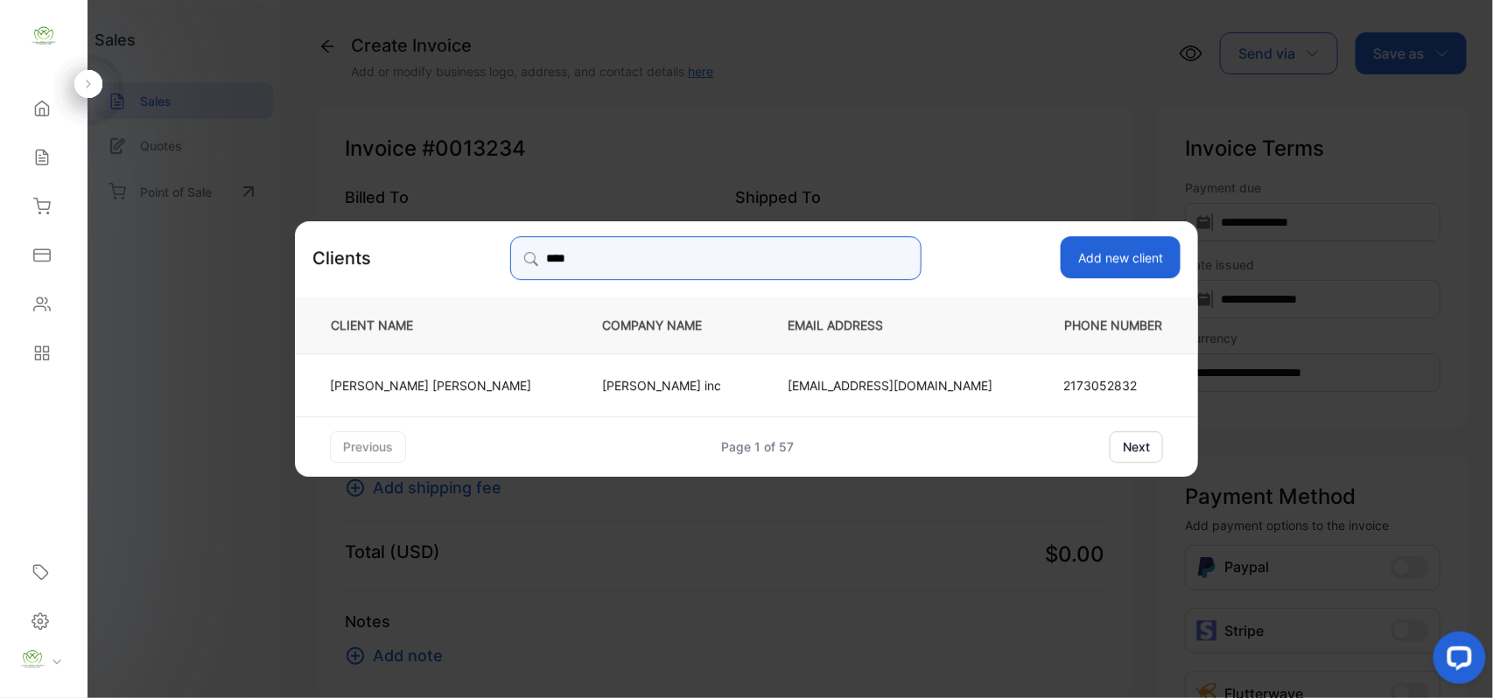
type input "****"
click at [455, 394] on td "Kiritbhai Patel" at bounding box center [434, 384] width 278 height 63
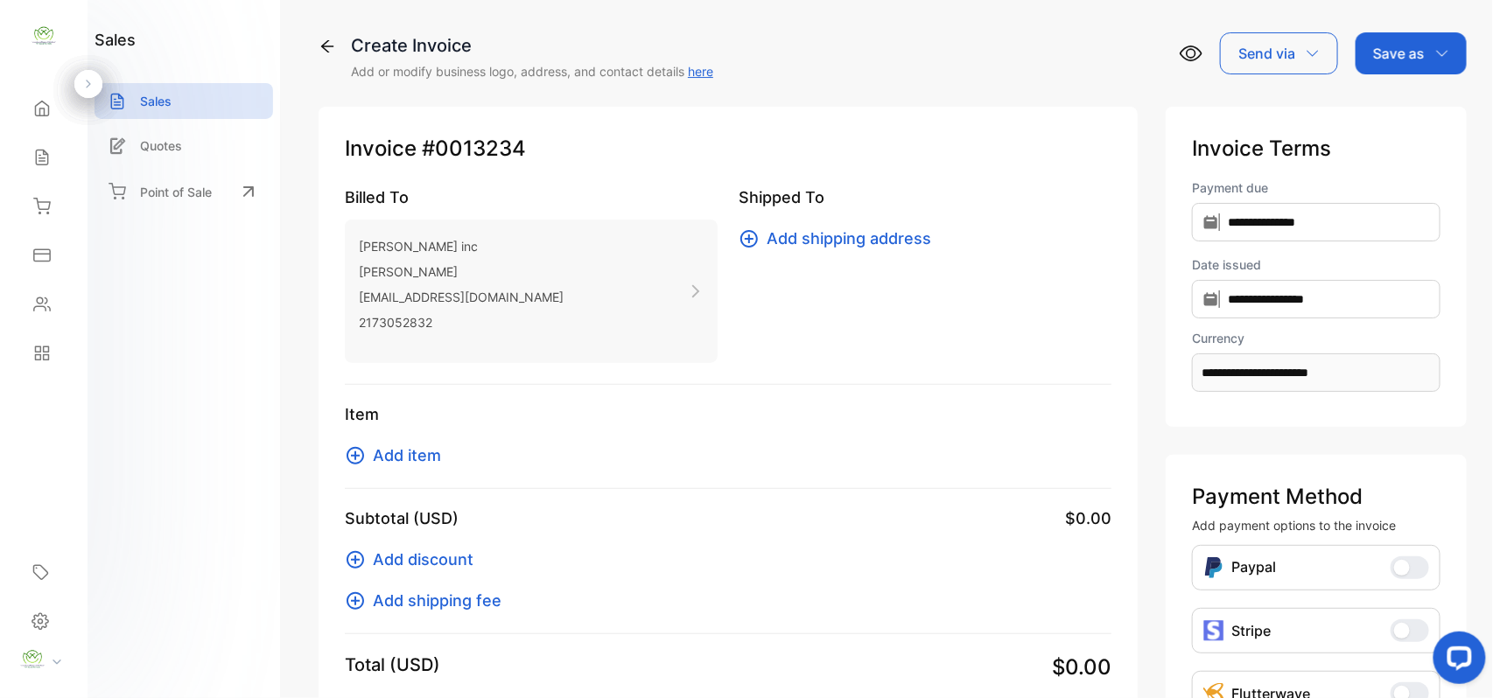
click at [416, 458] on span "Add item" at bounding box center [407, 456] width 68 height 24
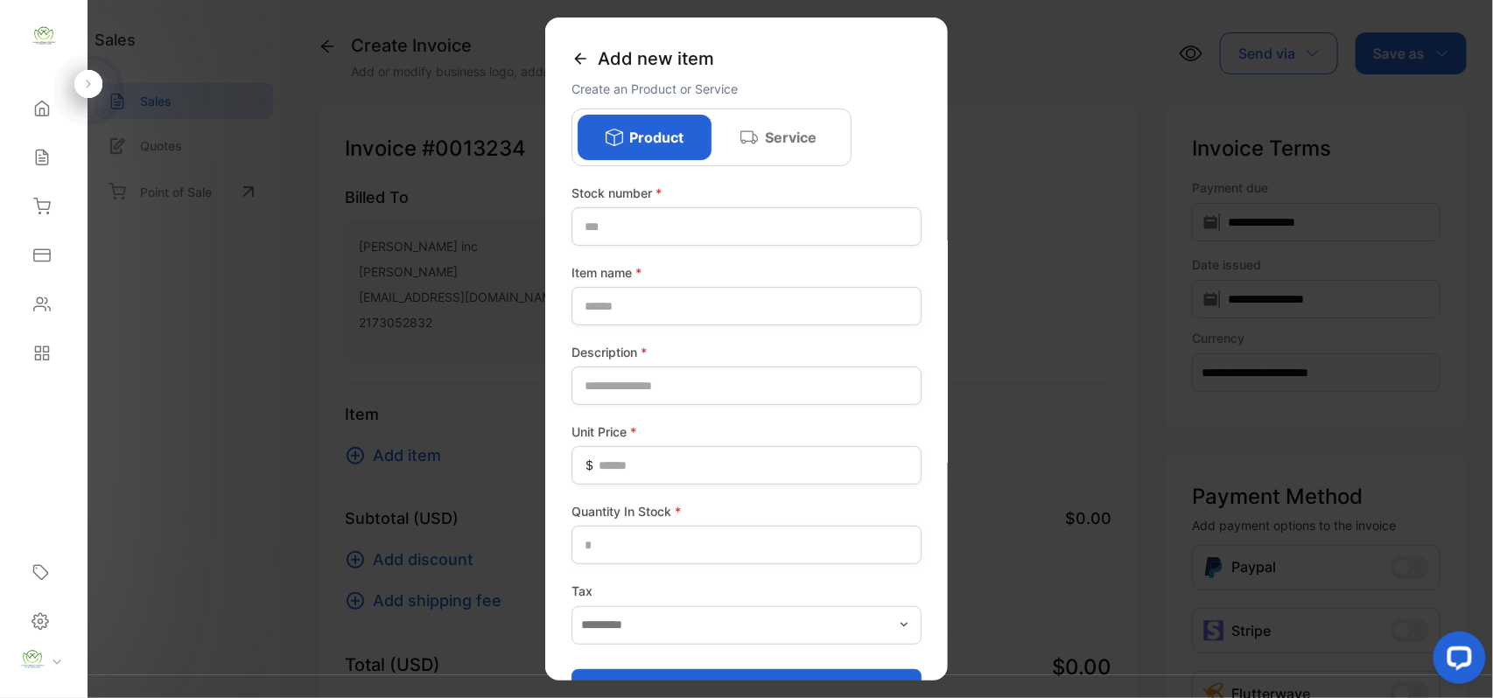
click at [584, 59] on icon at bounding box center [579, 58] width 17 height 17
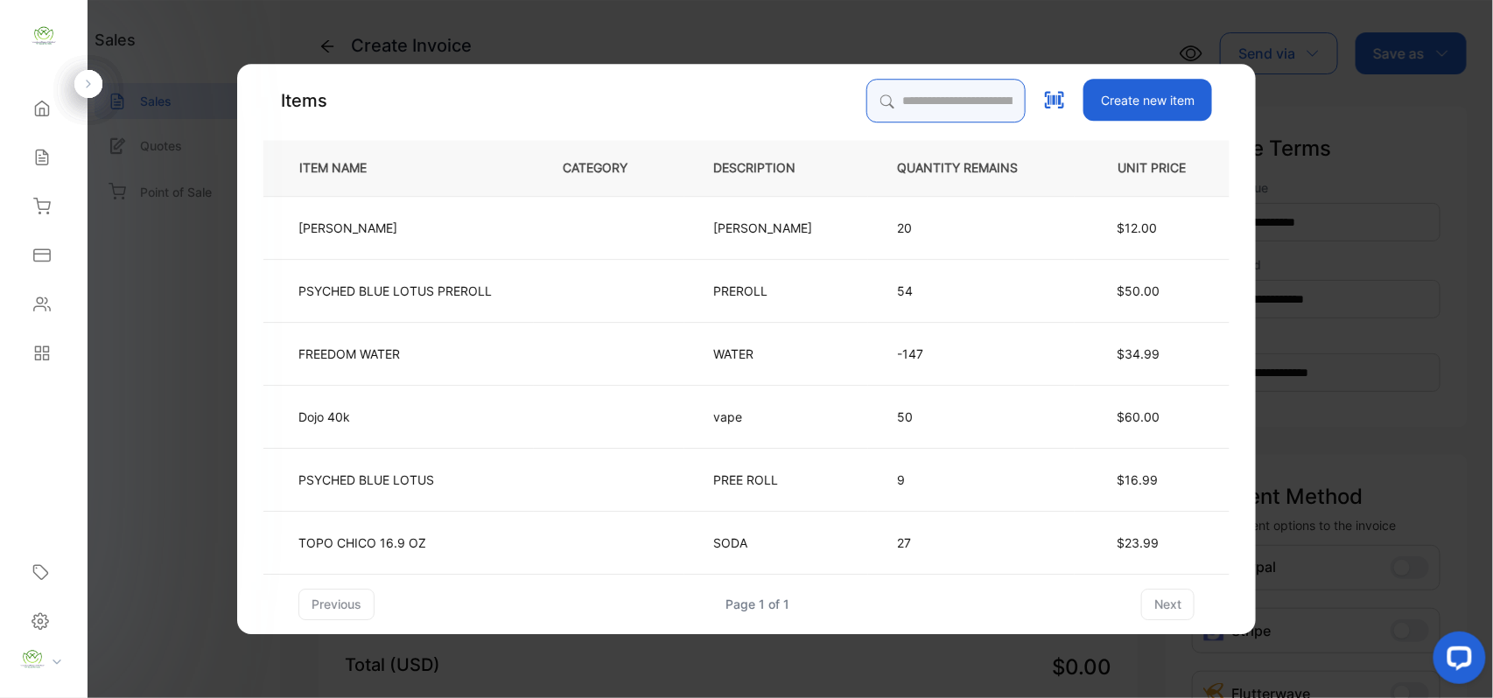
click at [904, 100] on input "search" at bounding box center [945, 101] width 159 height 44
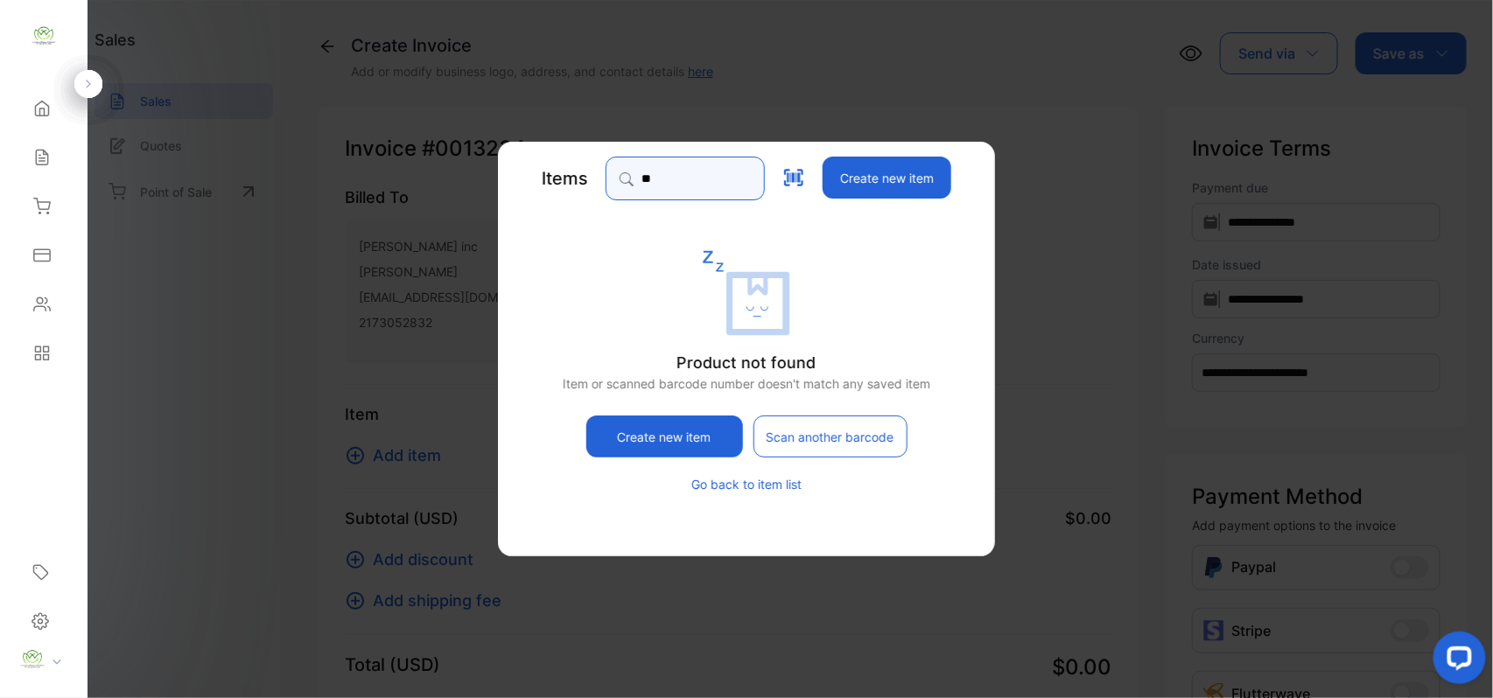
type input "*"
type input "****"
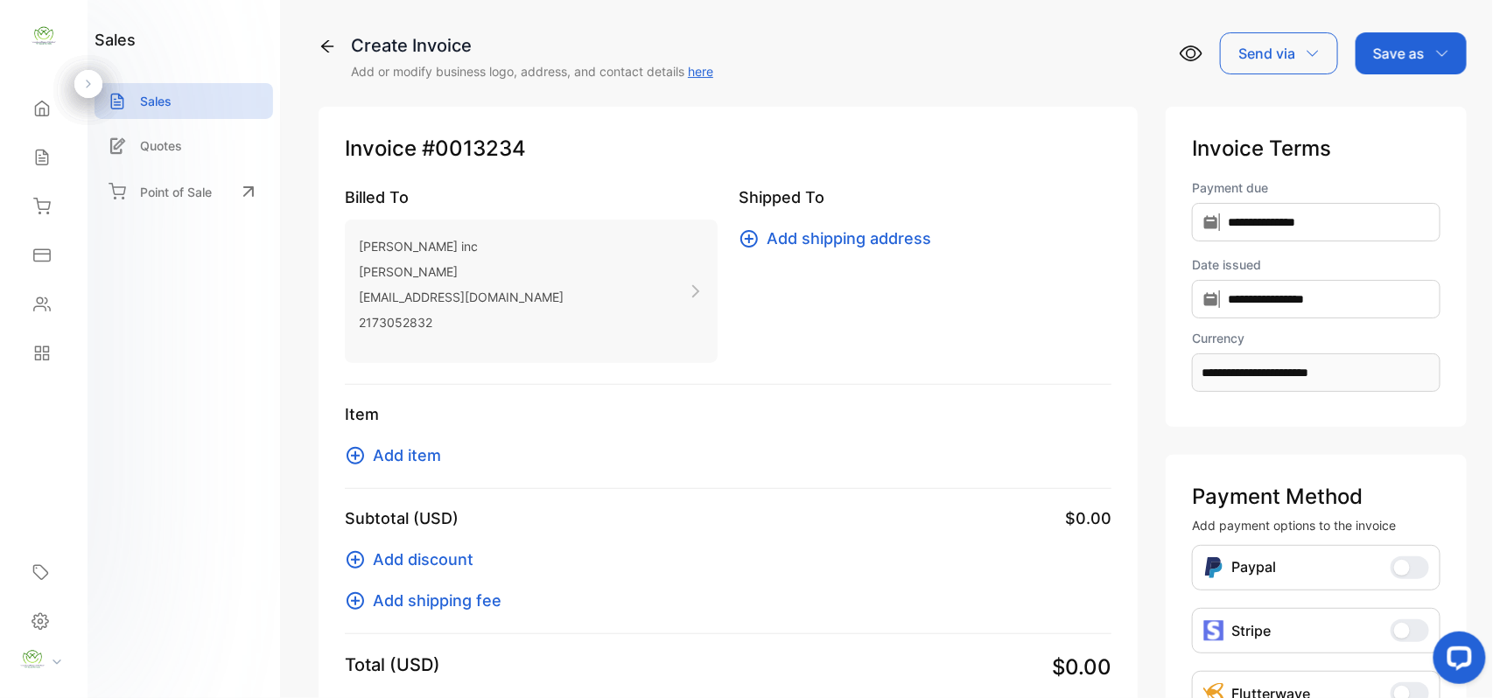
click at [395, 462] on span "Add item" at bounding box center [407, 456] width 68 height 24
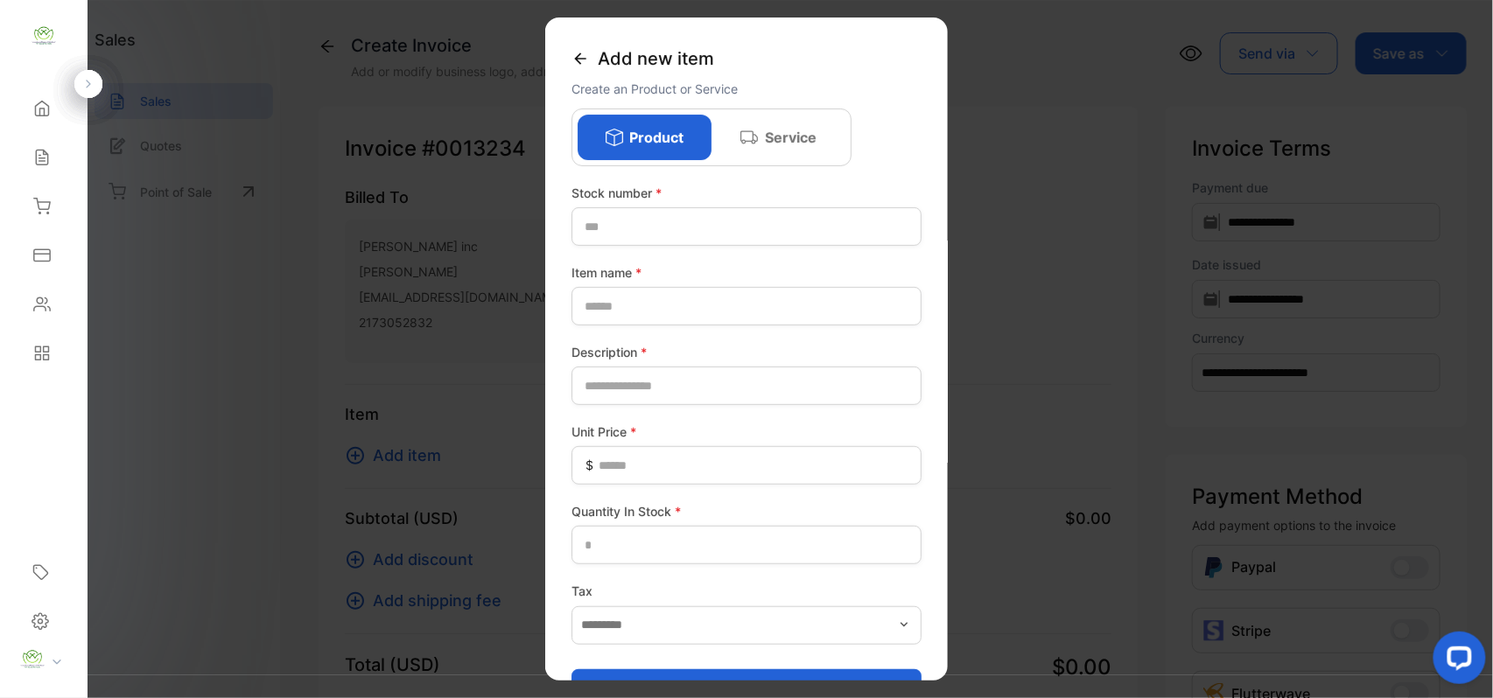
click at [582, 52] on icon at bounding box center [579, 58] width 17 height 17
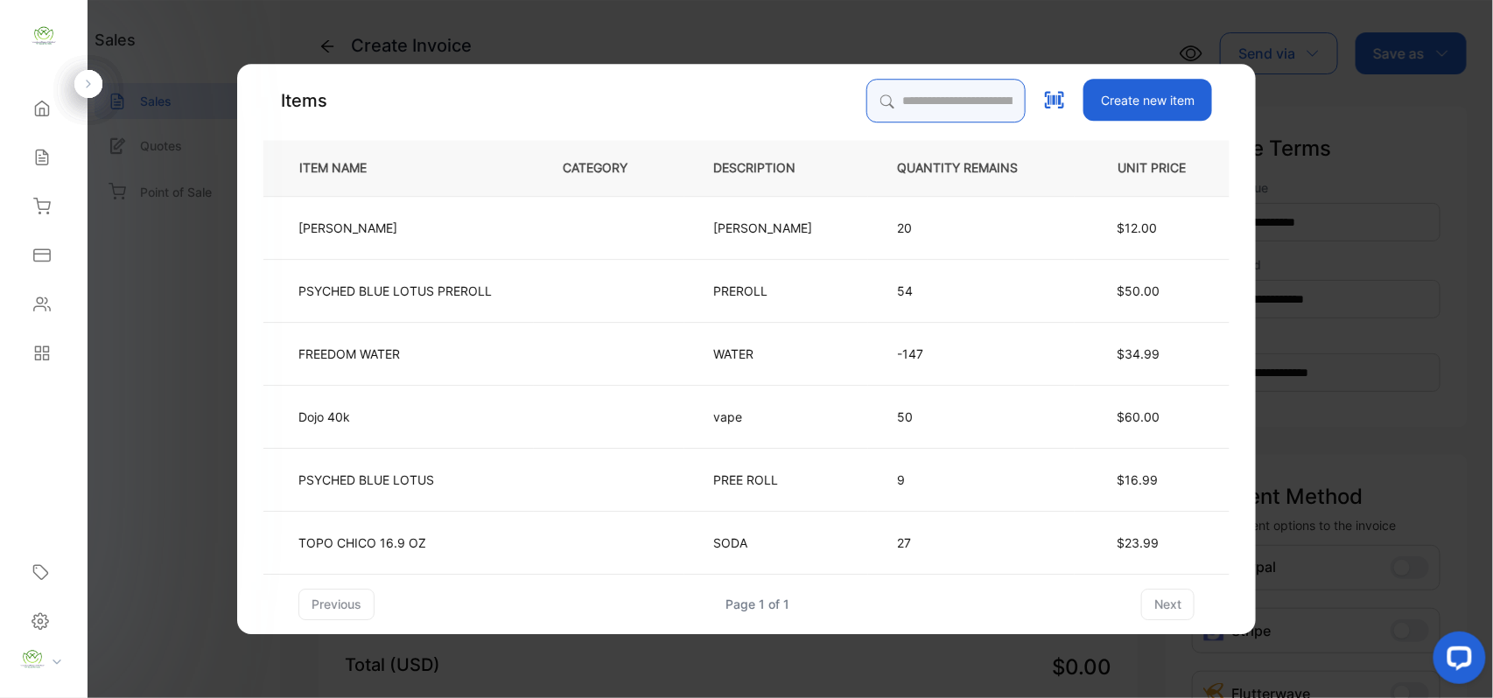
click at [880, 93] on input "search" at bounding box center [945, 101] width 159 height 44
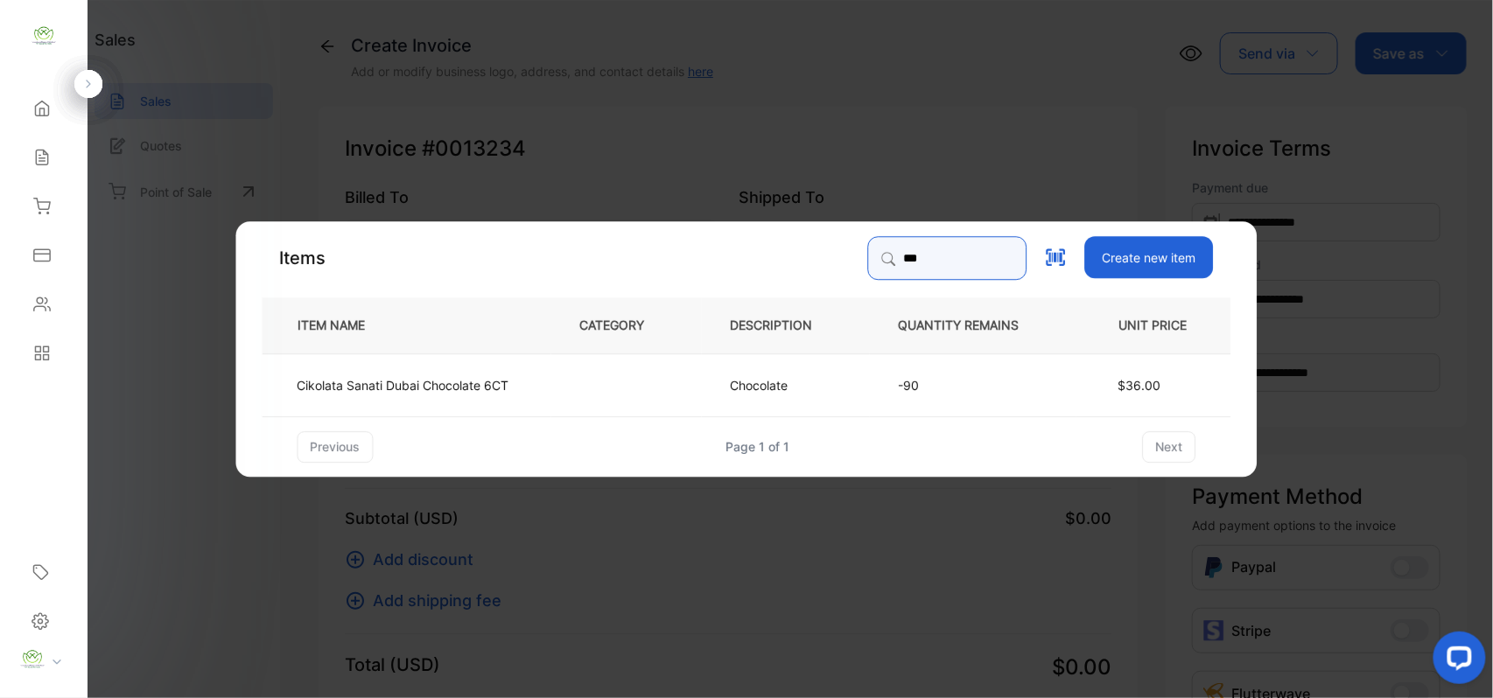
type input "***"
click at [459, 388] on p "Cikolata Sanati Dubai Chocolate 6CT" at bounding box center [403, 384] width 212 height 18
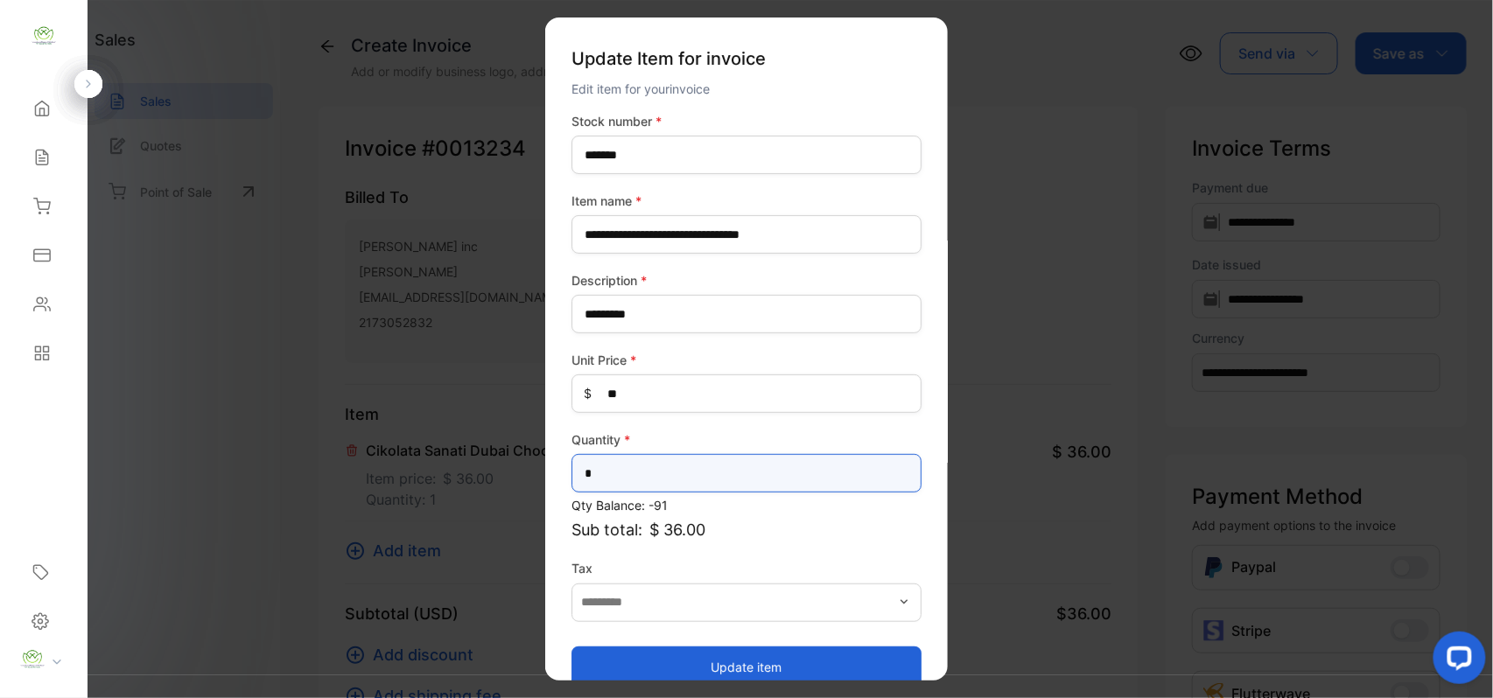
type input "*"
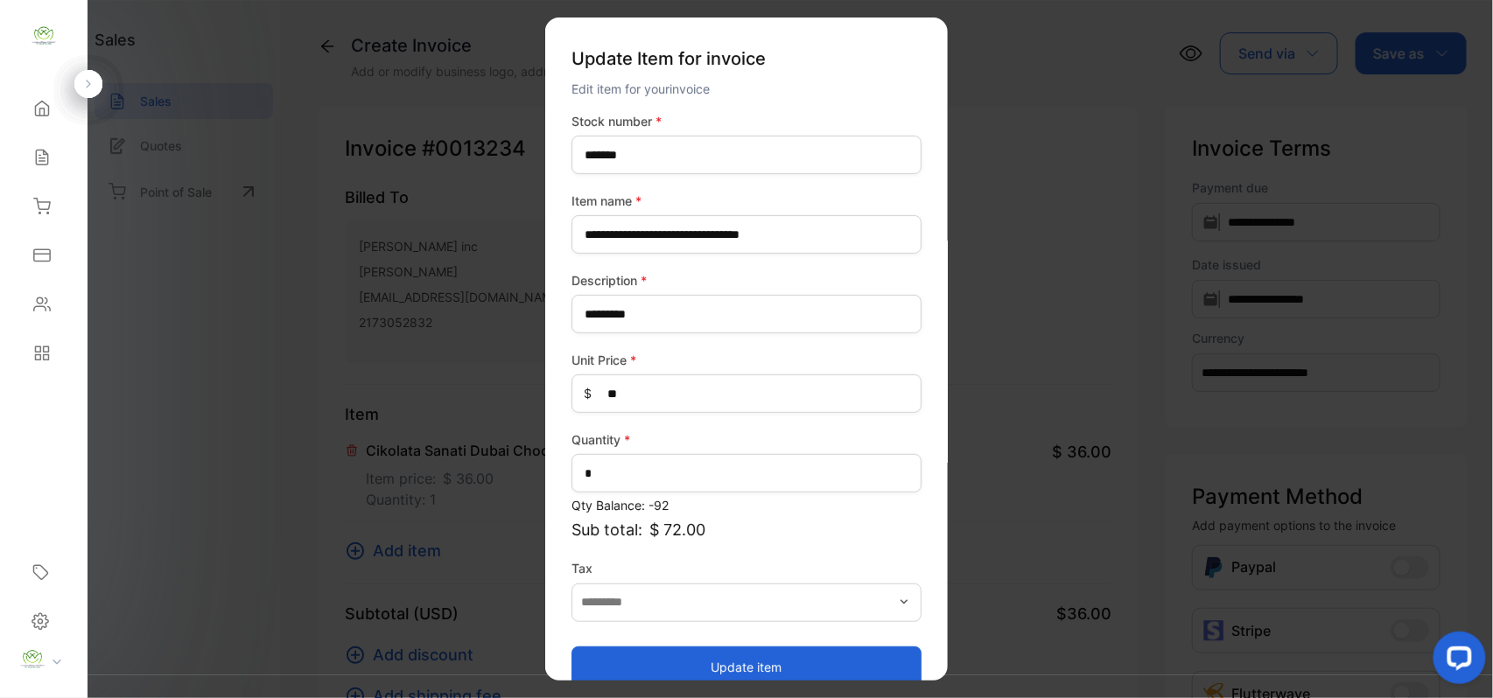
click at [697, 666] on button "Update item" at bounding box center [746, 667] width 350 height 42
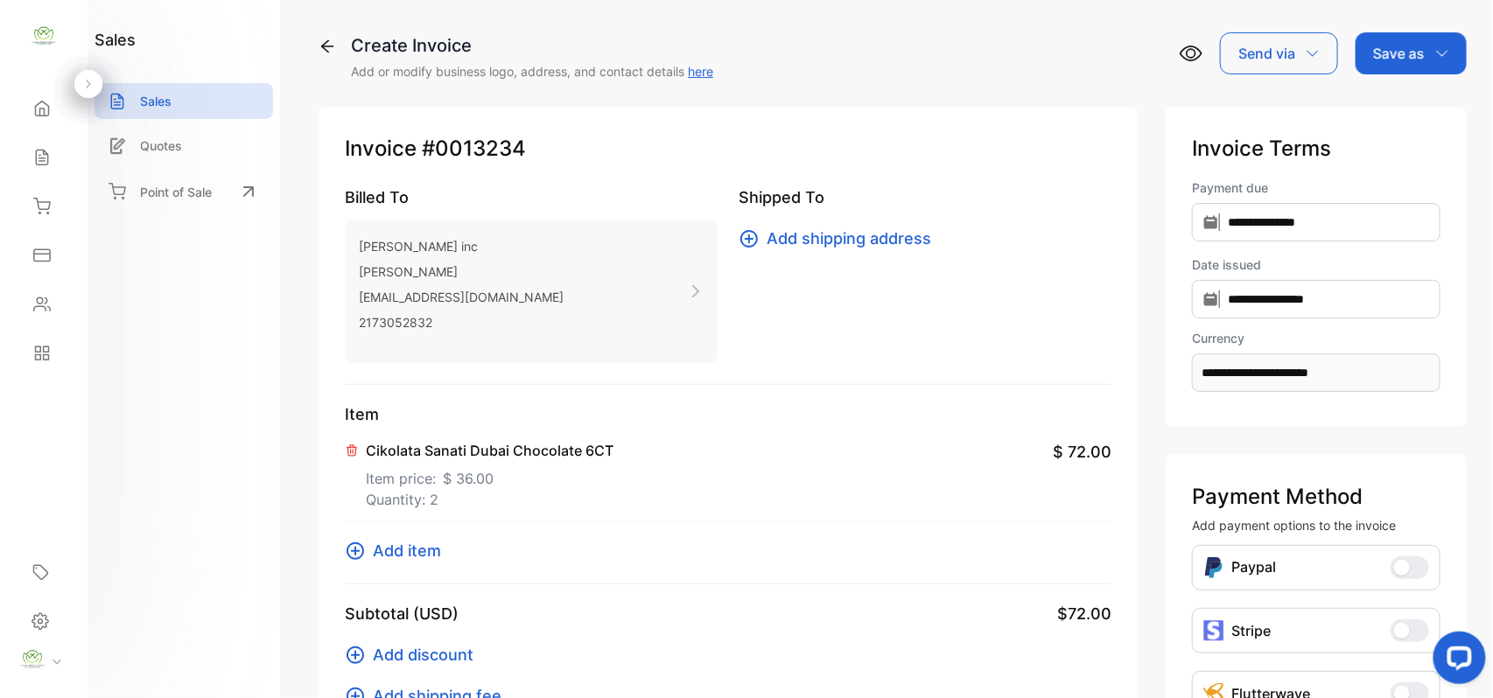
click at [366, 558] on button "Add item" at bounding box center [398, 551] width 107 height 24
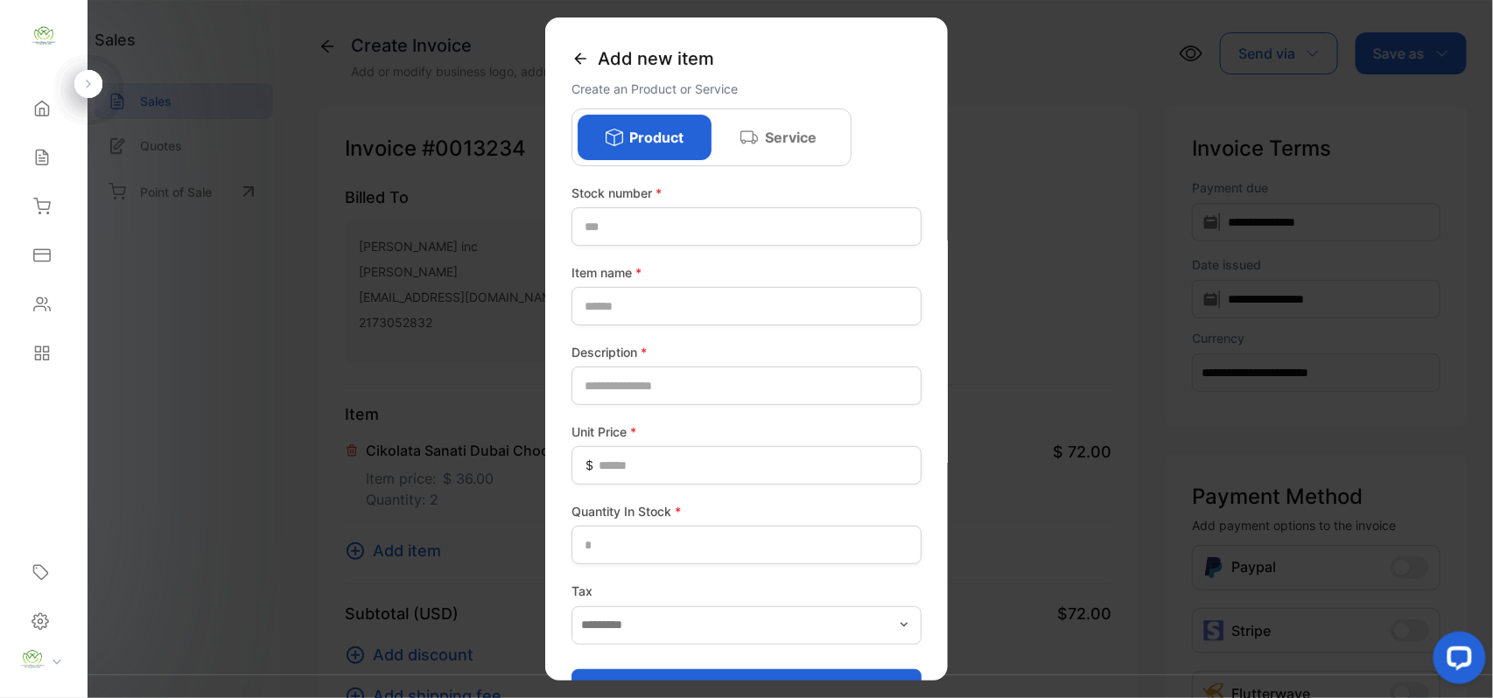
click at [581, 58] on icon at bounding box center [579, 57] width 11 height 11
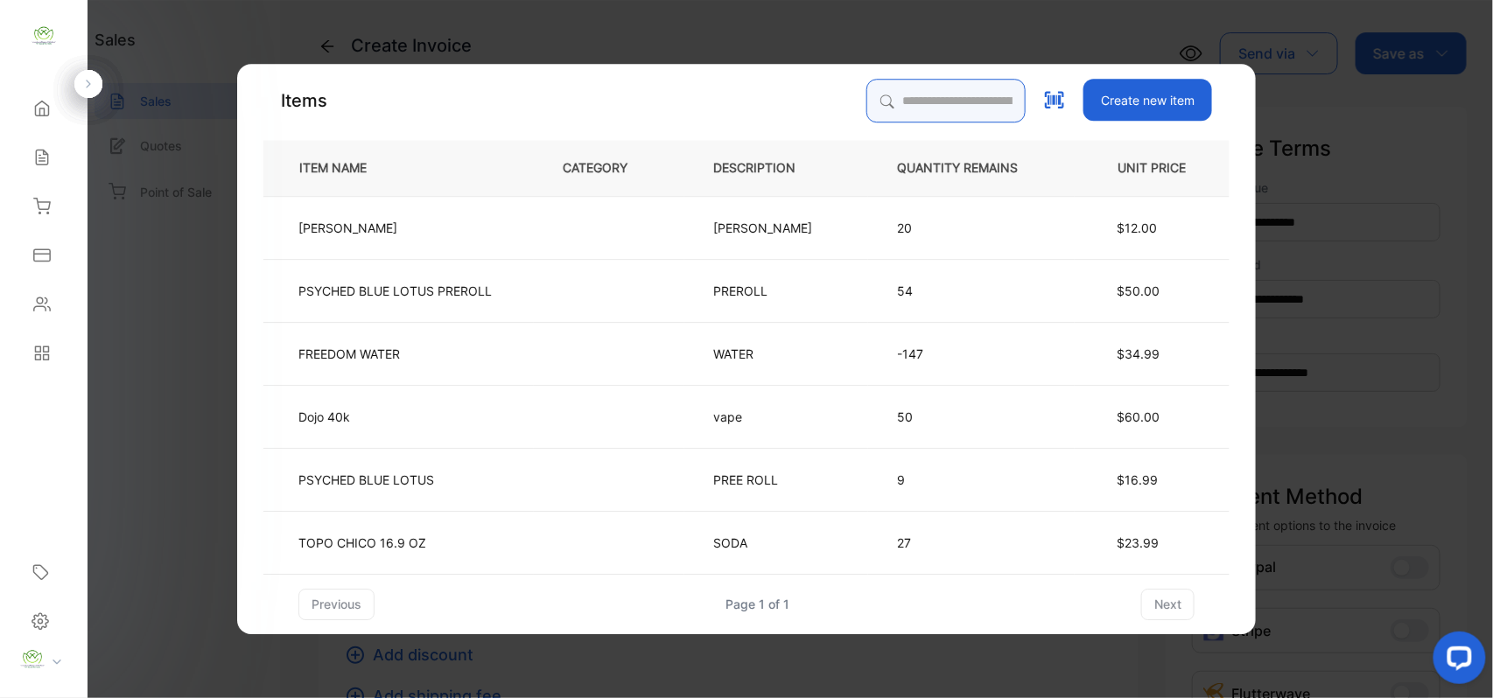
click at [870, 105] on input "search" at bounding box center [945, 101] width 159 height 44
type input "***"
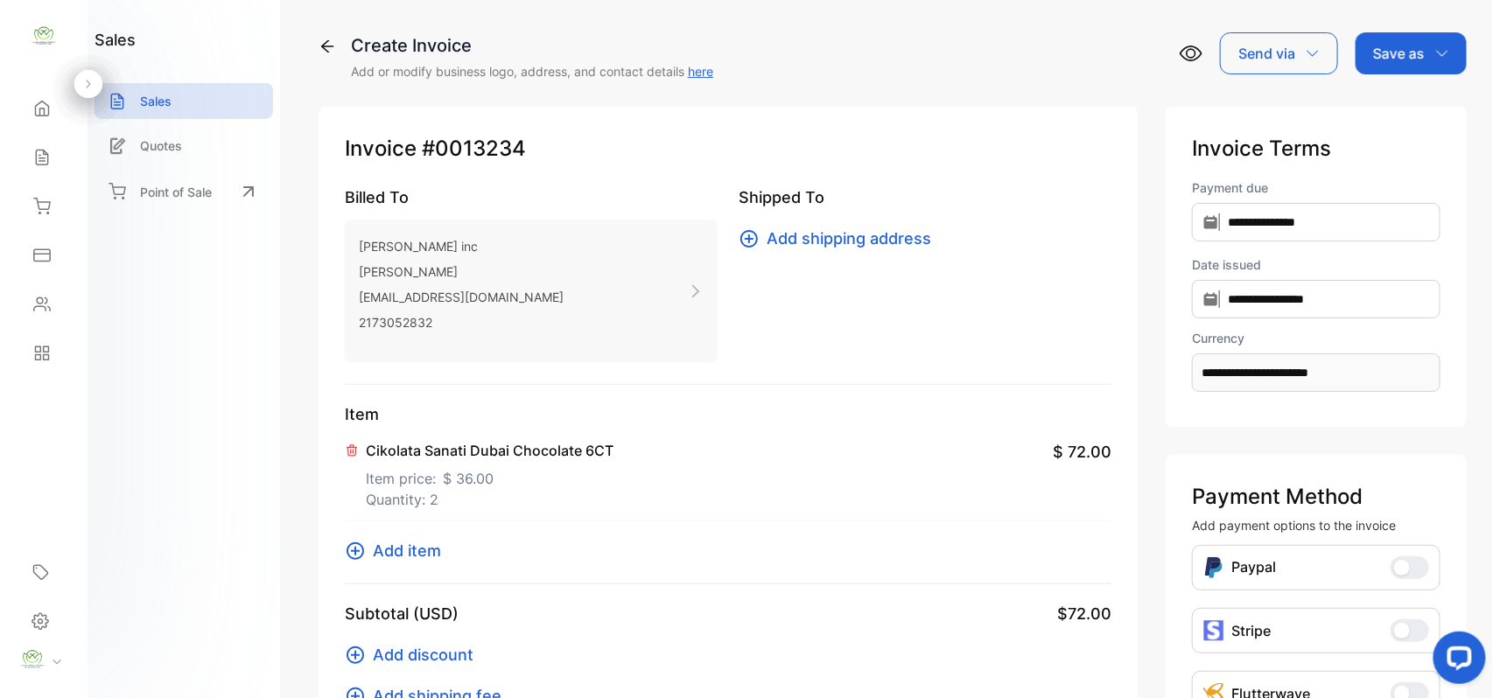
drag, startPoint x: 1013, startPoint y: 753, endPoint x: 376, endPoint y: 560, distance: 665.7
click at [376, 560] on span "Add item" at bounding box center [407, 551] width 68 height 24
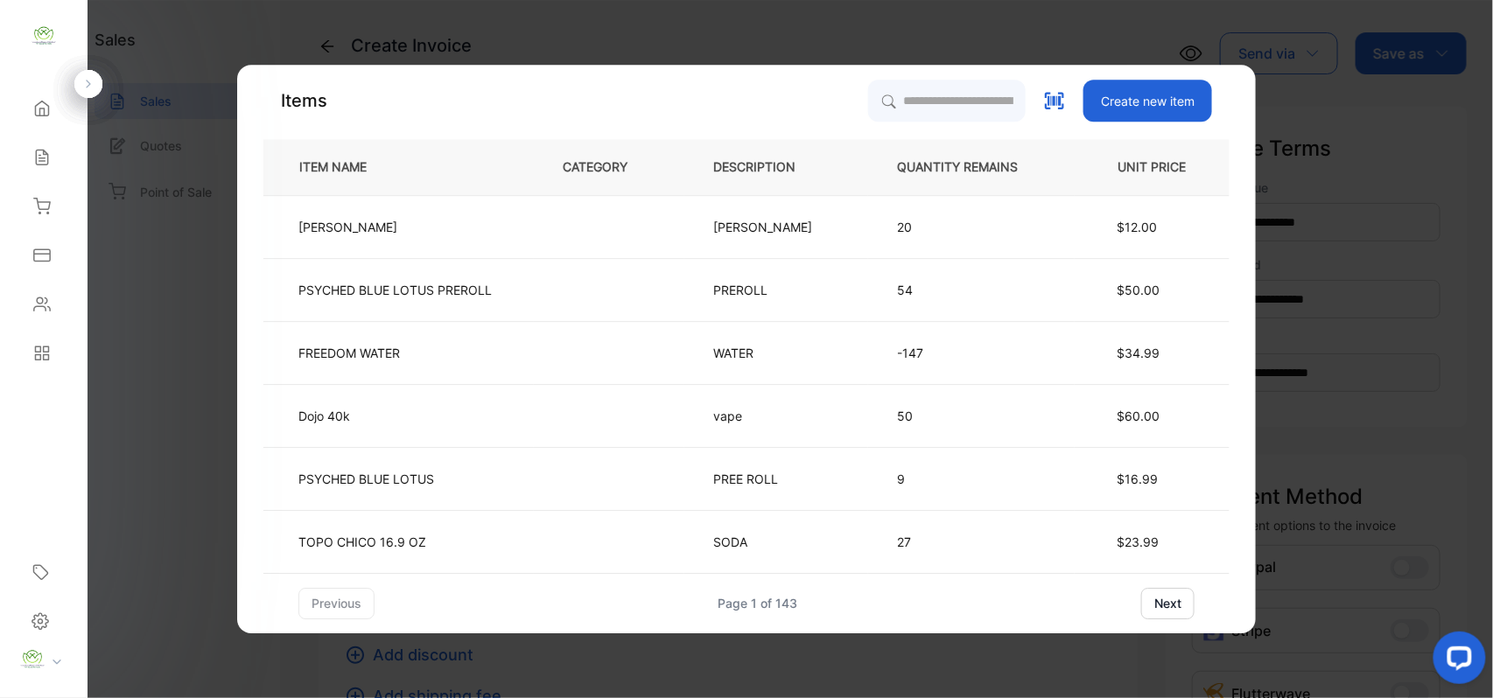
drag, startPoint x: 176, startPoint y: 456, endPoint x: 252, endPoint y: 445, distance: 76.8
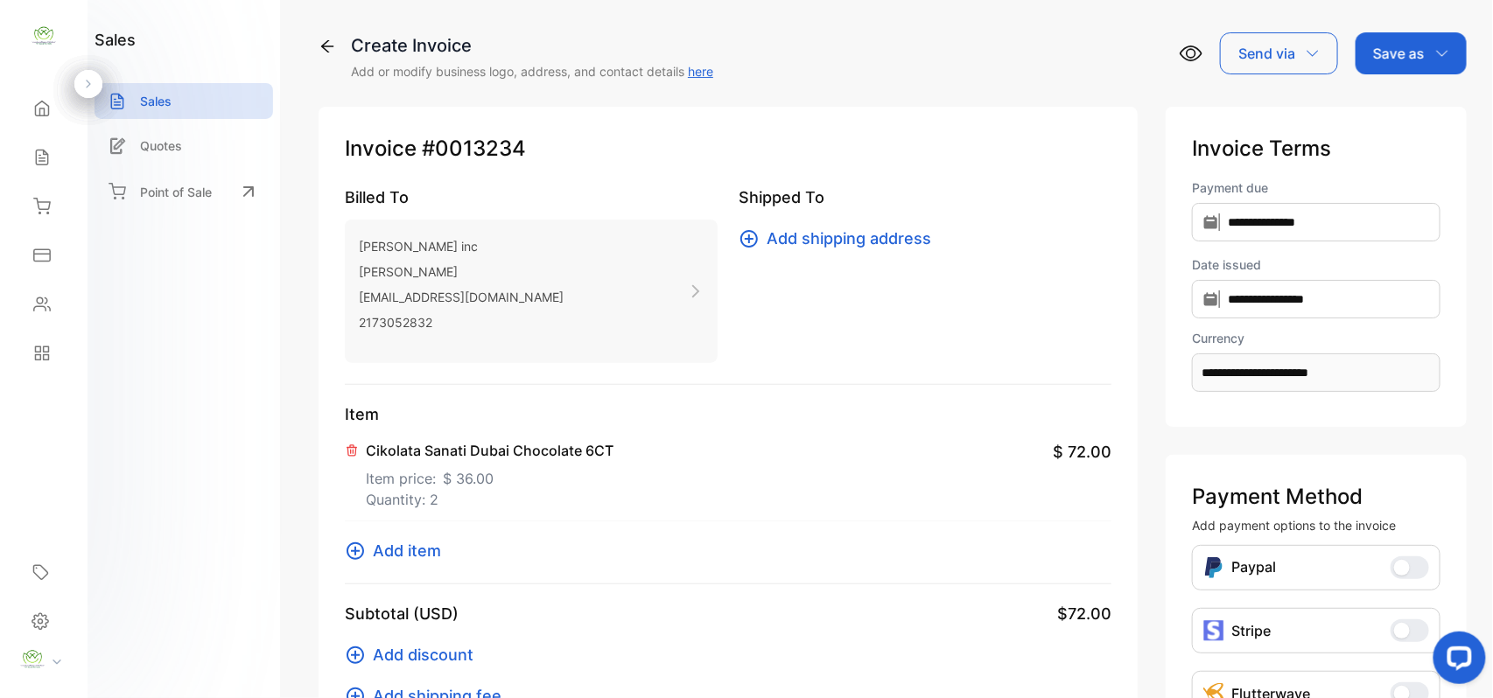
click at [410, 555] on span "Add item" at bounding box center [407, 551] width 68 height 24
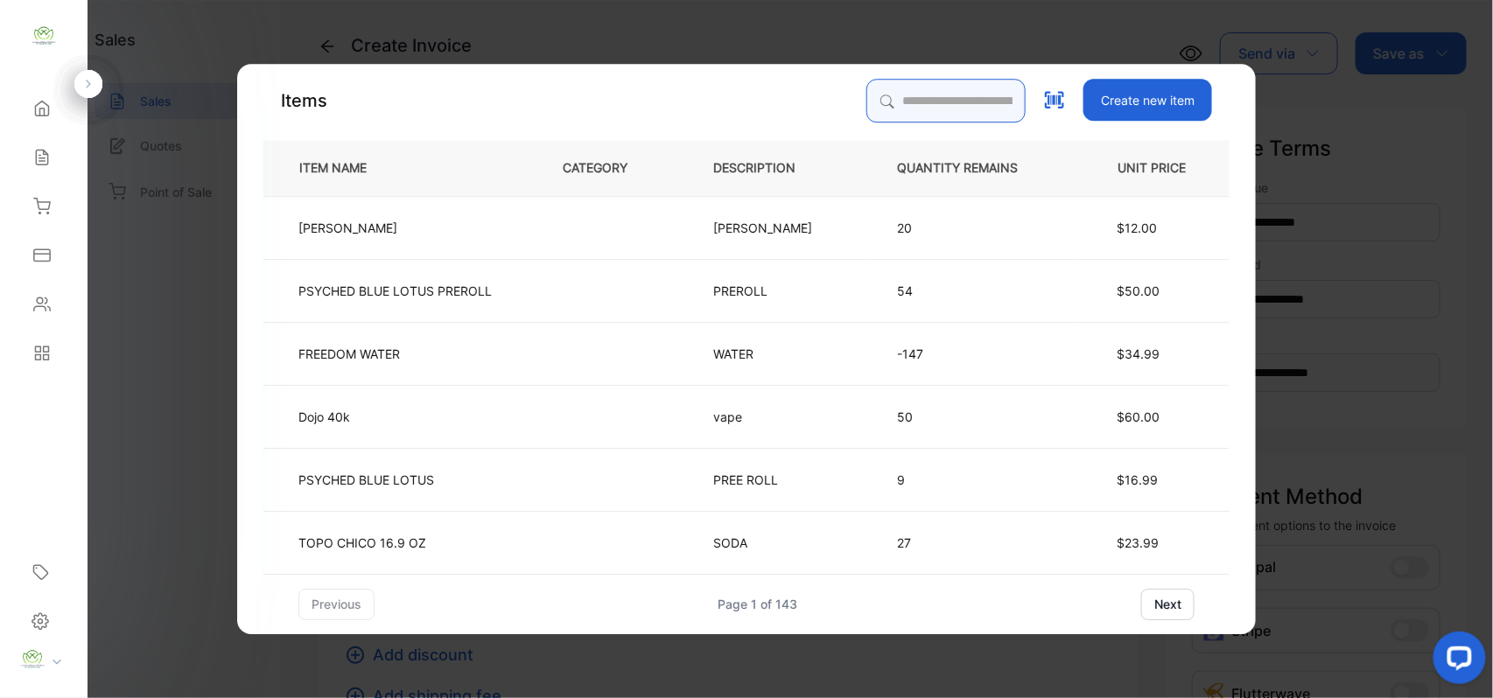
click at [926, 106] on input "search" at bounding box center [945, 101] width 159 height 44
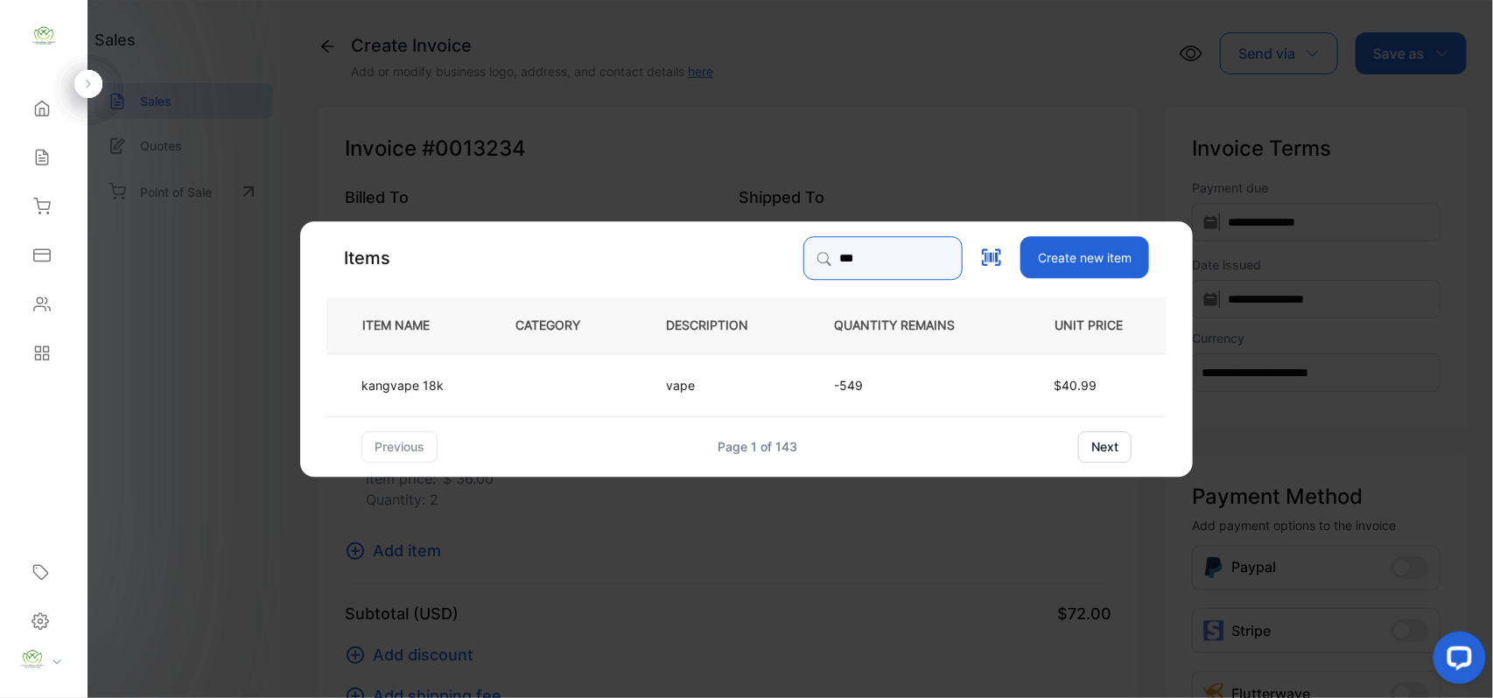
type input "***"
click at [459, 395] on td "kangvape 18k" at bounding box center [406, 384] width 160 height 63
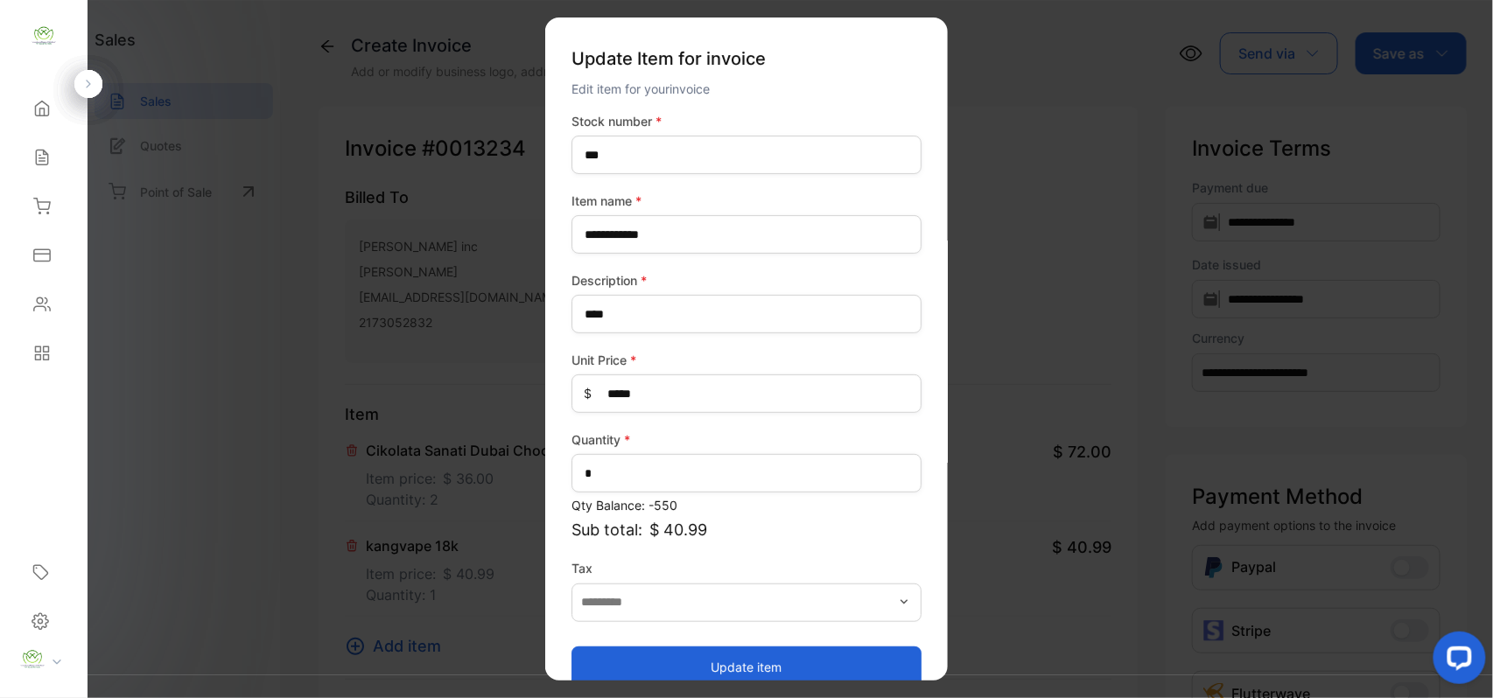
drag, startPoint x: 667, startPoint y: 670, endPoint x: 581, endPoint y: 630, distance: 94.7
click at [667, 667] on button "Update item" at bounding box center [746, 667] width 350 height 42
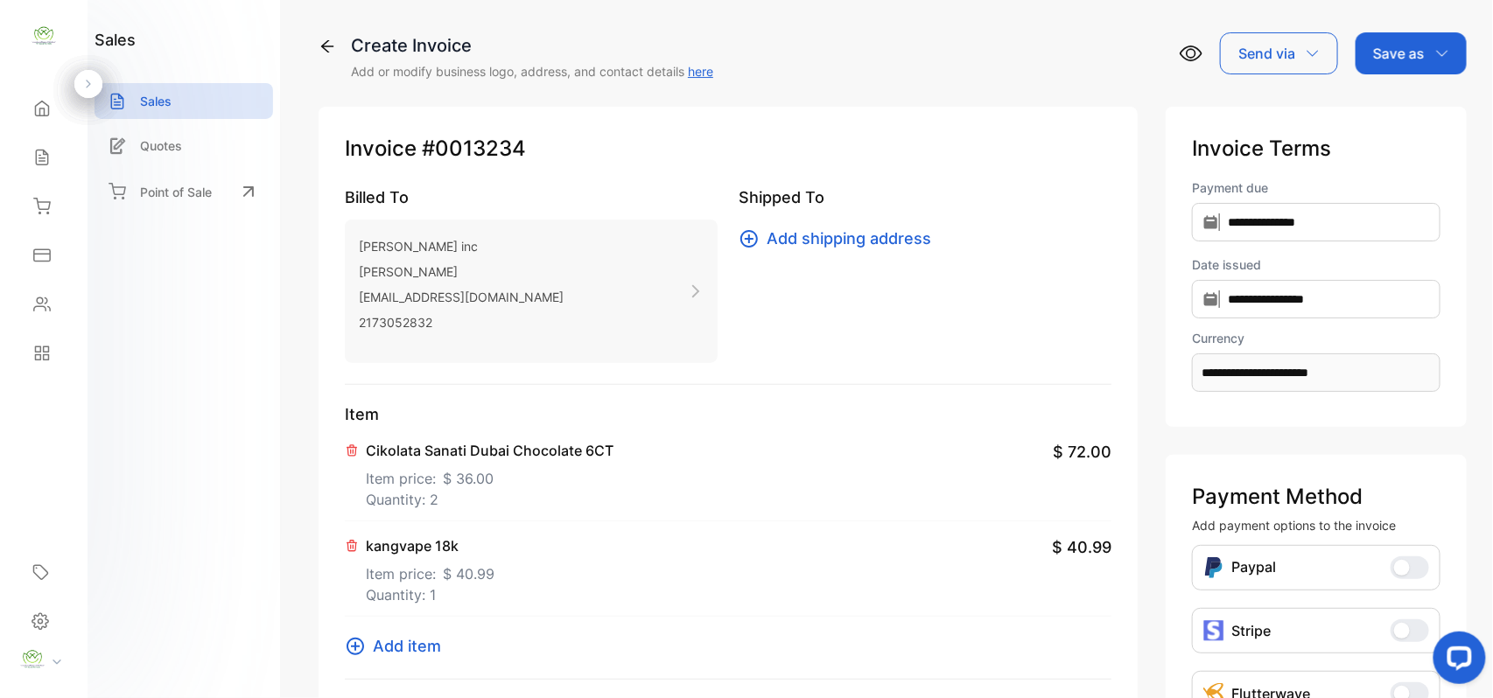
click at [396, 647] on span "Add item" at bounding box center [407, 646] width 68 height 24
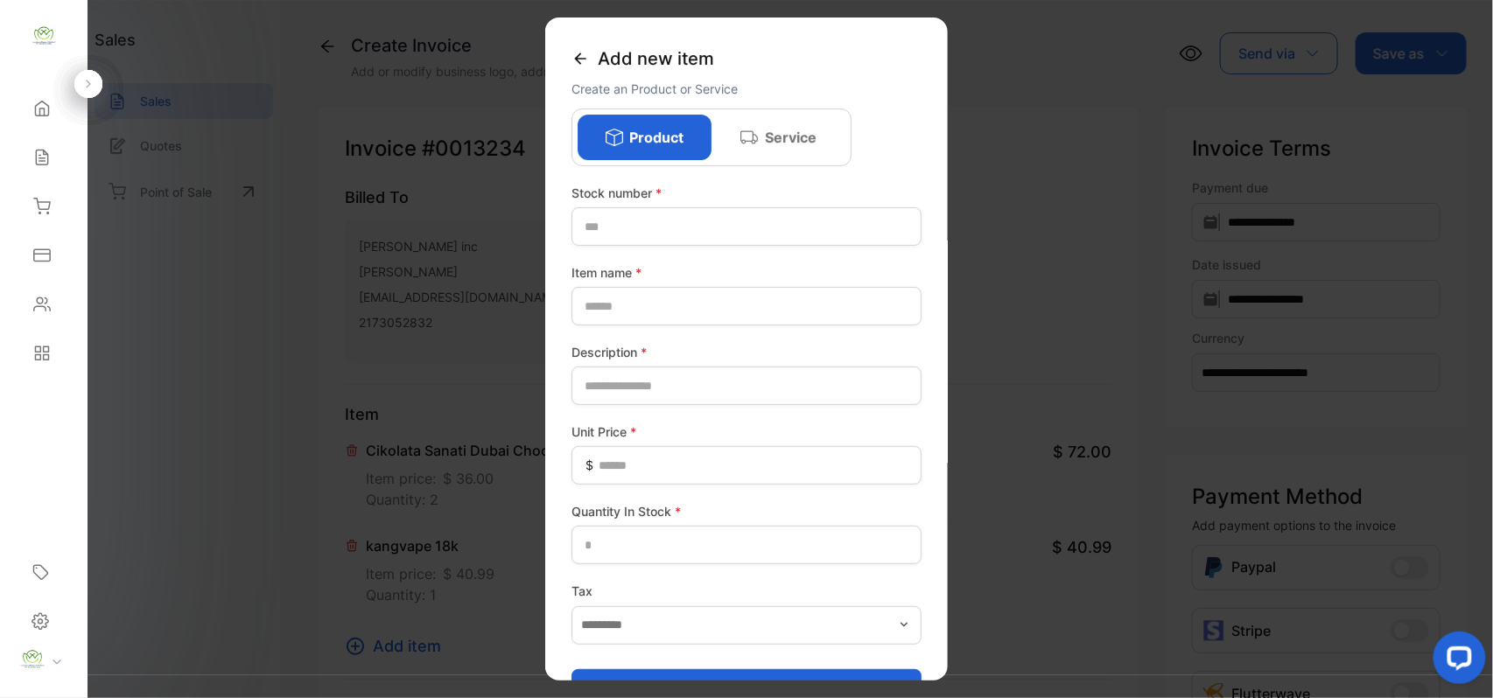
click at [578, 59] on icon at bounding box center [579, 58] width 17 height 17
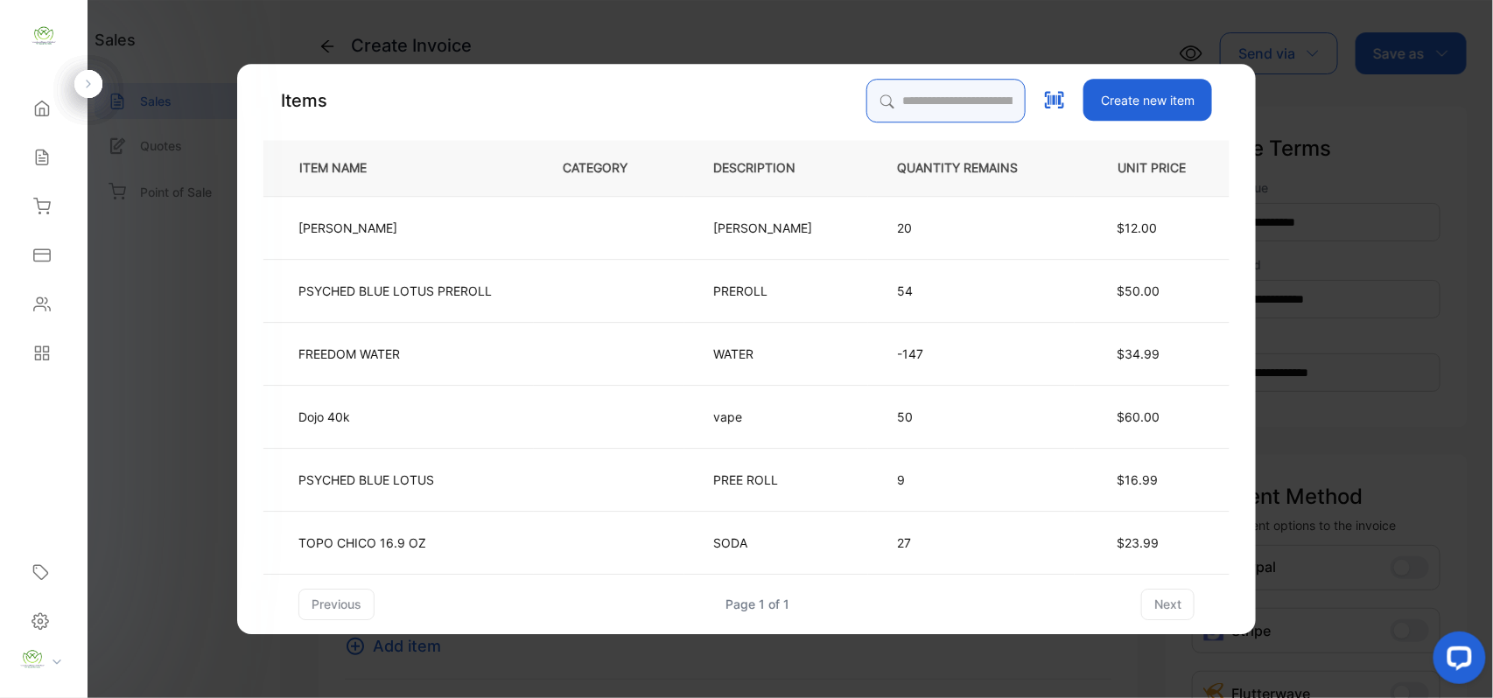
click at [899, 95] on input "search" at bounding box center [945, 101] width 159 height 44
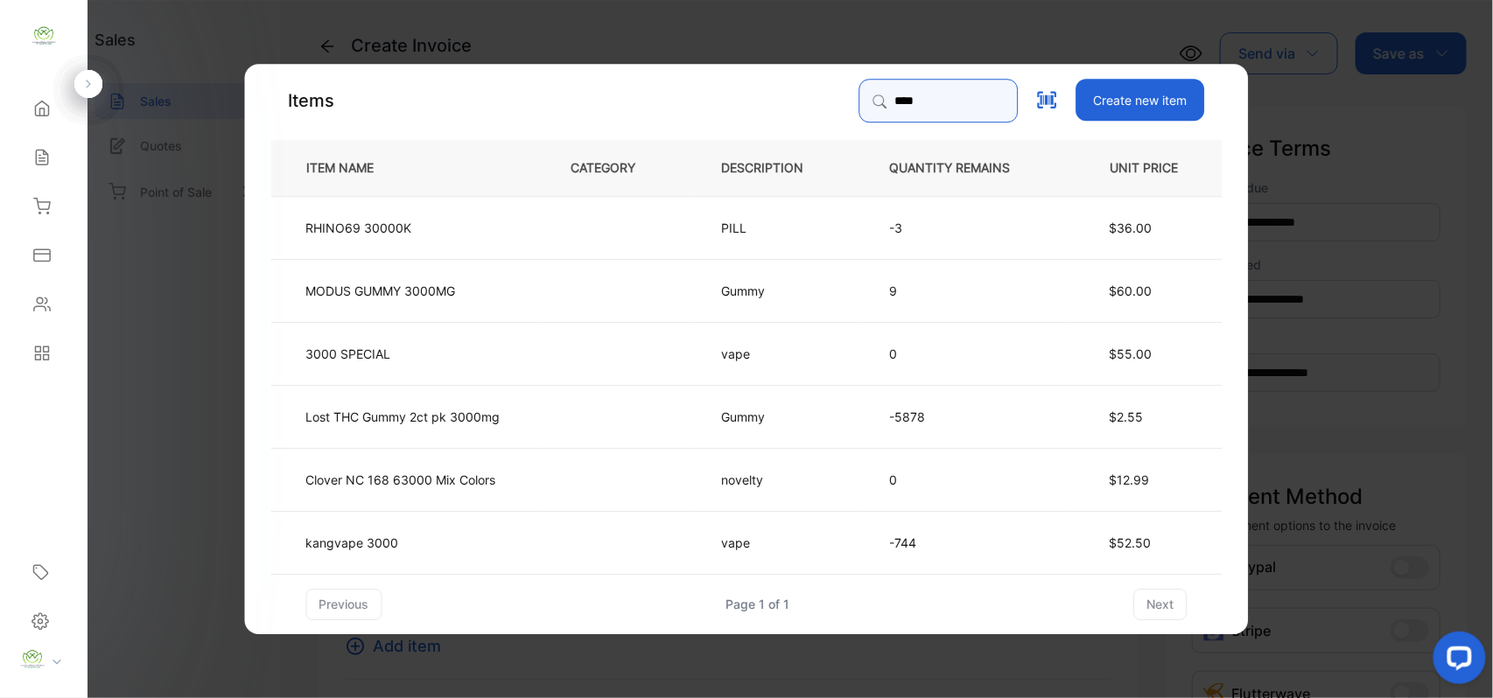
type input "****"
click at [432, 553] on td "kangvape 3000" at bounding box center [406, 541] width 271 height 63
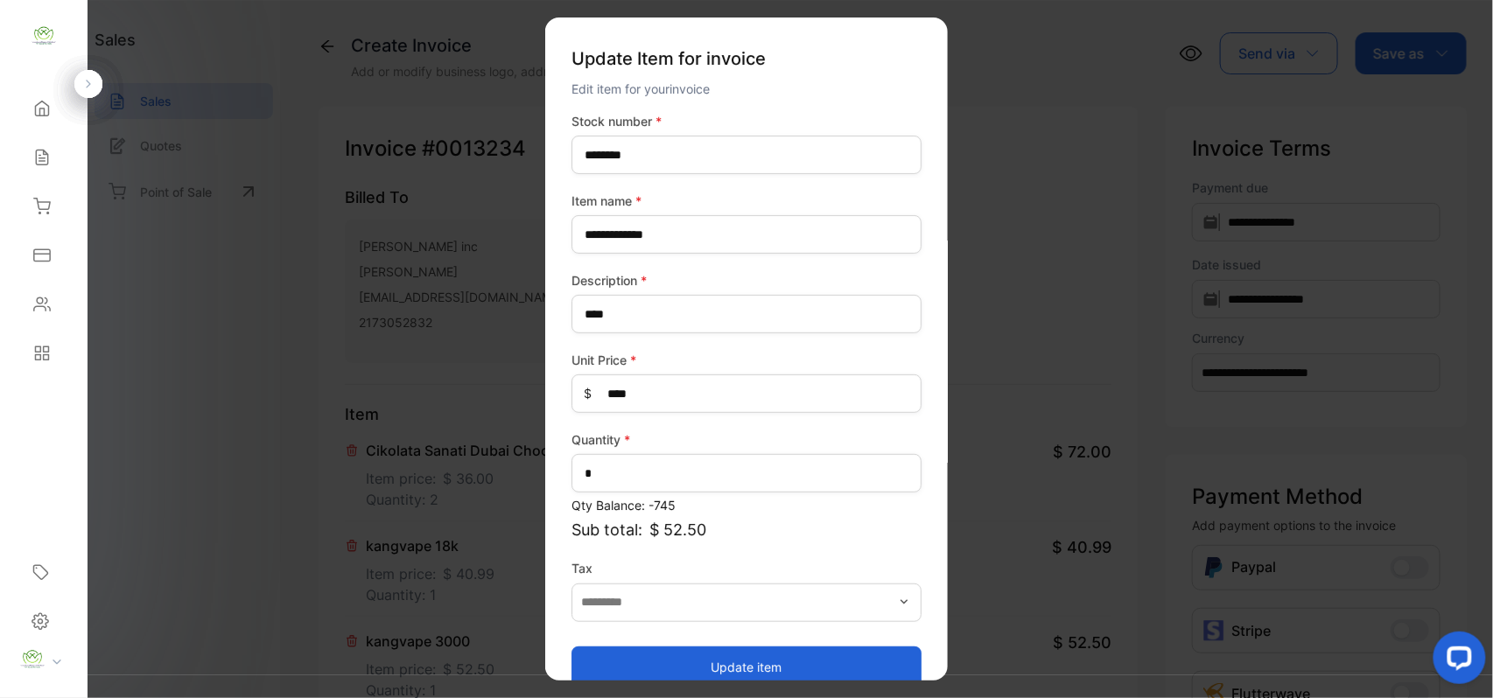
drag, startPoint x: 675, startPoint y: 662, endPoint x: 681, endPoint y: 649, distance: 14.1
click at [679, 654] on button "Update item" at bounding box center [746, 667] width 350 height 42
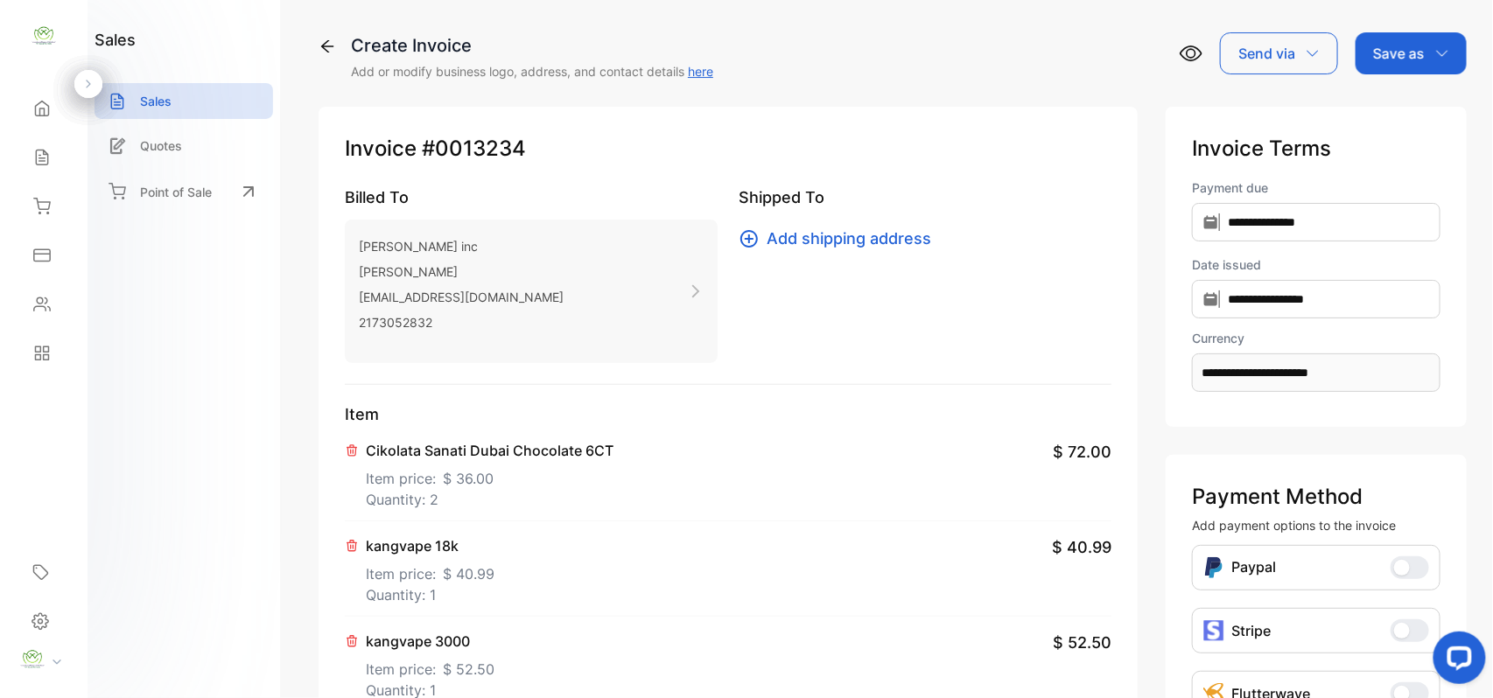
click at [432, 572] on p "Item price: $ 40.99" at bounding box center [430, 570] width 129 height 28
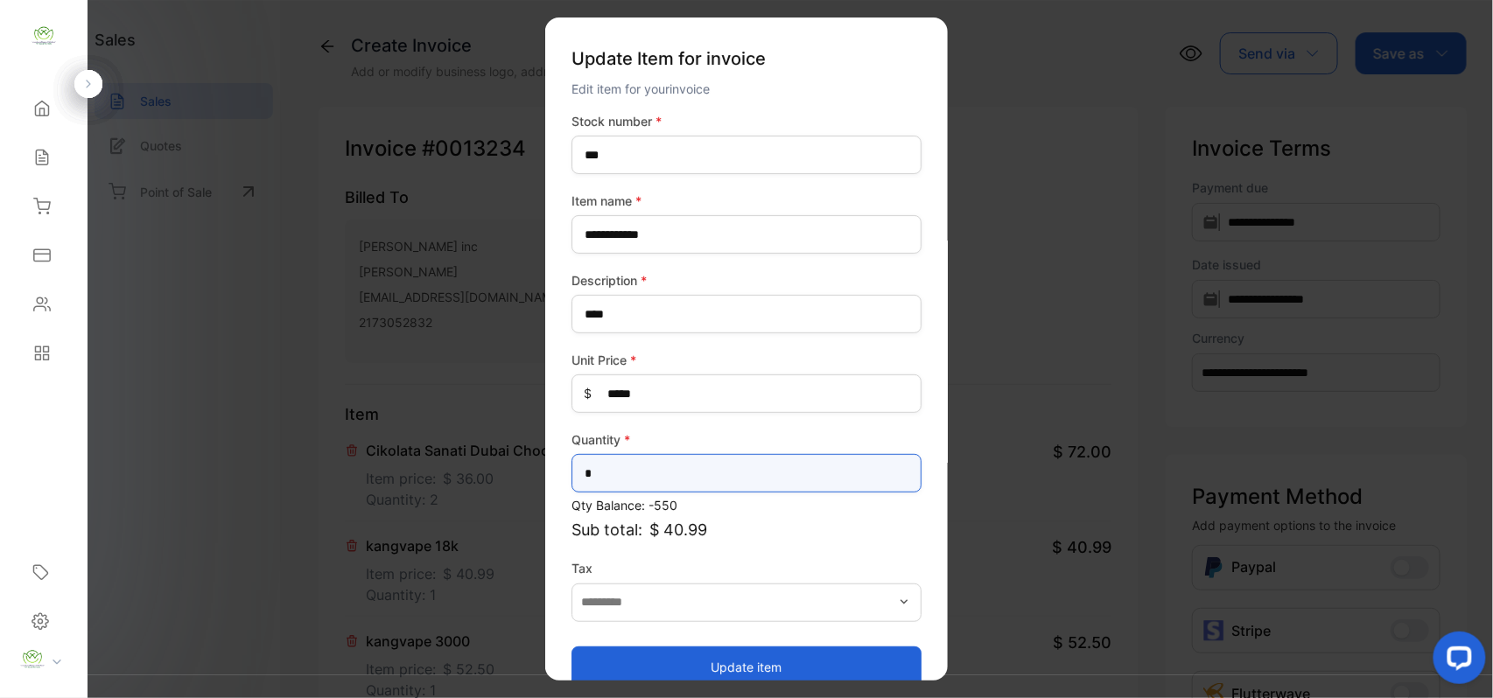
drag, startPoint x: 656, startPoint y: 474, endPoint x: 120, endPoint y: 476, distance: 536.4
type input "*"
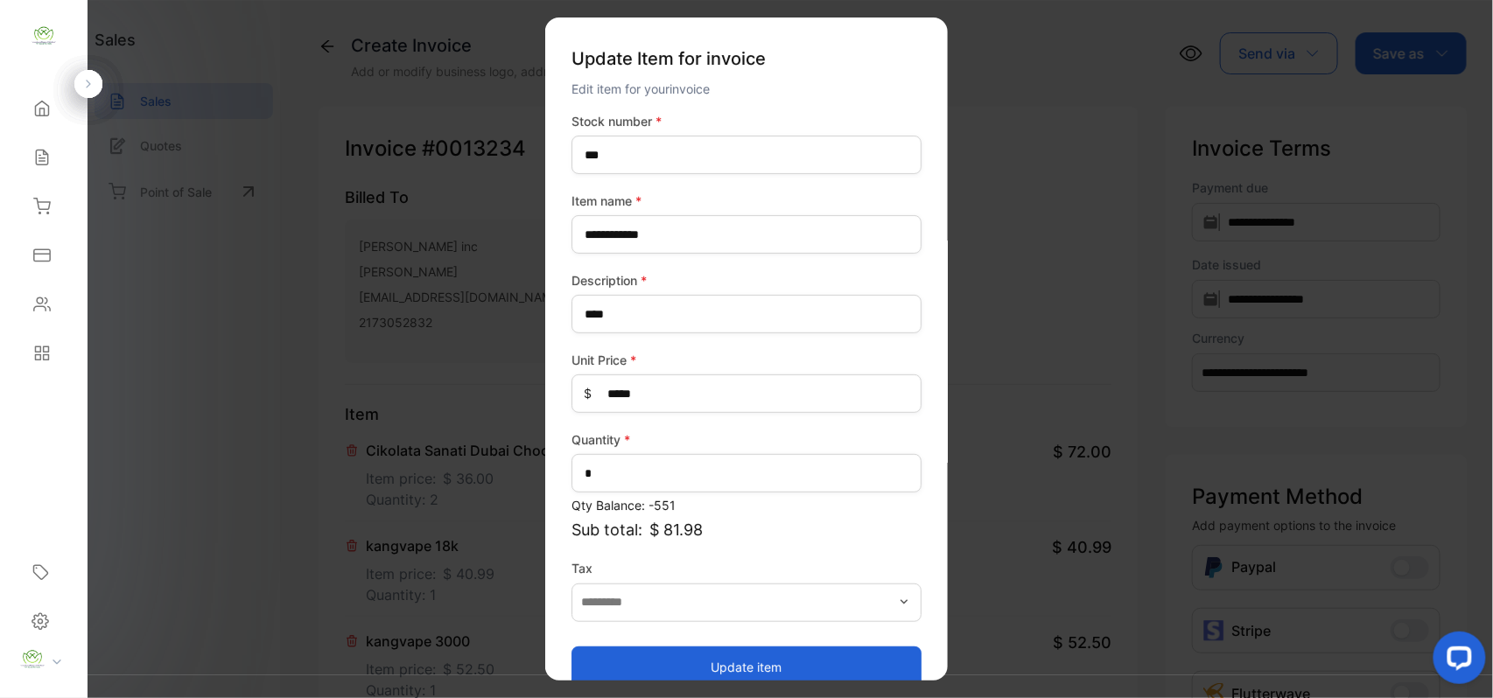
drag, startPoint x: 796, startPoint y: 665, endPoint x: 830, endPoint y: 642, distance: 41.0
click at [796, 665] on button "Update item" at bounding box center [746, 667] width 350 height 42
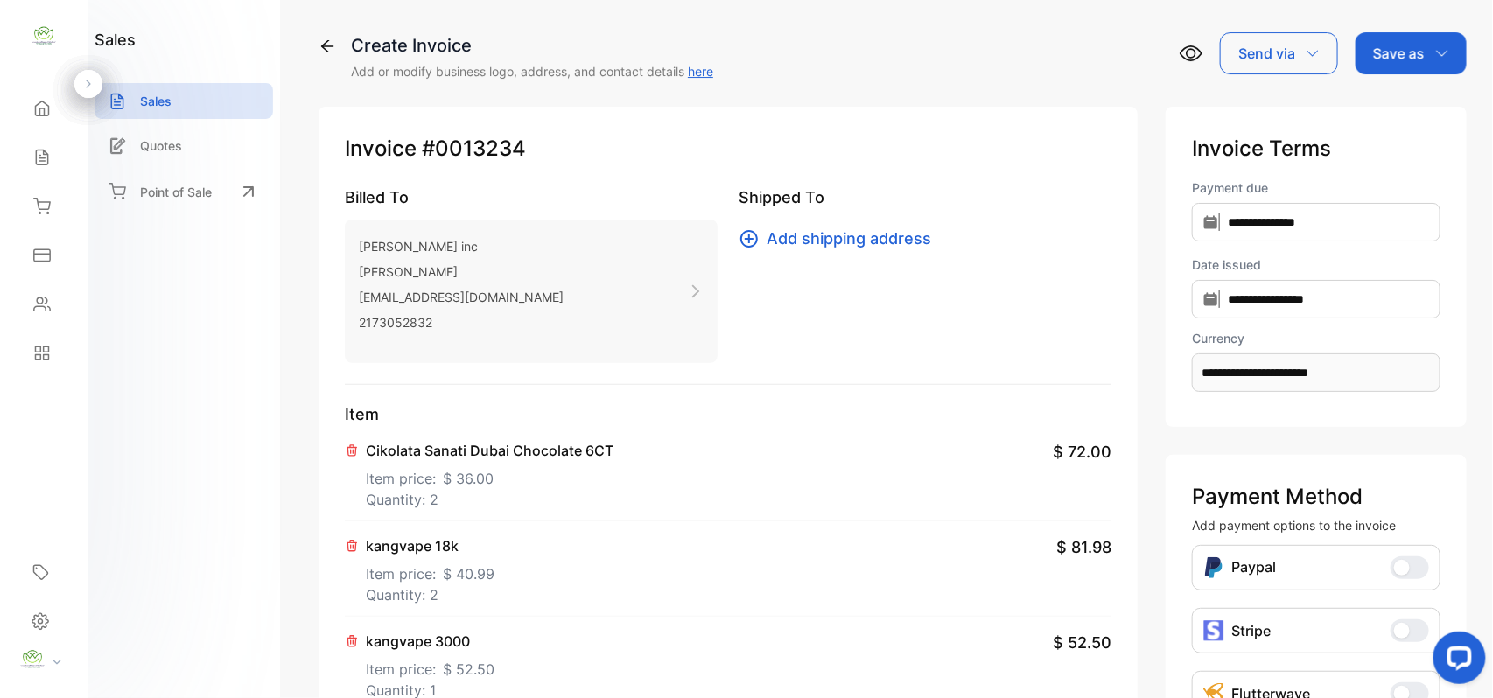
click at [1403, 45] on p "Save as" at bounding box center [1399, 53] width 52 height 21
click at [1372, 113] on div "Invoice" at bounding box center [1406, 111] width 101 height 35
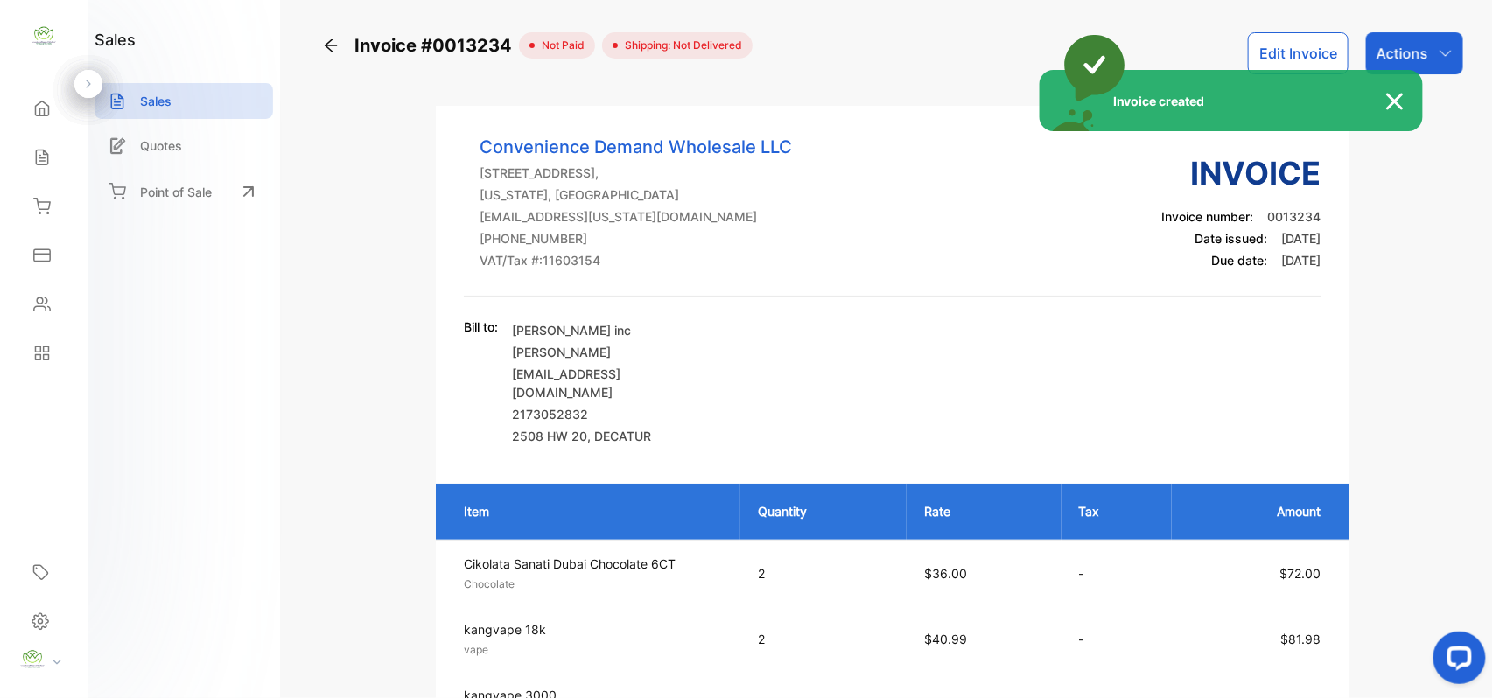
click at [1416, 45] on div "Invoice created" at bounding box center [746, 349] width 1493 height 698
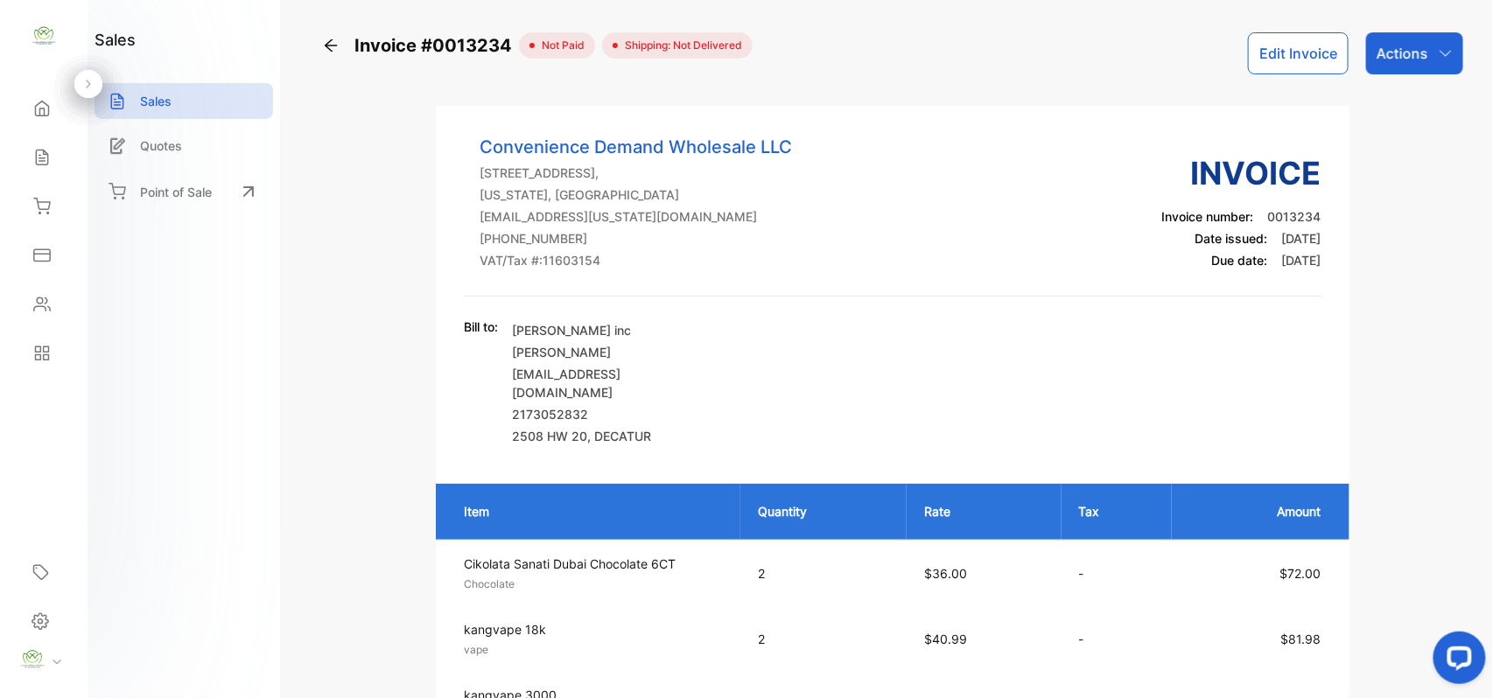
click at [1432, 56] on div "Actions" at bounding box center [1414, 53] width 97 height 42
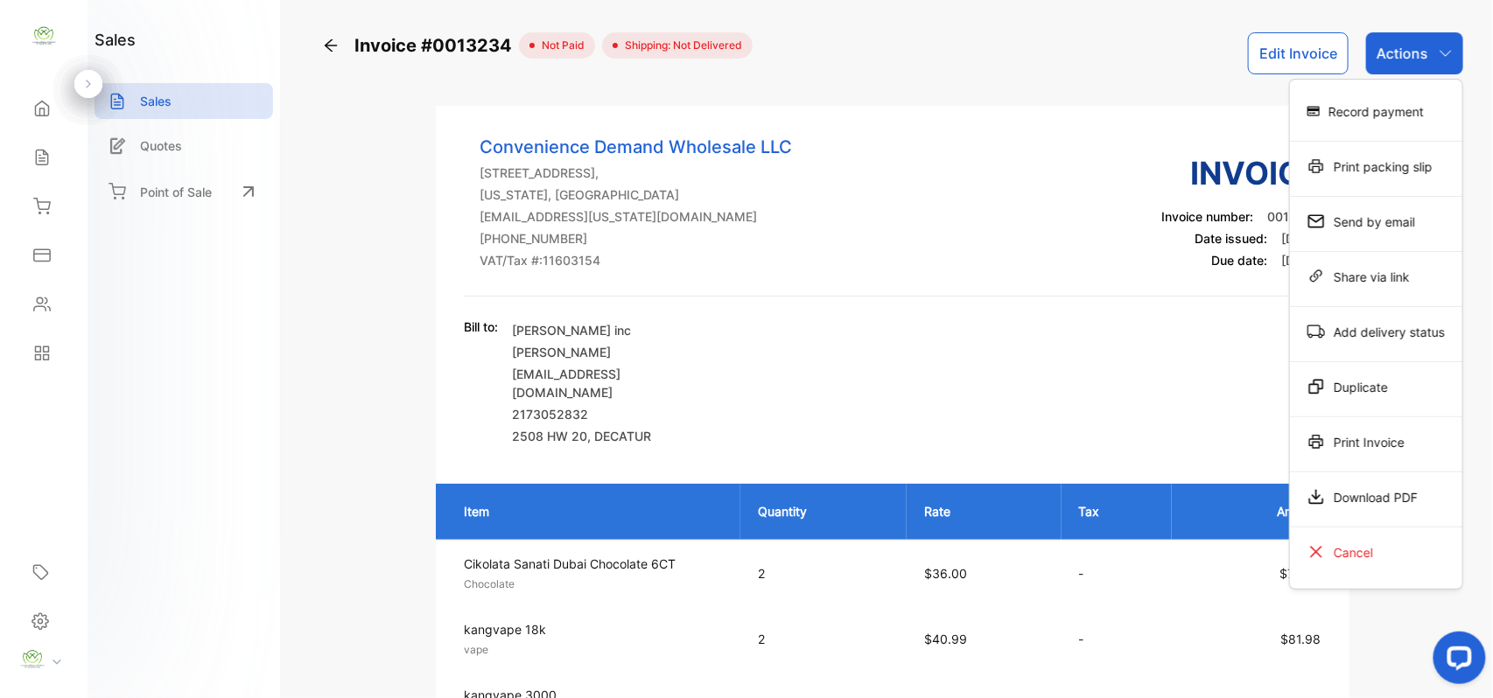
click at [1368, 451] on div "Print Invoice" at bounding box center [1376, 441] width 172 height 35
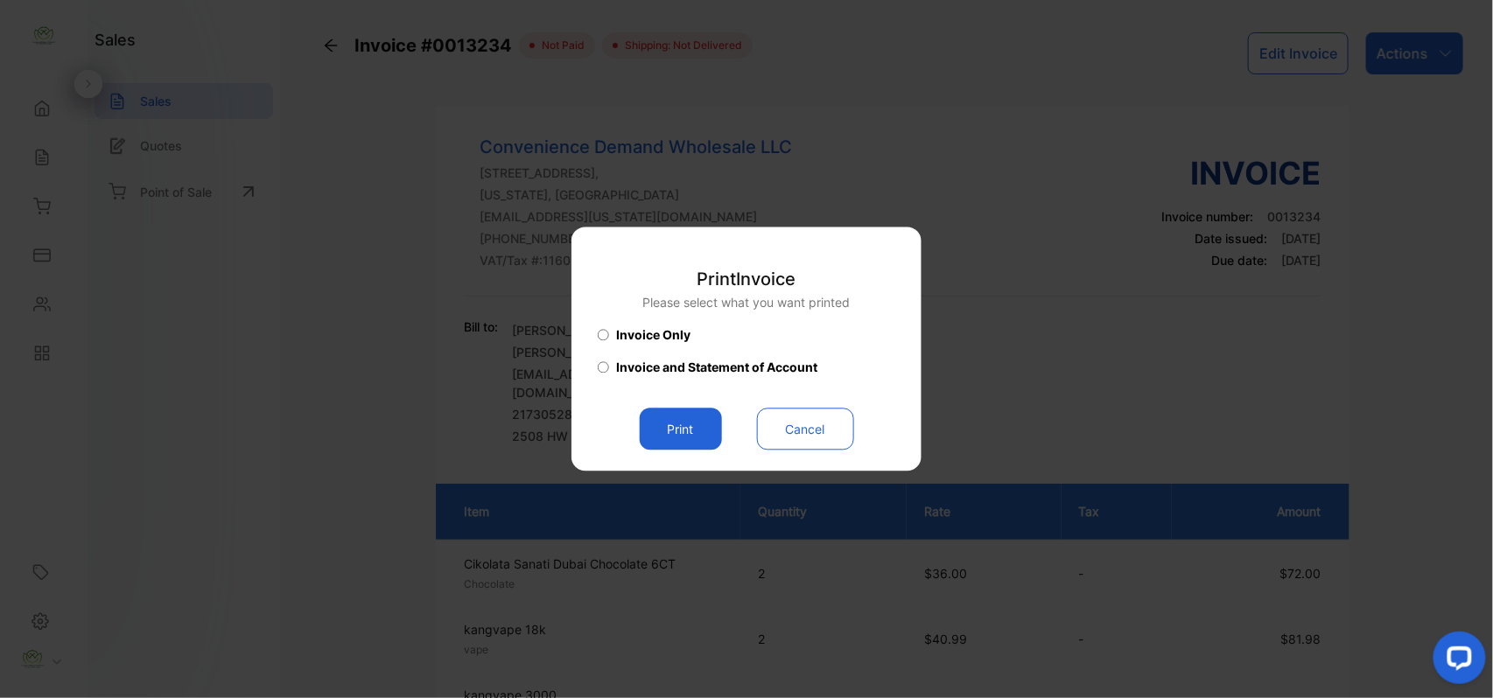
click at [686, 425] on button "Print" at bounding box center [681, 430] width 82 height 42
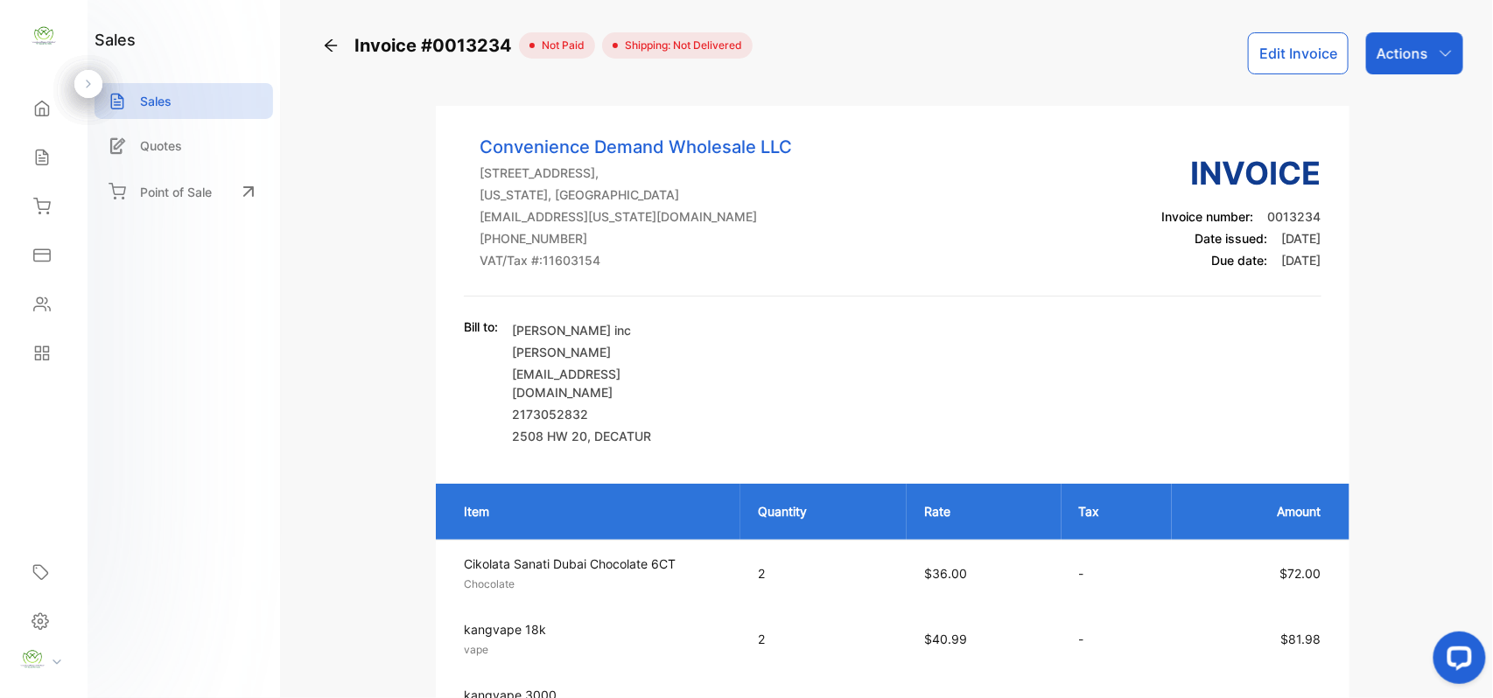
click at [1414, 43] on p "Actions" at bounding box center [1402, 53] width 52 height 21
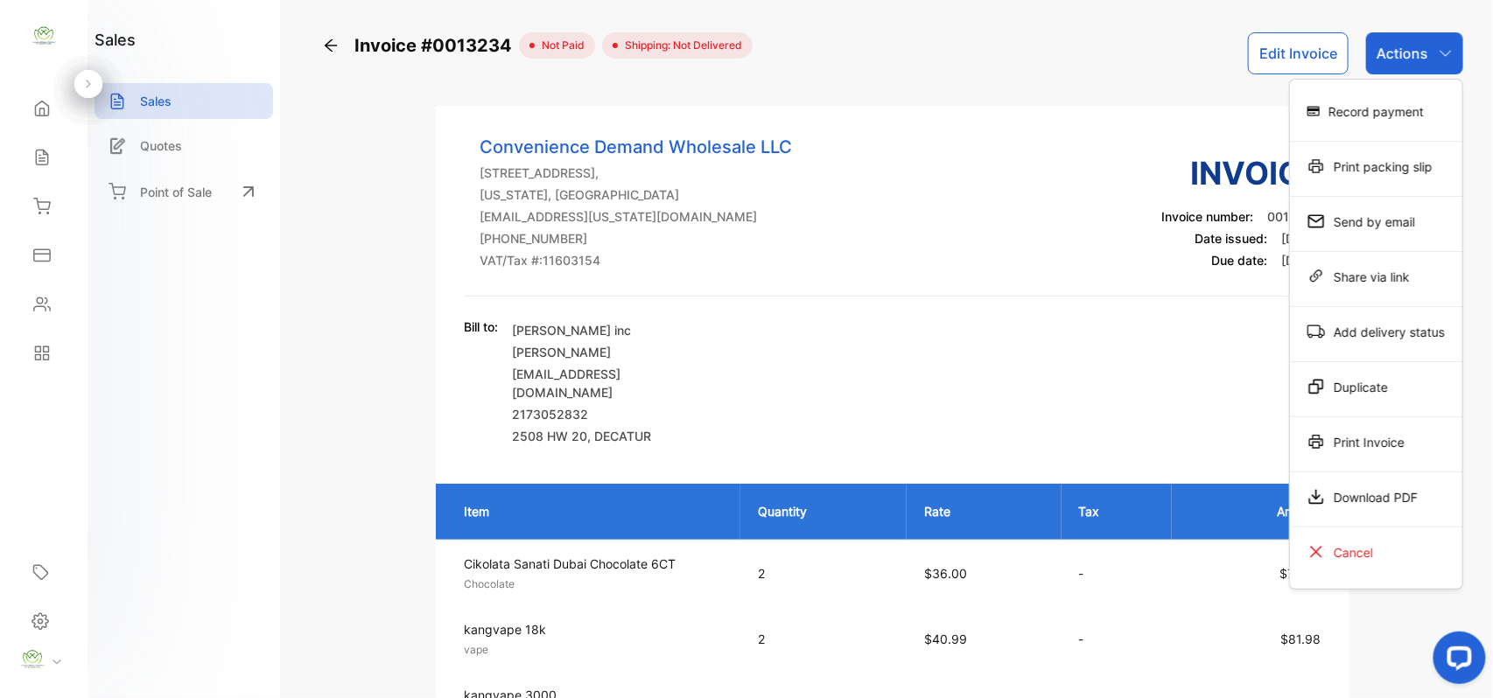
click at [1368, 443] on div "Print Invoice" at bounding box center [1376, 441] width 172 height 35
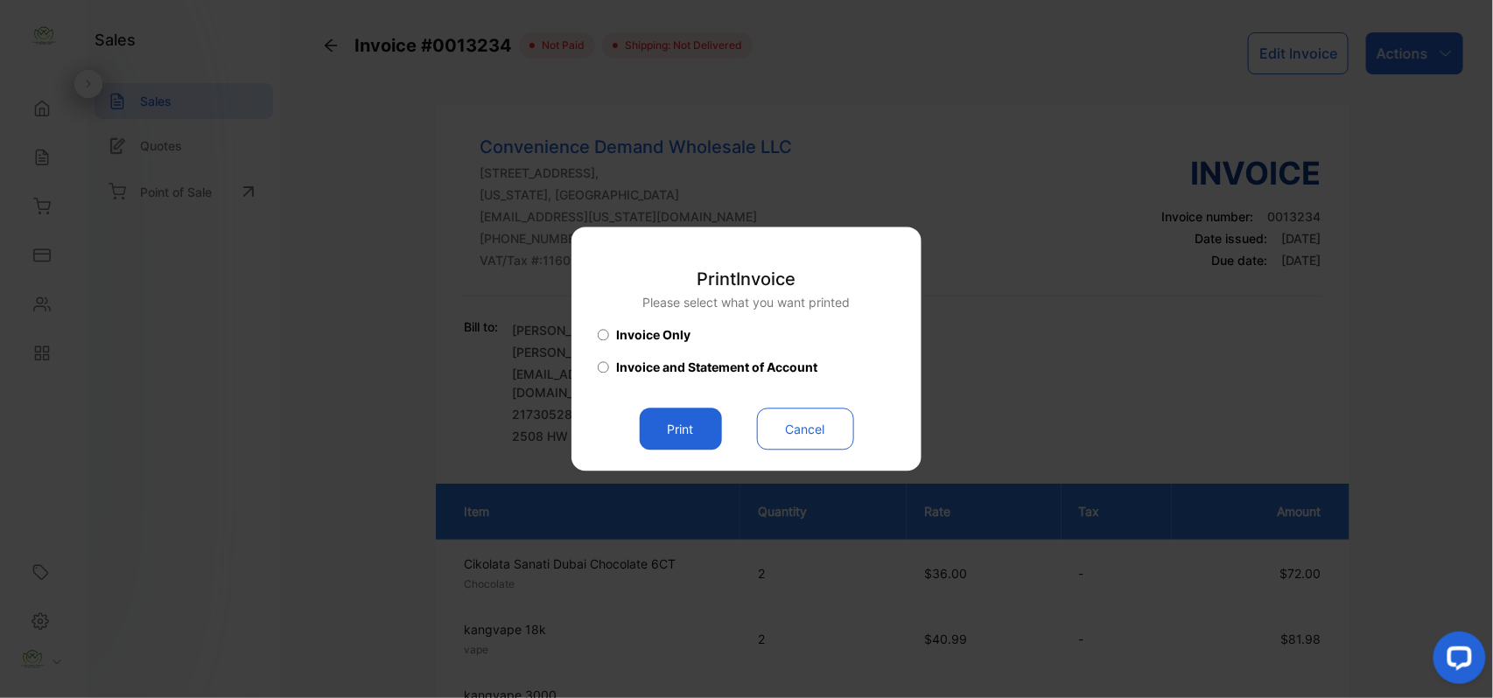
click at [690, 431] on button "Print" at bounding box center [681, 430] width 82 height 42
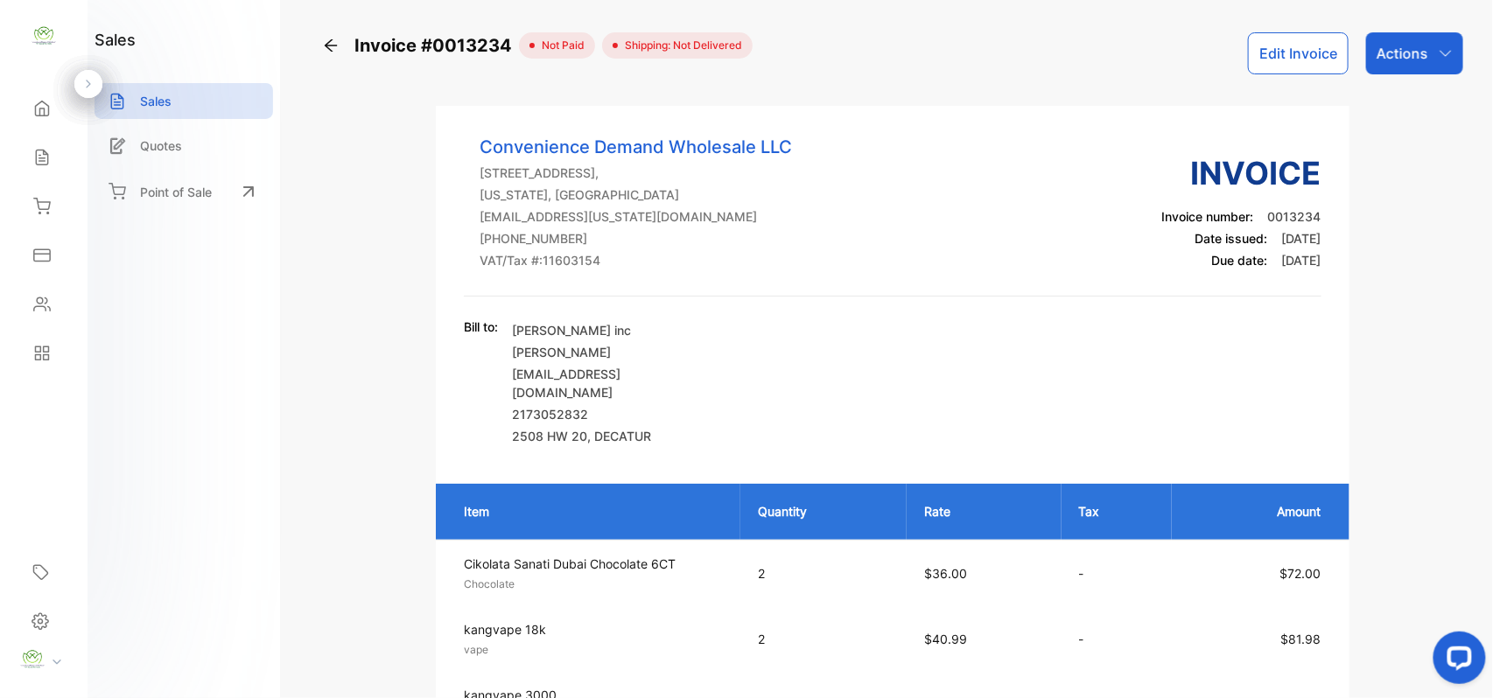
click at [1390, 57] on p "Actions" at bounding box center [1402, 53] width 52 height 21
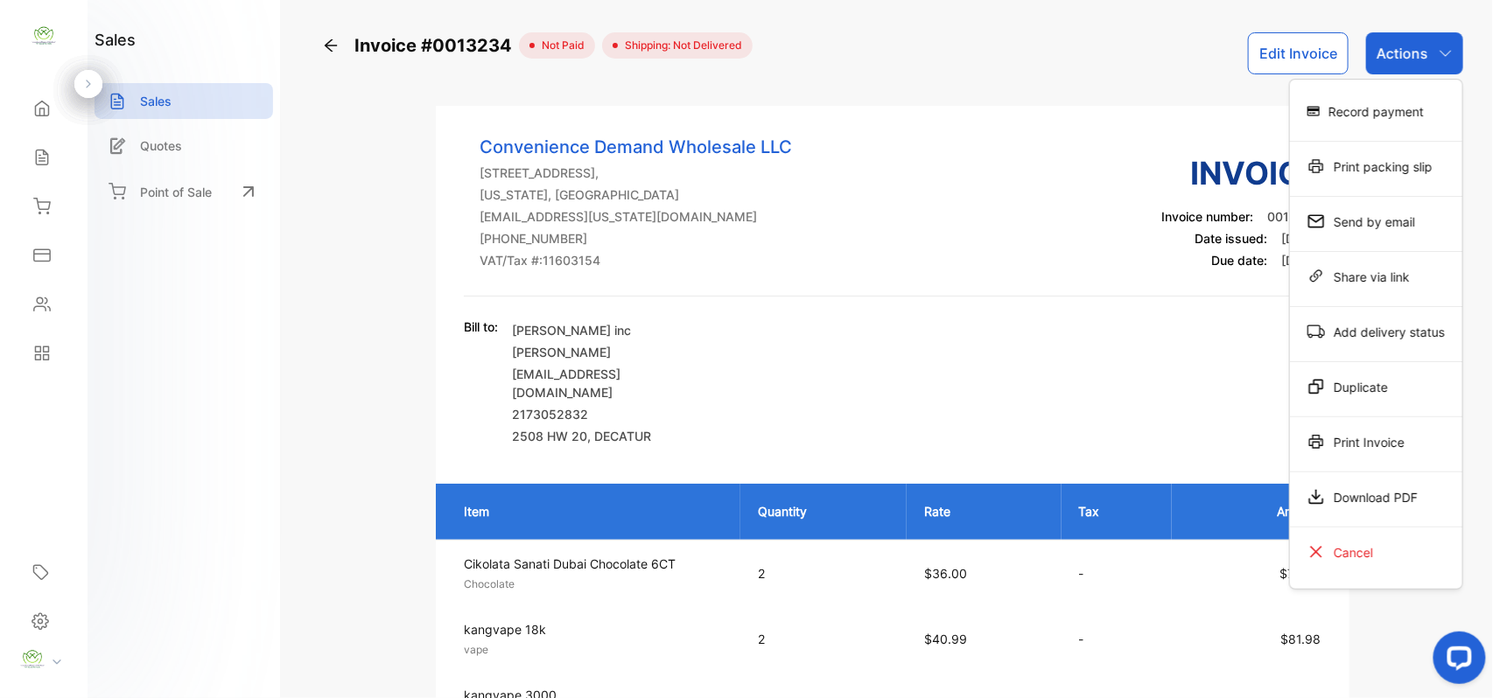
click at [1390, 114] on div "Record payment" at bounding box center [1376, 111] width 172 height 35
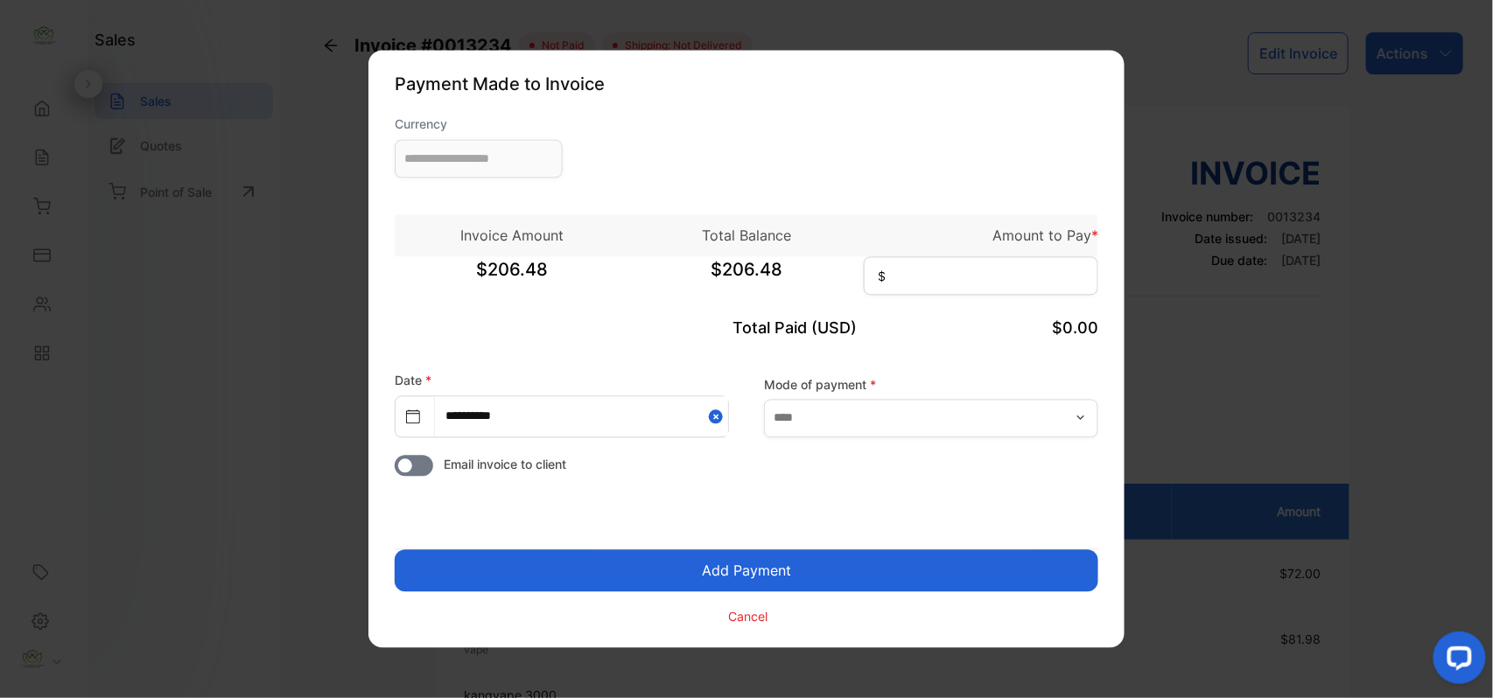
type input "**********"
click at [945, 278] on input at bounding box center [981, 276] width 234 height 38
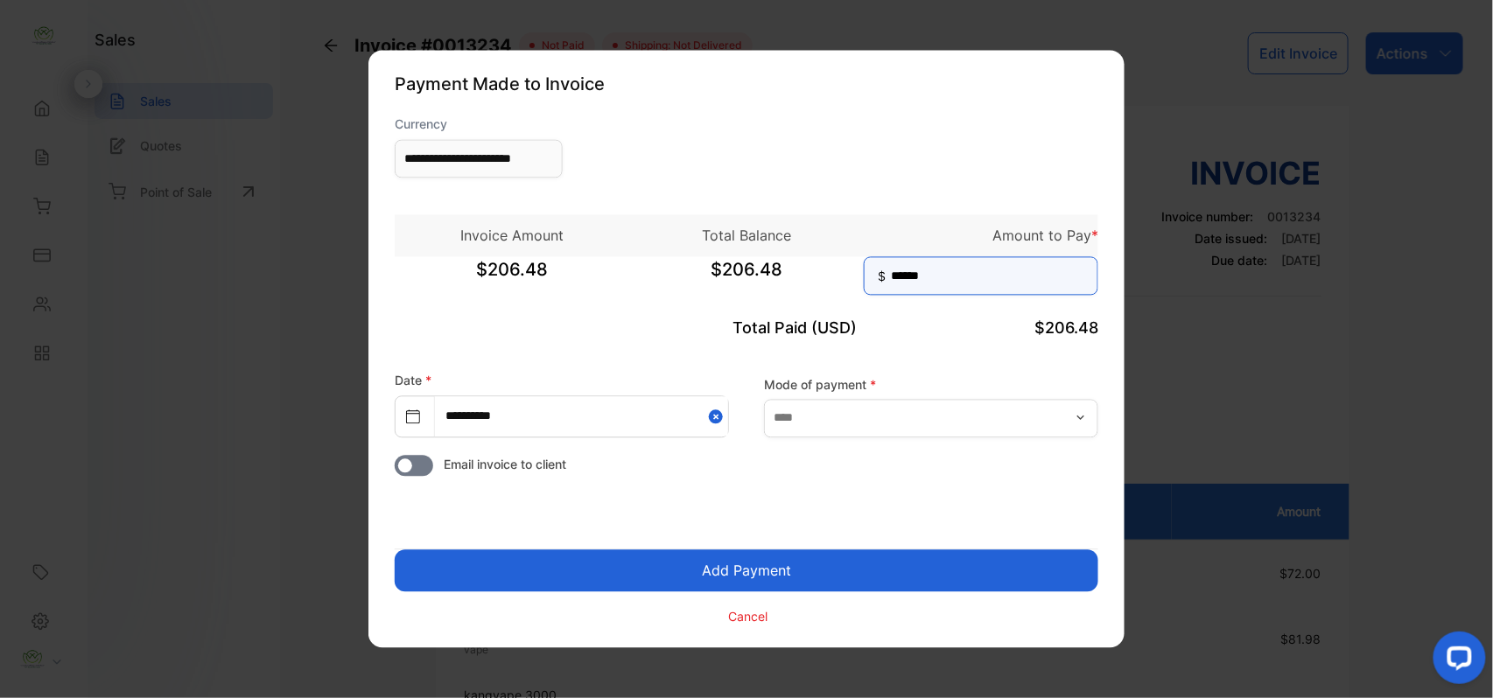
type input "******"
click at [798, 578] on button "Add Payment" at bounding box center [746, 571] width 703 height 42
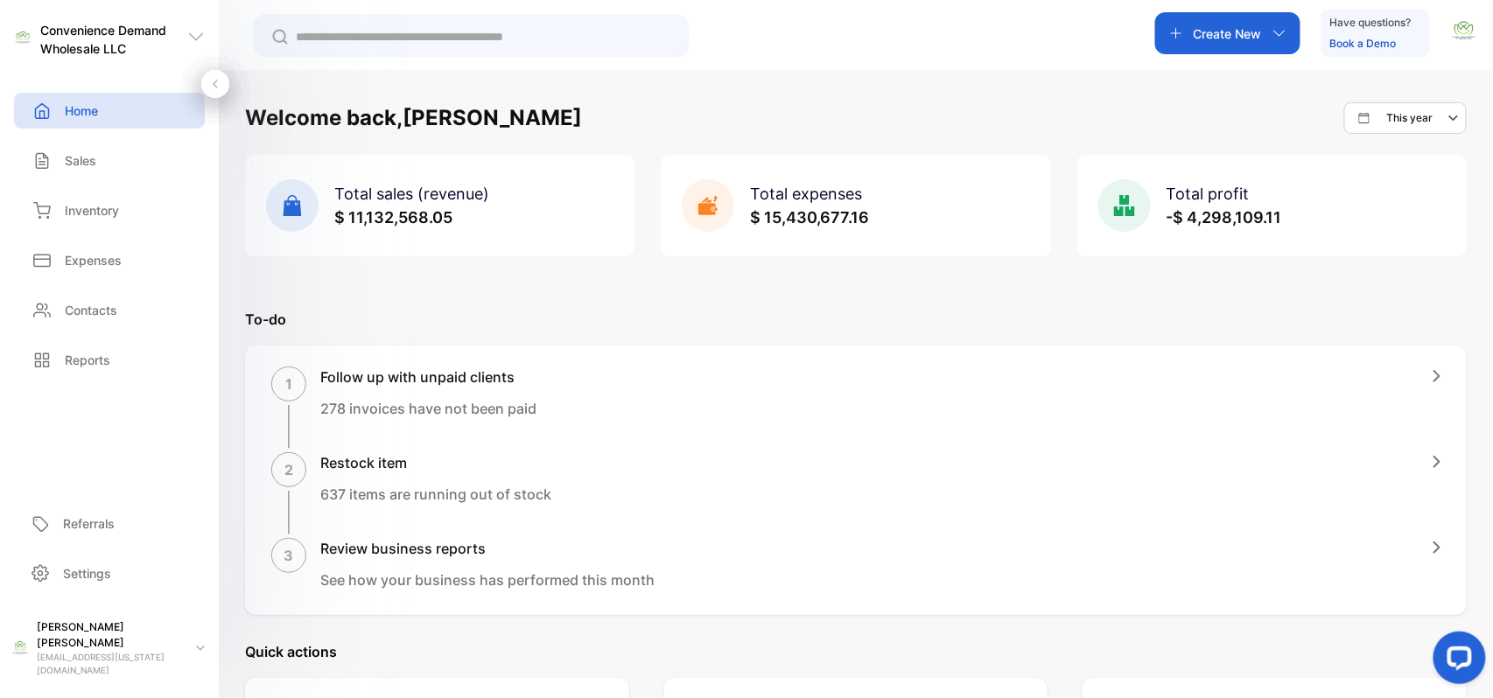
click at [1229, 25] on p "Create New" at bounding box center [1227, 33] width 68 height 18
drag, startPoint x: 116, startPoint y: 206, endPoint x: 959, endPoint y: 193, distance: 842.7
click at [120, 206] on div "Inventory" at bounding box center [109, 210] width 191 height 36
click at [129, 222] on div "Inventory" at bounding box center [109, 210] width 191 height 36
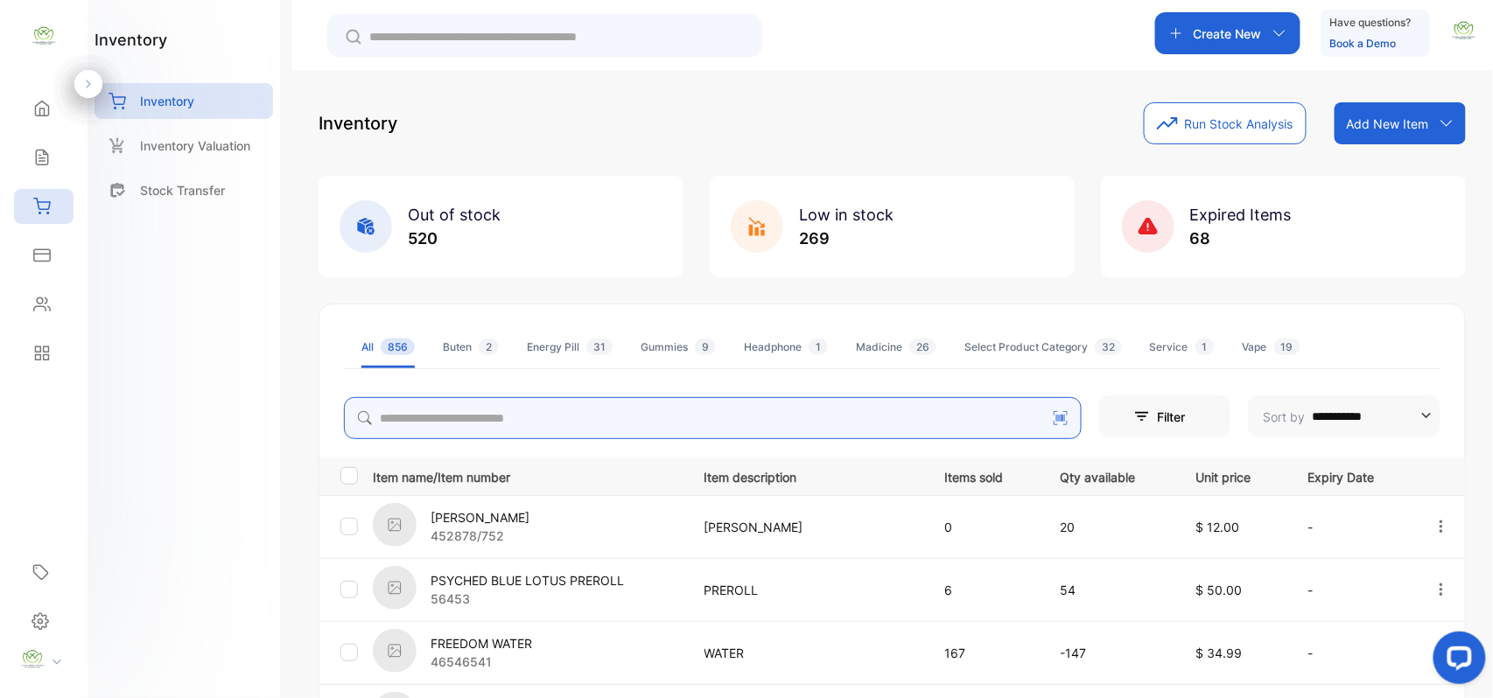
click at [492, 414] on input "search" at bounding box center [713, 418] width 738 height 42
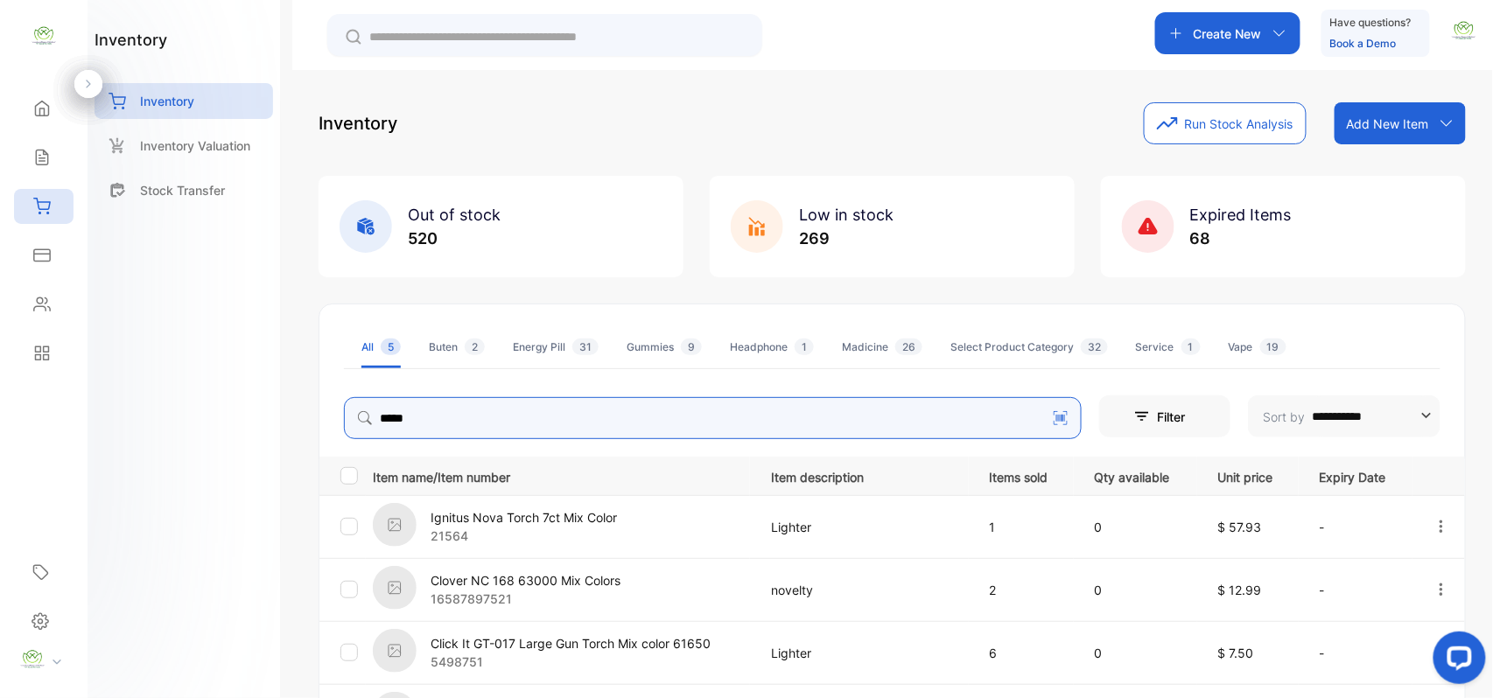
scroll to position [260, 0]
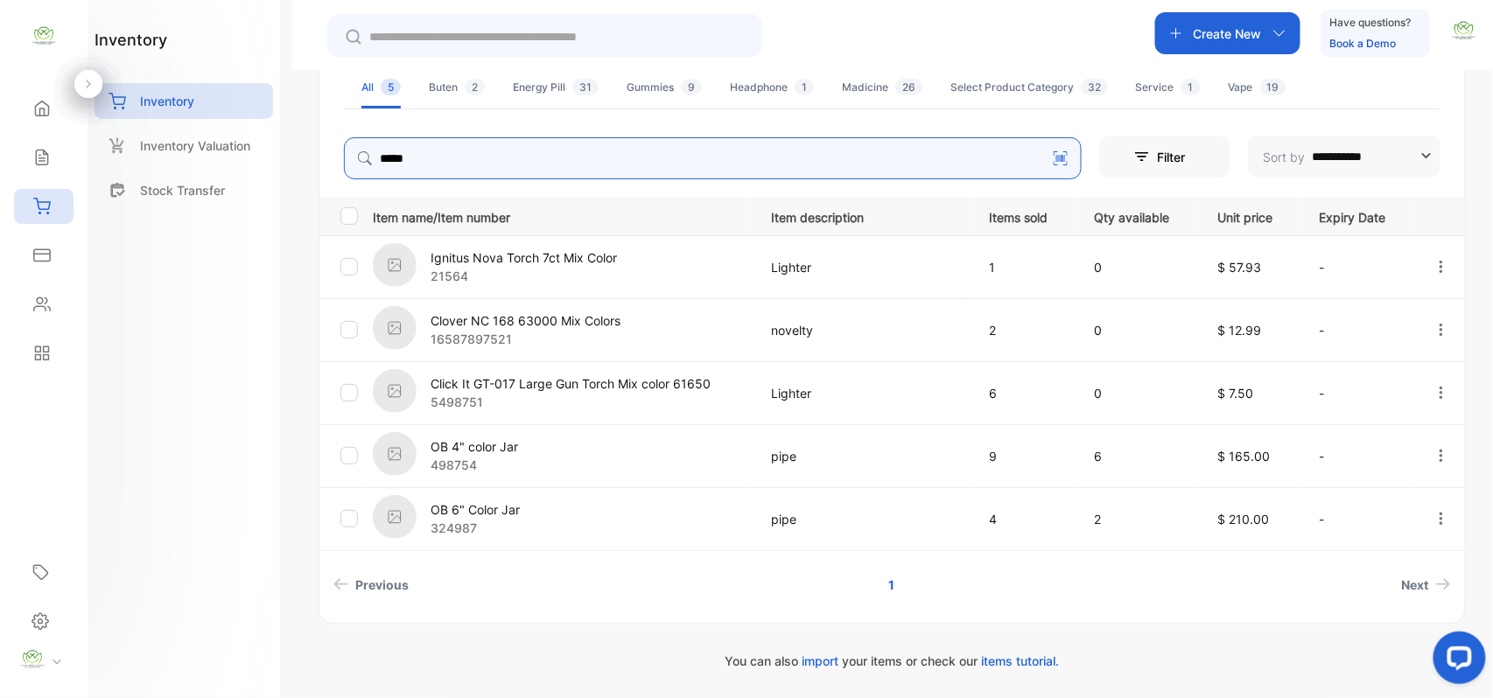
click at [1439, 457] on icon "button" at bounding box center [1440, 455] width 3 height 12
type input "*****"
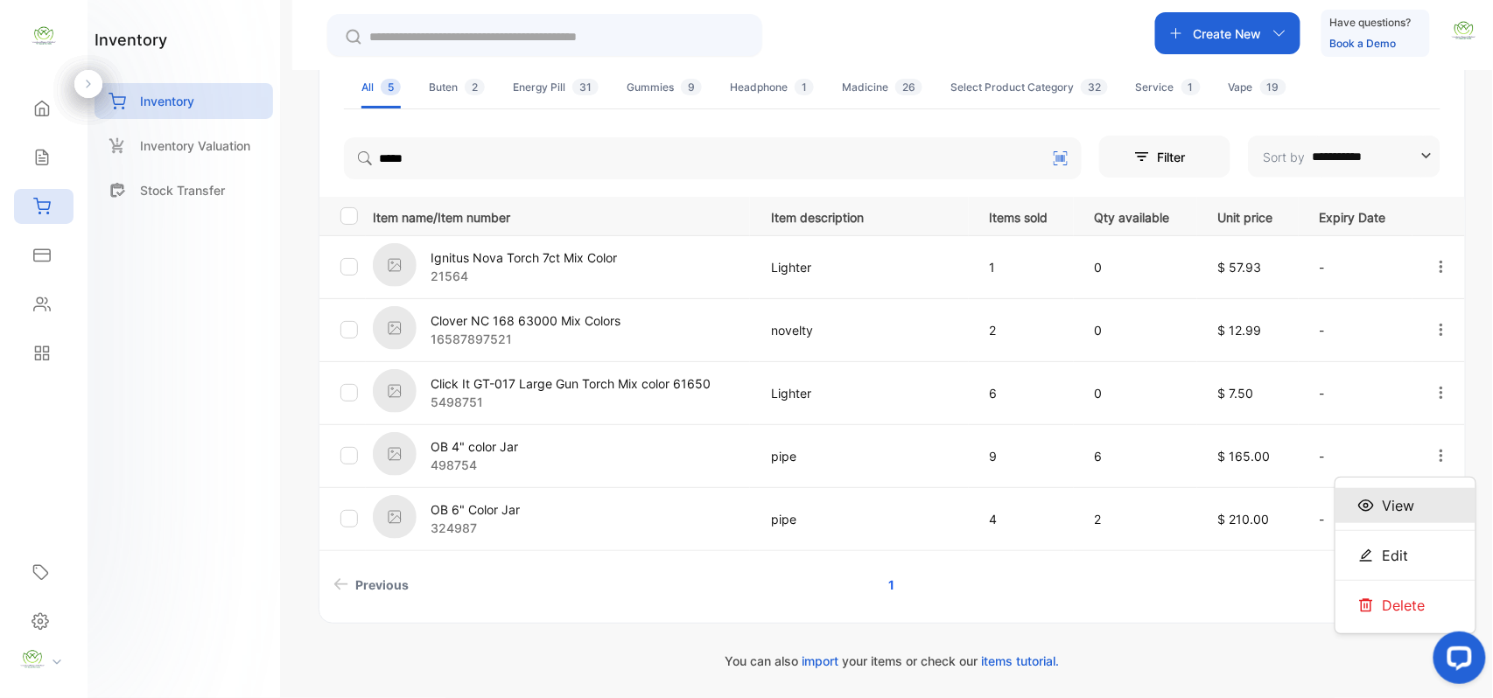
click at [1389, 505] on span "View" at bounding box center [1398, 505] width 32 height 21
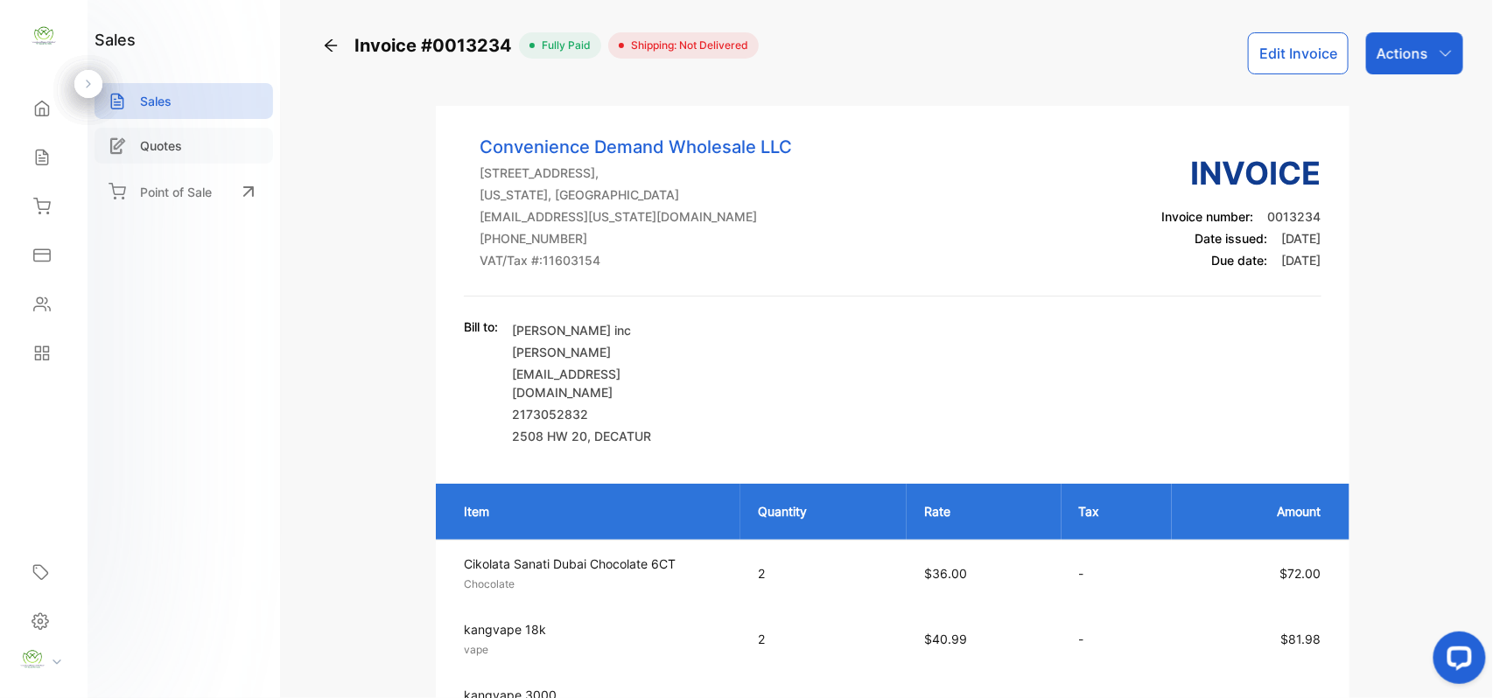
drag, startPoint x: 51, startPoint y: 157, endPoint x: 206, endPoint y: 142, distance: 156.5
click at [51, 157] on div "Sales" at bounding box center [43, 157] width 59 height 35
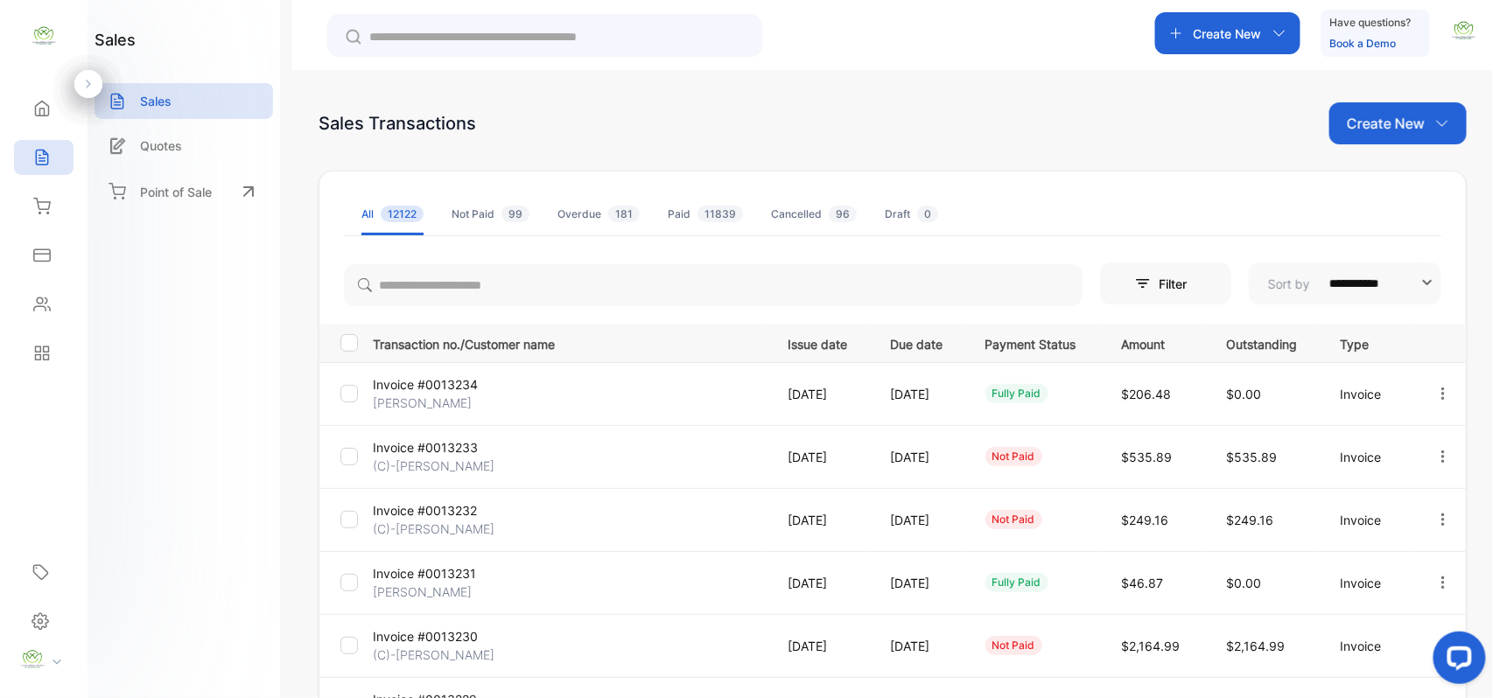
click at [1246, 40] on p "Create New" at bounding box center [1227, 33] width 68 height 18
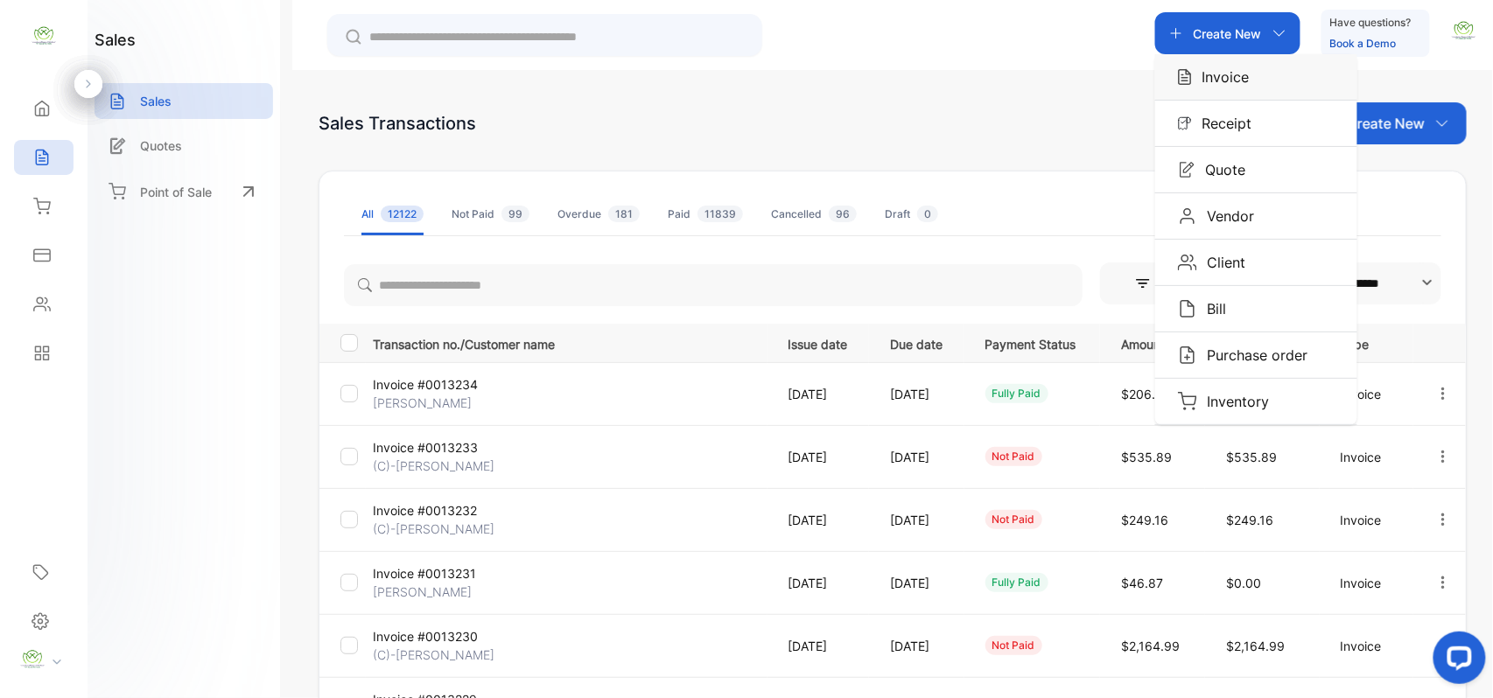
drag, startPoint x: 1240, startPoint y: 77, endPoint x: 1227, endPoint y: 74, distance: 13.4
click at [1236, 75] on p "Invoice" at bounding box center [1221, 76] width 58 height 21
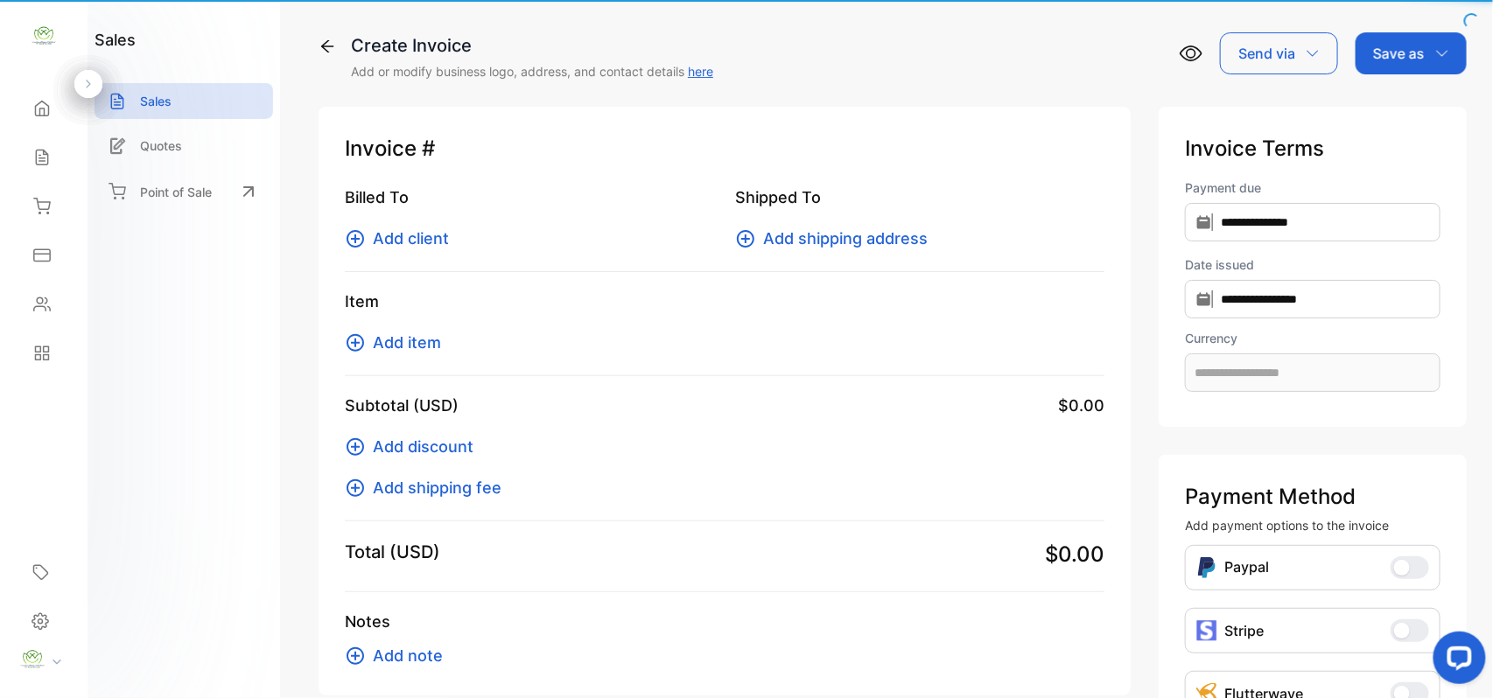
type input "**********"
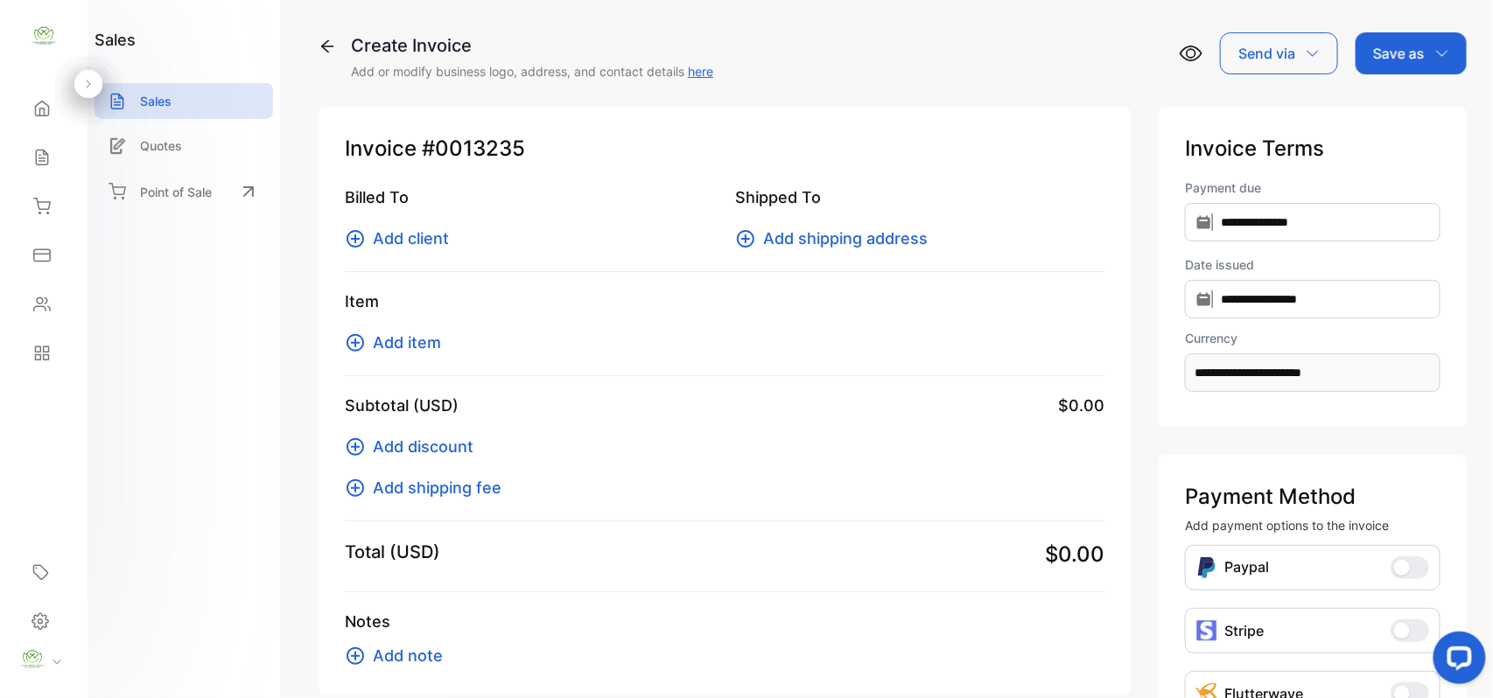
click at [421, 239] on span "Add client" at bounding box center [411, 239] width 76 height 24
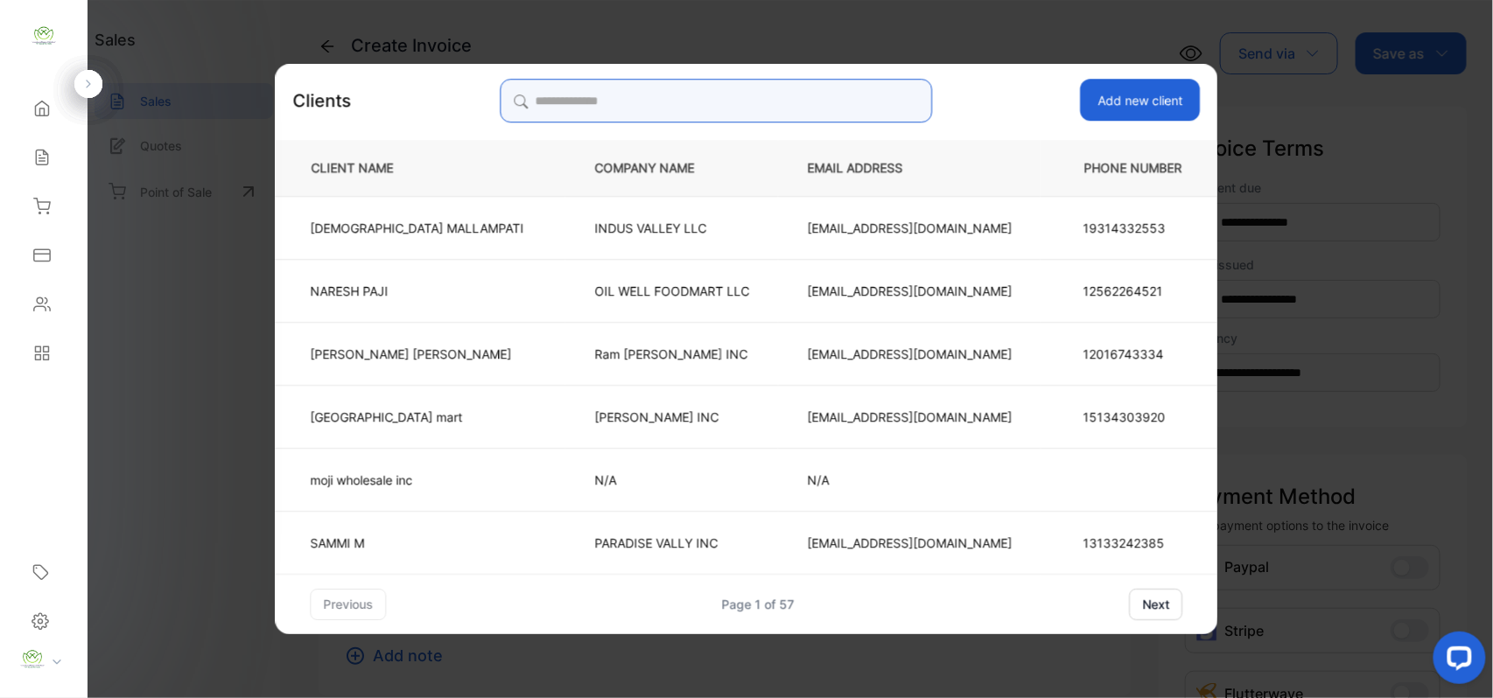
click at [849, 112] on input "search" at bounding box center [716, 101] width 432 height 44
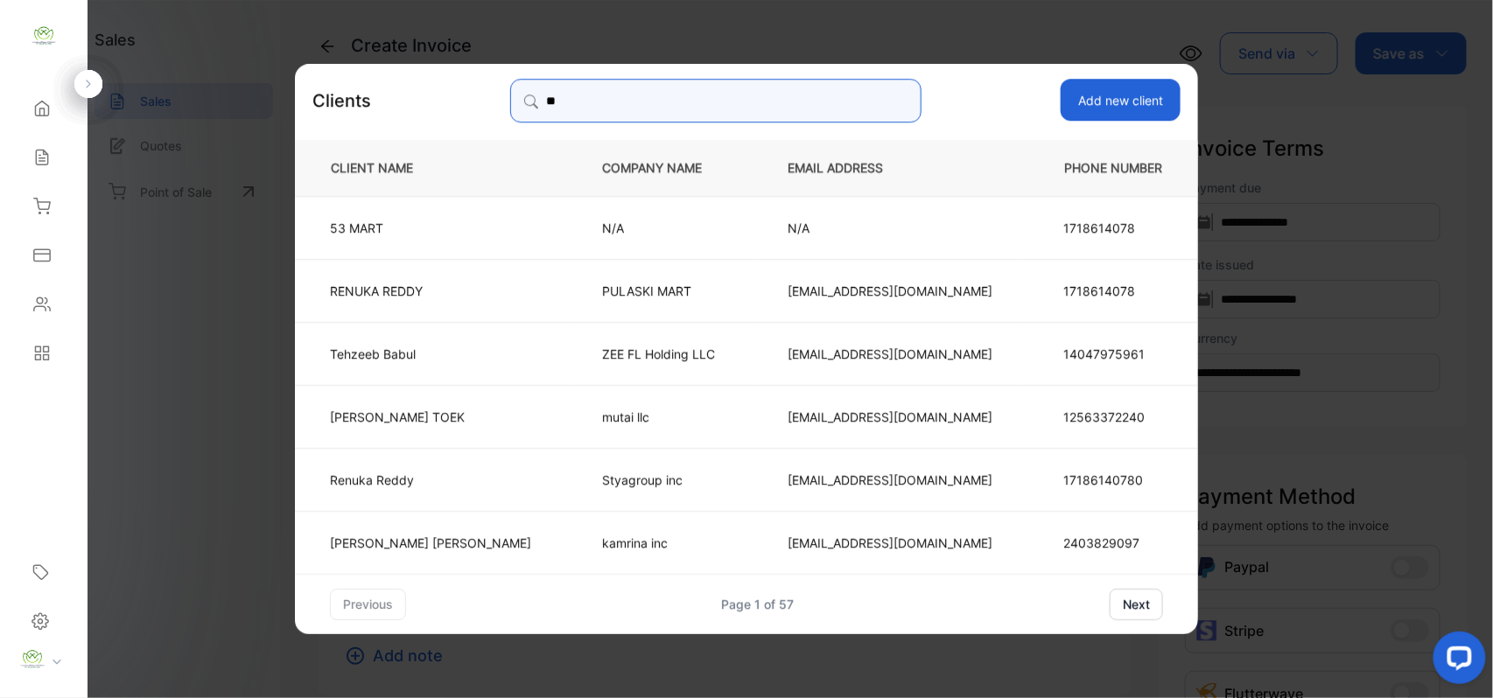
type input "***"
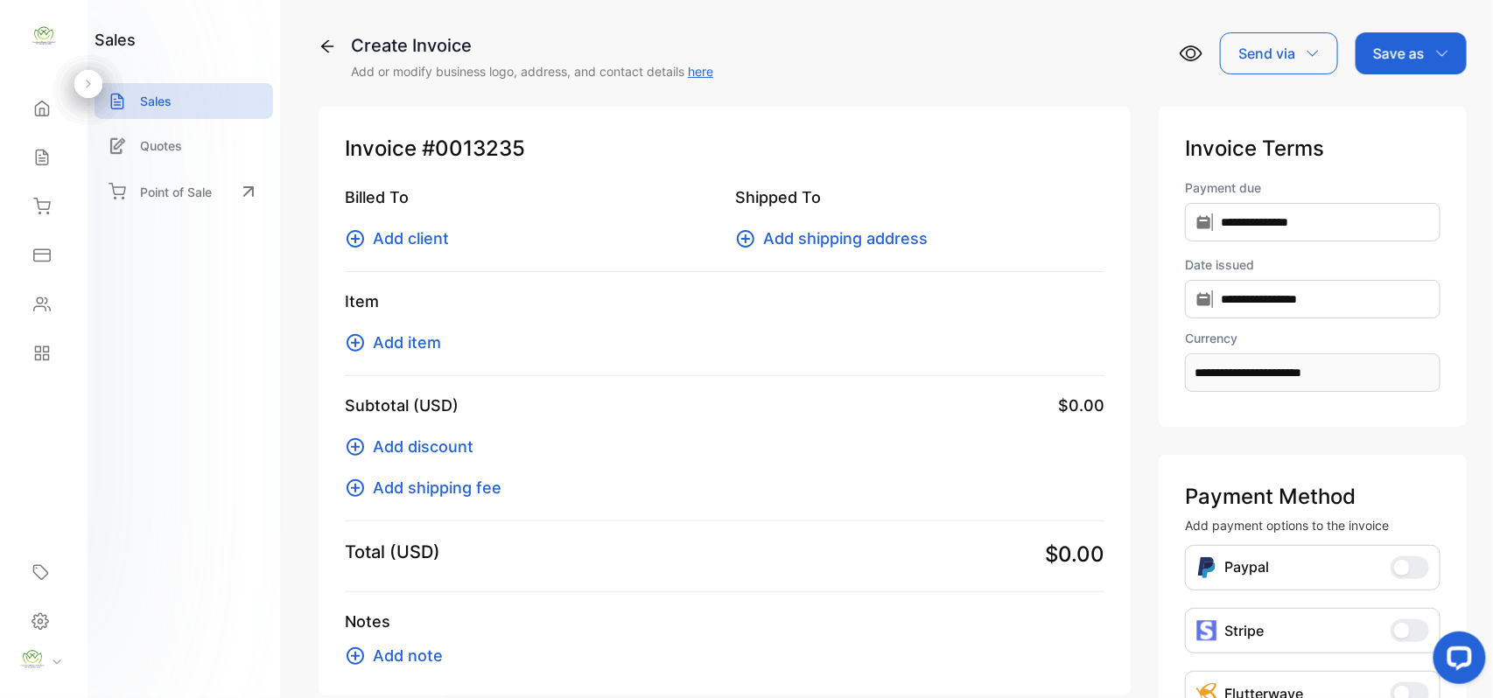
click at [420, 242] on span "Add client" at bounding box center [411, 239] width 76 height 24
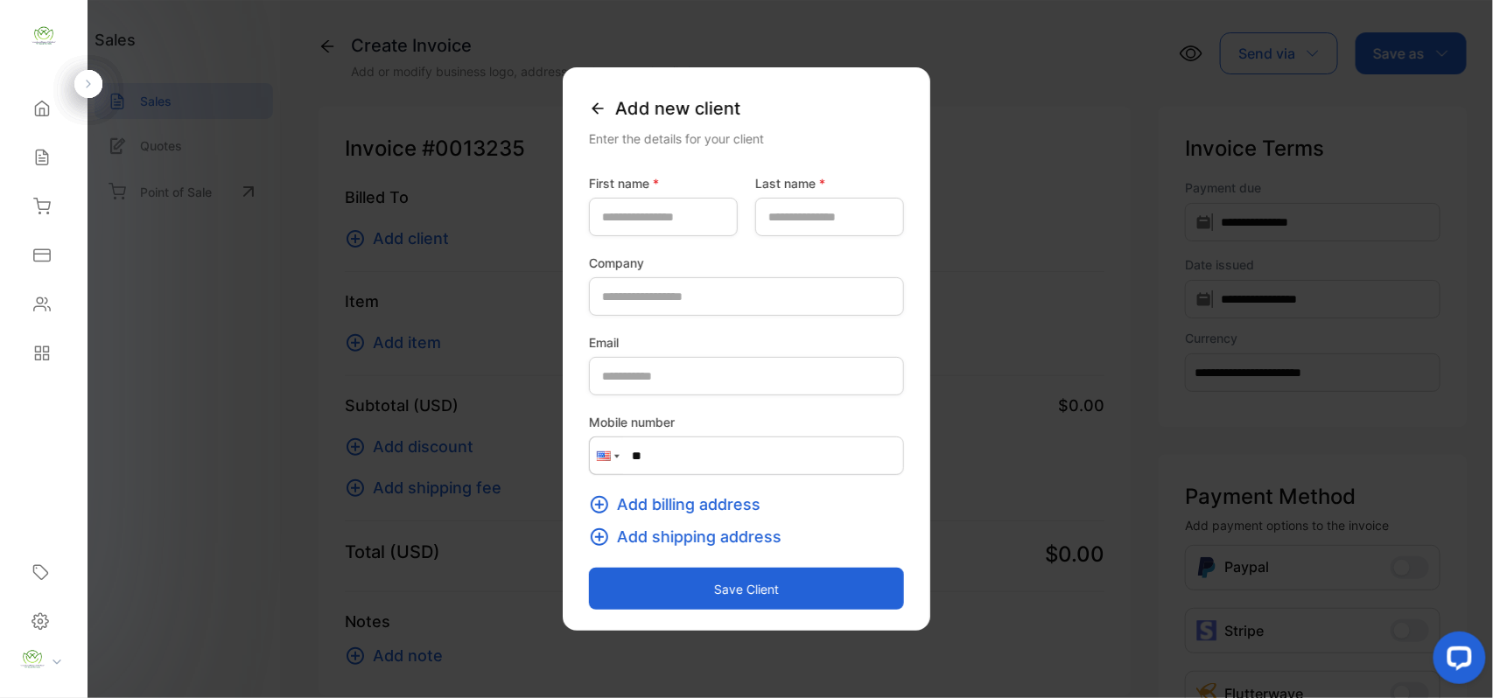
click at [589, 112] on icon at bounding box center [597, 108] width 17 height 17
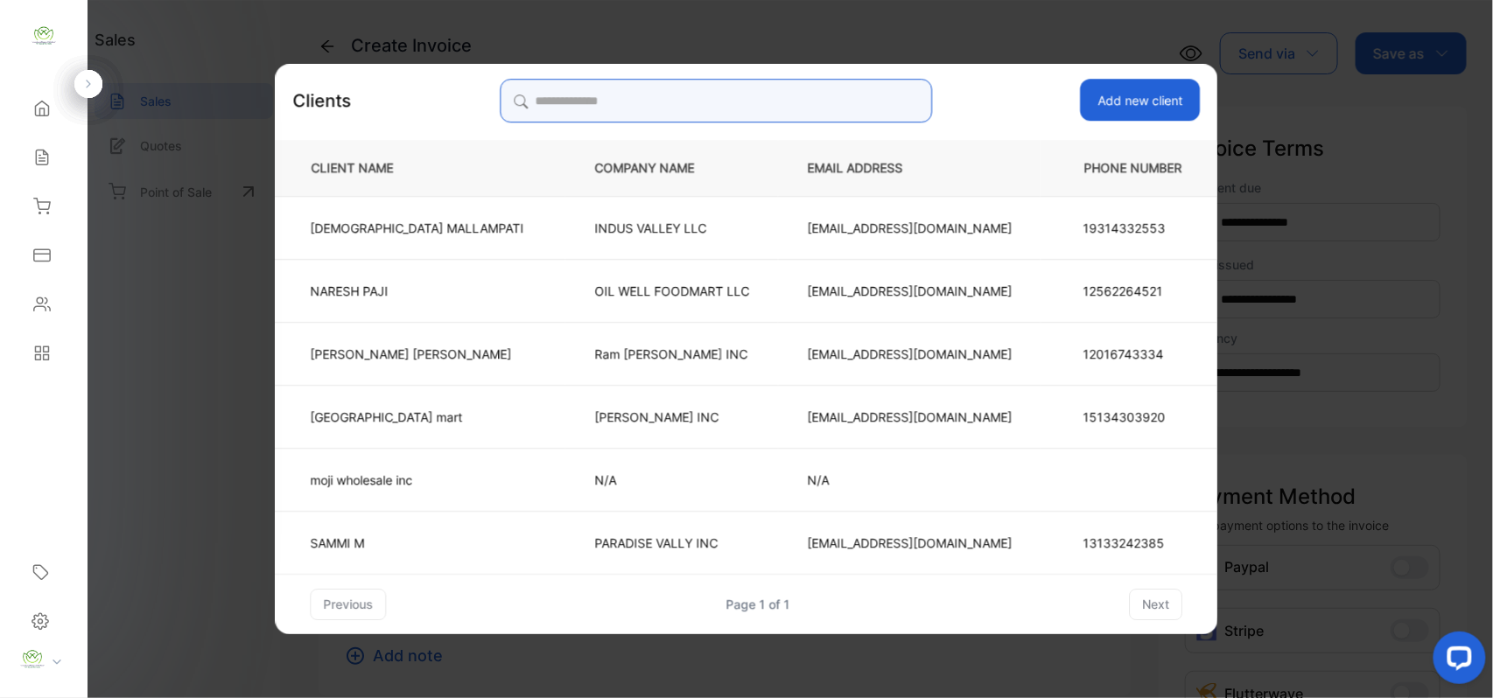
click at [784, 103] on input "search" at bounding box center [716, 101] width 432 height 44
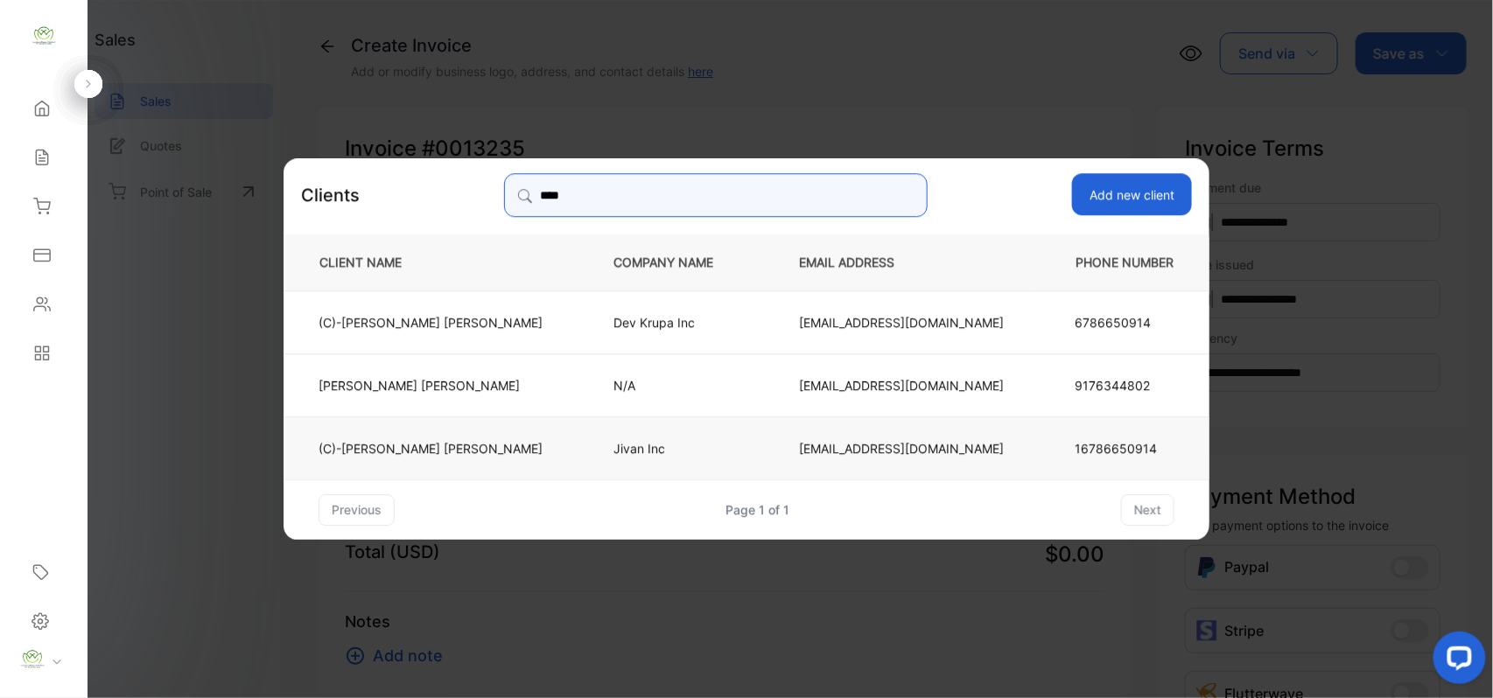
type input "****"
click at [586, 453] on td "Jivan Inc" at bounding box center [676, 447] width 185 height 63
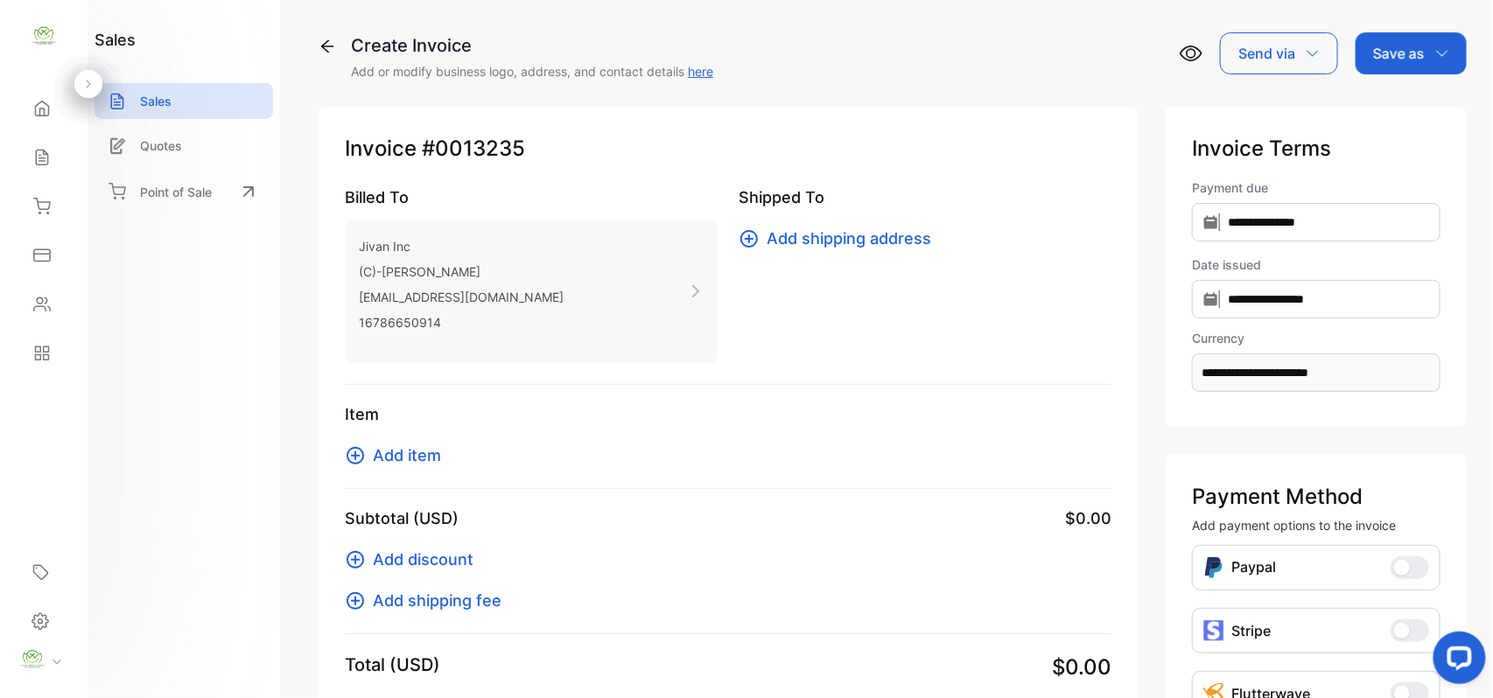
click at [400, 452] on span "Add item" at bounding box center [407, 456] width 68 height 24
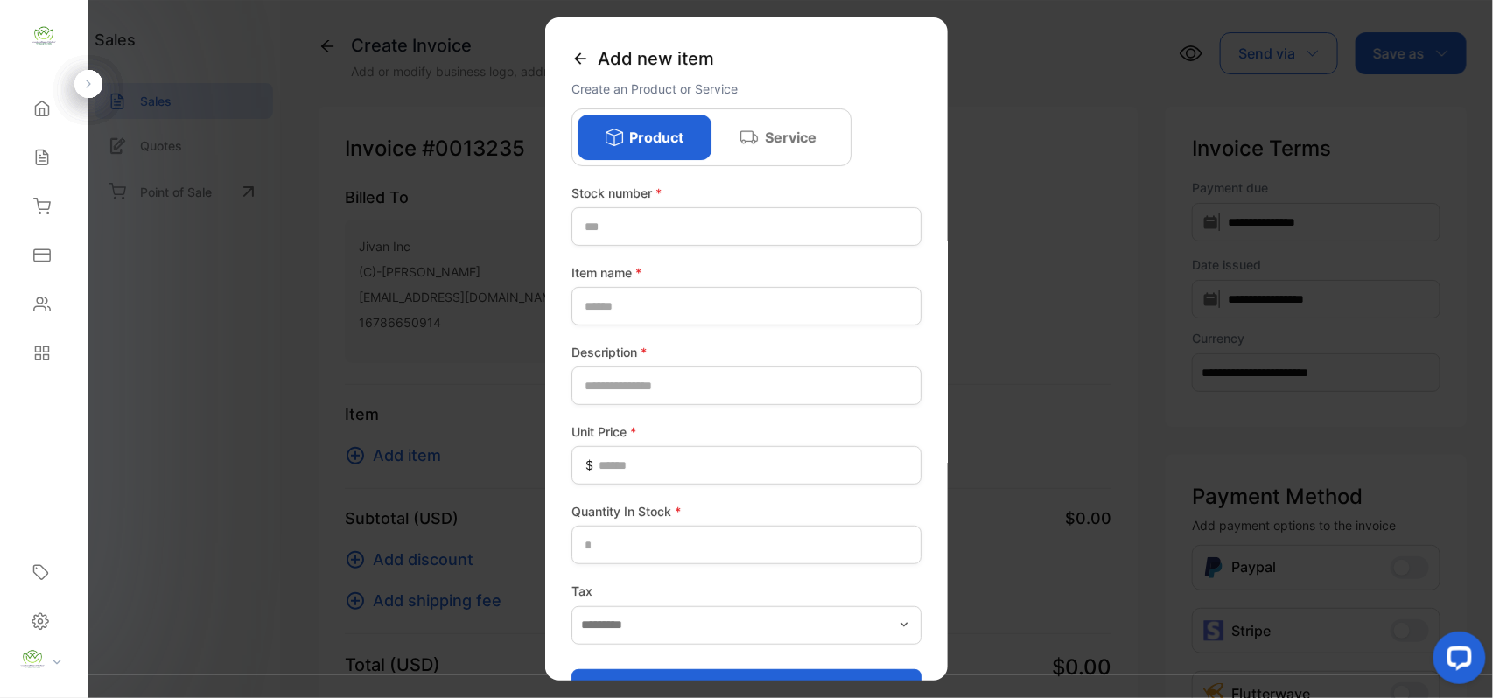
click at [582, 53] on icon at bounding box center [579, 58] width 17 height 17
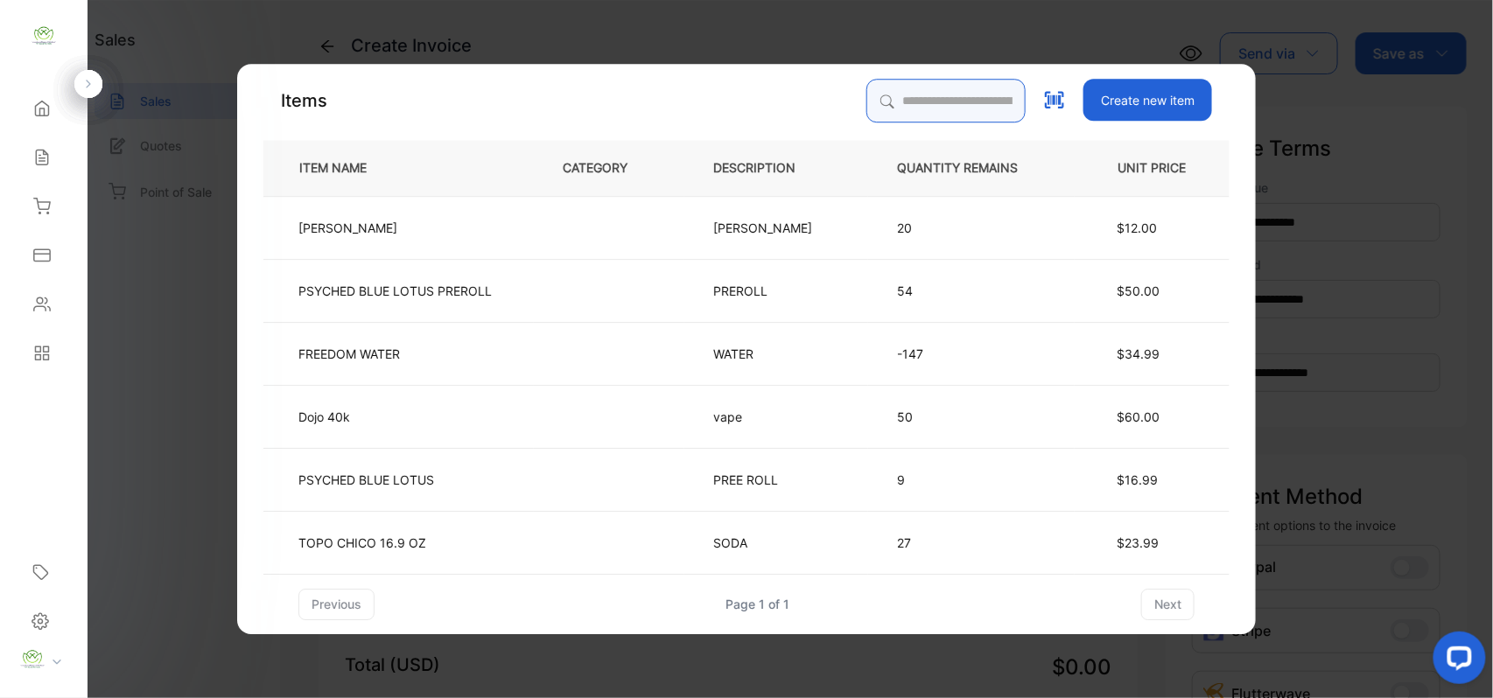
click at [911, 106] on input "search" at bounding box center [945, 101] width 159 height 44
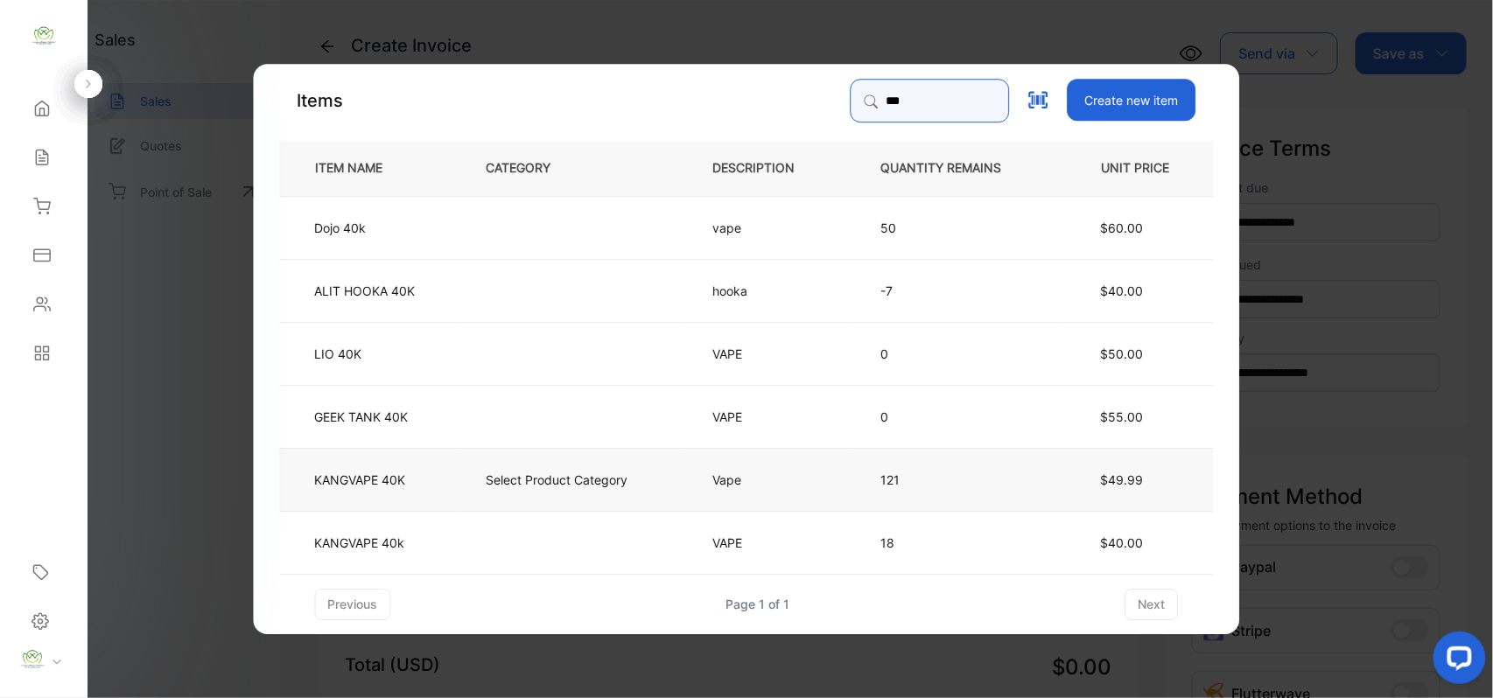
type input "***"
click at [404, 478] on p "KANGVAPE 40K" at bounding box center [360, 479] width 91 height 18
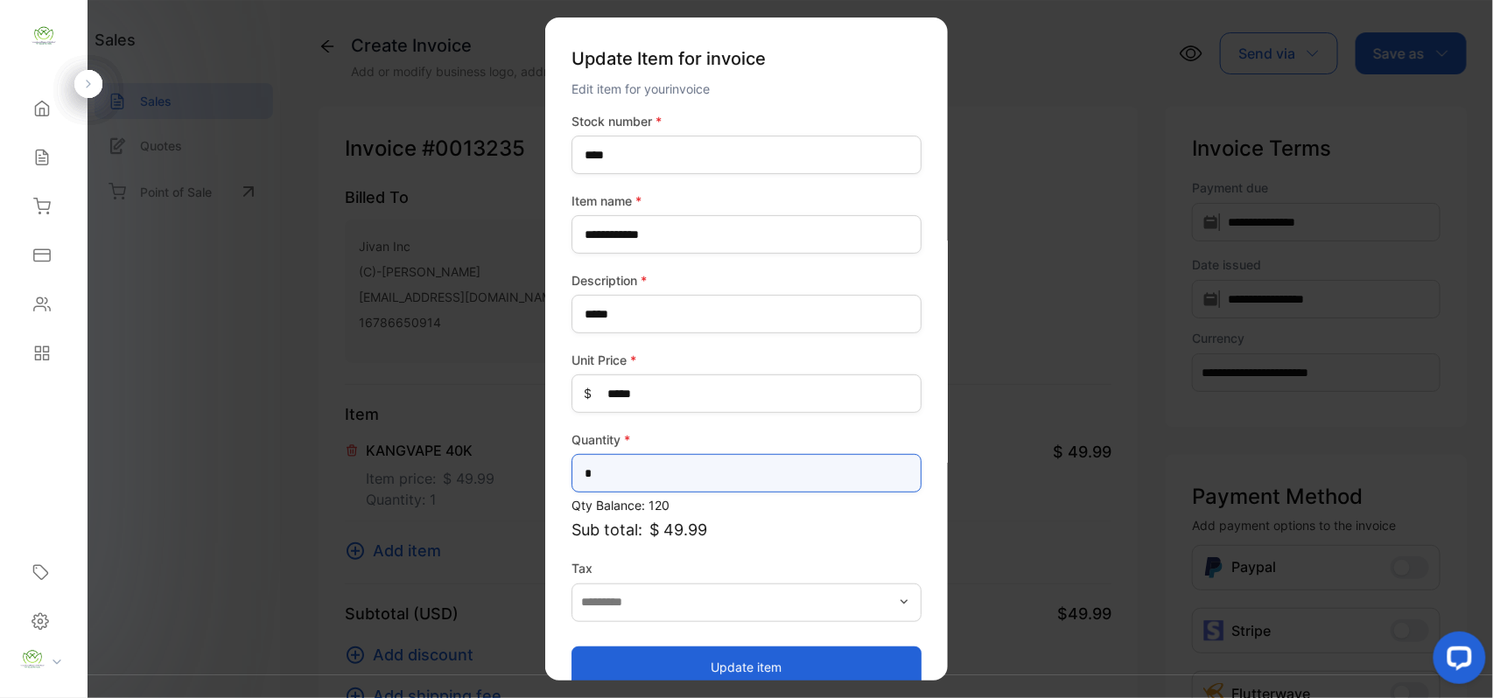
drag, startPoint x: 624, startPoint y: 481, endPoint x: 66, endPoint y: 474, distance: 557.4
click at [84, 480] on div "**********" at bounding box center [746, 366] width 1493 height 733
type input "*"
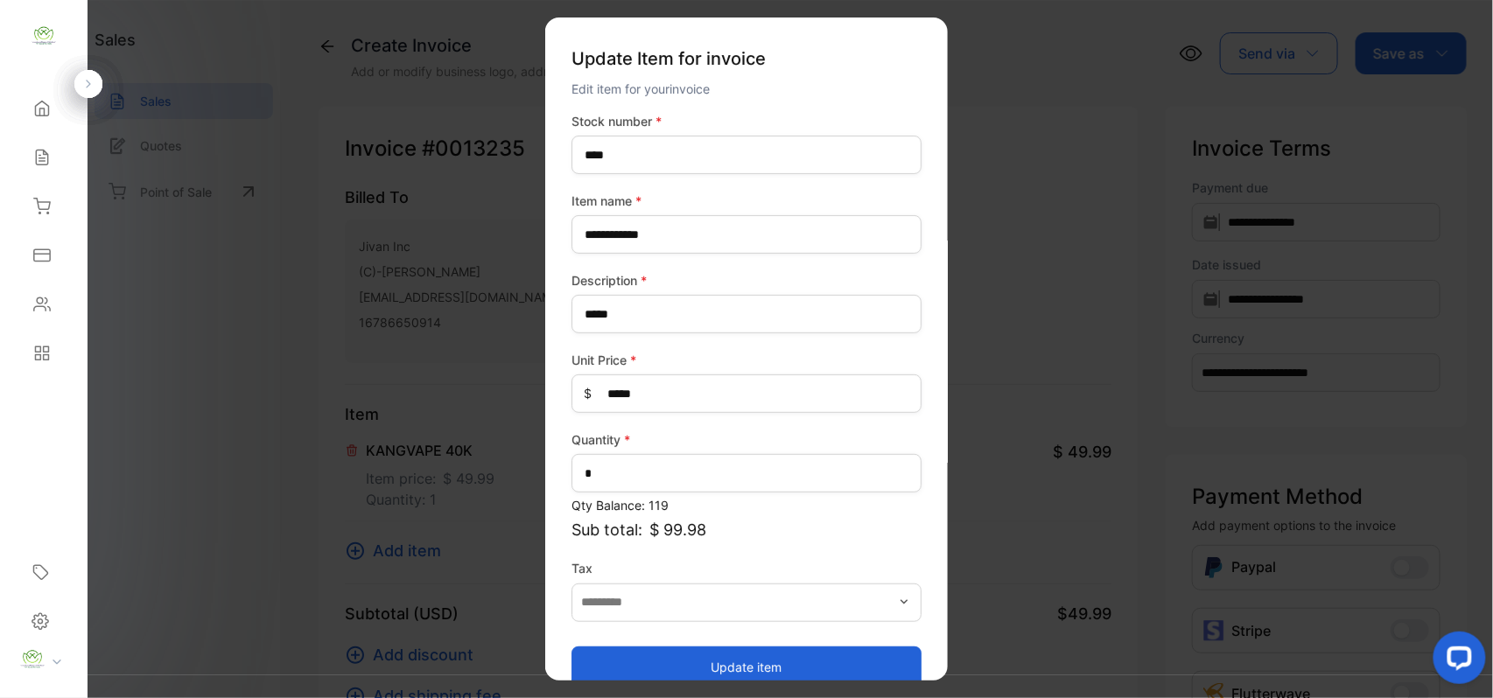
drag, startPoint x: 759, startPoint y: 655, endPoint x: 710, endPoint y: 630, distance: 55.2
click at [759, 655] on button "Update item" at bounding box center [746, 667] width 350 height 42
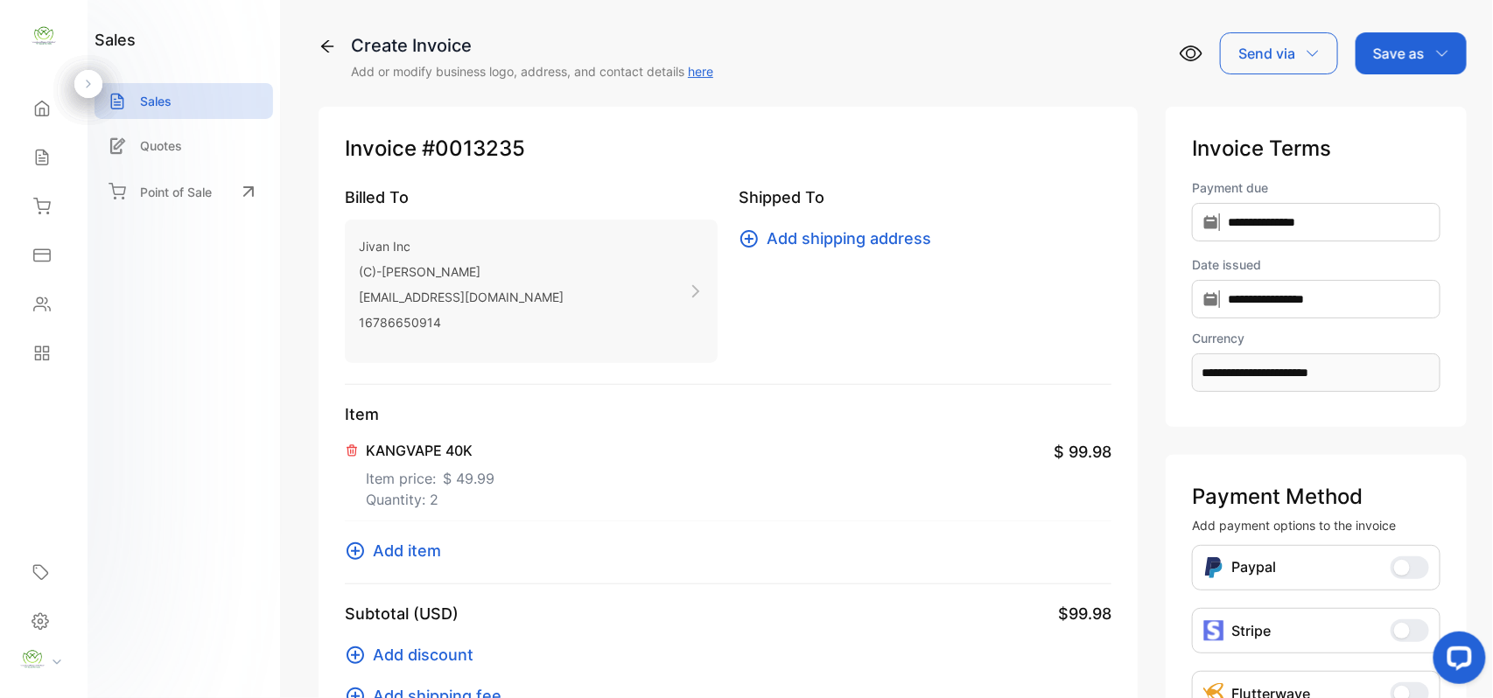
click at [404, 558] on span "Add item" at bounding box center [407, 551] width 68 height 24
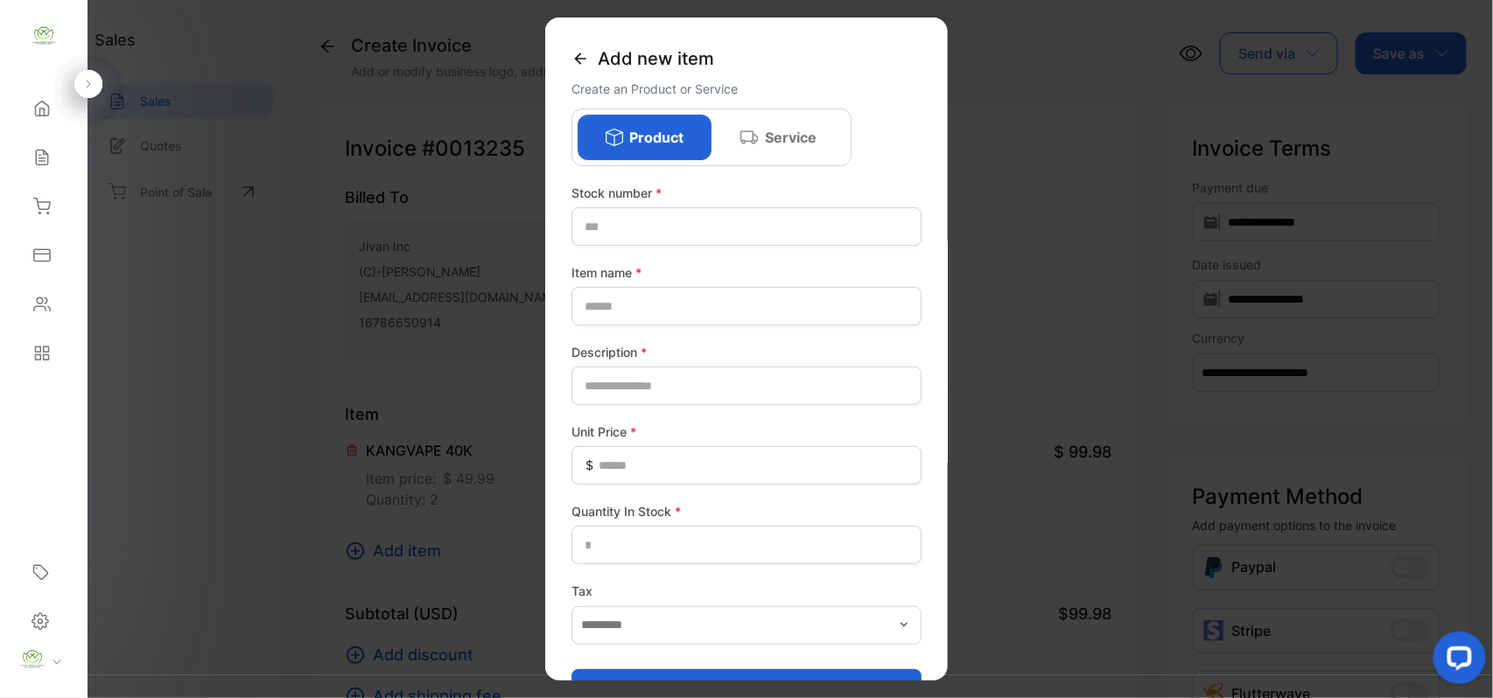
click at [586, 61] on icon at bounding box center [579, 58] width 17 height 17
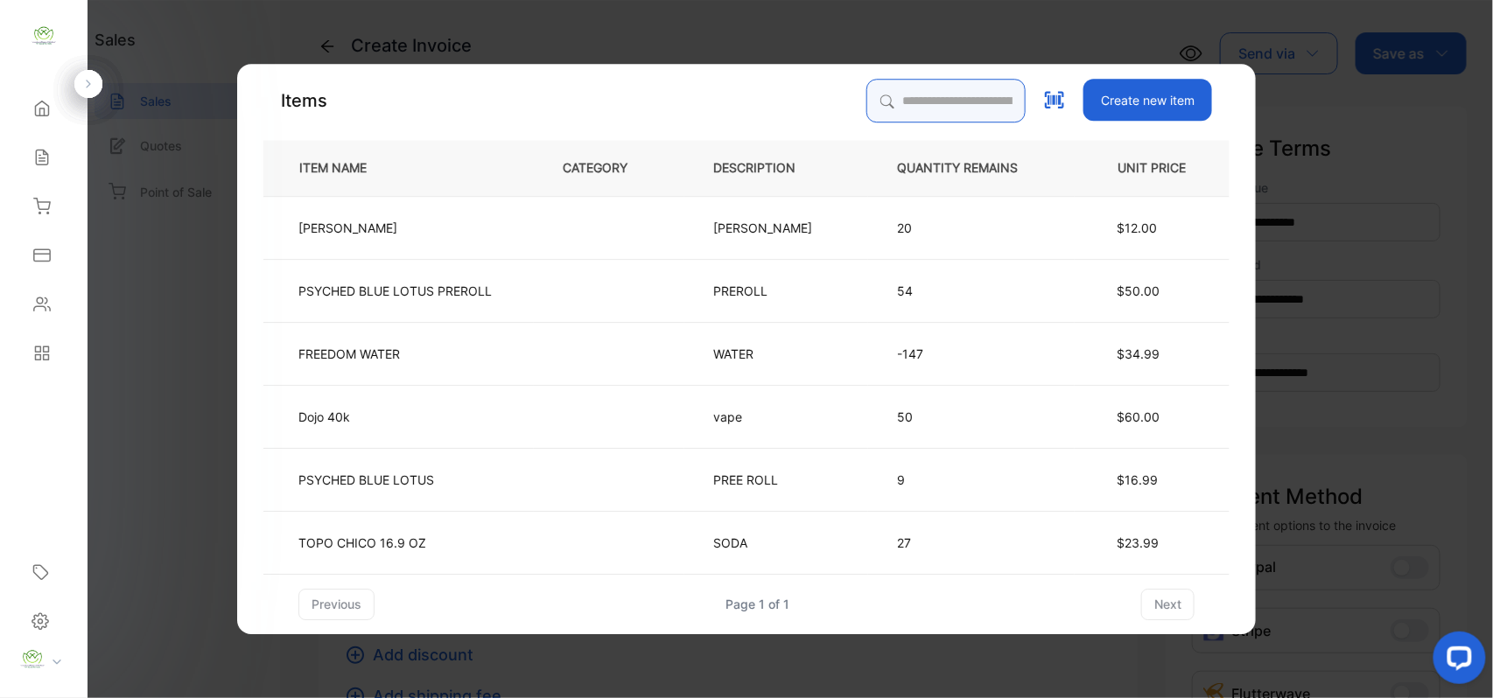
click at [879, 103] on input "search" at bounding box center [945, 101] width 159 height 44
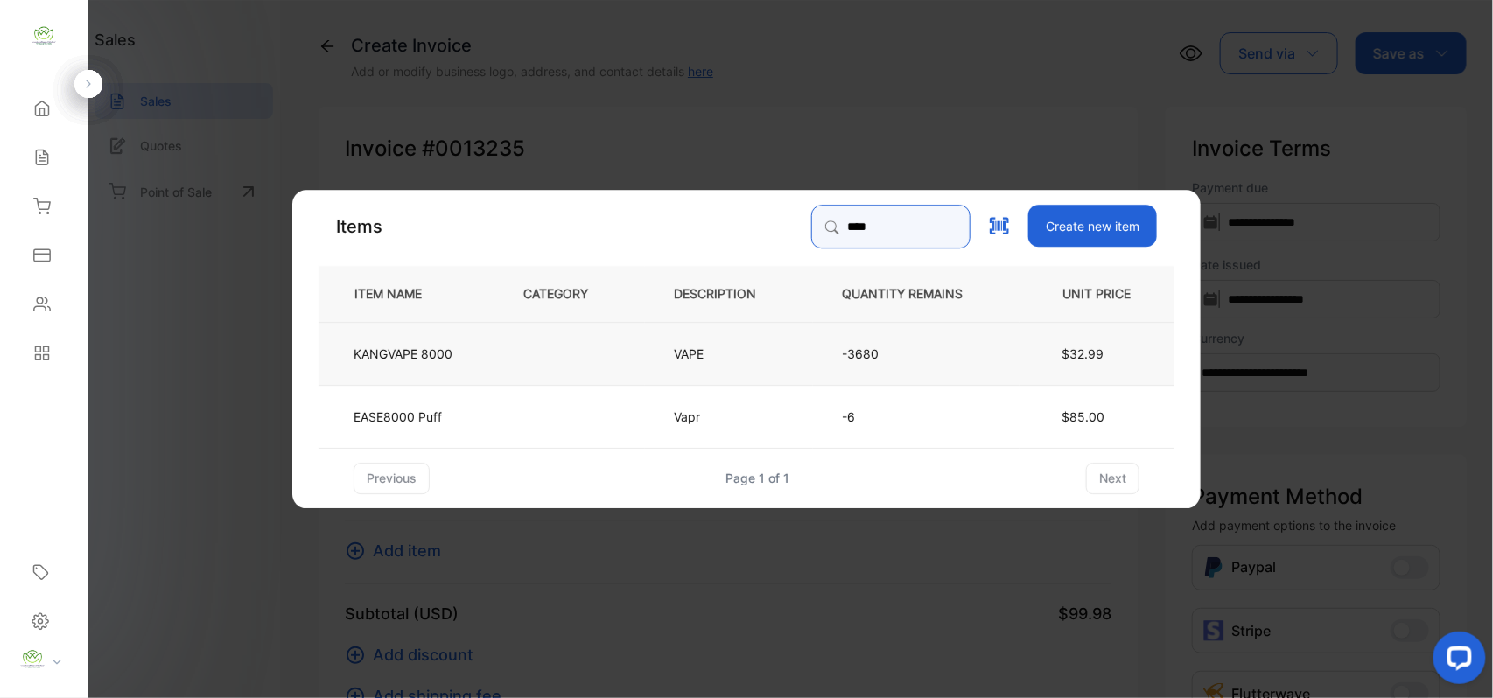
type input "****"
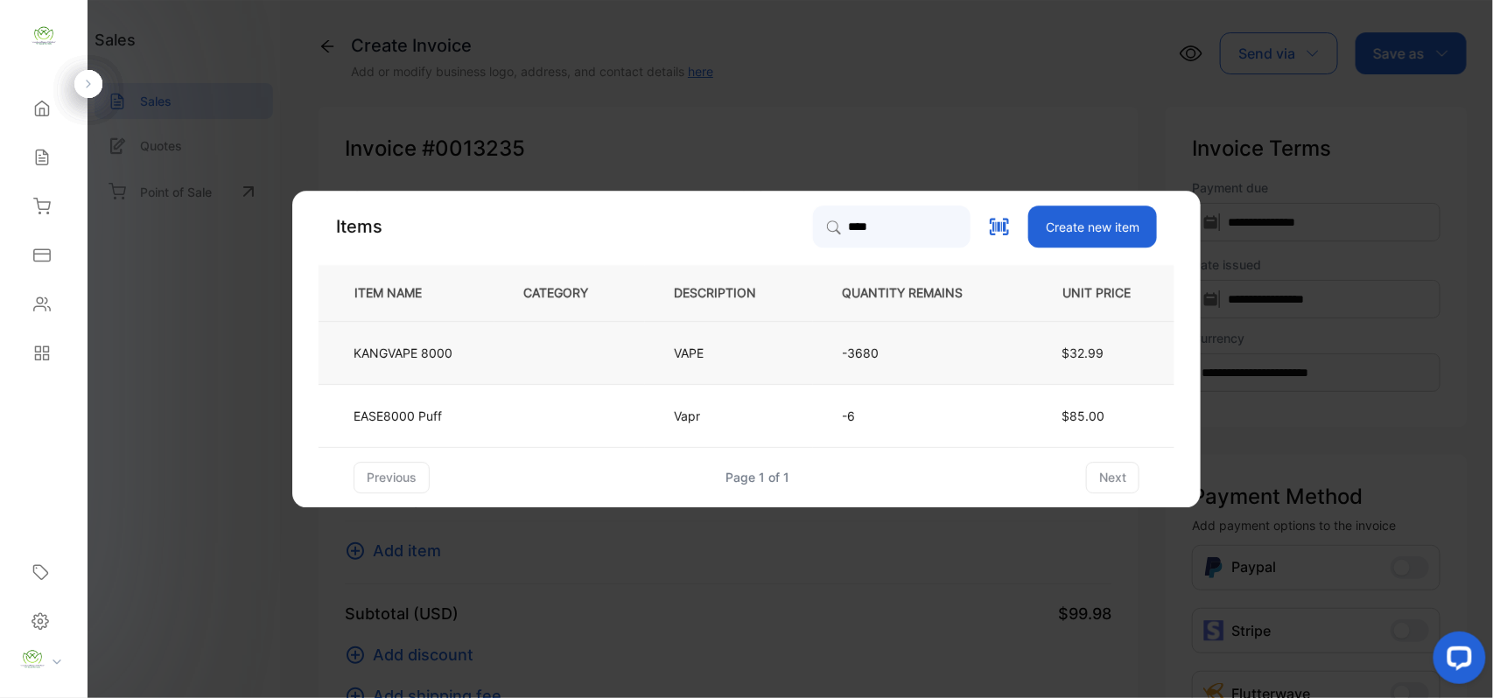
click at [451, 364] on td "KANGVAPE 8000" at bounding box center [406, 352] width 176 height 63
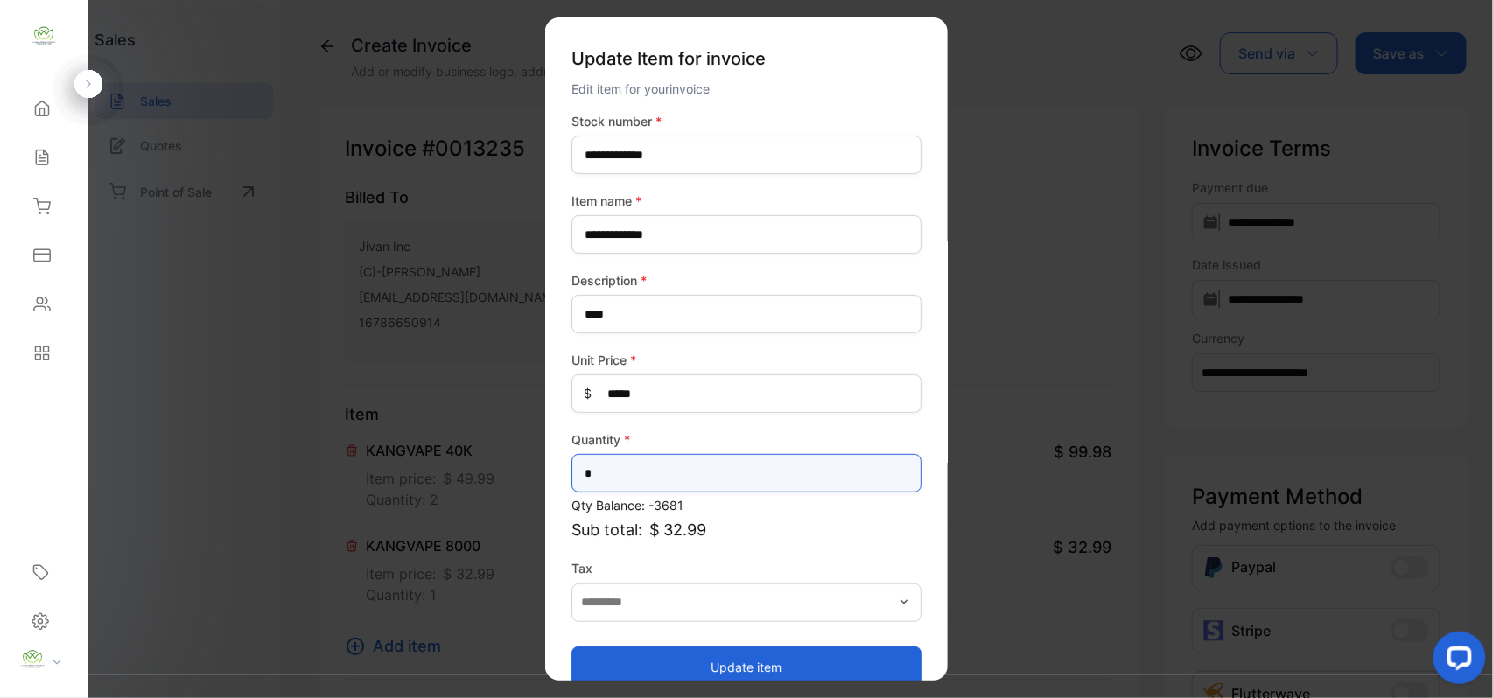
drag, startPoint x: 623, startPoint y: 476, endPoint x: 257, endPoint y: 450, distance: 366.7
type input "*"
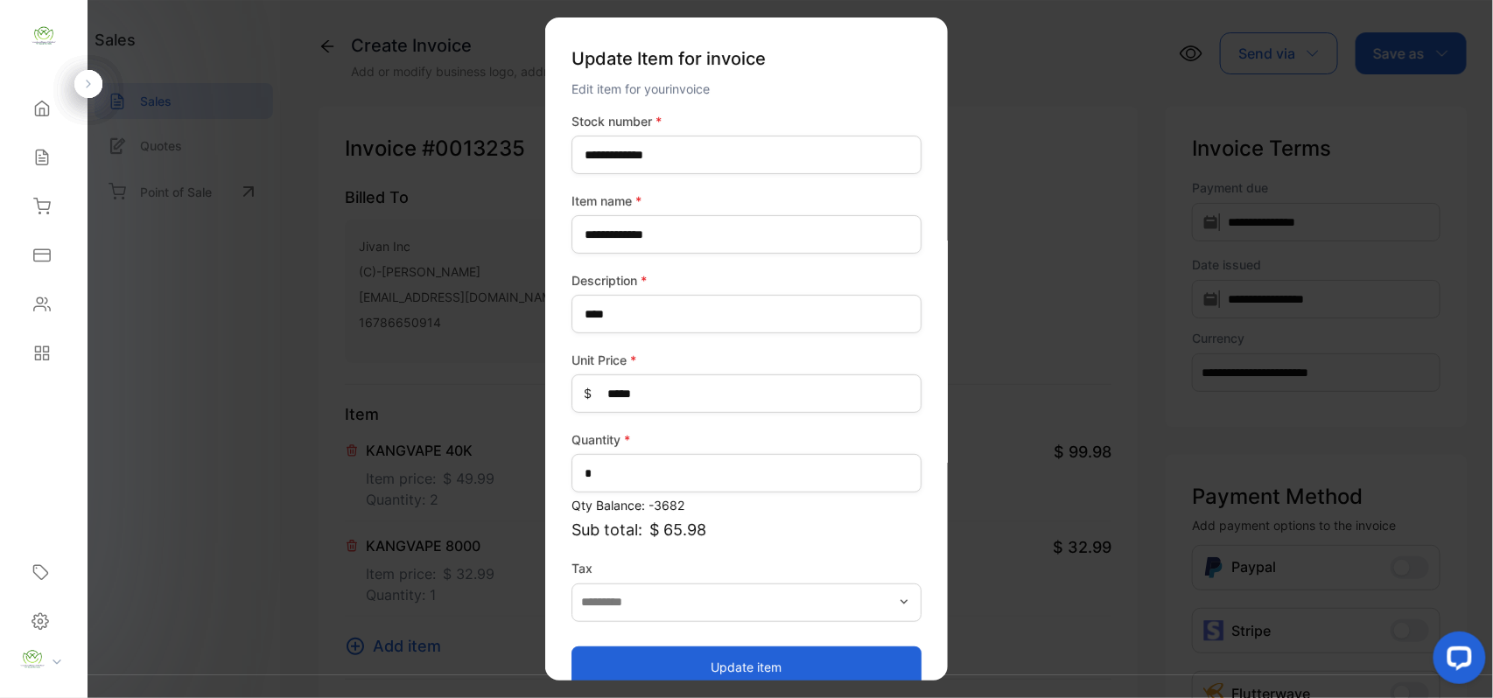
drag, startPoint x: 725, startPoint y: 665, endPoint x: 520, endPoint y: 624, distance: 209.7
click at [725, 665] on button "Update item" at bounding box center [746, 667] width 350 height 42
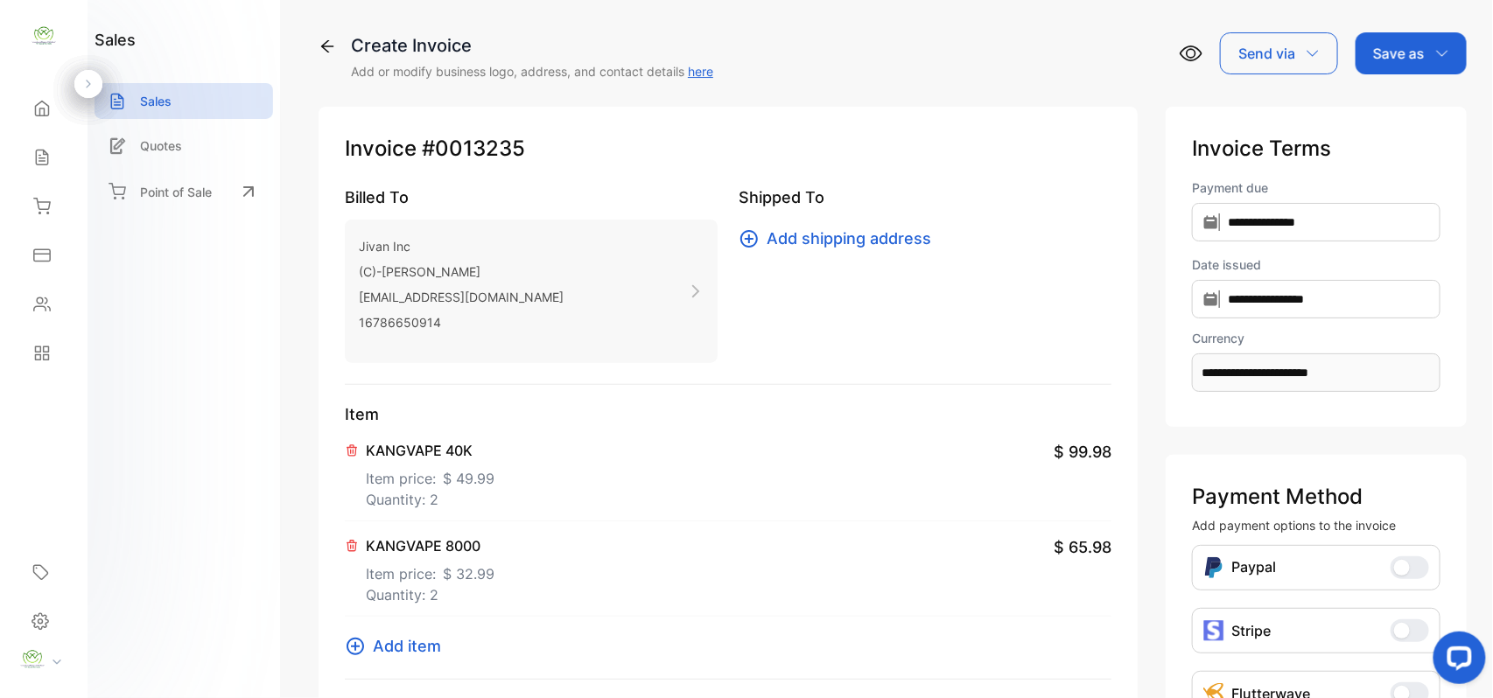
click at [403, 653] on span "Add item" at bounding box center [407, 646] width 68 height 24
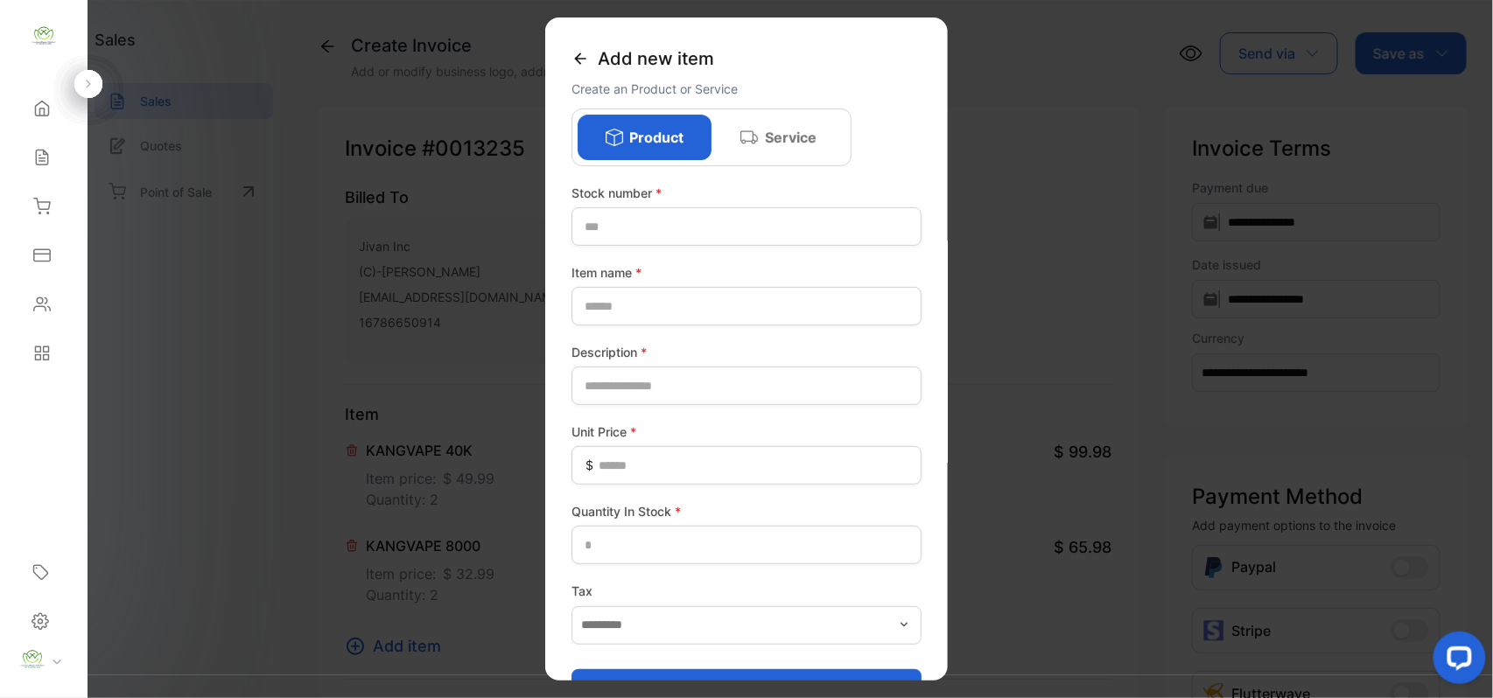
click at [586, 53] on icon at bounding box center [579, 58] width 17 height 17
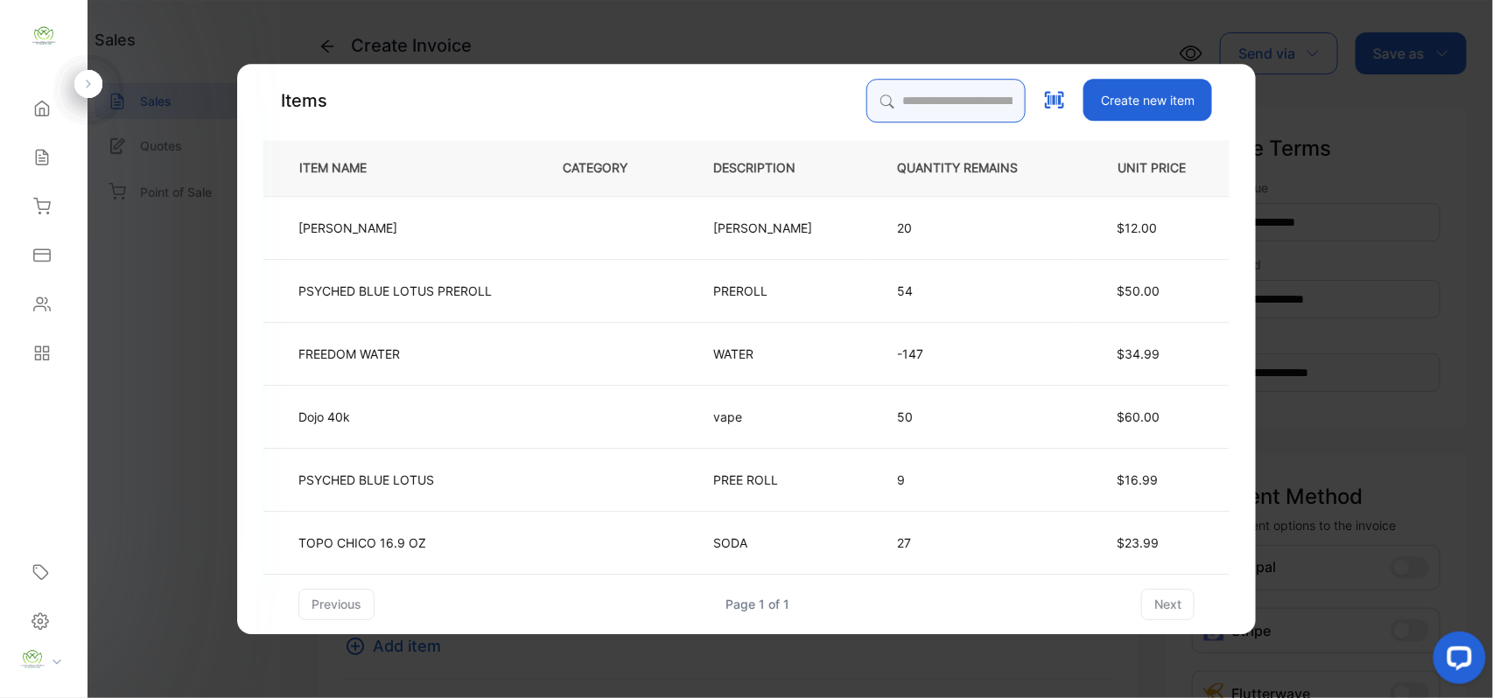
click at [892, 103] on input "search" at bounding box center [945, 101] width 159 height 44
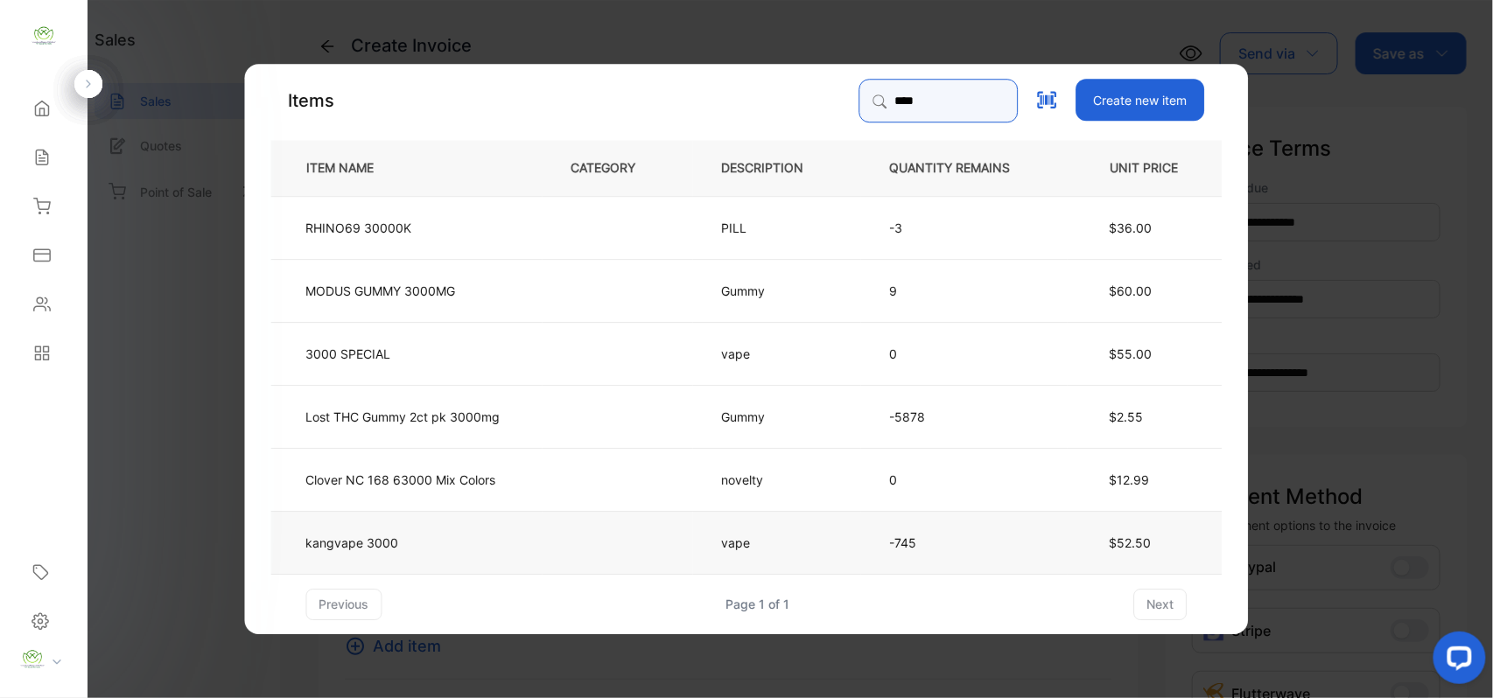
type input "****"
click at [428, 547] on td "kangvape 3000" at bounding box center [406, 541] width 271 height 63
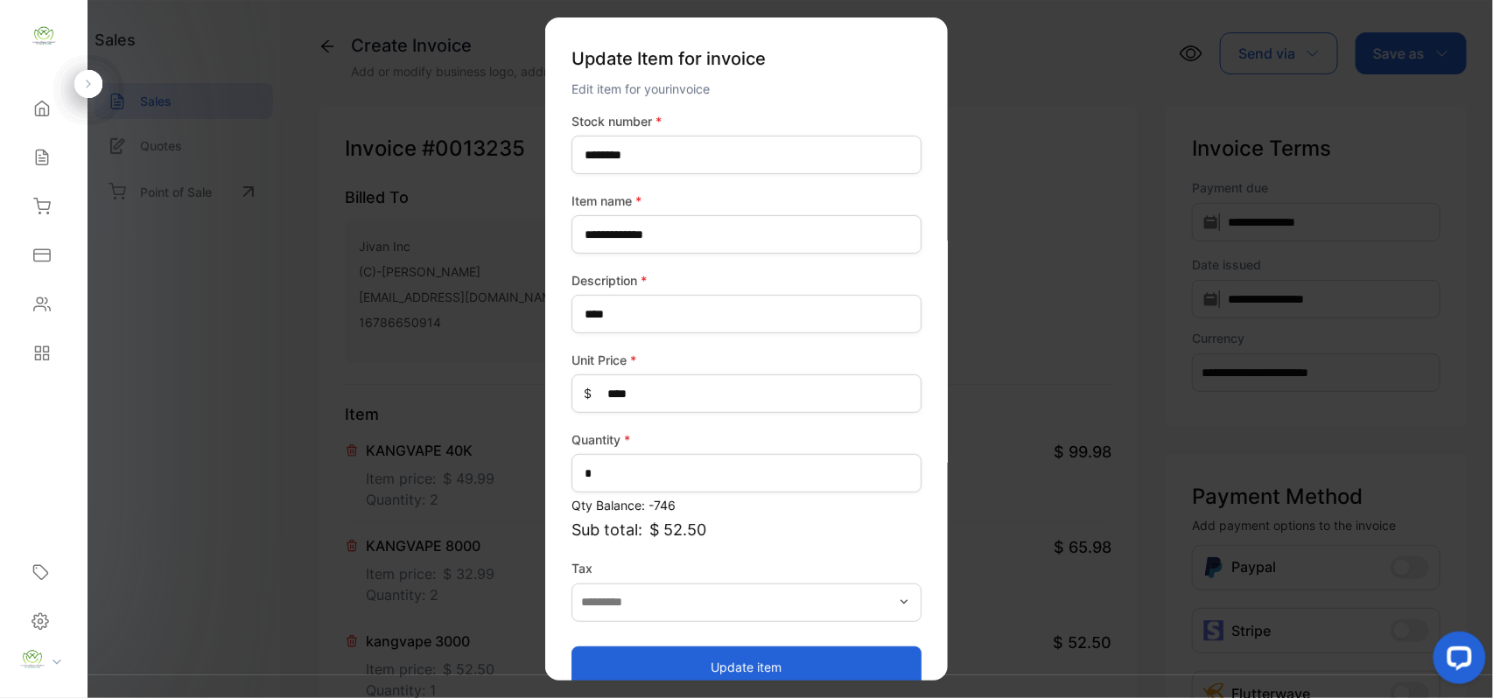
click at [686, 660] on button "Update item" at bounding box center [746, 667] width 350 height 42
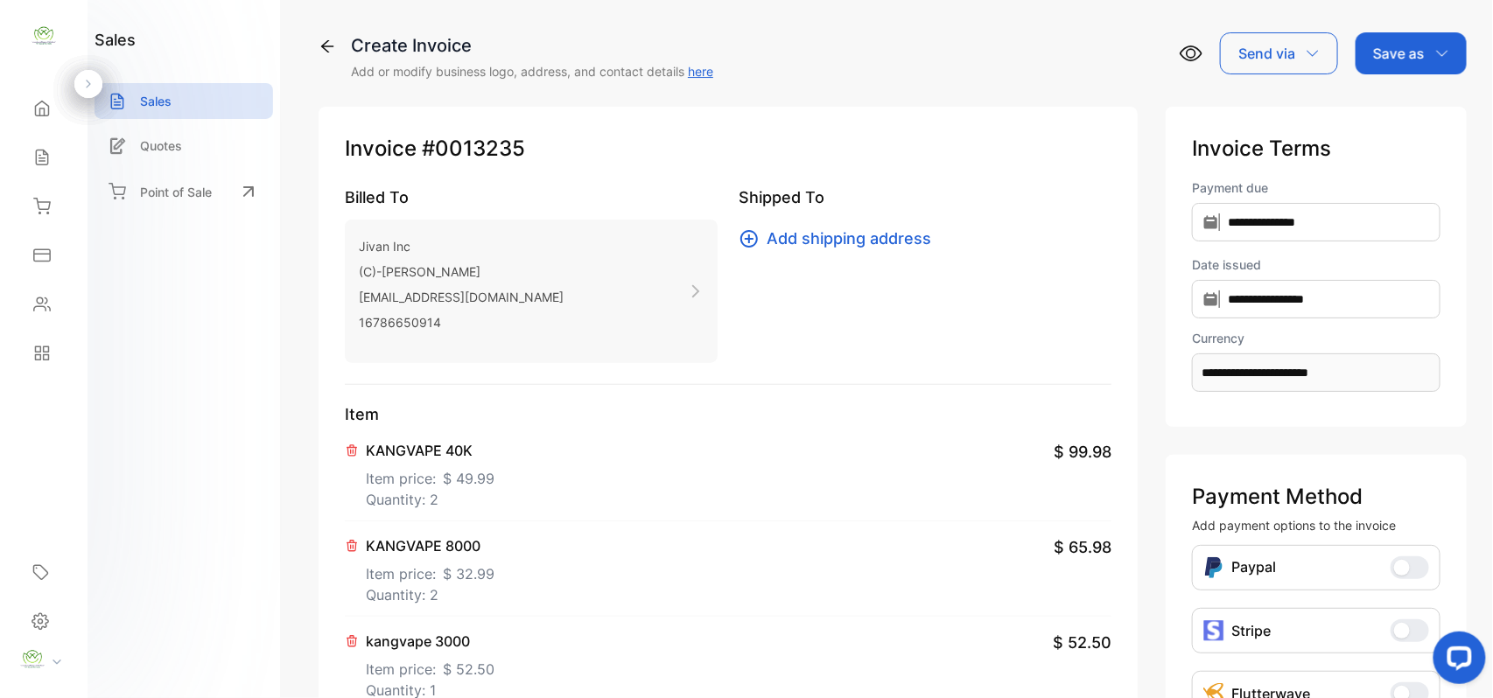
scroll to position [271, 0]
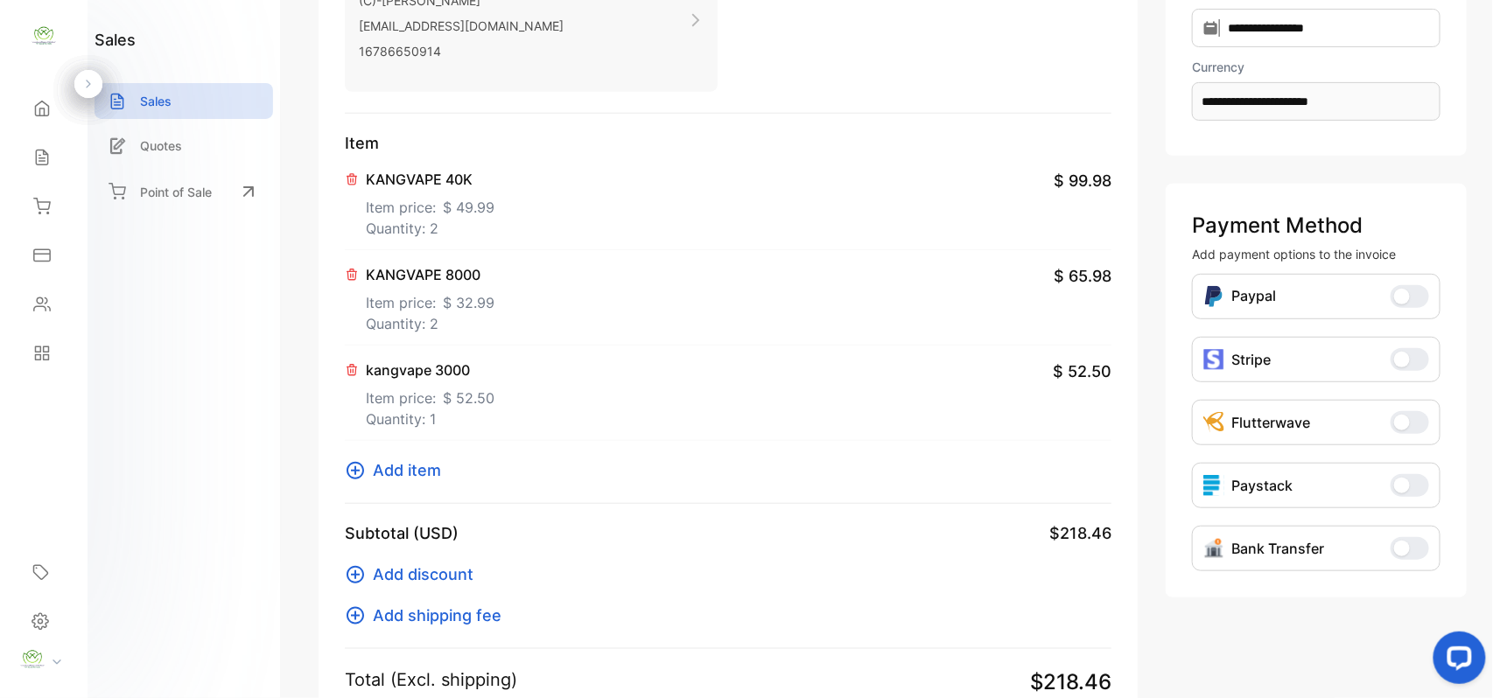
click at [374, 472] on span "Add item" at bounding box center [407, 470] width 68 height 24
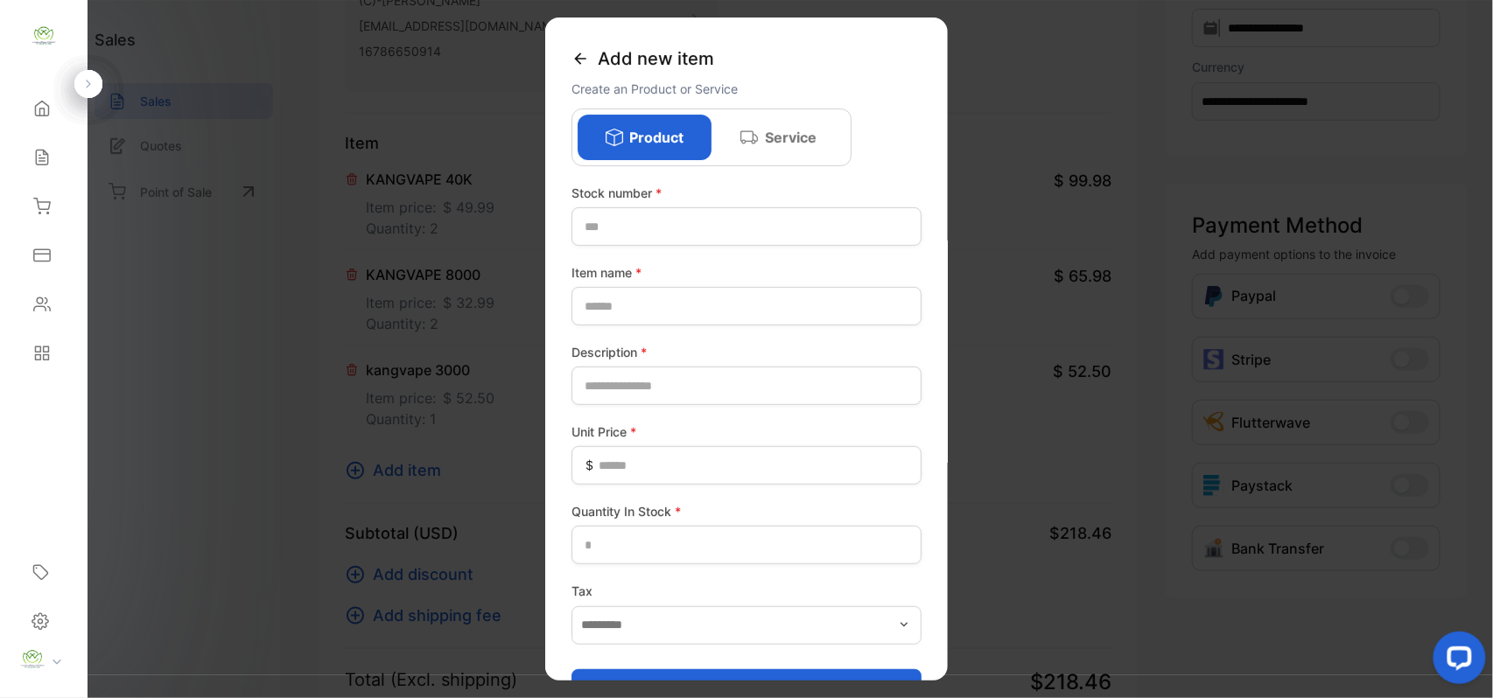
click at [576, 54] on icon at bounding box center [579, 58] width 17 height 17
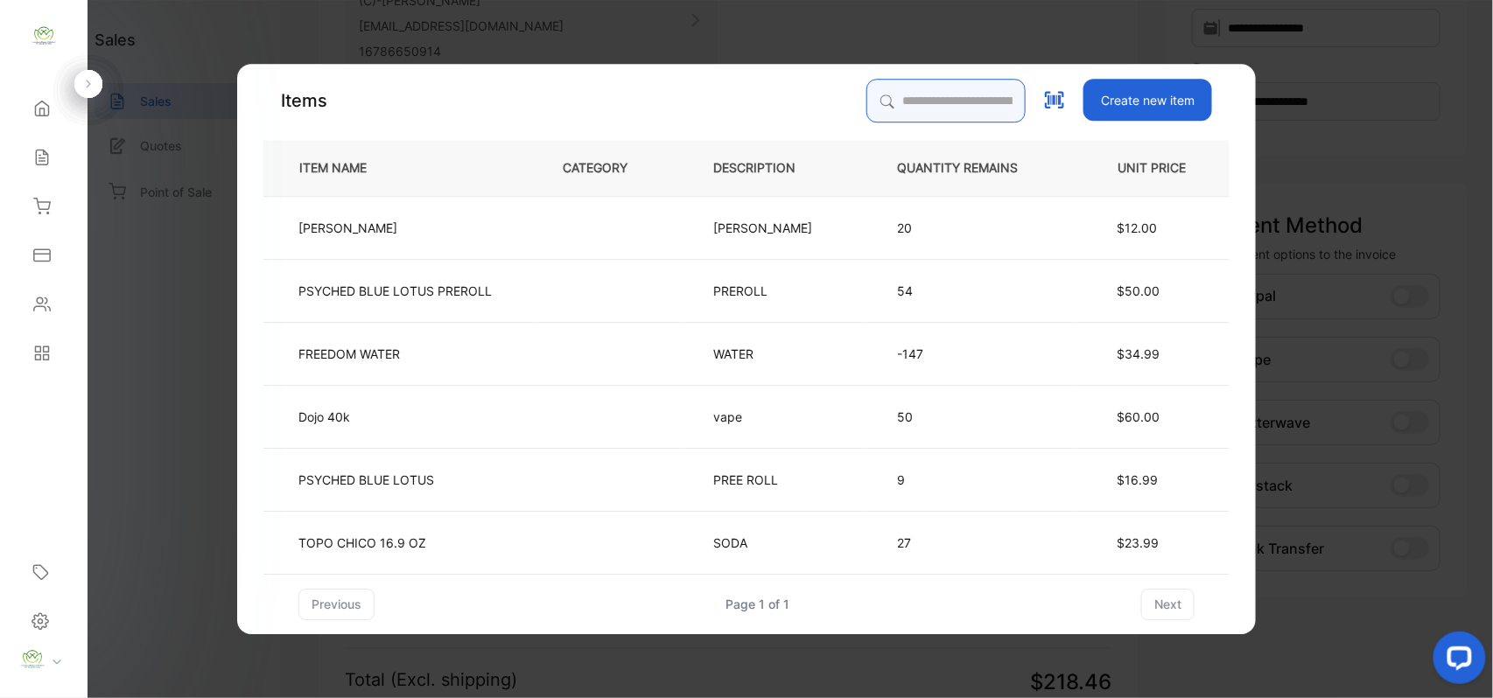
click at [866, 103] on input "search" at bounding box center [945, 101] width 159 height 44
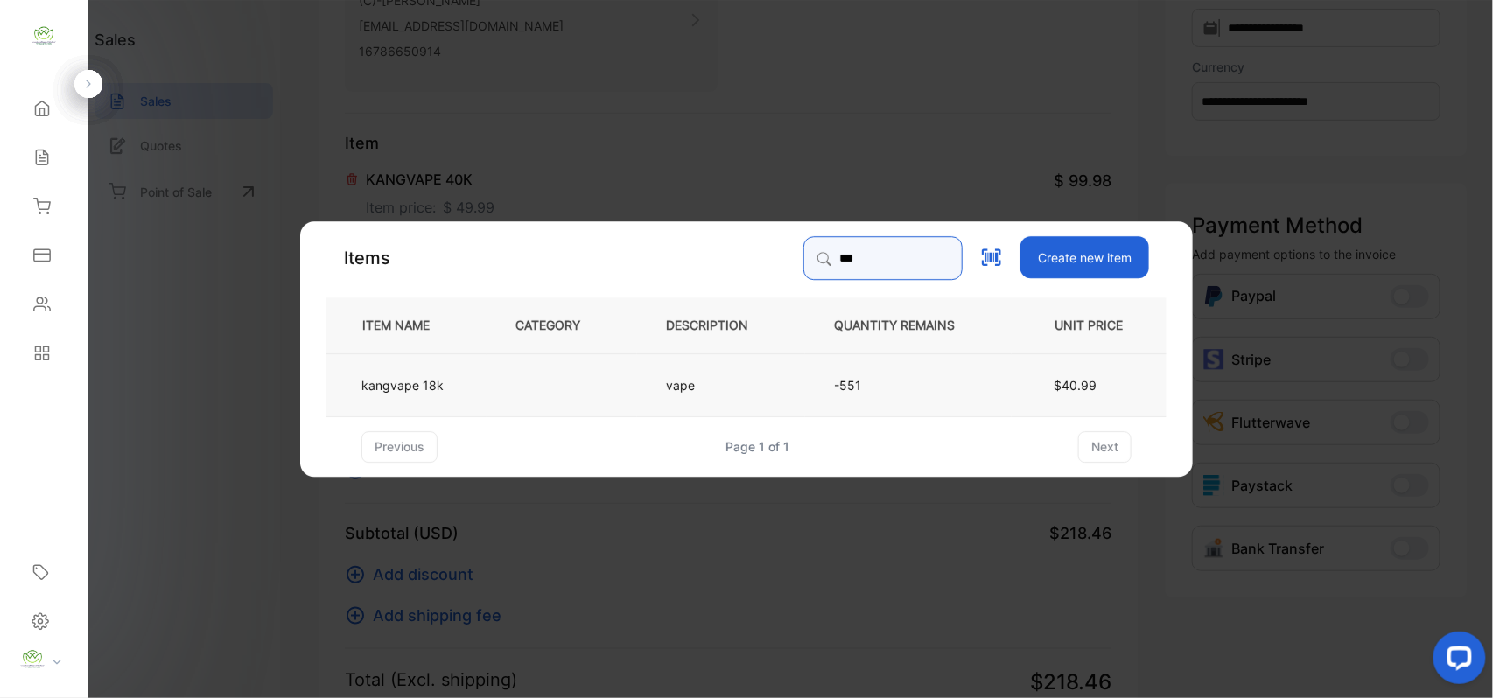
type input "***"
click at [554, 378] on td at bounding box center [561, 384] width 150 height 63
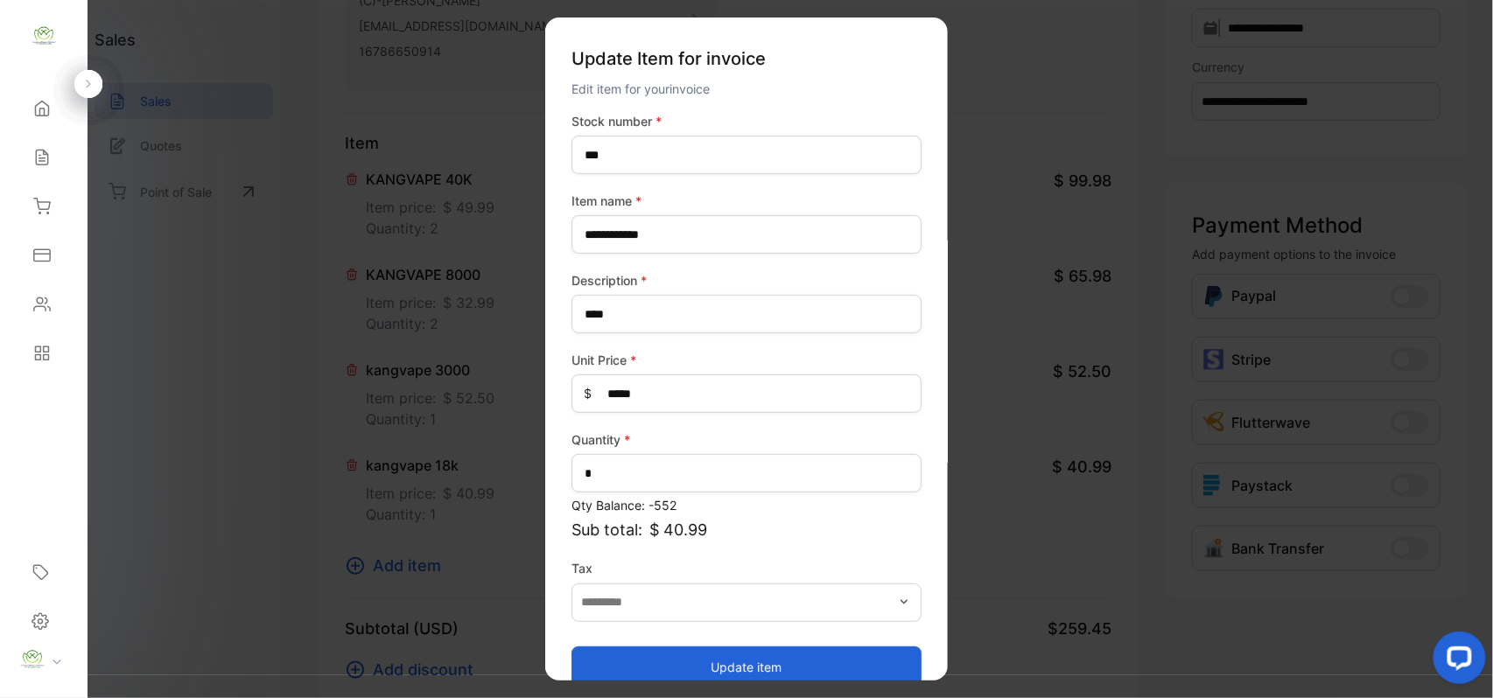
drag, startPoint x: 751, startPoint y: 663, endPoint x: 756, endPoint y: 655, distance: 9.5
click at [752, 661] on button "Update item" at bounding box center [746, 667] width 350 height 42
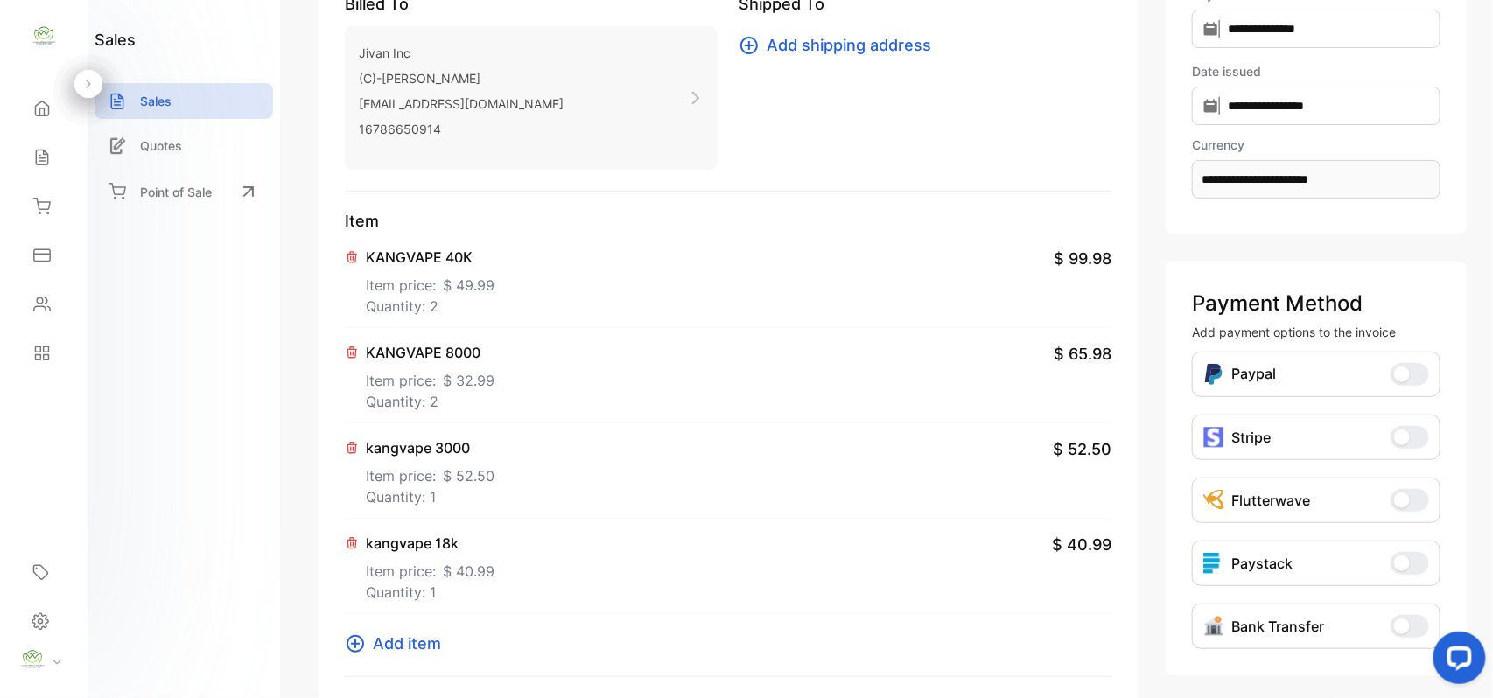
scroll to position [0, 0]
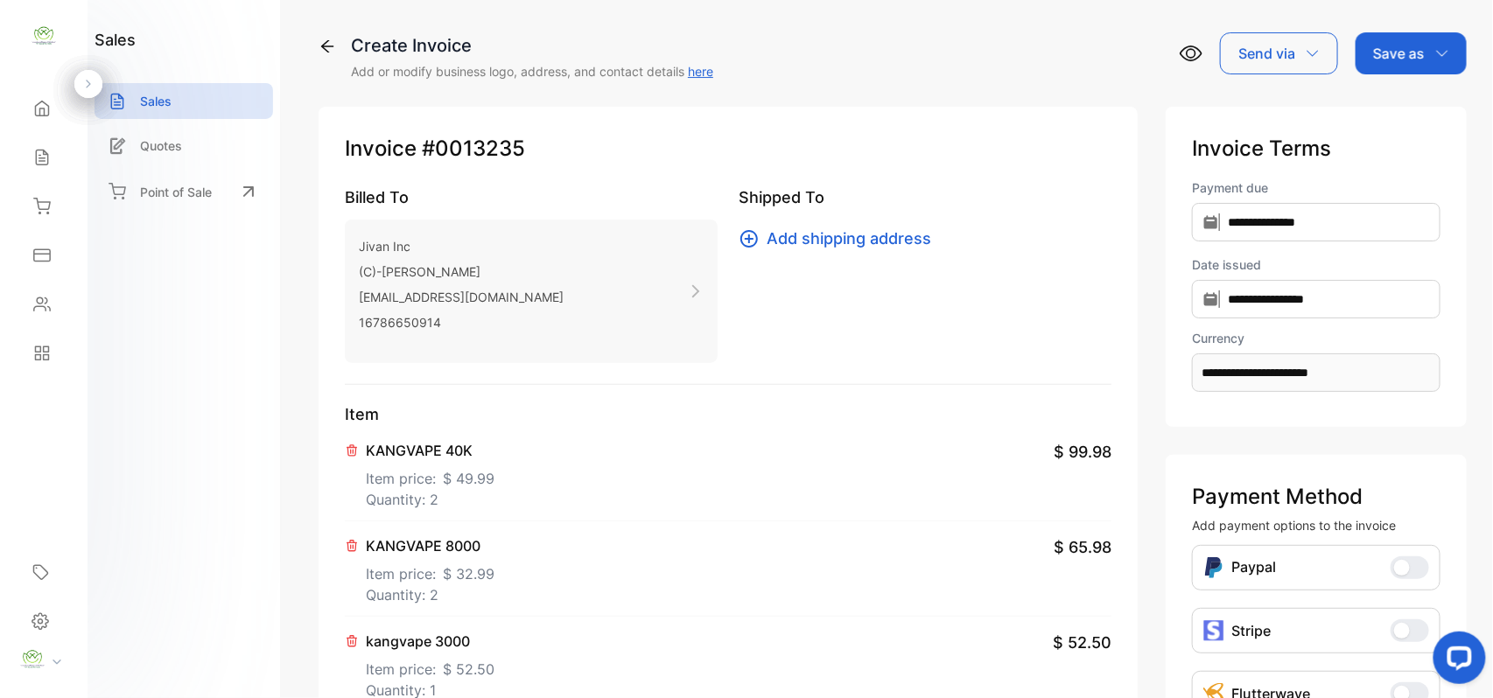
drag, startPoint x: 1407, startPoint y: 26, endPoint x: 1401, endPoint y: 39, distance: 14.5
click at [1404, 33] on div "**********" at bounding box center [892, 349] width 1200 height 698
click at [1401, 56] on p "Save as" at bounding box center [1399, 53] width 52 height 21
click at [1397, 107] on div "Invoice" at bounding box center [1406, 111] width 101 height 35
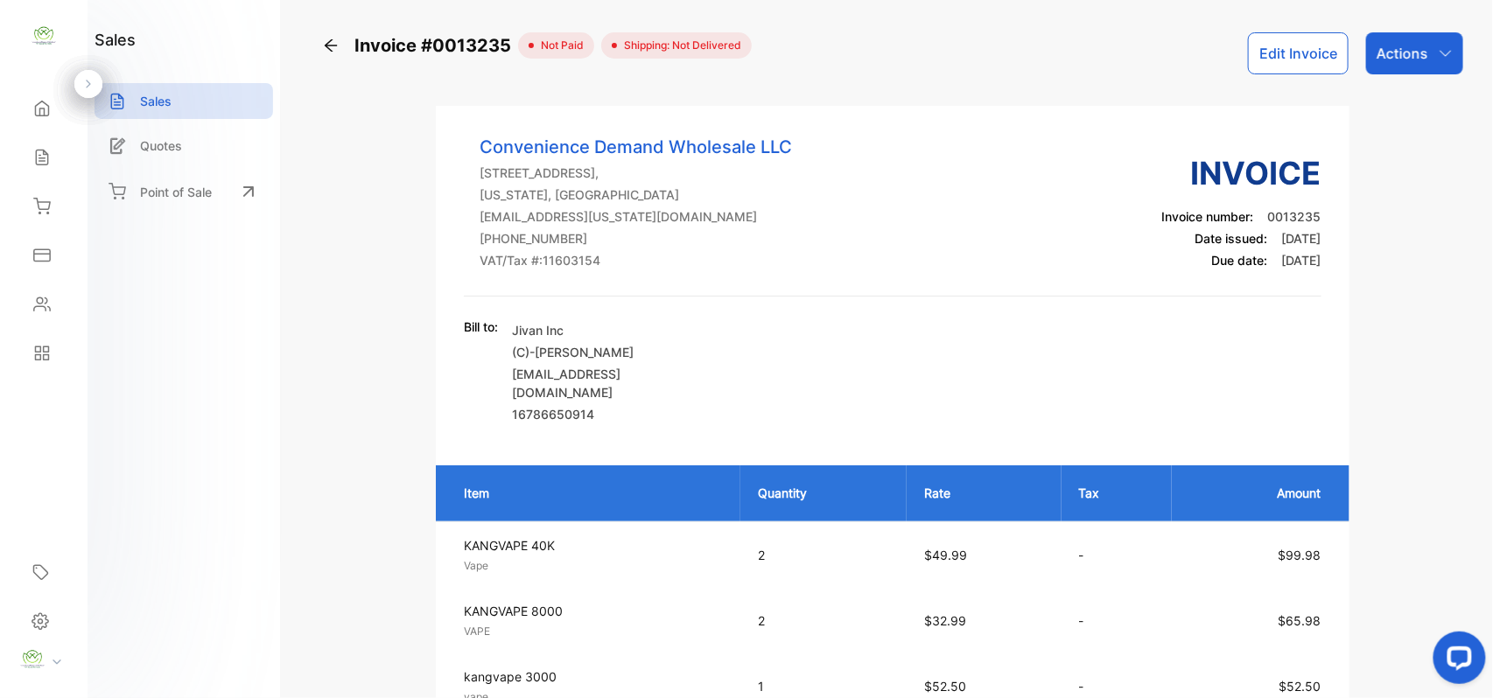
click at [1416, 60] on p "Actions" at bounding box center [1402, 53] width 52 height 21
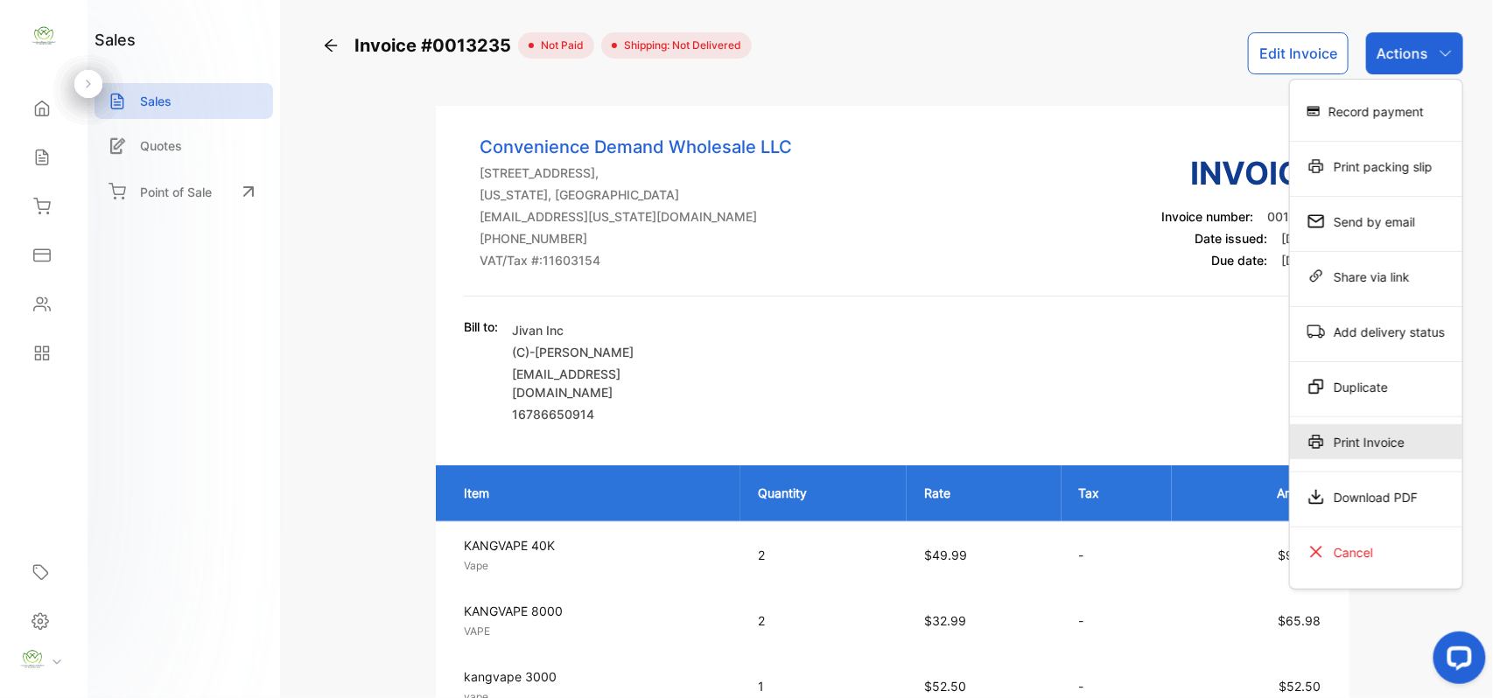
click at [1374, 441] on div "Print Invoice" at bounding box center [1376, 441] width 172 height 35
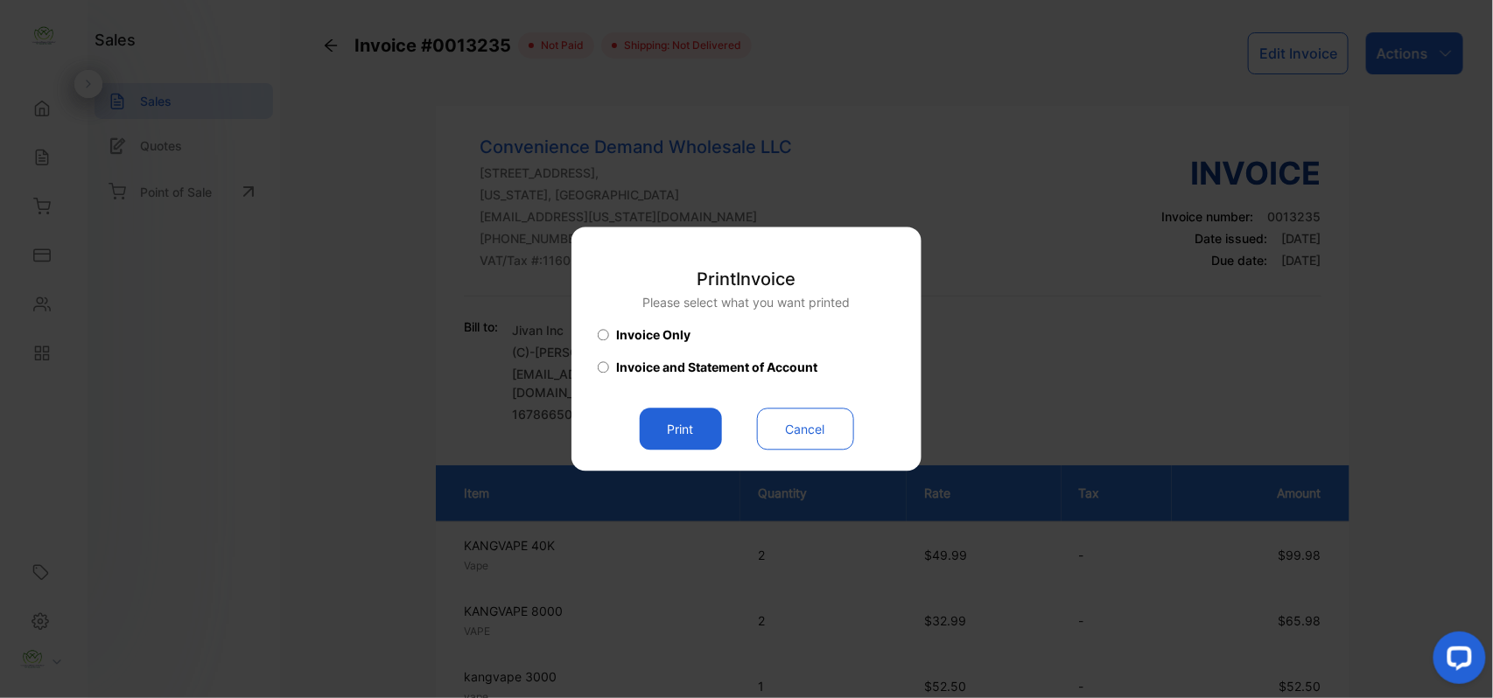
click at [677, 442] on button "Print" at bounding box center [681, 430] width 82 height 42
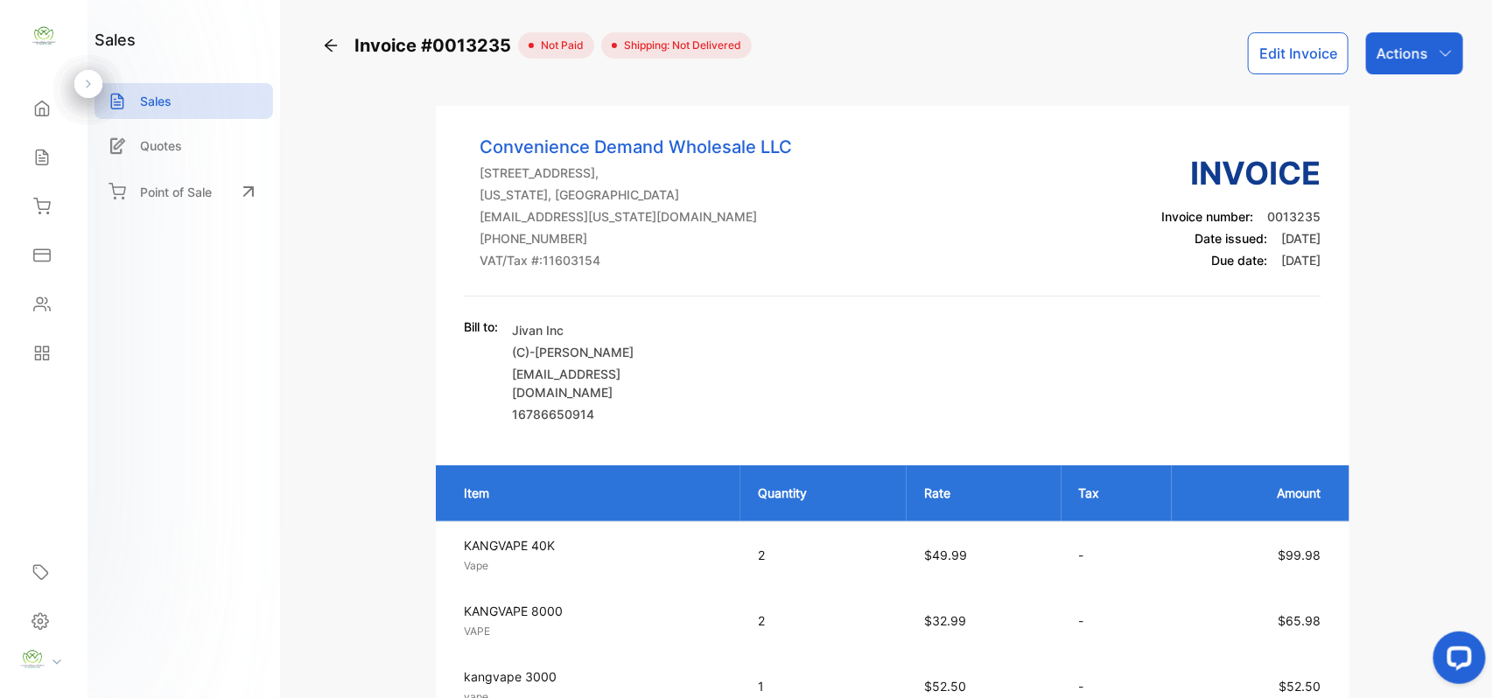
click at [1415, 46] on p "Actions" at bounding box center [1402, 53] width 52 height 21
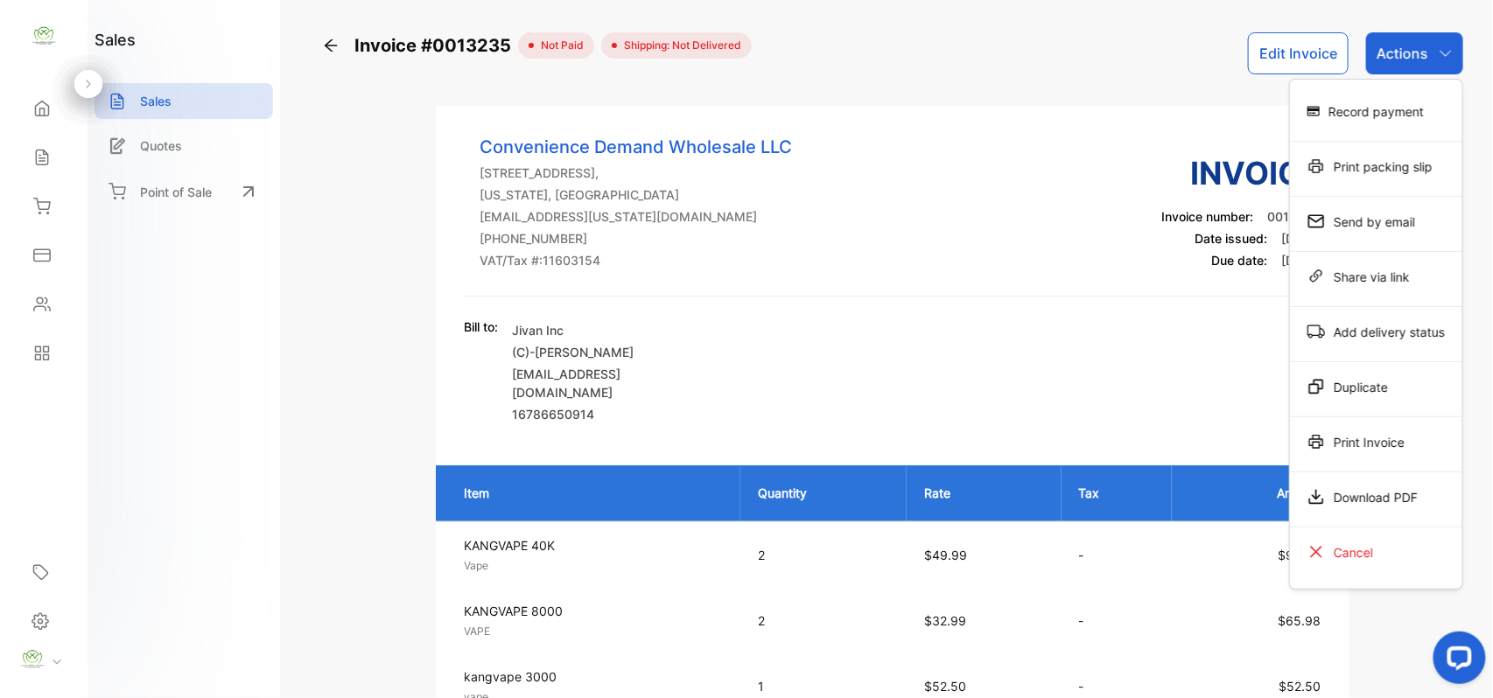
click at [1414, 121] on div "Record payment" at bounding box center [1376, 111] width 172 height 35
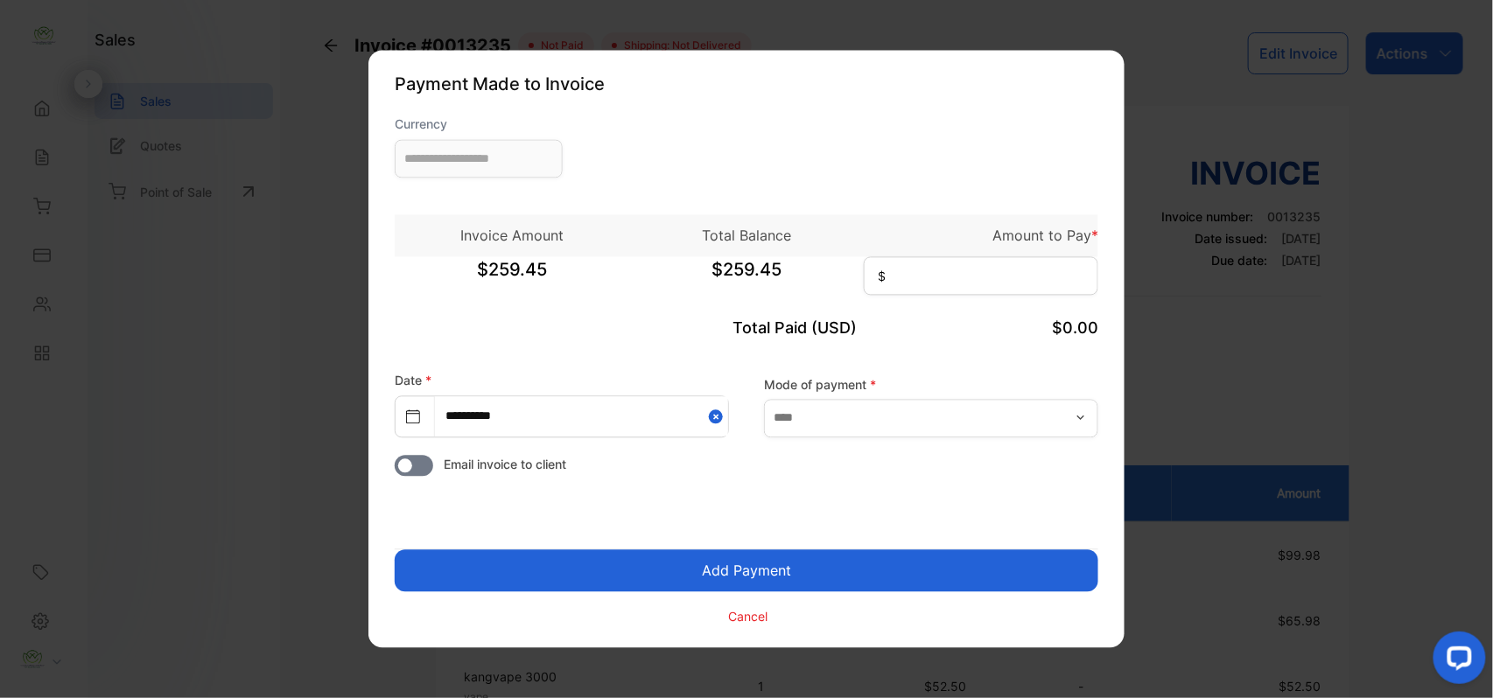
type input "**********"
click at [967, 268] on input at bounding box center [981, 276] width 234 height 38
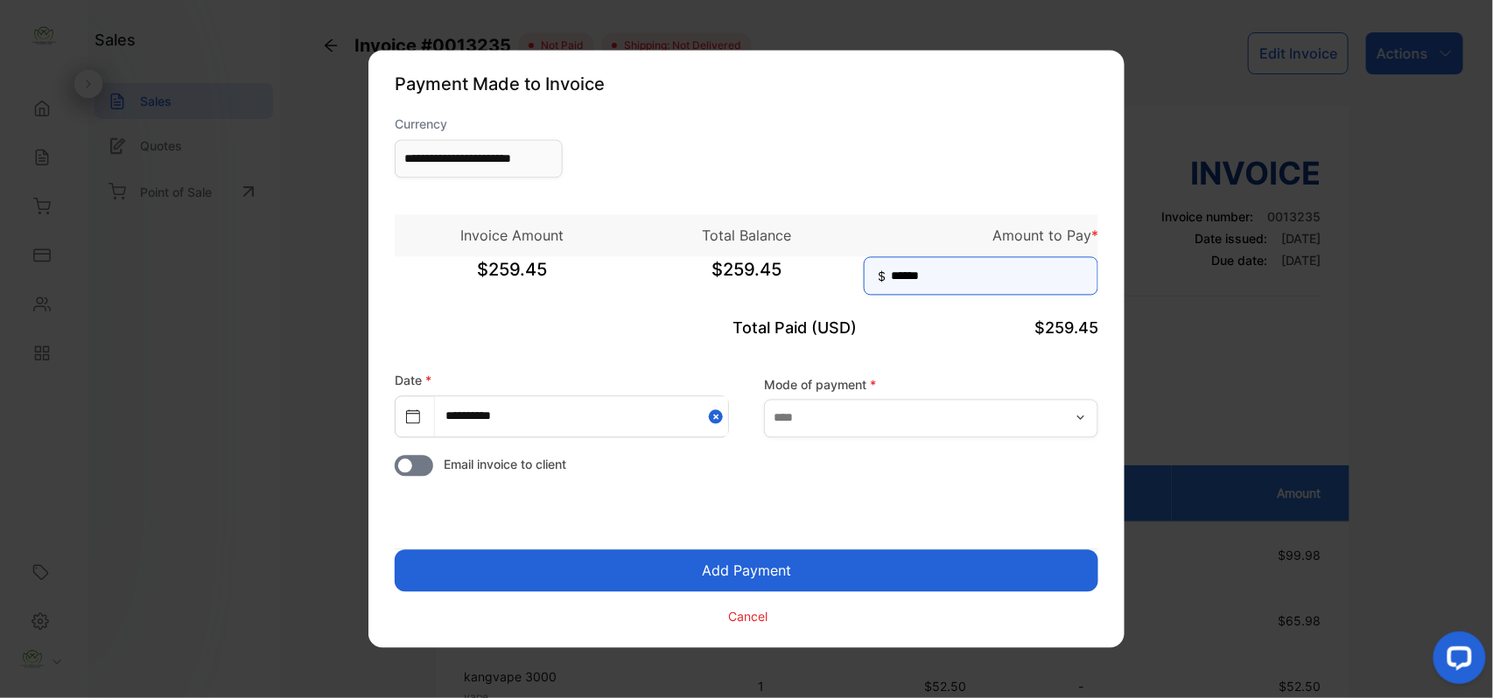
type input "******"
drag, startPoint x: 794, startPoint y: 564, endPoint x: 822, endPoint y: 535, distance: 40.2
click at [794, 562] on button "Add Payment" at bounding box center [746, 571] width 703 height 42
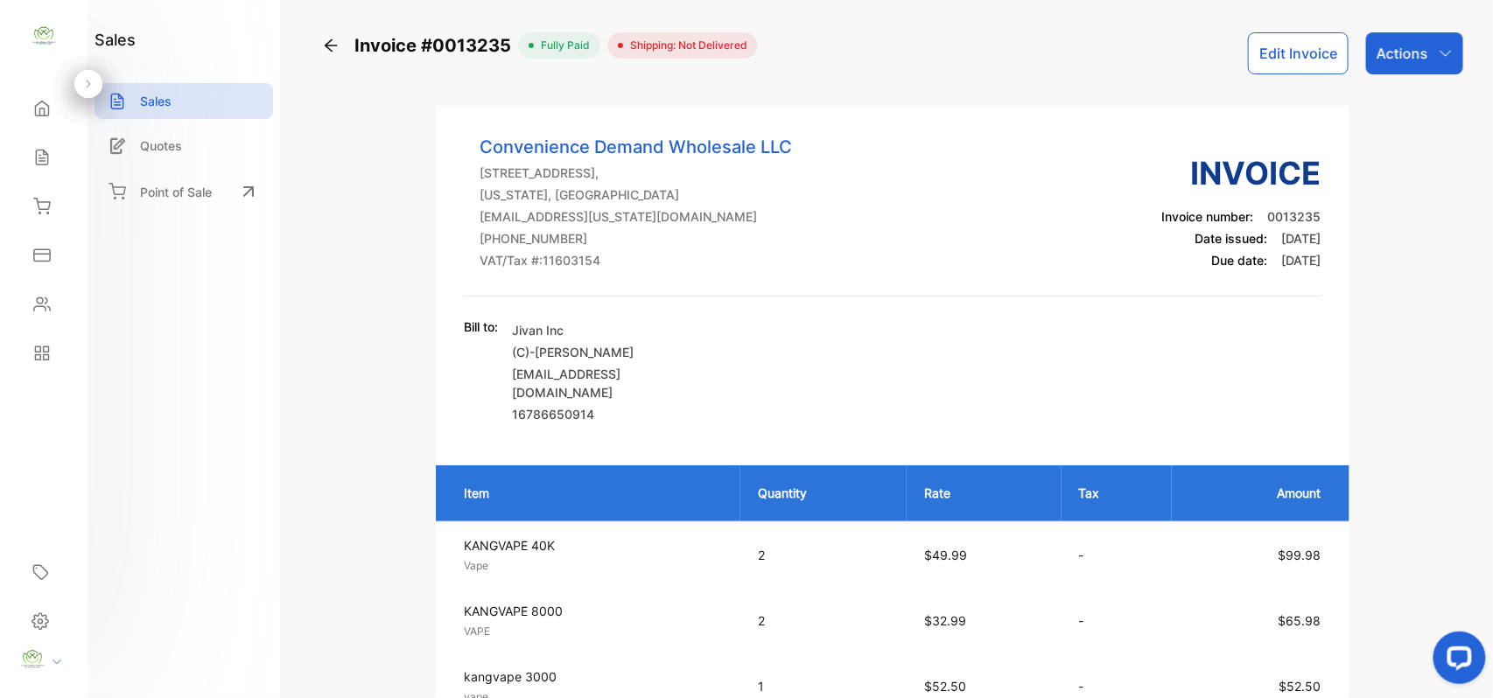
click at [1431, 43] on div "Actions" at bounding box center [1414, 53] width 97 height 42
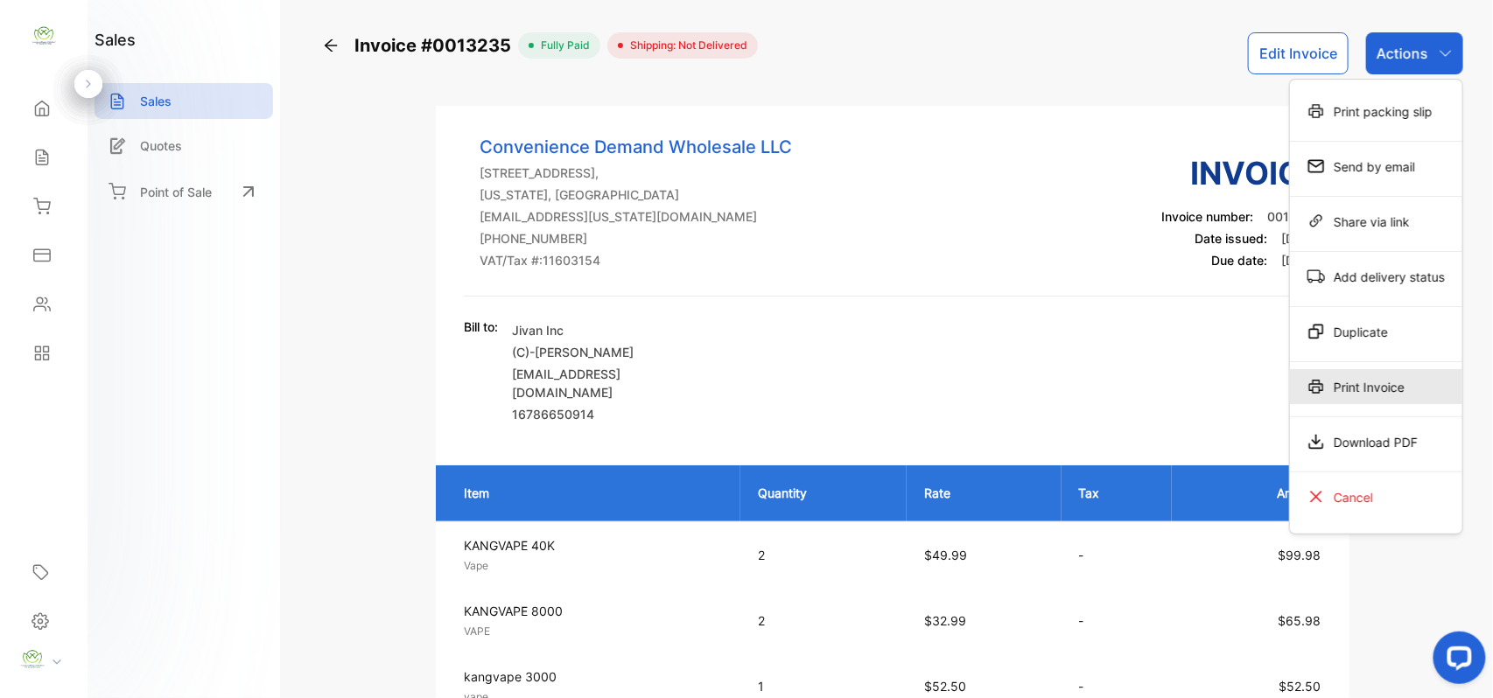
click at [1330, 394] on div "Print Invoice" at bounding box center [1376, 386] width 172 height 35
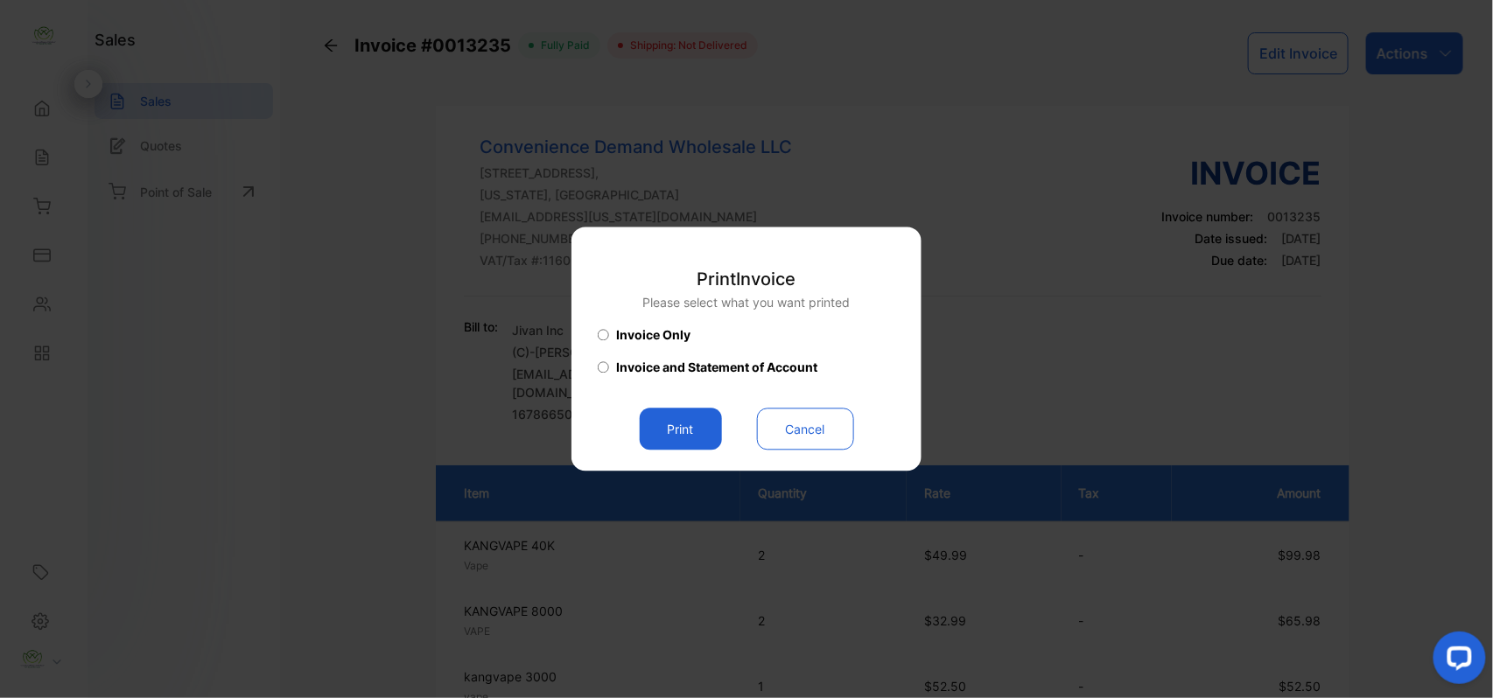
click at [667, 439] on button "Print" at bounding box center [681, 430] width 82 height 42
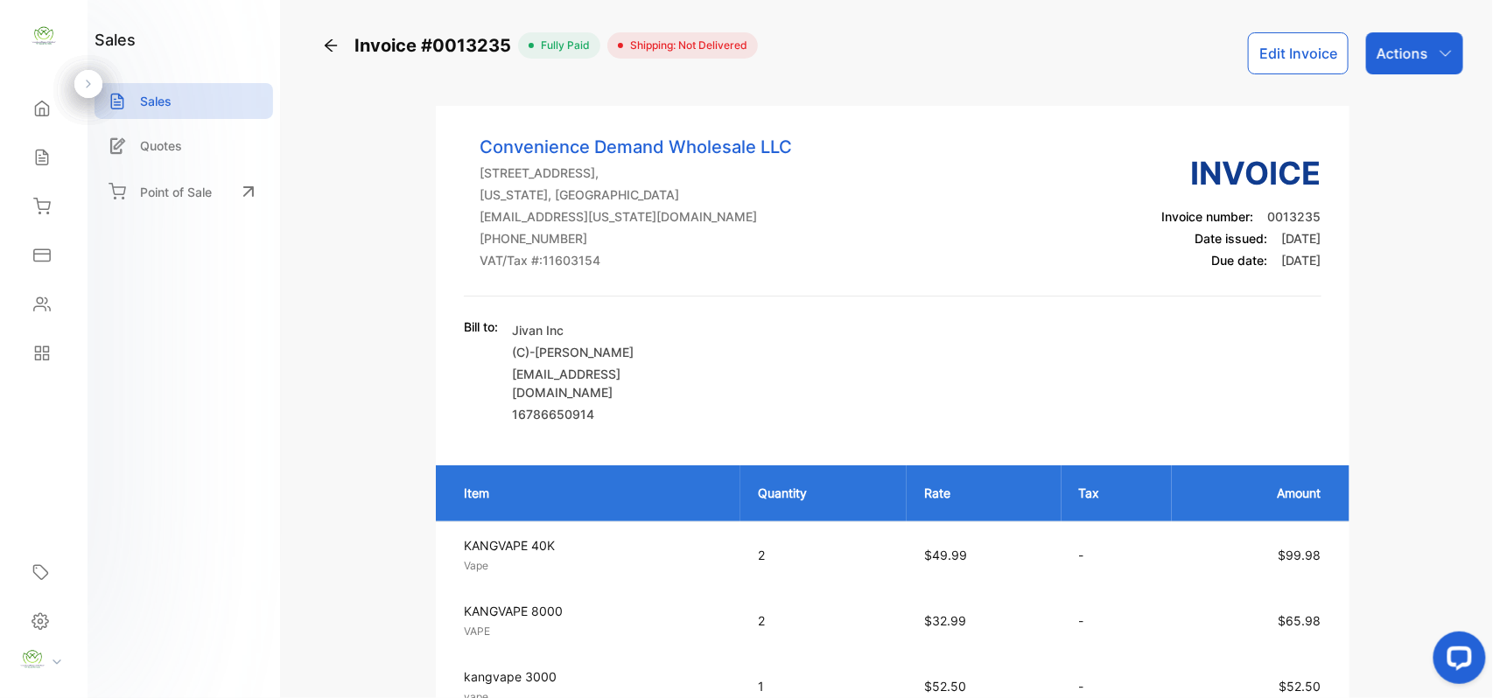
drag, startPoint x: 54, startPoint y: 162, endPoint x: 77, endPoint y: 157, distance: 23.2
click at [54, 162] on div "Sales" at bounding box center [43, 157] width 59 height 35
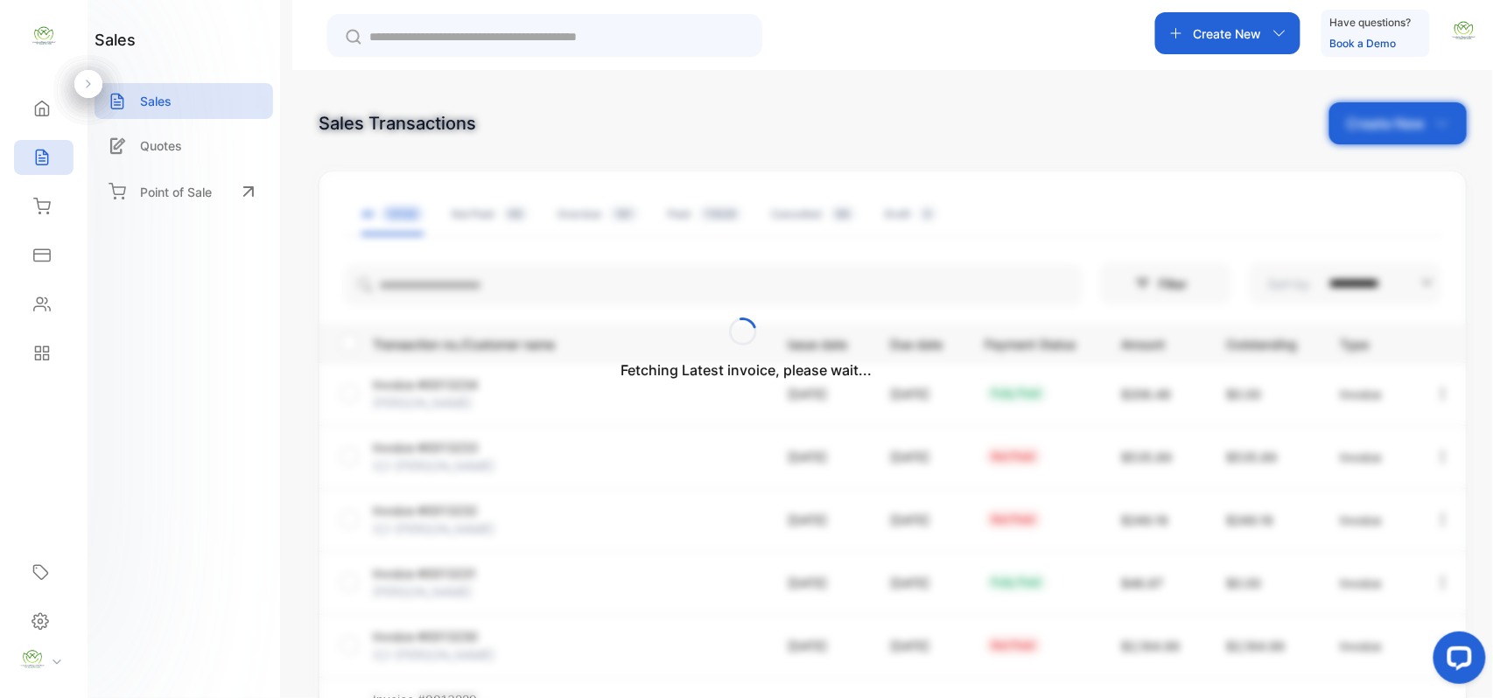
click at [1235, 40] on div "Fetching Latest invoice, please wait..." at bounding box center [746, 349] width 1493 height 698
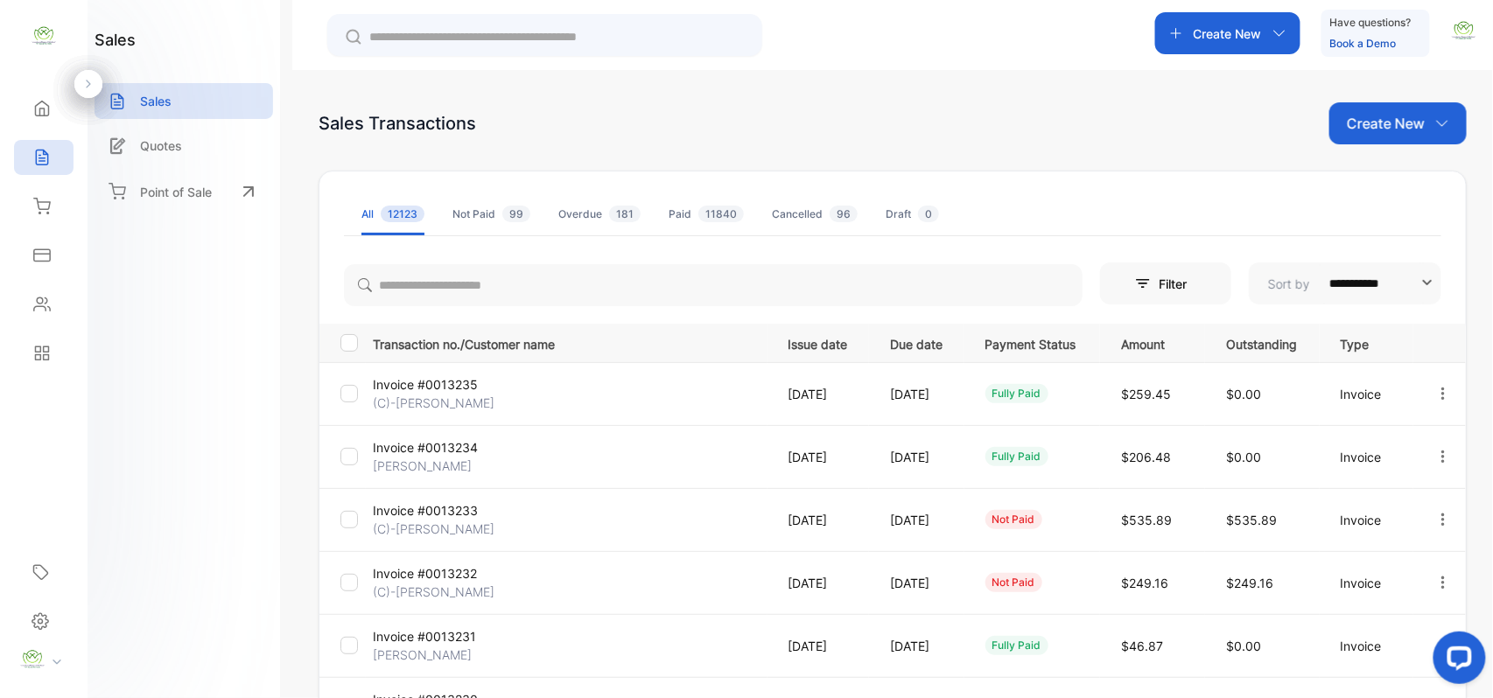
click at [1228, 40] on p "Create New" at bounding box center [1227, 33] width 68 height 18
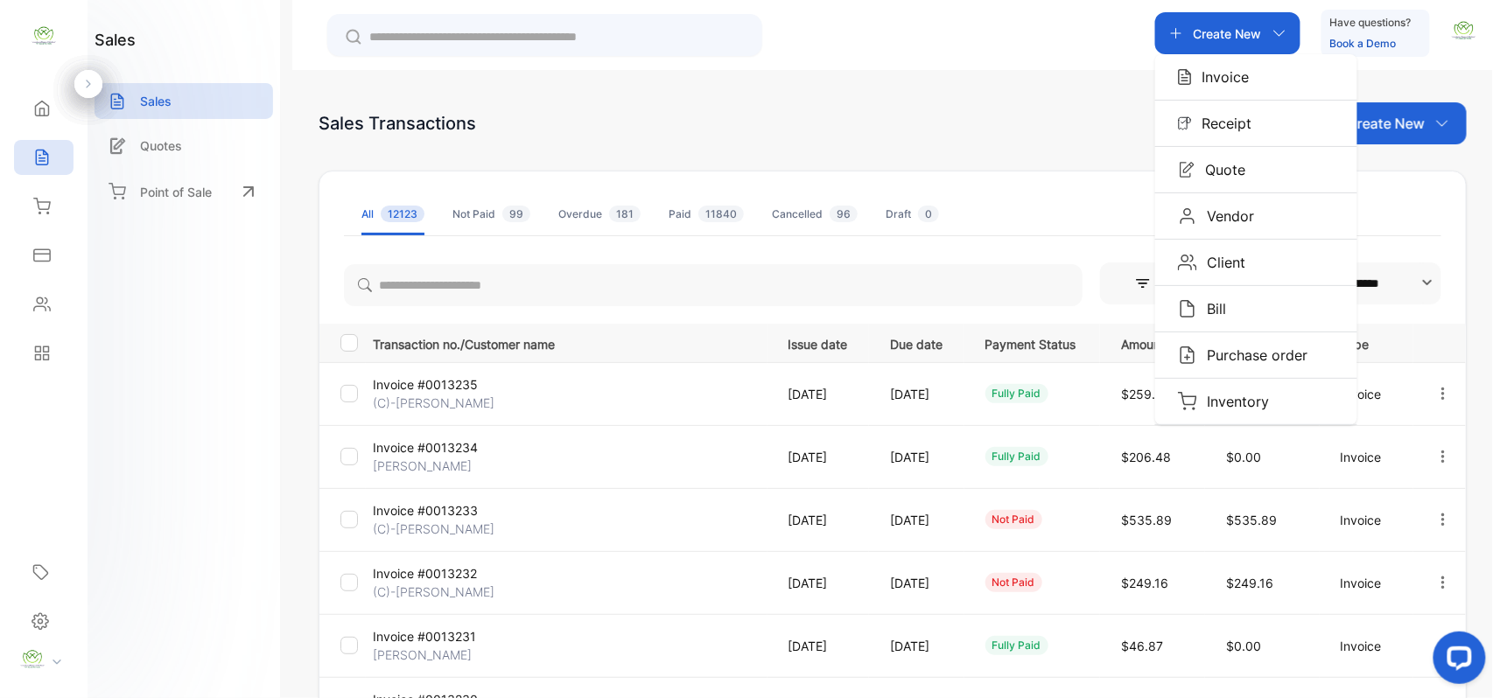
click at [1222, 78] on p "Invoice" at bounding box center [1221, 76] width 58 height 21
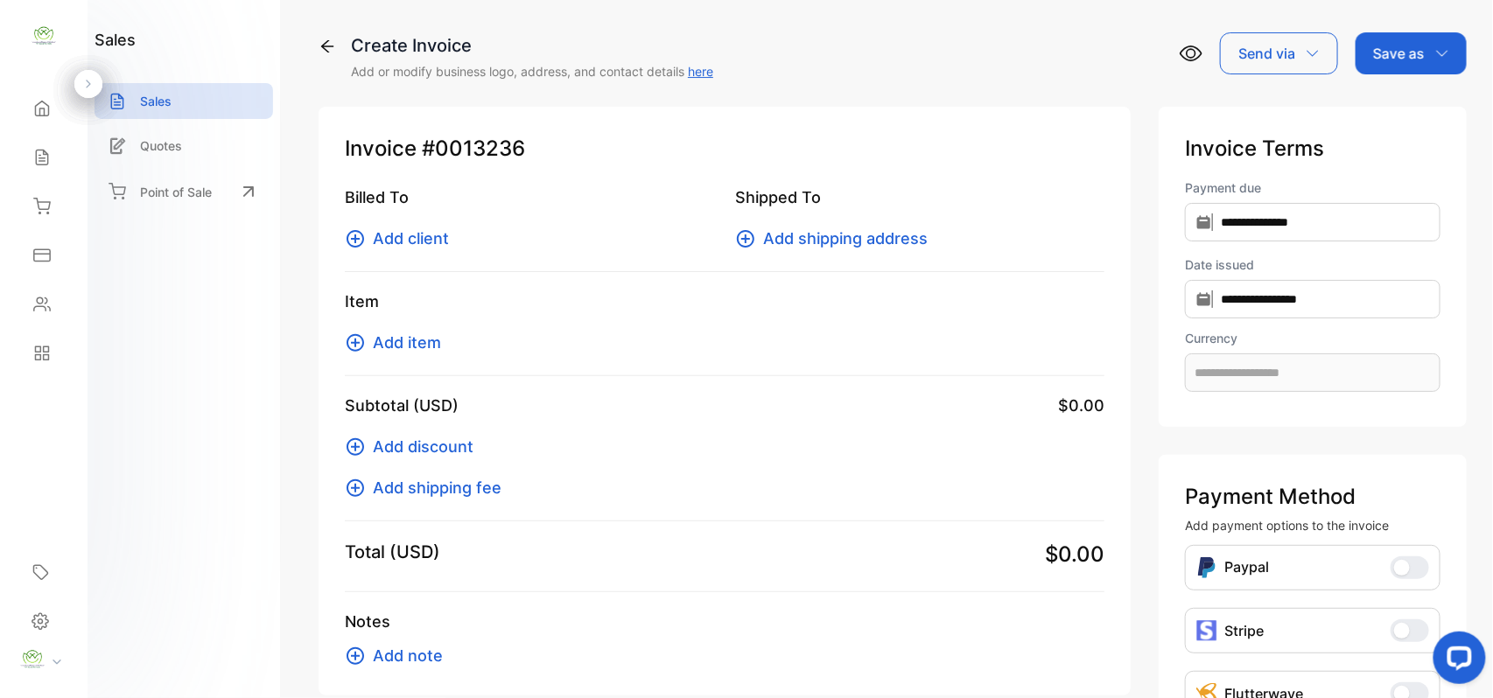
type input "**********"
click at [417, 245] on span "Add client" at bounding box center [411, 239] width 76 height 24
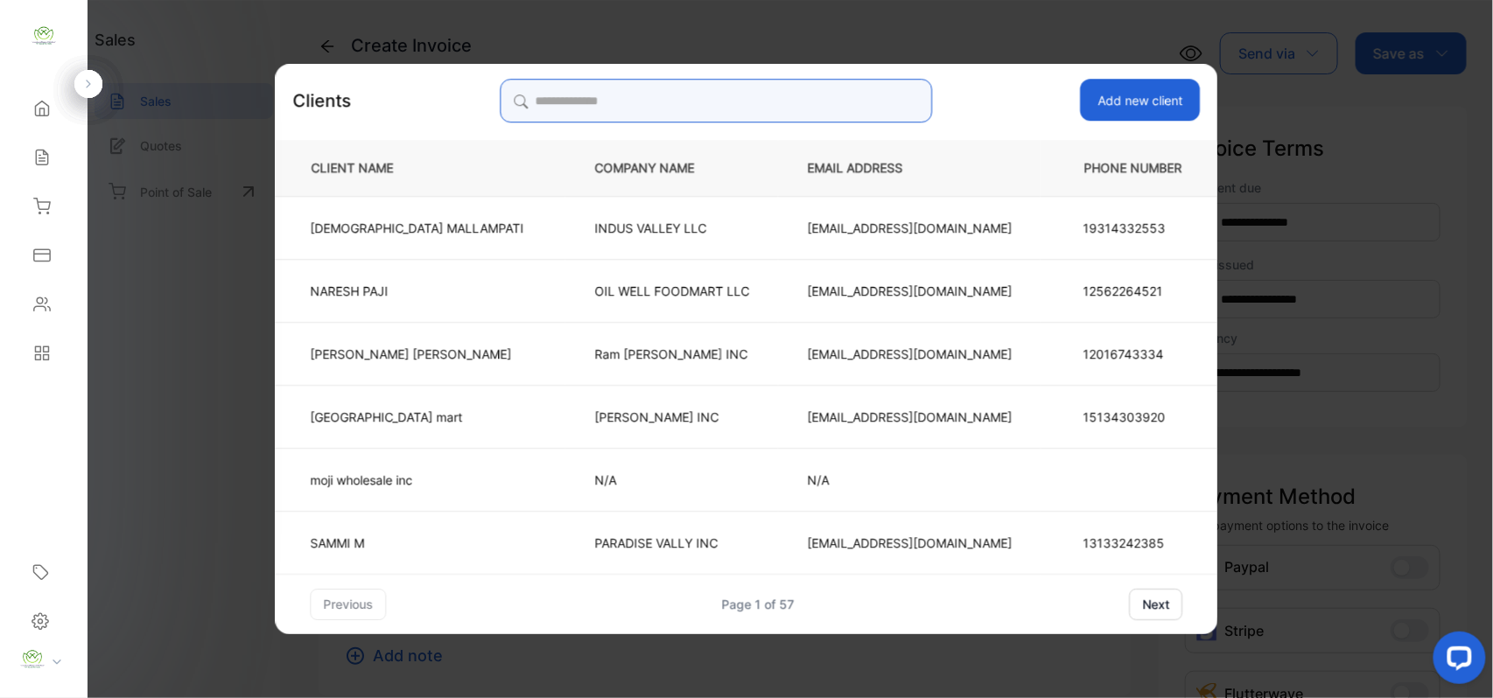
click at [857, 102] on input "search" at bounding box center [716, 101] width 432 height 44
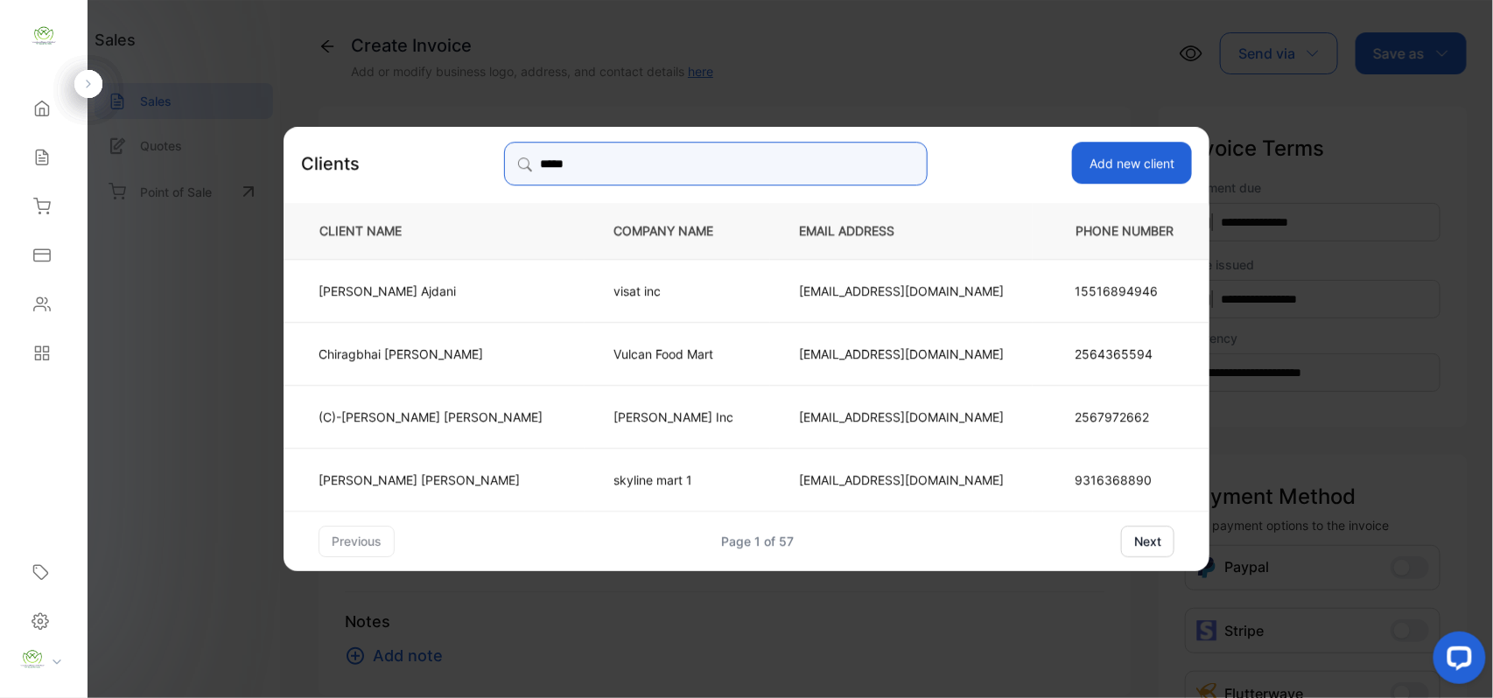
type input "*****"
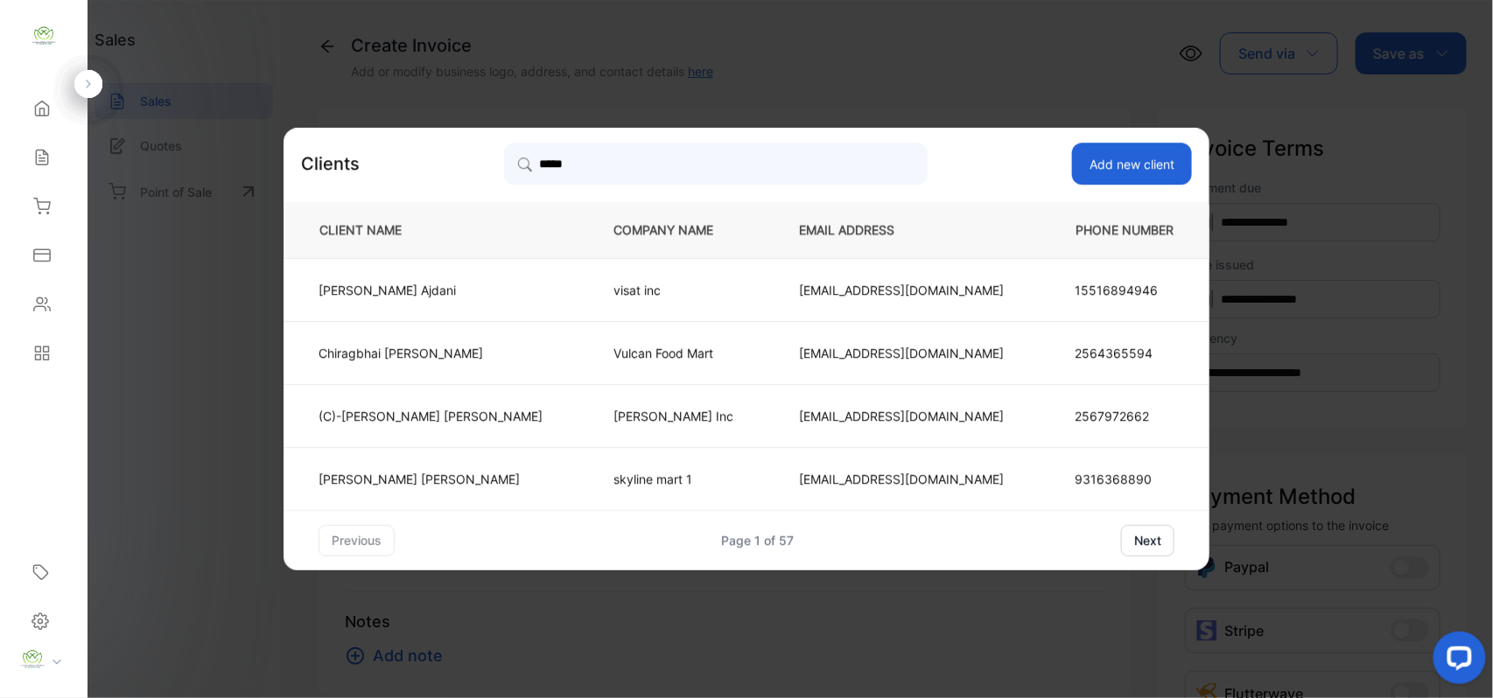
click at [613, 292] on p "visat inc" at bounding box center [677, 290] width 128 height 18
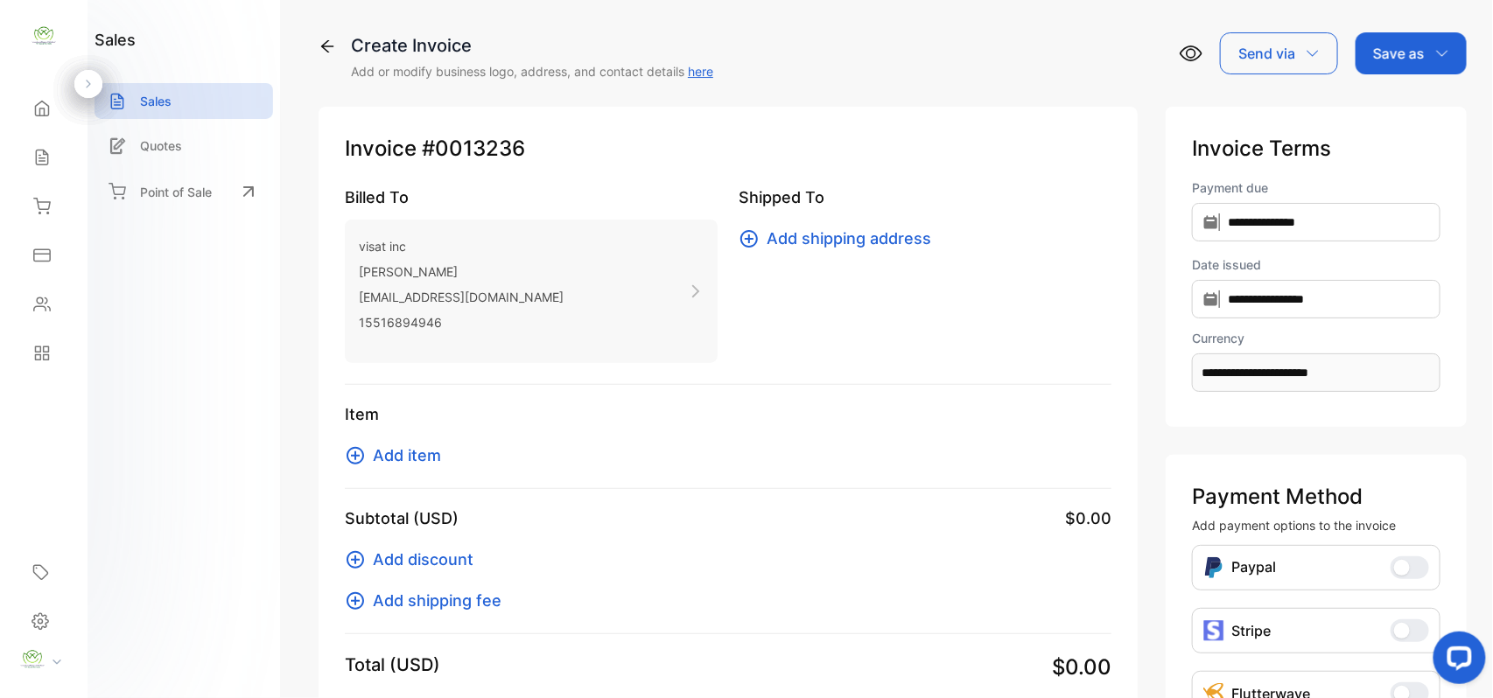
click at [401, 458] on span "Add item" at bounding box center [407, 456] width 68 height 24
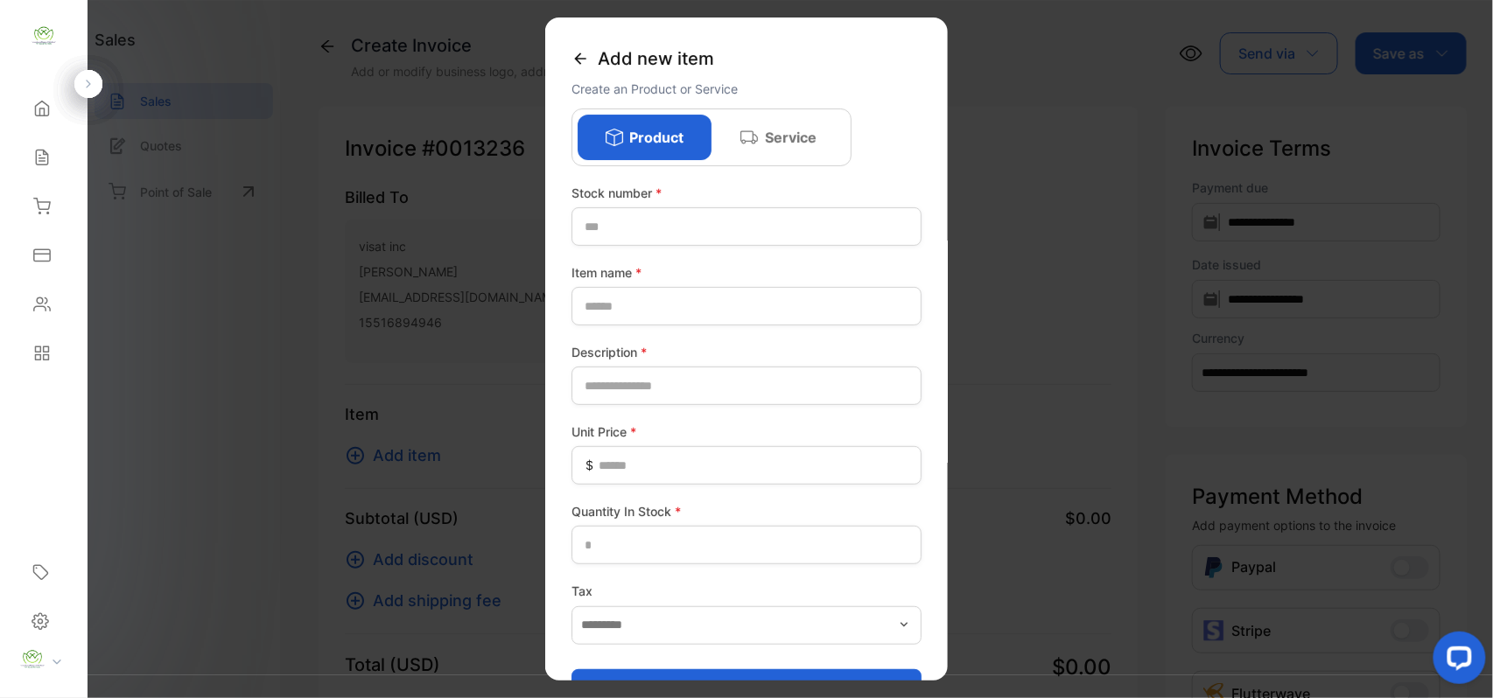
click at [584, 58] on icon at bounding box center [579, 57] width 11 height 11
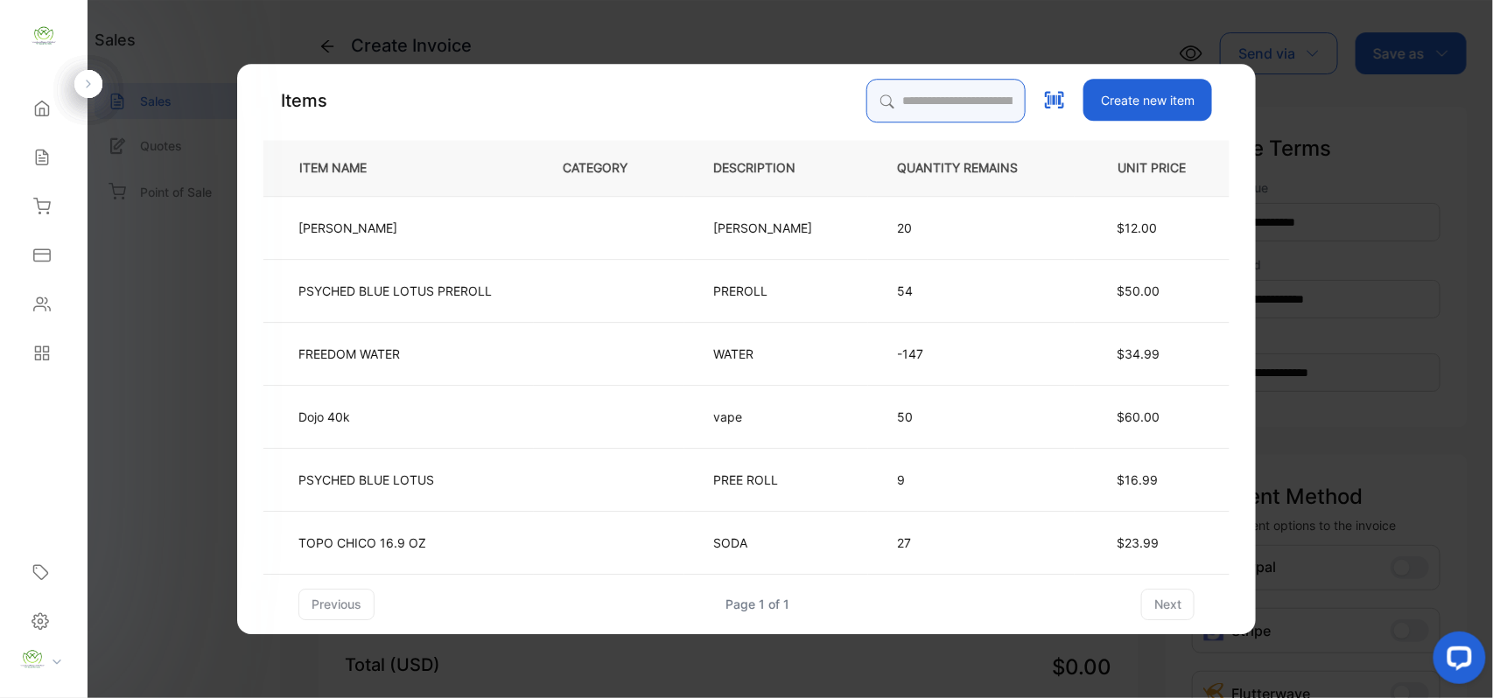
click at [866, 99] on input "search" at bounding box center [945, 101] width 159 height 44
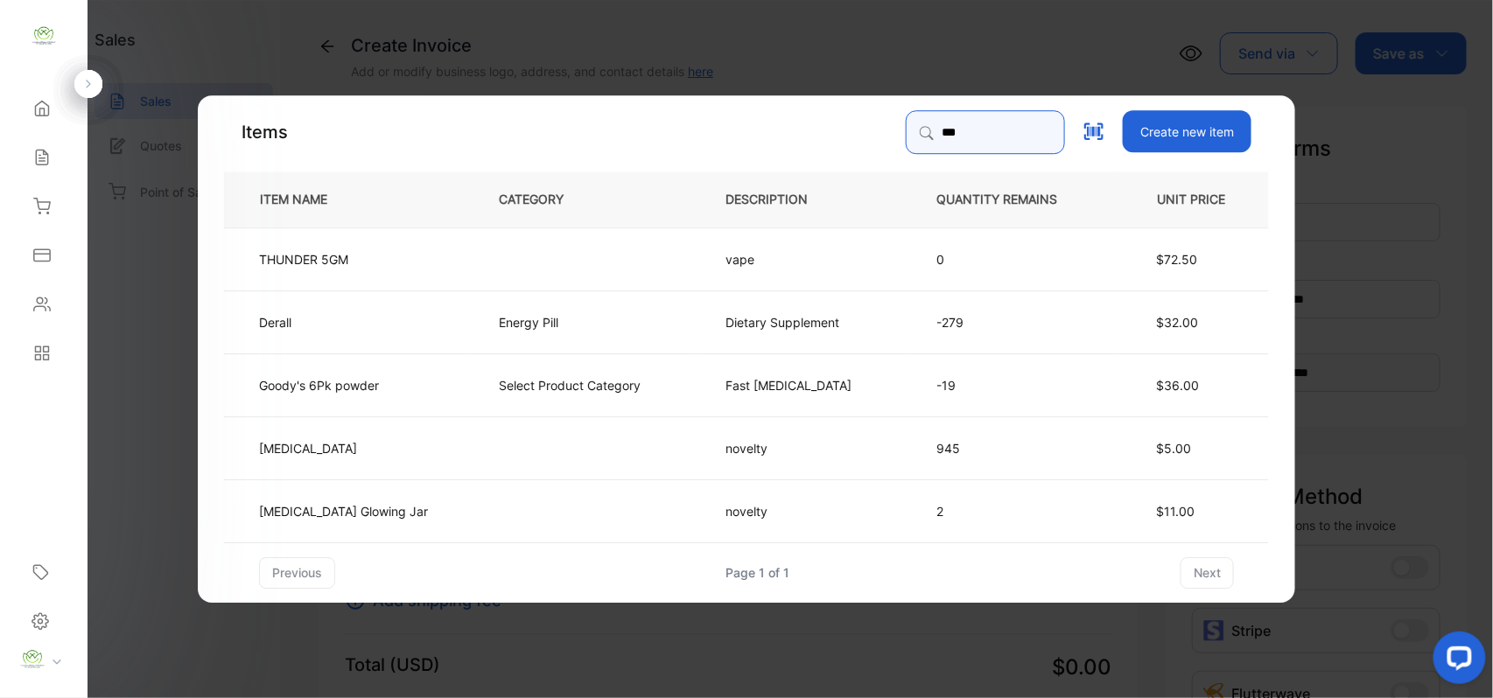
type input "***"
click at [617, 322] on td "Energy Pill" at bounding box center [583, 321] width 227 height 63
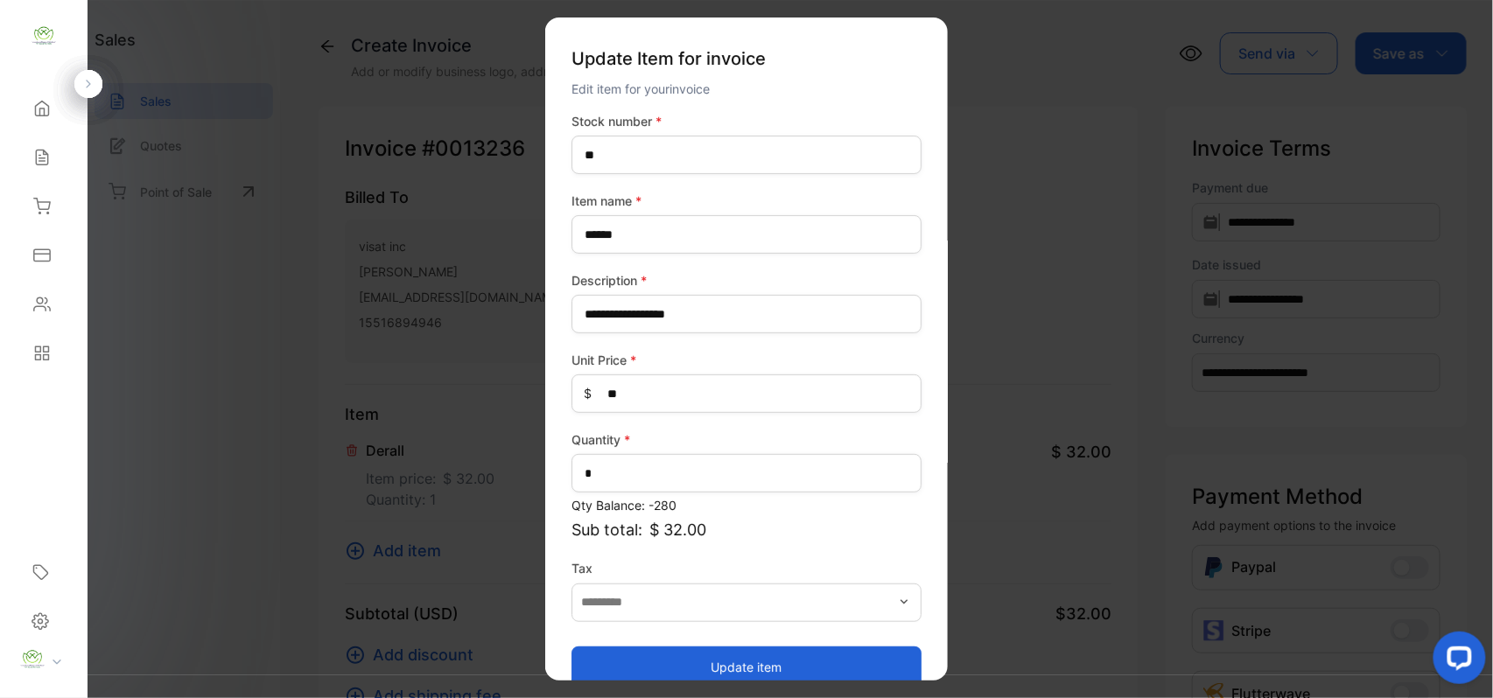
click at [707, 653] on button "Update item" at bounding box center [746, 667] width 350 height 42
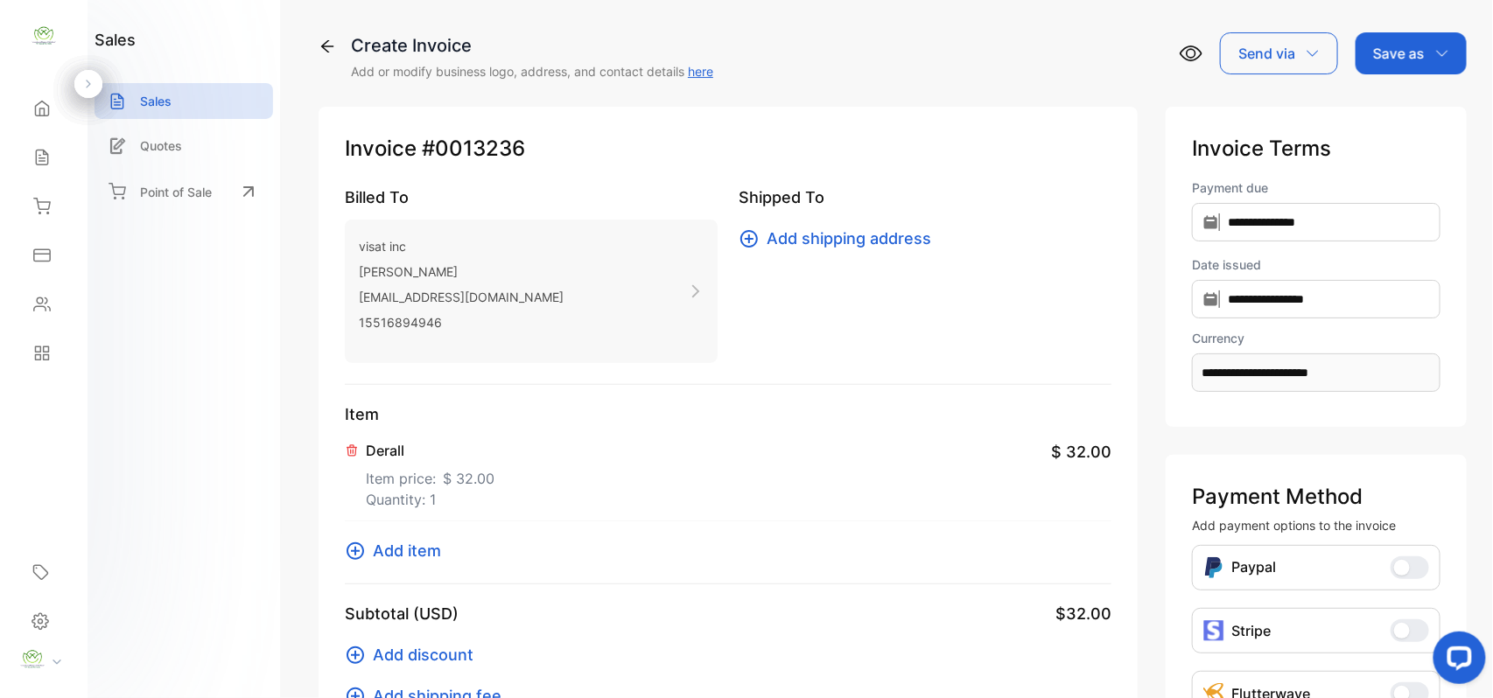
click at [388, 558] on span "Add item" at bounding box center [407, 551] width 68 height 24
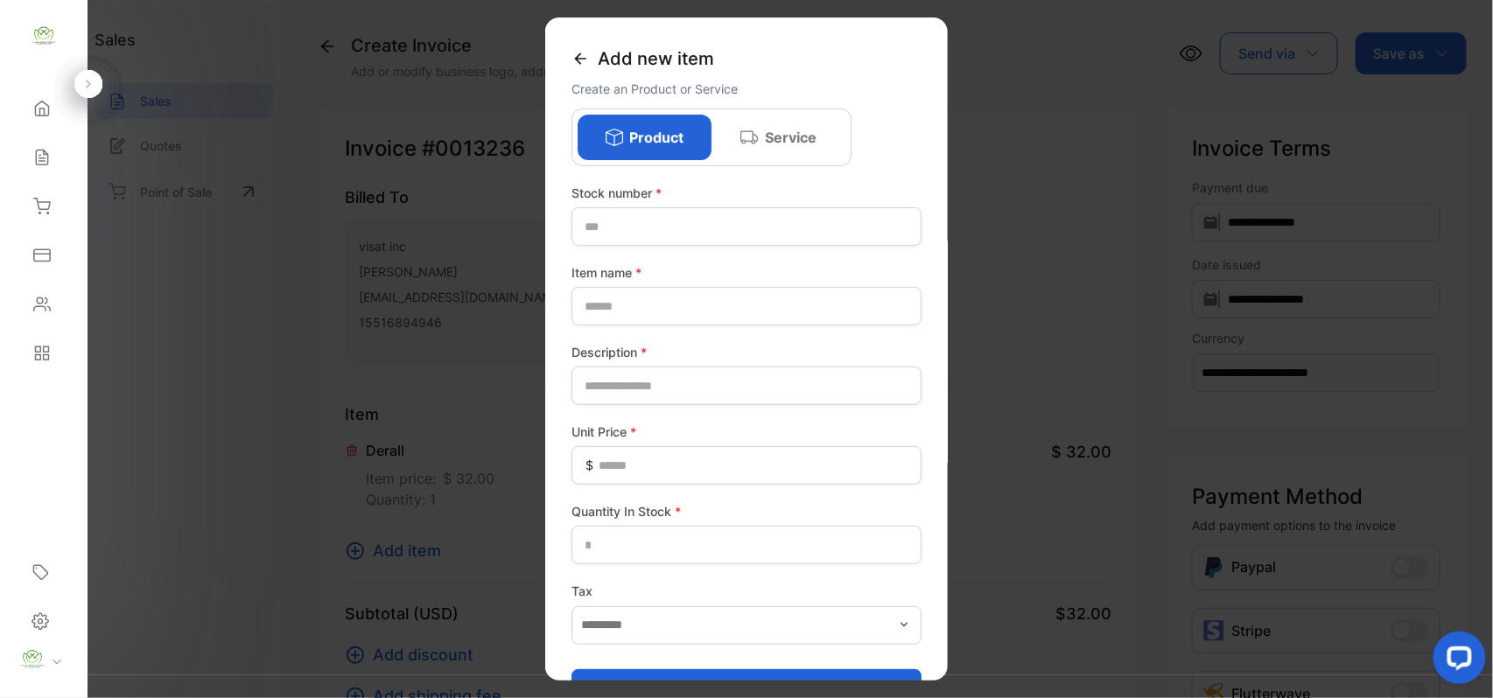
click at [576, 61] on icon at bounding box center [579, 58] width 17 height 17
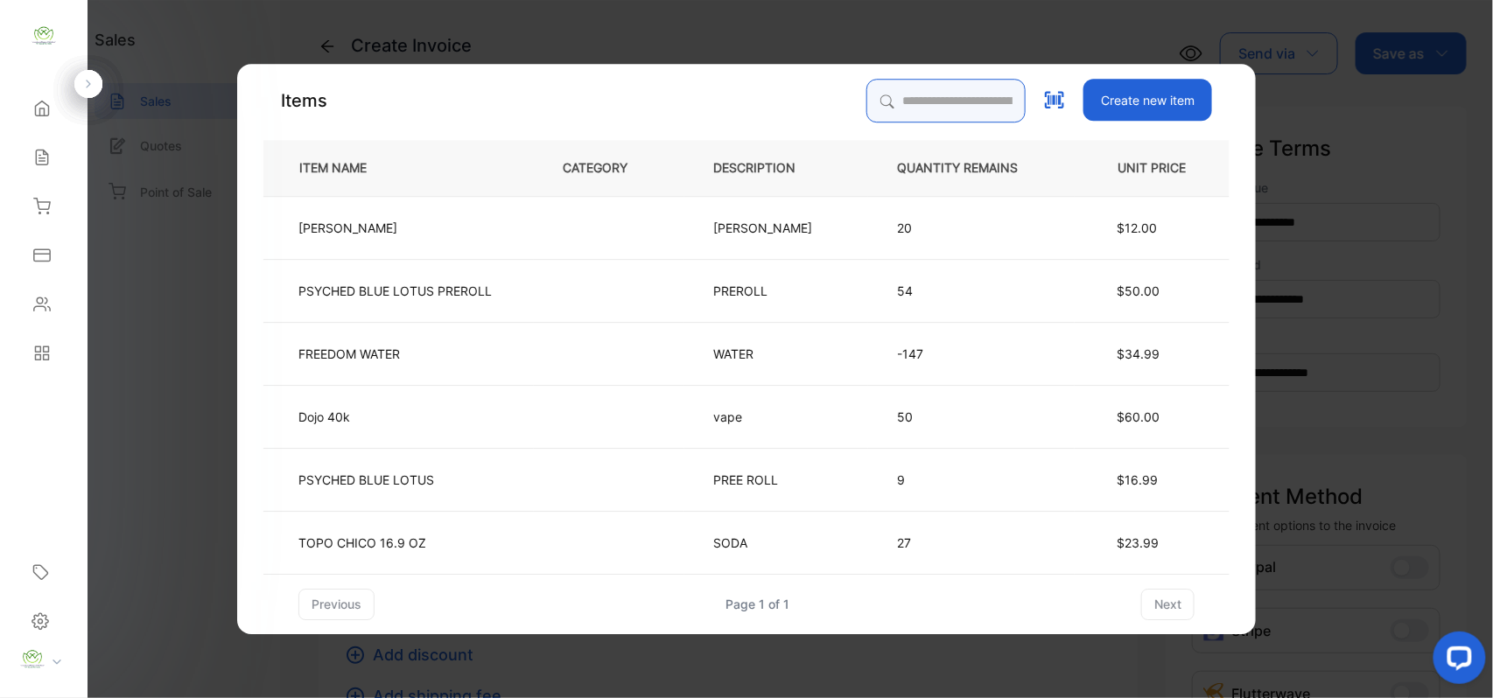
click at [879, 95] on input "search" at bounding box center [945, 101] width 159 height 44
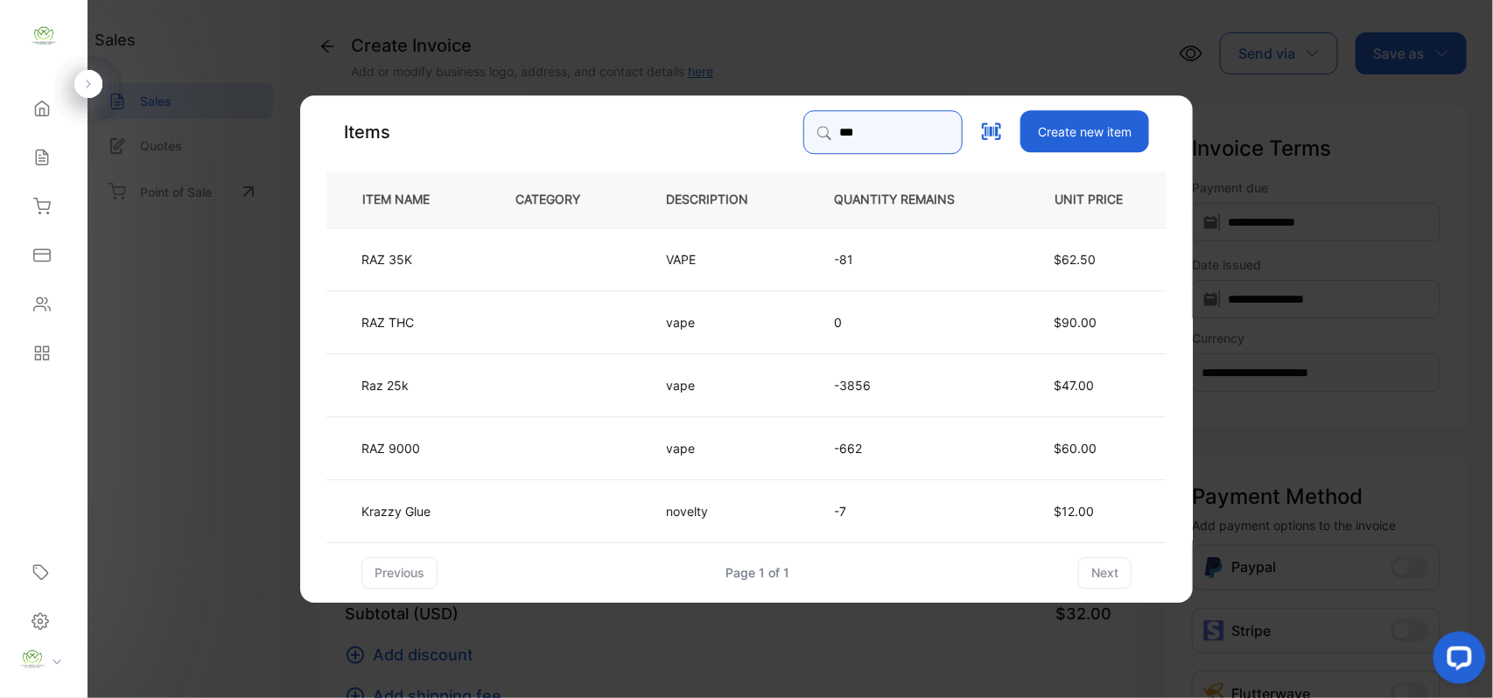
type input "***"
click at [633, 455] on td at bounding box center [561, 447] width 150 height 63
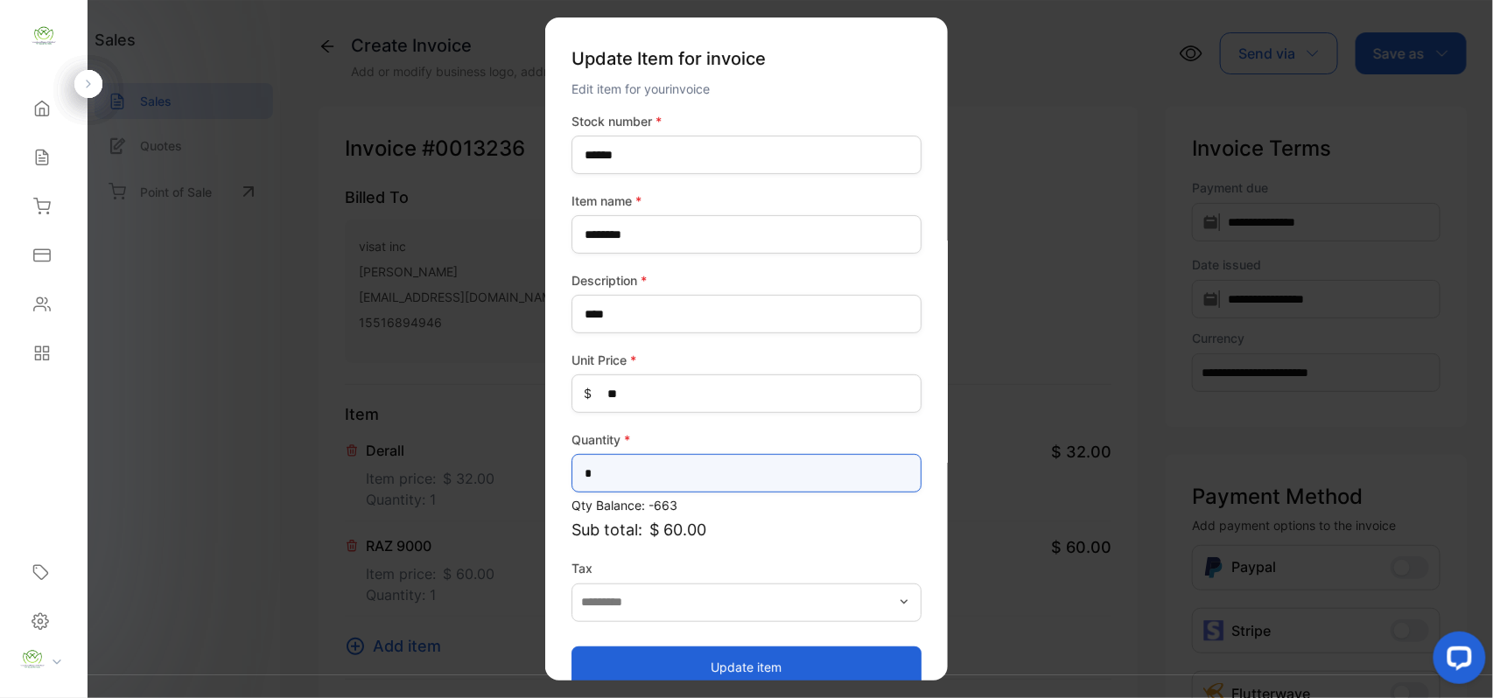
drag, startPoint x: 662, startPoint y: 486, endPoint x: 40, endPoint y: 413, distance: 626.4
click at [77, 427] on div "Convenience Demand Wholesale LLC Convenience Demand Wholesale LLC Home Home Sal…" at bounding box center [746, 366] width 1493 height 733
type input "*"
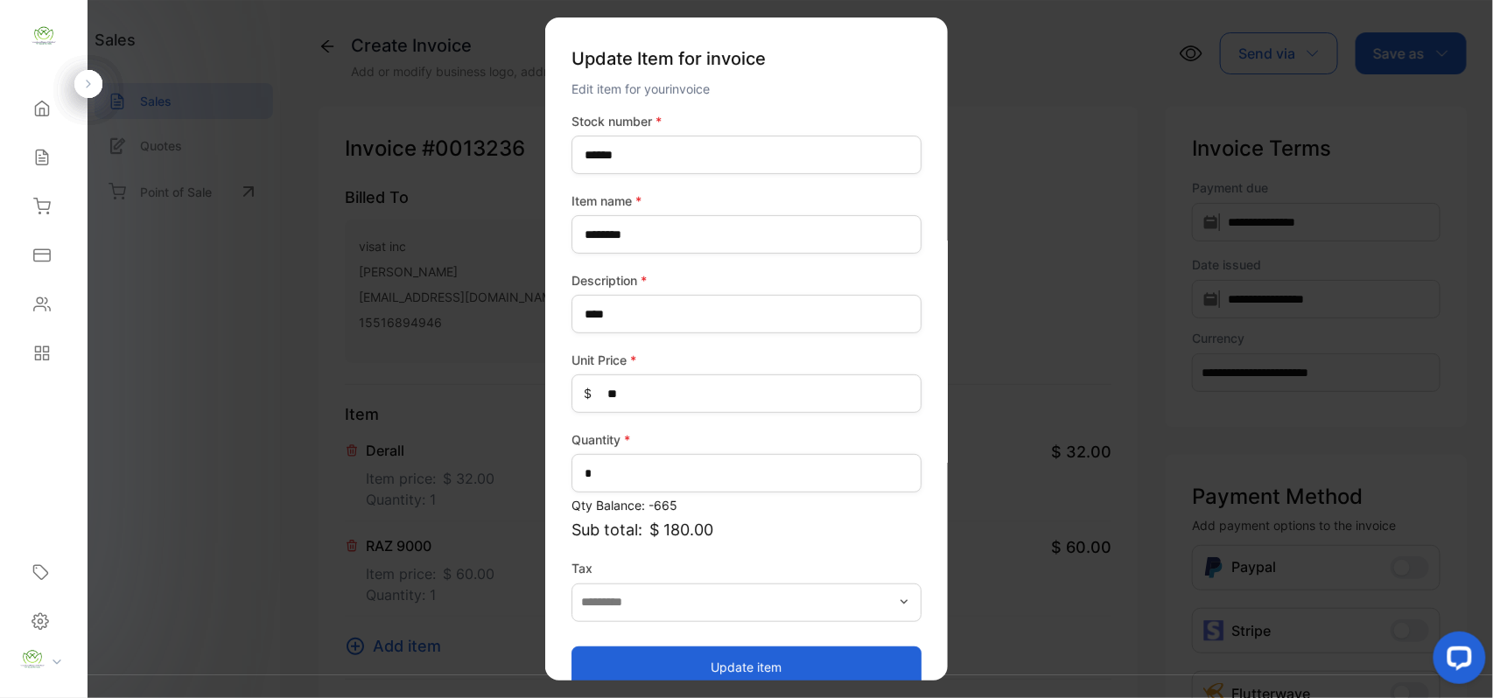
click at [714, 662] on button "Update item" at bounding box center [746, 667] width 350 height 42
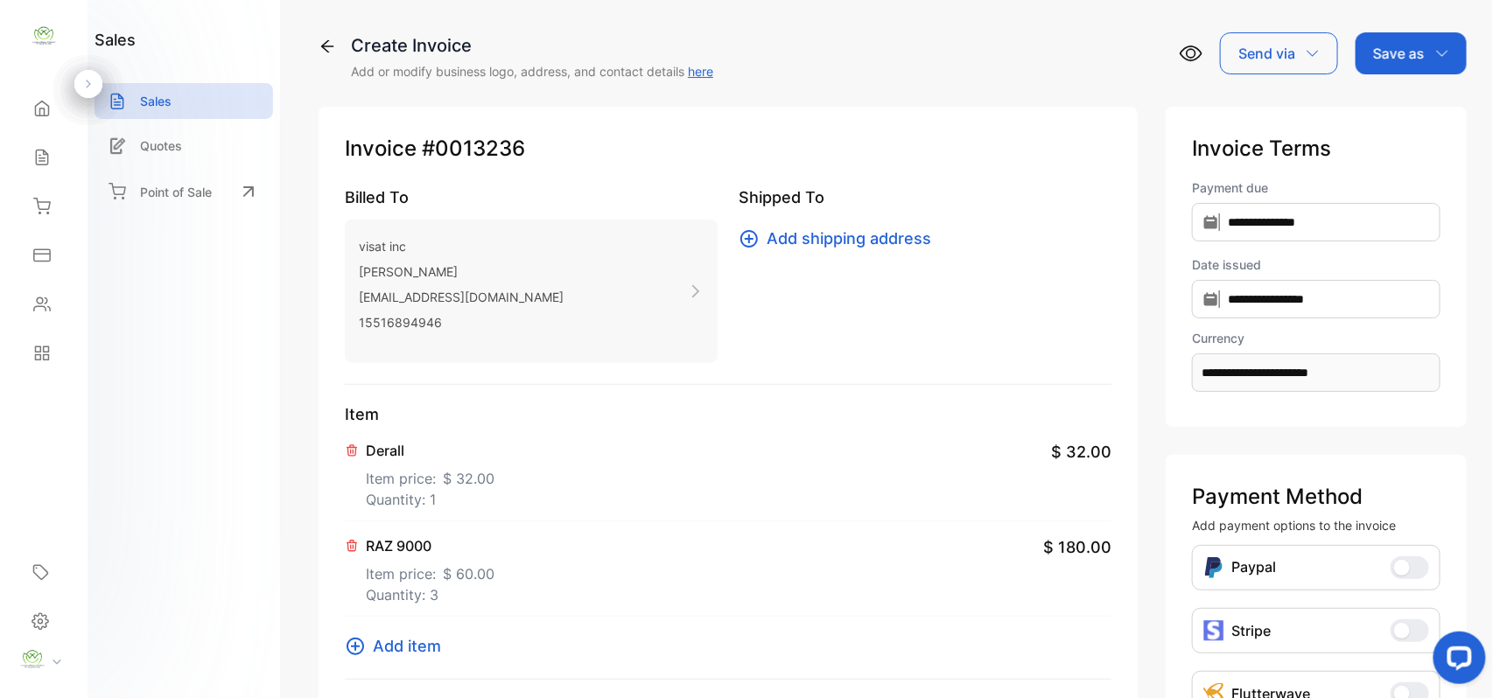
click at [373, 645] on span "Add item" at bounding box center [407, 646] width 68 height 24
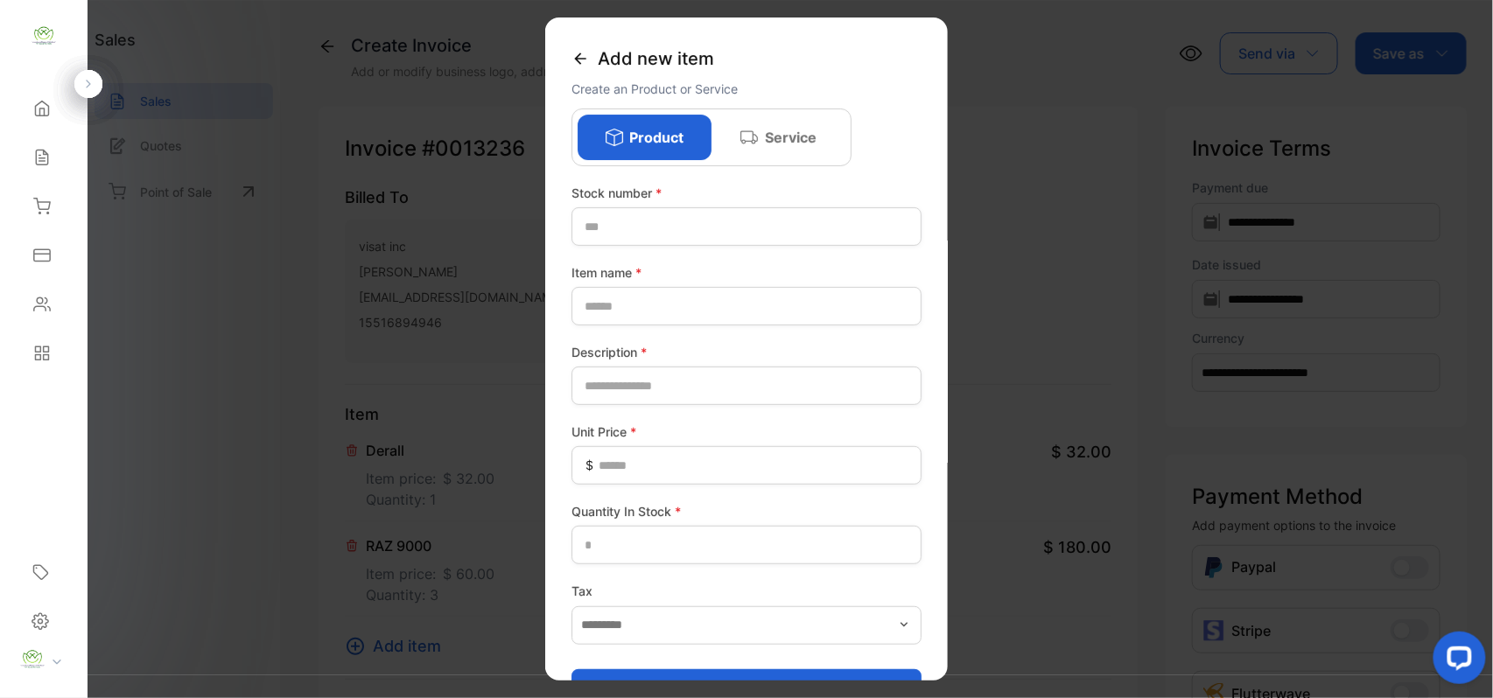
click at [577, 54] on icon at bounding box center [579, 58] width 17 height 17
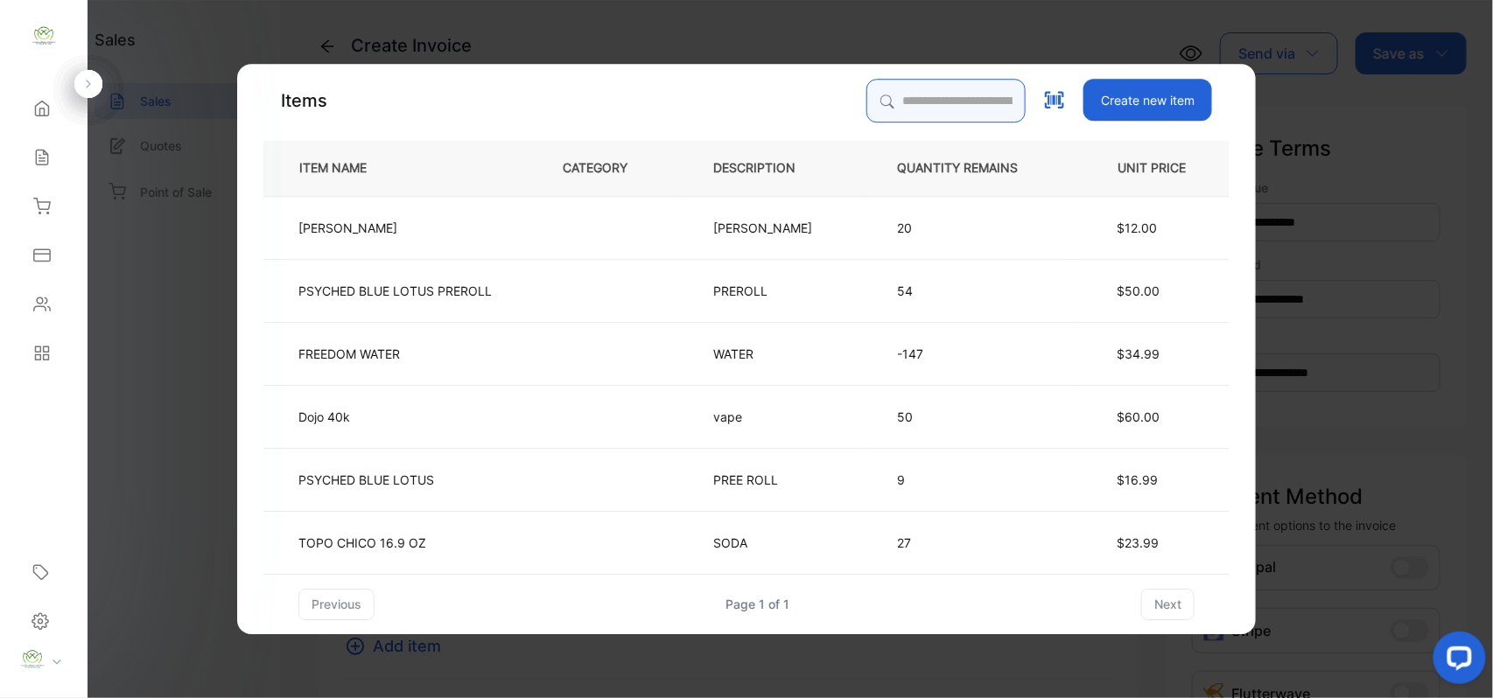
click at [884, 109] on input "search" at bounding box center [945, 101] width 159 height 44
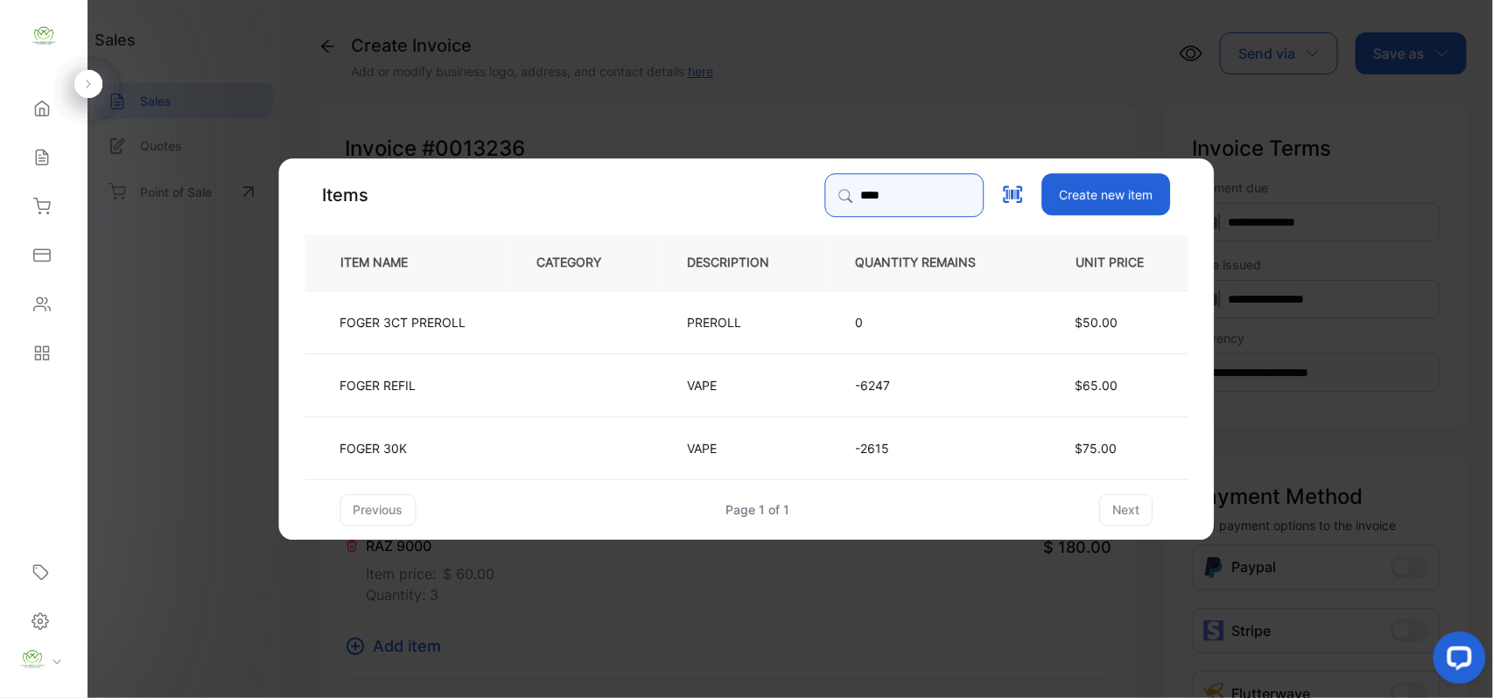
type input "****"
click at [448, 397] on td "FOGER REFIL" at bounding box center [406, 384] width 203 height 63
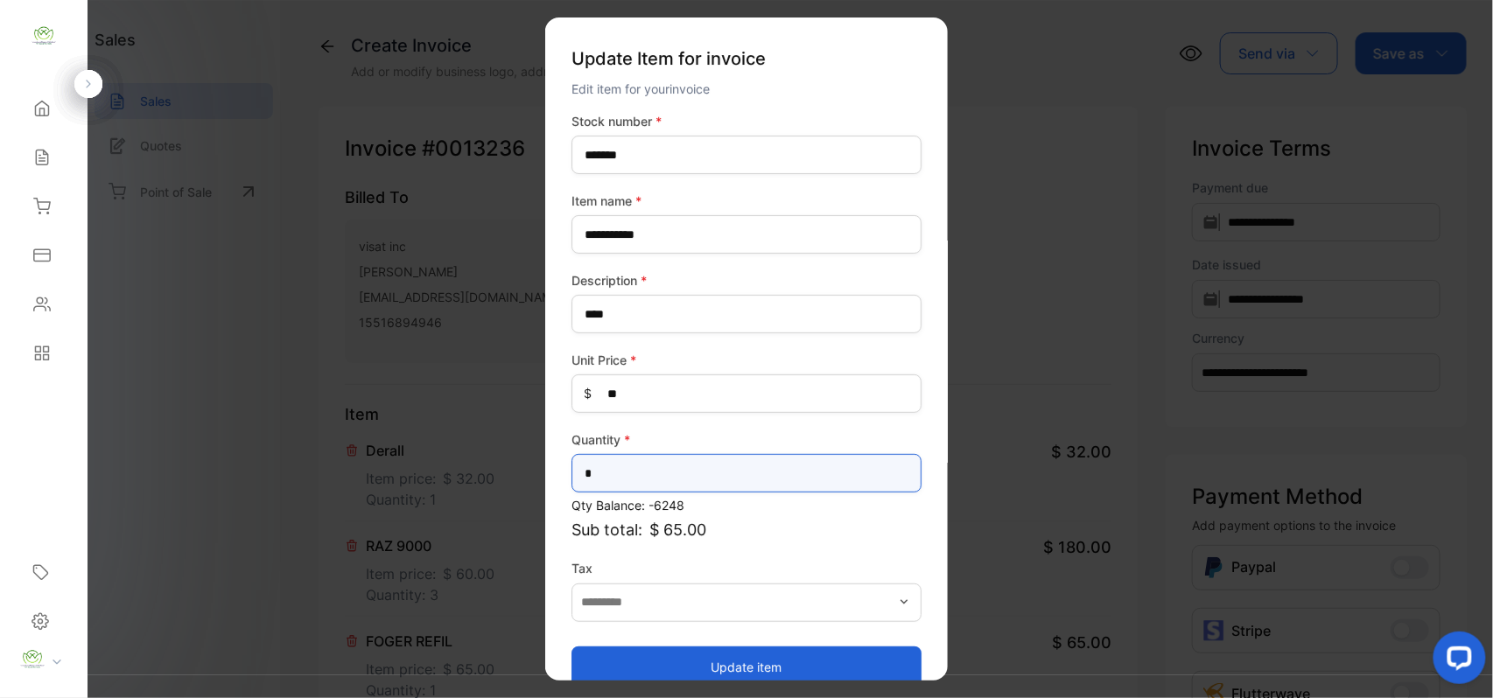
drag, startPoint x: 640, startPoint y: 473, endPoint x: 343, endPoint y: 530, distance: 302.9
type input "*"
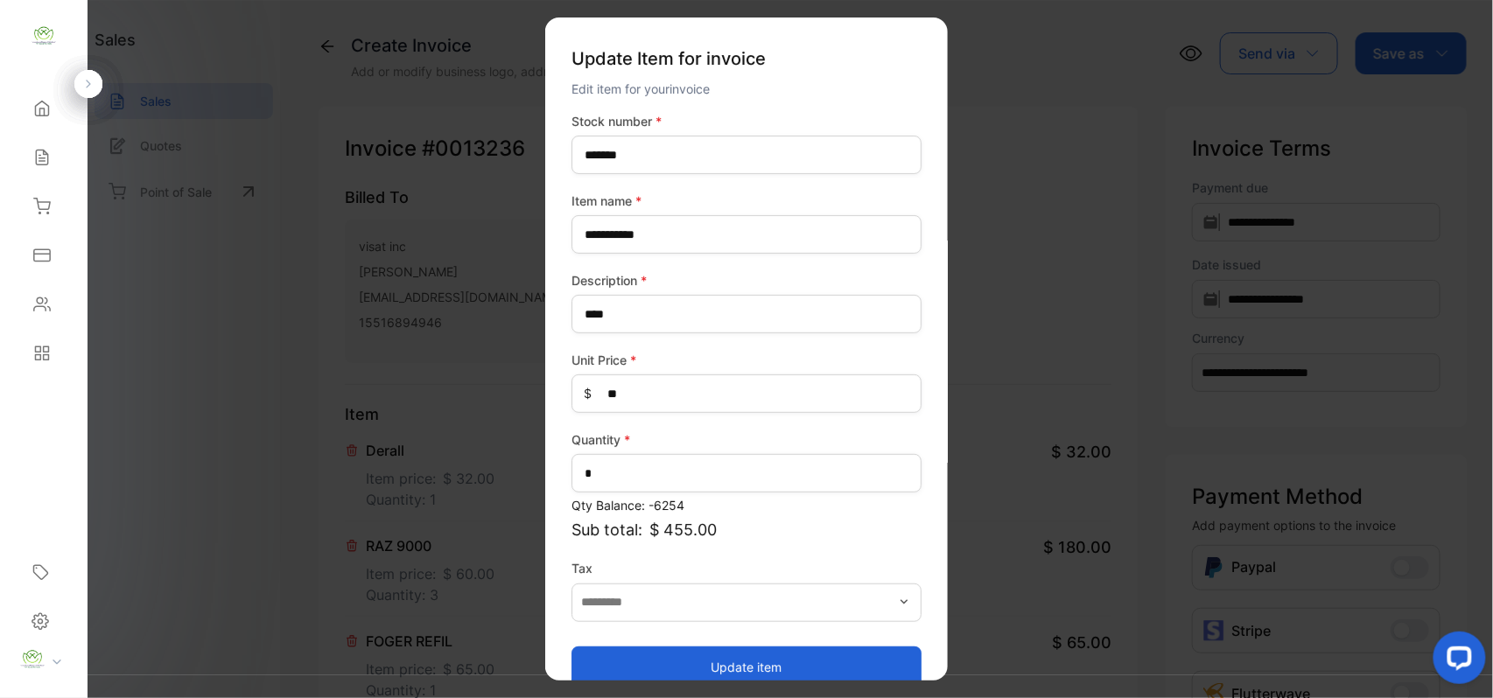
drag, startPoint x: 761, startPoint y: 665, endPoint x: 919, endPoint y: 581, distance: 178.5
click at [761, 665] on button "Update item" at bounding box center [746, 667] width 350 height 42
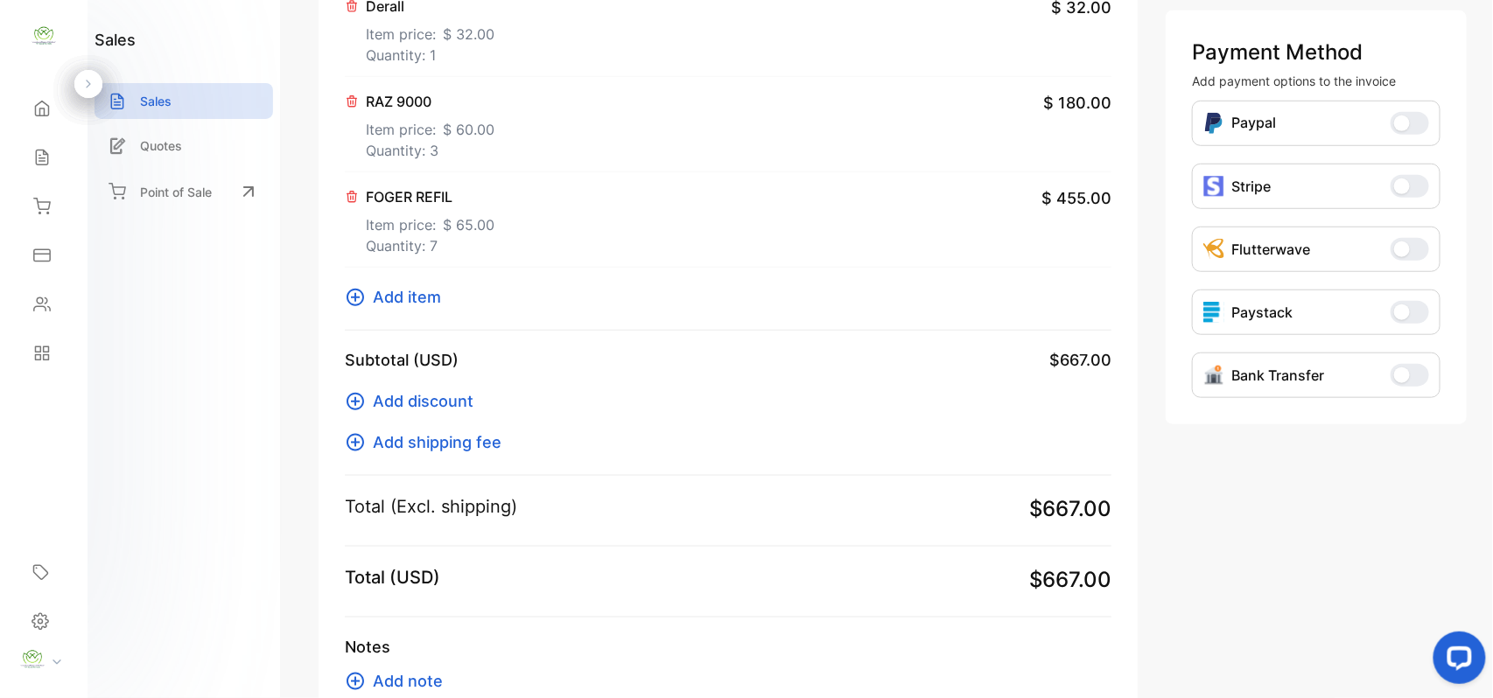
scroll to position [431, 0]
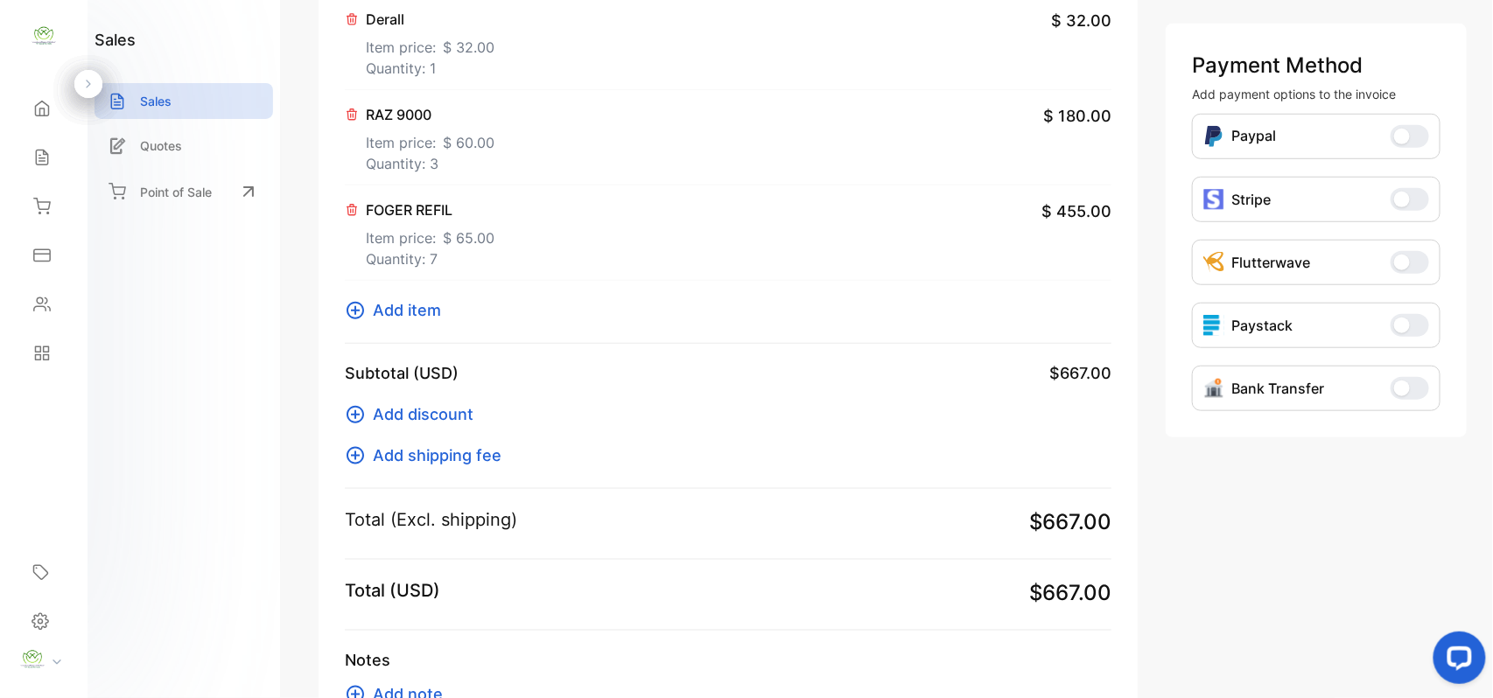
click at [375, 312] on span "Add item" at bounding box center [407, 310] width 68 height 24
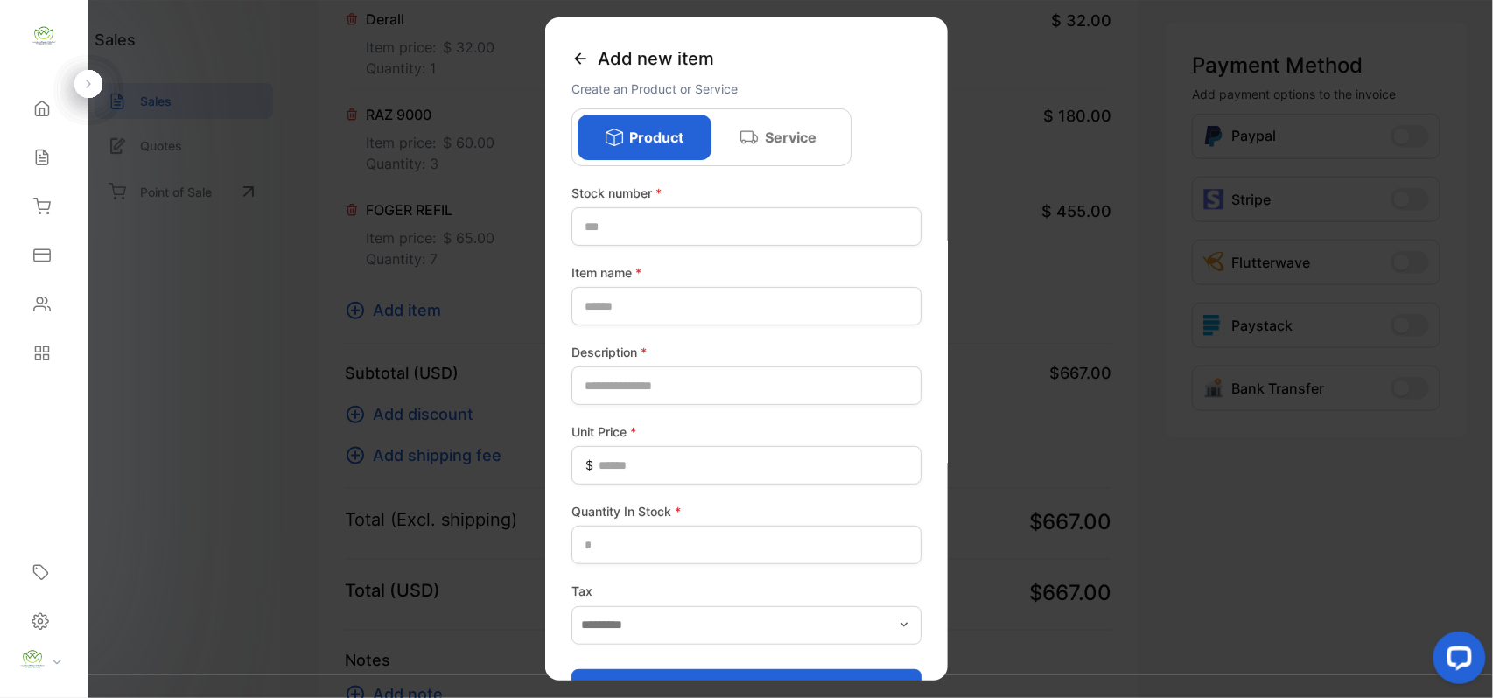
click at [582, 52] on icon at bounding box center [579, 58] width 17 height 17
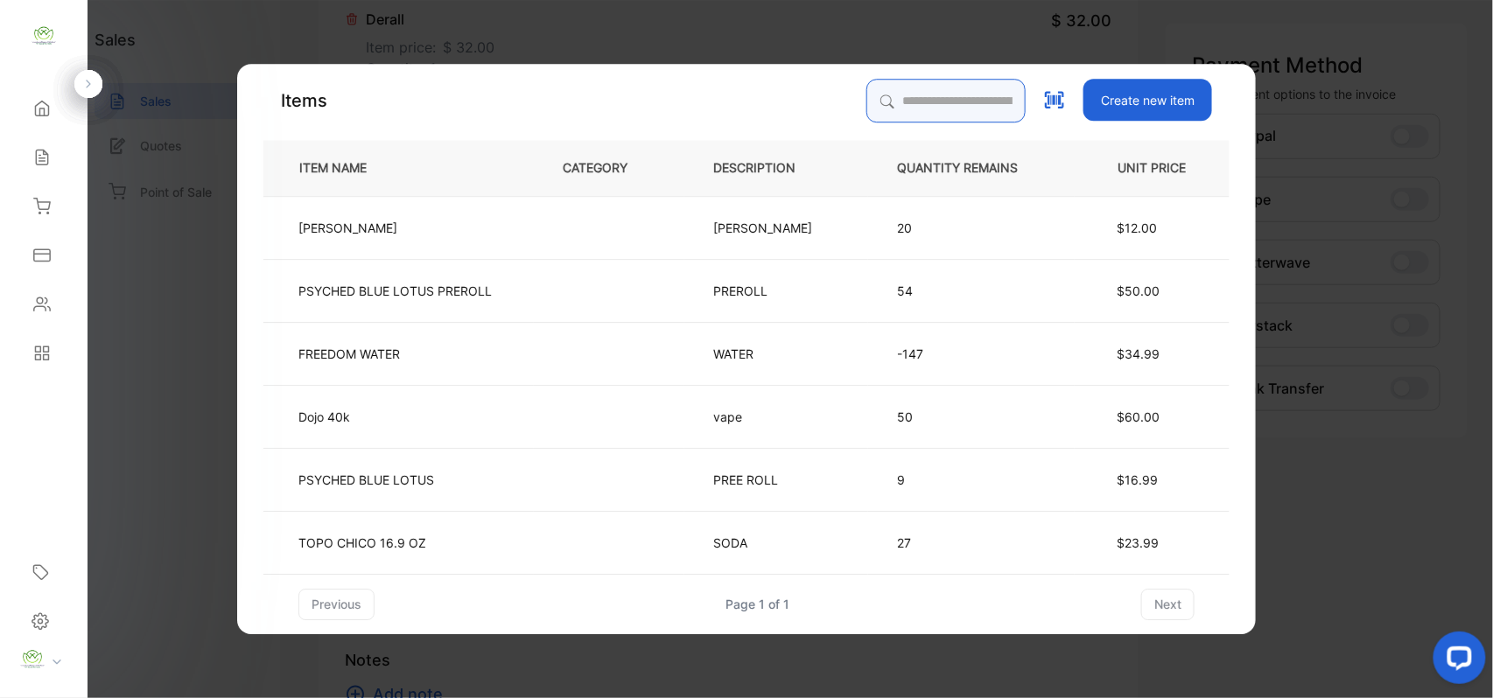
click at [880, 96] on input "search" at bounding box center [945, 101] width 159 height 44
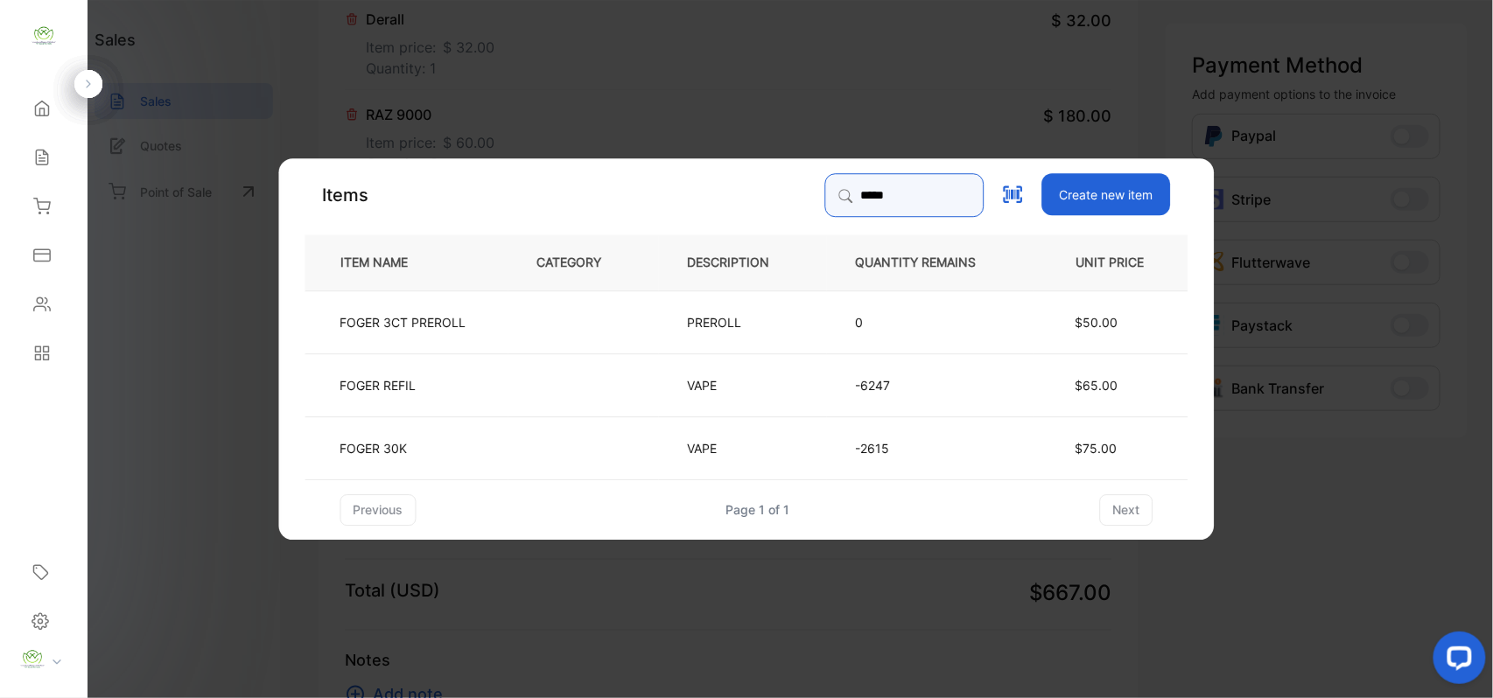
type input "*****"
click at [388, 463] on td "FOGER 30K" at bounding box center [406, 447] width 203 height 63
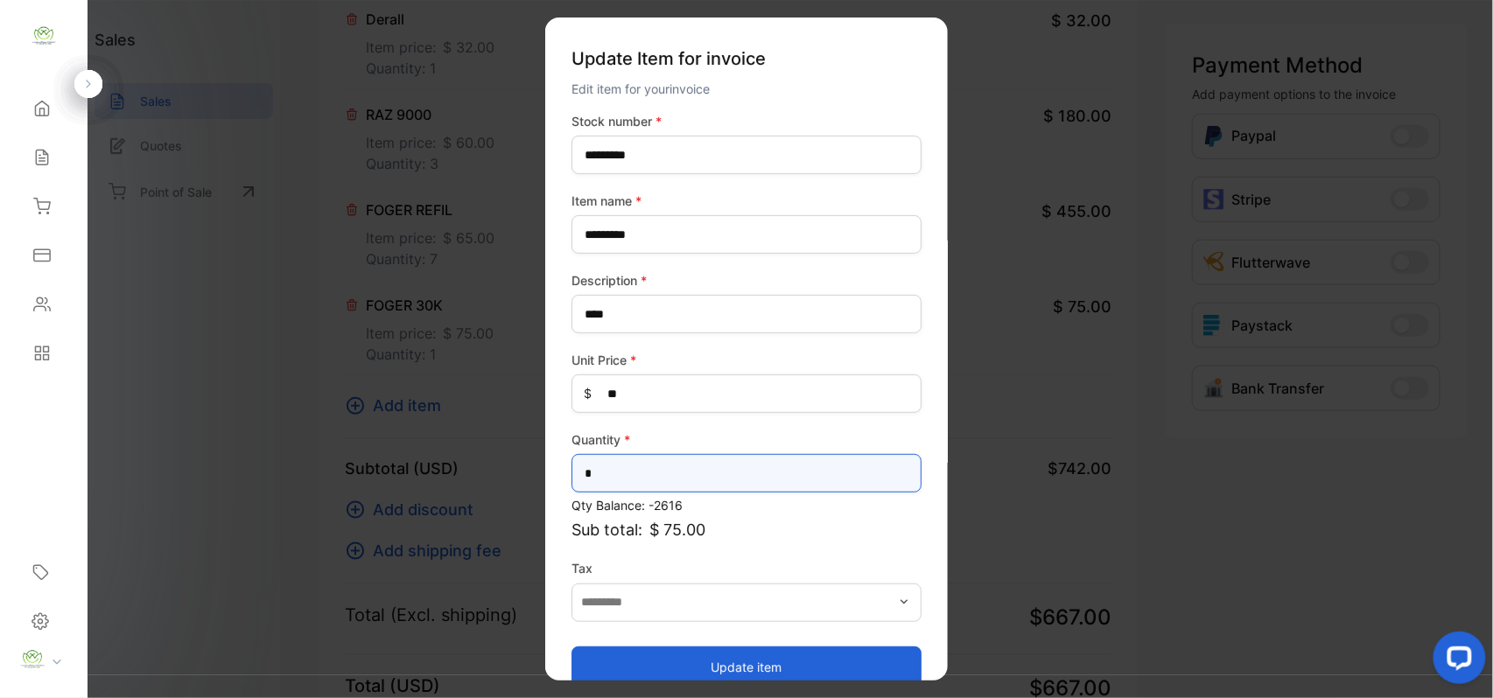
drag, startPoint x: 603, startPoint y: 474, endPoint x: 77, endPoint y: 558, distance: 532.5
type input "*"
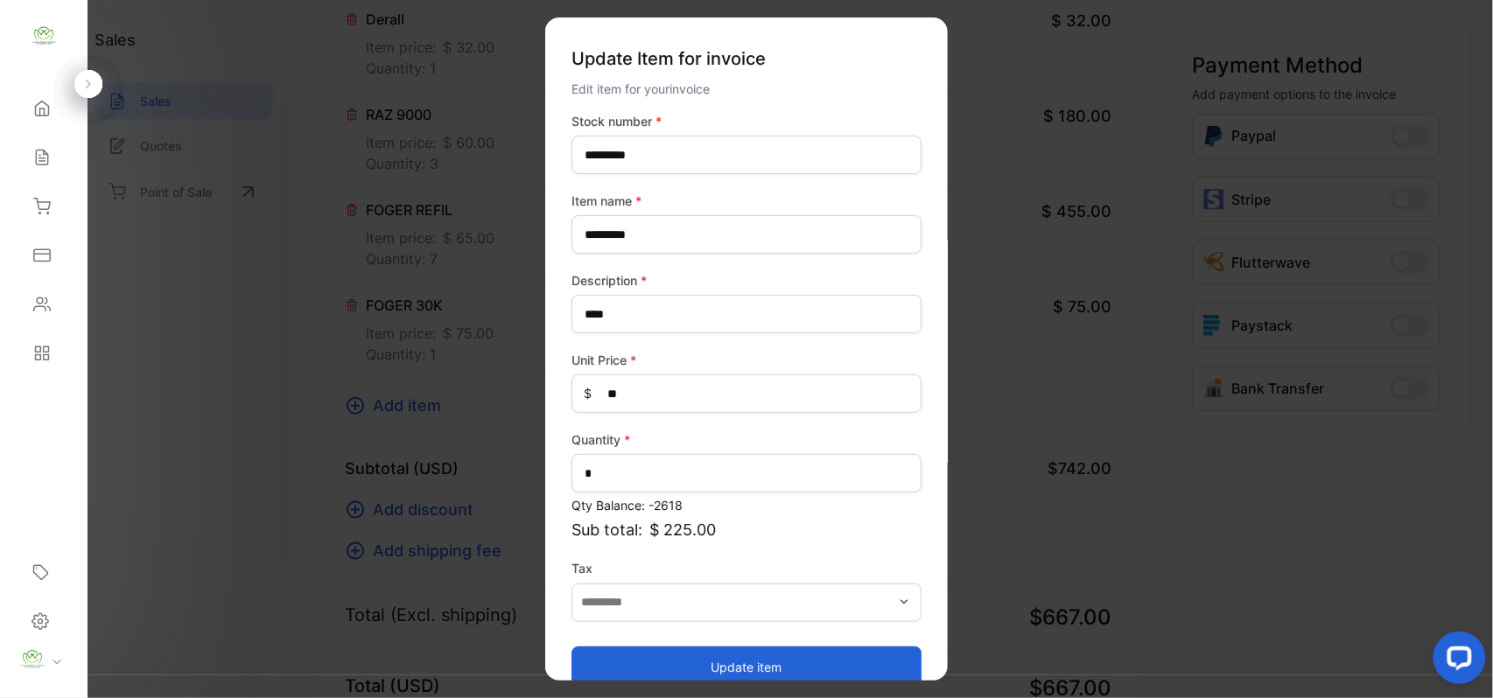
drag, startPoint x: 611, startPoint y: 666, endPoint x: 605, endPoint y: 656, distance: 11.0
click at [610, 661] on button "Update item" at bounding box center [746, 667] width 350 height 42
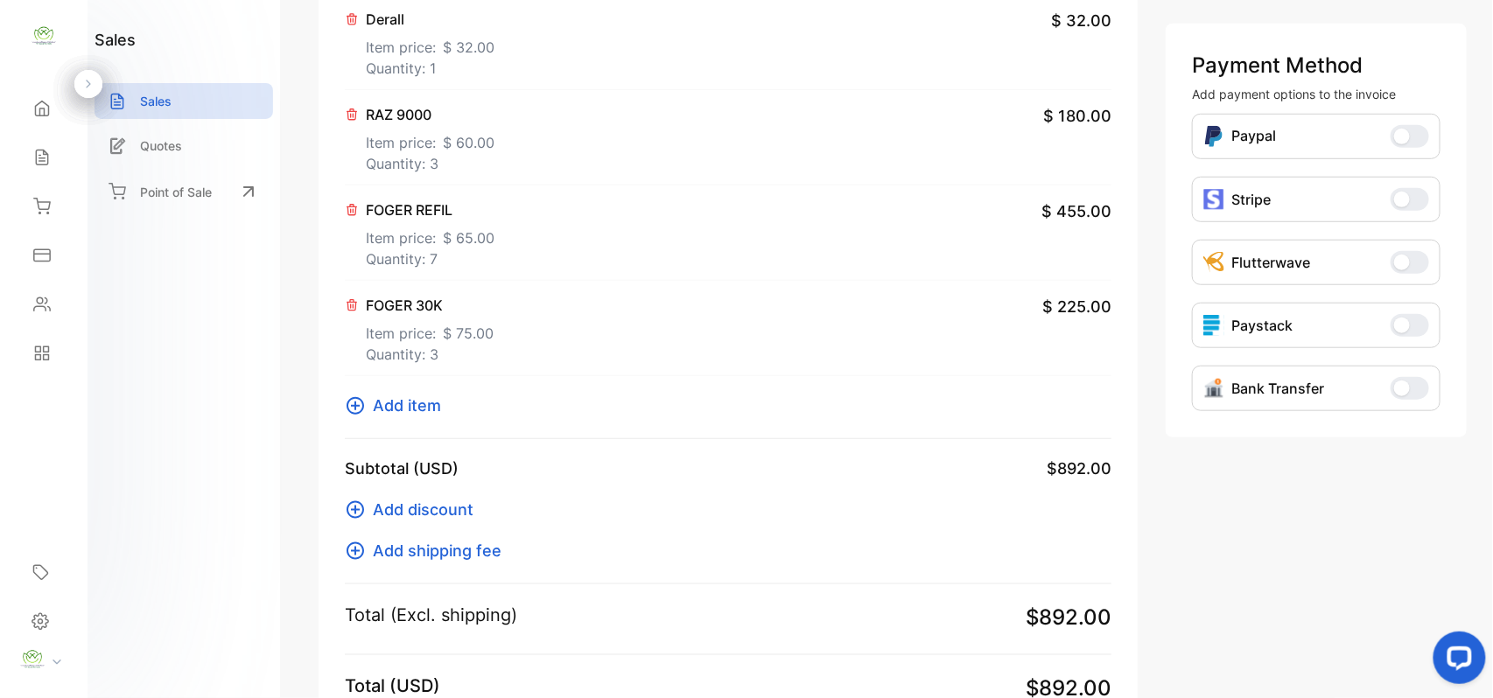
click at [416, 415] on span "Add item" at bounding box center [407, 406] width 68 height 24
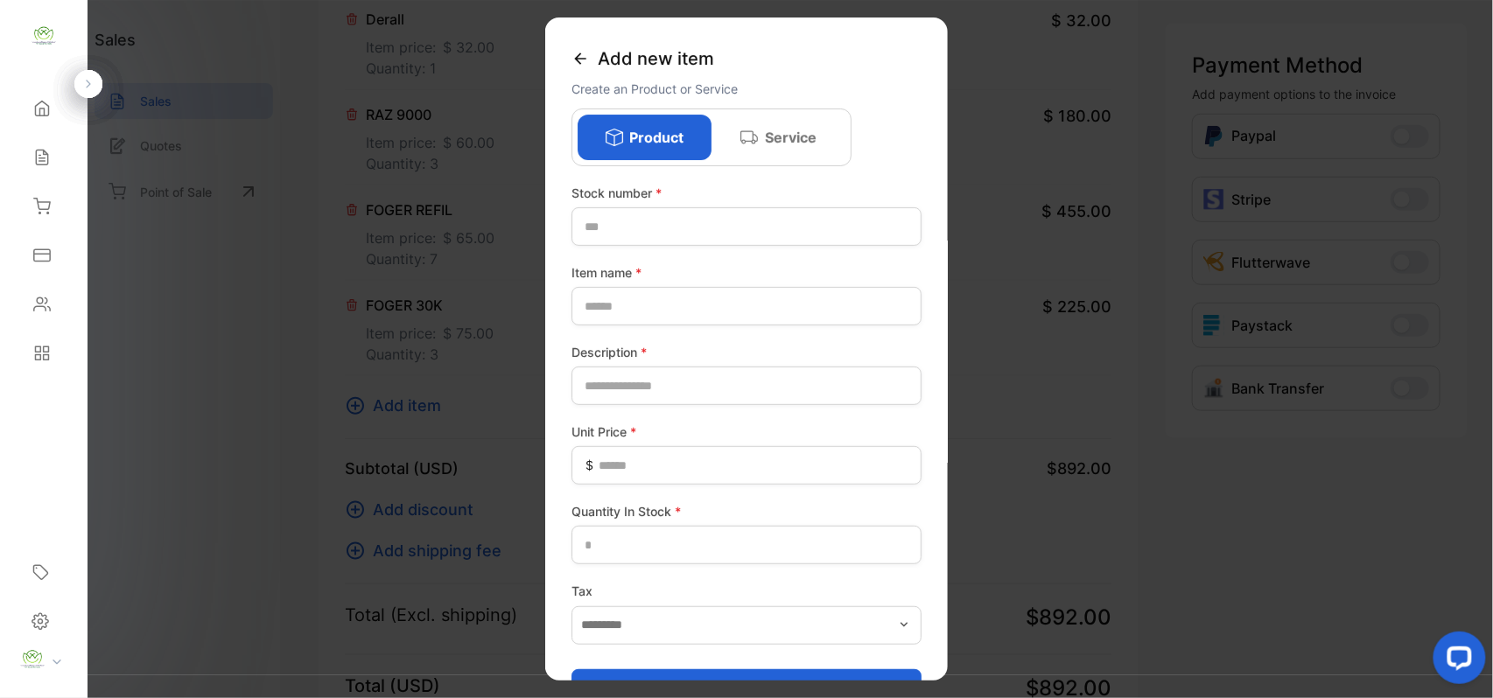
click at [585, 61] on icon at bounding box center [579, 58] width 17 height 17
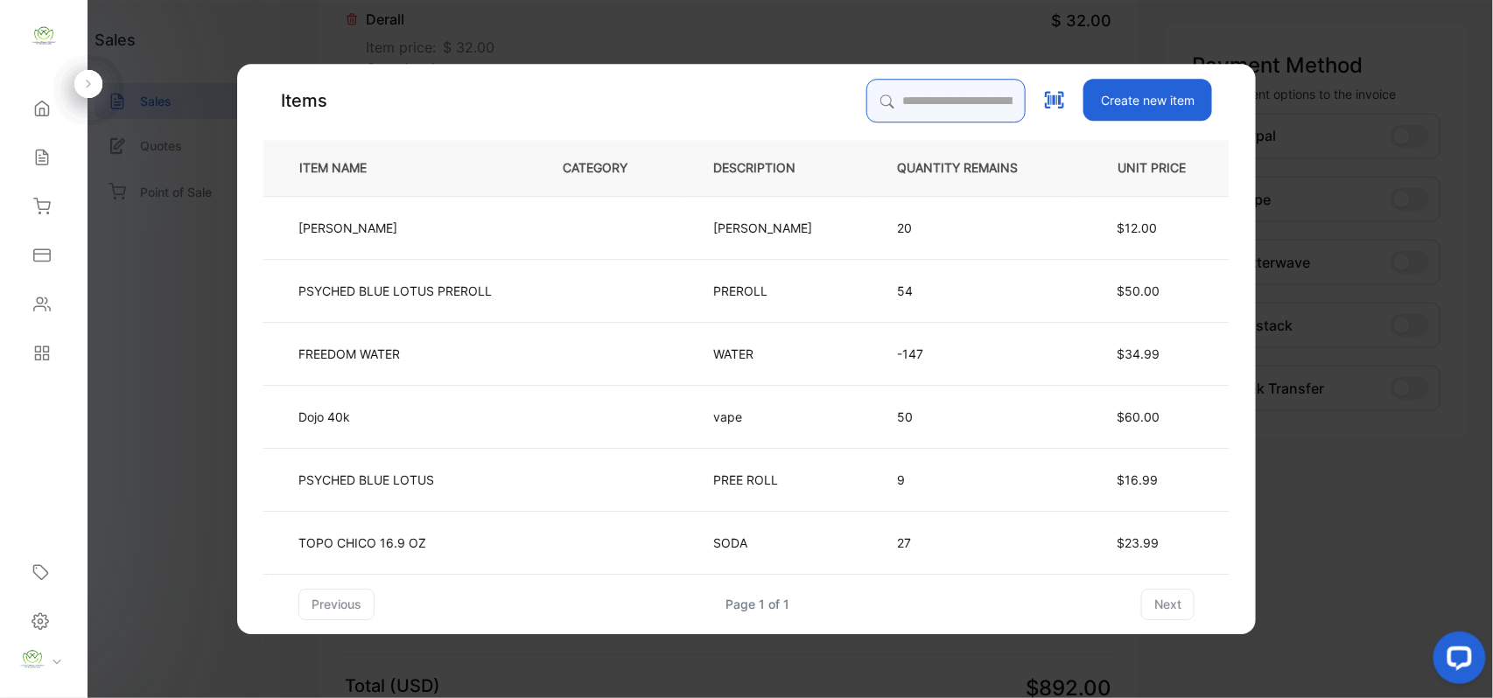
click at [882, 106] on input "search" at bounding box center [945, 101] width 159 height 44
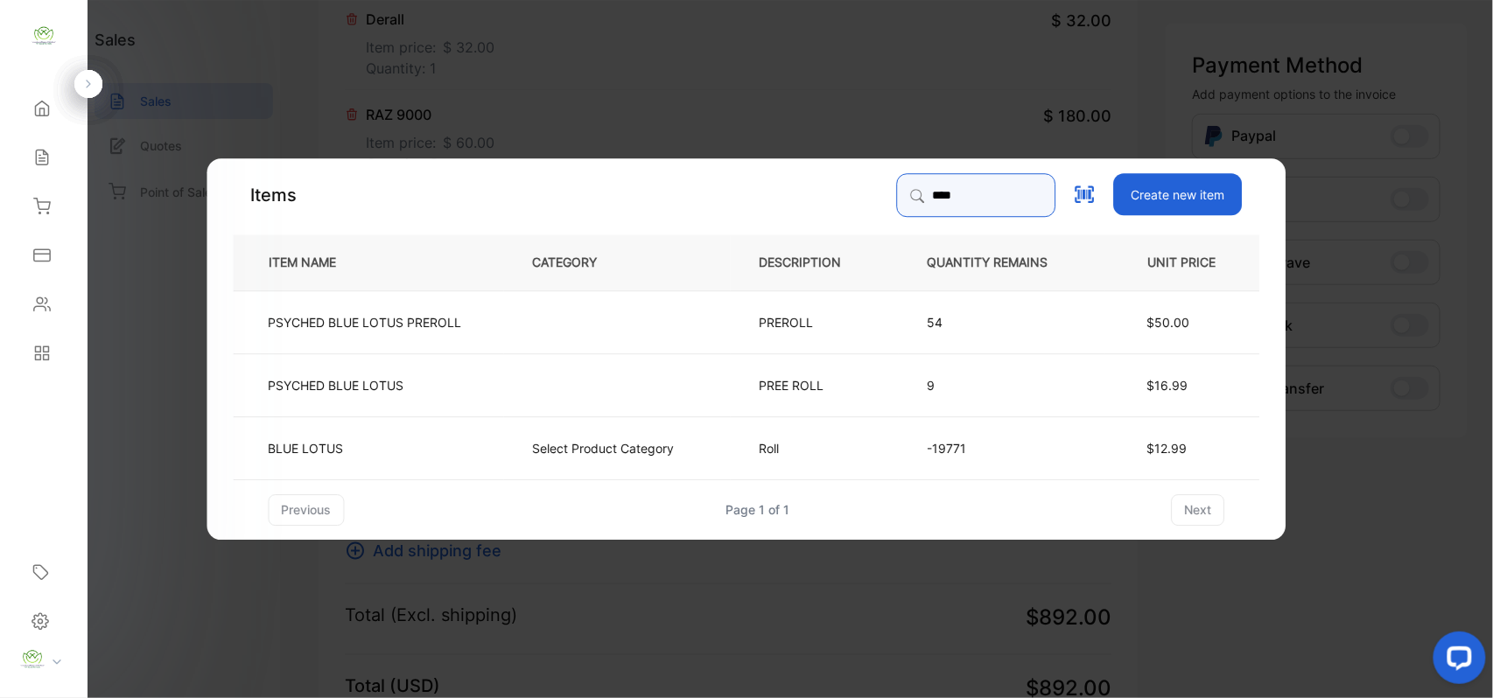
type input "****"
click at [1079, 445] on td "-19771" at bounding box center [1002, 447] width 206 height 63
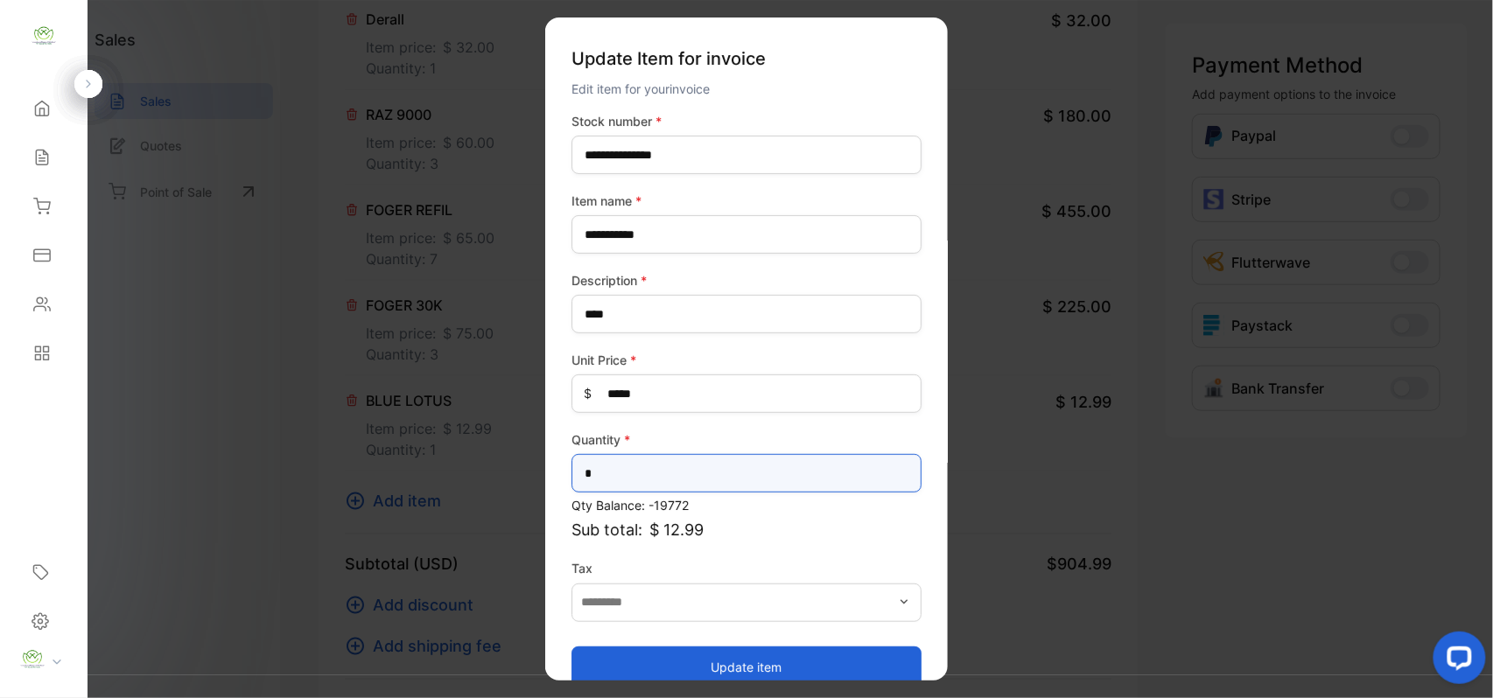
drag, startPoint x: 635, startPoint y: 485, endPoint x: 0, endPoint y: 410, distance: 639.6
click at [0, 418] on div "**********" at bounding box center [746, 366] width 1493 height 733
type input "*"
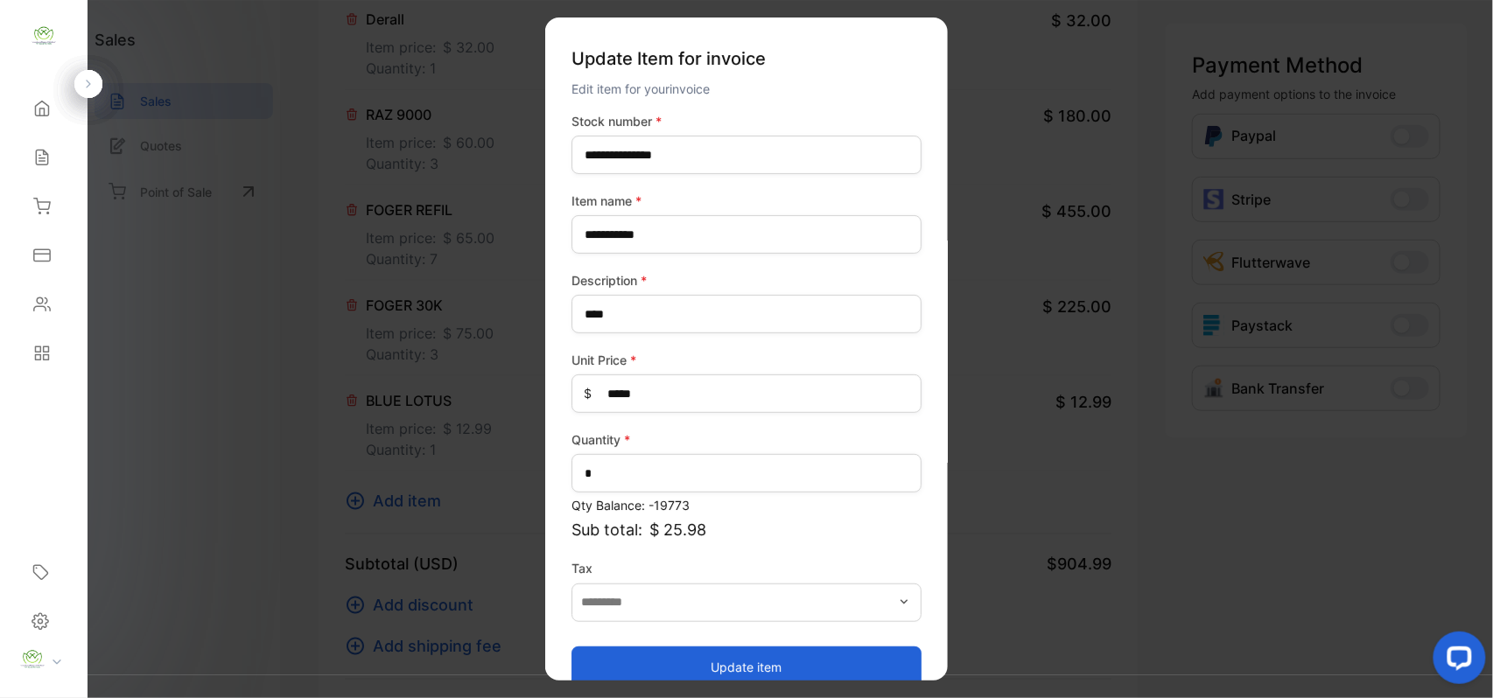
click at [805, 670] on button "Update item" at bounding box center [746, 667] width 350 height 42
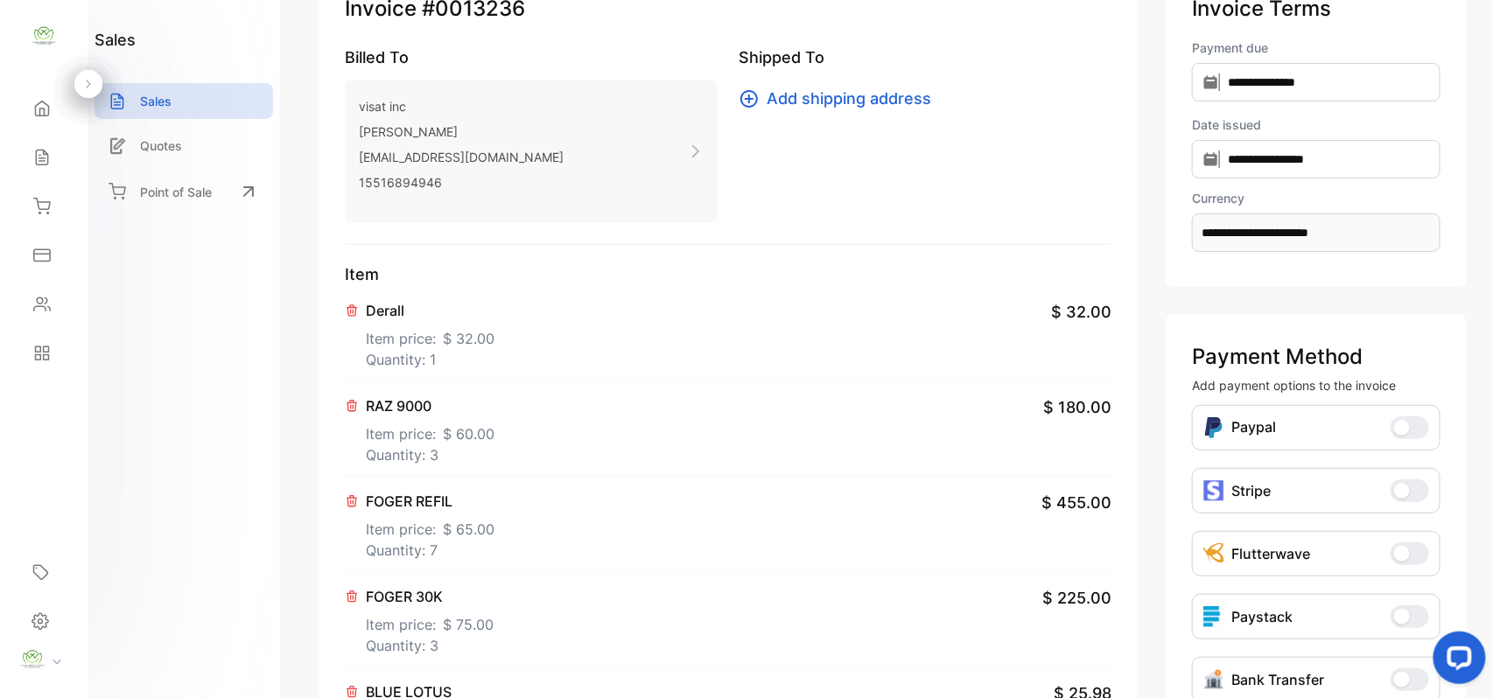
scroll to position [0, 0]
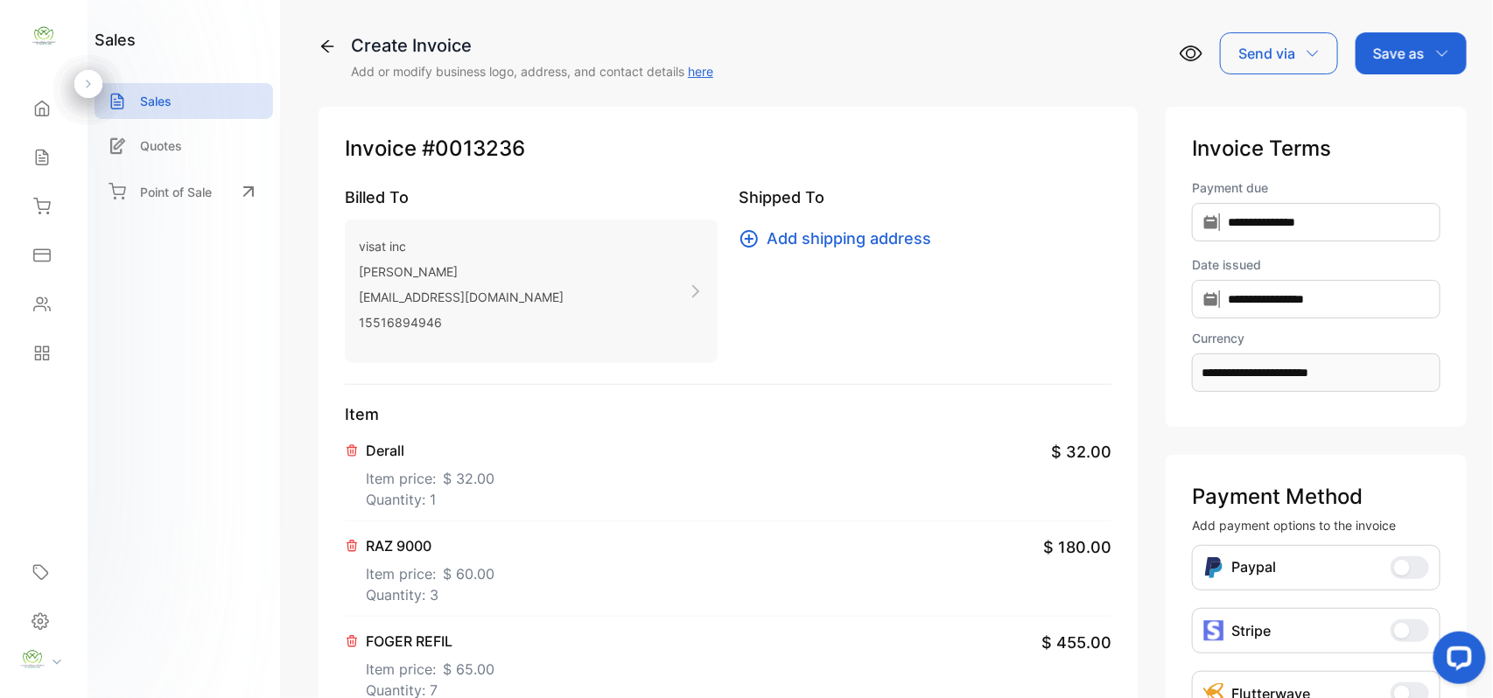
click at [1401, 49] on p "Save as" at bounding box center [1399, 53] width 52 height 21
click at [1414, 112] on div "Invoice" at bounding box center [1406, 111] width 101 height 35
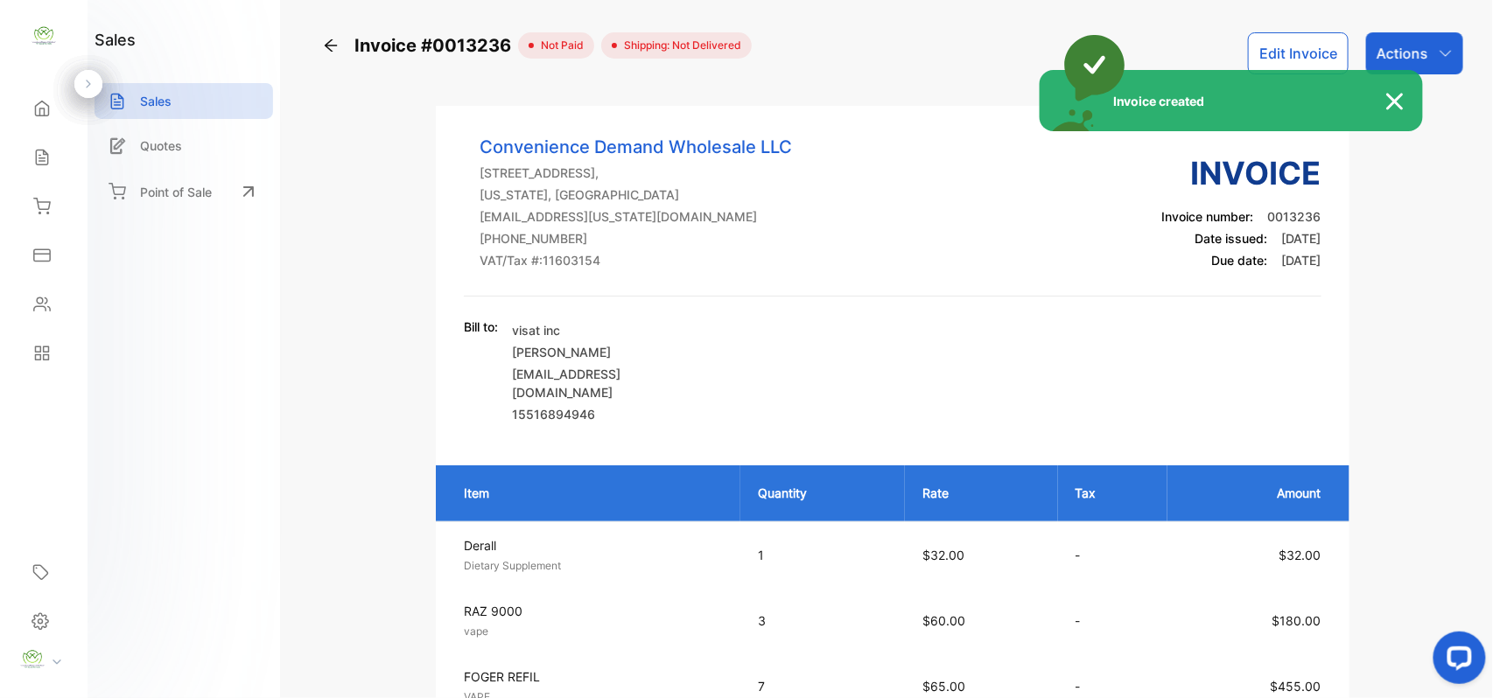
click at [1393, 51] on div "Invoice created" at bounding box center [746, 349] width 1493 height 698
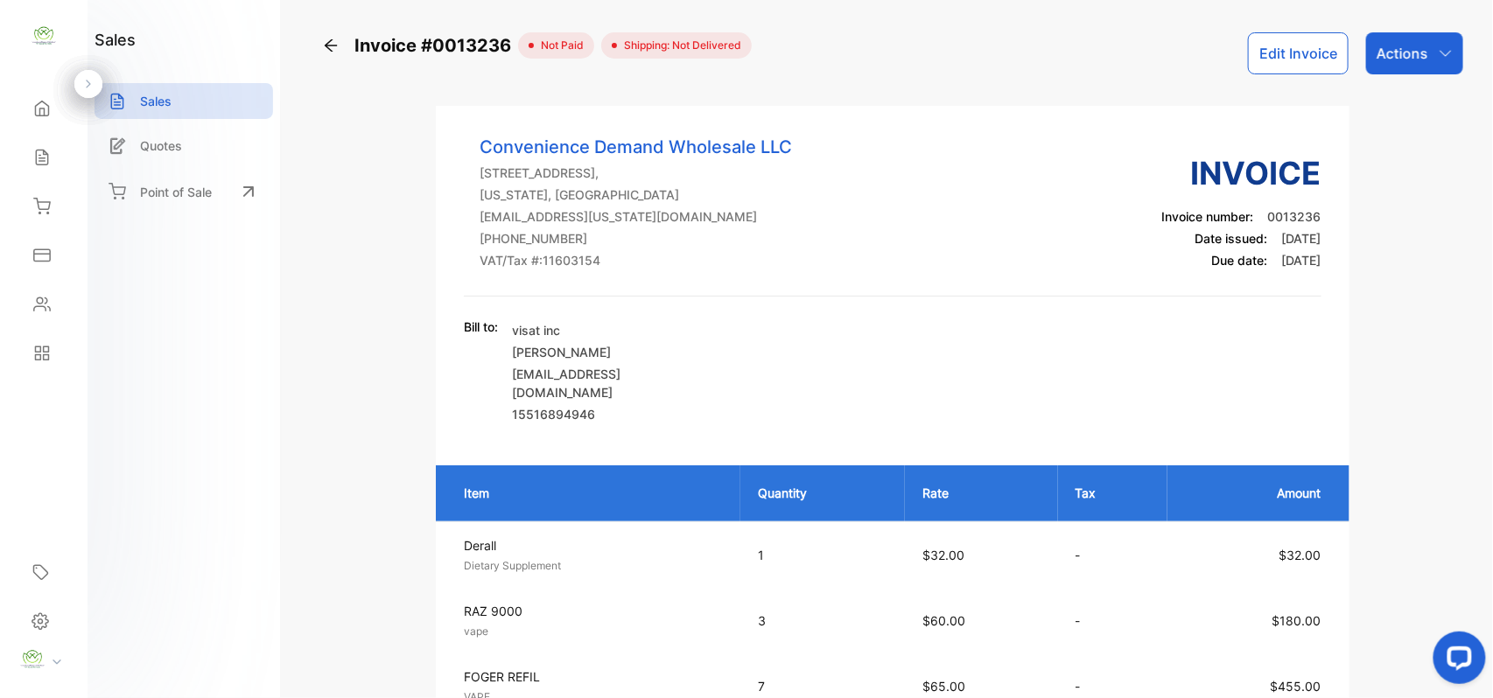
click at [1393, 51] on p "Actions" at bounding box center [1402, 53] width 52 height 21
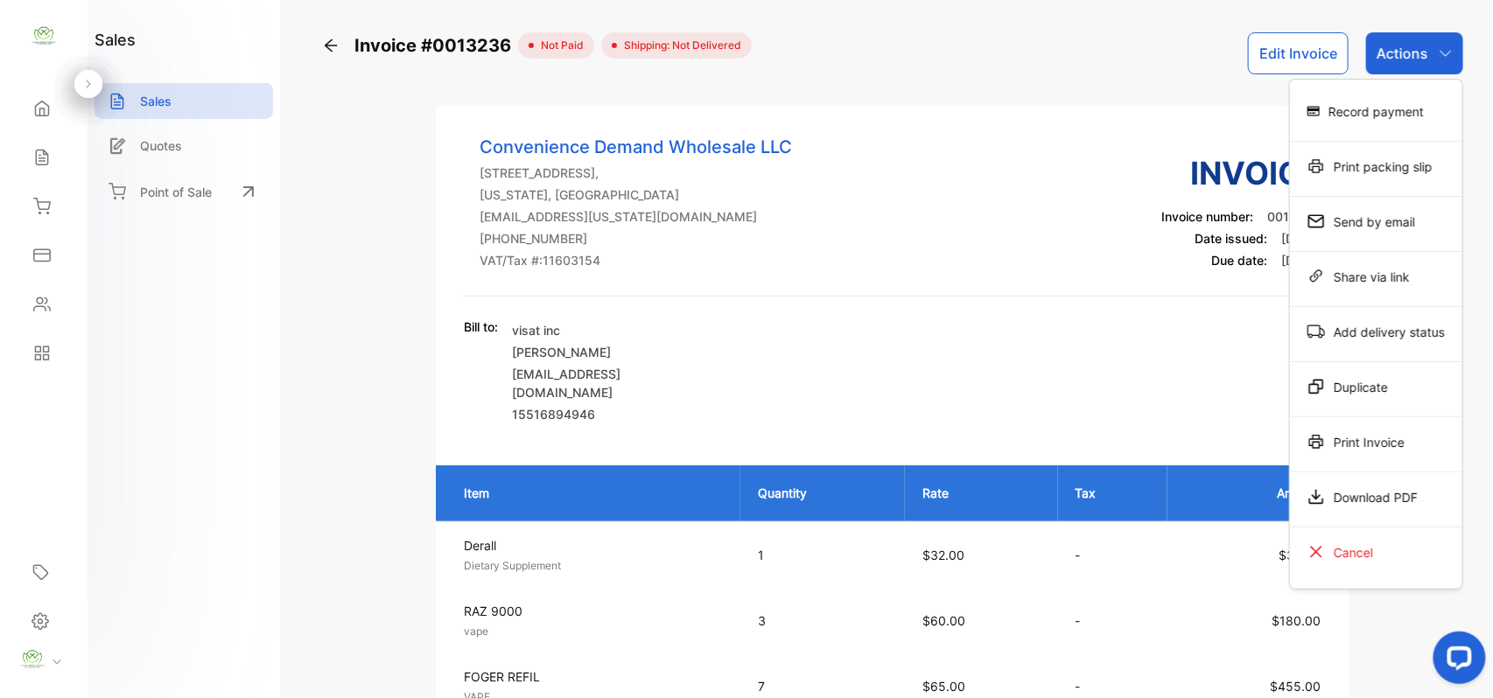
click at [1346, 439] on div "Print Invoice" at bounding box center [1376, 441] width 172 height 35
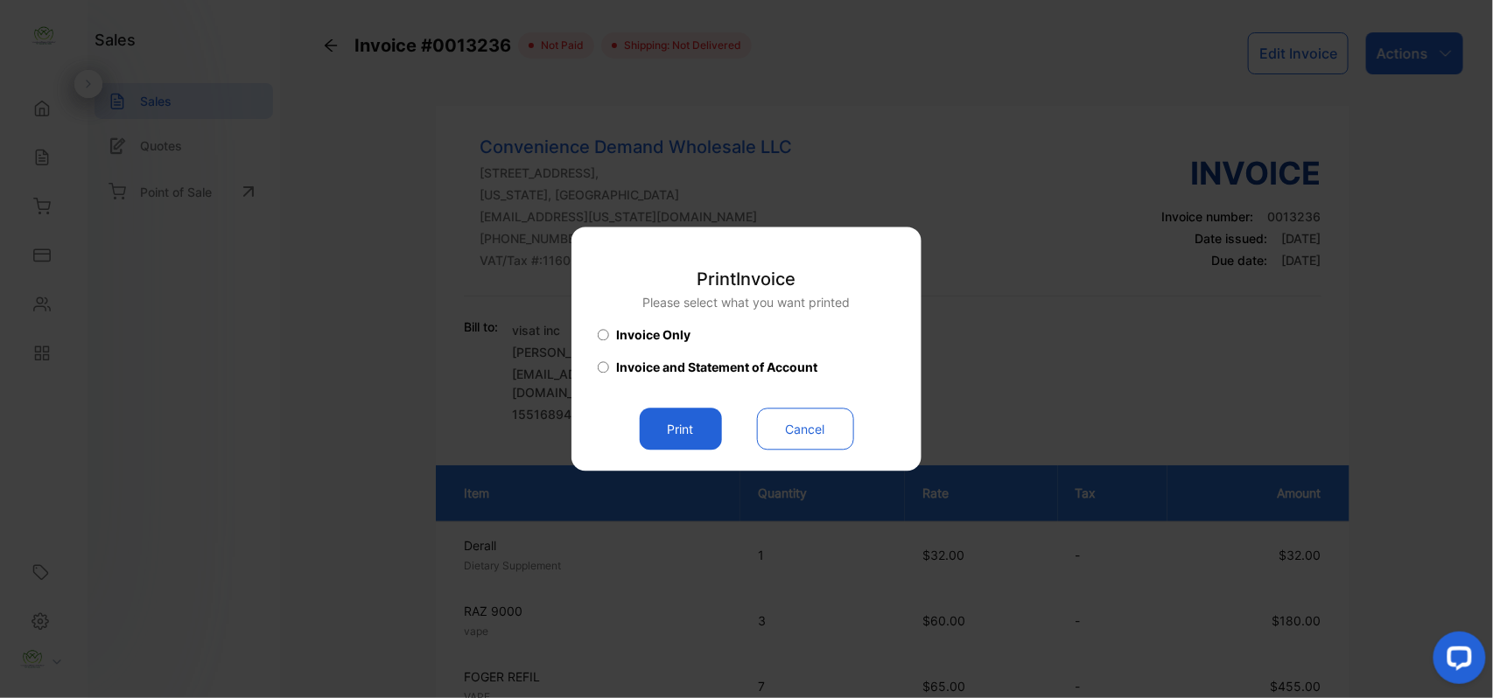
click at [709, 428] on button "Print" at bounding box center [681, 430] width 82 height 42
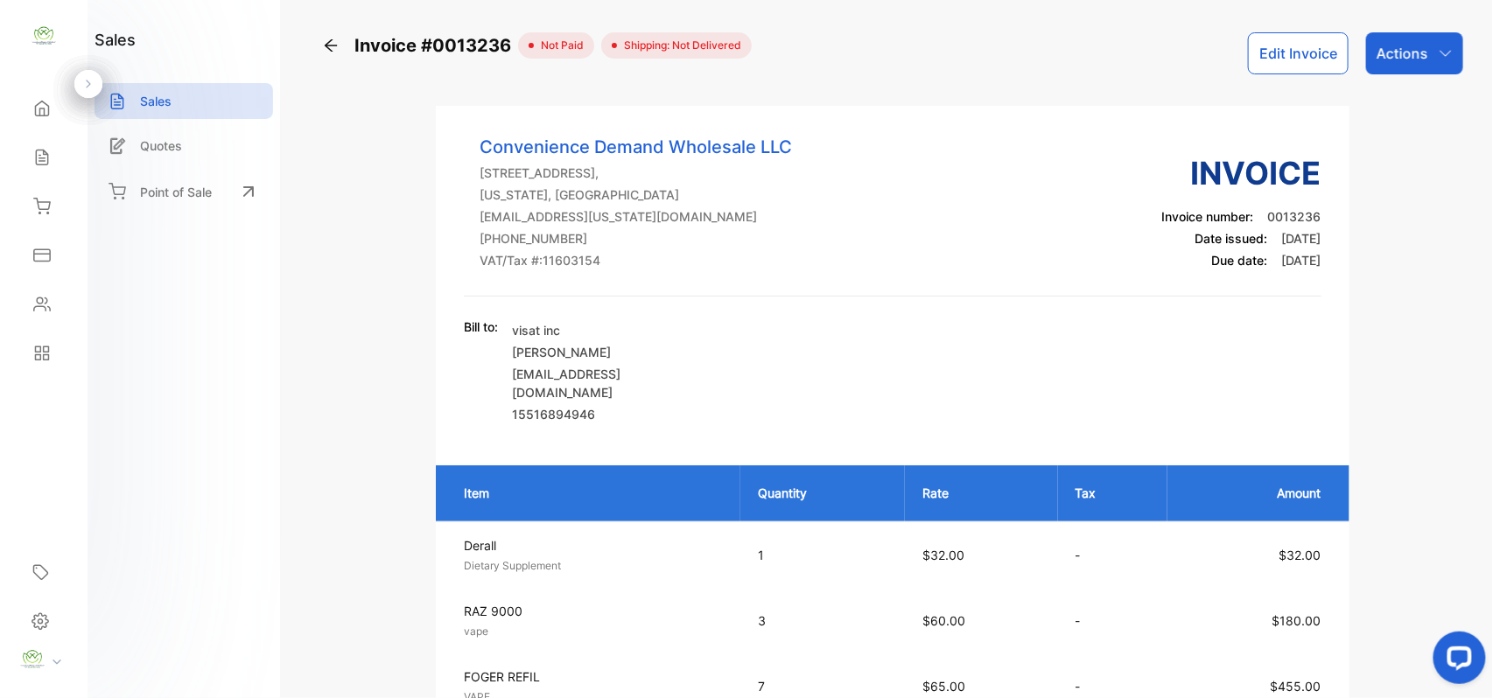
click at [1388, 56] on p "Actions" at bounding box center [1402, 53] width 52 height 21
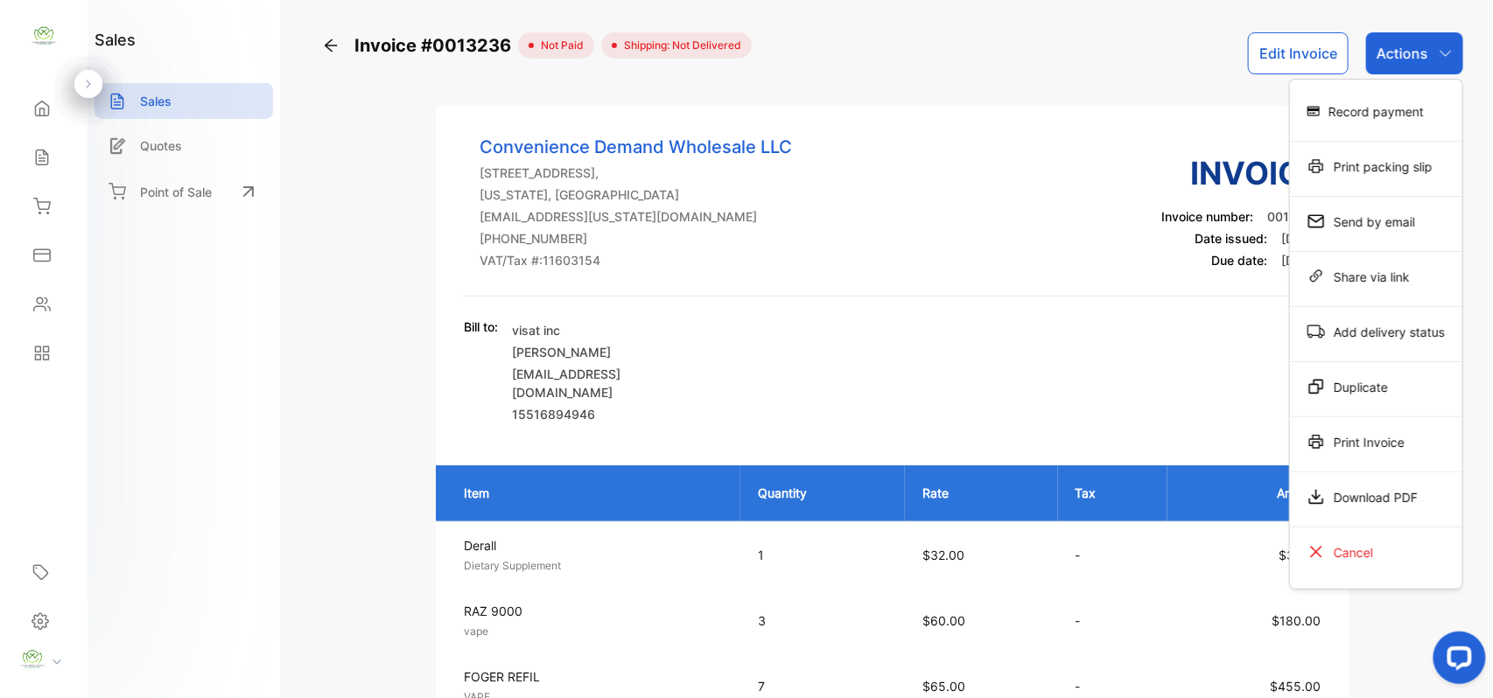
click at [1428, 455] on div "Print Invoice" at bounding box center [1376, 441] width 172 height 35
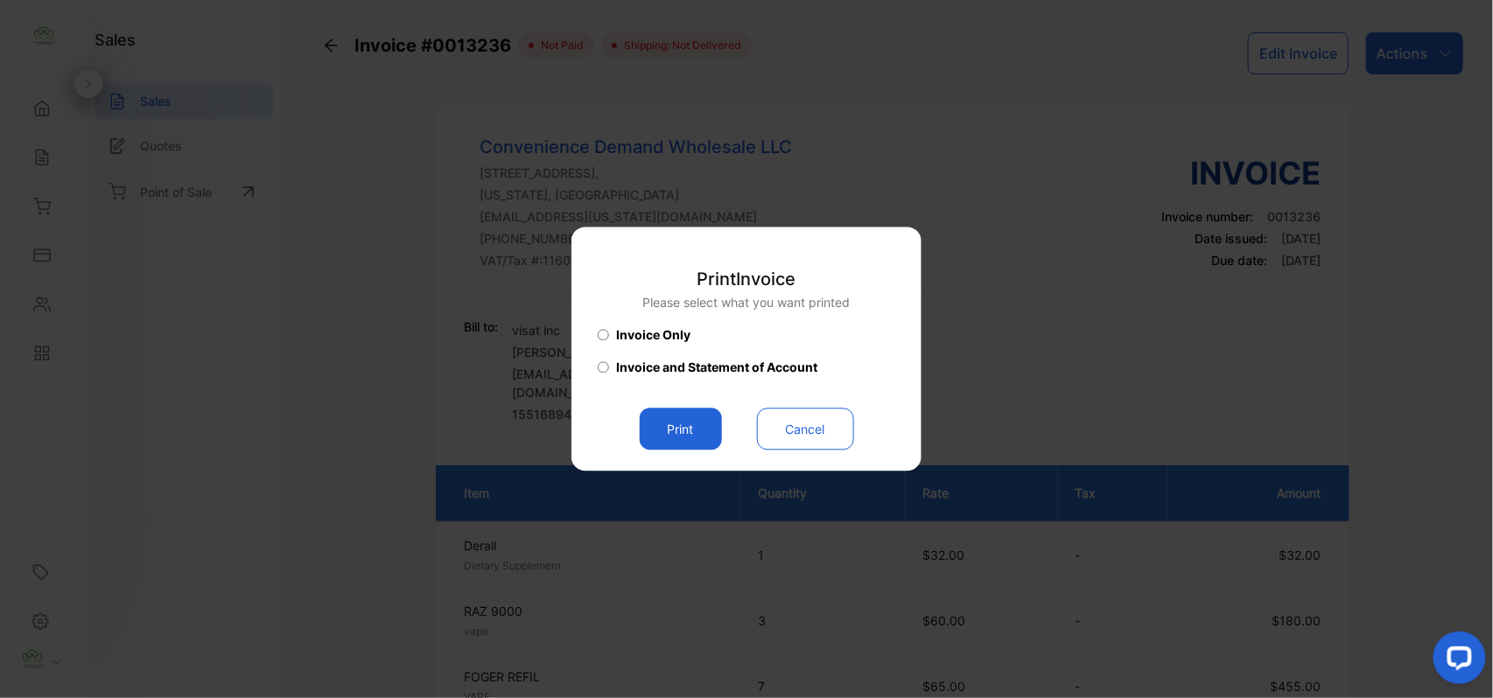
click at [675, 423] on button "Print" at bounding box center [681, 430] width 82 height 42
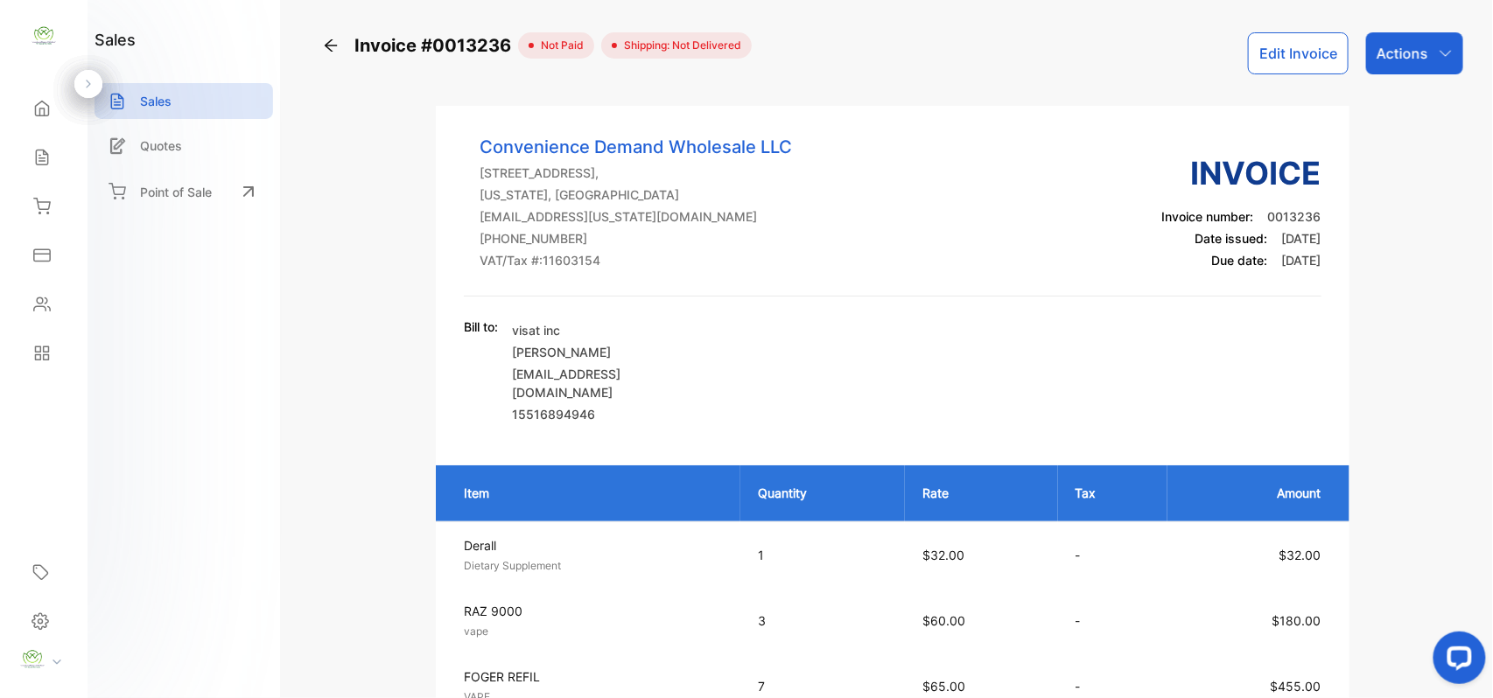
click at [36, 159] on icon at bounding box center [41, 157] width 11 height 15
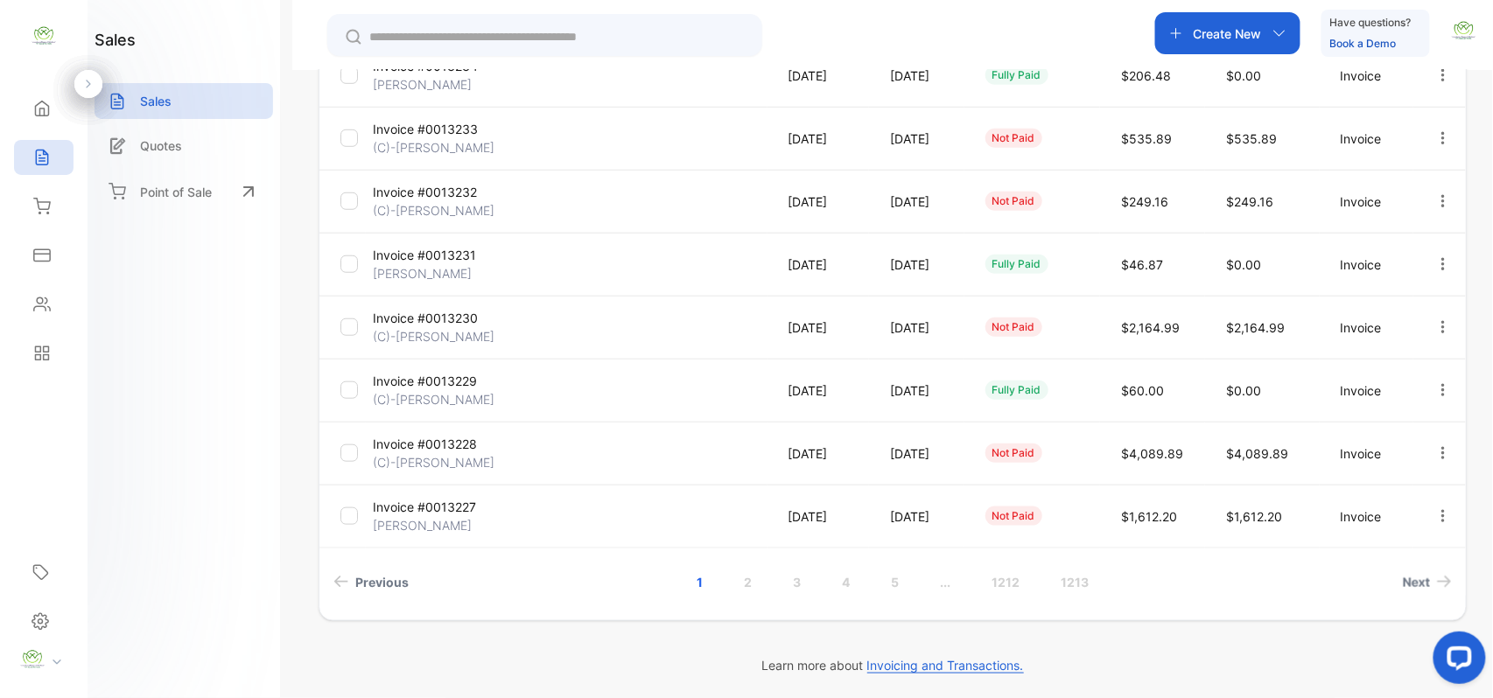
scroll to position [449, 0]
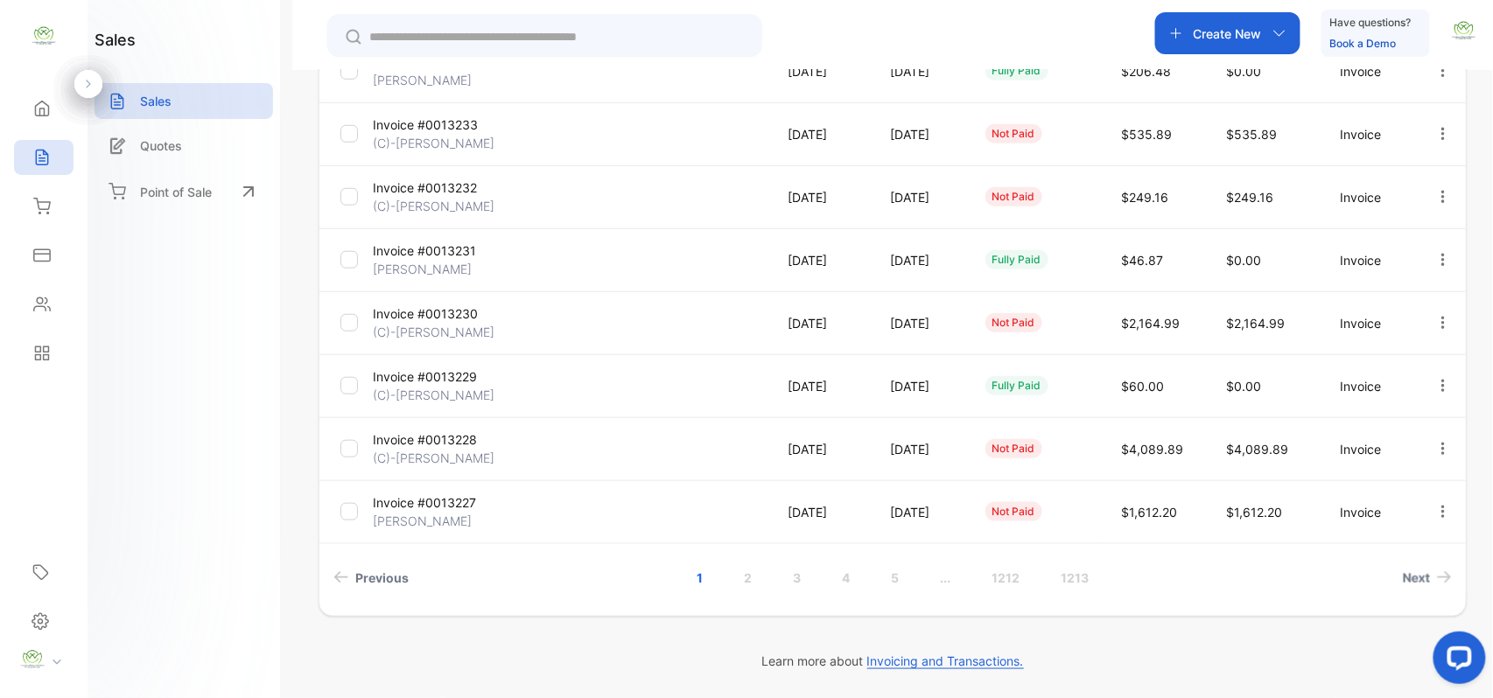
click at [749, 569] on link "2" at bounding box center [748, 578] width 50 height 32
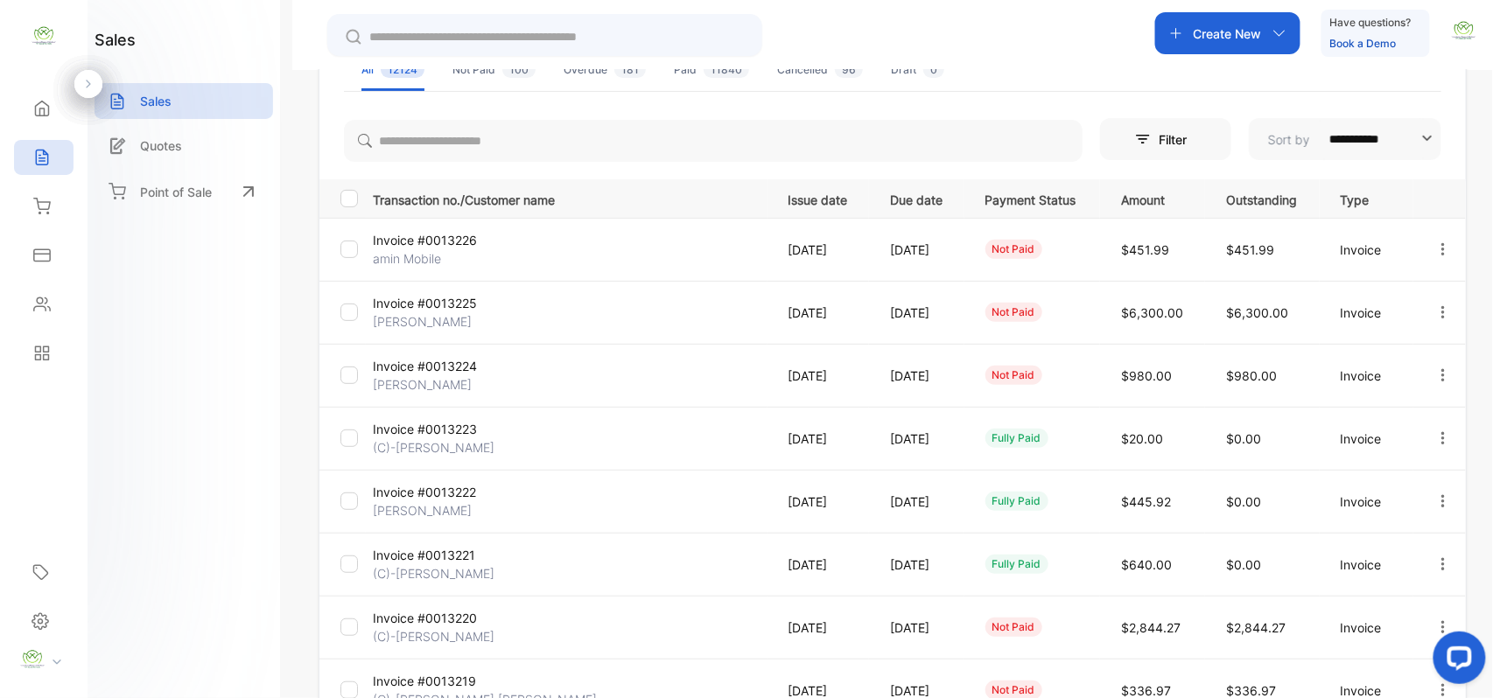
scroll to position [416, 0]
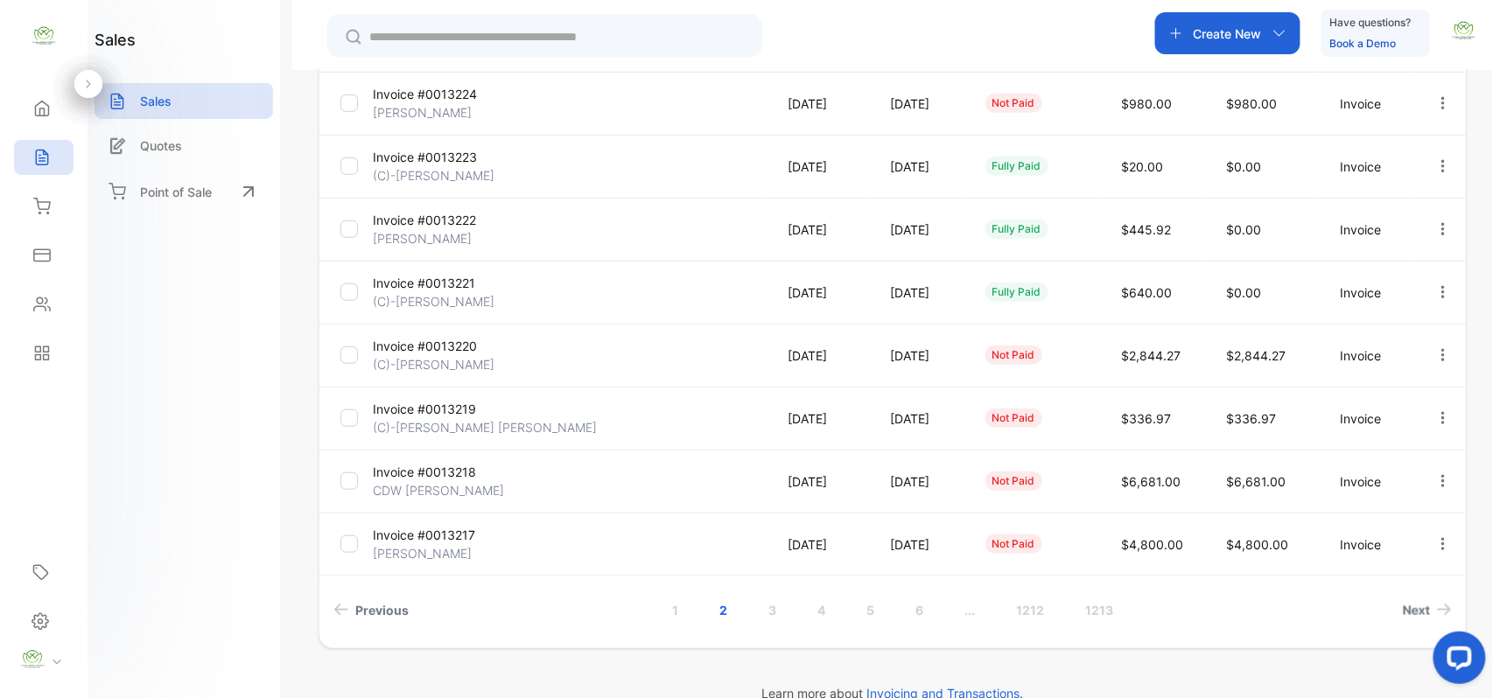
click at [767, 613] on link "3" at bounding box center [772, 610] width 50 height 32
click at [823, 609] on link "4" at bounding box center [821, 610] width 50 height 32
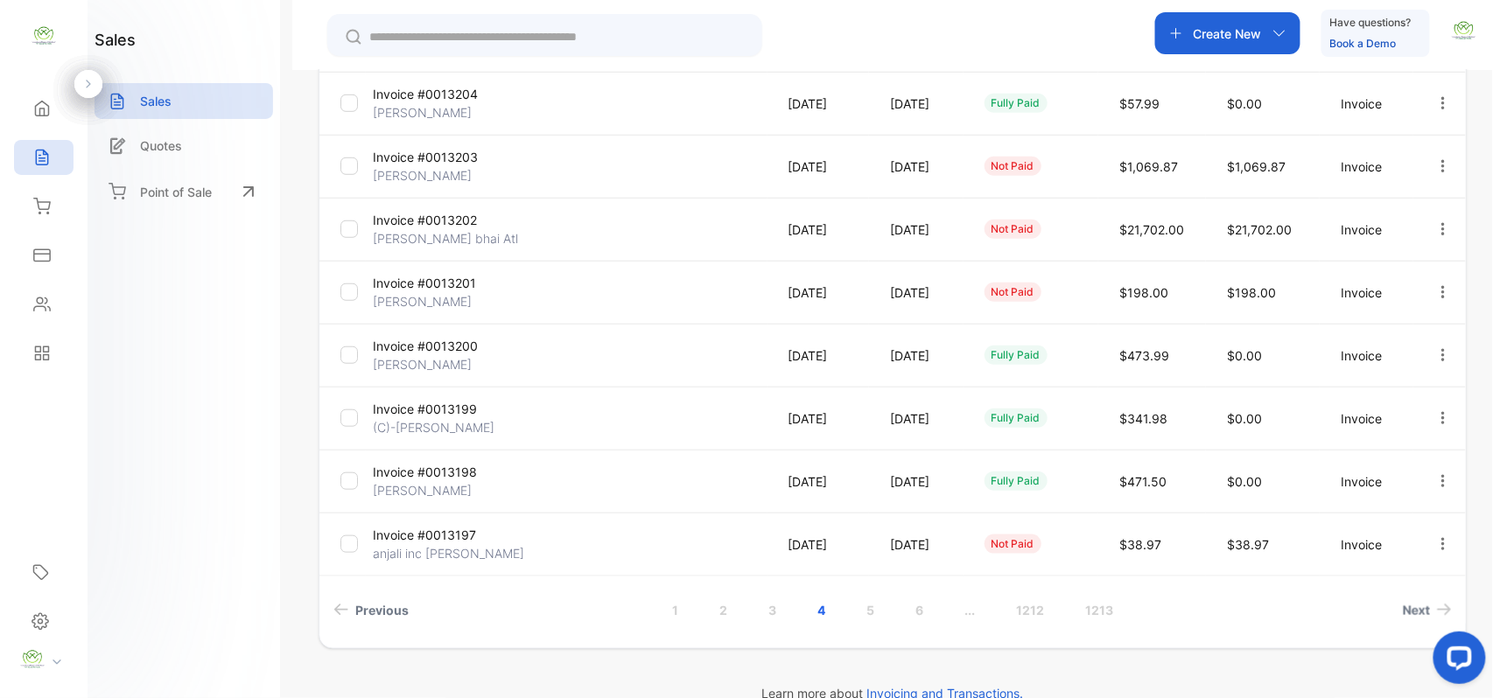
scroll to position [144, 0]
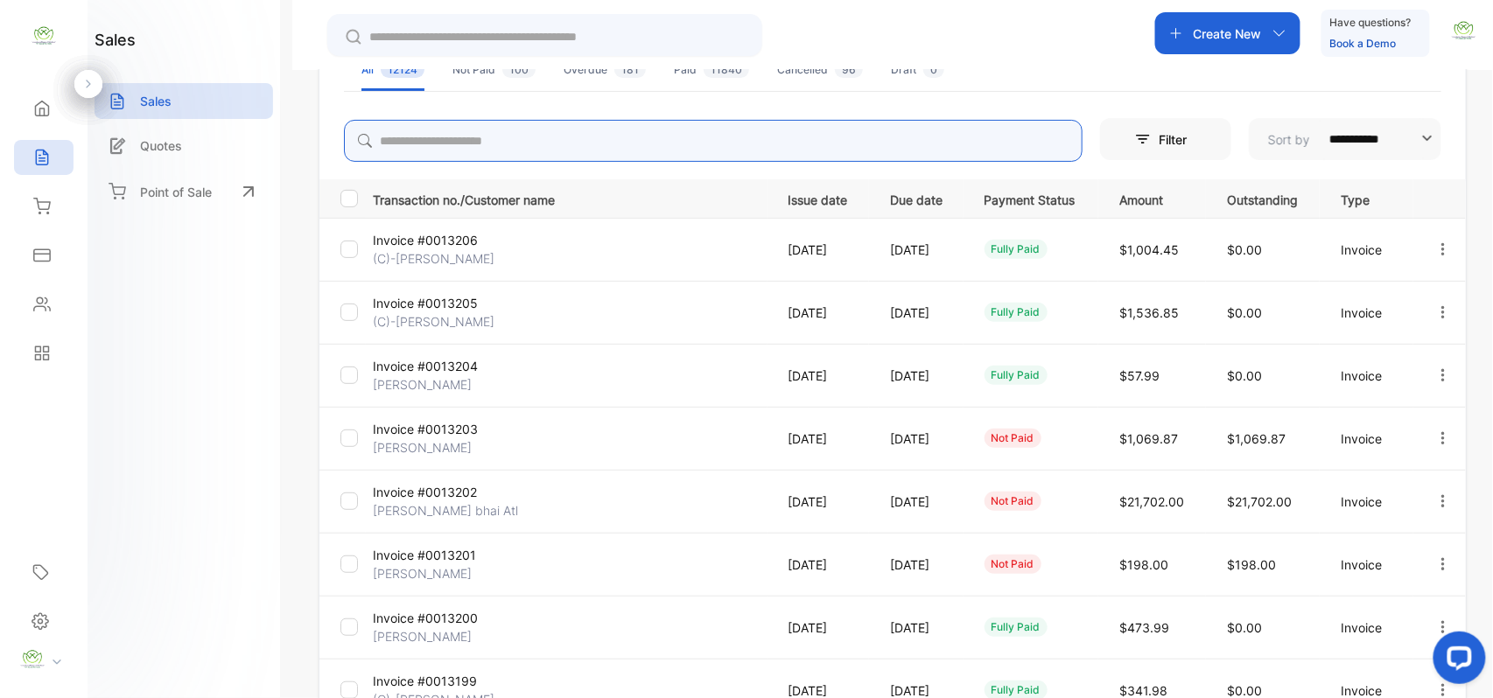
click at [420, 138] on input "search" at bounding box center [713, 141] width 738 height 42
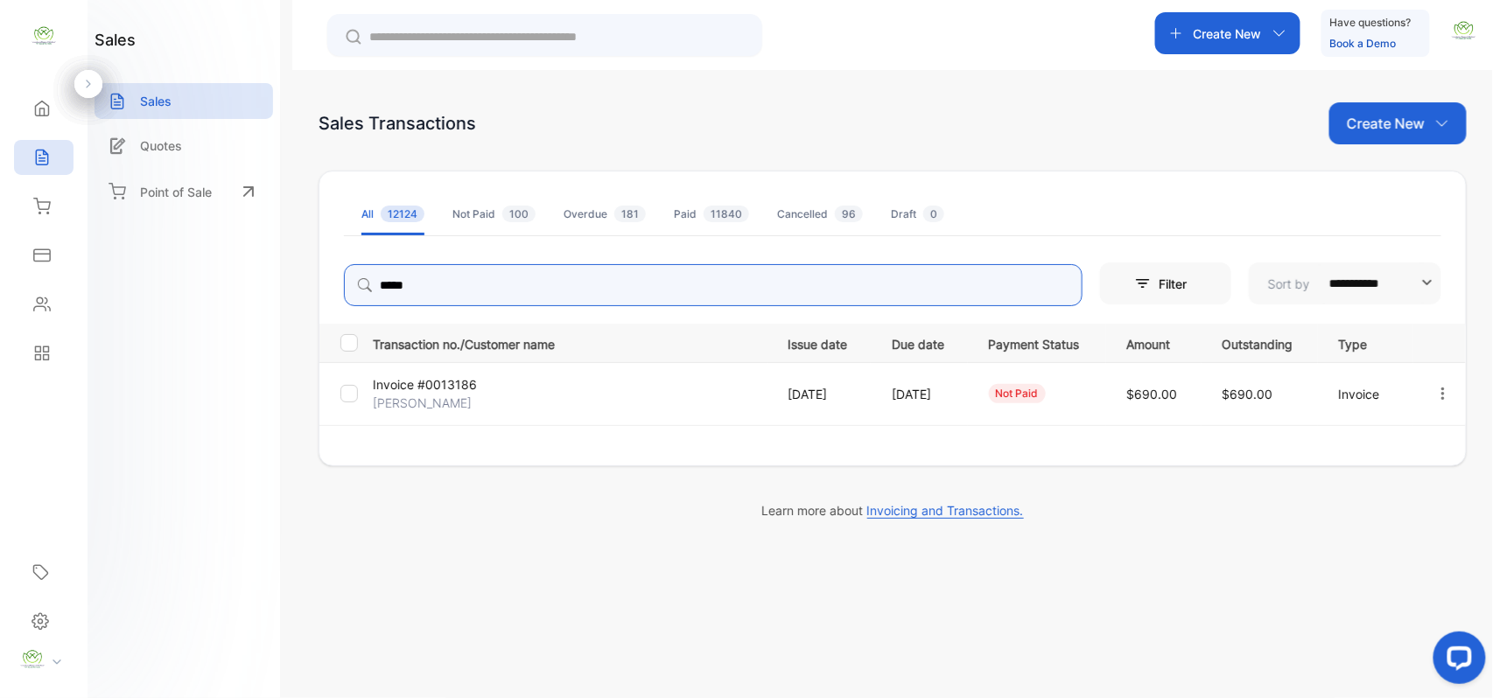
scroll to position [0, 0]
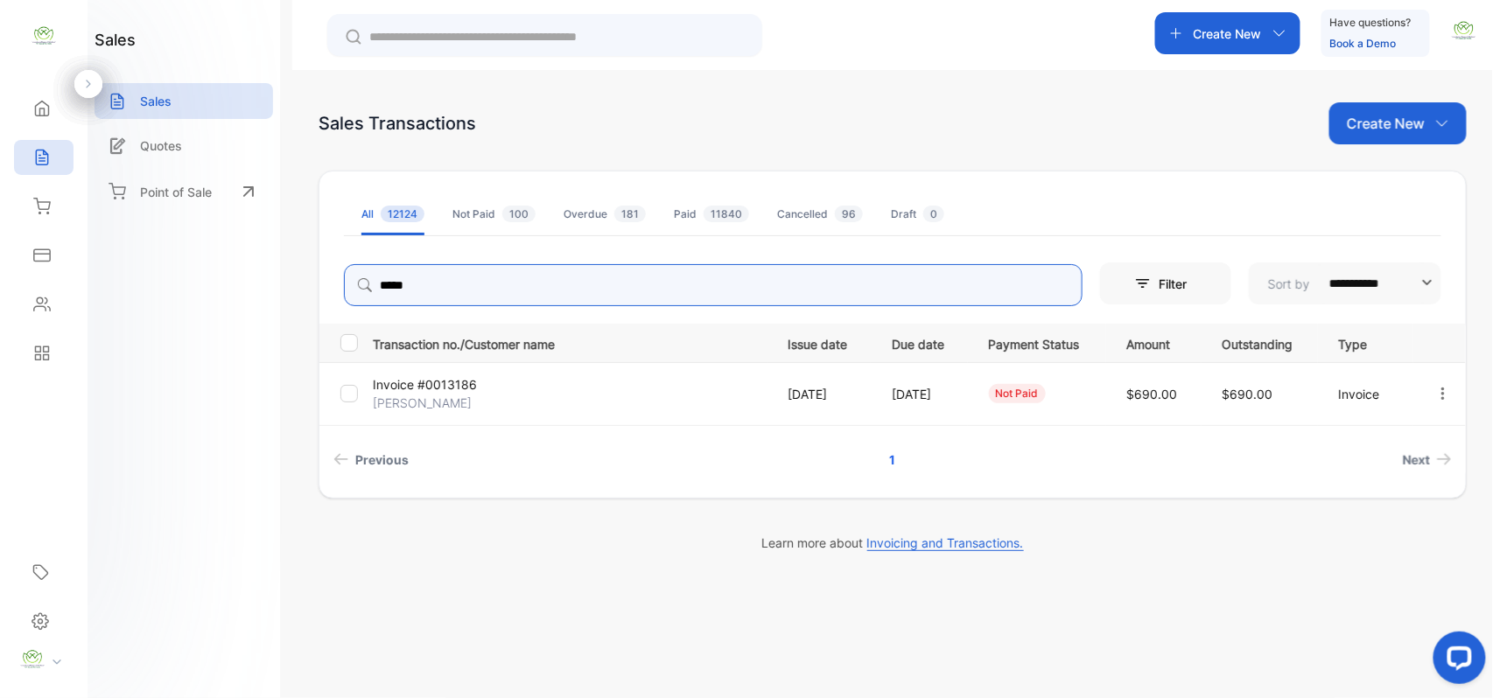
click at [1438, 392] on icon "button" at bounding box center [1443, 394] width 16 height 16
type input "*****"
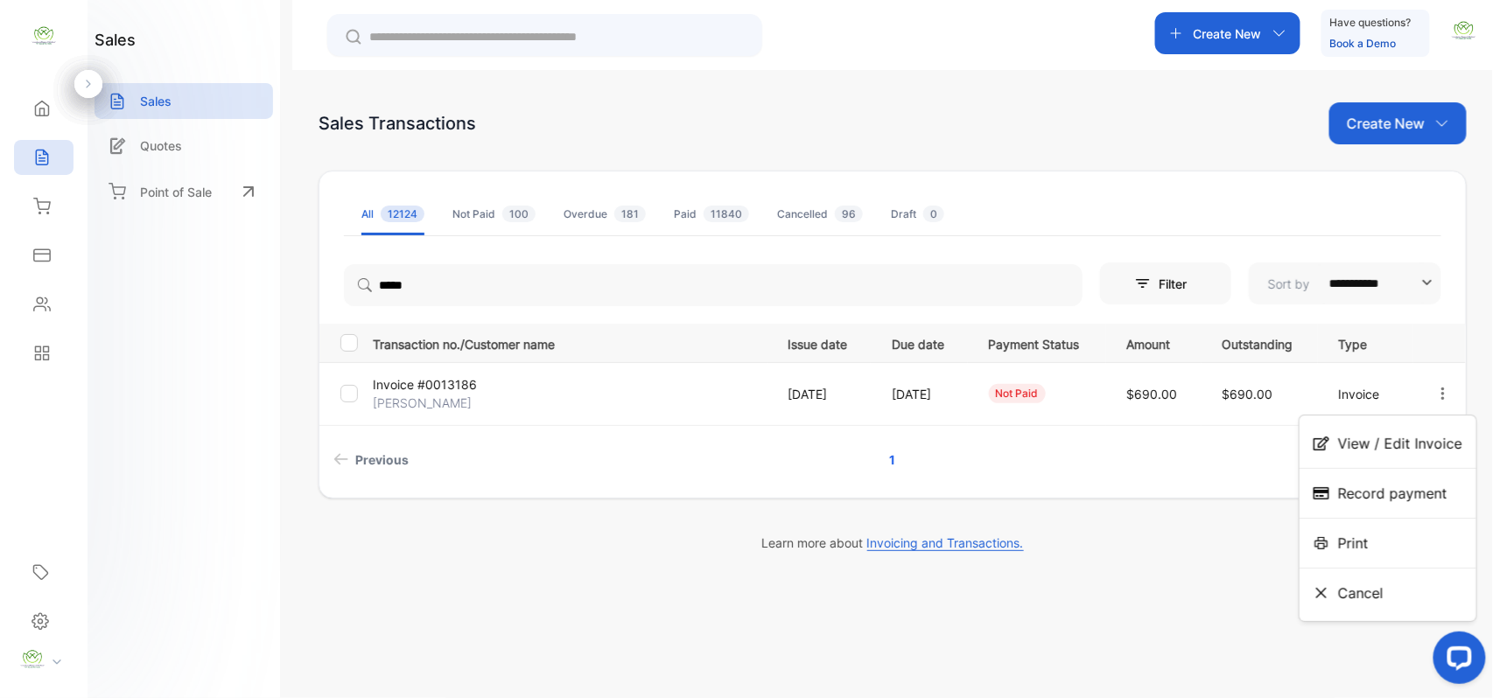
click at [1381, 450] on span "View / Edit Invoice" at bounding box center [1400, 443] width 124 height 21
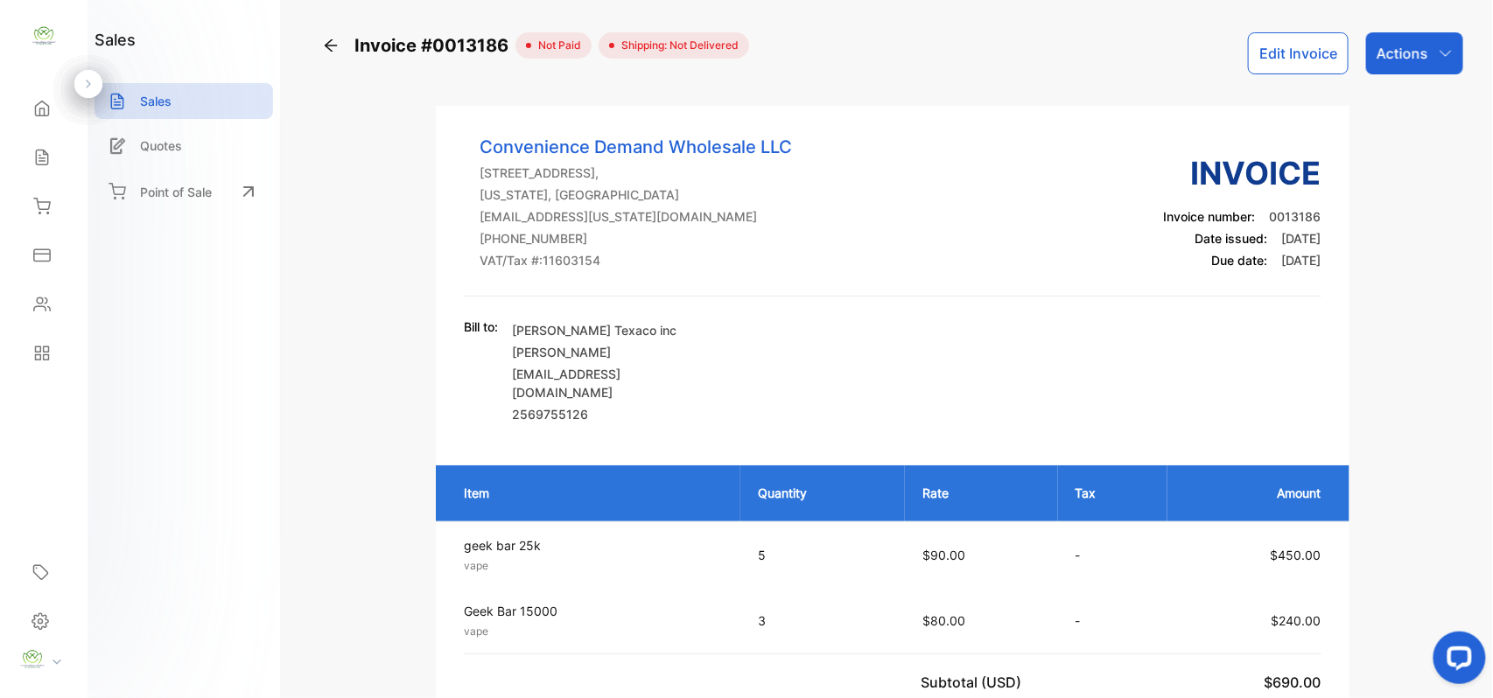
click at [1297, 43] on button "Edit Invoice" at bounding box center [1298, 53] width 101 height 42
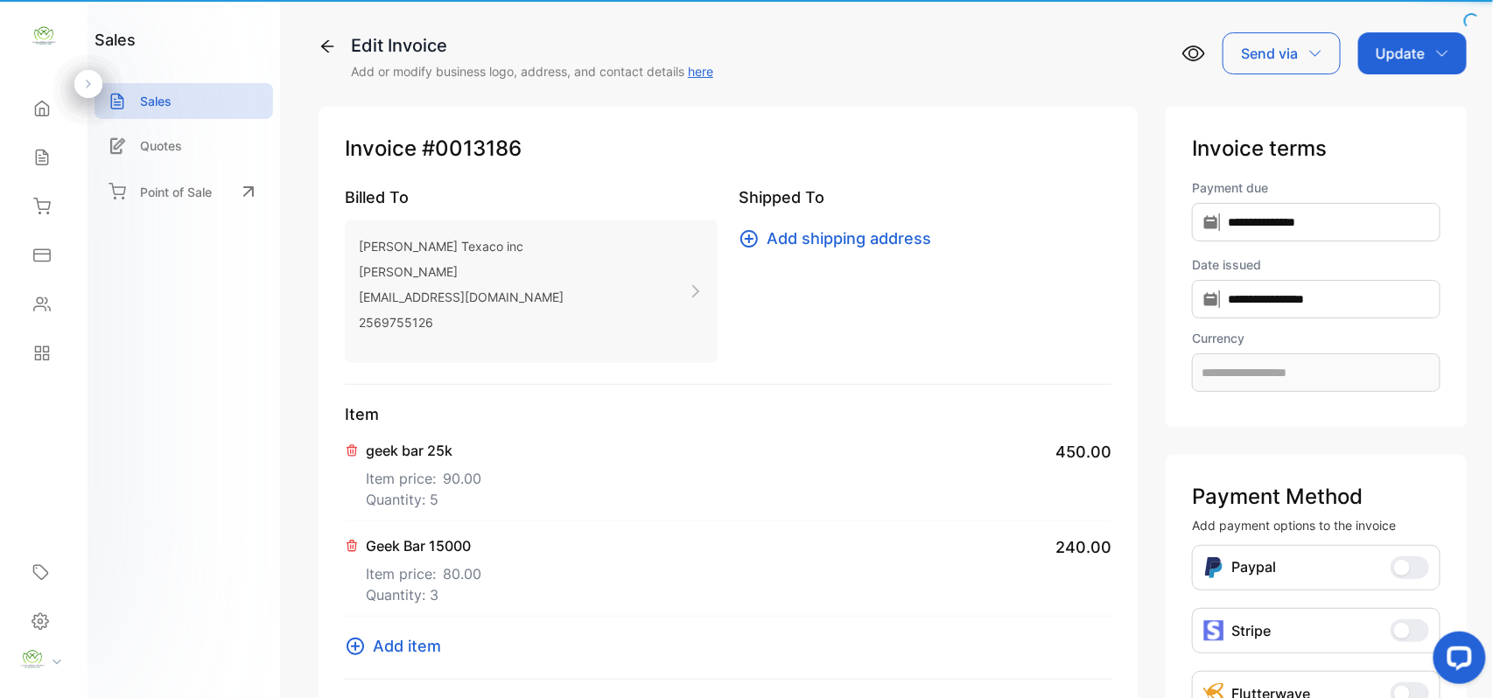
type input "**********"
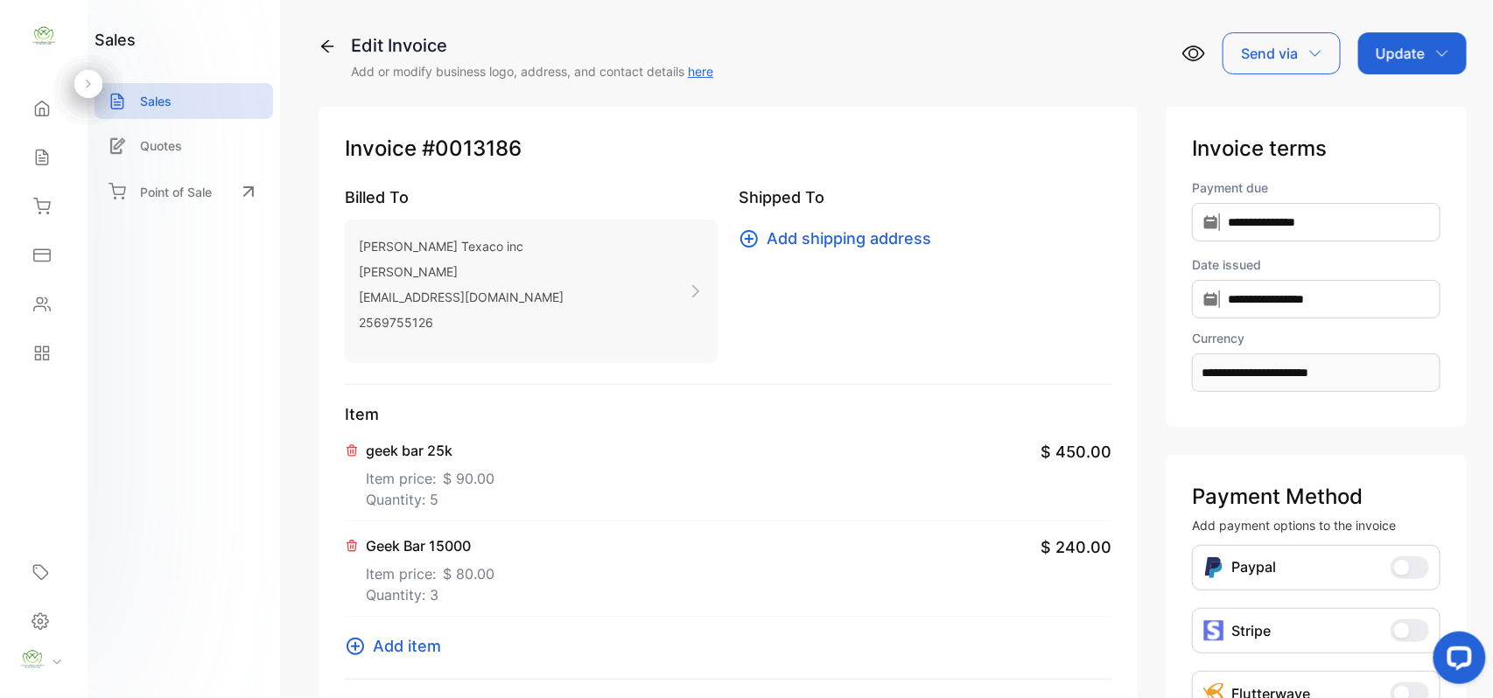
click at [597, 275] on div "ryland Texaco inc GP Patel coolgp86@gmail.com 2569755126" at bounding box center [531, 291] width 373 height 143
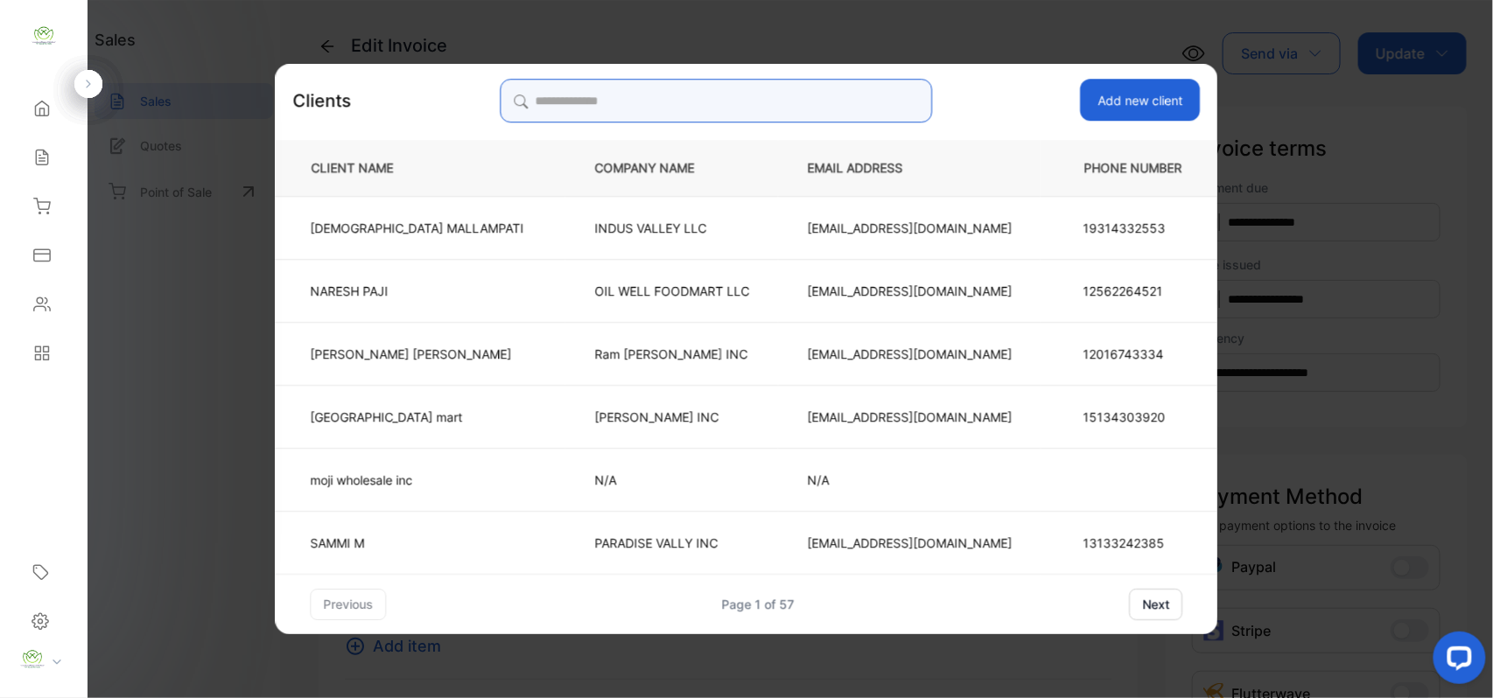
click at [621, 94] on input "search" at bounding box center [716, 101] width 432 height 44
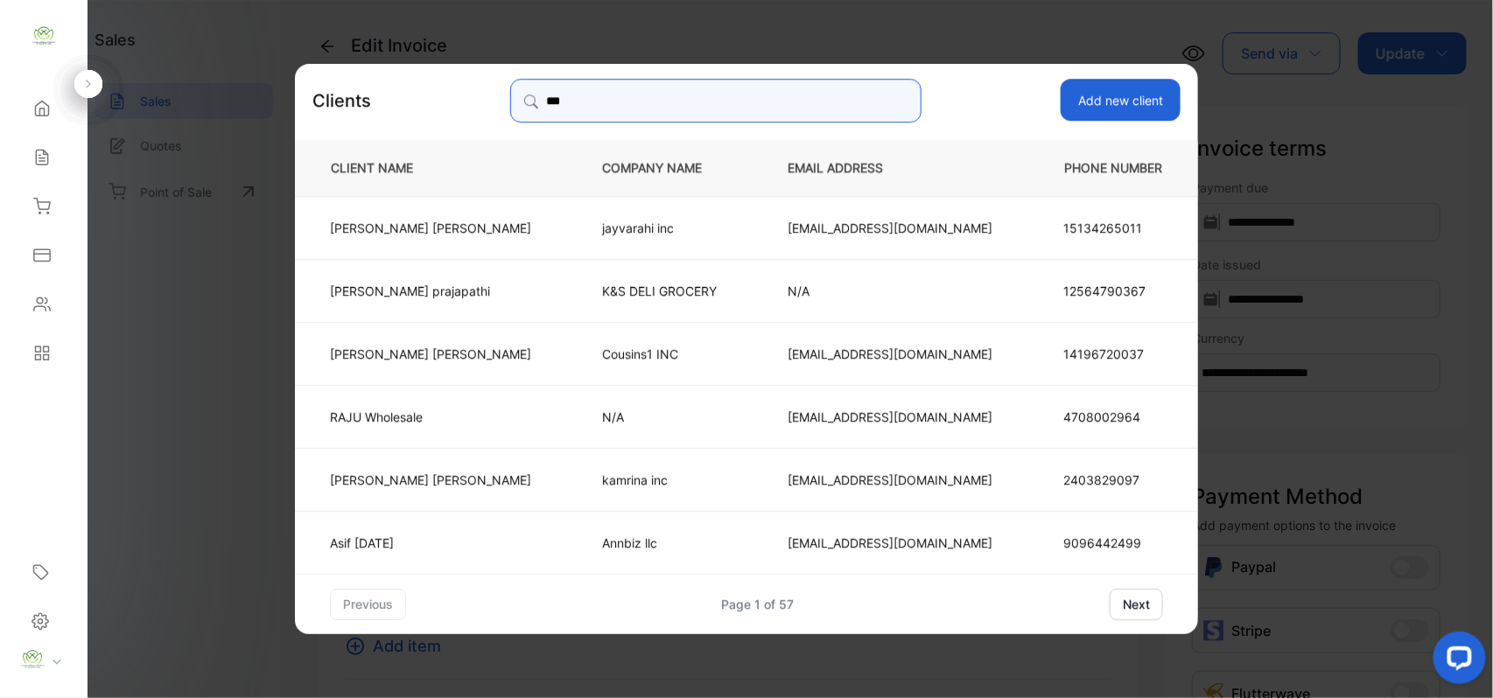
drag, startPoint x: 653, startPoint y: 93, endPoint x: 316, endPoint y: 109, distance: 337.3
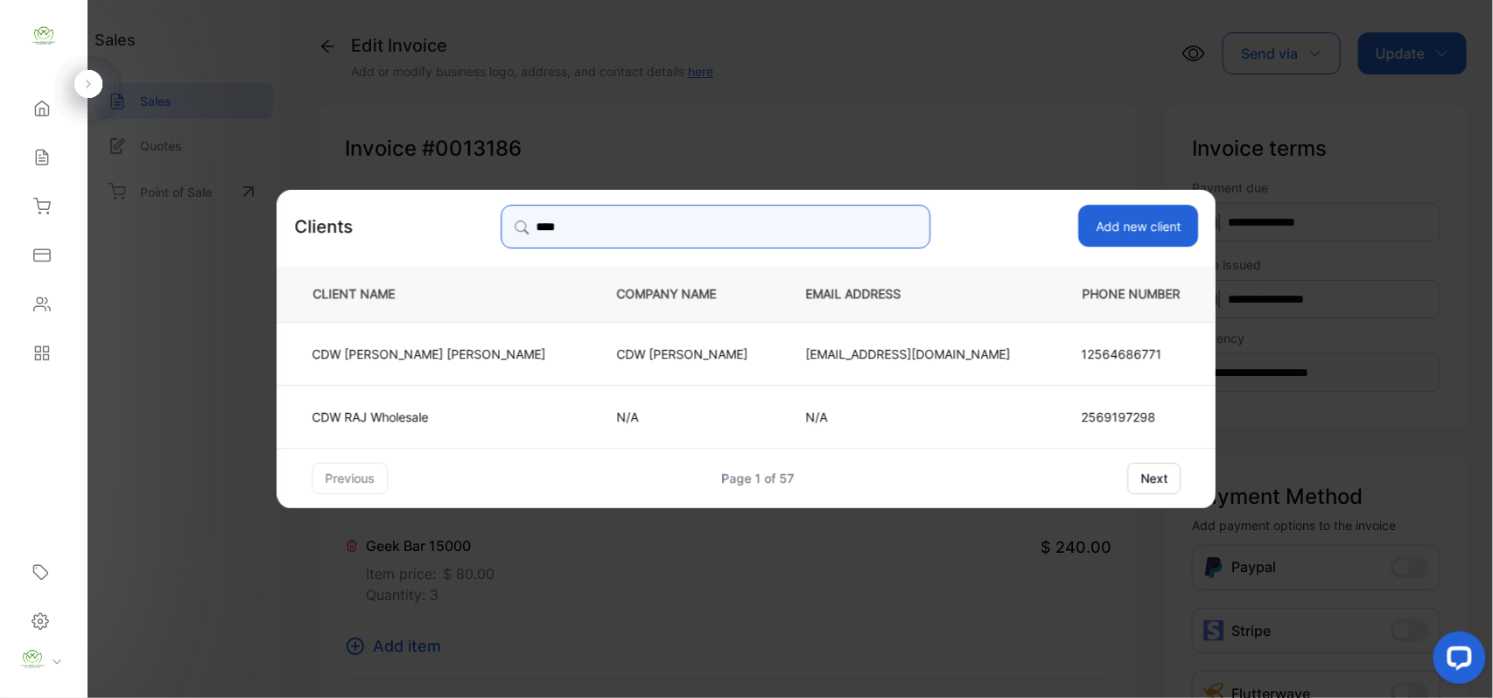
type input "***"
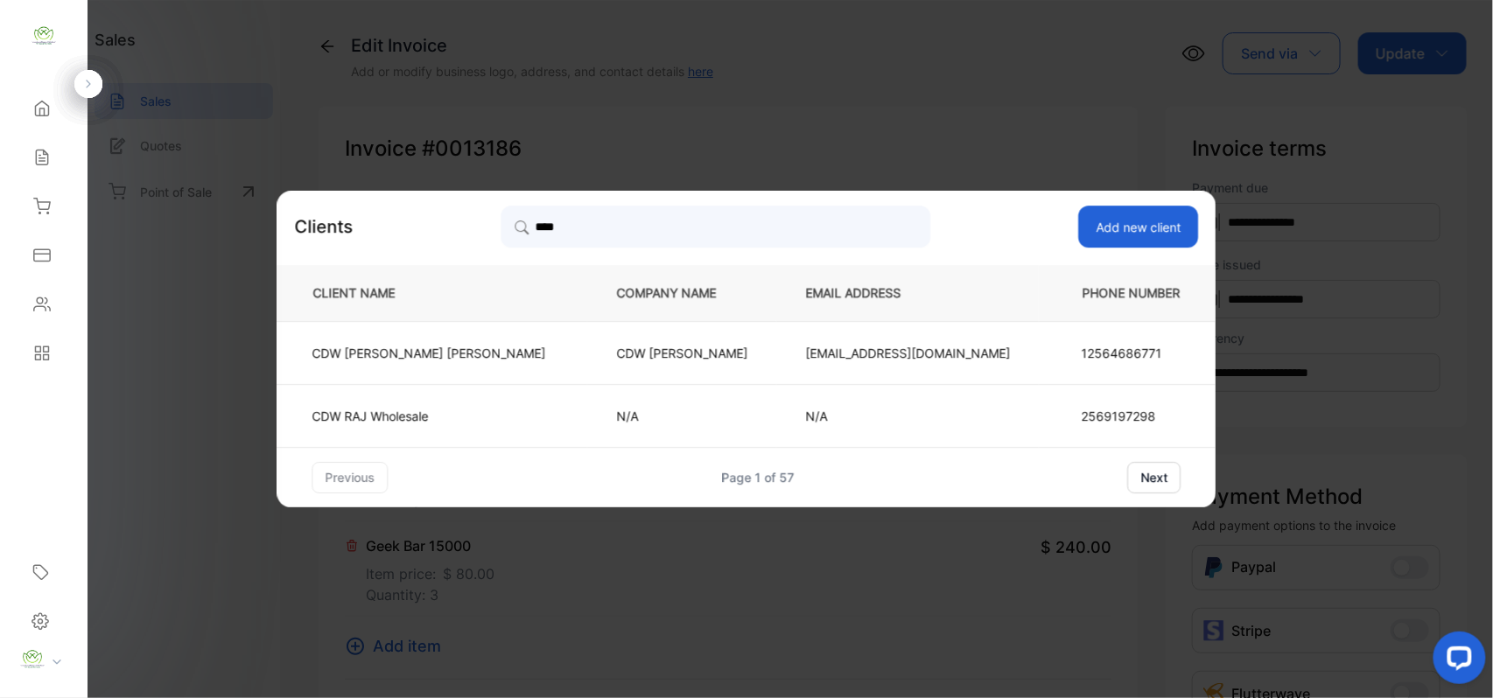
click at [436, 421] on p "CDW RAJ Wholesale" at bounding box center [429, 416] width 234 height 18
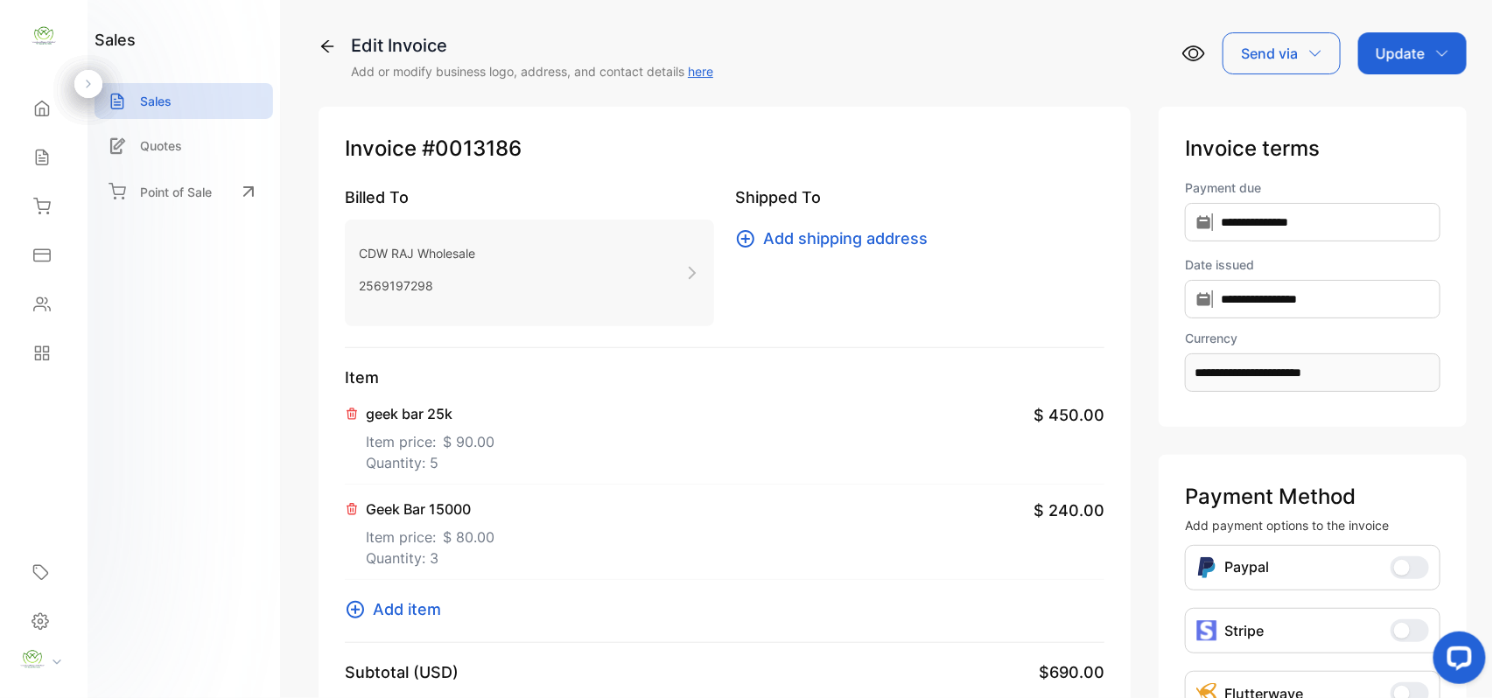
click at [1391, 53] on p "Update" at bounding box center [1399, 53] width 49 height 21
click at [1393, 106] on div "Invoice" at bounding box center [1415, 111] width 101 height 35
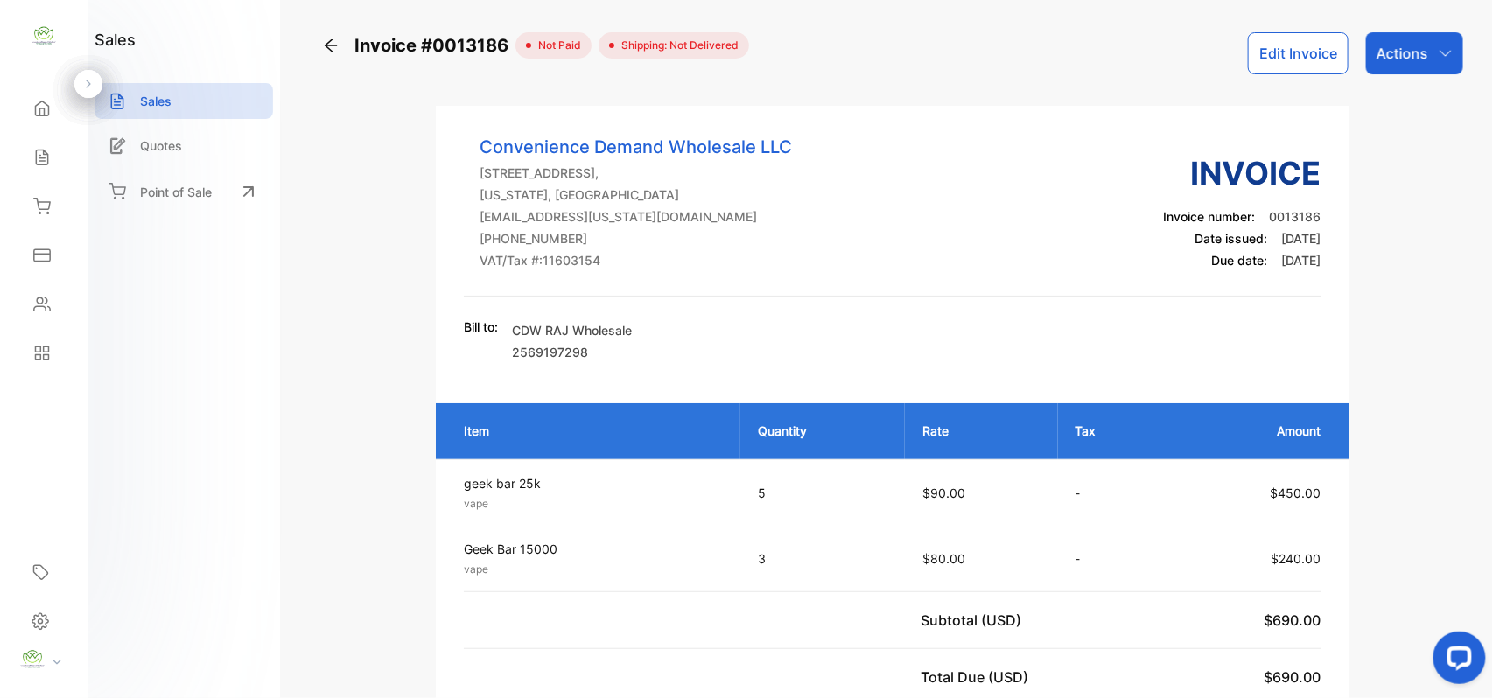
click at [1404, 50] on p "Actions" at bounding box center [1402, 53] width 52 height 21
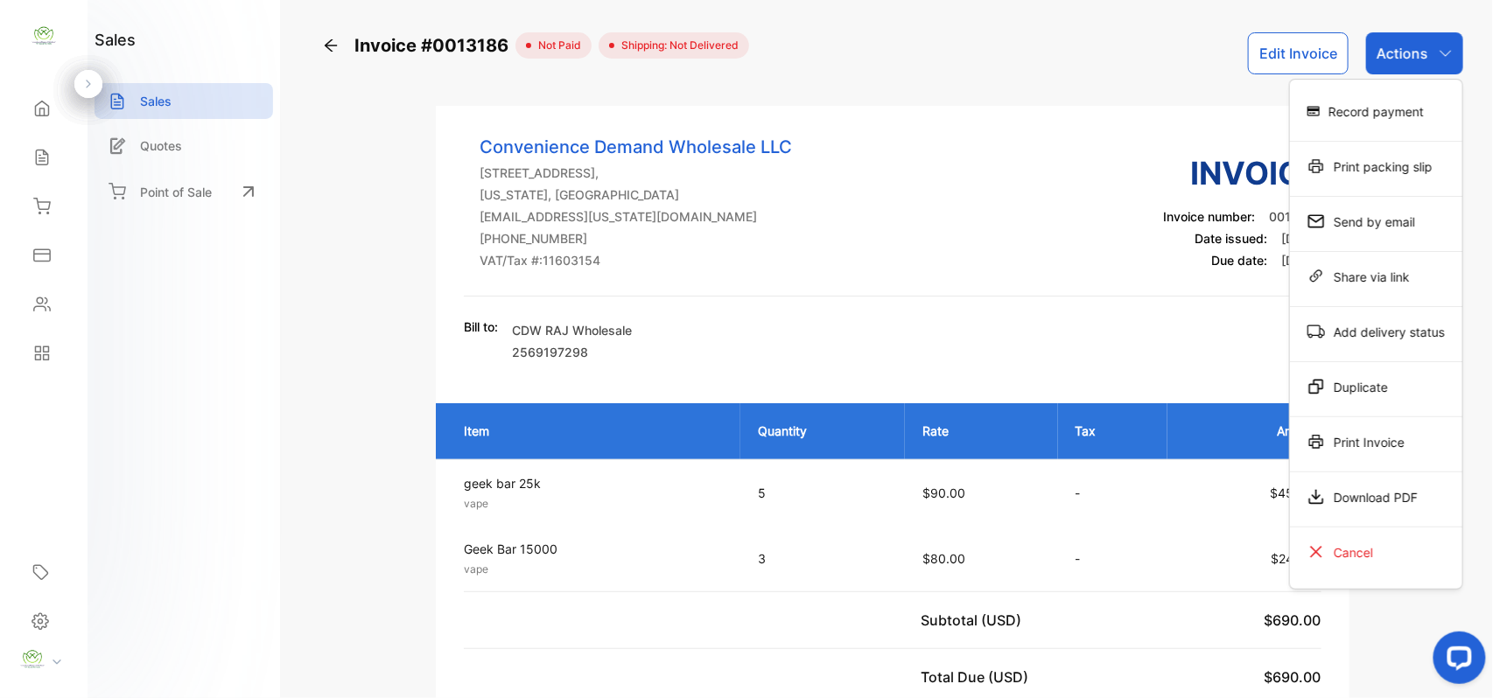
click at [1384, 442] on div "Print Invoice" at bounding box center [1376, 441] width 172 height 35
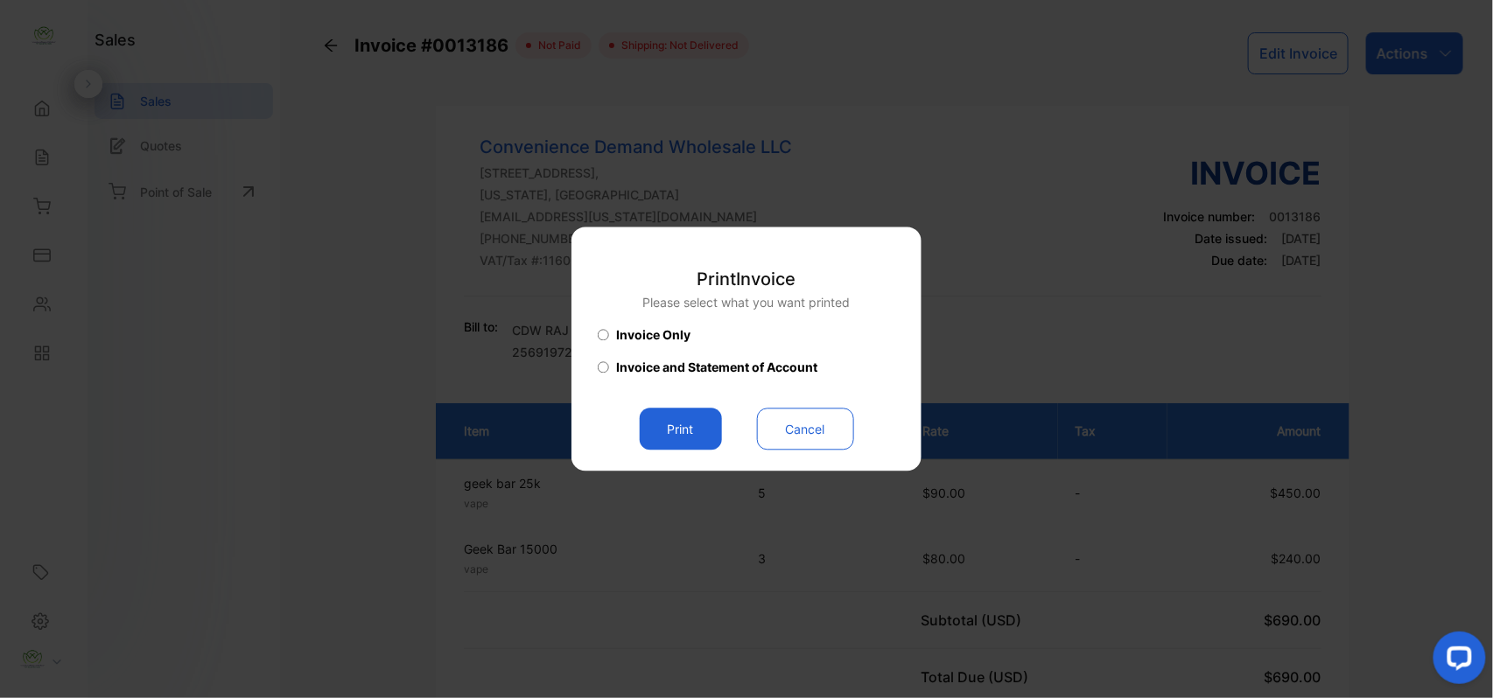
click at [679, 435] on button "Print" at bounding box center [681, 430] width 82 height 42
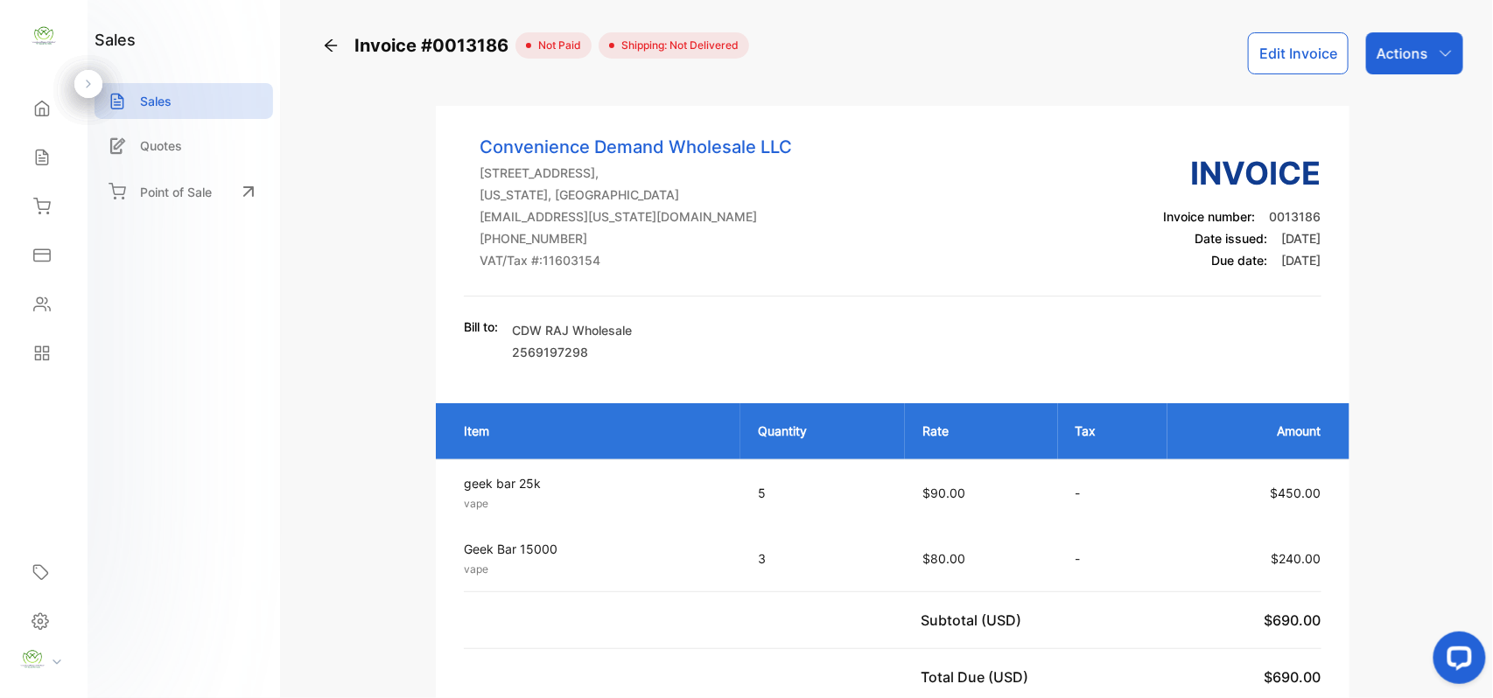
drag, startPoint x: 36, startPoint y: 163, endPoint x: 191, endPoint y: 141, distance: 156.4
click at [36, 163] on icon at bounding box center [41, 157] width 11 height 15
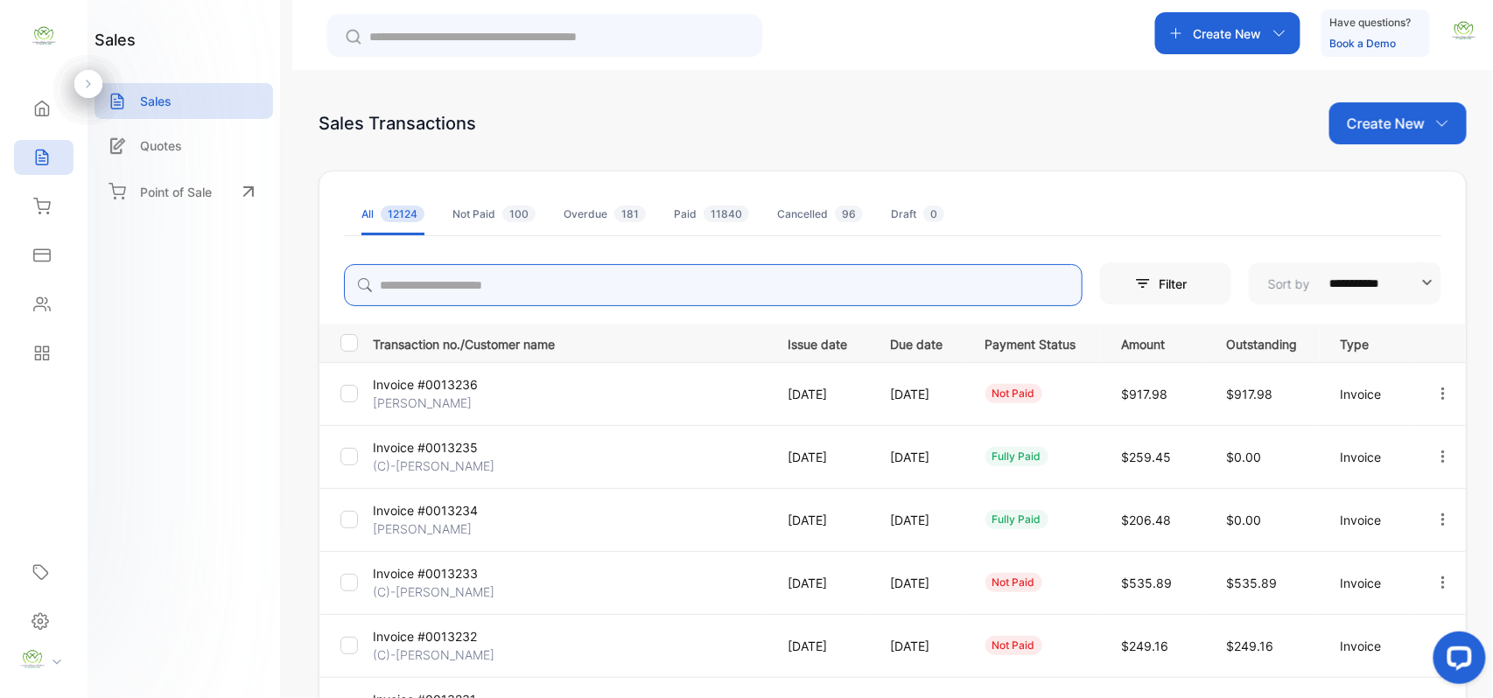
click at [542, 289] on input "search" at bounding box center [713, 285] width 738 height 42
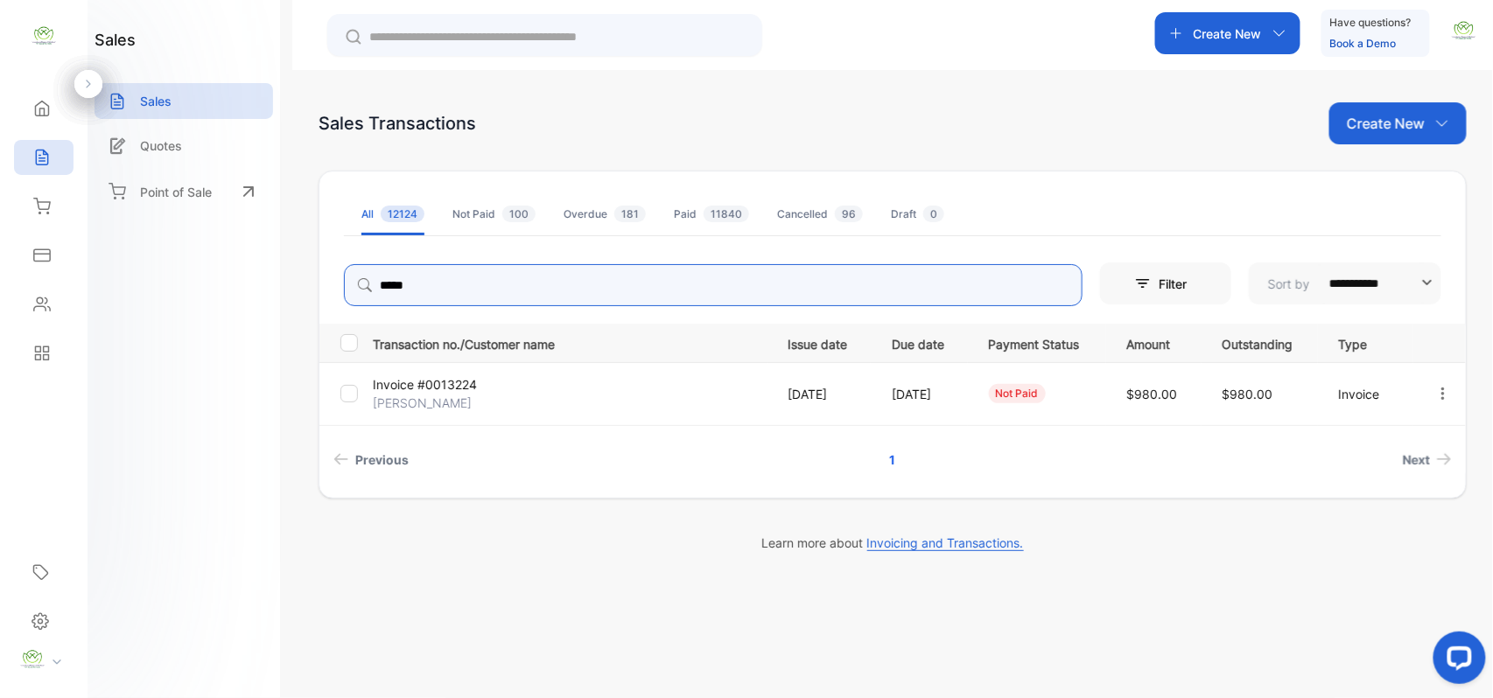
click at [1446, 390] on icon "button" at bounding box center [1443, 394] width 16 height 16
type input "*****"
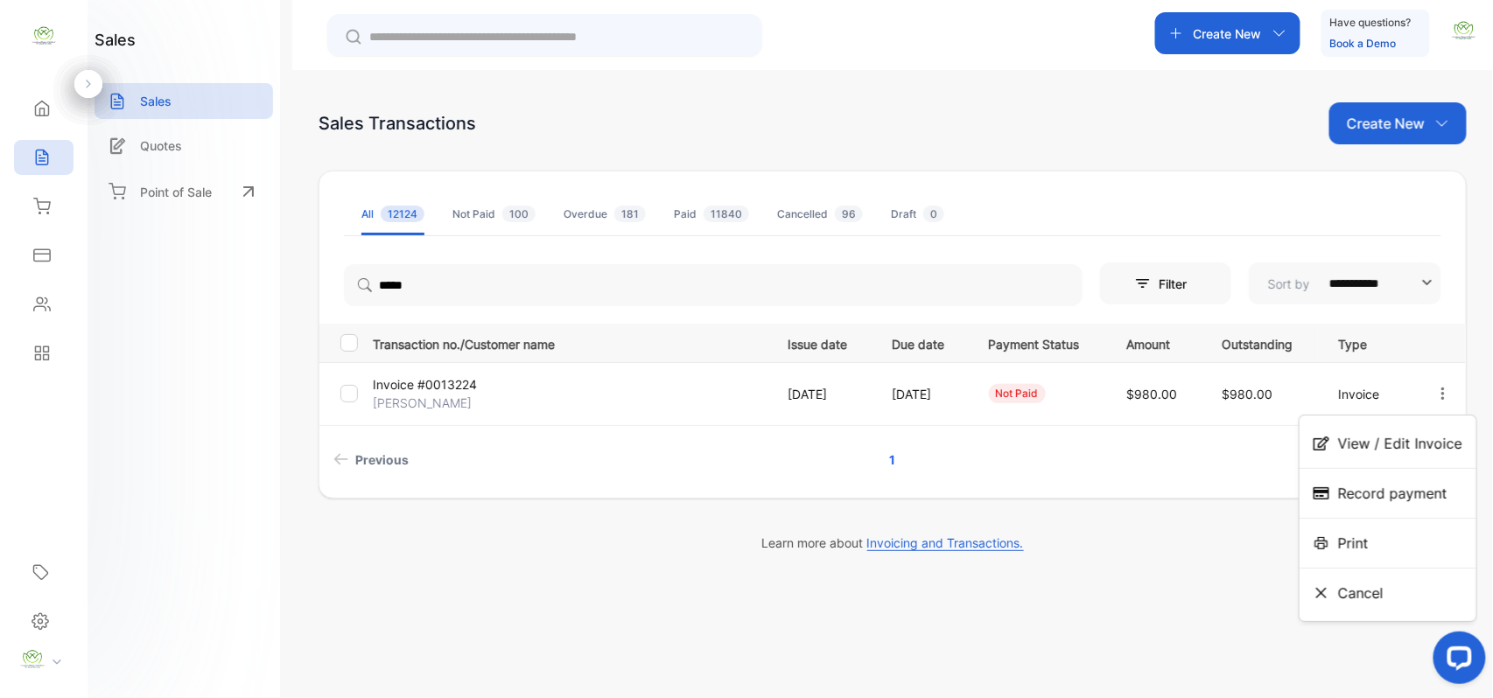
click at [1375, 507] on div "Record payment" at bounding box center [1387, 493] width 177 height 35
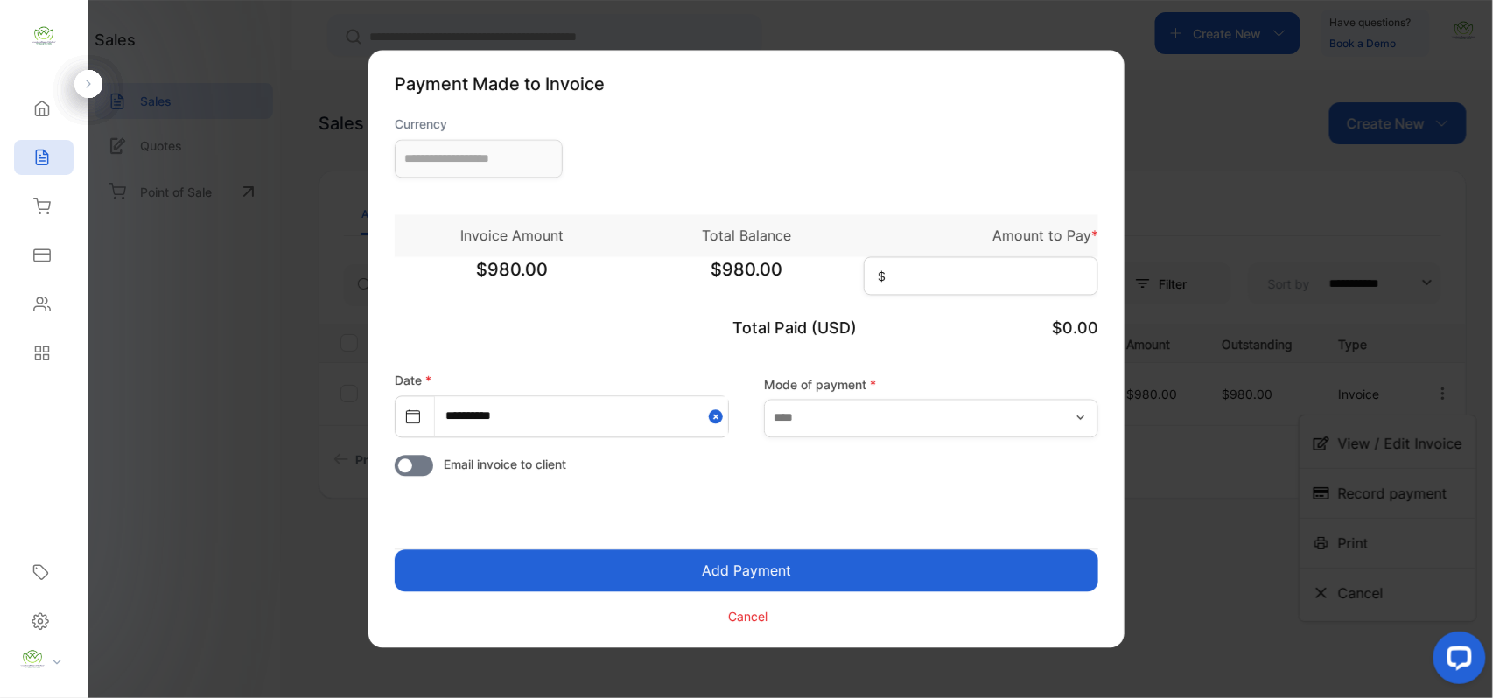
type input "**********"
click at [926, 260] on input at bounding box center [981, 276] width 234 height 38
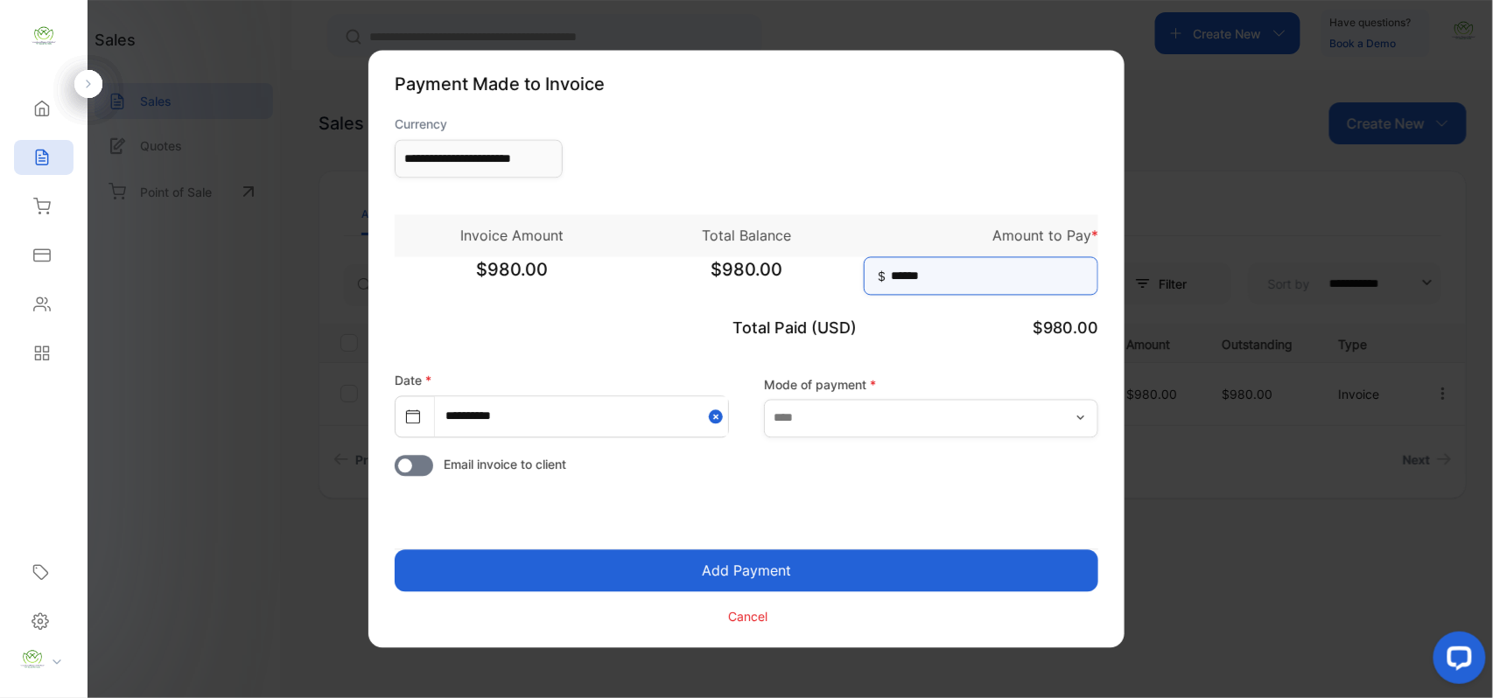
type input "******"
click at [767, 563] on button "Add Payment" at bounding box center [746, 571] width 703 height 42
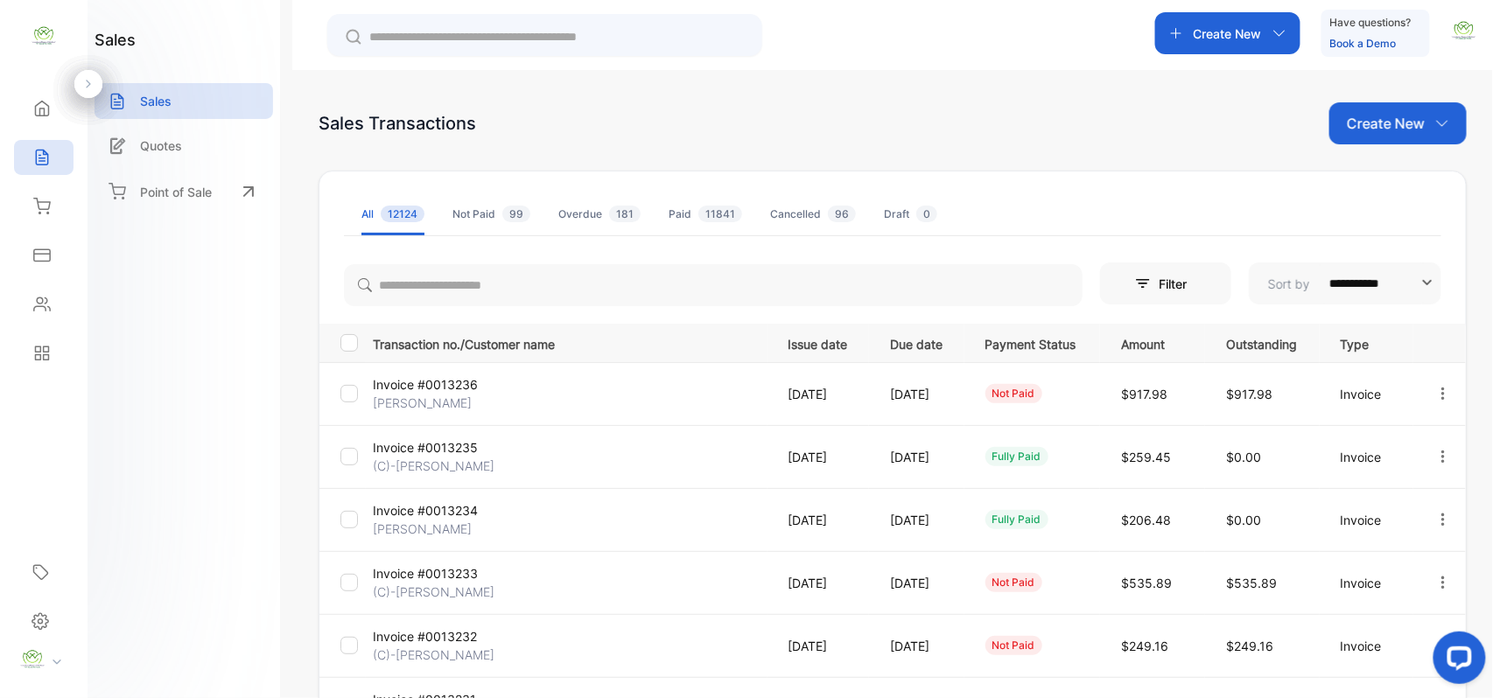
click at [1441, 395] on icon "button" at bounding box center [1442, 393] width 3 height 12
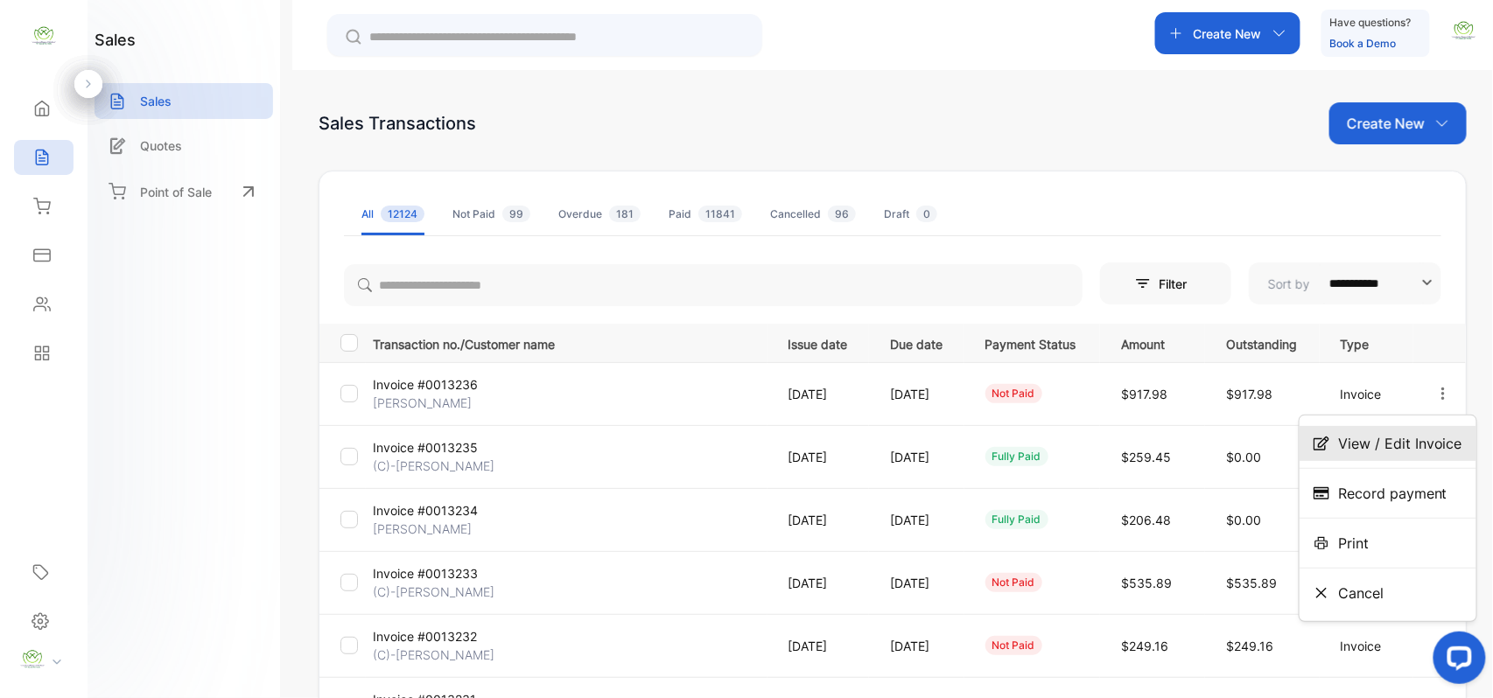
click at [1360, 448] on span "View / Edit Invoice" at bounding box center [1400, 443] width 124 height 21
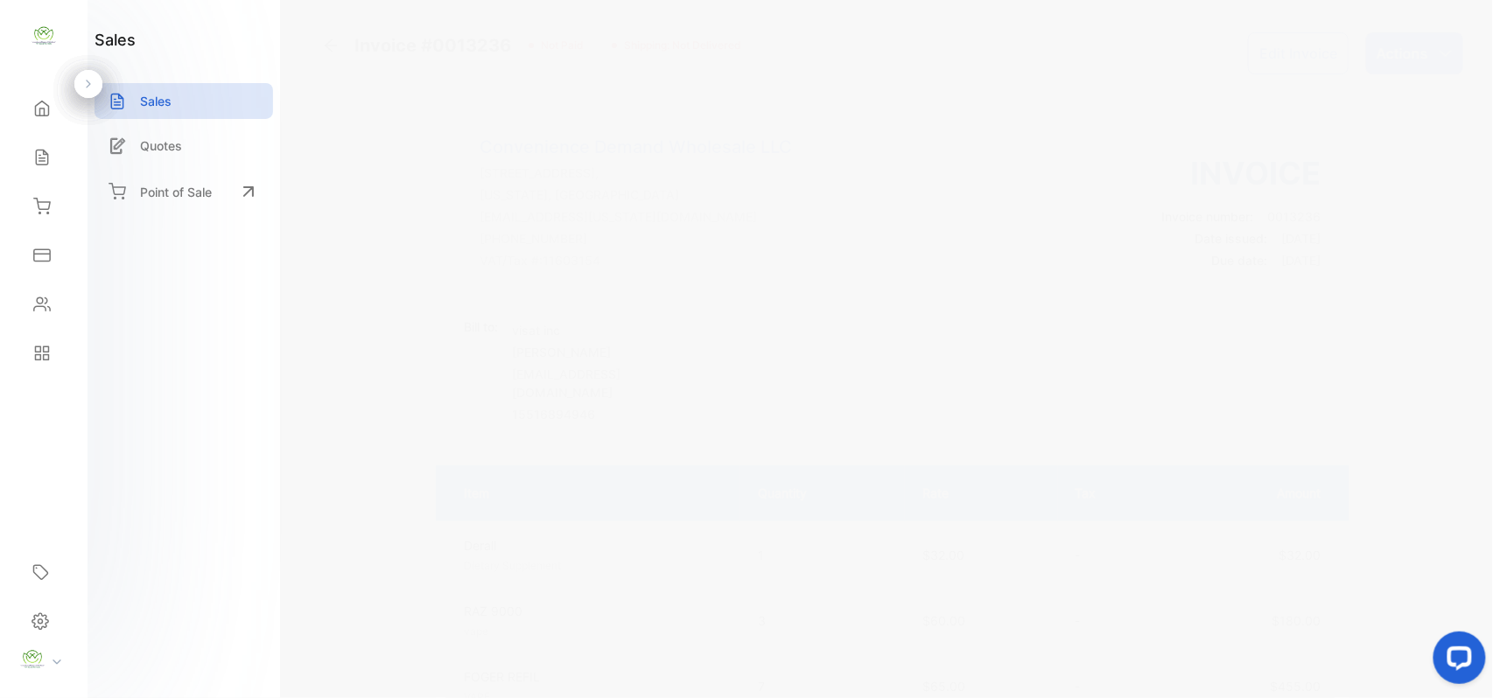
click at [1288, 59] on button "Edit Invoice" at bounding box center [1298, 53] width 101 height 42
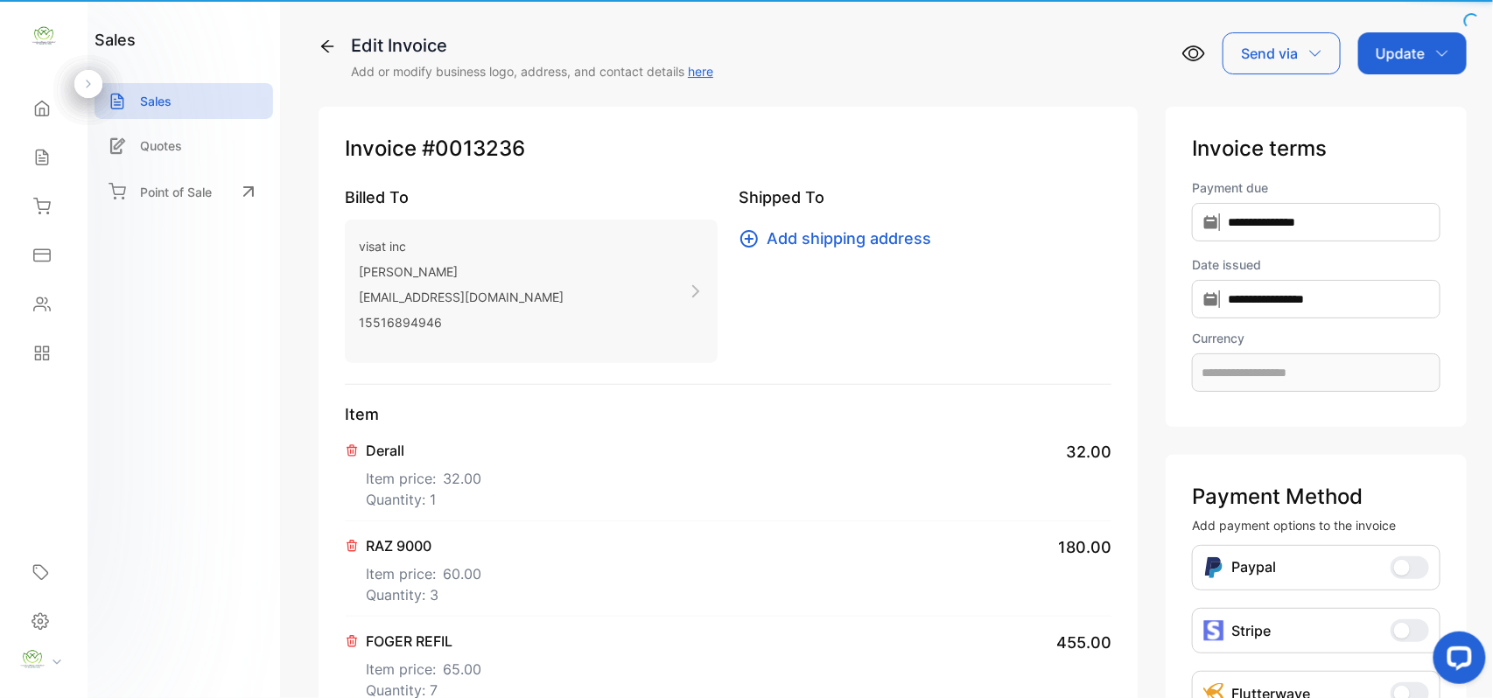
type input "**********"
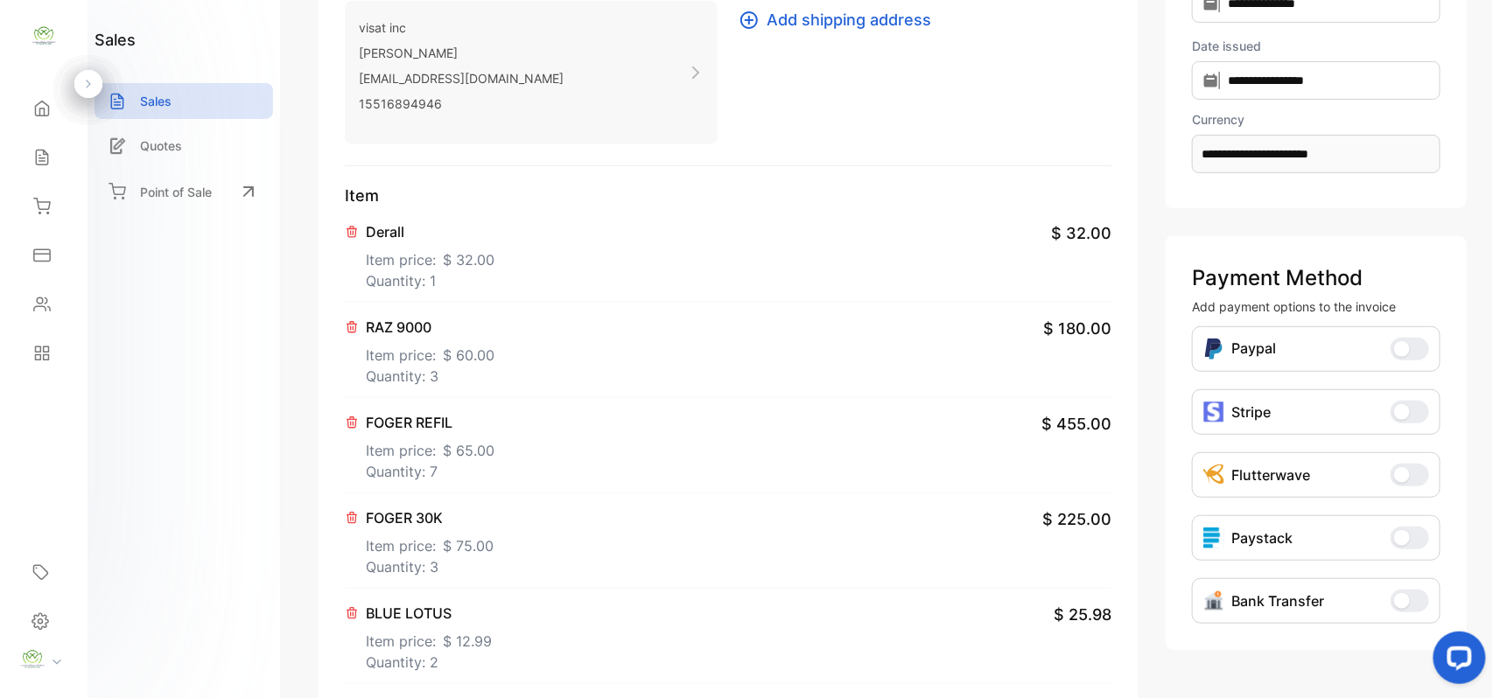
scroll to position [271, 0]
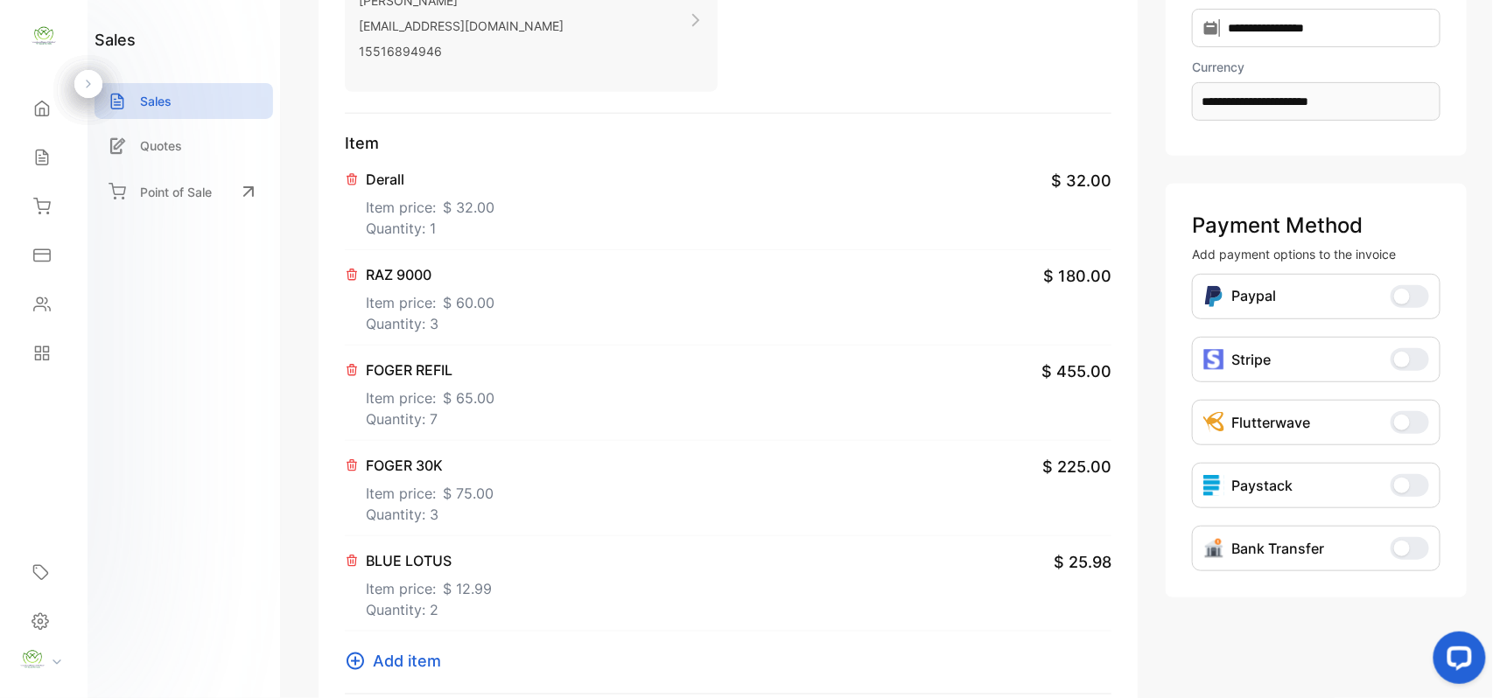
click at [389, 668] on span "Add item" at bounding box center [407, 661] width 68 height 24
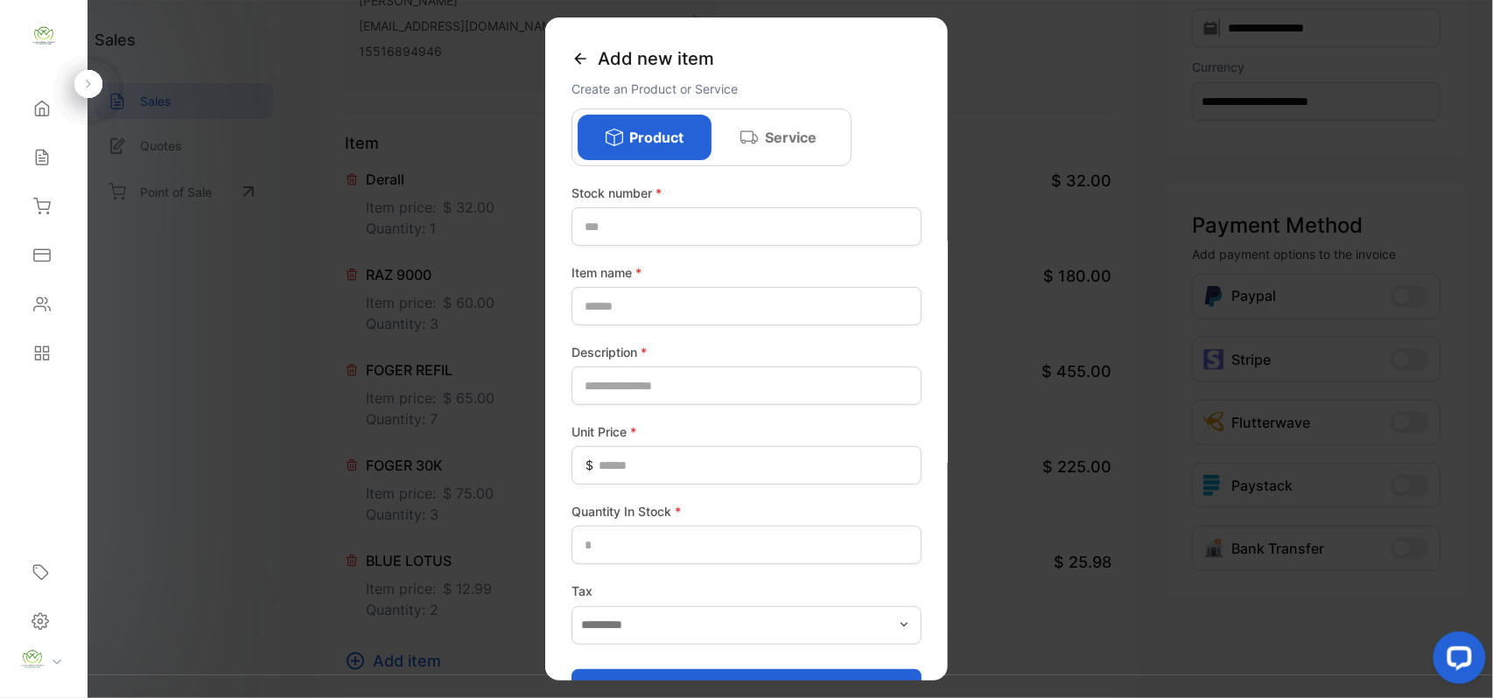
click at [582, 58] on icon at bounding box center [579, 57] width 11 height 11
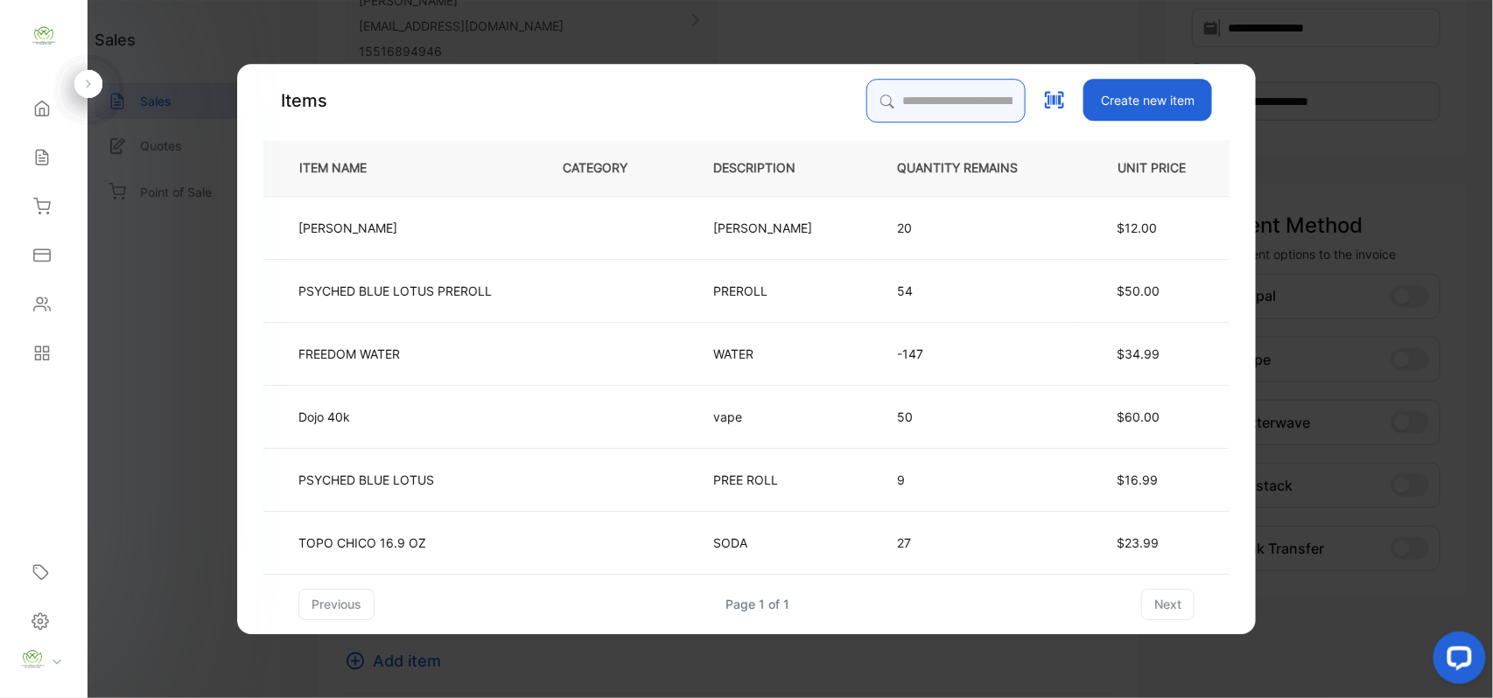
click at [913, 86] on input "search" at bounding box center [945, 101] width 159 height 44
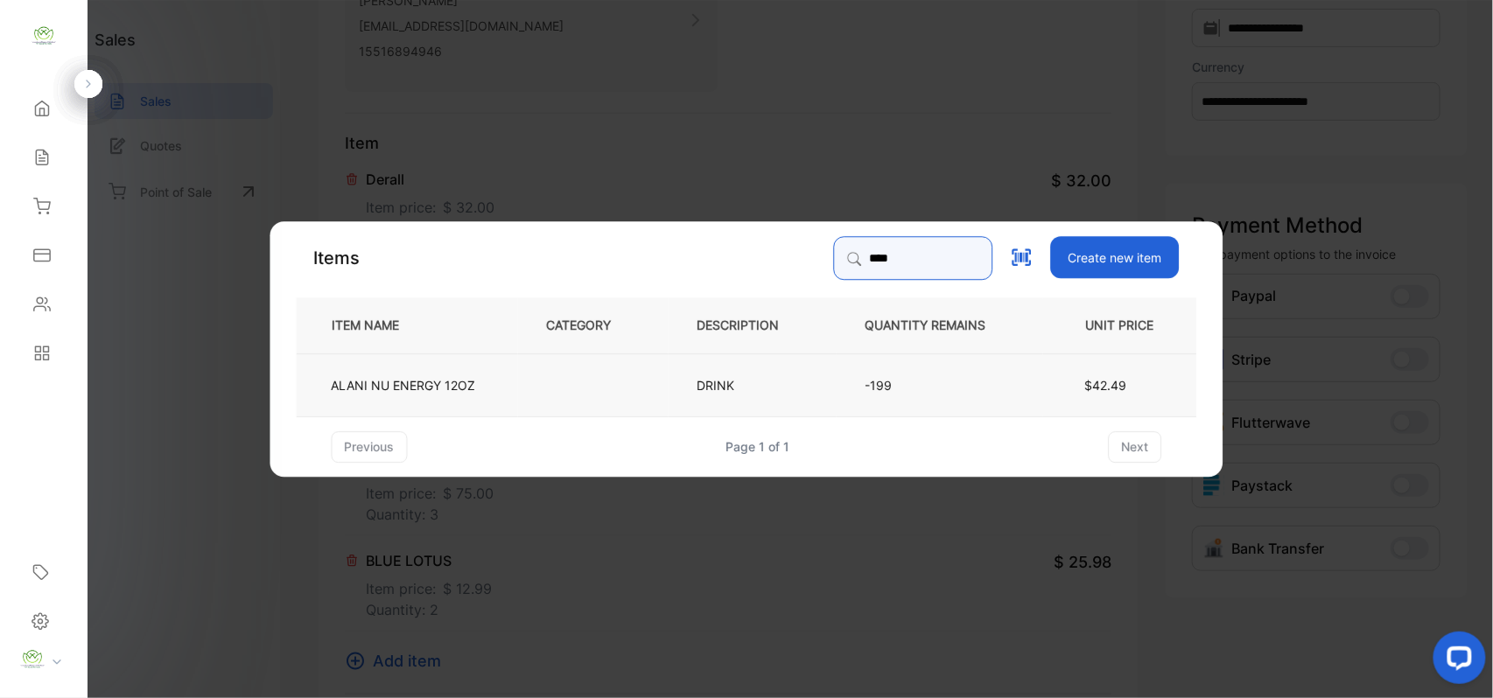
type input "****"
click at [462, 395] on td "ALANI NU ENERGY 12OZ" at bounding box center [407, 384] width 221 height 63
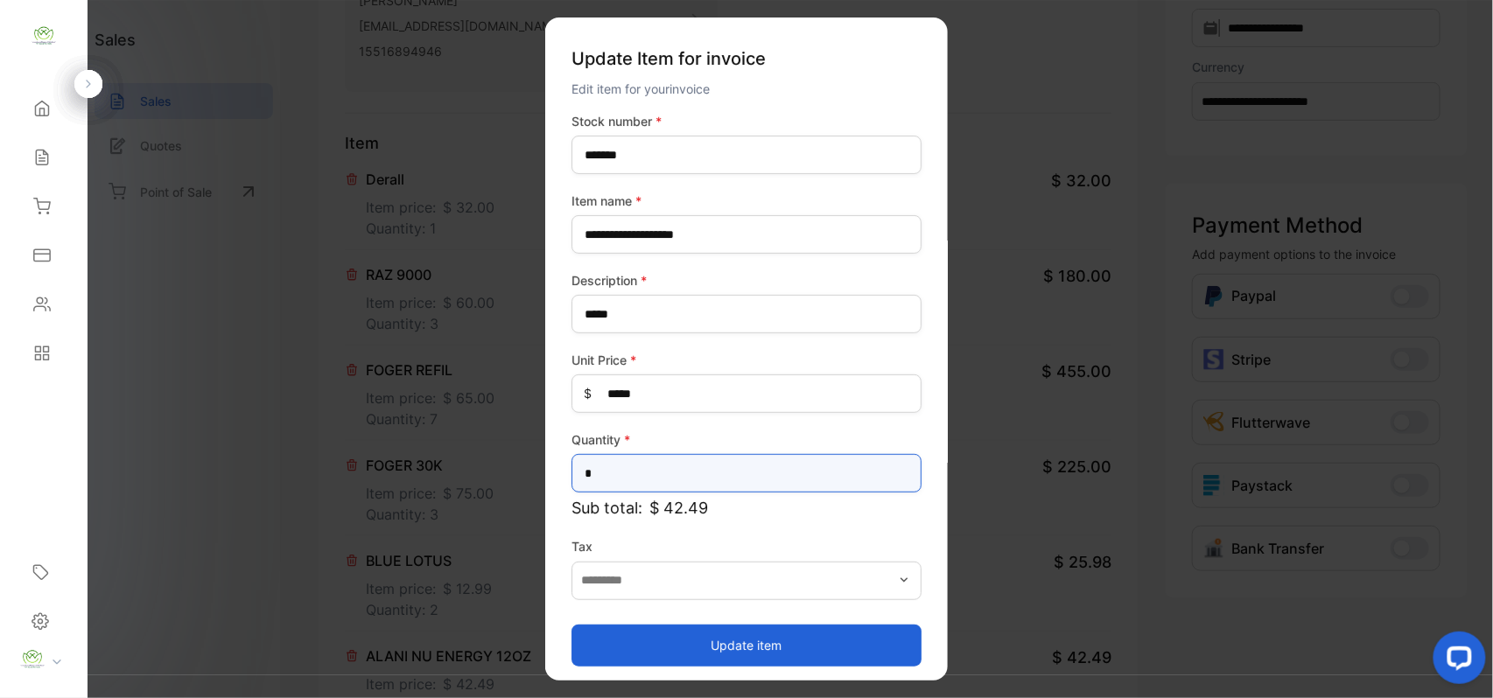
drag, startPoint x: 624, startPoint y: 473, endPoint x: 0, endPoint y: 466, distance: 623.9
click at [0, 472] on div "Convenience Demand Wholesale LLC Convenience Demand Wholesale LLC Home Home Sal…" at bounding box center [746, 366] width 1493 height 733
type input "*"
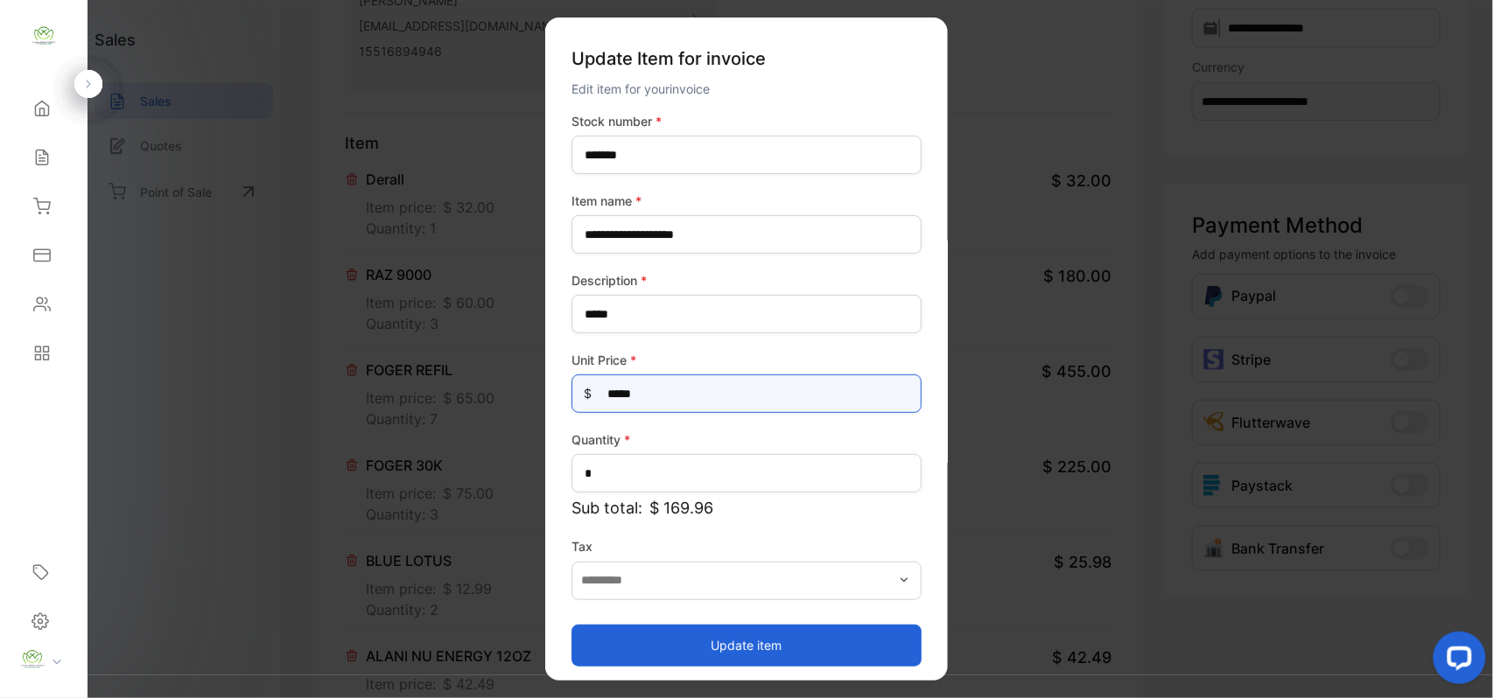
drag, startPoint x: 661, startPoint y: 399, endPoint x: 128, endPoint y: 429, distance: 534.6
type Price-inputprice "**"
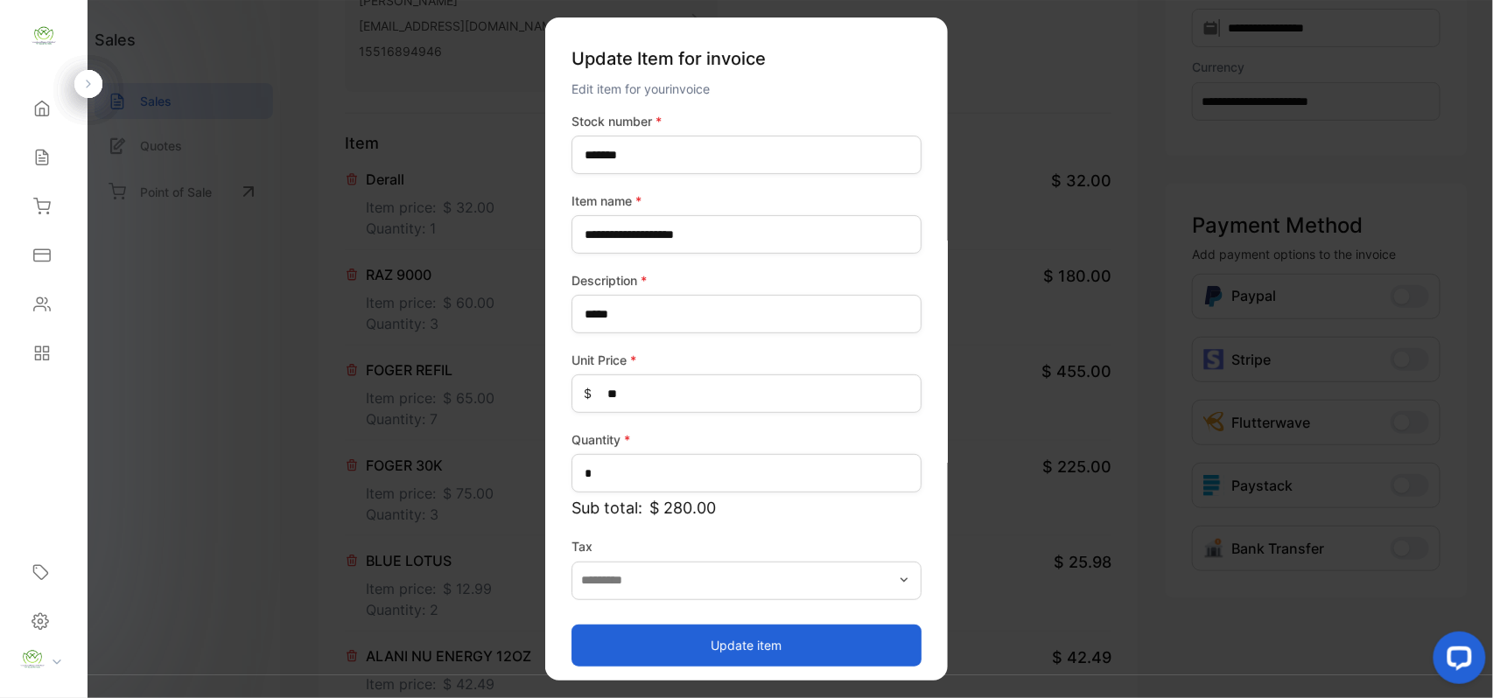
click at [632, 645] on button "Update item" at bounding box center [746, 645] width 350 height 42
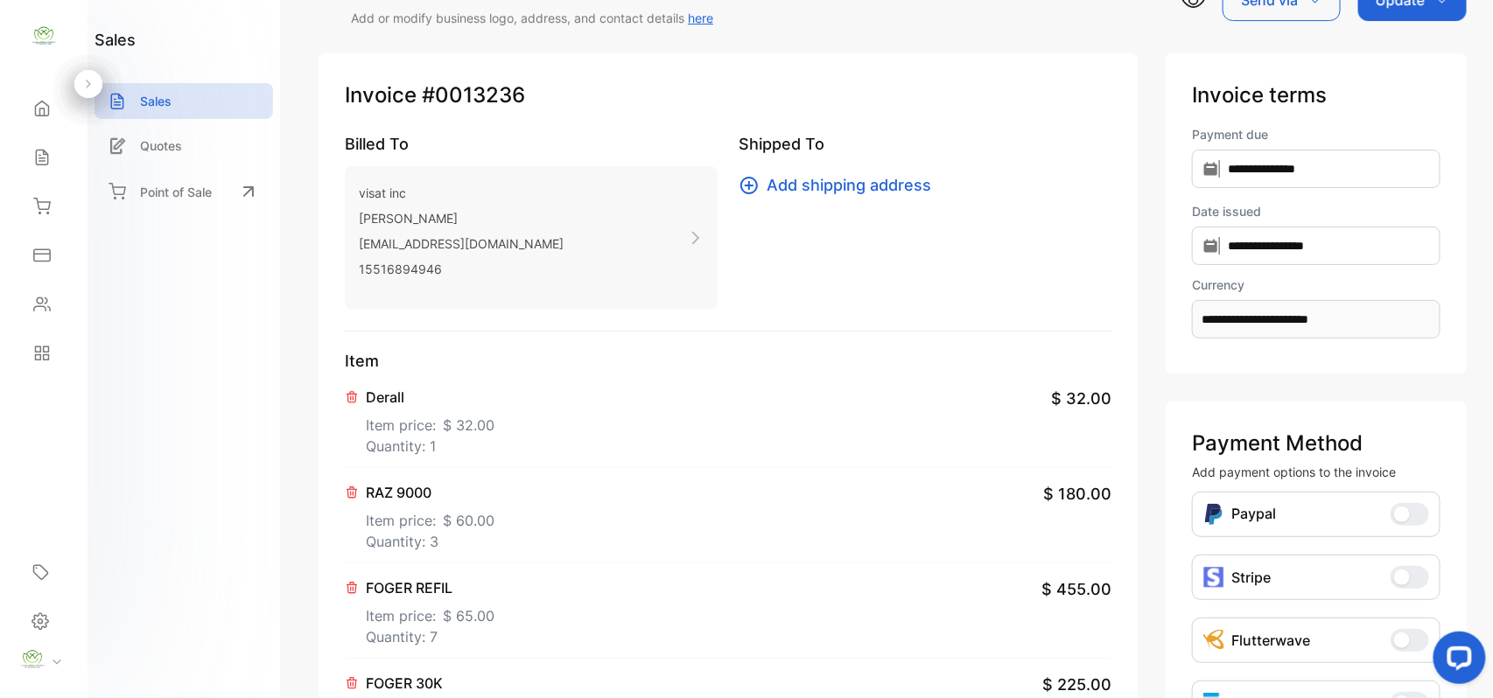
scroll to position [0, 0]
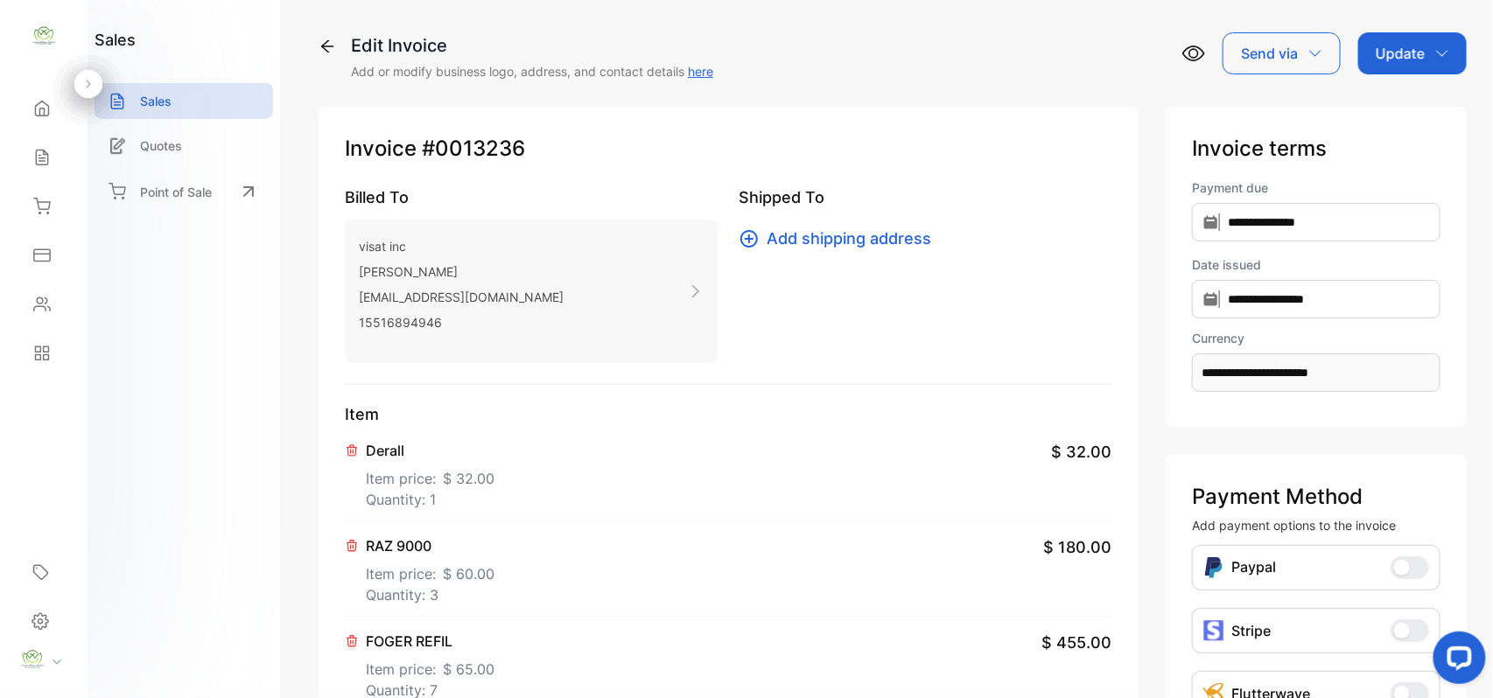
click at [1398, 57] on p "Update" at bounding box center [1399, 53] width 49 height 21
click at [1394, 106] on div "Invoice" at bounding box center [1415, 111] width 101 height 35
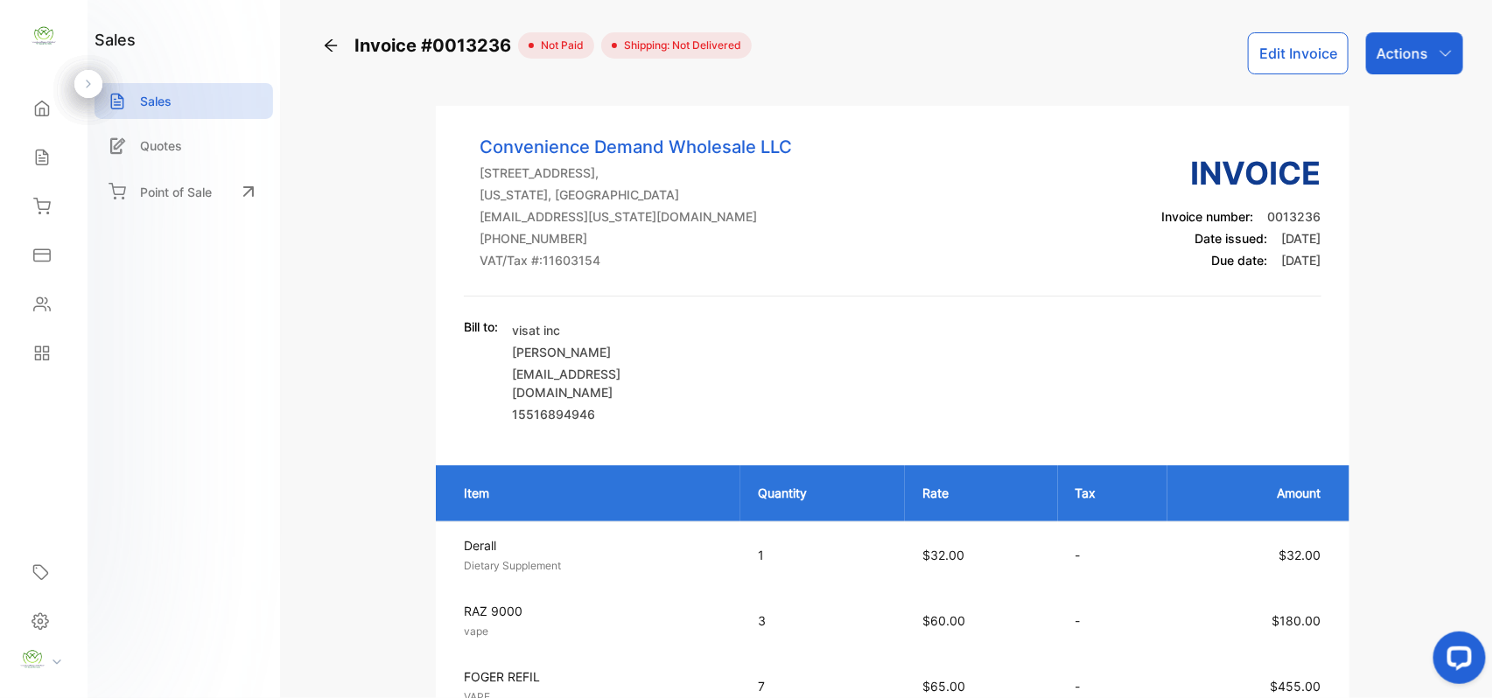
click at [1429, 71] on div "Actions" at bounding box center [1414, 53] width 97 height 42
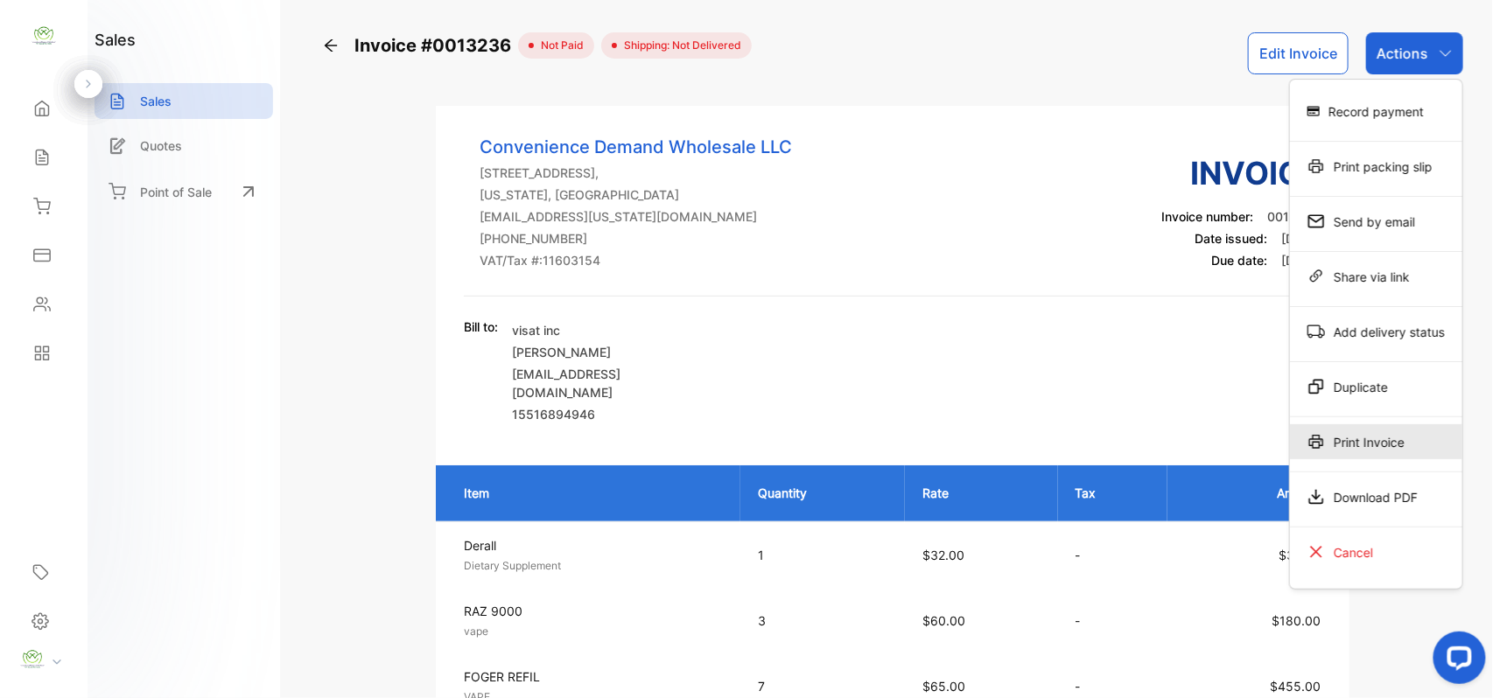
click at [1383, 445] on div "Print Invoice" at bounding box center [1376, 441] width 172 height 35
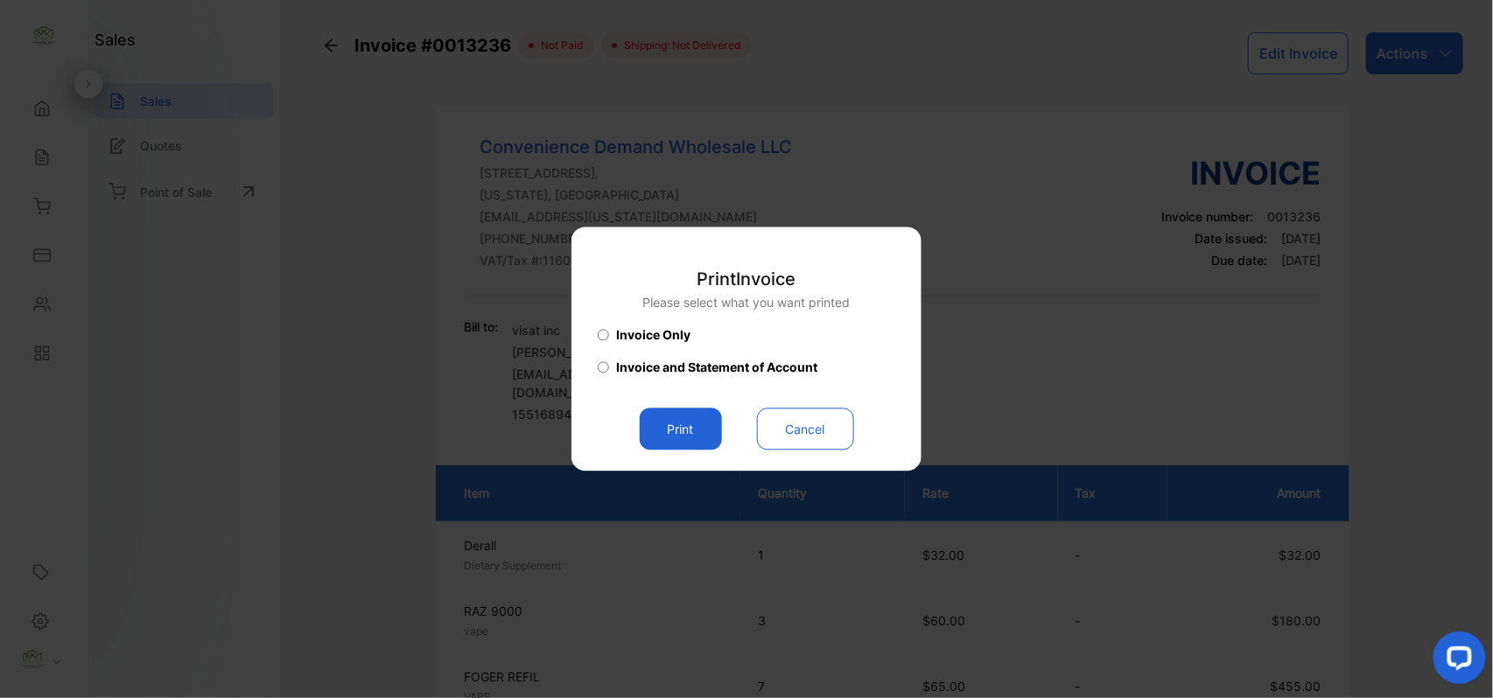
click at [686, 428] on button "Print" at bounding box center [681, 430] width 82 height 42
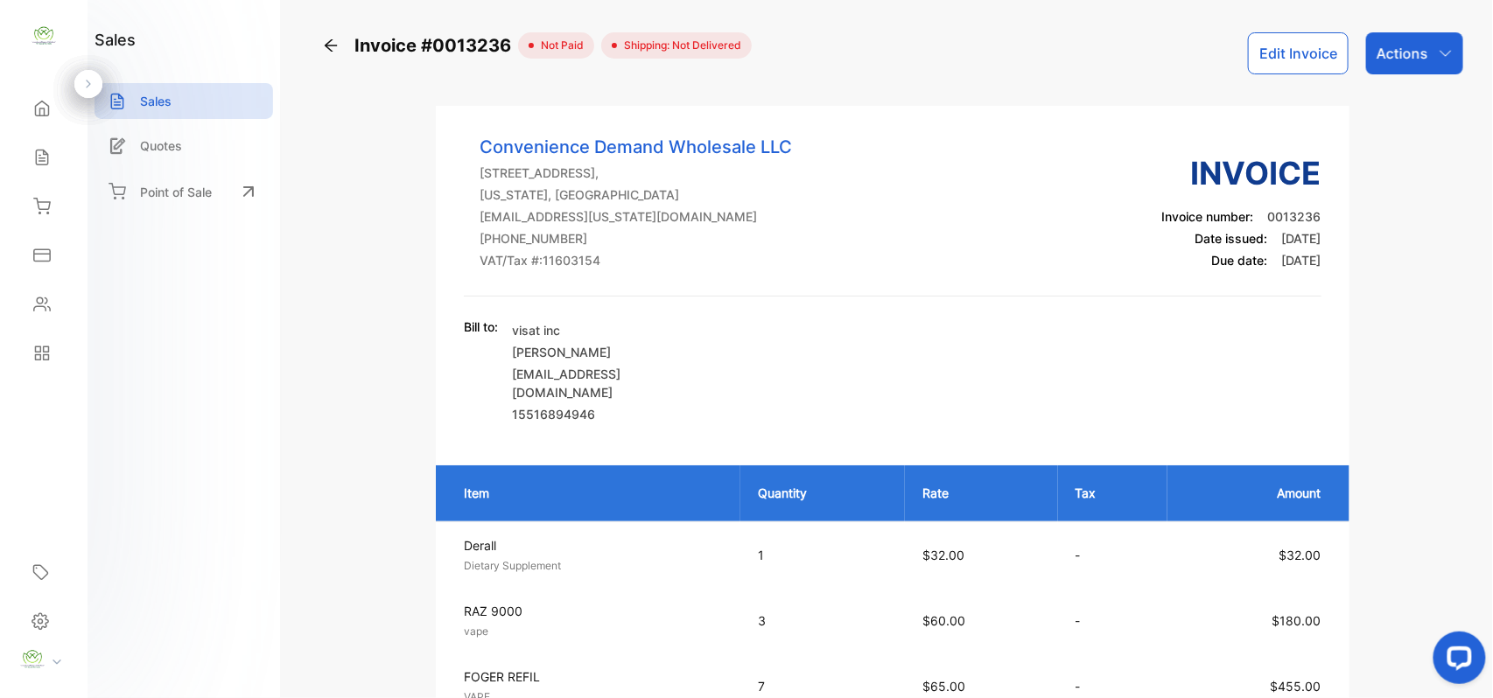
click at [1440, 53] on icon "button" at bounding box center [1445, 53] width 14 height 14
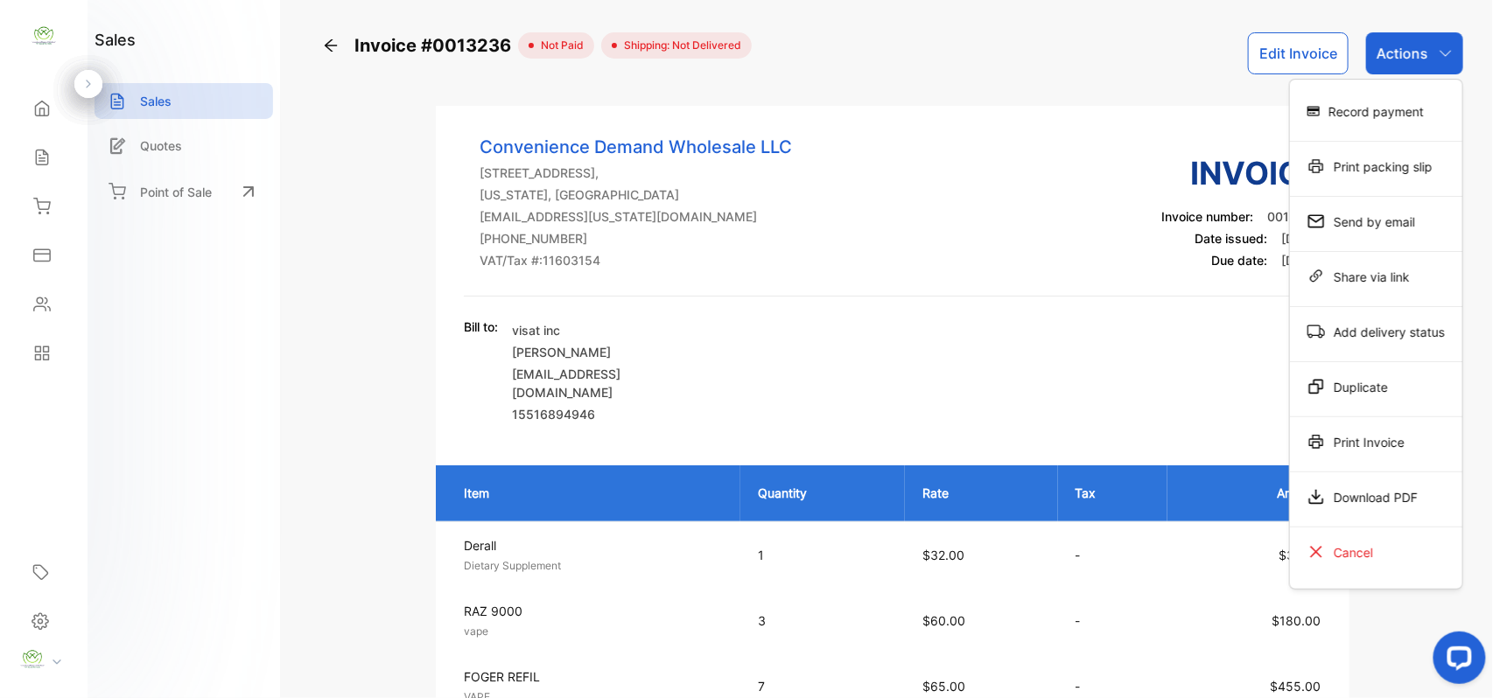
click at [1354, 456] on div "Print Invoice" at bounding box center [1376, 441] width 172 height 35
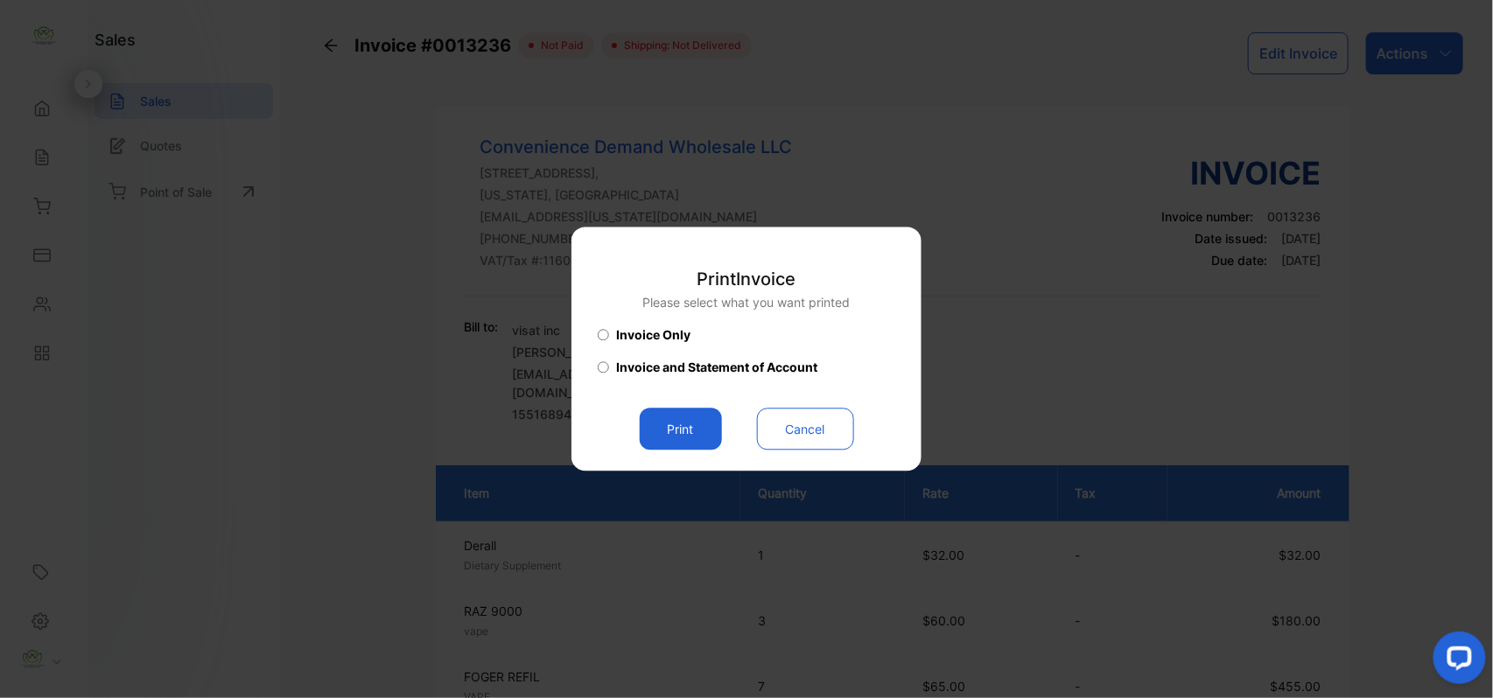
click at [693, 429] on button "Print" at bounding box center [681, 430] width 82 height 42
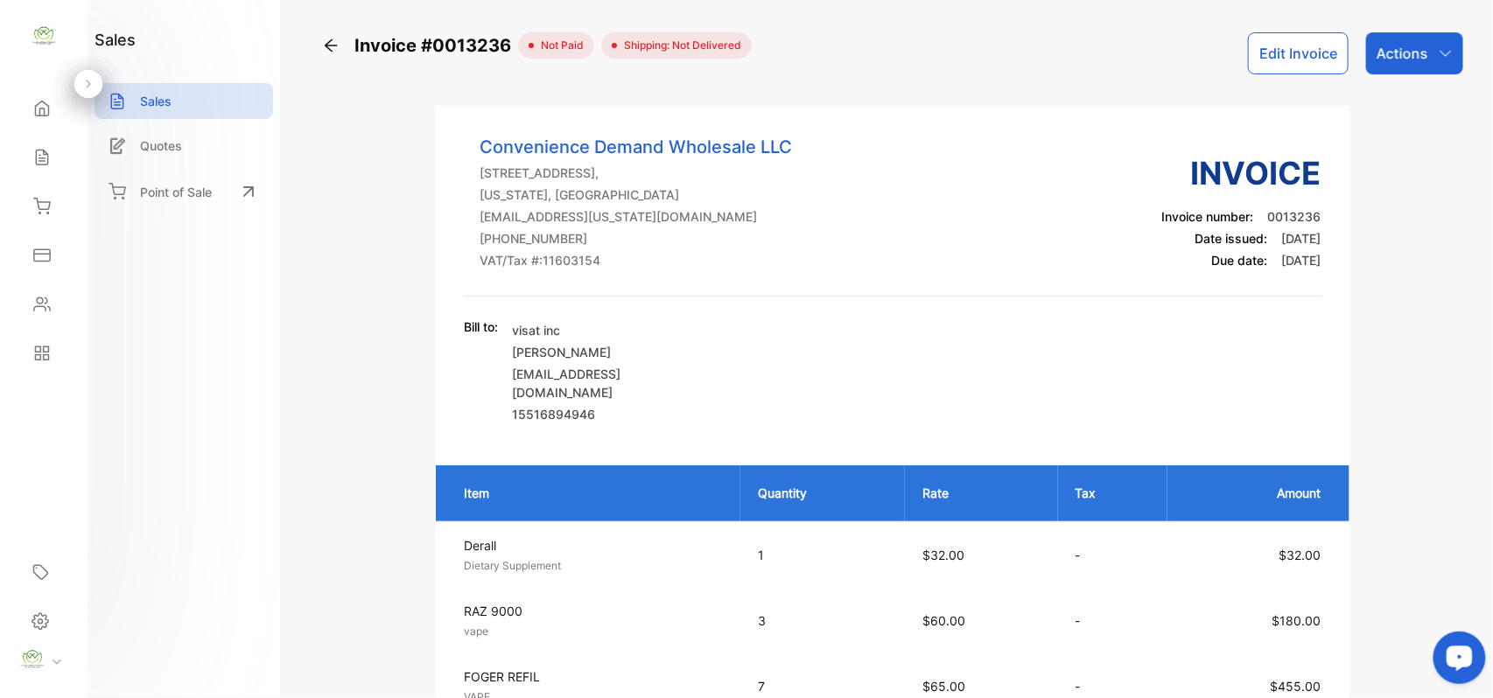
drag, startPoint x: 44, startPoint y: 164, endPoint x: 112, endPoint y: 161, distance: 68.3
click at [44, 164] on icon at bounding box center [41, 157] width 17 height 17
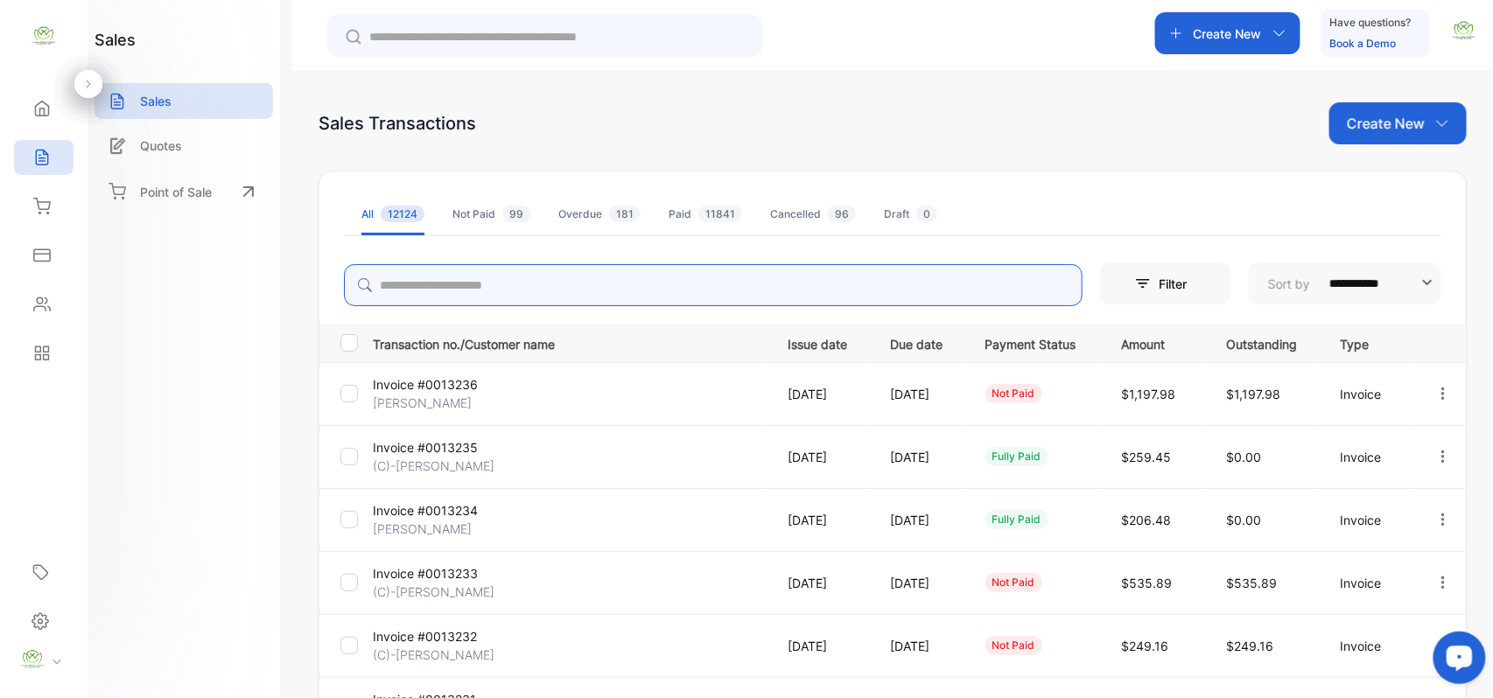
click at [600, 280] on input "search" at bounding box center [713, 285] width 738 height 42
type input "*"
click at [788, 290] on input "search" at bounding box center [713, 285] width 738 height 42
click at [49, 198] on icon at bounding box center [41, 206] width 17 height 17
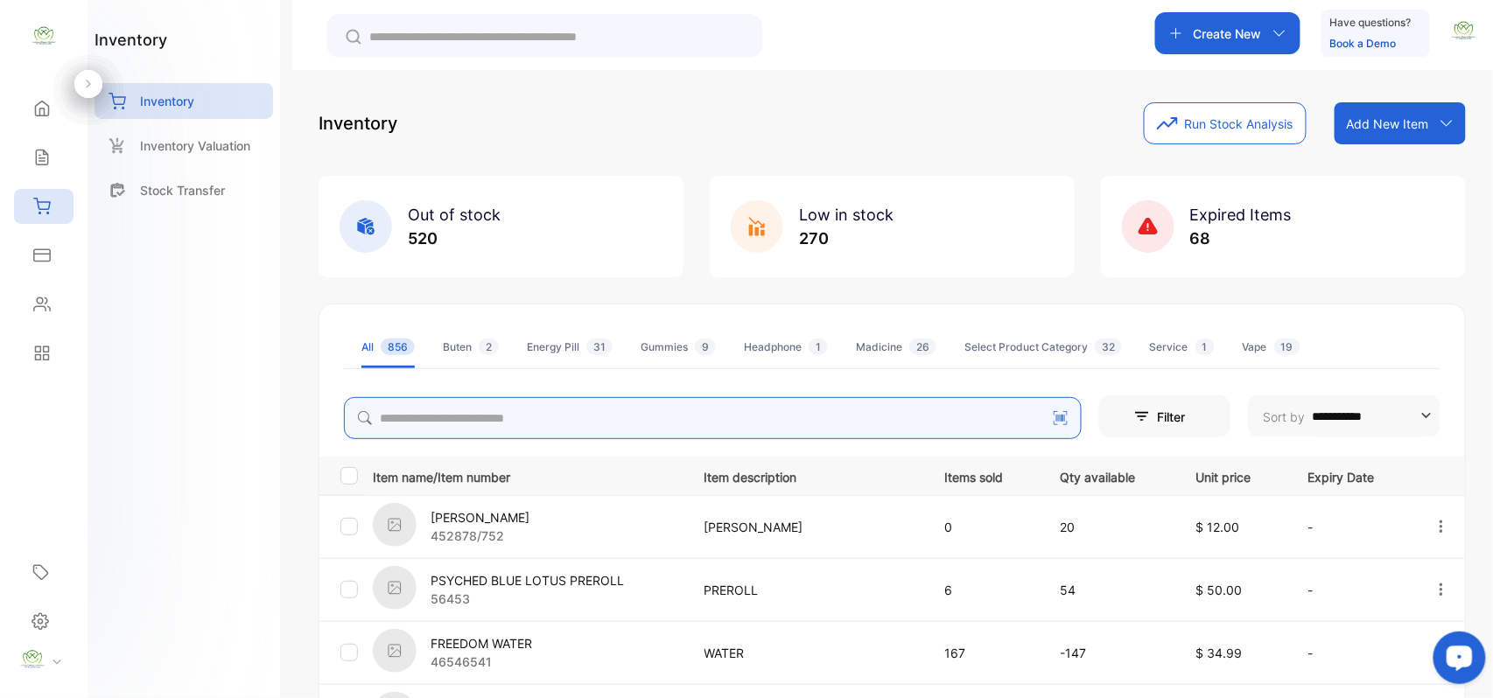
click at [532, 423] on input "search" at bounding box center [713, 418] width 738 height 42
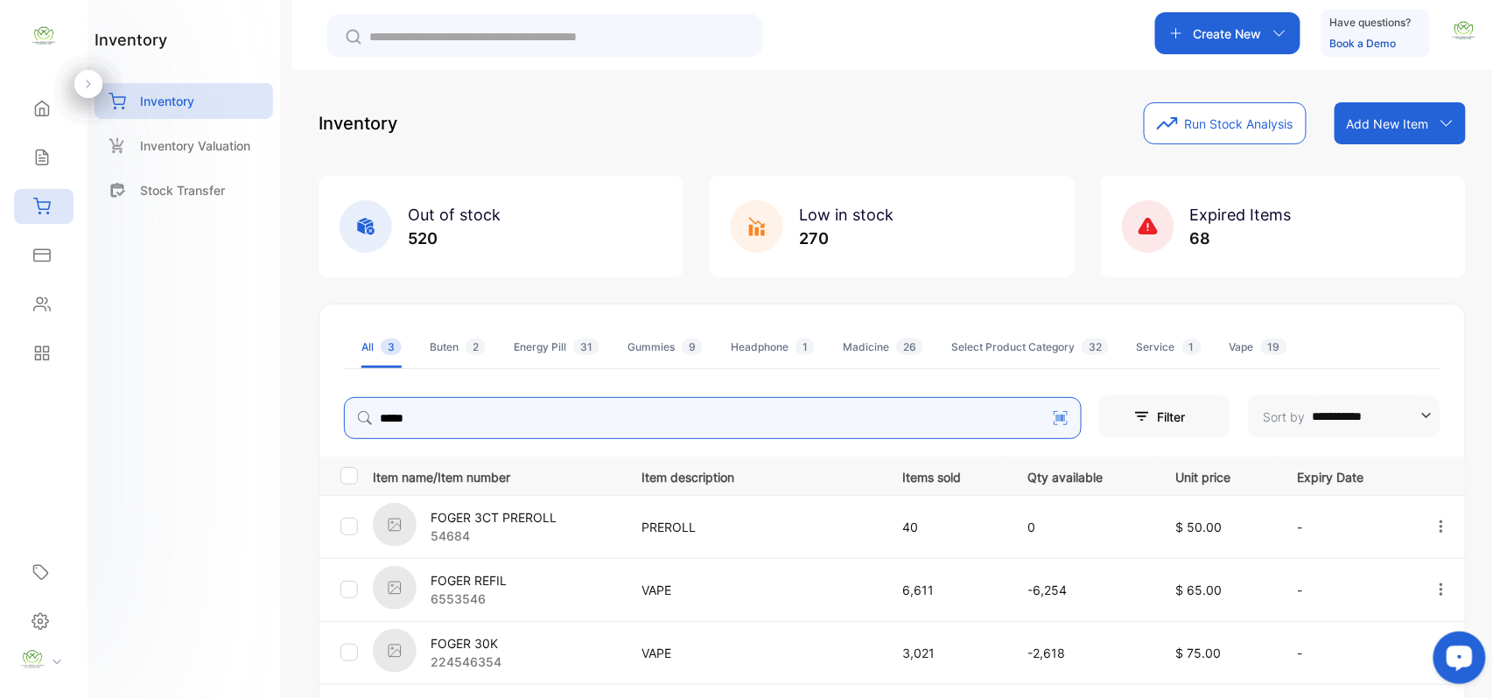
type input "*****"
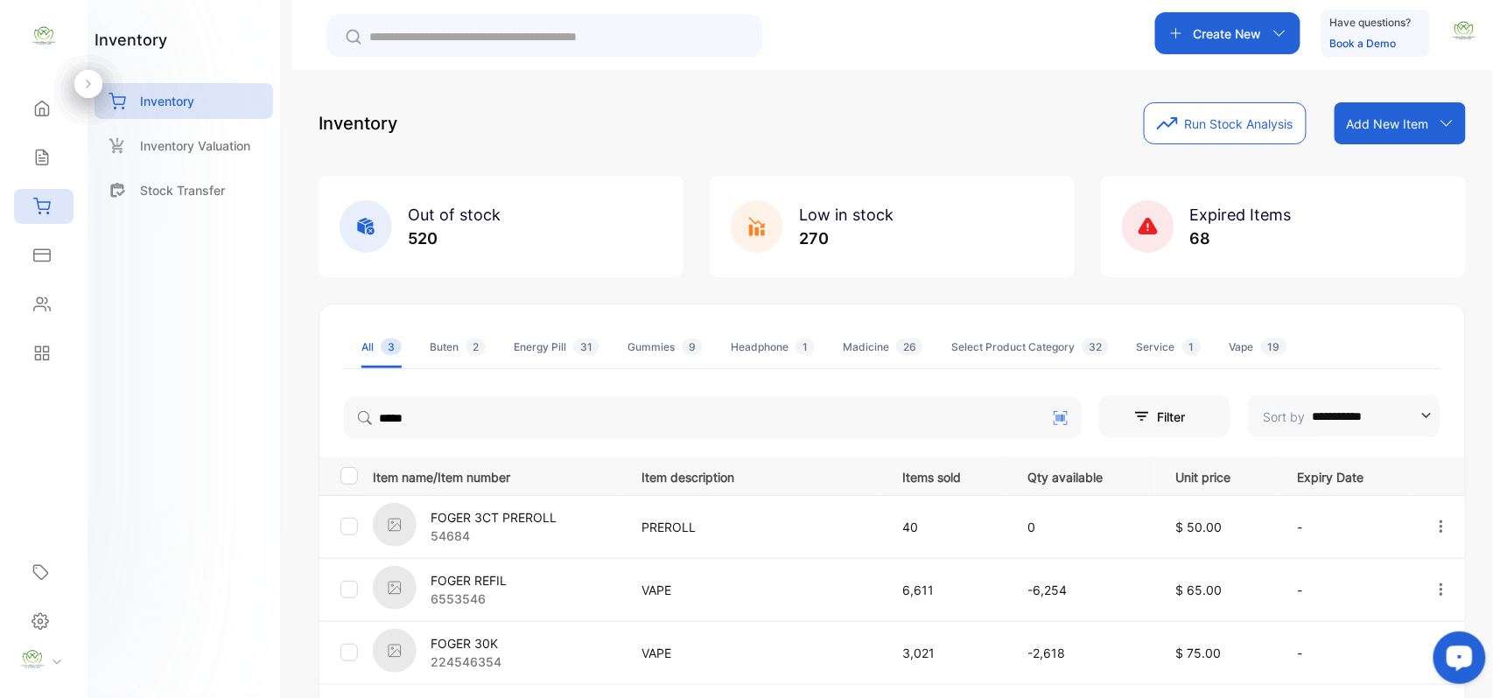
click at [21, 312] on div "Contacts" at bounding box center [43, 304] width 59 height 35
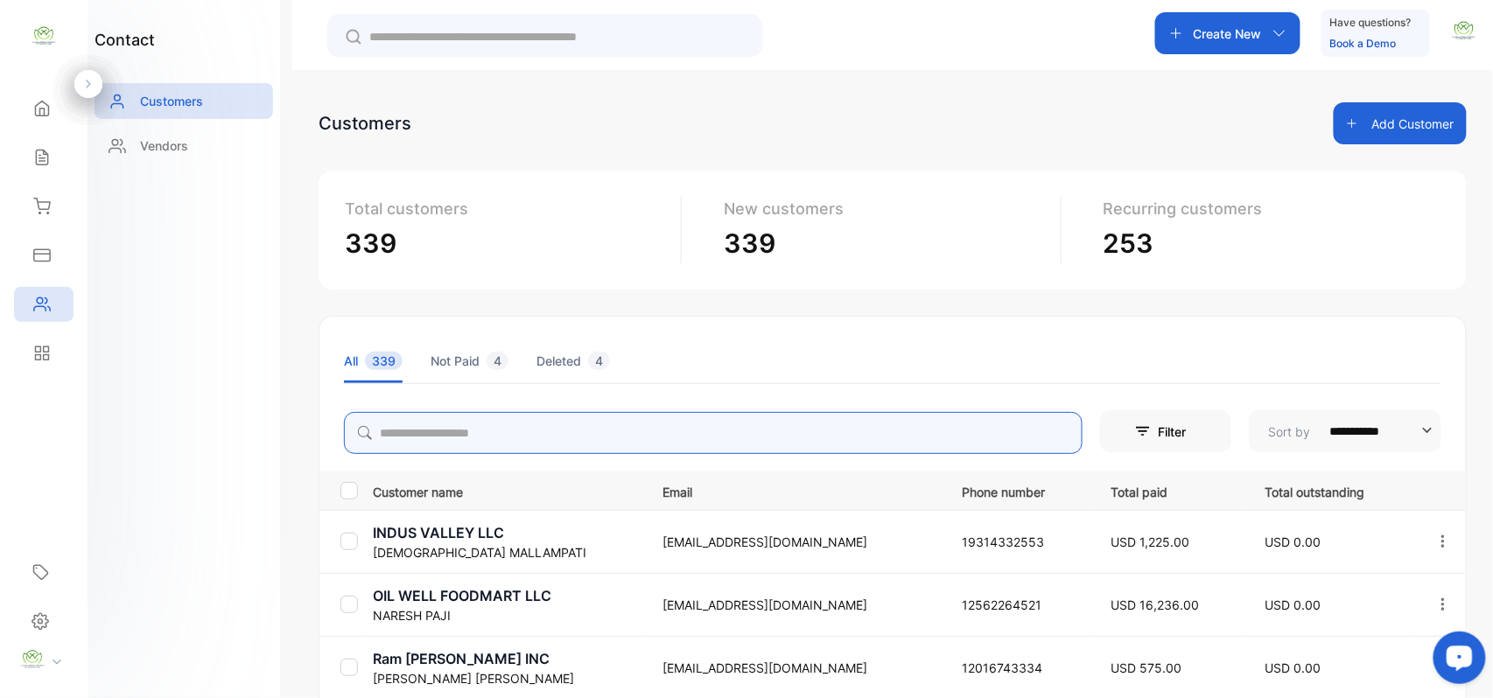
click at [479, 427] on input "search" at bounding box center [713, 433] width 738 height 42
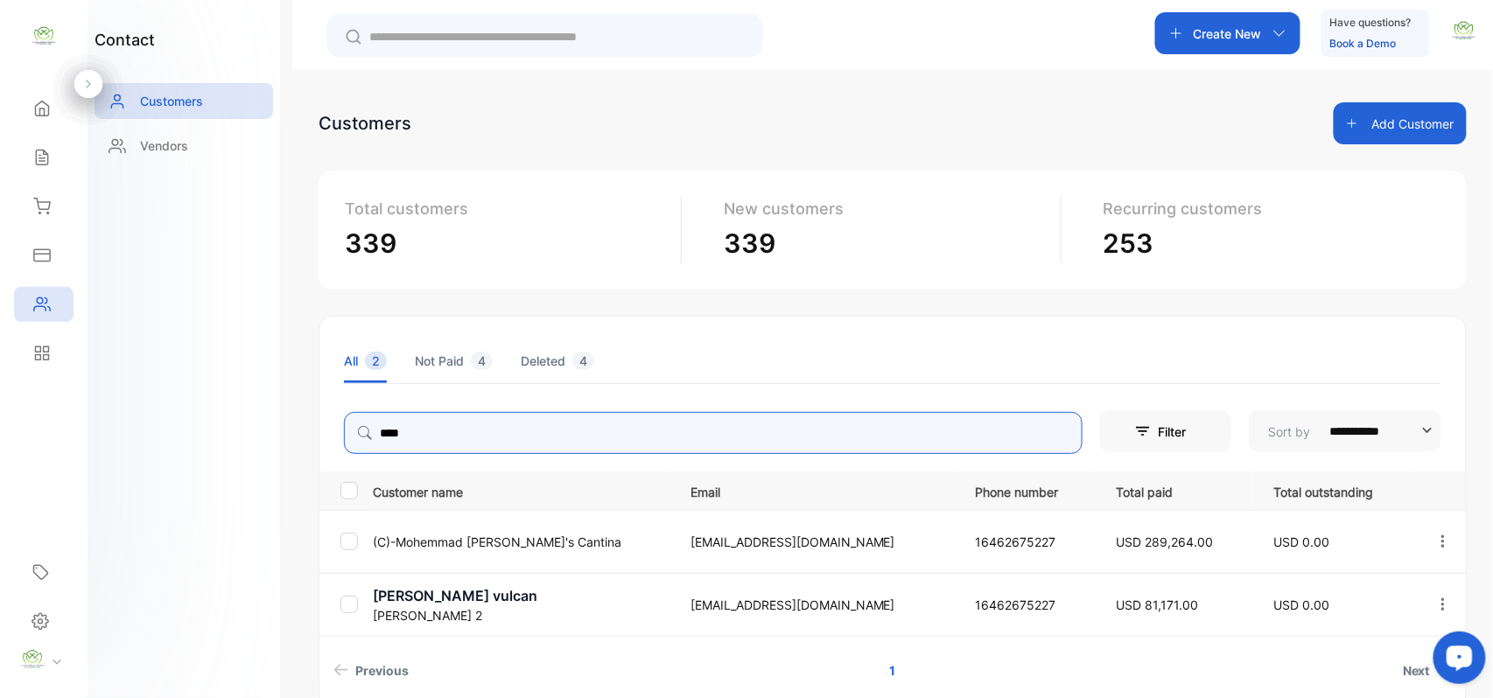
click at [1232, 37] on p "Create New" at bounding box center [1227, 33] width 68 height 18
type input "****"
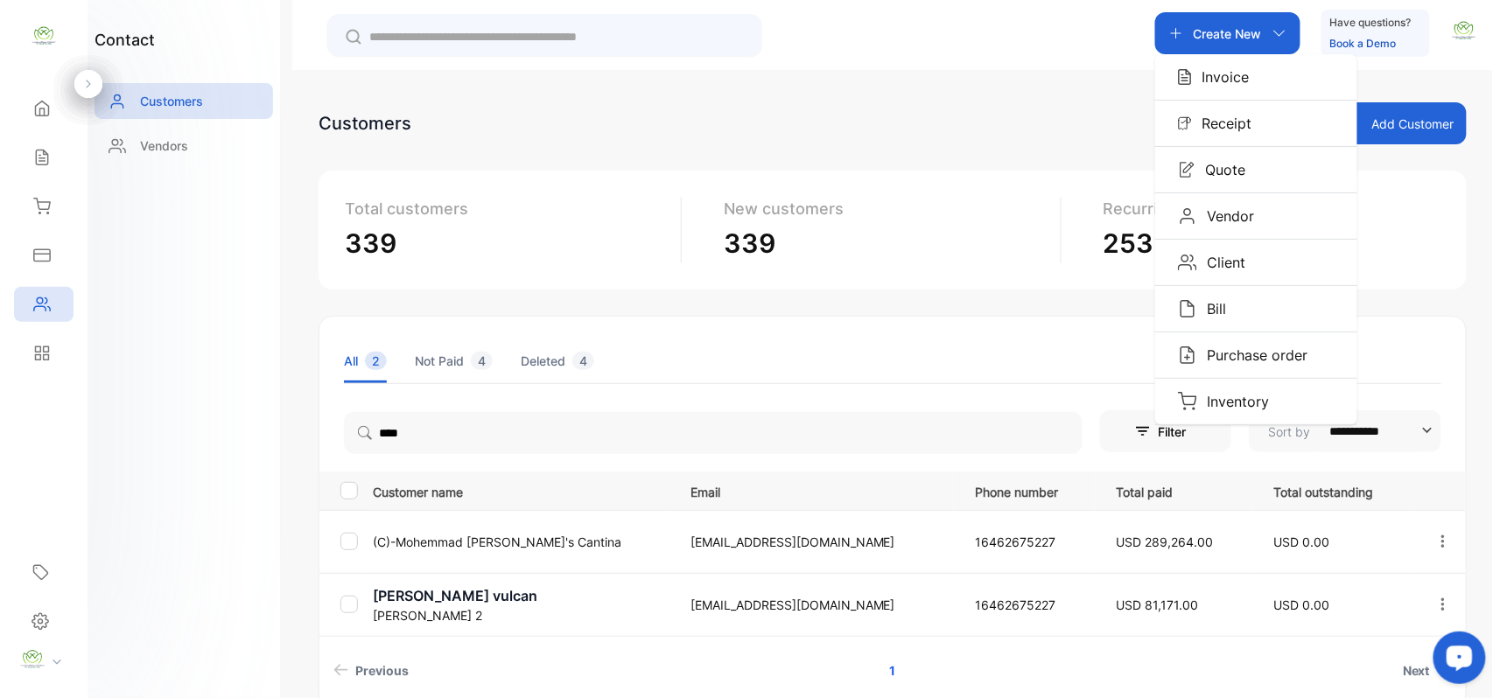
click at [1222, 77] on p "Invoice" at bounding box center [1221, 76] width 58 height 21
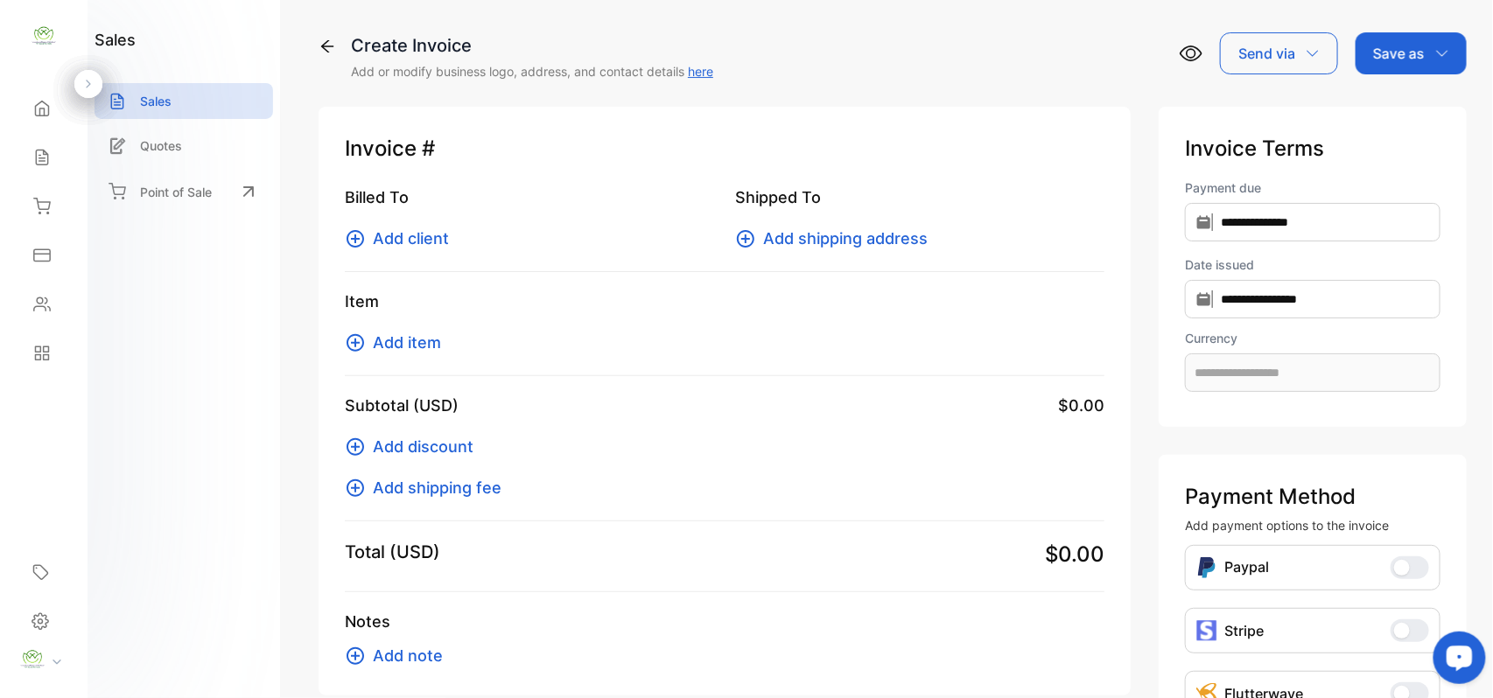
type input "**********"
click at [393, 238] on span "Add client" at bounding box center [411, 239] width 76 height 24
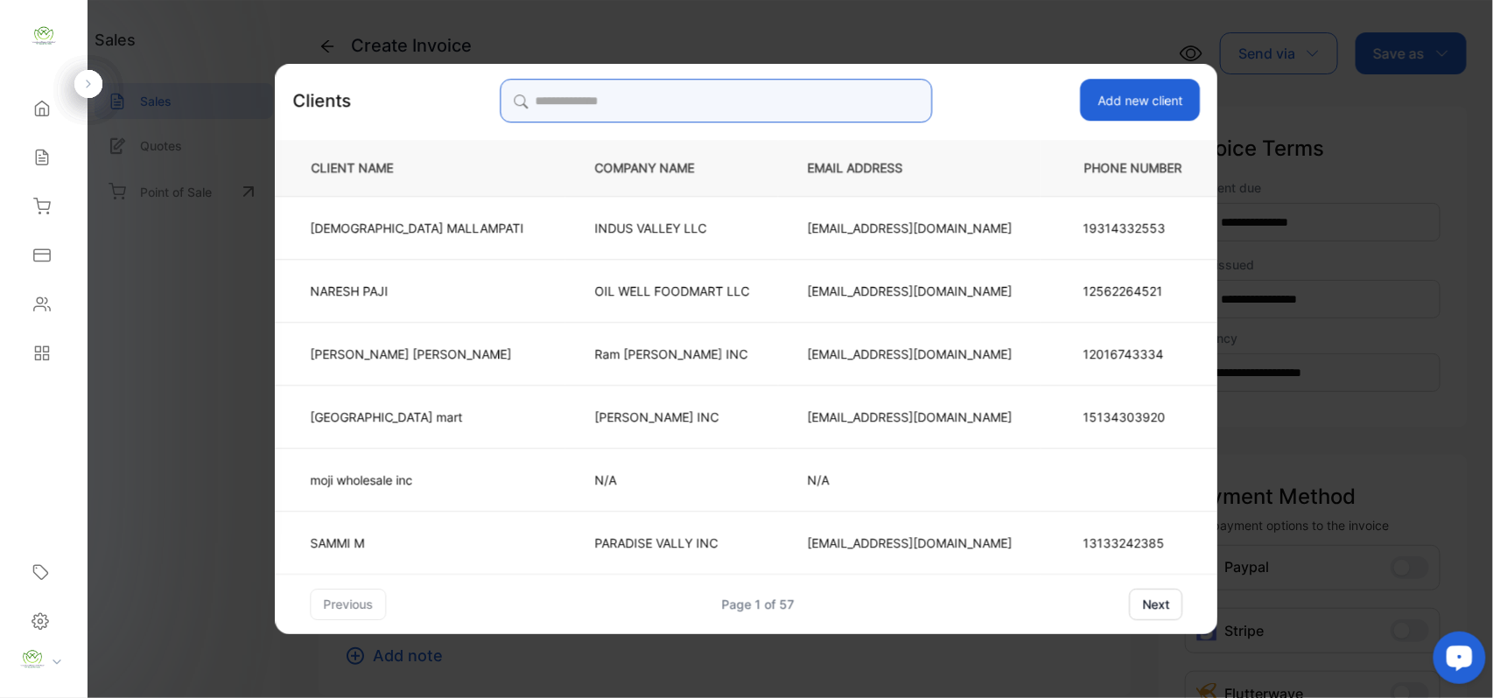
click at [847, 95] on input "search" at bounding box center [716, 101] width 432 height 44
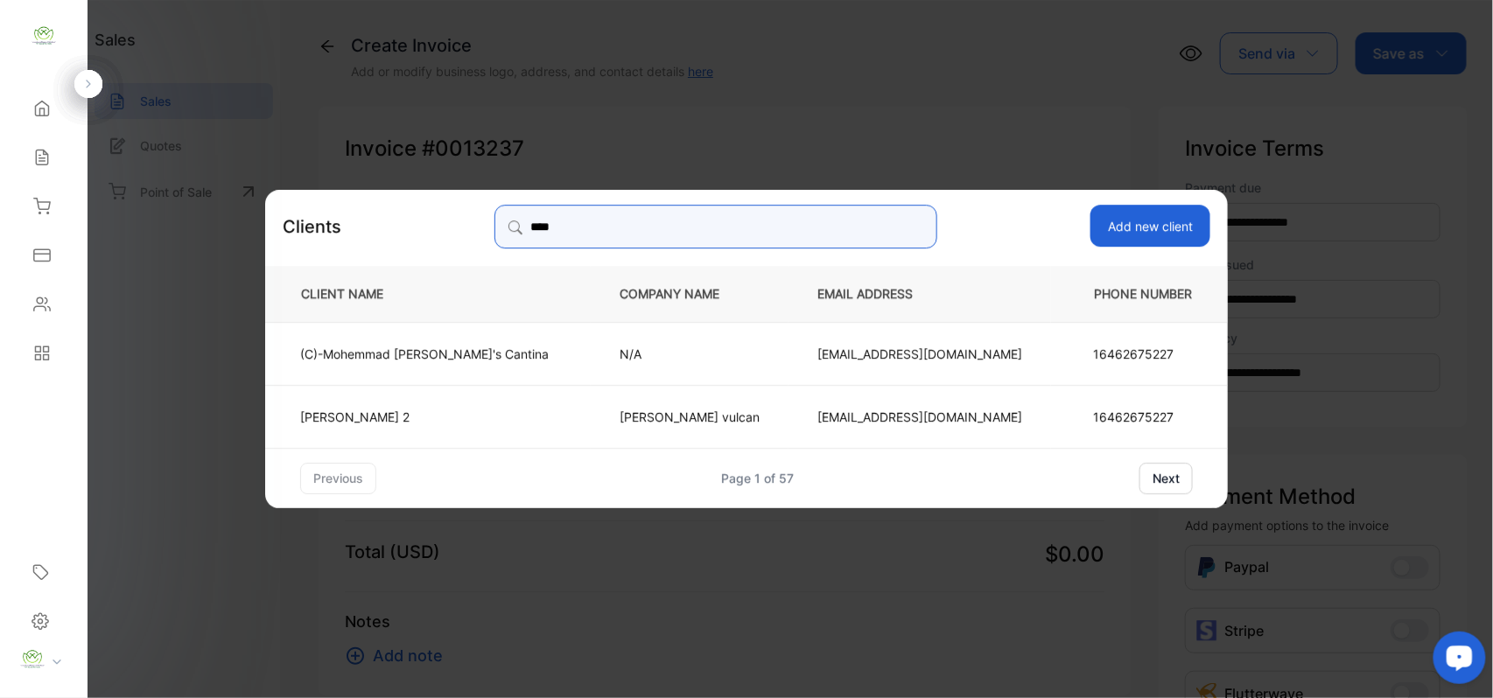
type input "****"
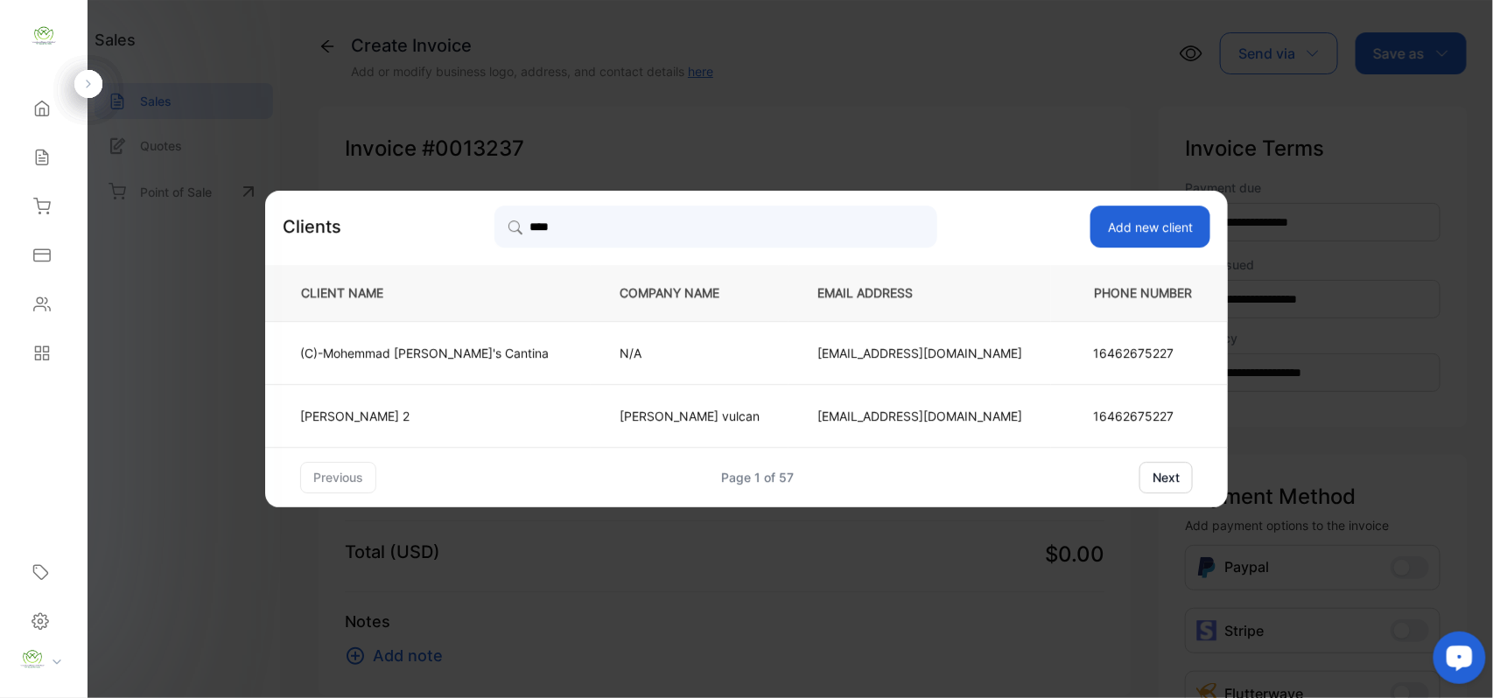
drag, startPoint x: 815, startPoint y: 358, endPoint x: 798, endPoint y: 361, distance: 17.8
click at [817, 358] on p "[EMAIL_ADDRESS][DOMAIN_NAME]" at bounding box center [919, 353] width 205 height 18
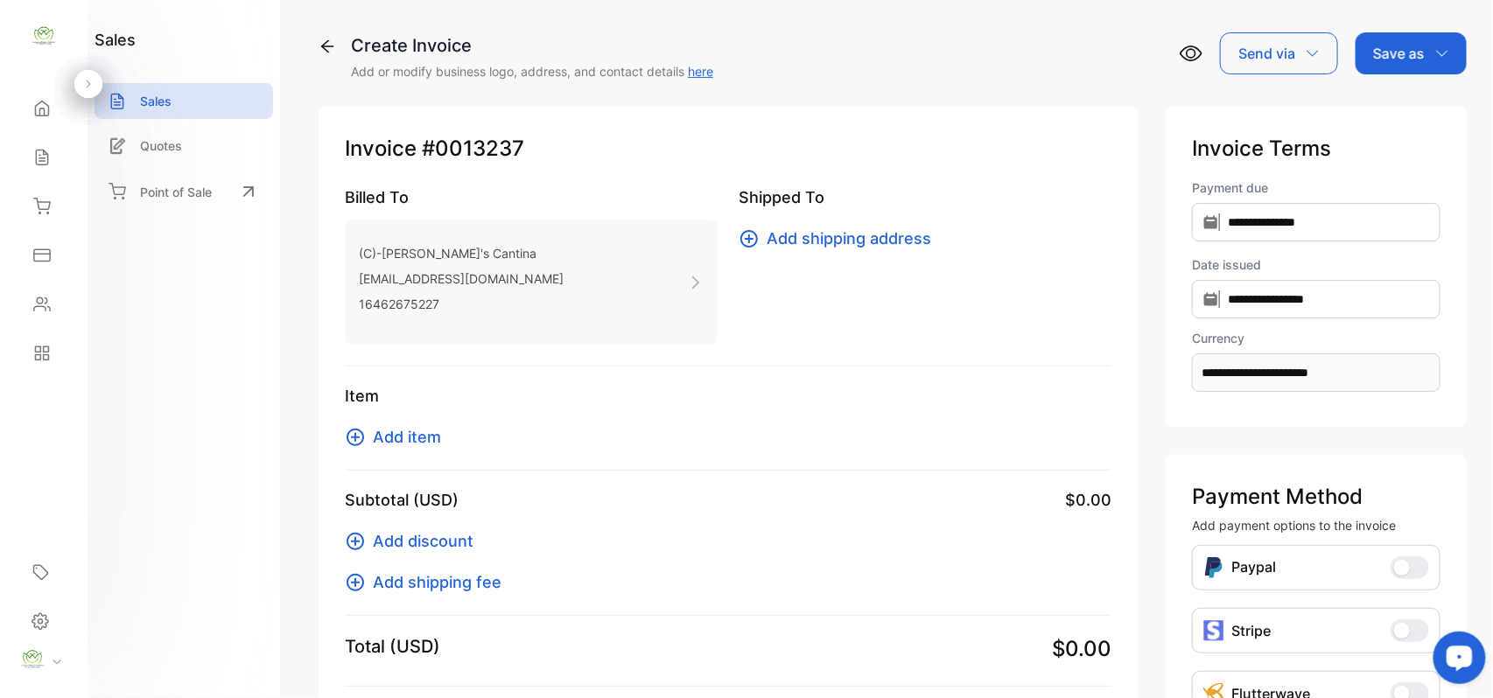
click at [401, 436] on span "Add item" at bounding box center [407, 437] width 68 height 24
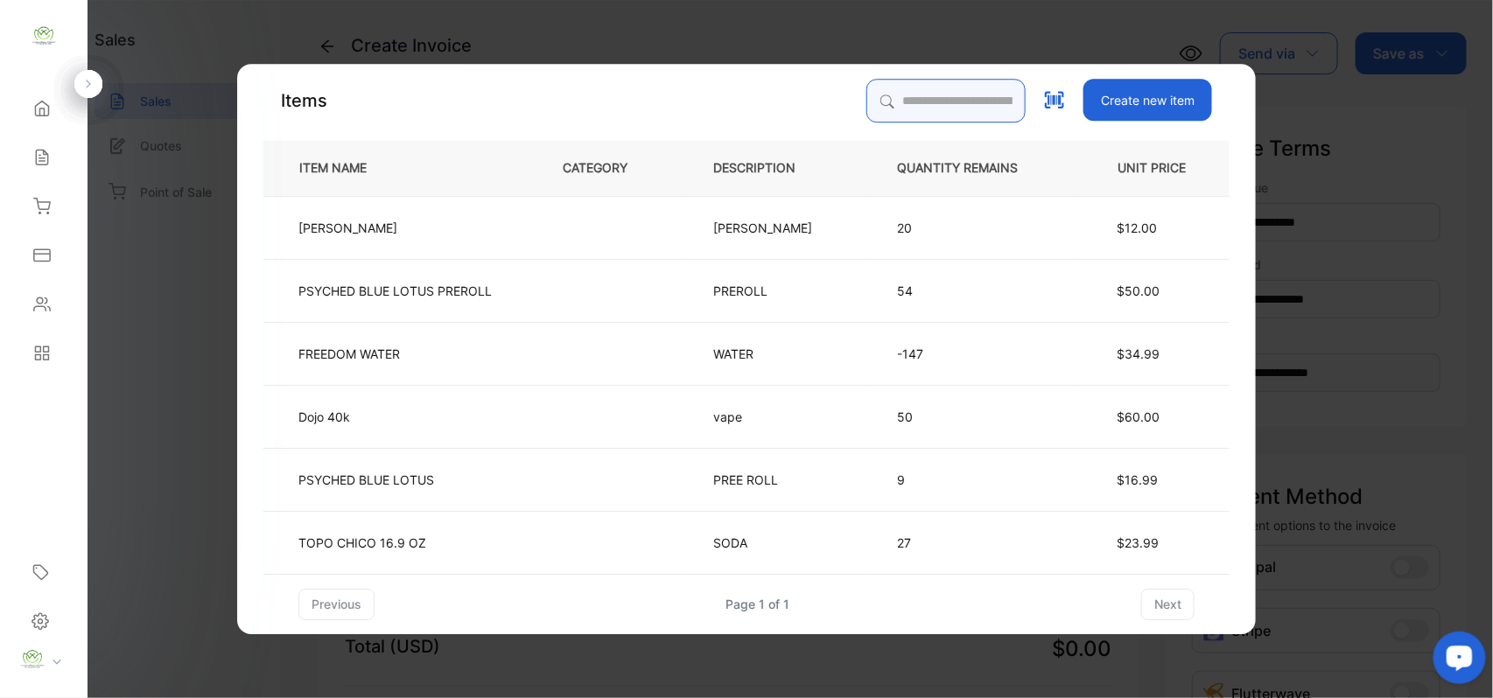
click at [931, 99] on input "search" at bounding box center [945, 101] width 159 height 44
drag, startPoint x: 931, startPoint y: 99, endPoint x: 529, endPoint y: 100, distance: 401.6
click at [529, 100] on div "Items ** Create new item" at bounding box center [746, 101] width 966 height 44
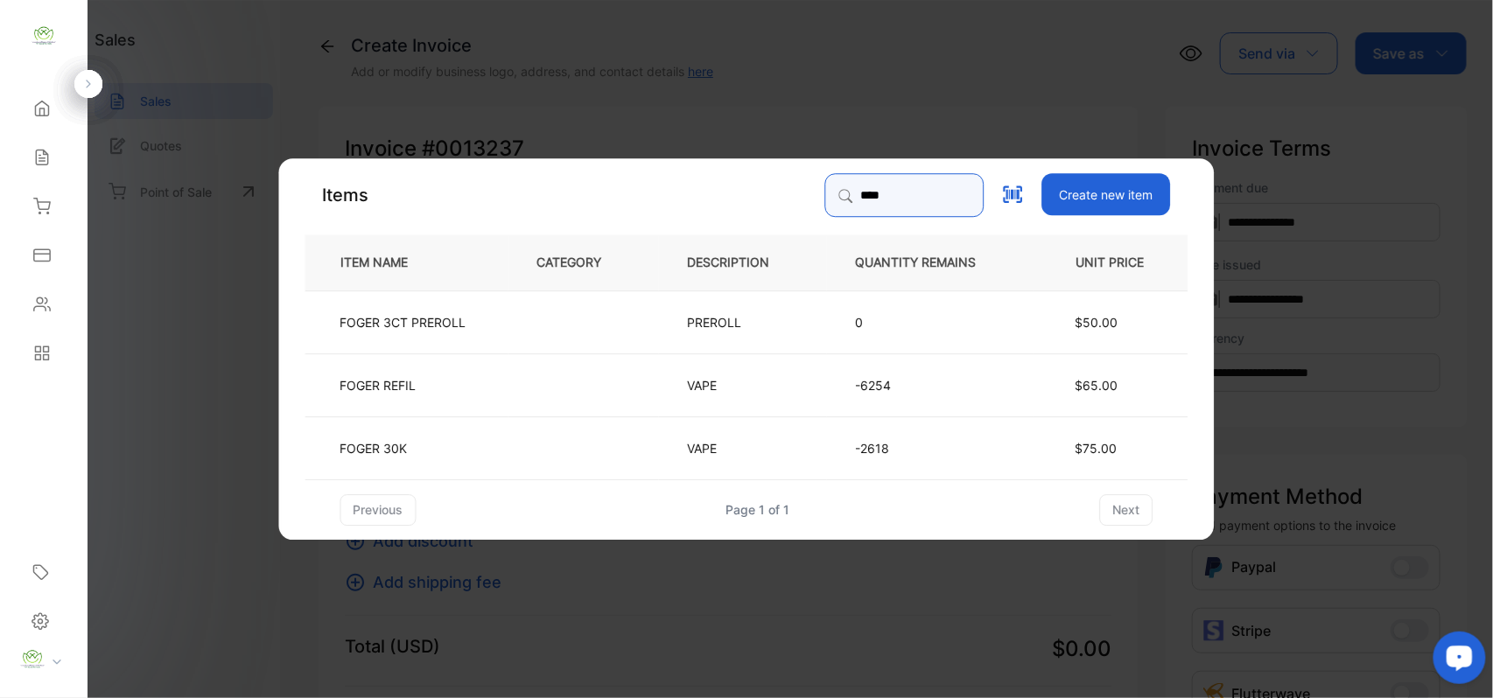
type input "****"
click at [415, 436] on td "FOGER 30K" at bounding box center [406, 447] width 203 height 63
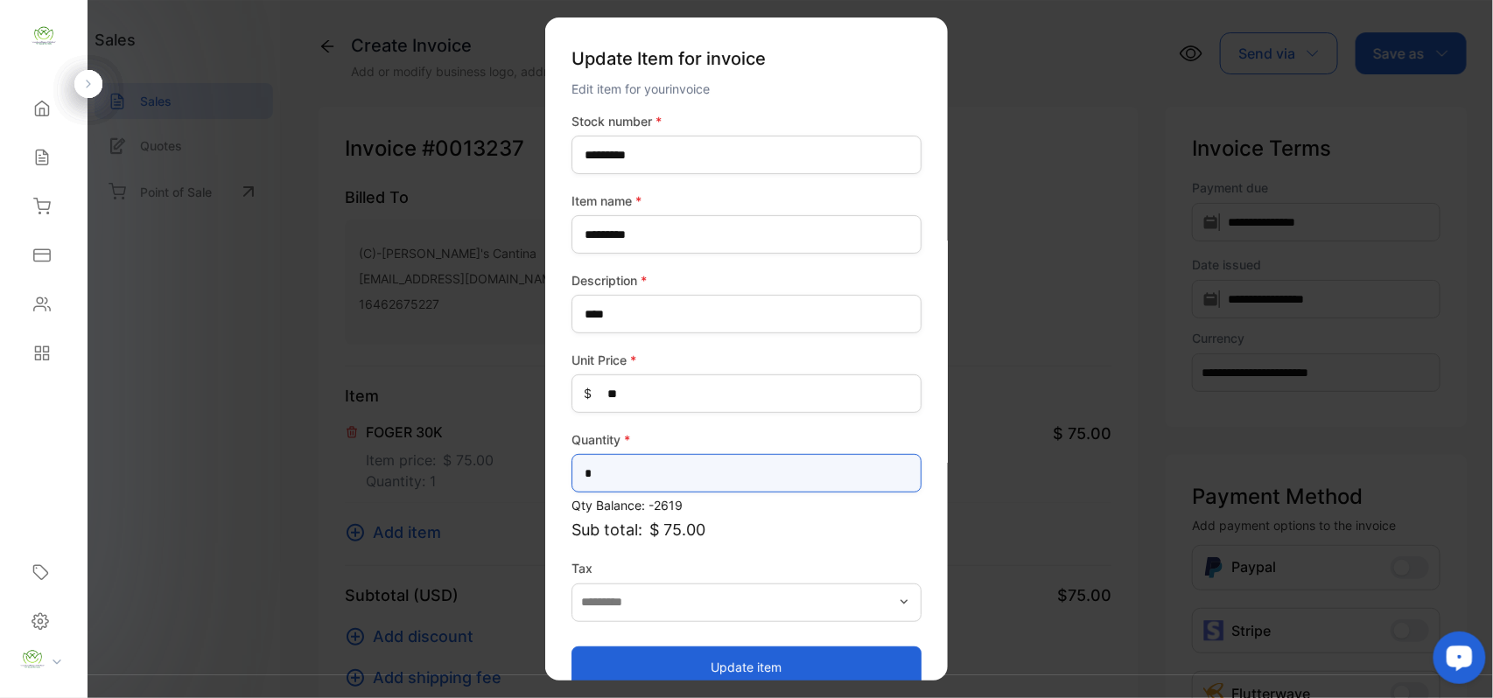
drag, startPoint x: 625, startPoint y: 467, endPoint x: 108, endPoint y: 438, distance: 517.0
type input "**"
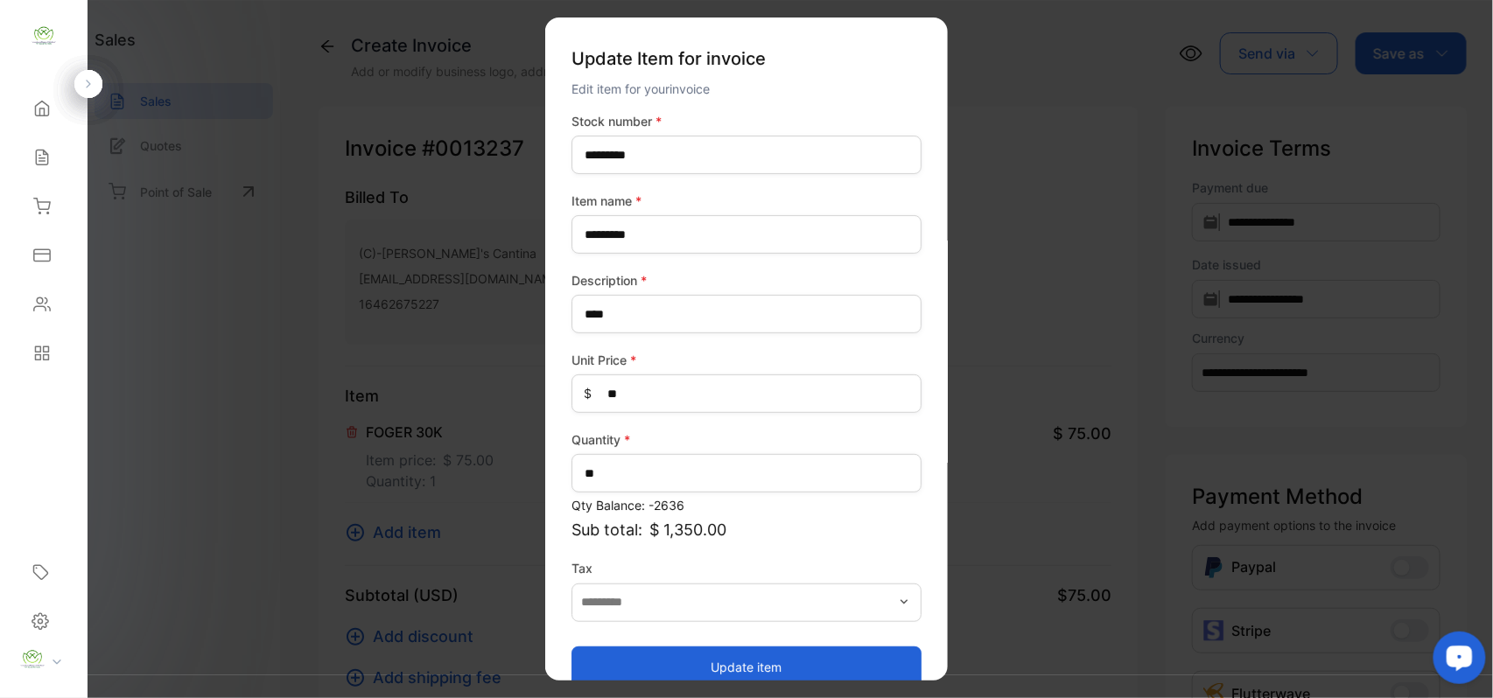
click at [679, 666] on button "Update item" at bounding box center [746, 667] width 350 height 42
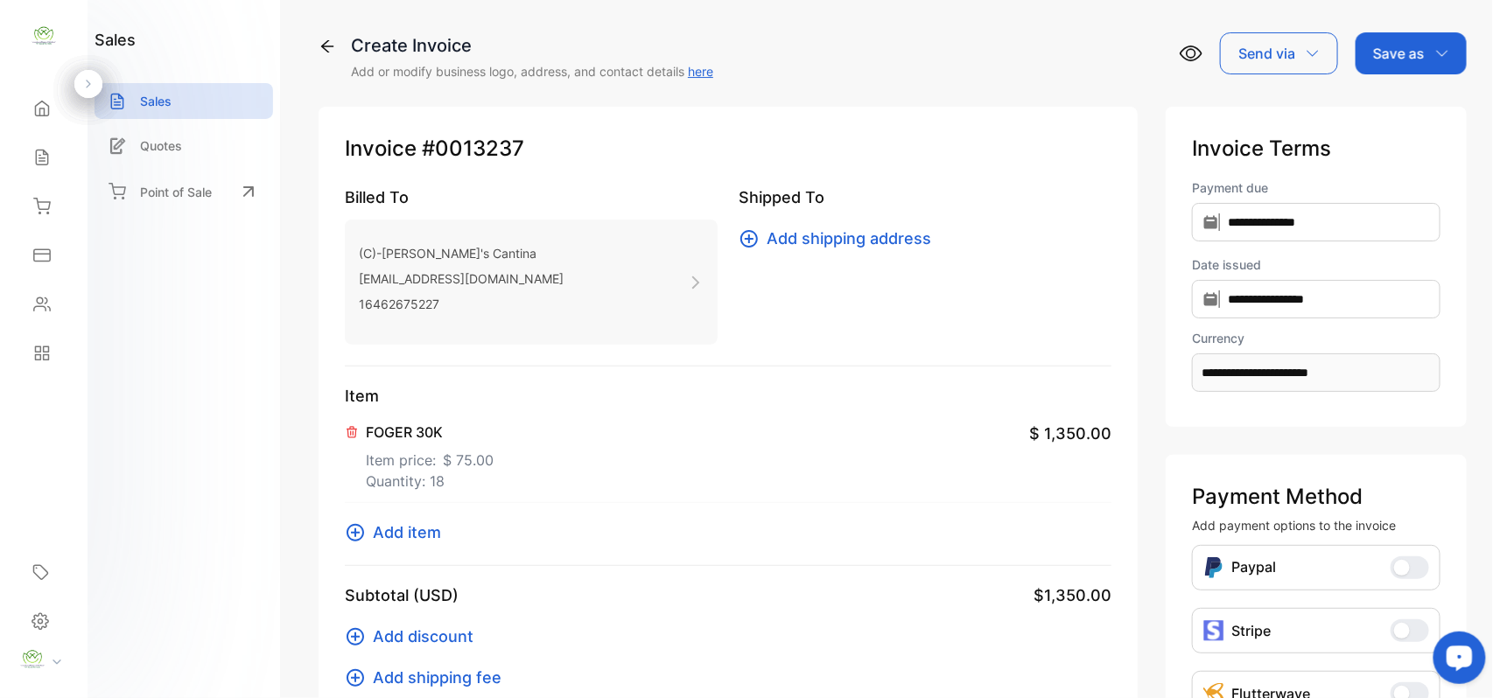
click at [1383, 57] on p "Save as" at bounding box center [1399, 53] width 52 height 21
click at [1376, 120] on div "Invoice" at bounding box center [1406, 111] width 101 height 35
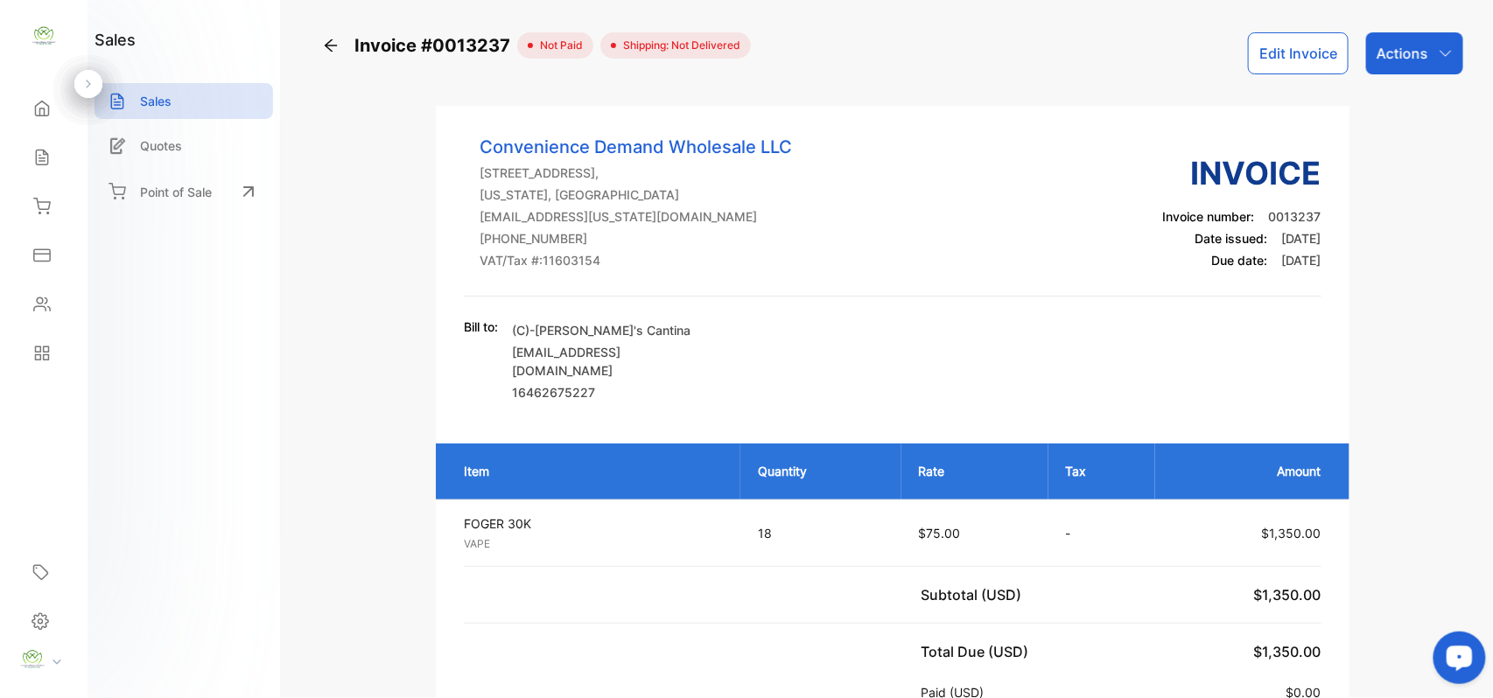
click at [1383, 38] on div "Actions" at bounding box center [1414, 53] width 97 height 42
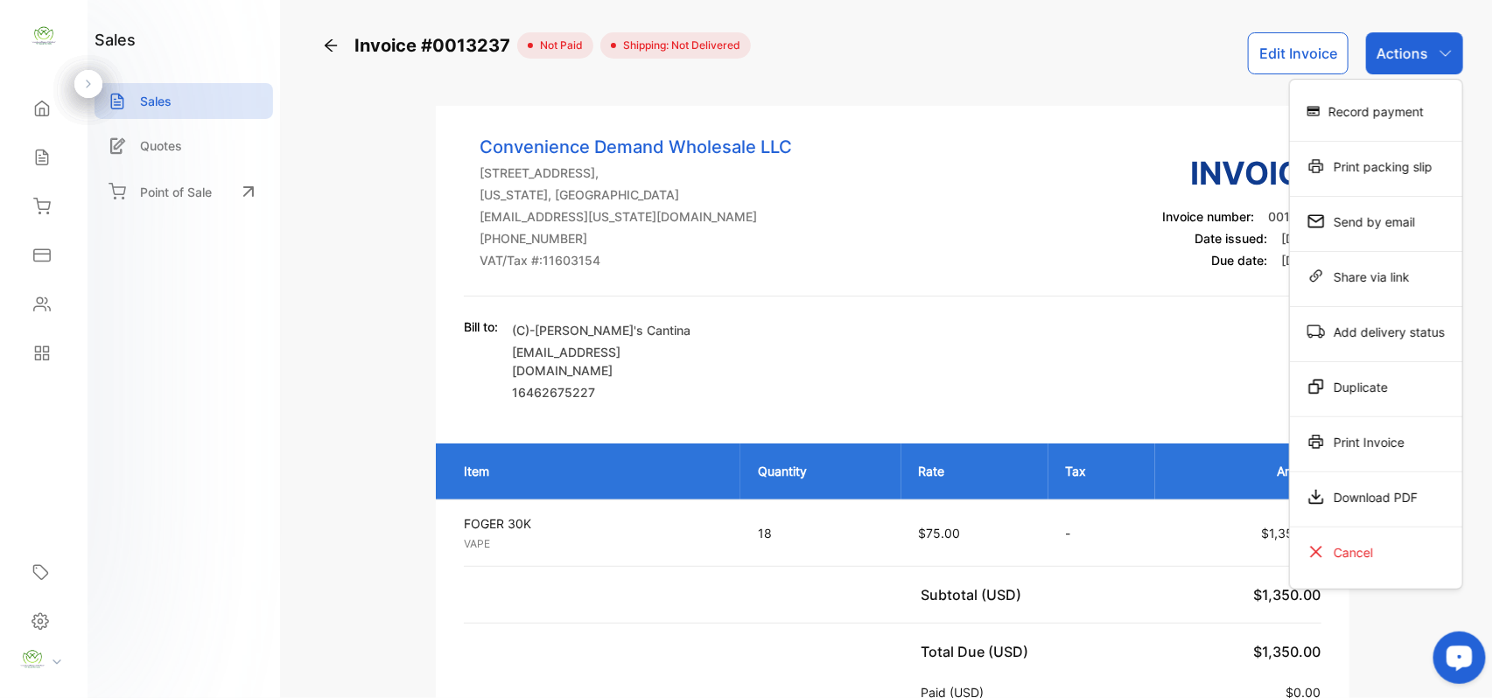
click at [1355, 443] on div "Print Invoice" at bounding box center [1376, 441] width 172 height 35
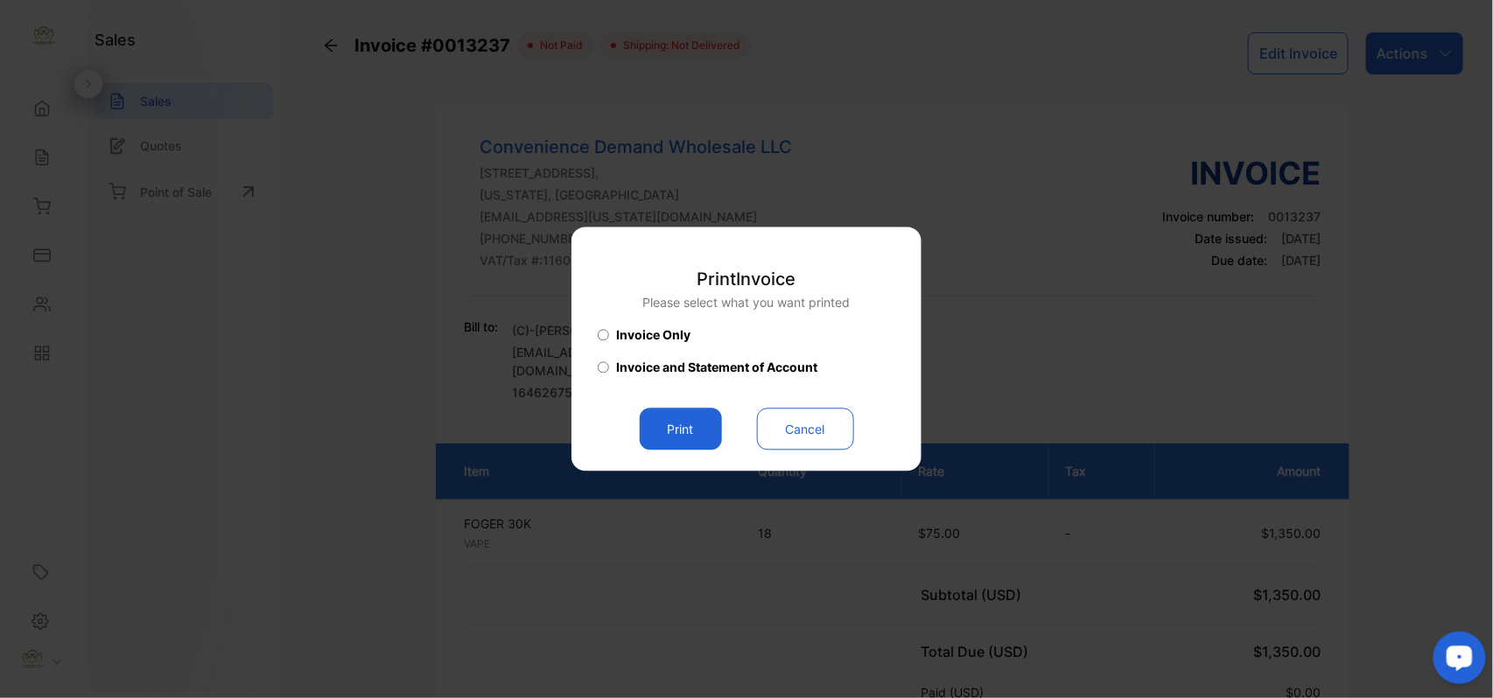
click at [676, 438] on button "Print" at bounding box center [681, 430] width 82 height 42
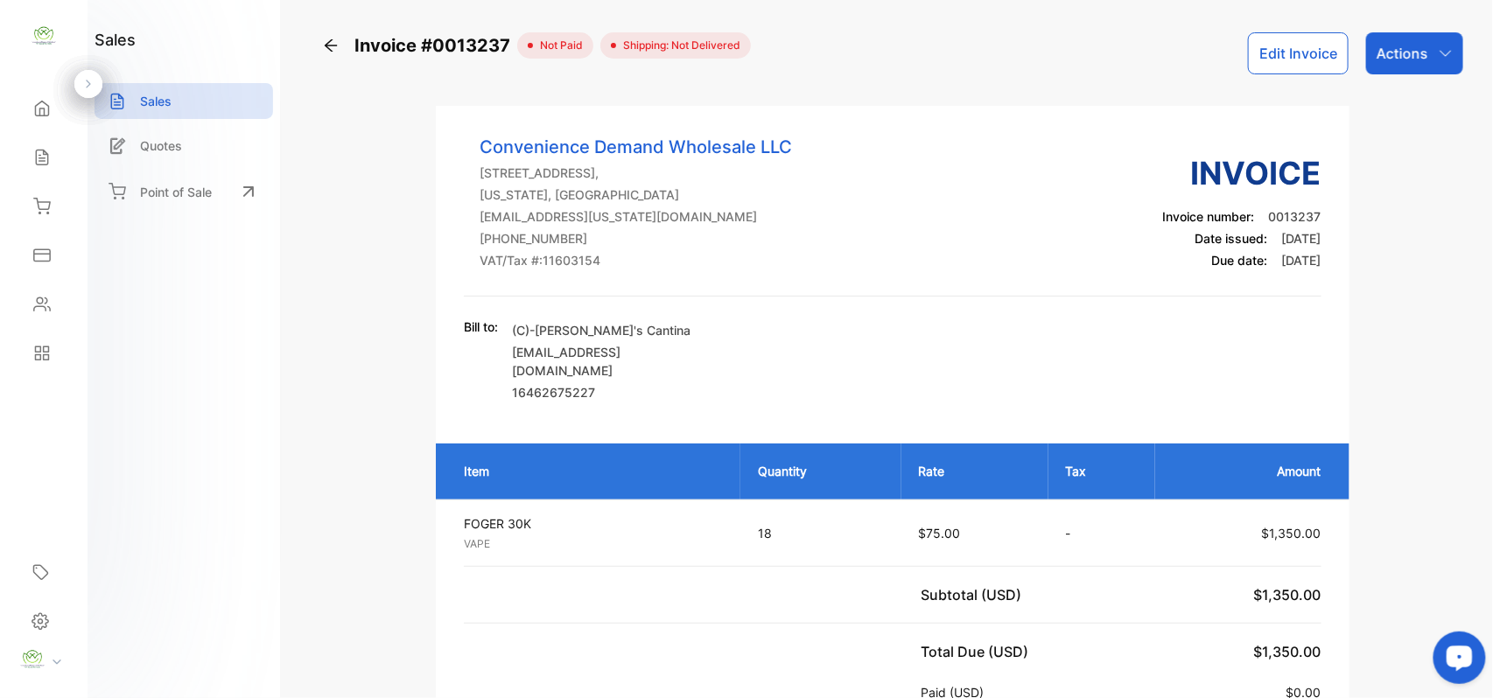
click at [1422, 59] on p "Actions" at bounding box center [1402, 53] width 52 height 21
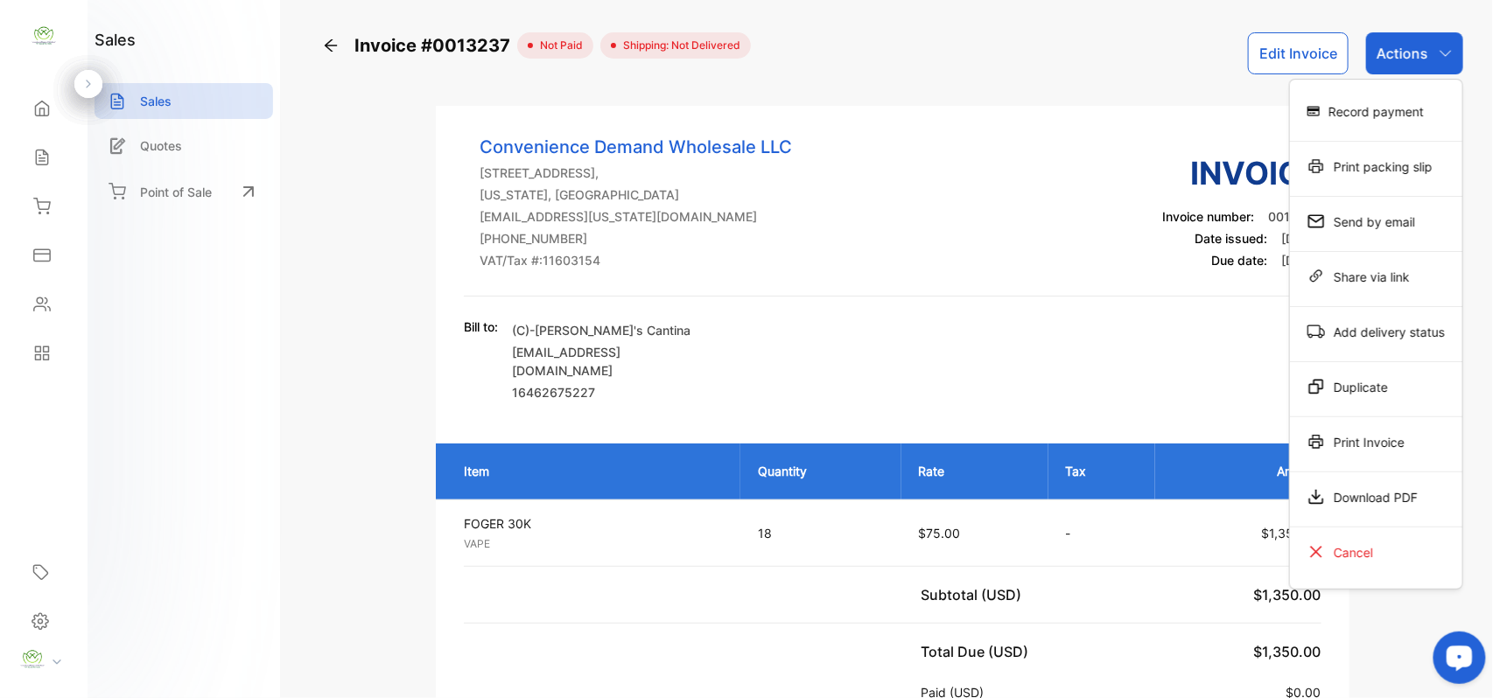
click at [1342, 445] on div "Print Invoice" at bounding box center [1376, 441] width 172 height 35
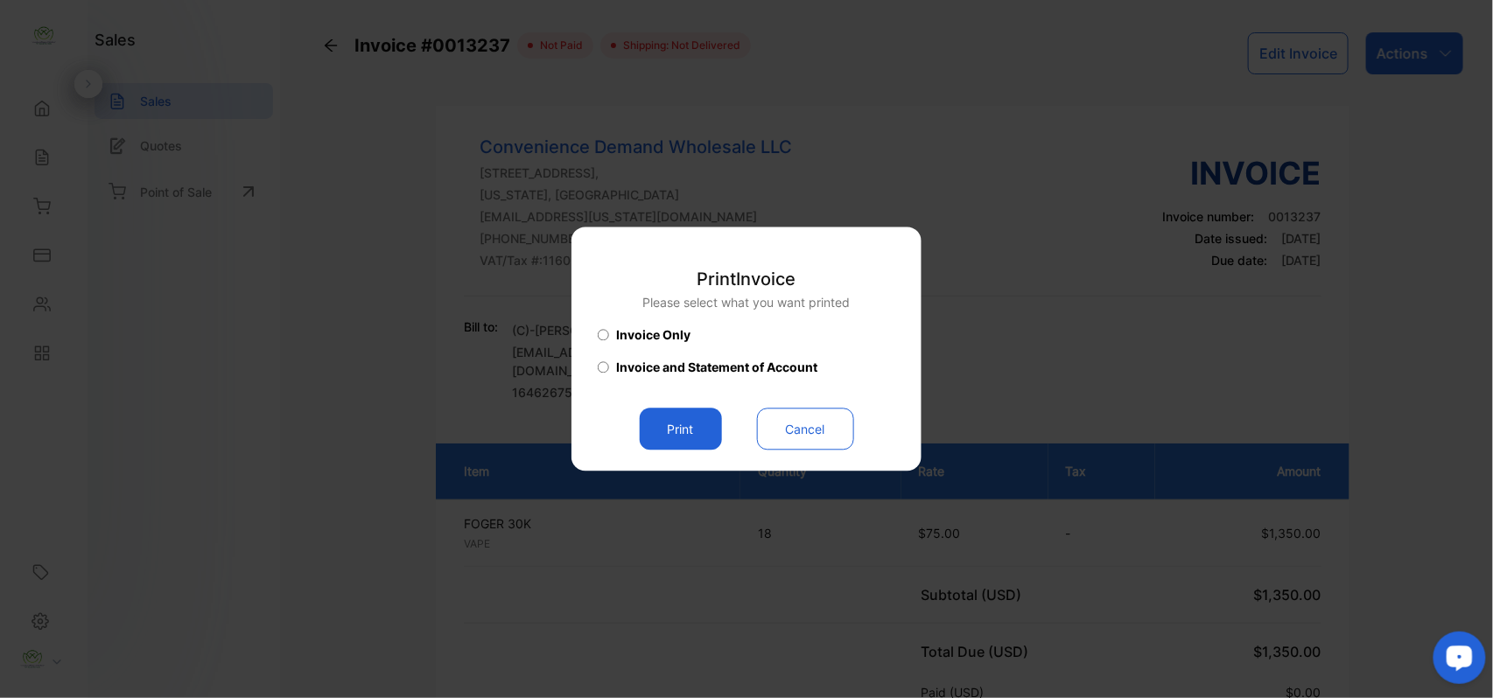
click at [681, 437] on button "Print" at bounding box center [681, 430] width 82 height 42
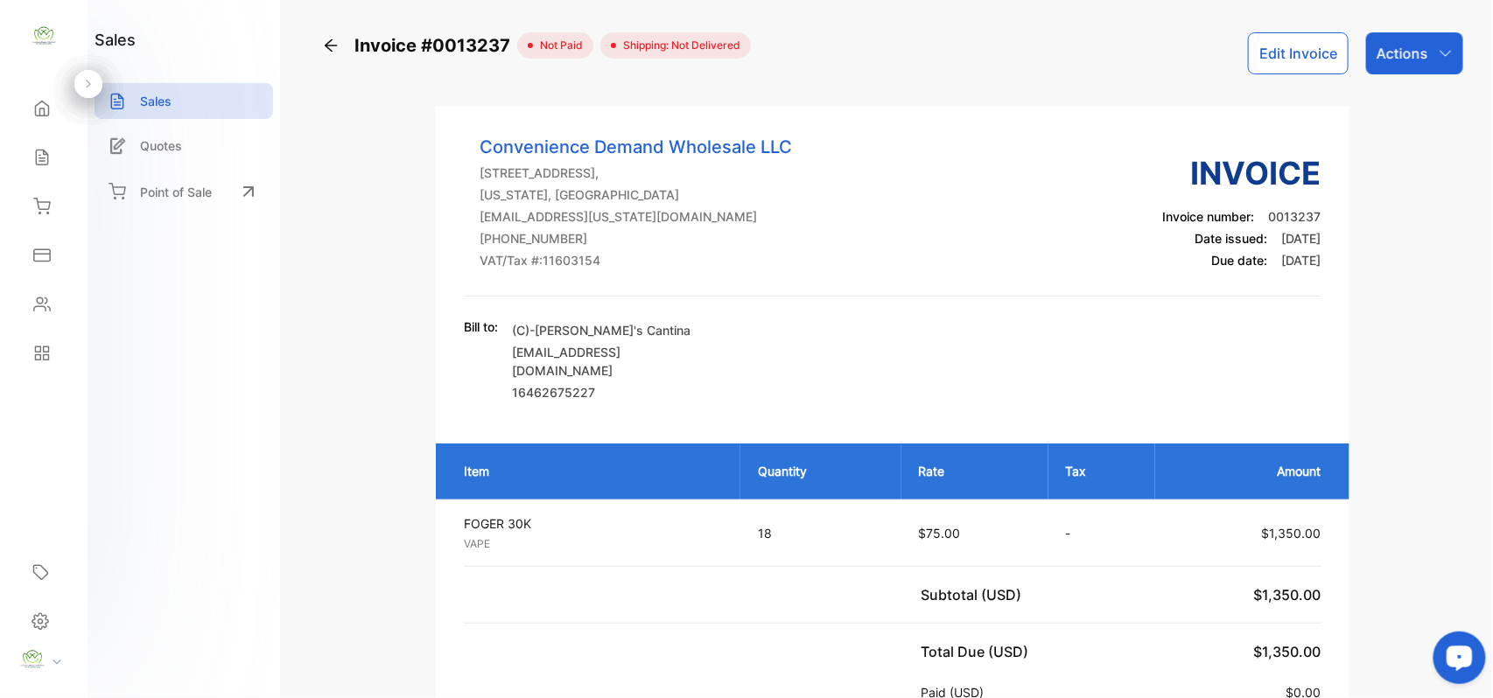
click at [1418, 56] on p "Actions" at bounding box center [1402, 53] width 52 height 21
click at [1284, 51] on button "Edit Invoice" at bounding box center [1298, 53] width 101 height 42
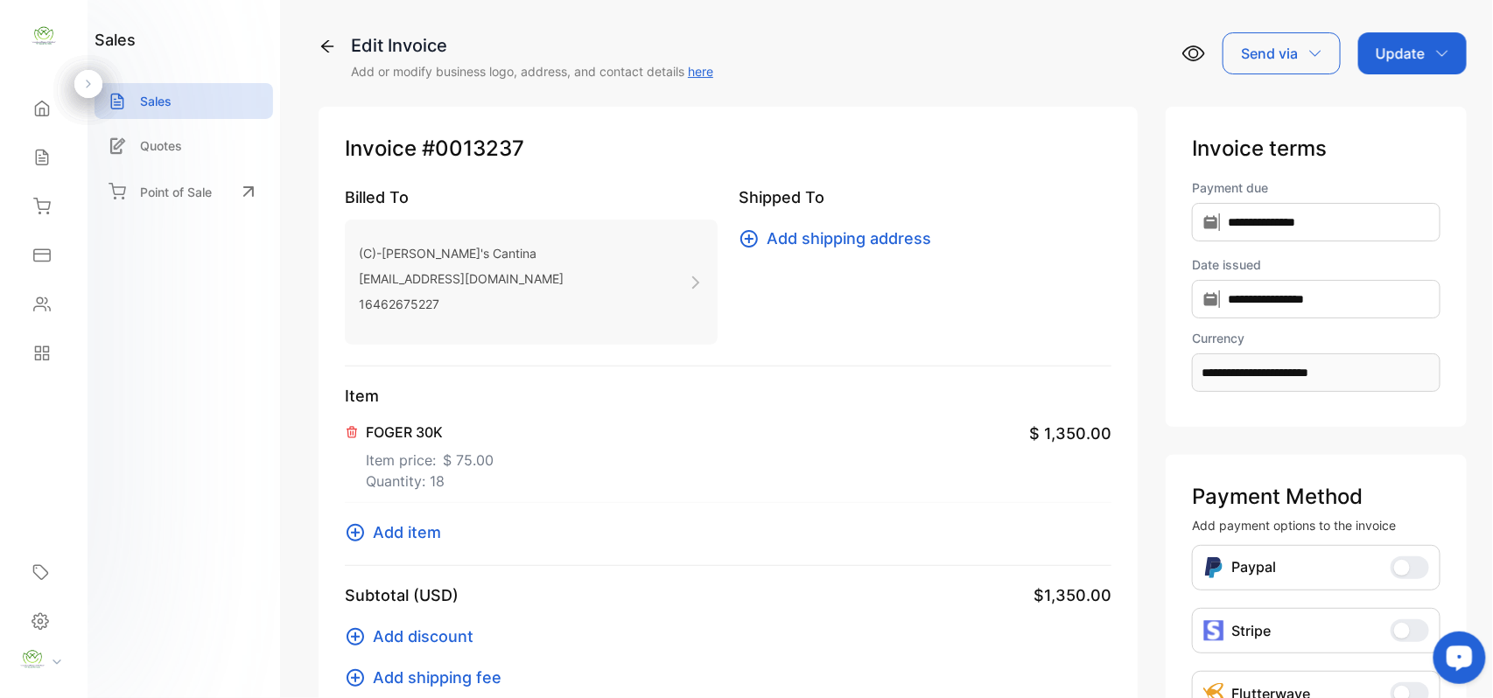
click at [403, 536] on span "Add item" at bounding box center [407, 533] width 68 height 24
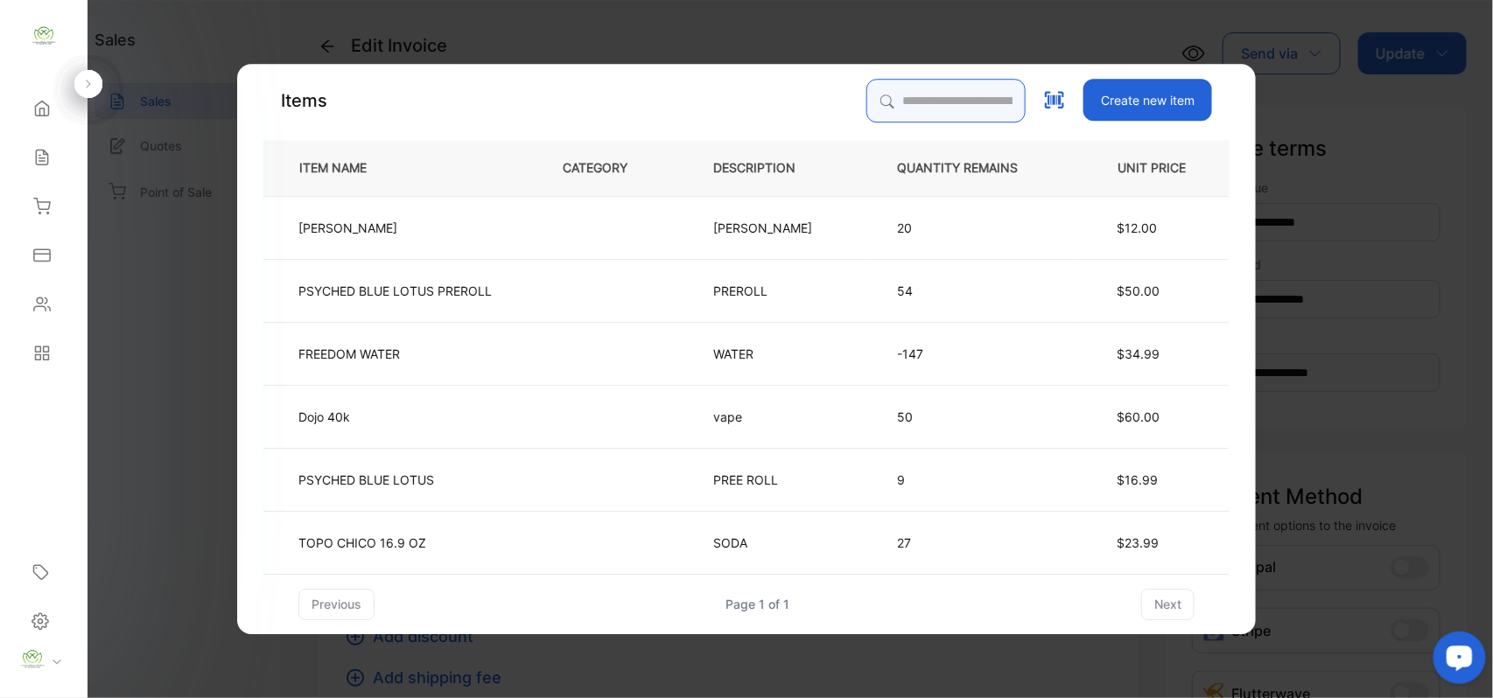
click at [915, 103] on input "search" at bounding box center [945, 101] width 159 height 44
click at [474, 354] on td "FREEDOM WATER" at bounding box center [398, 352] width 270 height 63
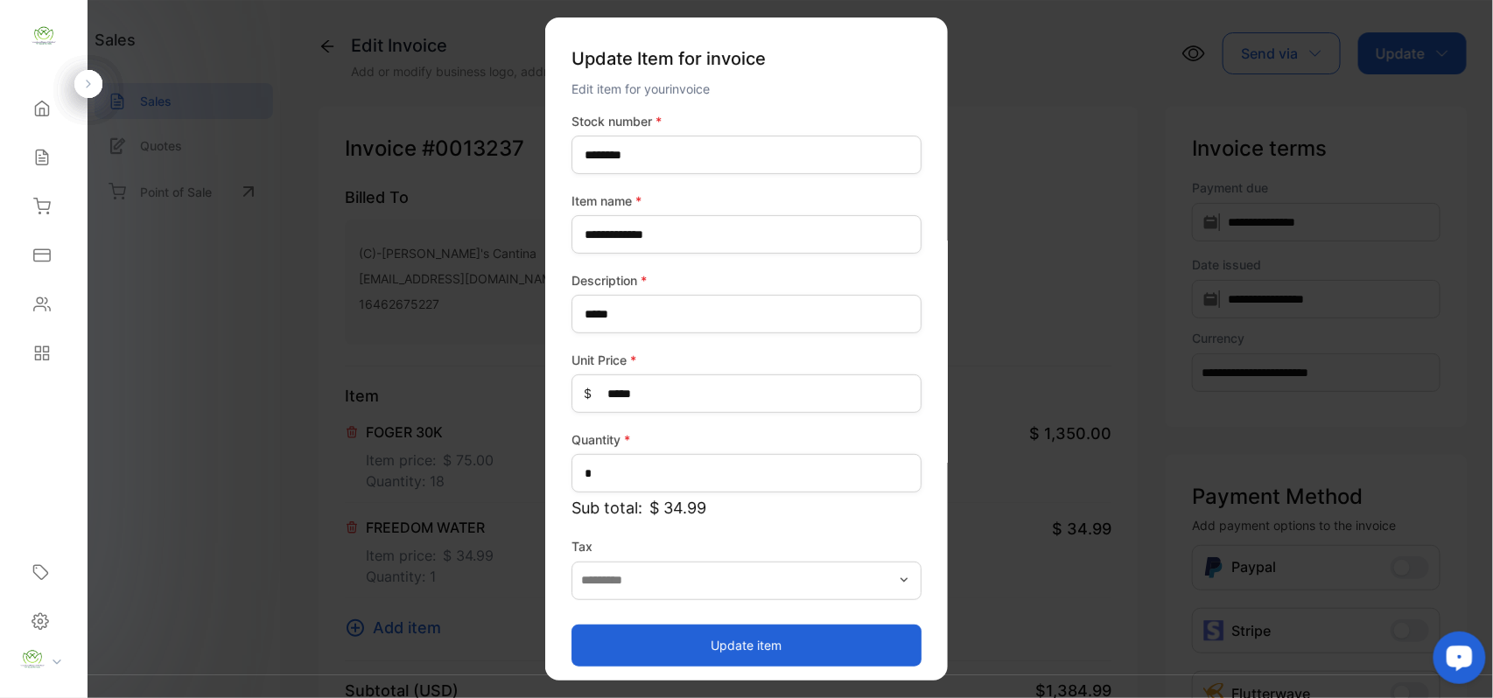
click at [697, 652] on button "Update item" at bounding box center [746, 645] width 350 height 42
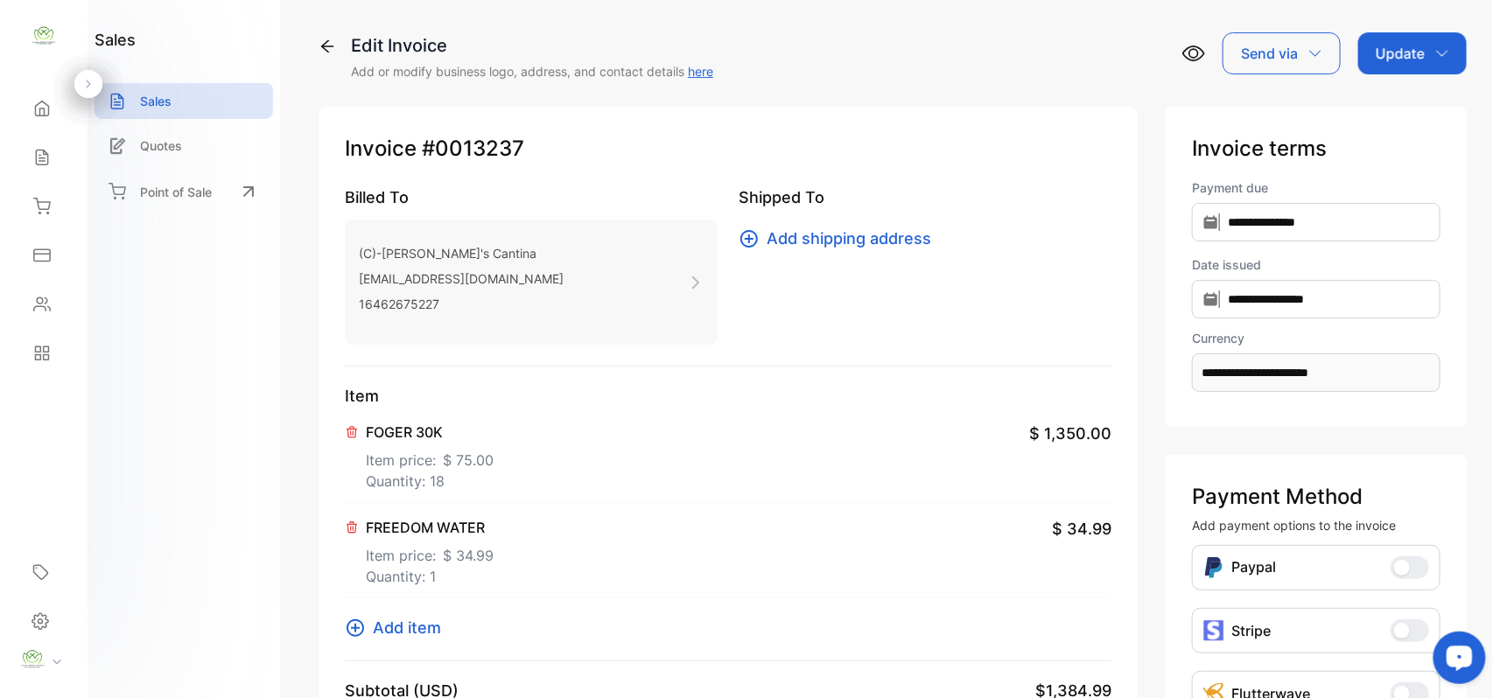
click at [1390, 50] on p "Update" at bounding box center [1399, 53] width 49 height 21
click at [1398, 127] on div "Invoice" at bounding box center [1415, 111] width 101 height 35
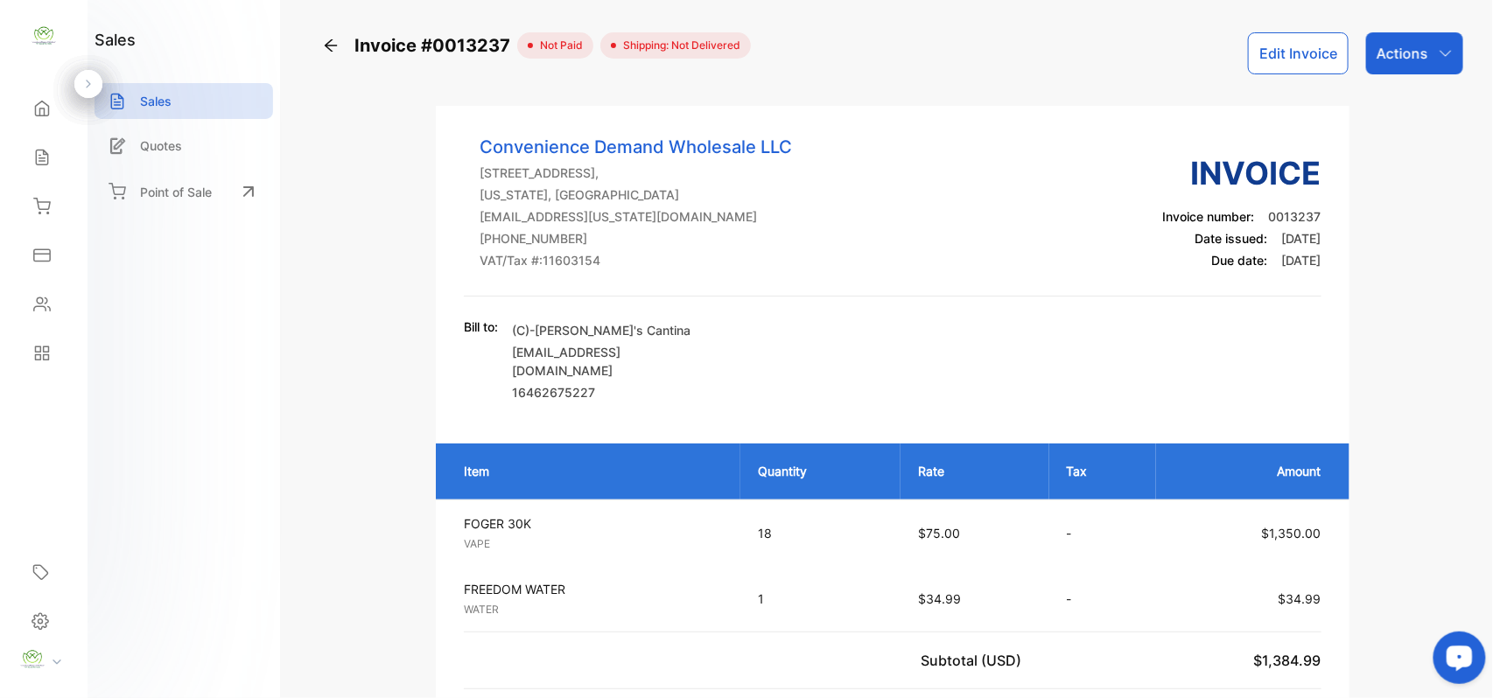
click at [56, 165] on div "Sales" at bounding box center [43, 157] width 59 height 35
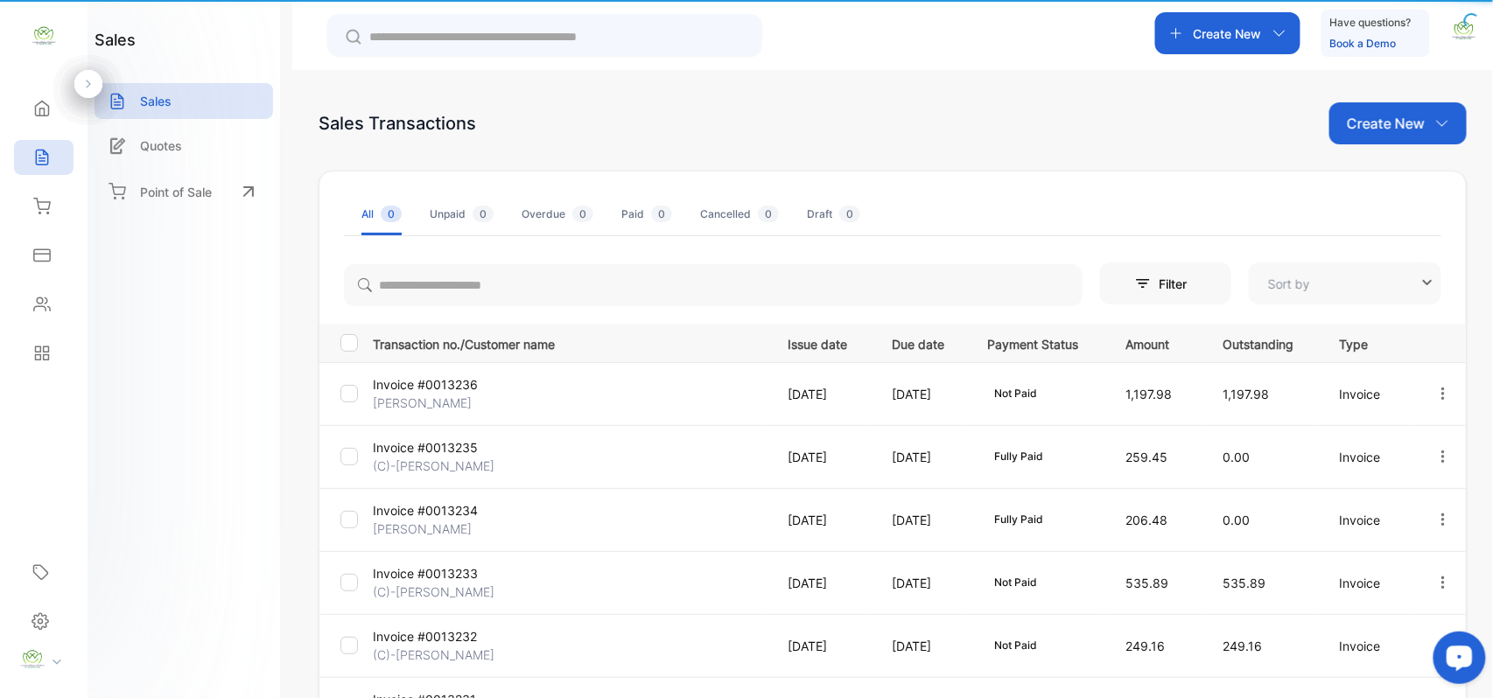
type input "**********"
